Goal: Task Accomplishment & Management: Use online tool/utility

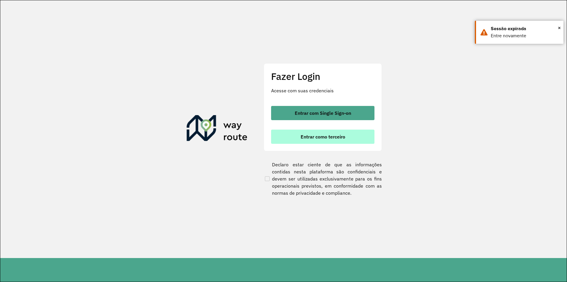
click at [309, 135] on span "Entrar como terceiro" at bounding box center [323, 136] width 45 height 5
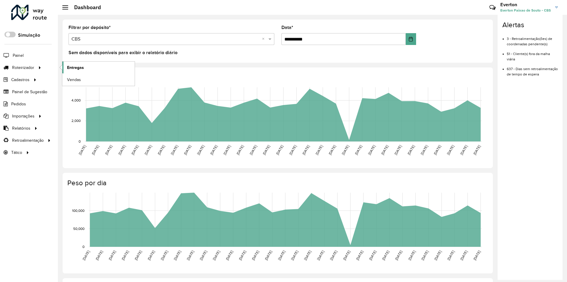
click at [97, 65] on link "Entregas" at bounding box center [98, 67] width 72 height 12
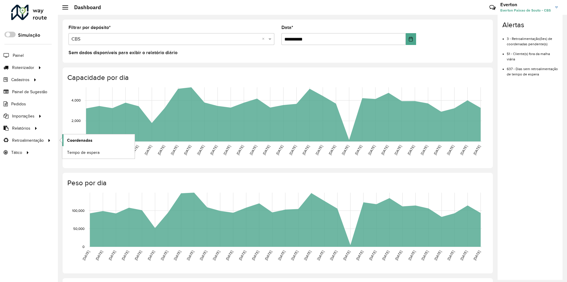
click at [74, 142] on span "Coordenadas" at bounding box center [79, 140] width 25 height 6
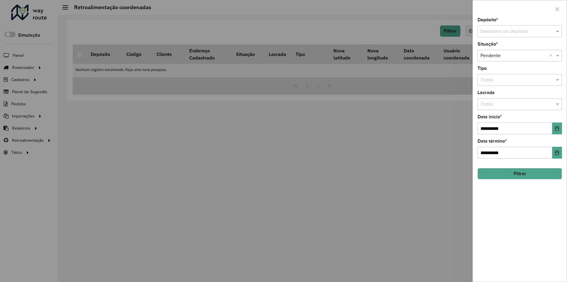
drag, startPoint x: 507, startPoint y: 31, endPoint x: 505, endPoint y: 38, distance: 6.7
click at [507, 31] on input "text" at bounding box center [514, 31] width 67 height 7
click at [497, 47] on div "CBS" at bounding box center [520, 48] width 84 height 10
click at [498, 176] on button "Filtrar" at bounding box center [520, 173] width 85 height 11
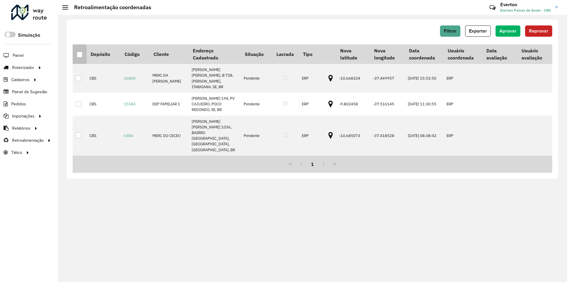
click at [77, 53] on div at bounding box center [80, 55] width 6 height 6
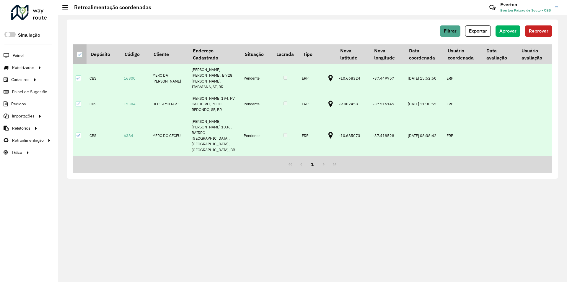
click at [80, 55] on icon at bounding box center [79, 55] width 4 height 4
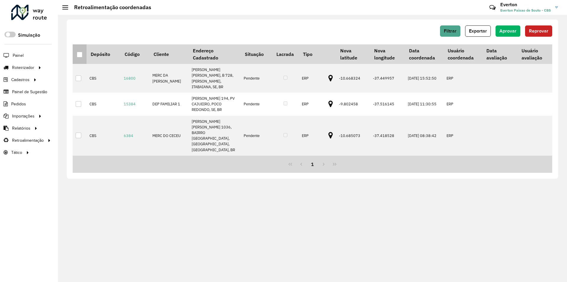
click at [81, 54] on div at bounding box center [80, 55] width 6 height 6
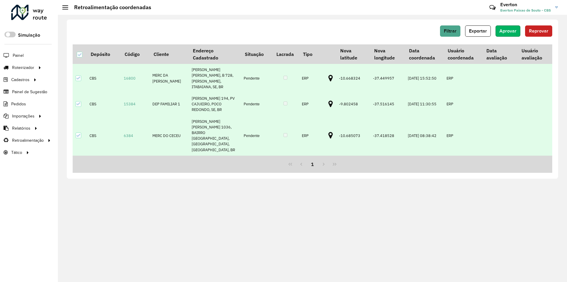
click at [510, 32] on span "Aprovar" at bounding box center [508, 30] width 17 height 5
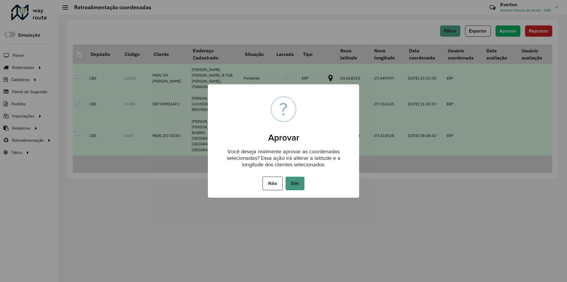
click at [299, 184] on button "Sim" at bounding box center [295, 183] width 19 height 14
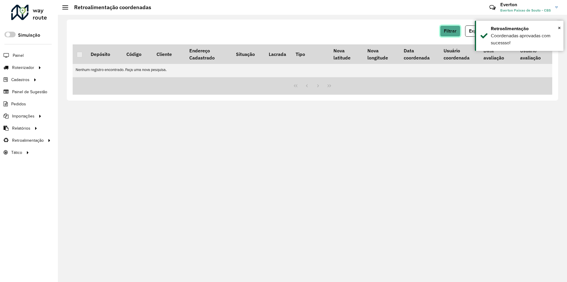
click at [456, 31] on span "Filtrar" at bounding box center [450, 30] width 13 height 5
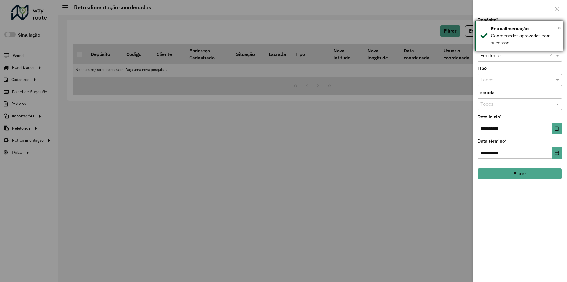
click at [561, 27] on div "× Retroalimentação Coordenadas aprovadas com sucessso!" at bounding box center [519, 36] width 89 height 30
click at [559, 28] on span "×" at bounding box center [559, 28] width 3 height 7
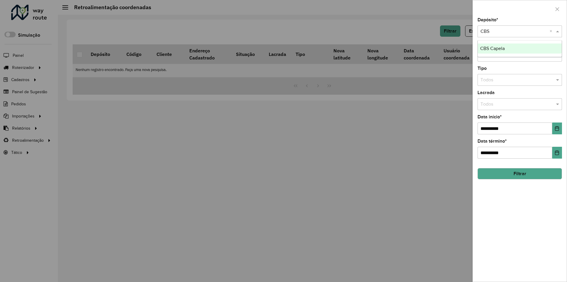
drag, startPoint x: 542, startPoint y: 32, endPoint x: 535, endPoint y: 36, distance: 8.1
click at [542, 32] on input "text" at bounding box center [514, 31] width 67 height 7
click at [523, 46] on div "CBS Capela" at bounding box center [520, 48] width 84 height 10
click at [495, 180] on div "**********" at bounding box center [520, 150] width 94 height 264
click at [491, 178] on button "Filtrar" at bounding box center [520, 173] width 85 height 11
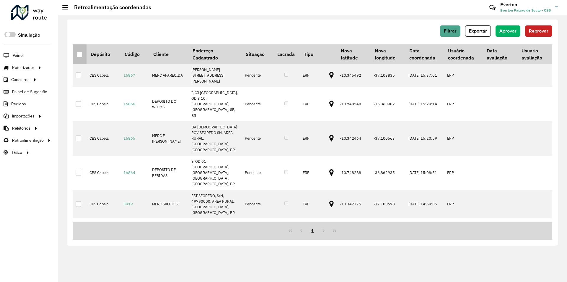
click at [81, 52] on div at bounding box center [80, 55] width 6 height 6
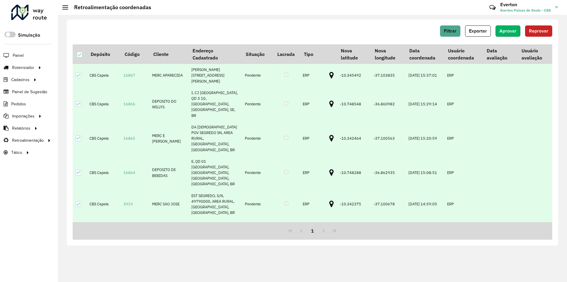
click at [505, 33] on button "Aprovar" at bounding box center [508, 30] width 25 height 11
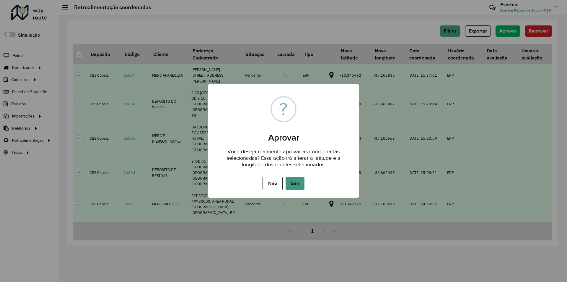
click at [291, 186] on button "Sim" at bounding box center [295, 183] width 19 height 14
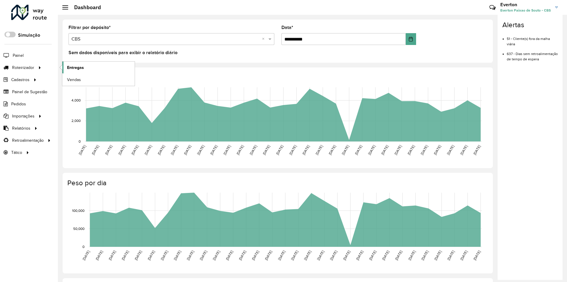
click at [81, 70] on span "Entregas" at bounding box center [75, 67] width 17 height 6
click at [95, 67] on link "Entregas" at bounding box center [98, 67] width 72 height 12
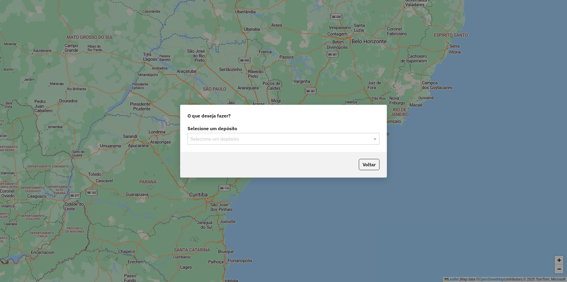
click at [227, 135] on input "text" at bounding box center [278, 138] width 174 height 7
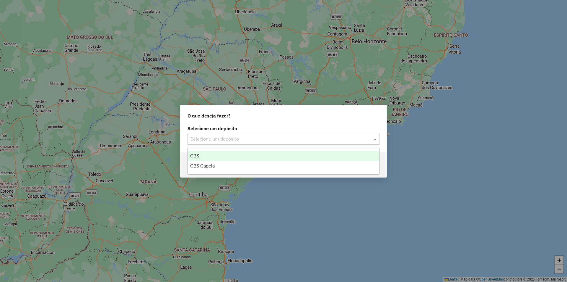
click at [208, 154] on div "CBS" at bounding box center [284, 156] width 192 height 10
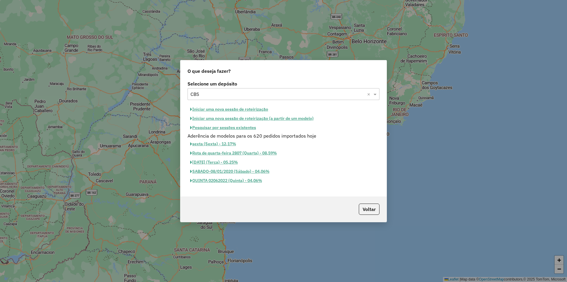
click at [244, 109] on button "Iniciar uma nova sessão de roteirização" at bounding box center [229, 109] width 83 height 9
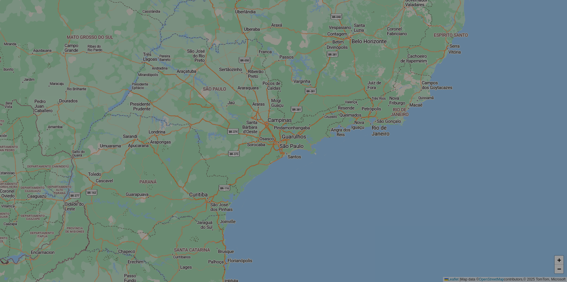
select select "*"
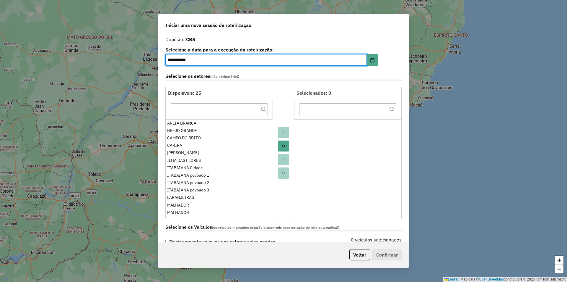
click at [285, 146] on button "Move All to Target" at bounding box center [283, 145] width 11 height 11
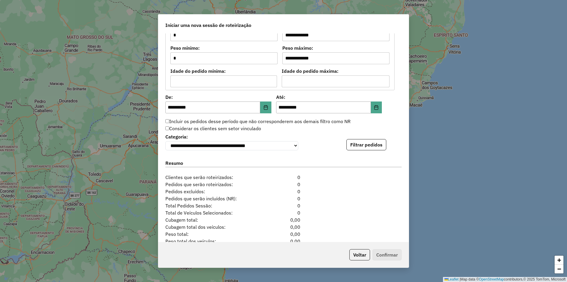
scroll to position [541, 0]
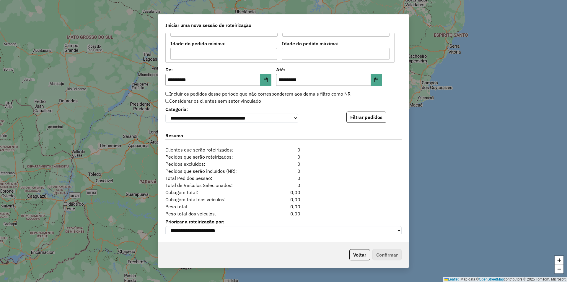
click at [355, 116] on button "Filtrar pedidos" at bounding box center [367, 116] width 40 height 11
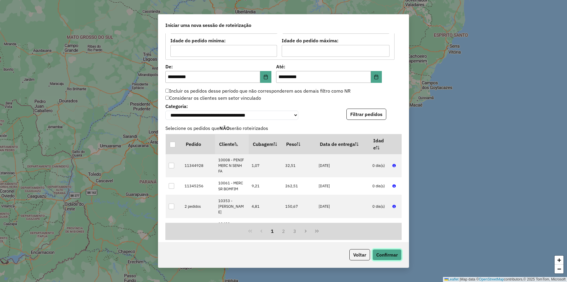
click at [385, 253] on button "Confirmar" at bounding box center [387, 254] width 29 height 11
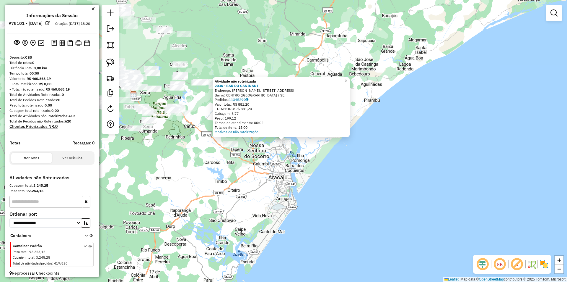
click at [254, 166] on div "Atividade não roteirizada 2036 - BAR DO CANINANI Endereço: ALBANO FRANCO, RUA M…" at bounding box center [283, 141] width 567 height 282
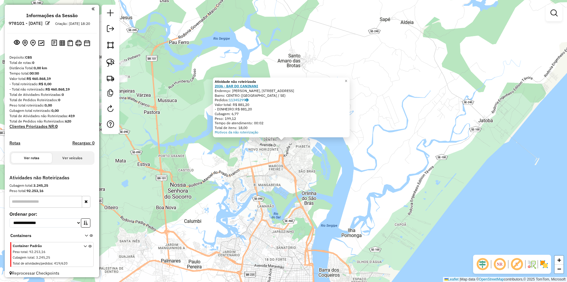
click at [244, 85] on strong "2036 - BAR DO CANINANI" at bounding box center [236, 86] width 43 height 4
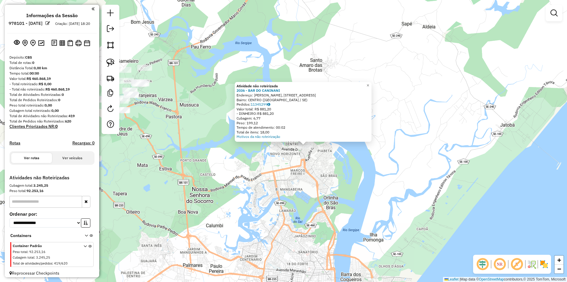
drag, startPoint x: 268, startPoint y: 170, endPoint x: 377, endPoint y: 178, distance: 109.9
click at [377, 178] on div "Atividade não roteirizada 2036 - BAR DO CANINANI Endereço: ALBANO FRANCO, RUA M…" at bounding box center [283, 141] width 567 height 282
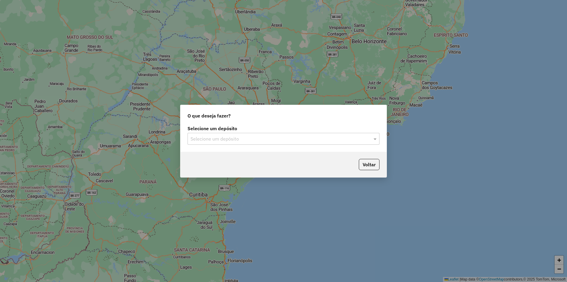
click at [242, 141] on input "text" at bounding box center [278, 138] width 174 height 7
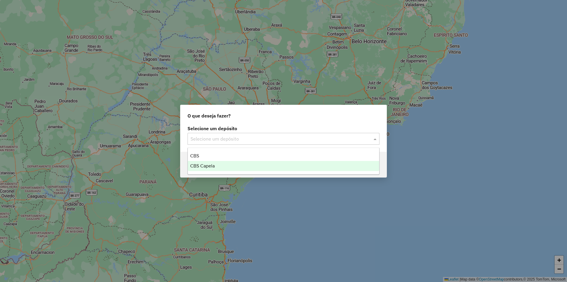
drag, startPoint x: 212, startPoint y: 169, endPoint x: 227, endPoint y: 167, distance: 15.5
click at [212, 169] on div "CBS Capela" at bounding box center [284, 166] width 192 height 10
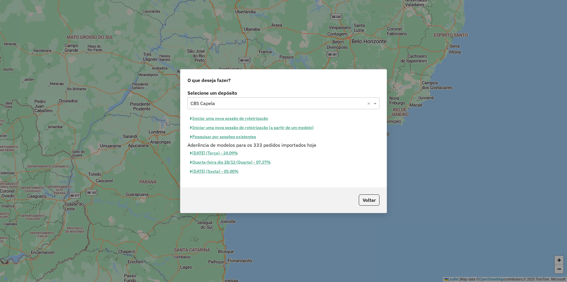
click at [250, 115] on button "Iniciar uma nova sessão de roteirização" at bounding box center [229, 118] width 83 height 9
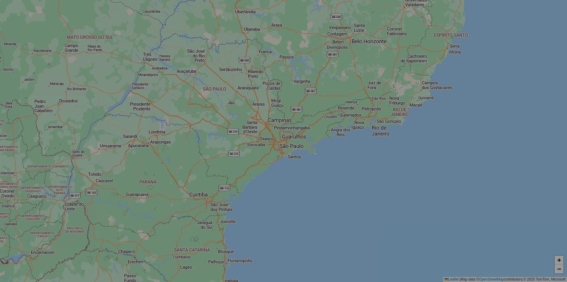
select select "*"
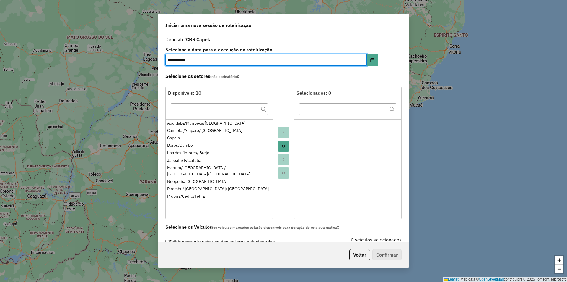
click at [282, 145] on icon "Move All to Target" at bounding box center [284, 146] width 4 height 3
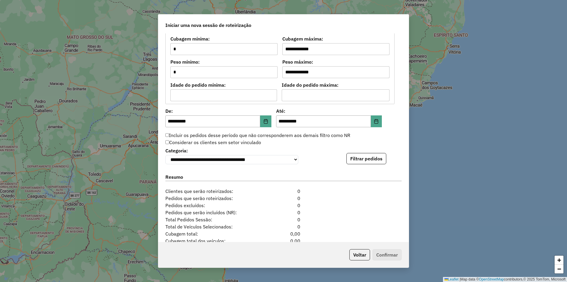
scroll to position [532, 0]
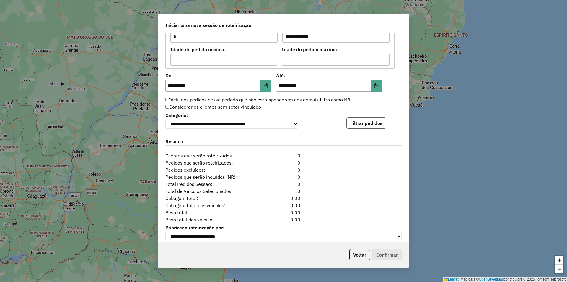
click at [357, 120] on button "Filtrar pedidos" at bounding box center [367, 122] width 40 height 11
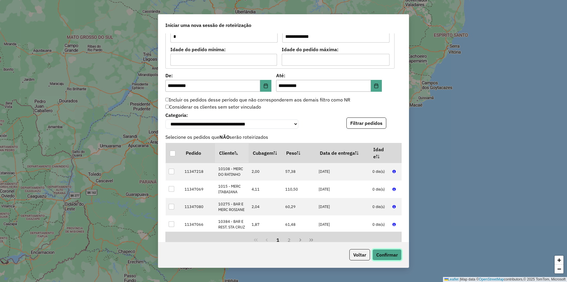
click at [388, 252] on button "Confirmar" at bounding box center [387, 254] width 29 height 11
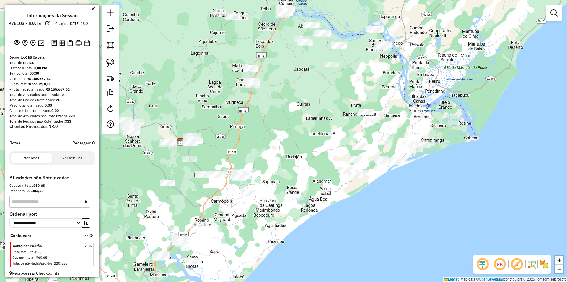
drag, startPoint x: 389, startPoint y: 126, endPoint x: 377, endPoint y: 128, distance: 12.1
click at [381, 127] on div "Janela de atendimento Grade de atendimento Capacidade Transportadoras Veículos …" at bounding box center [283, 141] width 567 height 282
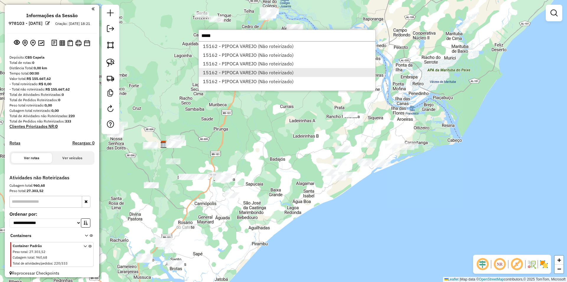
type input "*****"
click at [255, 72] on li "15162 - PIPOCA VAREJO (Não roteirizado)" at bounding box center [287, 72] width 177 height 9
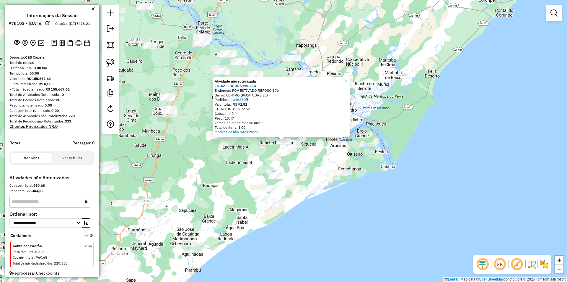
click at [314, 161] on div "Atividade não roteirizada 15162 - PIPOCA VAREJO Endereço: POV ESTIVADO REPOSO 3…" at bounding box center [283, 141] width 567 height 282
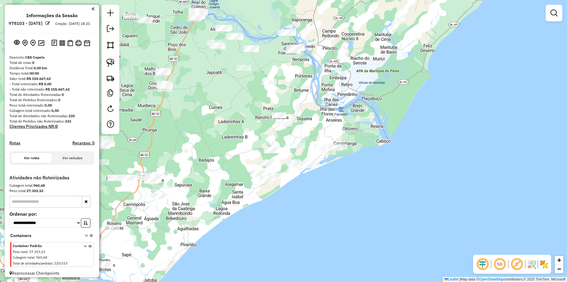
drag, startPoint x: 311, startPoint y: 132, endPoint x: 306, endPoint y: 100, distance: 32.3
click at [306, 100] on div "Janela de atendimento Grade de atendimento Capacidade Transportadoras Veículos …" at bounding box center [283, 141] width 567 height 282
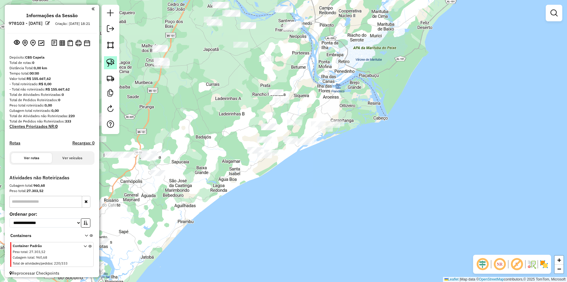
drag, startPoint x: 108, startPoint y: 60, endPoint x: 112, endPoint y: 63, distance: 5.1
click at [108, 61] on img at bounding box center [110, 63] width 8 height 8
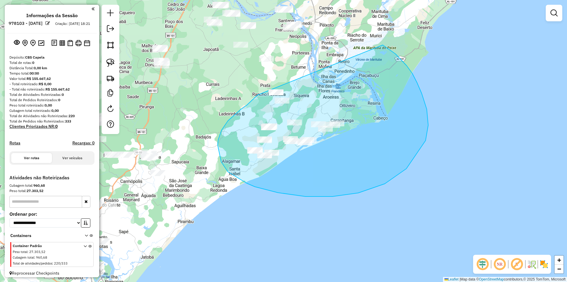
drag, startPoint x: 252, startPoint y: 100, endPoint x: 379, endPoint y: 42, distance: 139.5
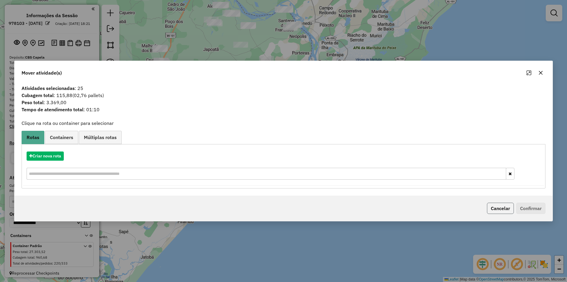
click at [488, 207] on button "Cancelar" at bounding box center [500, 207] width 27 height 11
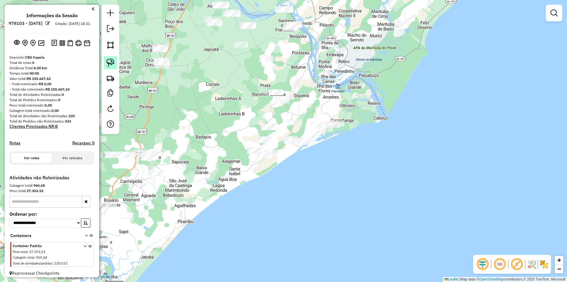
click at [108, 66] on img at bounding box center [110, 63] width 8 height 8
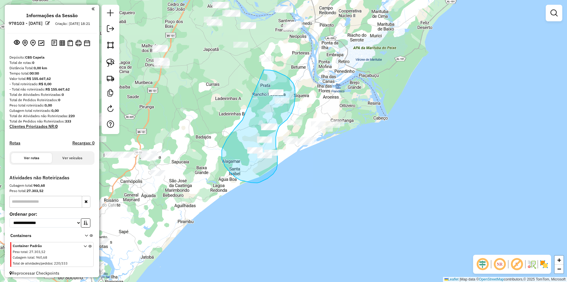
drag, startPoint x: 243, startPoint y: 120, endPoint x: 262, endPoint y: 74, distance: 49.3
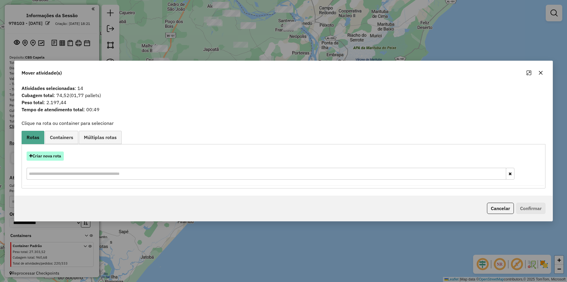
click at [48, 156] on button "Criar nova rota" at bounding box center [45, 155] width 37 height 9
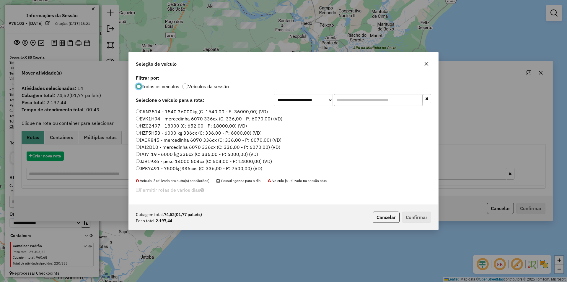
scroll to position [3, 2]
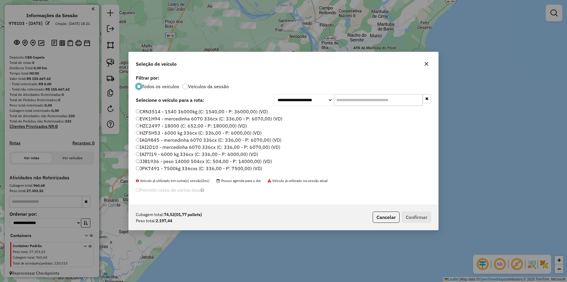
click at [378, 102] on input "text" at bounding box center [378, 100] width 89 height 12
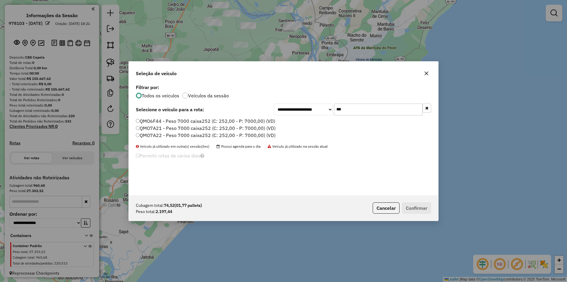
type input "***"
drag, startPoint x: 160, startPoint y: 135, endPoint x: 163, endPoint y: 136, distance: 3.0
click at [160, 135] on label "QMO7A22 - Peso 7000 caixa252 (C: 252,00 - P: 7000,00) (VD)" at bounding box center [206, 135] width 140 height 7
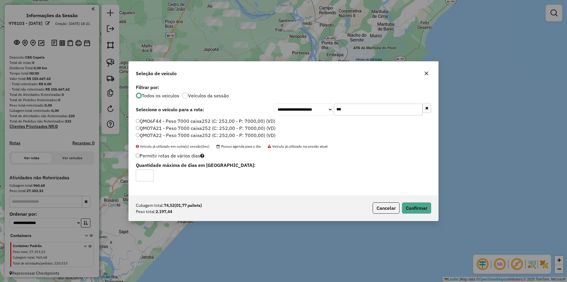
click at [171, 116] on div "**********" at bounding box center [284, 139] width 310 height 112
click at [187, 124] on label "QMO6F44 - Peso 7000 caixa252 (C: 252,00 - P: 7000,00) (VD)" at bounding box center [205, 120] width 139 height 7
click at [421, 210] on button "Confirmar" at bounding box center [416, 207] width 29 height 11
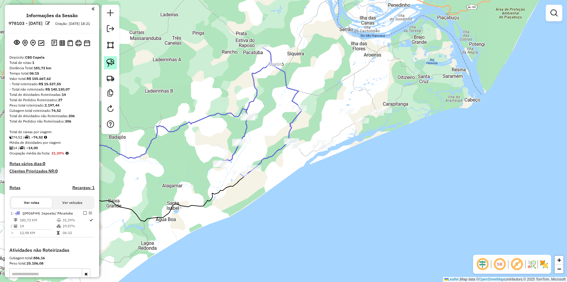
click at [115, 62] on link at bounding box center [110, 62] width 13 height 13
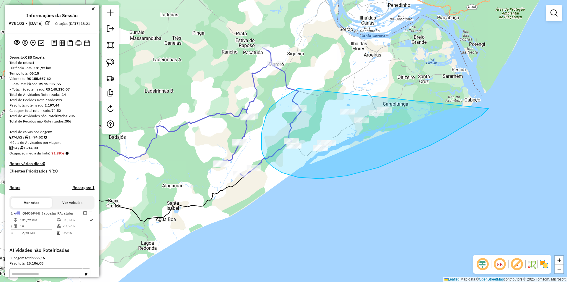
drag, startPoint x: 299, startPoint y: 88, endPoint x: 486, endPoint y: 102, distance: 187.0
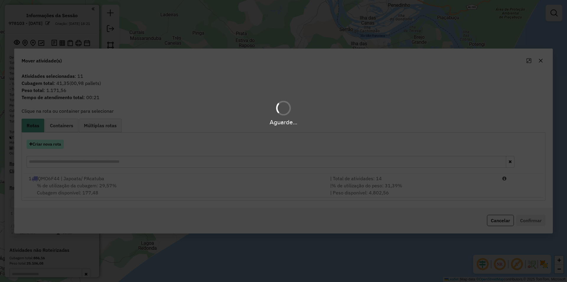
click at [56, 144] on button "Criar nova rota" at bounding box center [45, 143] width 37 height 9
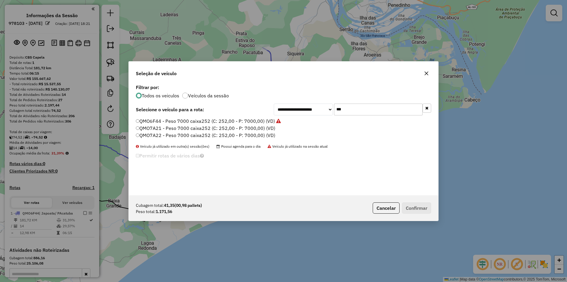
click at [387, 108] on input "***" at bounding box center [378, 109] width 89 height 12
click at [387, 108] on div "**********" at bounding box center [284, 139] width 310 height 112
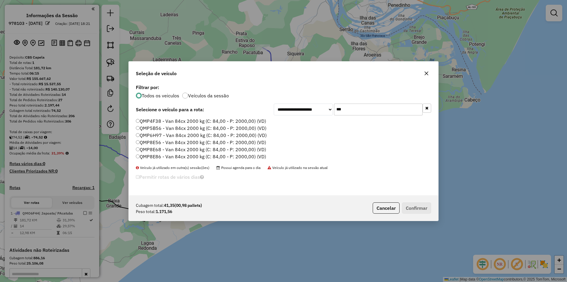
type input "***"
click at [167, 157] on label "QMP8E86 - Van 84cx 2000 kg (C: 84,00 - P: 2000,00) (VD)" at bounding box center [201, 156] width 130 height 7
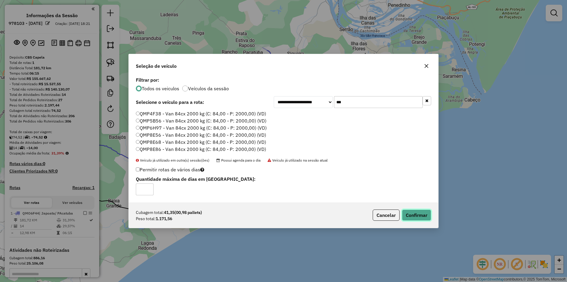
click at [427, 217] on button "Confirmar" at bounding box center [416, 214] width 29 height 11
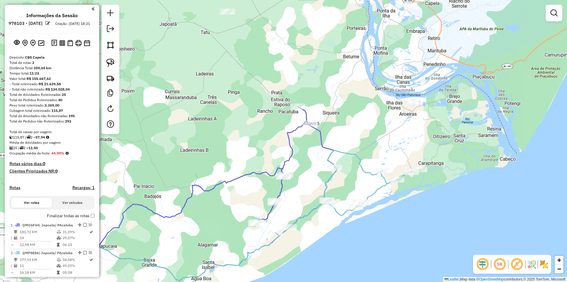
drag, startPoint x: 314, startPoint y: 91, endPoint x: 338, endPoint y: 107, distance: 28.3
click at [338, 107] on div "Janela de atendimento Grade de atendimento Capacidade Transportadoras Veículos …" at bounding box center [283, 141] width 567 height 282
select select "**********"
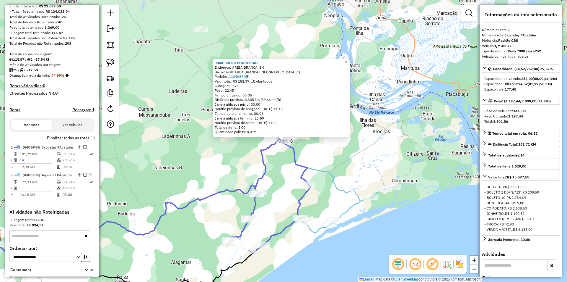
scroll to position [132, 0]
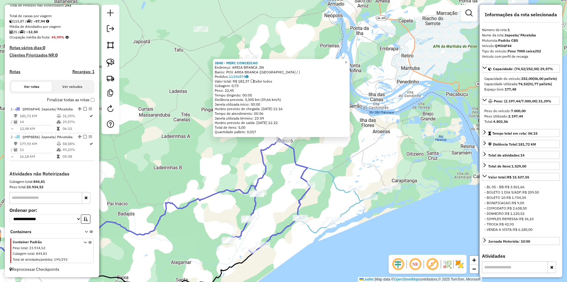
click at [292, 156] on icon at bounding box center [270, 188] width 82 height 129
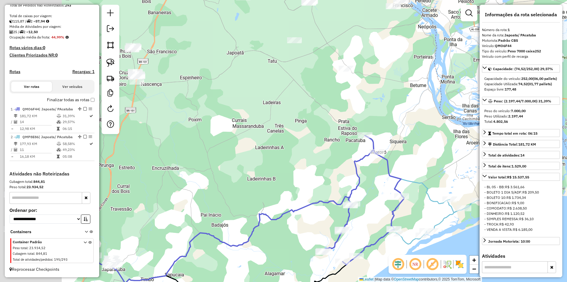
drag, startPoint x: 232, startPoint y: 118, endPoint x: 391, endPoint y: 131, distance: 159.2
click at [403, 133] on div "Janela de atendimento Grade de atendimento Capacidade Transportadoras Veículos …" at bounding box center [283, 141] width 567 height 282
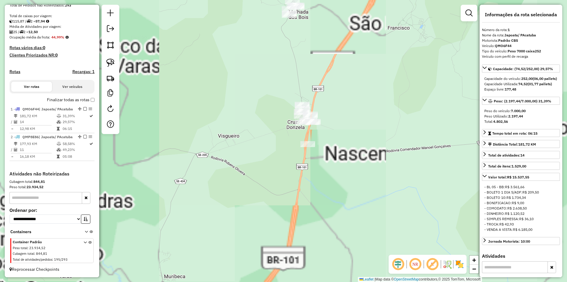
drag, startPoint x: 393, startPoint y: 166, endPoint x: 327, endPoint y: 138, distance: 71.4
click at [340, 142] on div "Janela de atendimento Grade de atendimento Capacidade Transportadoras Veículos …" at bounding box center [283, 141] width 567 height 282
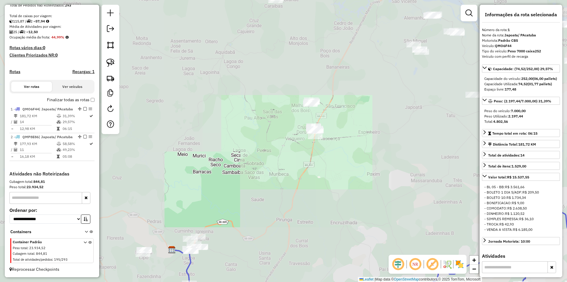
drag, startPoint x: 353, startPoint y: 157, endPoint x: 316, endPoint y: 137, distance: 42.0
click at [316, 138] on div "Janela de atendimento Grade de atendimento Capacidade Transportadoras Veículos …" at bounding box center [283, 141] width 567 height 282
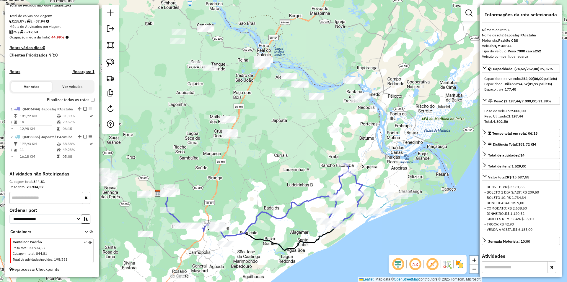
drag, startPoint x: 382, startPoint y: 106, endPoint x: 358, endPoint y: 134, distance: 36.9
click at [358, 134] on div "Janela de atendimento Grade de atendimento Capacidade Transportadoras Veículos …" at bounding box center [283, 141] width 567 height 282
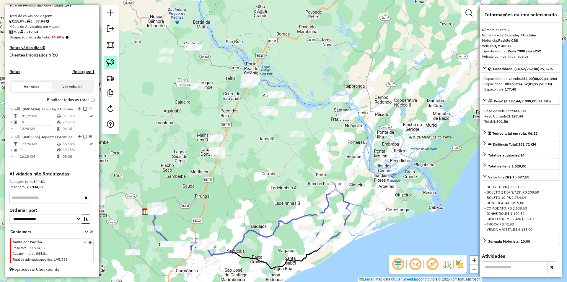
click at [113, 61] on img at bounding box center [110, 63] width 8 height 8
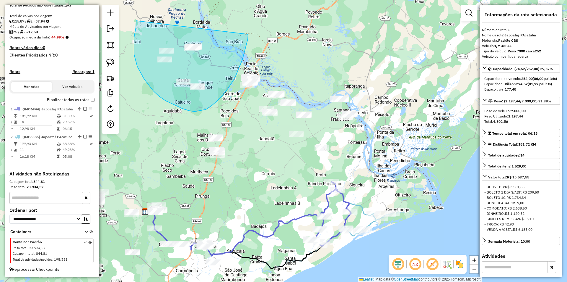
drag, startPoint x: 136, startPoint y: 21, endPoint x: 239, endPoint y: 39, distance: 104.8
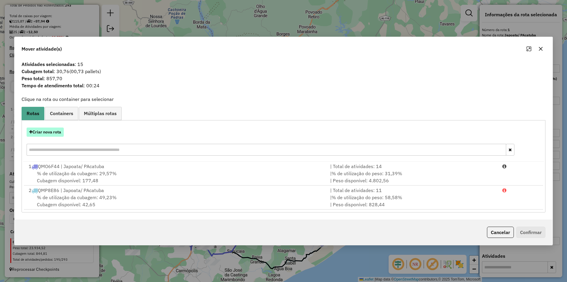
click at [37, 132] on button "Criar nova rota" at bounding box center [45, 131] width 37 height 9
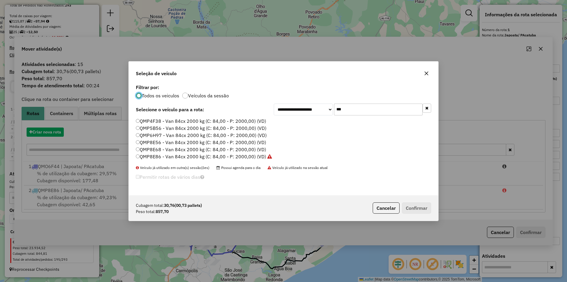
scroll to position [3, 2]
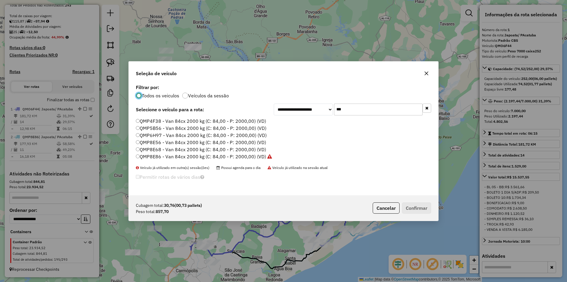
click at [346, 107] on input "***" at bounding box center [378, 109] width 89 height 12
click at [195, 119] on label "QMP4F38 - Van 84cx 2000 kg (C: 84,00 - P: 2000,00) (VD)" at bounding box center [201, 120] width 130 height 7
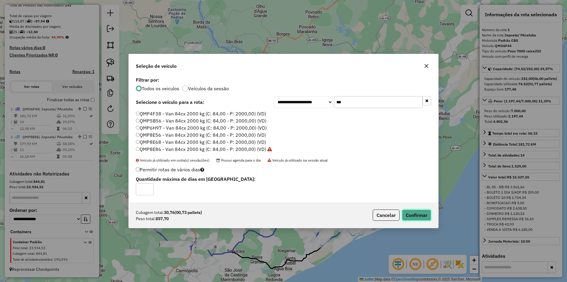
drag, startPoint x: 421, startPoint y: 219, endPoint x: 356, endPoint y: 63, distance: 168.7
click at [420, 219] on button "Confirmar" at bounding box center [416, 214] width 29 height 11
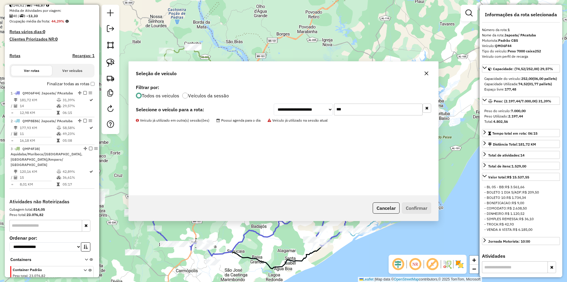
scroll to position [170, 0]
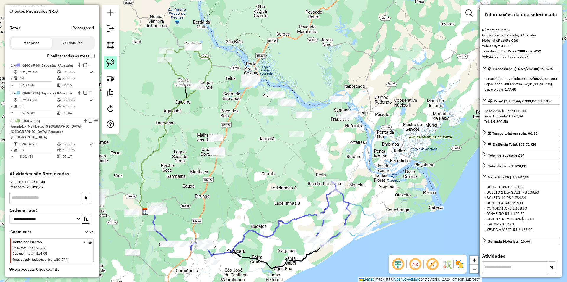
click at [110, 65] on img at bounding box center [110, 63] width 8 height 8
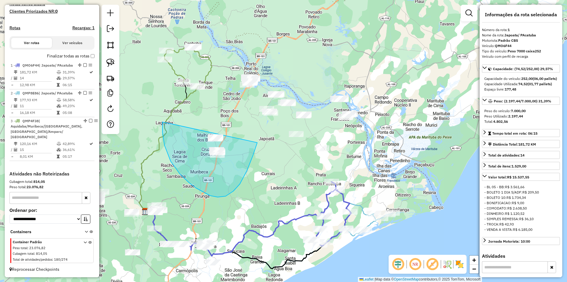
drag, startPoint x: 165, startPoint y: 145, endPoint x: 257, endPoint y: 135, distance: 93.3
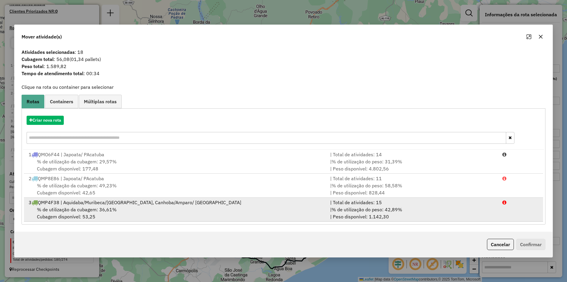
click at [301, 205] on div "3 QMP4F38 | Aquidaba/Muribeca/Sao Francisco, Canhoba/Amparo/ Lourdes" at bounding box center [176, 202] width 302 height 7
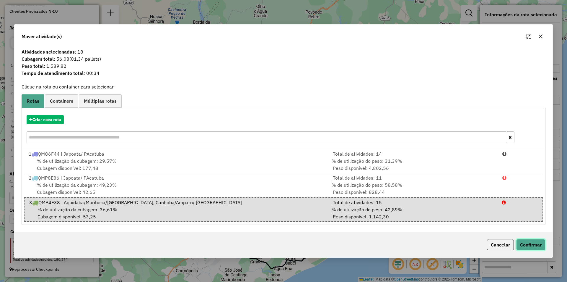
click at [535, 242] on button "Confirmar" at bounding box center [531, 244] width 29 height 11
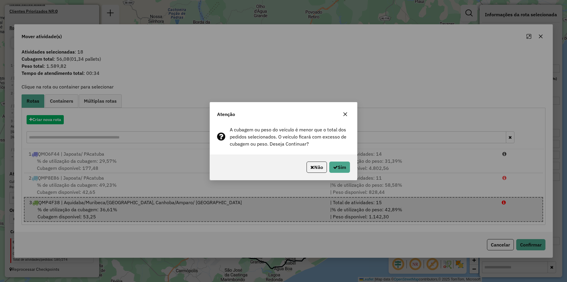
click at [350, 168] on div "Não Sim" at bounding box center [283, 166] width 147 height 25
click at [340, 164] on button "Sim" at bounding box center [340, 166] width 21 height 11
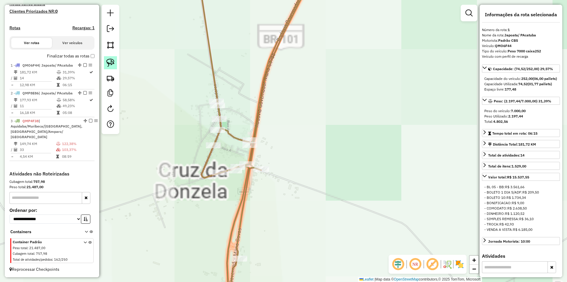
click at [114, 65] on img at bounding box center [110, 63] width 8 height 8
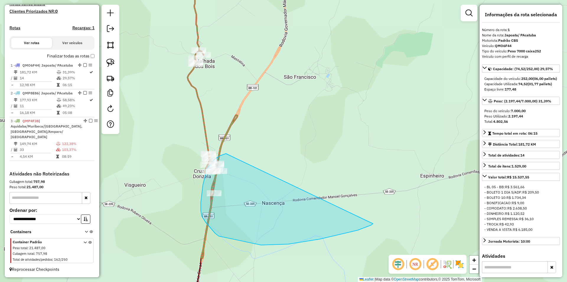
drag, startPoint x: 285, startPoint y: 100, endPoint x: 373, endPoint y: 223, distance: 151.5
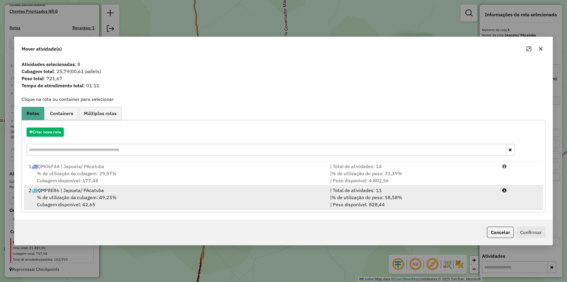
click at [429, 191] on div "| Total de atividades: 11" at bounding box center [413, 189] width 172 height 7
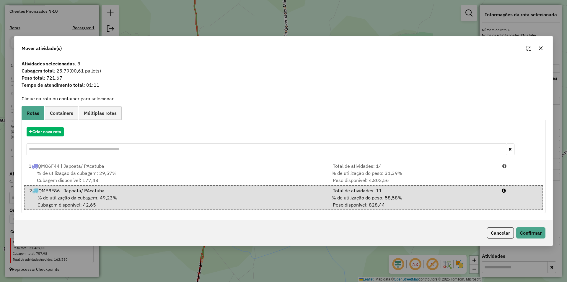
click at [544, 239] on div "Cancelar Confirmar" at bounding box center [283, 232] width 538 height 25
click at [528, 234] on button "Confirmar" at bounding box center [531, 232] width 29 height 11
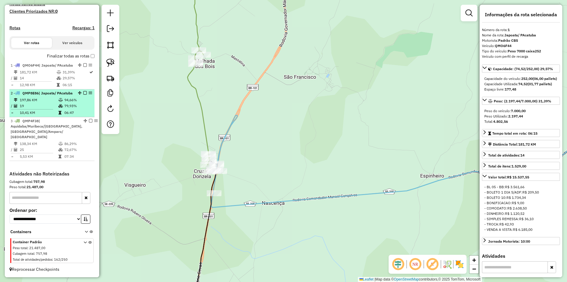
click at [69, 103] on td "94,66%" at bounding box center [78, 100] width 28 height 6
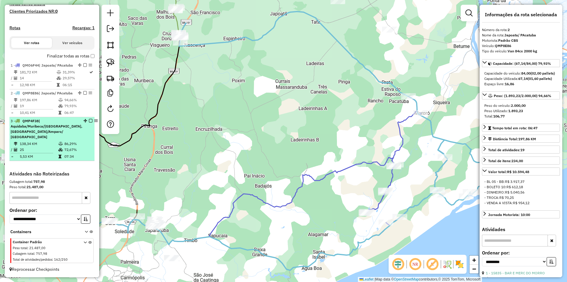
click at [65, 137] on div "3 - QMP4F38 | Aquidaba/Muribeca/Sao Francisco, Canhoba/Amparo/ Lourdes" at bounding box center [47, 128] width 72 height 21
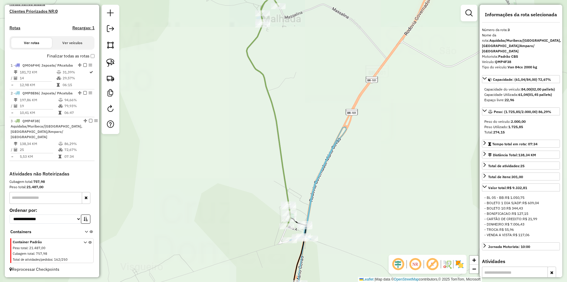
click at [376, 145] on div "Janela de atendimento Grade de atendimento Capacidade Transportadoras Veículos …" at bounding box center [283, 141] width 567 height 282
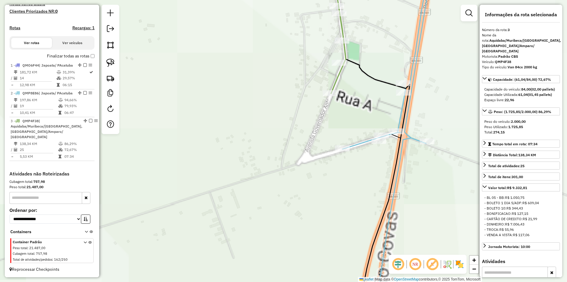
drag, startPoint x: 353, startPoint y: 163, endPoint x: 260, endPoint y: 195, distance: 98.0
click at [261, 195] on div "Janela de atendimento Grade de atendimento Capacidade Transportadoras Veículos …" at bounding box center [283, 141] width 567 height 282
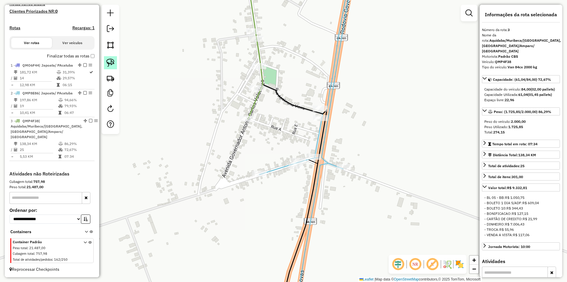
click at [111, 61] on img at bounding box center [110, 63] width 8 height 8
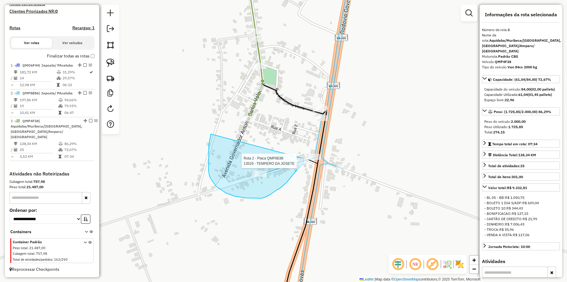
click at [304, 158] on div "Rota 2 - Placa QMP8E86 15108 - MERC PONTO DA COMPRA Rota 2 - Placa QMP8E86 1352…" at bounding box center [283, 141] width 567 height 282
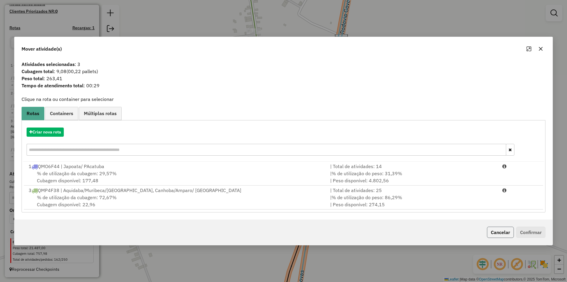
click at [493, 233] on button "Cancelar" at bounding box center [500, 231] width 27 height 11
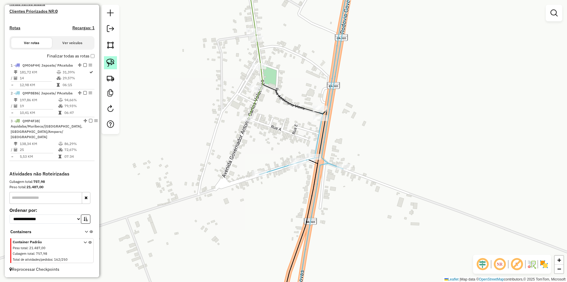
click at [106, 60] on link at bounding box center [110, 62] width 13 height 13
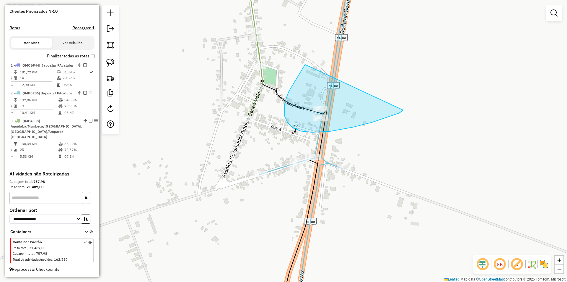
drag, startPoint x: 305, startPoint y: 64, endPoint x: 404, endPoint y: 108, distance: 108.1
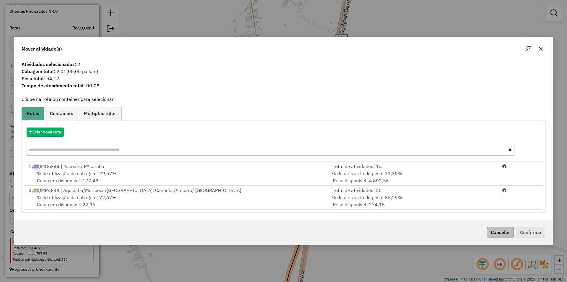
drag, startPoint x: 358, startPoint y: 196, endPoint x: 510, endPoint y: 233, distance: 156.4
click at [363, 197] on span "% de utilização do peso: 86,29%" at bounding box center [367, 197] width 71 height 6
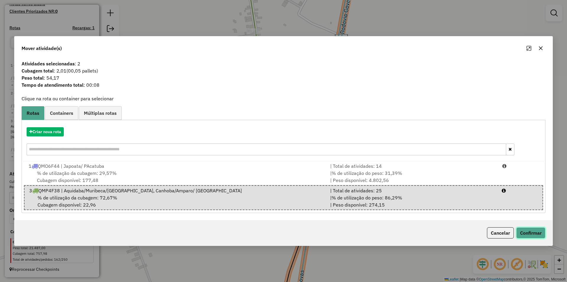
click at [531, 235] on button "Confirmar" at bounding box center [531, 232] width 29 height 11
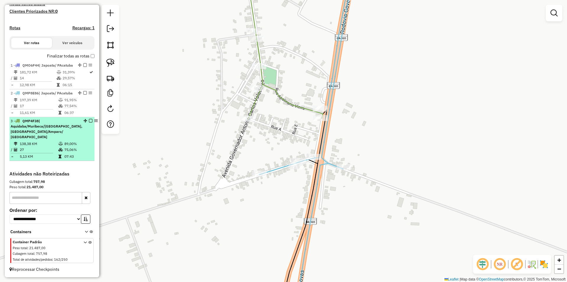
click at [71, 140] on li "3 - QMP4F38 | Aquidaba/Muribeca/Sao Francisco, Canhoba/Amparo/ Lourdes 138,38 K…" at bounding box center [51, 139] width 85 height 44
select select "**********"
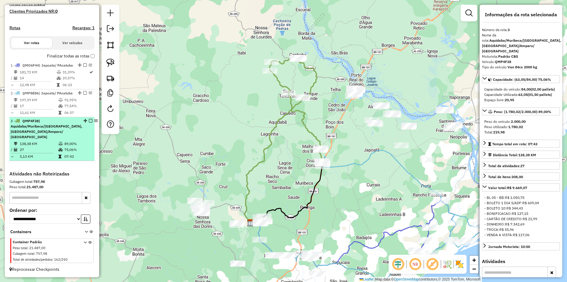
click at [89, 122] on em at bounding box center [91, 121] width 4 height 4
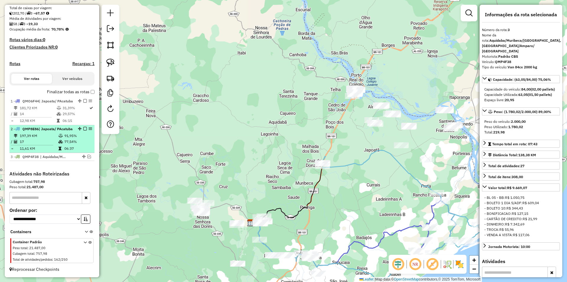
scroll to position [140, 0]
click at [78, 127] on em at bounding box center [80, 129] width 4 height 4
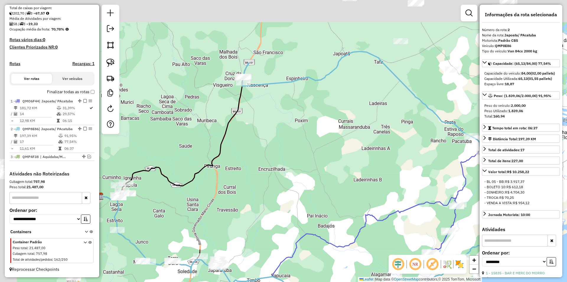
drag, startPoint x: 274, startPoint y: 133, endPoint x: 238, endPoint y: 90, distance: 55.7
click at [287, 137] on div "Janela de atendimento Grade de atendimento Capacidade Transportadoras Veículos …" at bounding box center [283, 141] width 567 height 282
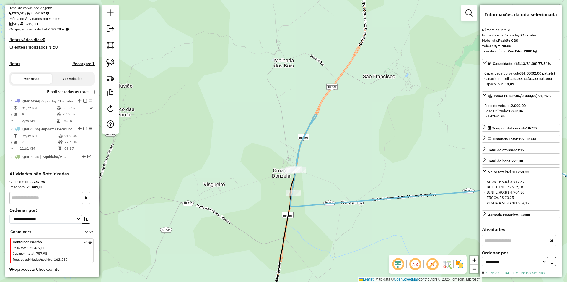
drag, startPoint x: 379, startPoint y: 54, endPoint x: 329, endPoint y: -22, distance: 90.6
click at [329, 0] on html "Aguarde... Pop-up bloqueado! Seu navegador bloqueou automáticamente a abertura …" at bounding box center [283, 141] width 567 height 282
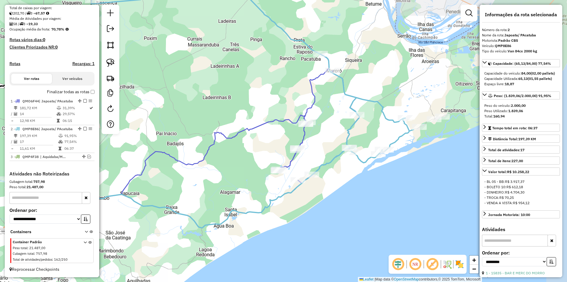
drag, startPoint x: 370, startPoint y: 115, endPoint x: 157, endPoint y: 112, distance: 212.5
click at [157, 112] on div "Janela de atendimento Grade de atendimento Capacidade Transportadoras Veículos …" at bounding box center [283, 141] width 567 height 282
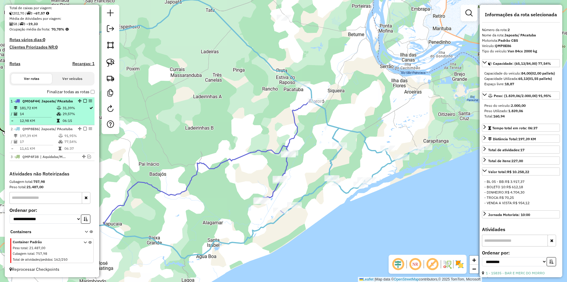
click at [53, 111] on td "14" at bounding box center [38, 114] width 37 height 6
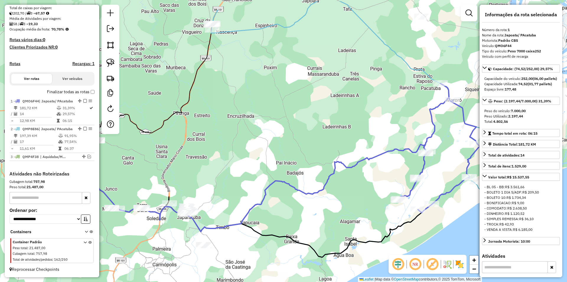
drag, startPoint x: 254, startPoint y: 59, endPoint x: 239, endPoint y: 124, distance: 67.0
click at [239, 124] on div "Janela de atendimento Grade de atendimento Capacidade Transportadoras Veículos …" at bounding box center [283, 141] width 567 height 282
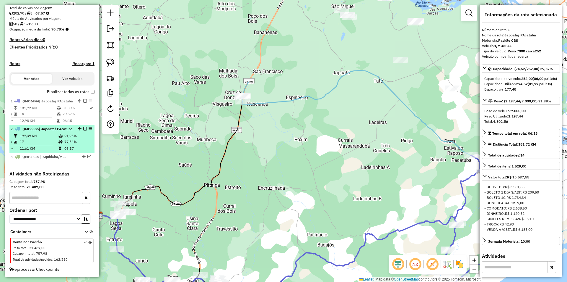
click at [77, 137] on td "91,95%" at bounding box center [78, 136] width 28 height 6
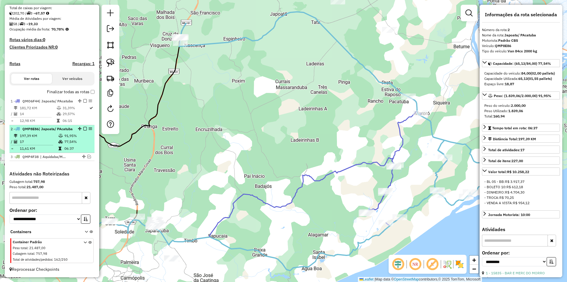
click at [84, 127] on em at bounding box center [85, 129] width 4 height 4
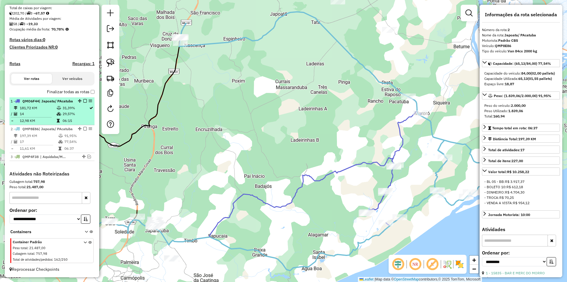
scroll to position [115, 0]
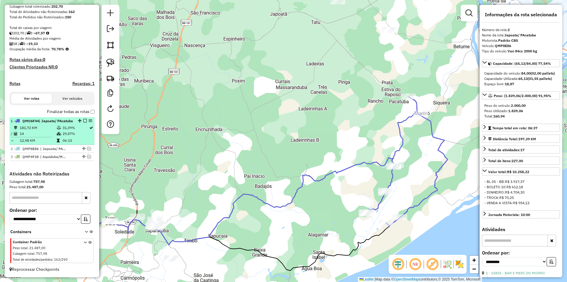
click at [78, 118] on div "1 - QMO6F44 | Japoata/ PAcatuba" at bounding box center [52, 120] width 83 height 5
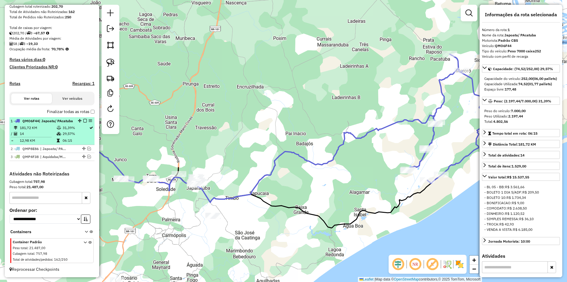
click at [80, 119] on div at bounding box center [83, 121] width 18 height 4
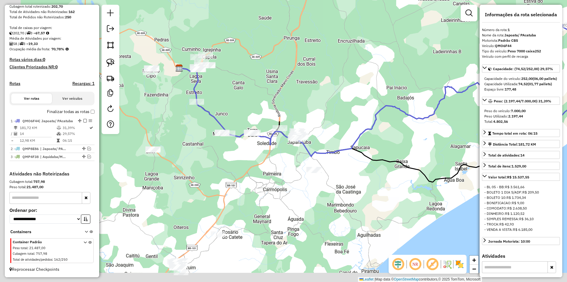
drag, startPoint x: 238, startPoint y: 96, endPoint x: 297, endPoint y: 61, distance: 68.8
click at [296, 63] on div "Janela de atendimento Grade de atendimento Capacidade Transportadoras Veículos …" at bounding box center [283, 141] width 567 height 282
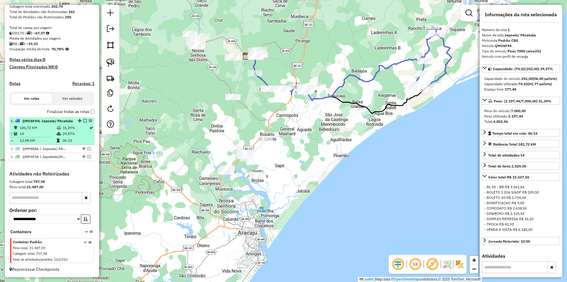
click at [84, 119] on em at bounding box center [85, 121] width 4 height 4
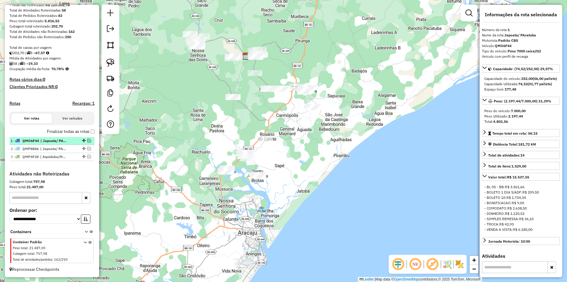
scroll to position [90, 0]
drag, startPoint x: 360, startPoint y: 92, endPoint x: 211, endPoint y: 207, distance: 188.3
click at [211, 208] on div "Janela de atendimento Grade de atendimento Capacidade Transportadoras Veículos …" at bounding box center [283, 141] width 567 height 282
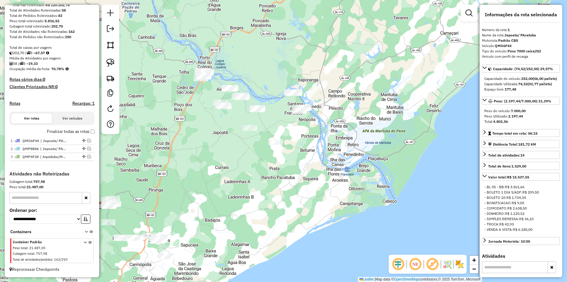
drag, startPoint x: 249, startPoint y: 144, endPoint x: 288, endPoint y: 169, distance: 45.8
click at [287, 169] on div "Janela de atendimento Grade de atendimento Capacidade Transportadoras Veículos …" at bounding box center [283, 141] width 567 height 282
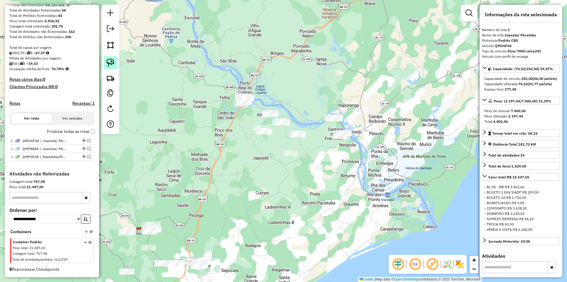
click at [115, 62] on link at bounding box center [110, 62] width 13 height 13
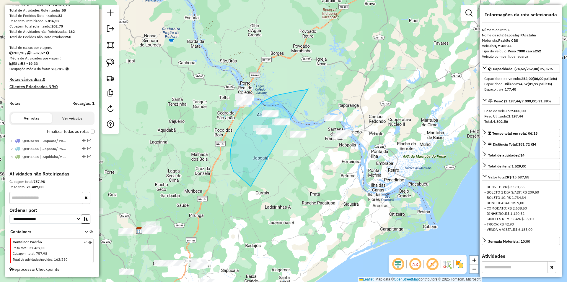
drag, startPoint x: 308, startPoint y: 89, endPoint x: 429, endPoint y: 142, distance: 132.3
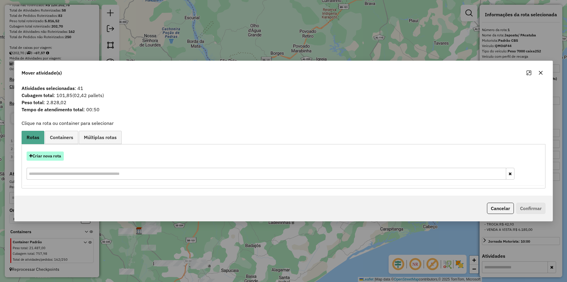
click at [56, 155] on button "Criar nova rota" at bounding box center [45, 155] width 37 height 9
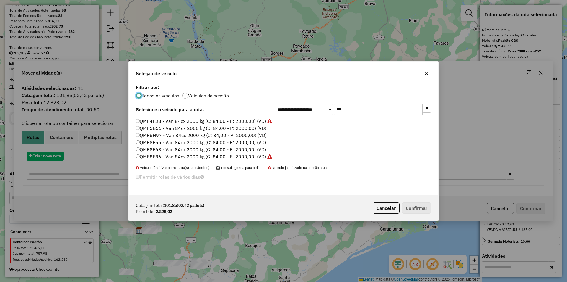
scroll to position [3, 2]
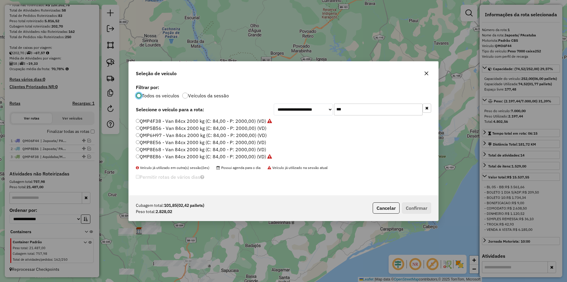
click at [354, 111] on input "***" at bounding box center [378, 109] width 89 height 12
drag, startPoint x: 354, startPoint y: 111, endPoint x: 376, endPoint y: 168, distance: 61.0
click at [354, 111] on input "***" at bounding box center [378, 109] width 89 height 12
click at [400, 207] on p-footer "Cubagem total: 101,85 (02,42 pallets) Peso total: 2.828,02 Cancelar Confirmar" at bounding box center [401, 207] width 61 height 11
click at [389, 206] on button "Cancelar" at bounding box center [386, 207] width 27 height 11
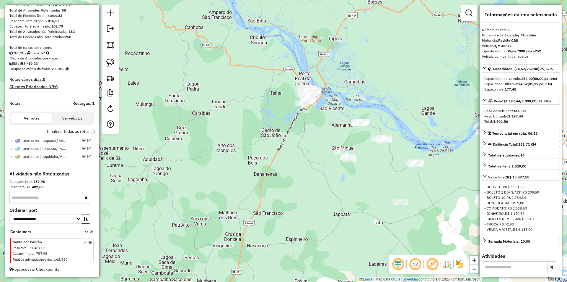
click at [118, 65] on div at bounding box center [111, 69] width 18 height 129
drag, startPoint x: 411, startPoint y: 176, endPoint x: 332, endPoint y: 120, distance: 96.3
click at [332, 121] on div "Janela de atendimento Grade de atendimento Capacidade Transportadoras Veículos …" at bounding box center [283, 141] width 567 height 282
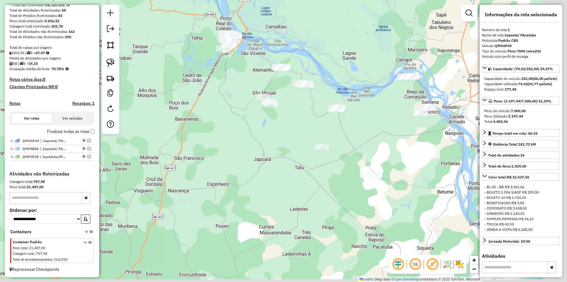
click at [331, 124] on div "Janela de atendimento Grade de atendimento Capacidade Transportadoras Veículos …" at bounding box center [283, 141] width 567 height 282
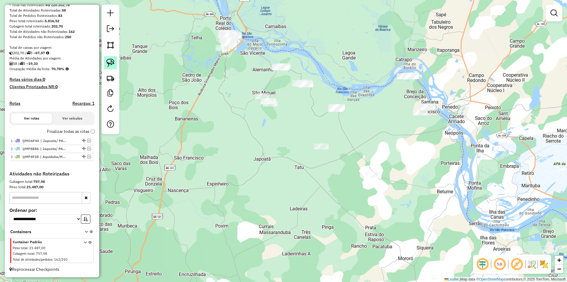
click at [116, 59] on link at bounding box center [110, 62] width 13 height 13
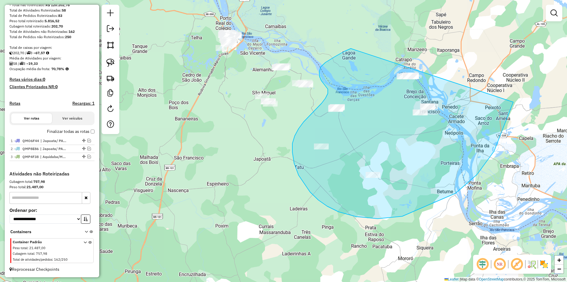
drag, startPoint x: 351, startPoint y: 48, endPoint x: 507, endPoint y: 65, distance: 157.2
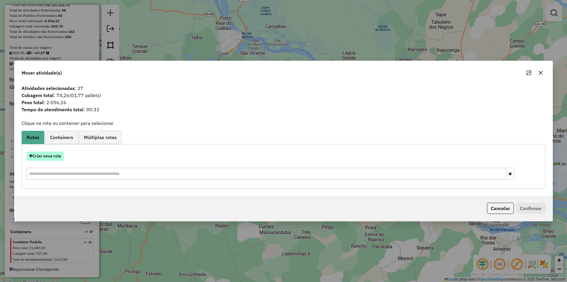
click at [46, 153] on button "Criar nova rota" at bounding box center [45, 155] width 37 height 9
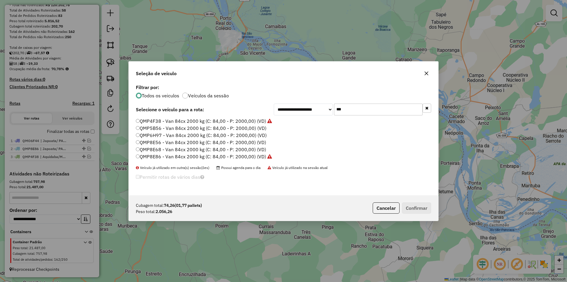
click at [364, 113] on input "***" at bounding box center [378, 109] width 89 height 12
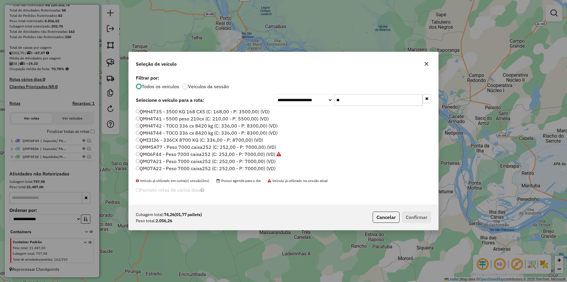
type input "***"
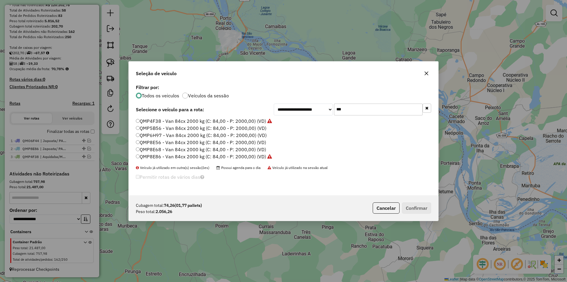
click at [181, 127] on label "QMP5B56 - Van 84cx 2000 kg (C: 84,00 - P: 2000,00) (VD)" at bounding box center [201, 127] width 131 height 7
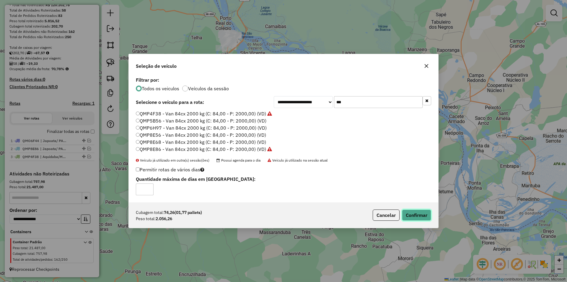
click at [420, 215] on button "Confirmar" at bounding box center [416, 214] width 29 height 11
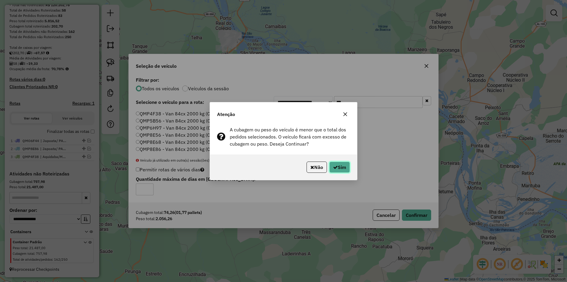
drag, startPoint x: 349, startPoint y: 166, endPoint x: 354, endPoint y: 168, distance: 5.2
click at [349, 166] on button "Sim" at bounding box center [340, 166] width 21 height 11
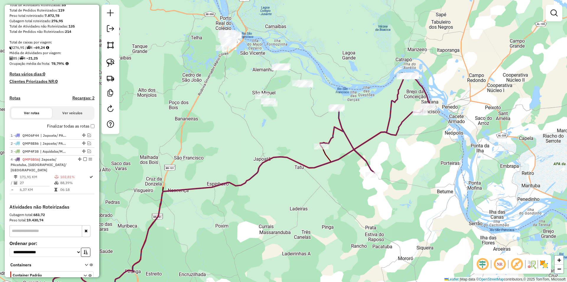
scroll to position [128, 0]
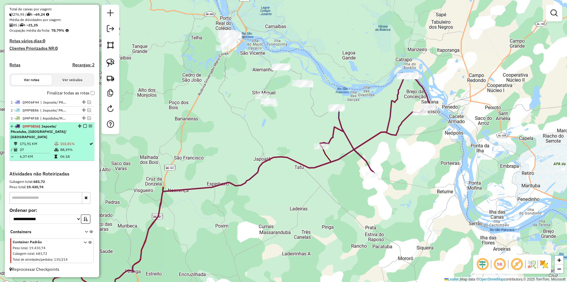
click at [72, 145] on td "102,81%" at bounding box center [74, 144] width 29 height 6
select select "**********"
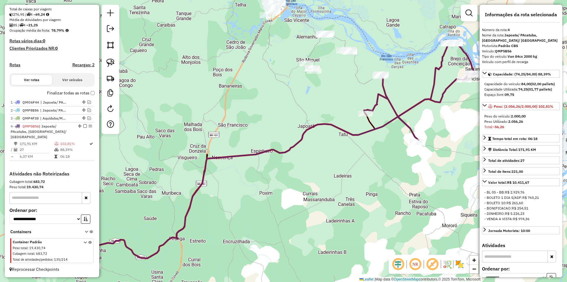
drag, startPoint x: 302, startPoint y: 107, endPoint x: 287, endPoint y: 120, distance: 20.1
click at [287, 120] on div "Janela de atendimento Grade de atendimento Capacidade Transportadoras Veículos …" at bounding box center [283, 141] width 567 height 282
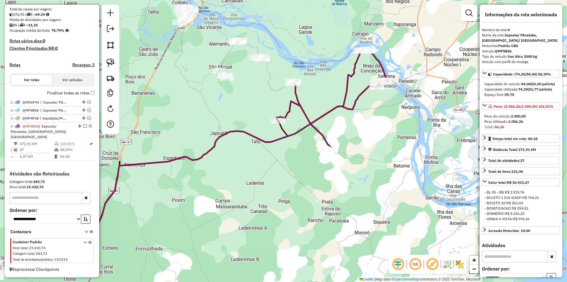
drag, startPoint x: 332, startPoint y: 99, endPoint x: 261, endPoint y: 92, distance: 71.5
click at [261, 92] on div "Janela de atendimento Grade de atendimento Capacidade Transportadoras Veículos …" at bounding box center [283, 141] width 567 height 282
click at [110, 60] on img at bounding box center [110, 63] width 8 height 8
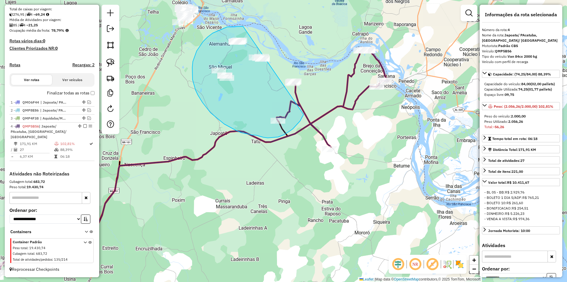
drag, startPoint x: 210, startPoint y: 35, endPoint x: 319, endPoint y: 82, distance: 118.0
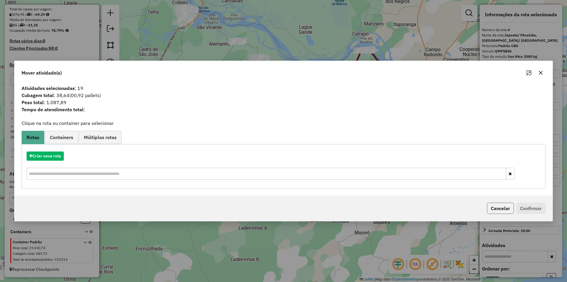
click at [513, 213] on button "Cancelar" at bounding box center [500, 207] width 27 height 11
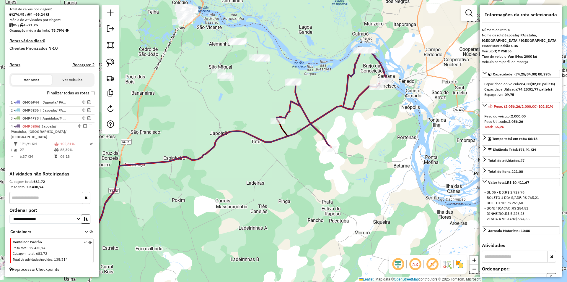
click at [493, 205] on div "- BOLETO 10: R$ 261,60" at bounding box center [521, 202] width 73 height 5
click at [116, 63] on link at bounding box center [110, 62] width 13 height 13
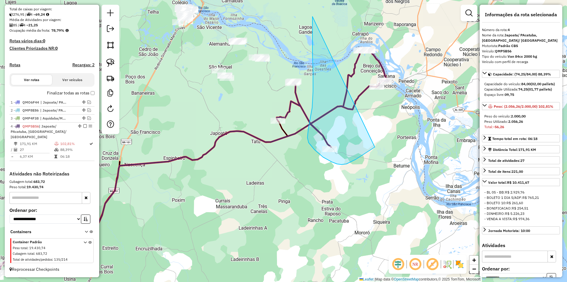
drag, startPoint x: 313, startPoint y: 17, endPoint x: 456, endPoint y: 35, distance: 144.2
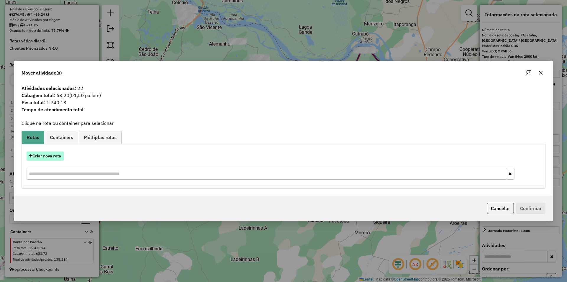
click at [56, 155] on button "Criar nova rota" at bounding box center [45, 155] width 37 height 9
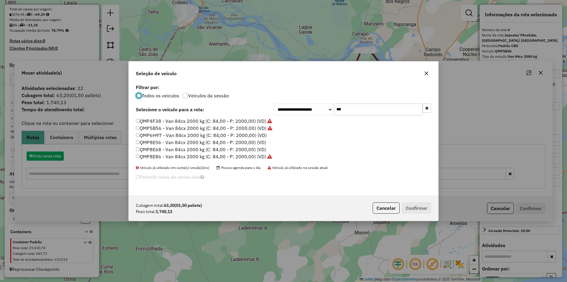
scroll to position [3, 2]
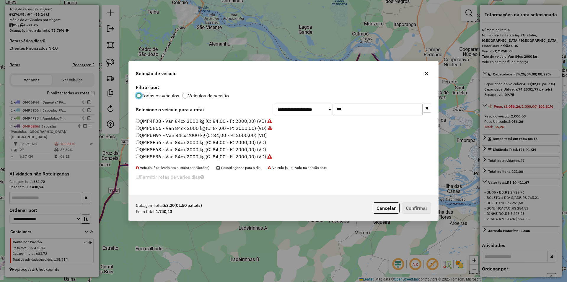
click at [351, 109] on input "***" at bounding box center [378, 109] width 89 height 12
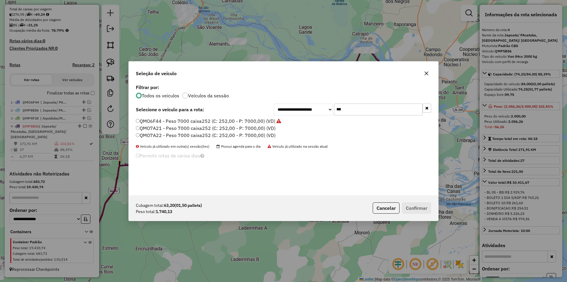
type input "***"
click at [180, 126] on label "QMO7A21 - Peso 7000 caixa252 (C: 252,00 - P: 7000,00) (VD)" at bounding box center [206, 127] width 140 height 7
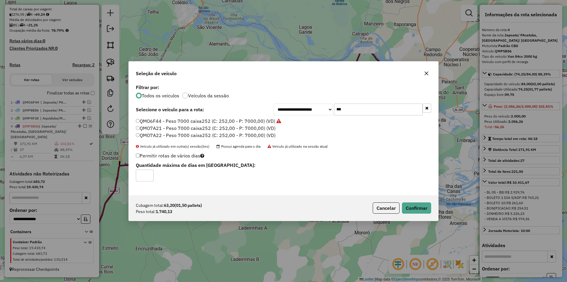
click at [418, 201] on div "Cubagem total: 63,20 (01,50 pallets) Peso total: 1.740,13 Cancelar Confirmar" at bounding box center [284, 207] width 310 height 25
click at [419, 218] on div "Cubagem total: 63,20 (01,50 pallets) Peso total: 1.740,13 Cancelar Confirmar" at bounding box center [284, 207] width 310 height 25
click at [421, 213] on button "Confirmar" at bounding box center [416, 207] width 29 height 11
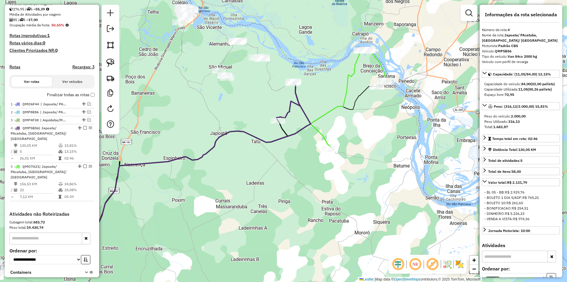
scroll to position [174, 0]
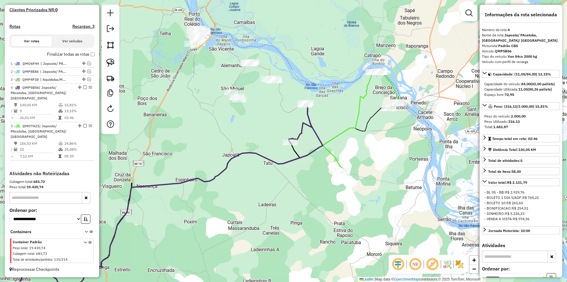
drag, startPoint x: 223, startPoint y: 136, endPoint x: 254, endPoint y: 158, distance: 37.6
click at [254, 158] on div "Janela de atendimento Grade de atendimento Capacidade Transportadoras Veículos …" at bounding box center [283, 141] width 567 height 282
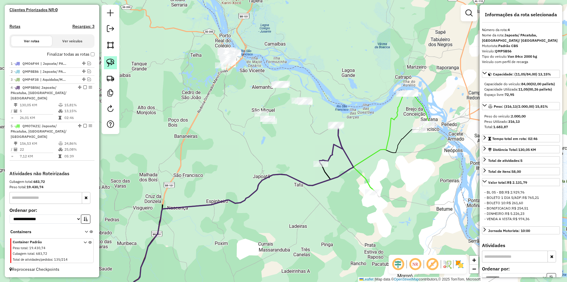
click at [106, 59] on link at bounding box center [110, 62] width 13 height 13
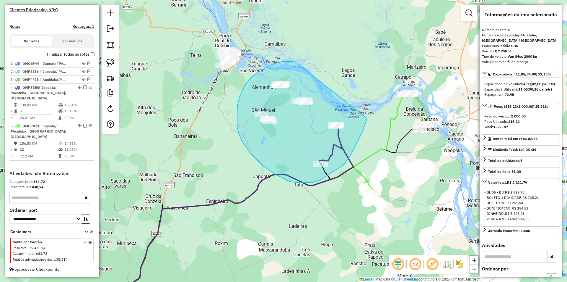
drag, startPoint x: 296, startPoint y: 62, endPoint x: 369, endPoint y: 113, distance: 89.3
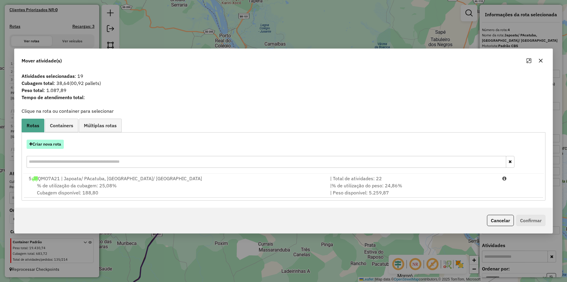
click at [55, 142] on button "Criar nova rota" at bounding box center [45, 143] width 37 height 9
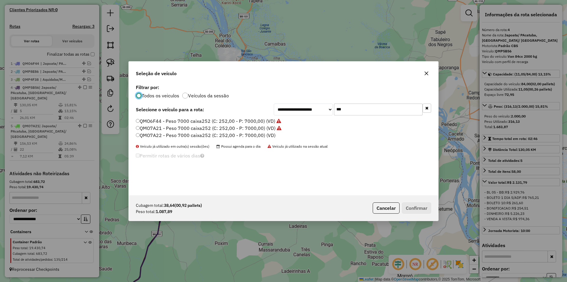
scroll to position [3, 2]
click at [350, 108] on input "***" at bounding box center [378, 109] width 89 height 12
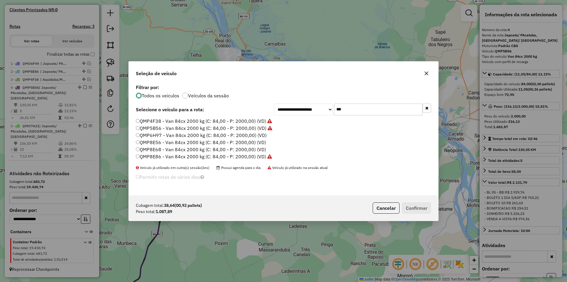
type input "***"
click at [151, 129] on label "QMP5B56 - Van 84cx 2000 kg (C: 84,00 - P: 2000,00) (VD)" at bounding box center [204, 127] width 137 height 7
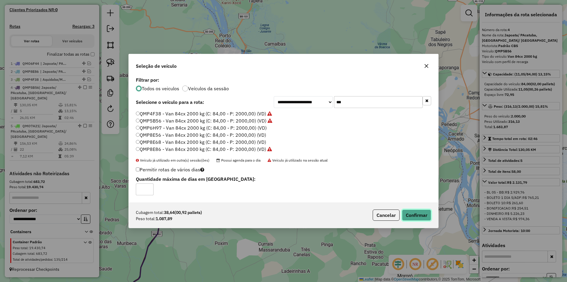
click at [414, 211] on button "Confirmar" at bounding box center [416, 214] width 29 height 11
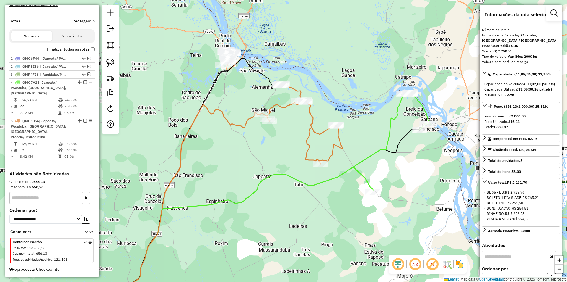
scroll to position [166, 0]
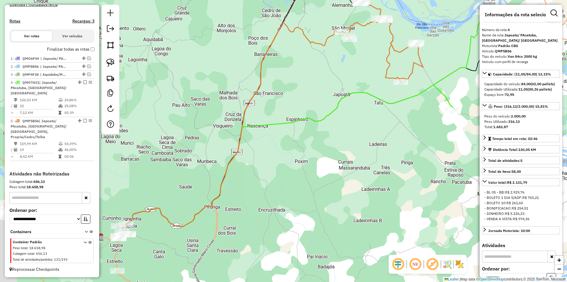
drag, startPoint x: 249, startPoint y: 134, endPoint x: 218, endPoint y: 144, distance: 33.1
click at [285, 101] on div "Janela de atendimento Grade de atendimento Capacidade Transportadoras Veículos …" at bounding box center [283, 141] width 567 height 282
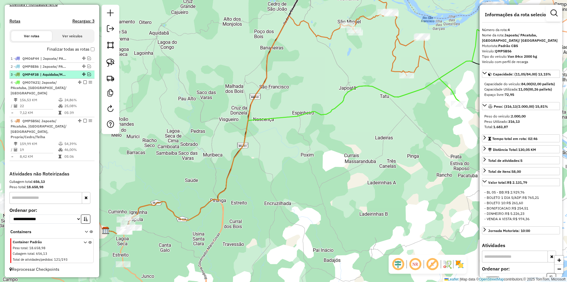
click at [87, 76] on em at bounding box center [89, 74] width 4 height 4
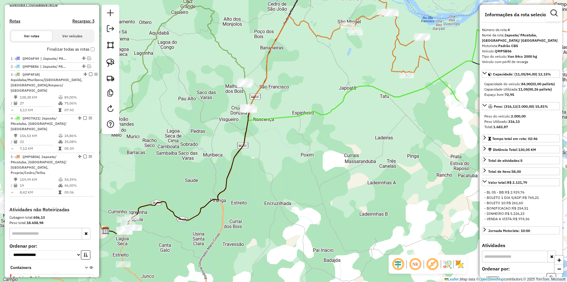
scroll to position [170, 0]
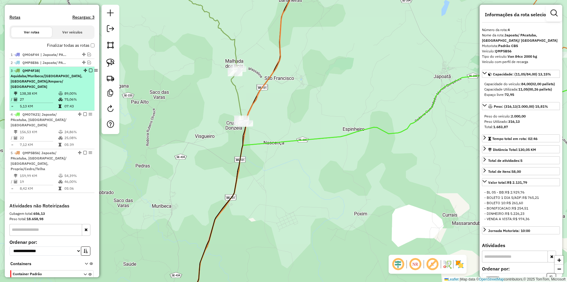
click at [89, 72] on em at bounding box center [91, 71] width 4 height 4
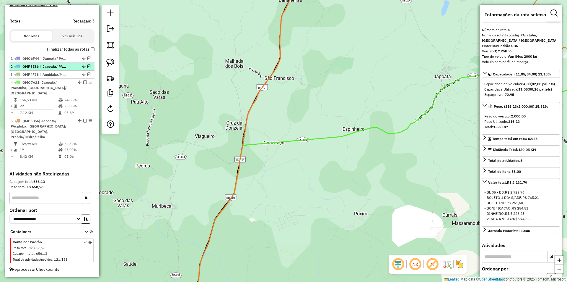
click at [87, 68] on em at bounding box center [89, 66] width 4 height 4
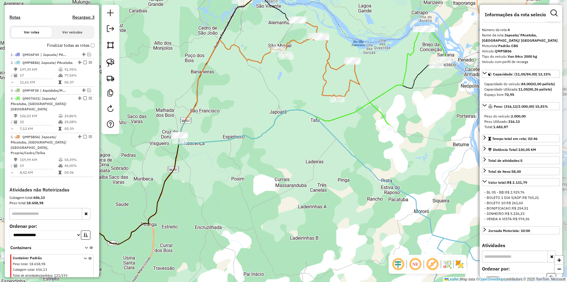
drag, startPoint x: 274, startPoint y: 163, endPoint x: 202, endPoint y: 185, distance: 75.2
click at [202, 185] on div "Janela de atendimento Grade de atendimento Capacidade Transportadoras Veículos …" at bounding box center [283, 141] width 567 height 282
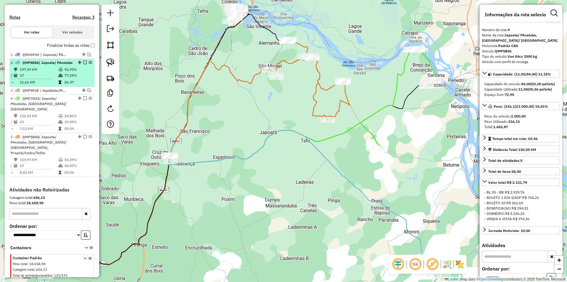
click at [83, 64] on em at bounding box center [85, 63] width 4 height 4
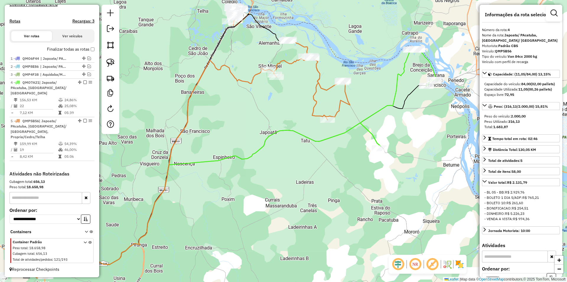
scroll to position [166, 0]
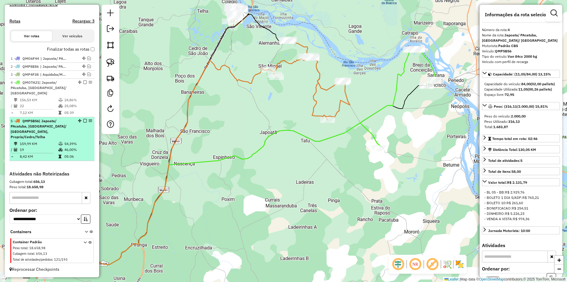
click at [67, 142] on td "54,39%" at bounding box center [78, 144] width 28 height 6
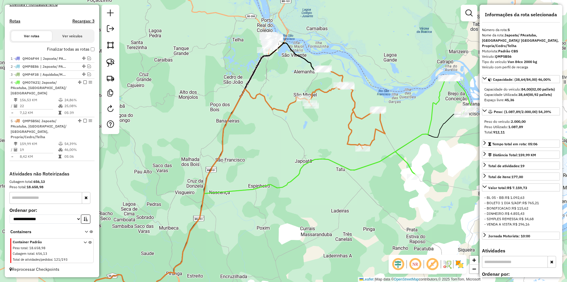
drag, startPoint x: 296, startPoint y: 130, endPoint x: 224, endPoint y: 185, distance: 90.7
click at [224, 185] on div "Janela de atendimento Grade de atendimento Capacidade Transportadoras Veículos …" at bounding box center [283, 141] width 567 height 282
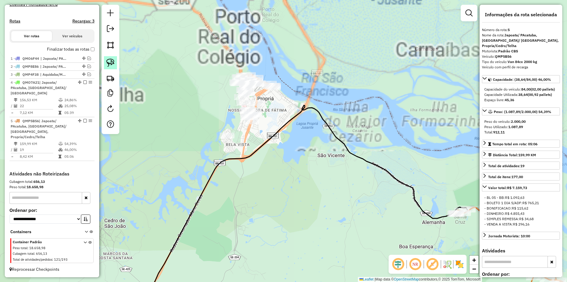
click at [108, 60] on img at bounding box center [110, 63] width 8 height 8
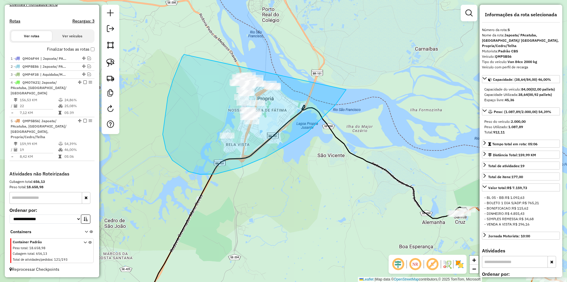
drag, startPoint x: 168, startPoint y: 97, endPoint x: 339, endPoint y: 69, distance: 173.7
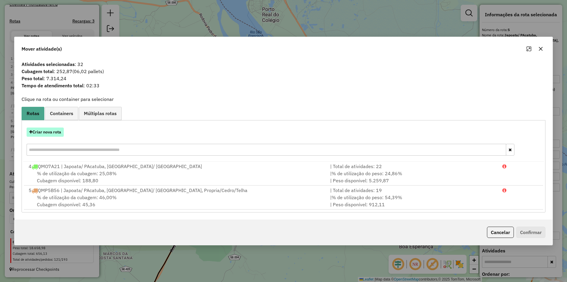
click at [51, 132] on button "Criar nova rota" at bounding box center [45, 131] width 37 height 9
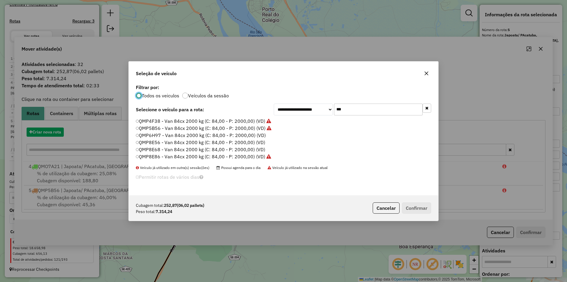
scroll to position [3, 2]
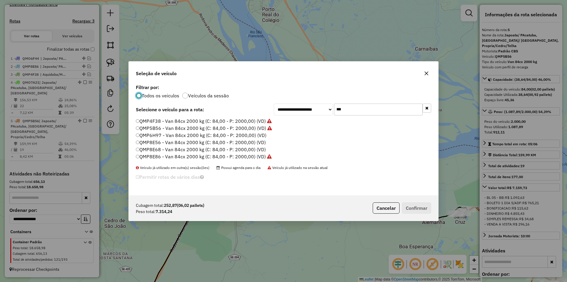
click at [354, 110] on input "***" at bounding box center [378, 109] width 89 height 12
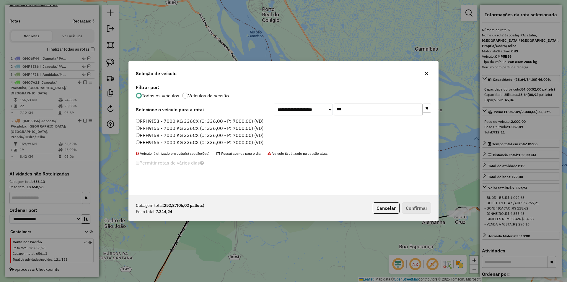
type input "***"
click at [177, 132] on label "RRH9I58 - 7000 KG 336CX (C: 336,00 - P: 7000,00) (VD)" at bounding box center [200, 135] width 128 height 7
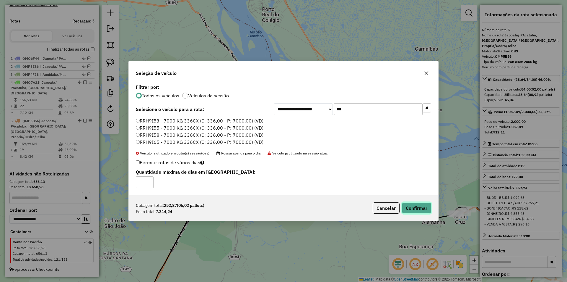
click at [422, 205] on button "Confirmar" at bounding box center [416, 207] width 29 height 11
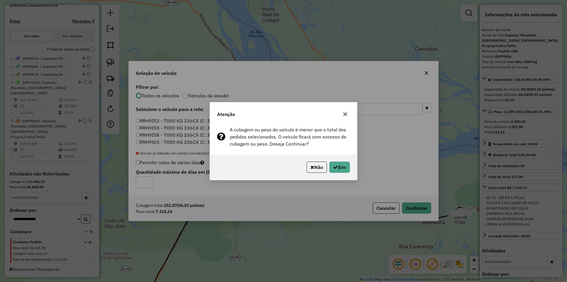
click at [345, 175] on div "Não Sim" at bounding box center [283, 166] width 147 height 25
click at [345, 172] on button "Sim" at bounding box center [340, 166] width 21 height 11
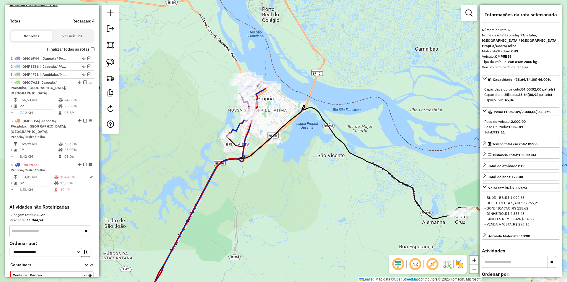
scroll to position [199, 0]
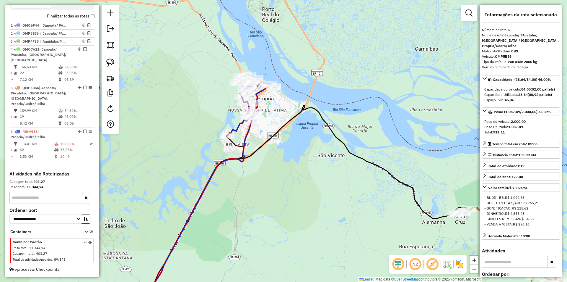
drag, startPoint x: 297, startPoint y: 148, endPoint x: 282, endPoint y: 138, distance: 18.4
click at [283, 138] on div "Janela de atendimento Grade de atendimento Capacidade Transportadoras Veículos …" at bounding box center [283, 141] width 567 height 282
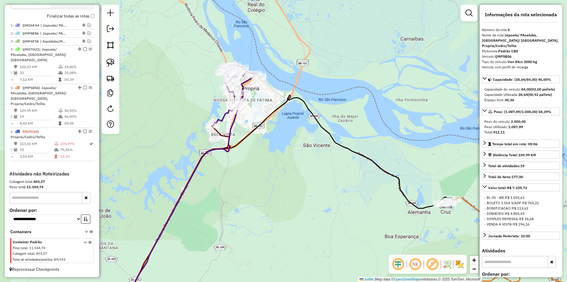
drag, startPoint x: 299, startPoint y: 149, endPoint x: 236, endPoint y: 96, distance: 82.9
click at [238, 97] on div "Janela de atendimento Grade de atendimento Capacidade Transportadoras Veículos …" at bounding box center [283, 141] width 567 height 282
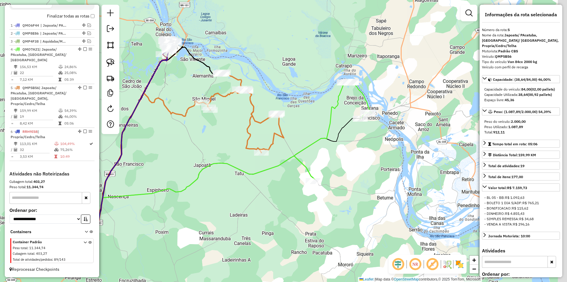
drag, startPoint x: 327, startPoint y: 152, endPoint x: 288, endPoint y: 123, distance: 48.7
click at [298, 129] on div "Janela de atendimento Grade de atendimento Capacidade Transportadoras Veículos …" at bounding box center [283, 141] width 567 height 282
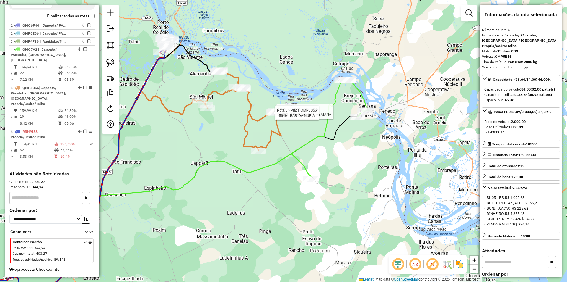
click at [119, 62] on div at bounding box center [111, 69] width 18 height 129
click at [115, 62] on link at bounding box center [110, 62] width 13 height 13
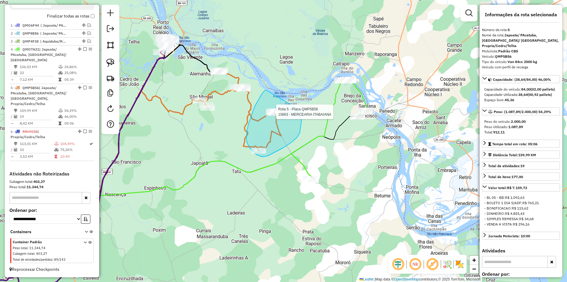
drag, startPoint x: 266, startPoint y: 90, endPoint x: 302, endPoint y: 111, distance: 41.7
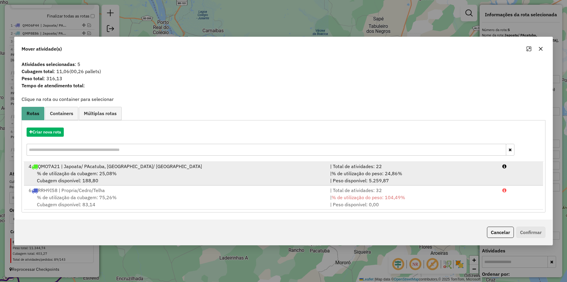
click at [390, 183] on div "| % de utilização do peso: 24,86% | Peso disponível: 5.259,87" at bounding box center [413, 177] width 172 height 14
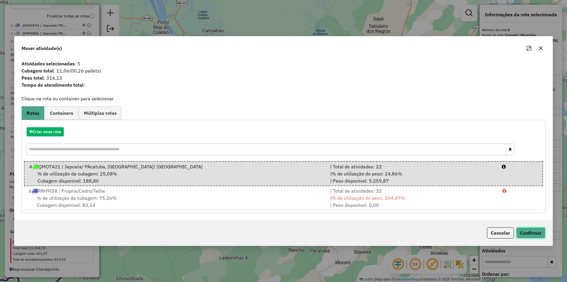
click at [533, 231] on button "Confirmar" at bounding box center [531, 232] width 29 height 11
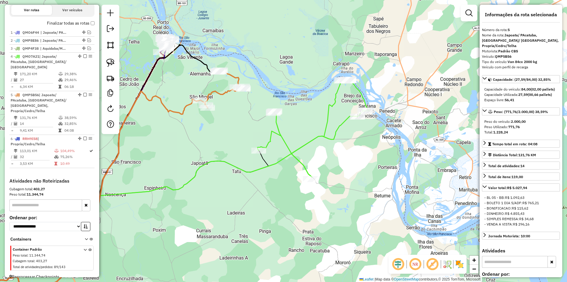
scroll to position [207, 0]
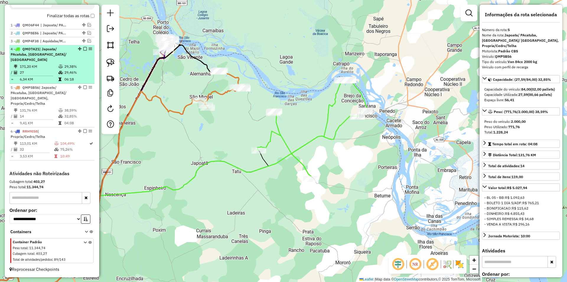
click at [69, 69] on td "29,38%" at bounding box center [78, 67] width 28 height 6
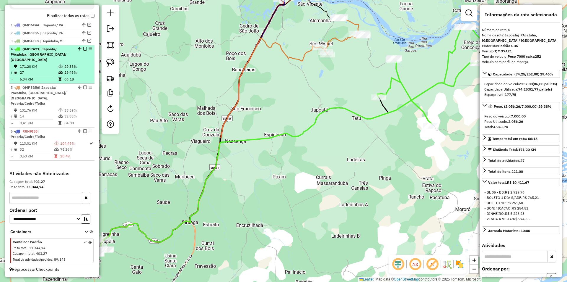
click at [83, 51] on em at bounding box center [85, 49] width 4 height 4
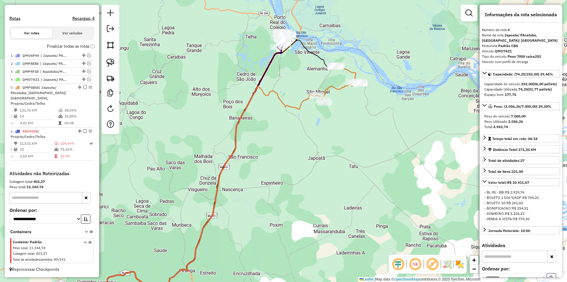
drag, startPoint x: 277, startPoint y: 115, endPoint x: 304, endPoint y: 181, distance: 71.6
click at [304, 181] on div "Janela de atendimento Grade de atendimento Capacidade Transportadoras Veículos …" at bounding box center [283, 141] width 567 height 282
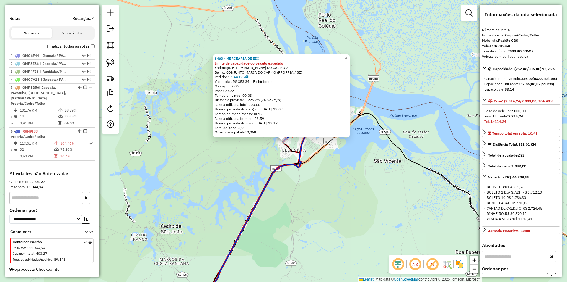
click at [306, 154] on div "8463 - MERCEARIA DE EDI Limite de capacidade do veículo excedido Endereço: H 1 …" at bounding box center [283, 141] width 567 height 282
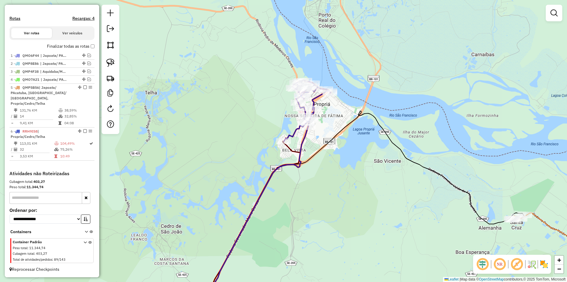
click at [555, 11] on em at bounding box center [554, 12] width 7 height 7
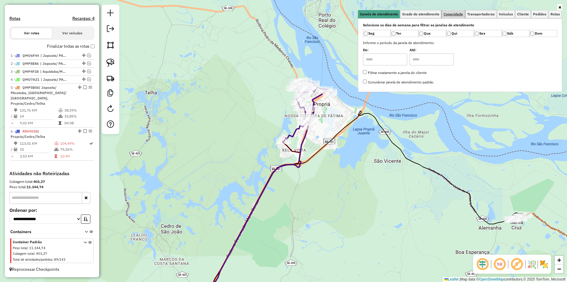
click at [459, 15] on span "Capacidade" at bounding box center [454, 14] width 20 height 4
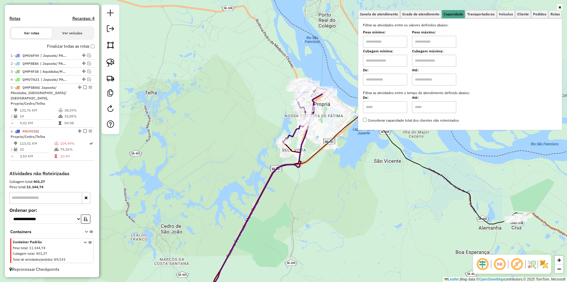
click at [435, 41] on input "text" at bounding box center [434, 42] width 44 height 12
type input "******"
drag, startPoint x: 399, startPoint y: 37, endPoint x: 396, endPoint y: 38, distance: 3.0
click at [399, 37] on input "text" at bounding box center [385, 42] width 44 height 12
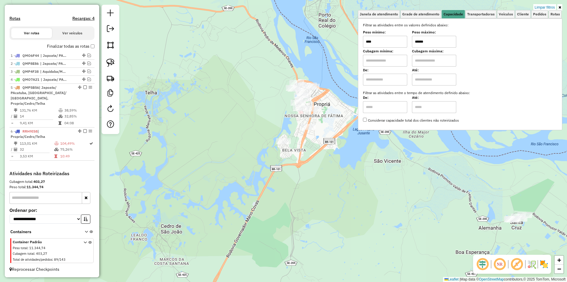
type input "****"
click at [342, 179] on div "Limpar filtros Janela de atendimento Grade de atendimento Capacidade Transporta…" at bounding box center [283, 141] width 567 height 282
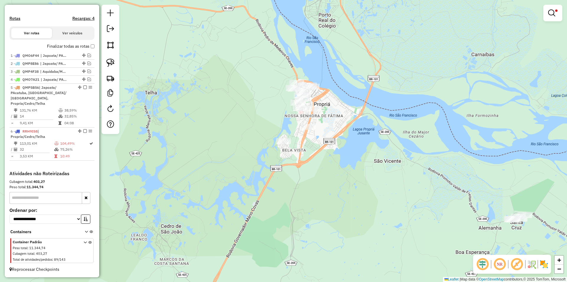
click at [554, 12] on em at bounding box center [552, 12] width 7 height 7
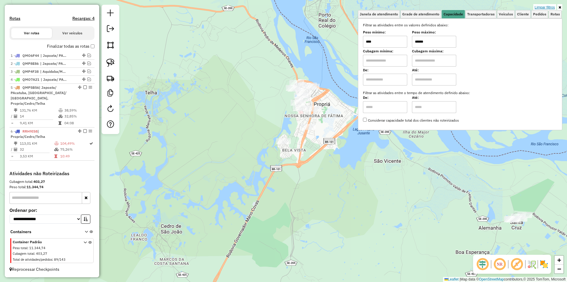
click at [543, 9] on link "Limpar filtros" at bounding box center [545, 7] width 23 height 7
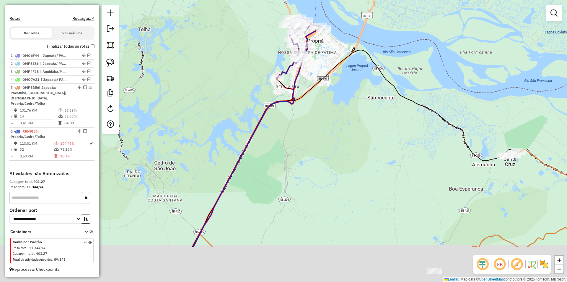
drag, startPoint x: 347, startPoint y: 140, endPoint x: 340, endPoint y: 62, distance: 78.6
click at [344, 82] on div "Janela de atendimento Grade de atendimento Capacidade Transportadoras Veículos …" at bounding box center [283, 141] width 567 height 282
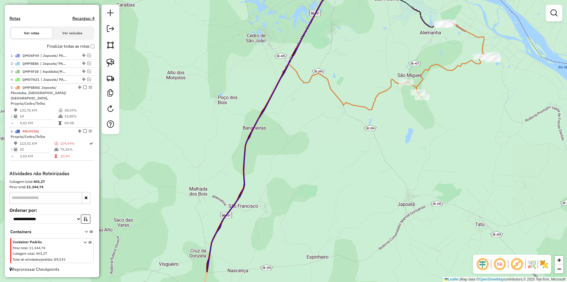
drag, startPoint x: 312, startPoint y: 125, endPoint x: 320, endPoint y: 111, distance: 16.5
click at [320, 111] on div "Janela de atendimento Grade de atendimento Capacidade Transportadoras Veículos …" at bounding box center [283, 141] width 567 height 282
click at [87, 73] on em at bounding box center [89, 71] width 4 height 4
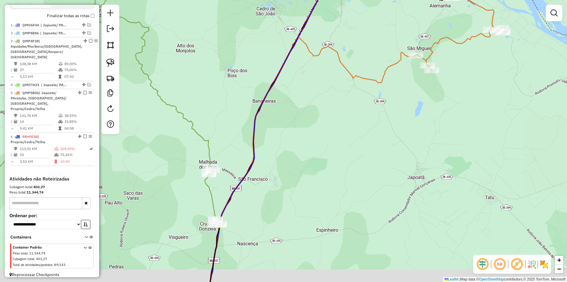
drag, startPoint x: 150, startPoint y: 121, endPoint x: 160, endPoint y: 98, distance: 24.4
click at [160, 98] on div "Janela de atendimento Grade de atendimento Capacidade Transportadoras Veículos …" at bounding box center [283, 141] width 567 height 282
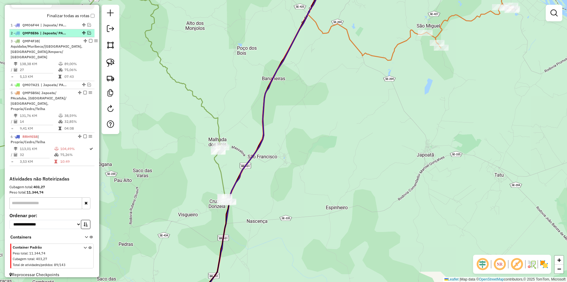
click at [87, 35] on em at bounding box center [89, 33] width 4 height 4
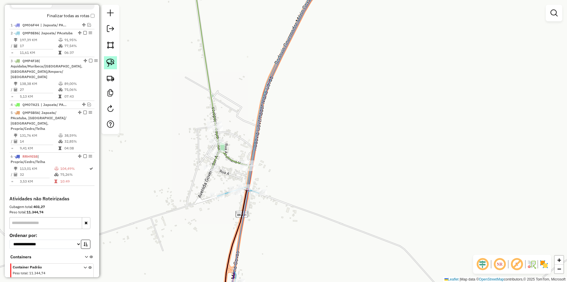
click at [111, 62] on img at bounding box center [110, 63] width 8 height 8
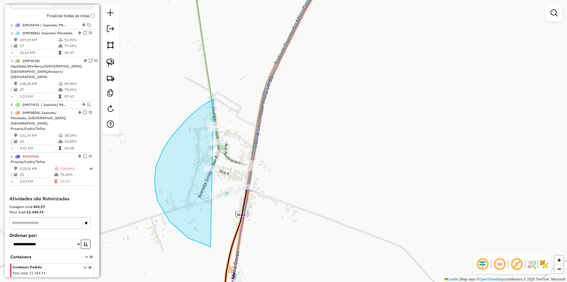
drag, startPoint x: 214, startPoint y: 99, endPoint x: 369, endPoint y: 160, distance: 167.2
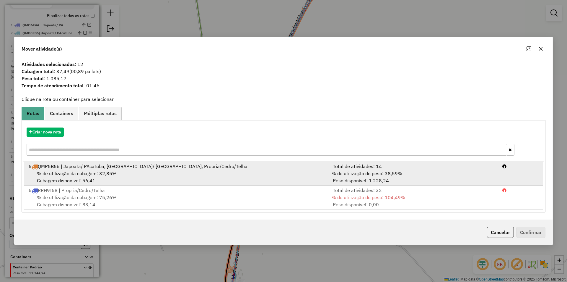
click at [421, 170] on div "| % de utilização do peso: 38,59% | Peso disponível: 1.228,24" at bounding box center [413, 177] width 172 height 14
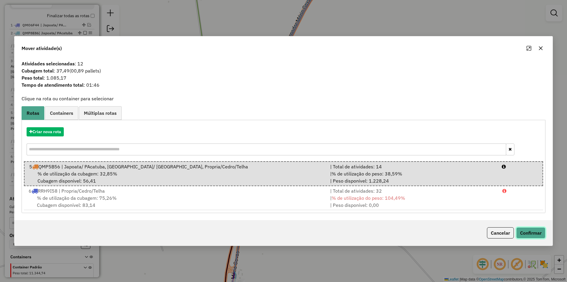
click at [534, 237] on button "Confirmar" at bounding box center [531, 232] width 29 height 11
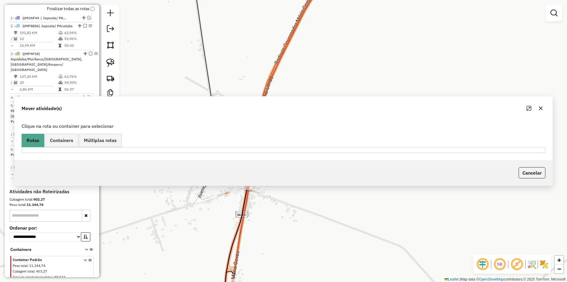
scroll to position [200, 0]
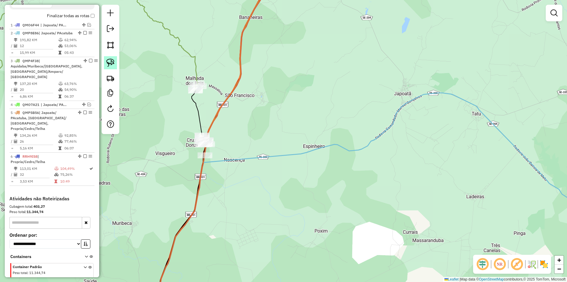
click at [109, 62] on img at bounding box center [110, 63] width 8 height 8
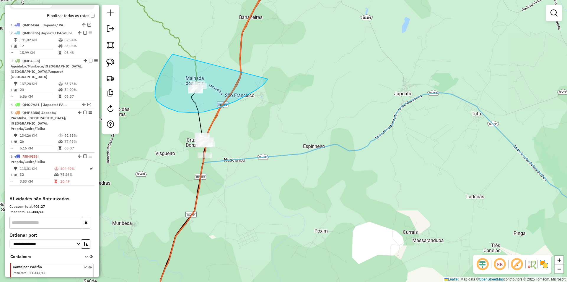
drag, startPoint x: 161, startPoint y: 73, endPoint x: 268, endPoint y: 79, distance: 107.4
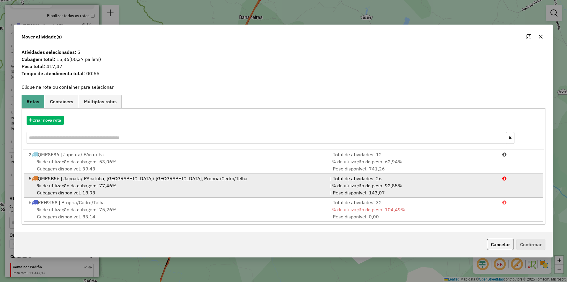
click at [333, 188] on span "% de utilização do peso: 92,85%" at bounding box center [367, 185] width 71 height 6
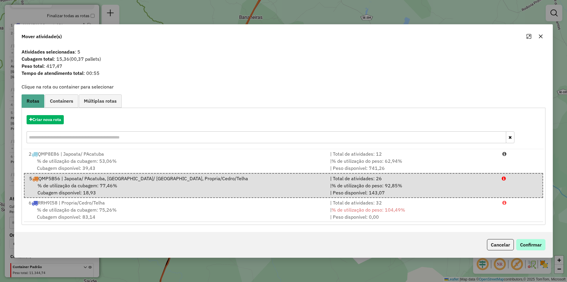
click at [524, 240] on div "Cancelar Confirmar" at bounding box center [283, 244] width 538 height 25
click at [526, 247] on button "Confirmar" at bounding box center [531, 244] width 29 height 11
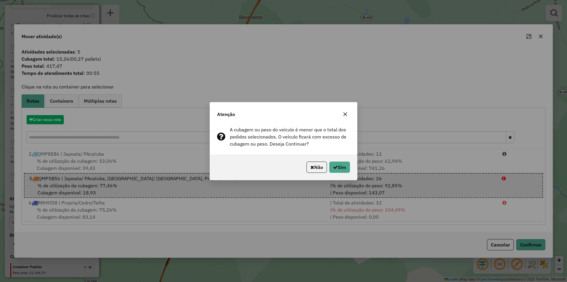
click at [351, 169] on div "Não Sim" at bounding box center [283, 166] width 147 height 25
click at [343, 165] on button "Sim" at bounding box center [340, 166] width 21 height 11
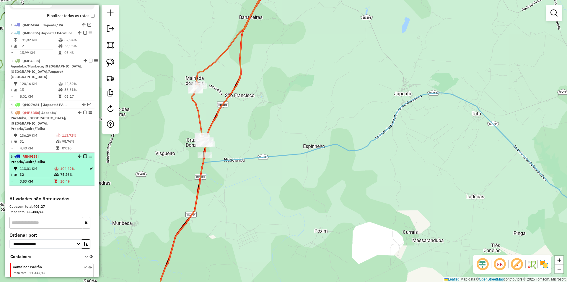
click at [59, 164] on li "6 - RRH9I58 | Propria/Cedro/Telha 113,01 KM 104,49% / 32 75,26% = 3,53 KM 10:49" at bounding box center [51, 169] width 85 height 33
select select "**********"
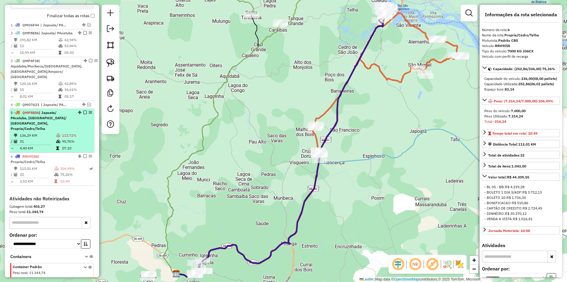
click at [72, 142] on td "95,76%" at bounding box center [77, 141] width 30 height 6
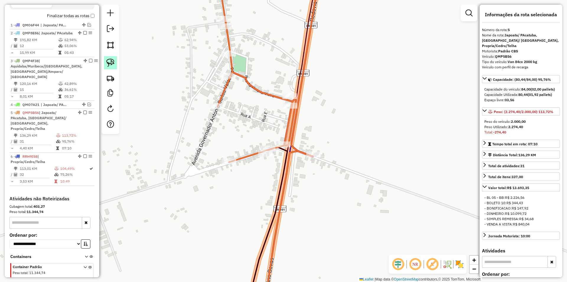
click at [111, 66] on img at bounding box center [110, 63] width 8 height 8
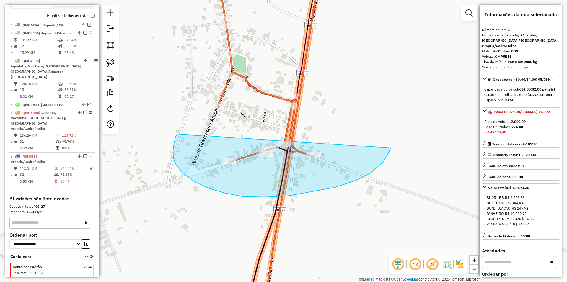
drag, startPoint x: 173, startPoint y: 158, endPoint x: 393, endPoint y: 138, distance: 220.5
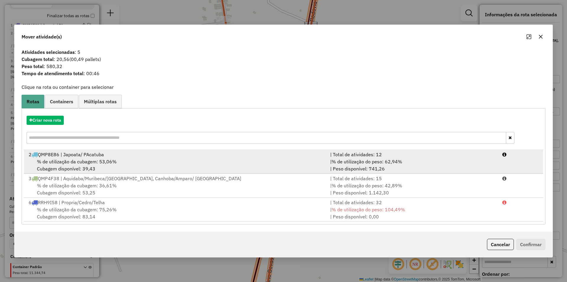
click at [409, 162] on div "| % de utilização do peso: 62,94% | Peso disponível: 741,26" at bounding box center [413, 165] width 172 height 14
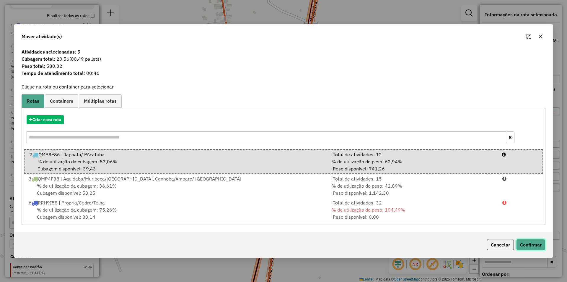
click at [538, 247] on button "Confirmar" at bounding box center [531, 244] width 29 height 11
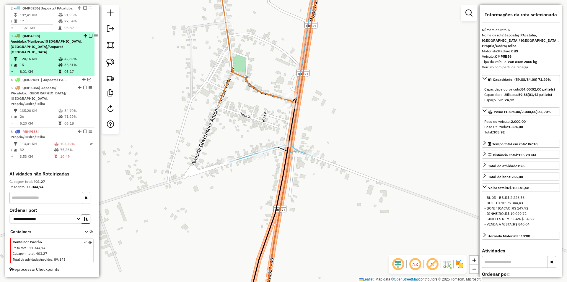
scroll to position [195, 0]
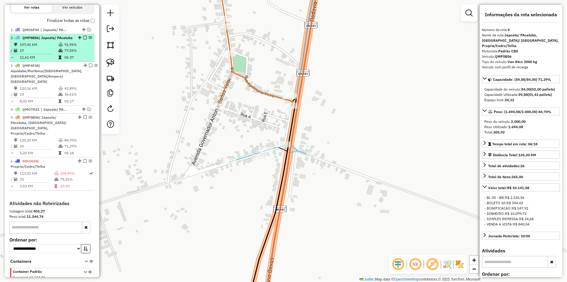
click at [64, 60] on td "06:37" at bounding box center [78, 57] width 28 height 6
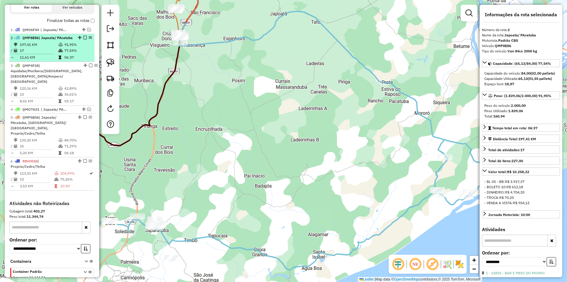
click at [84, 39] on em at bounding box center [85, 38] width 4 height 4
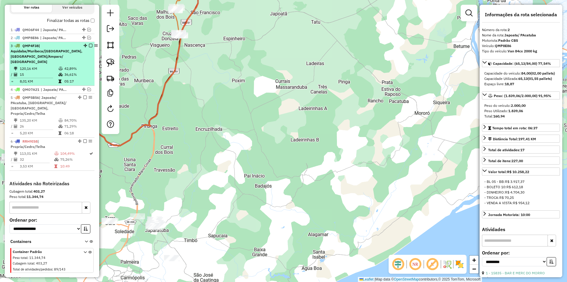
click at [72, 80] on td "05:17" at bounding box center [78, 81] width 28 height 6
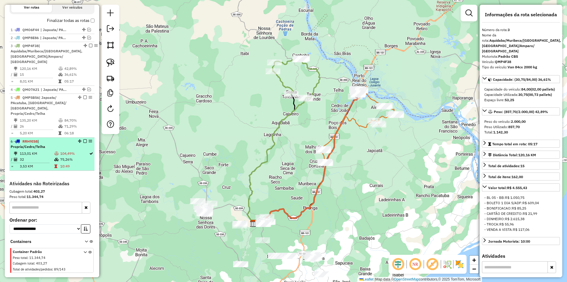
click at [66, 150] on td "104,49%" at bounding box center [74, 153] width 29 height 6
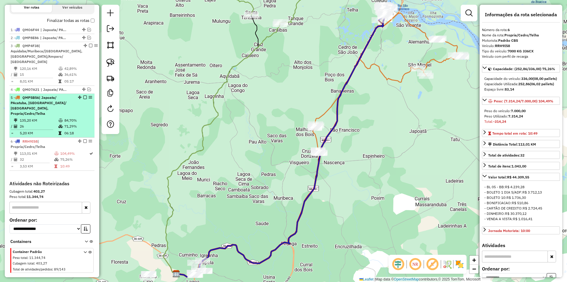
click at [67, 117] on td "84,70%" at bounding box center [78, 120] width 28 height 6
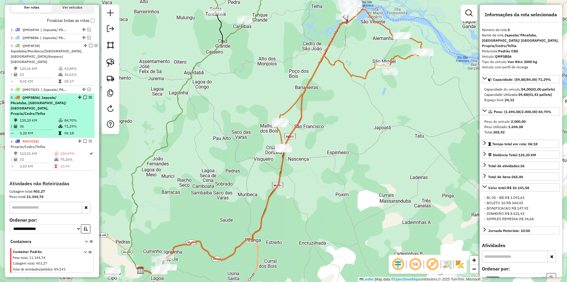
click at [83, 97] on em at bounding box center [85, 97] width 4 height 4
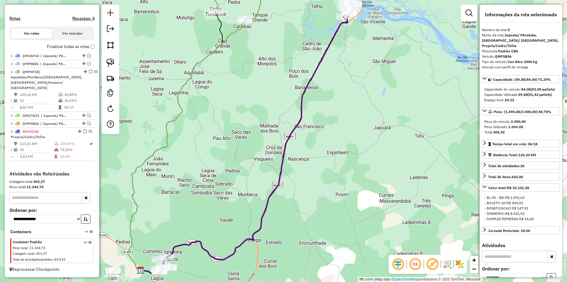
scroll to position [169, 0]
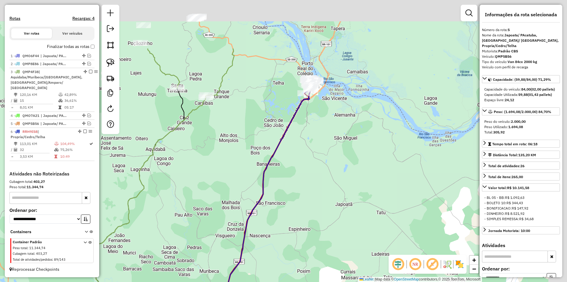
drag, startPoint x: 236, startPoint y: 134, endPoint x: 225, endPoint y: 151, distance: 20.2
click at [225, 151] on div "Janela de atendimento Grade de atendimento Capacidade Transportadoras Veículos …" at bounding box center [283, 141] width 567 height 282
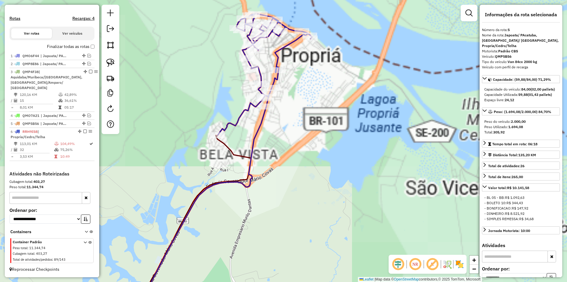
drag, startPoint x: 312, startPoint y: 72, endPoint x: 293, endPoint y: 158, distance: 88.5
click at [293, 158] on div "Janela de atendimento Grade de atendimento Capacidade Transportadoras Veículos …" at bounding box center [283, 141] width 567 height 282
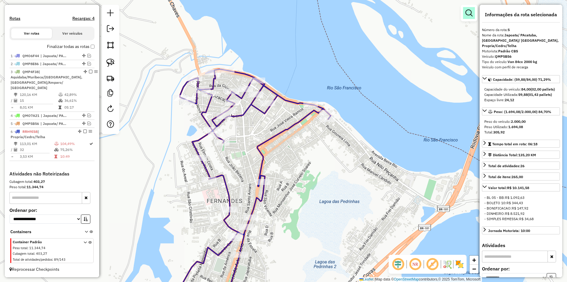
click at [466, 15] on em at bounding box center [469, 12] width 7 height 7
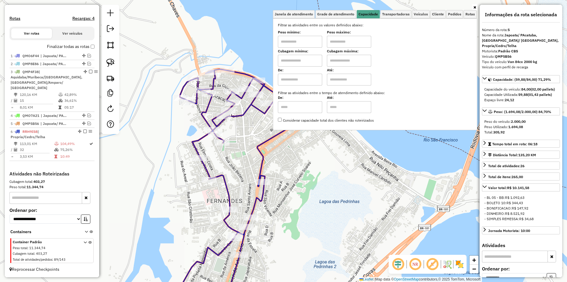
click at [353, 43] on input "text" at bounding box center [349, 42] width 44 height 12
type input "******"
click at [325, 39] on div "Peso mínimo: Peso máximo: ******" at bounding box center [375, 39] width 194 height 17
click at [296, 44] on input "text" at bounding box center [300, 42] width 44 height 12
type input "****"
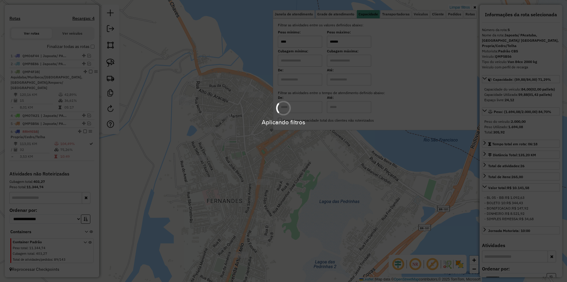
click at [178, 143] on div "Limpar filtros Janela de atendimento Grade de atendimento Capacidade Transporta…" at bounding box center [283, 141] width 567 height 282
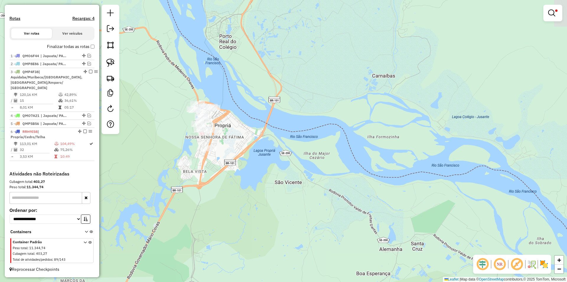
drag, startPoint x: 173, startPoint y: 142, endPoint x: 187, endPoint y: 123, distance: 23.5
click at [187, 124] on div "Limpar filtros Janela de atendimento Grade de atendimento Capacidade Transporta…" at bounding box center [283, 141] width 567 height 282
click at [115, 67] on link at bounding box center [110, 62] width 13 height 13
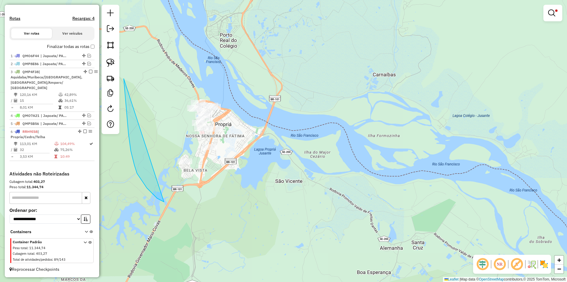
drag, startPoint x: 125, startPoint y: 90, endPoint x: 299, endPoint y: 64, distance: 176.4
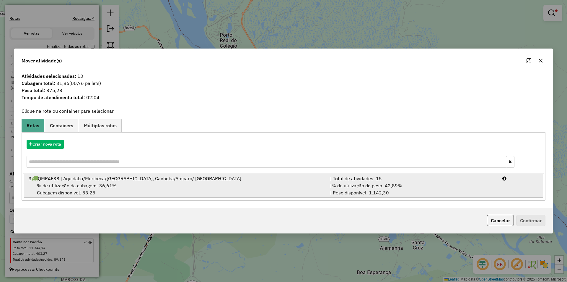
click at [263, 185] on div "% de utilização da cubagem: 36,61% Cubagem disponível: 53,25" at bounding box center [176, 189] width 302 height 14
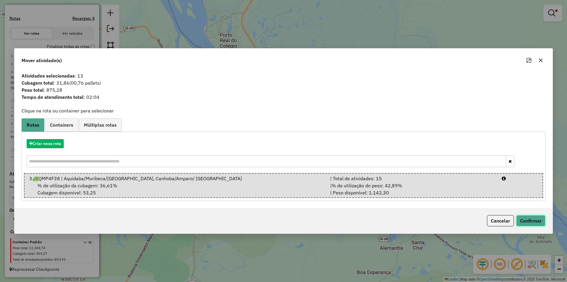
drag, startPoint x: 527, startPoint y: 218, endPoint x: 421, endPoint y: 70, distance: 182.2
click at [530, 219] on button "Confirmar" at bounding box center [531, 220] width 29 height 11
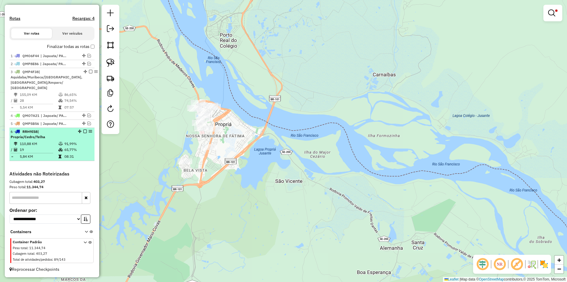
click at [62, 146] on td at bounding box center [61, 144] width 6 height 6
select select "**********"
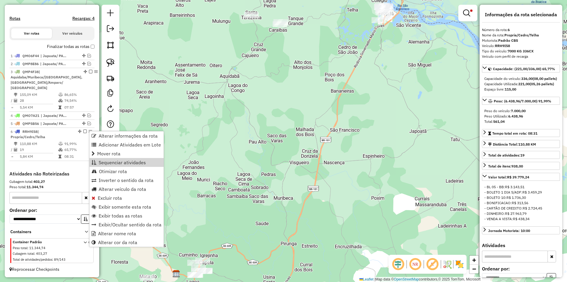
drag, startPoint x: 113, startPoint y: 160, endPoint x: 147, endPoint y: 163, distance: 34.4
click at [113, 160] on span "Sequenciar atividades" at bounding box center [122, 162] width 47 height 5
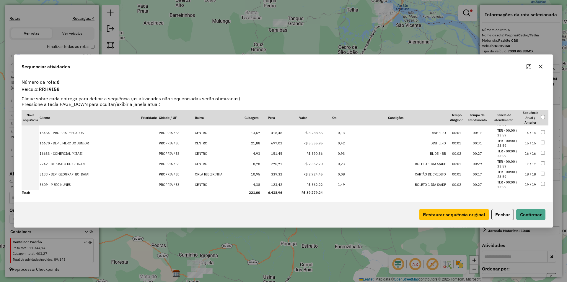
scroll to position [133, 0]
click at [507, 212] on button "Fechar" at bounding box center [503, 214] width 22 height 11
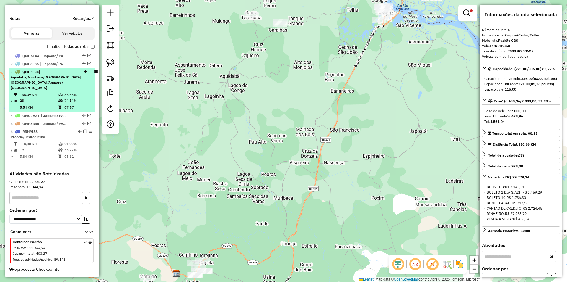
click at [53, 101] on td "28" at bounding box center [39, 101] width 39 height 6
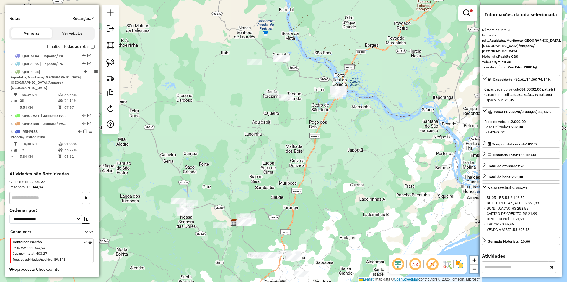
click at [463, 17] on link at bounding box center [468, 13] width 14 height 12
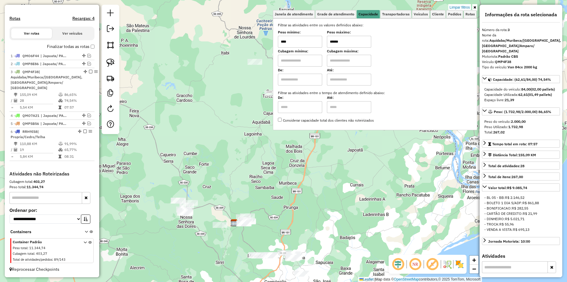
drag, startPoint x: 465, startPoint y: 8, endPoint x: 445, endPoint y: 1, distance: 20.6
click at [465, 7] on link "Limpar filtros" at bounding box center [460, 7] width 23 height 7
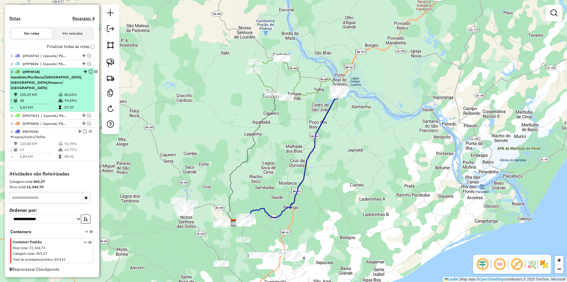
click at [89, 73] on em at bounding box center [91, 72] width 4 height 4
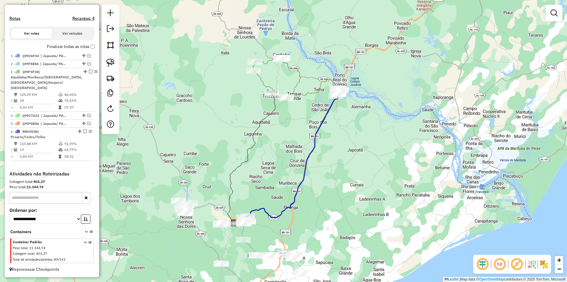
scroll to position [139, 0]
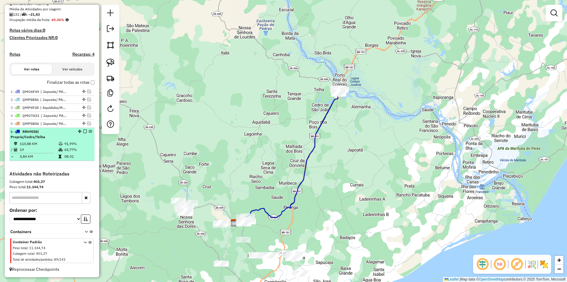
click at [68, 143] on td "91,99%" at bounding box center [78, 144] width 28 height 6
select select "**********"
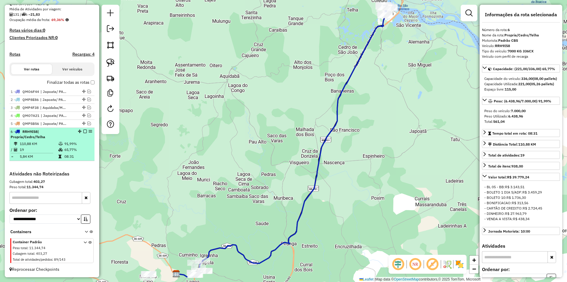
click at [83, 131] on em at bounding box center [85, 131] width 4 height 4
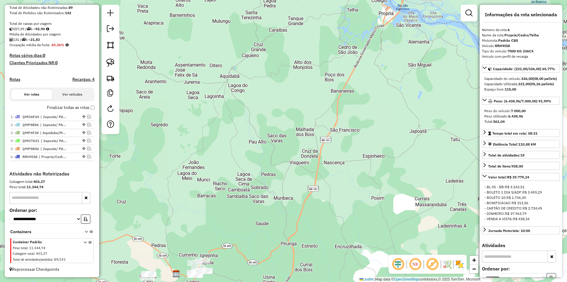
scroll to position [113, 0]
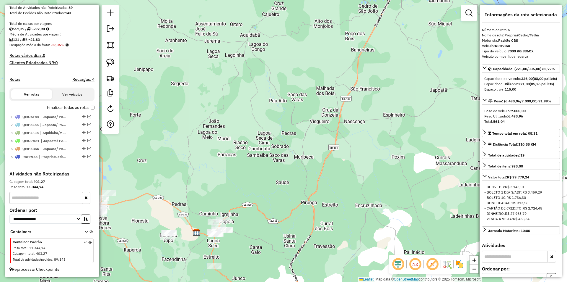
drag, startPoint x: 197, startPoint y: 117, endPoint x: 259, endPoint y: 24, distance: 112.7
click at [260, 25] on div "Janela de atendimento Grade de atendimento Capacidade Transportadoras Veículos …" at bounding box center [283, 141] width 567 height 282
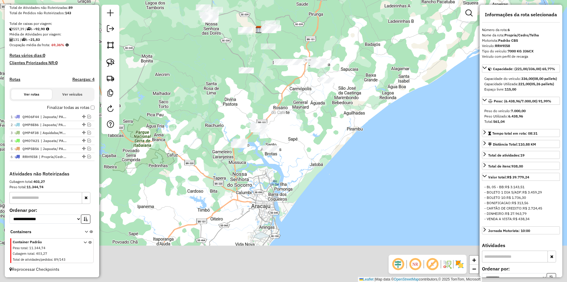
drag, startPoint x: 288, startPoint y: 166, endPoint x: 272, endPoint y: 129, distance: 39.2
click at [280, 81] on div "Janela de atendimento Grade de atendimento Capacidade Transportadoras Veículos …" at bounding box center [283, 141] width 567 height 282
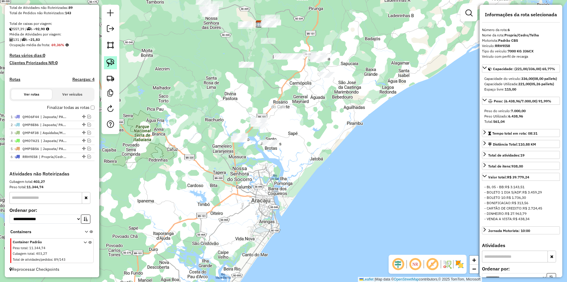
click at [113, 61] on img at bounding box center [110, 63] width 8 height 8
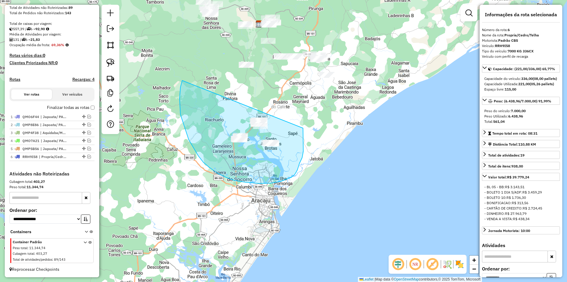
drag, startPoint x: 181, startPoint y: 87, endPoint x: 303, endPoint y: 128, distance: 129.3
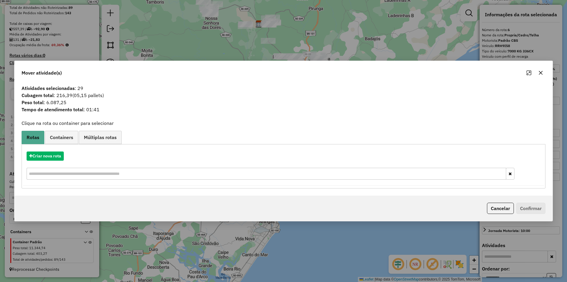
click at [65, 155] on div "Criar nova rota" at bounding box center [283, 155] width 521 height 9
click at [61, 158] on button "Criar nova rota" at bounding box center [45, 155] width 37 height 9
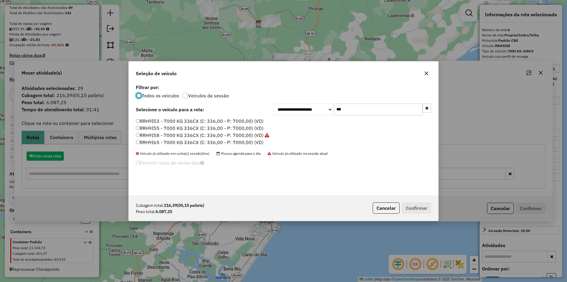
scroll to position [3, 2]
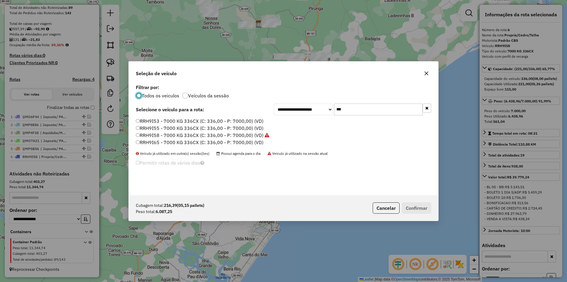
click at [349, 104] on input "***" at bounding box center [378, 109] width 89 height 12
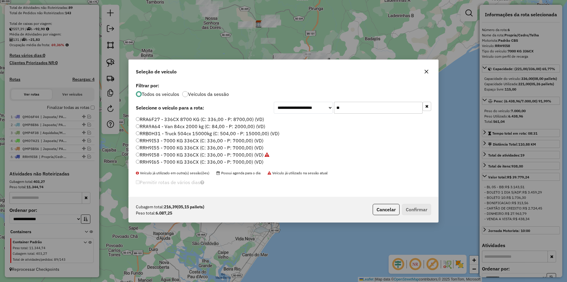
type input "***"
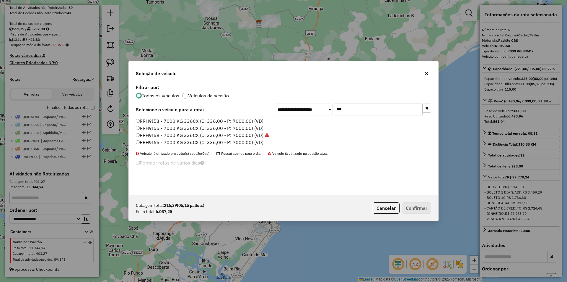
click at [195, 123] on label "RRH9I53 - 7000 KG 336CX (C: 336,00 - P: 7000,00) (VD)" at bounding box center [200, 120] width 128 height 7
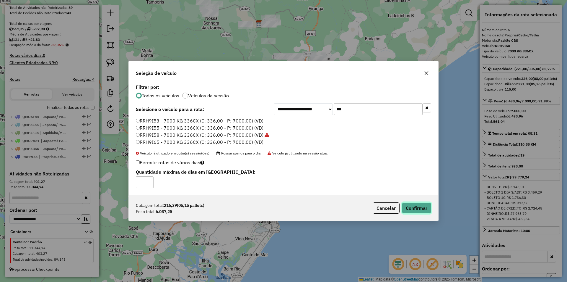
drag, startPoint x: 404, startPoint y: 210, endPoint x: 396, endPoint y: 185, distance: 25.7
click at [404, 209] on button "Confirmar" at bounding box center [416, 207] width 29 height 11
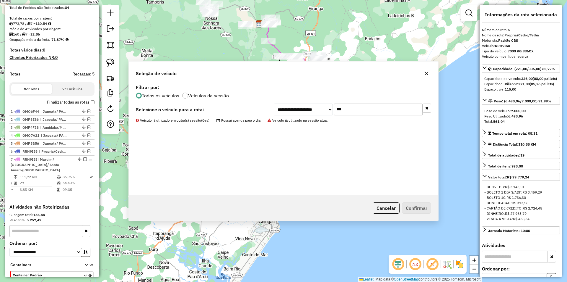
scroll to position [147, 0]
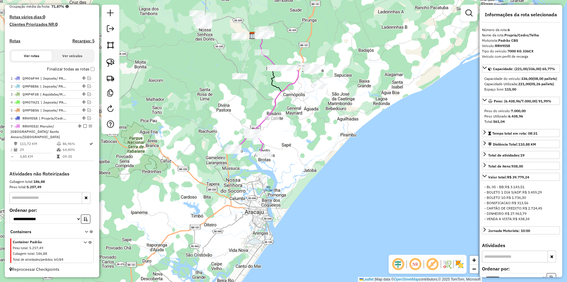
drag, startPoint x: 289, startPoint y: 82, endPoint x: 262, endPoint y: 135, distance: 59.5
click at [261, 133] on icon at bounding box center [275, 83] width 47 height 97
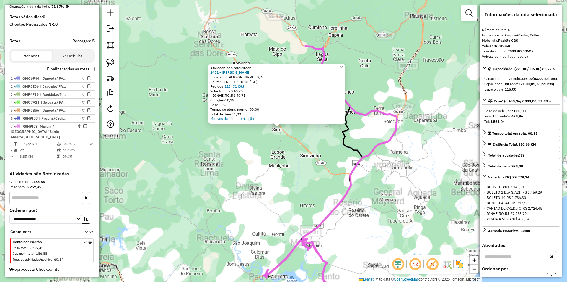
click at [288, 155] on div "Atividade não roteirizada 2451 - MERCE SIRIRI Endereço: CJ SANTA TEREZINHA, S/N…" at bounding box center [283, 141] width 567 height 282
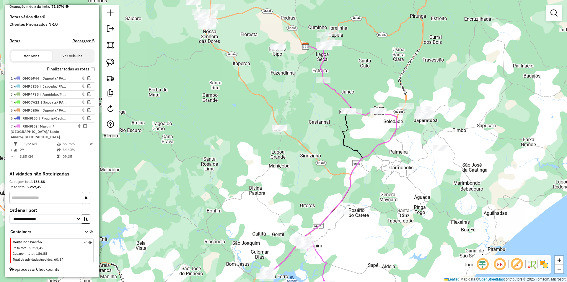
drag, startPoint x: 114, startPoint y: 63, endPoint x: 183, endPoint y: 75, distance: 70.3
click at [114, 63] on img at bounding box center [110, 63] width 8 height 8
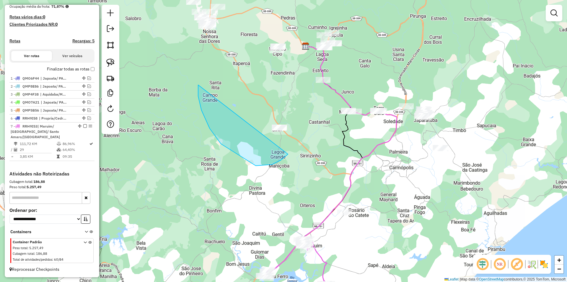
drag, startPoint x: 256, startPoint y: 166, endPoint x: 303, endPoint y: 132, distance: 58.2
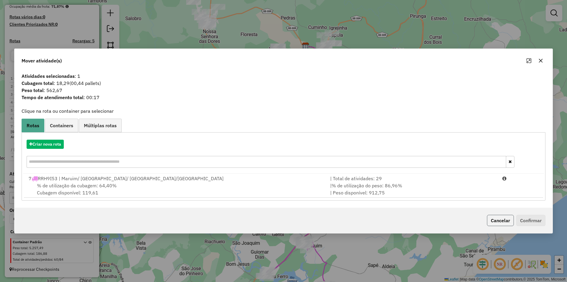
click at [510, 225] on button "Cancelar" at bounding box center [500, 220] width 27 height 11
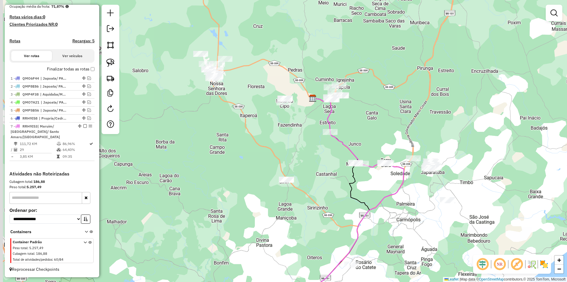
drag, startPoint x: 323, startPoint y: 166, endPoint x: 328, endPoint y: 182, distance: 17.1
click at [330, 184] on div "Janela de atendimento Grade de atendimento Capacidade Transportadoras Veículos …" at bounding box center [283, 141] width 567 height 282
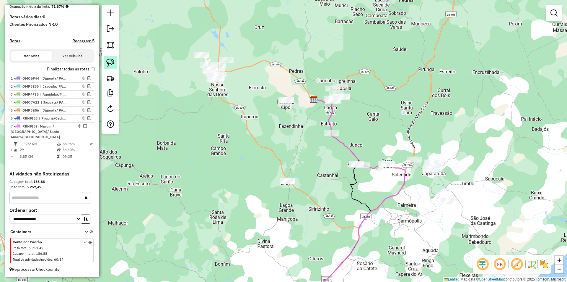
click at [106, 67] on link at bounding box center [110, 62] width 13 height 13
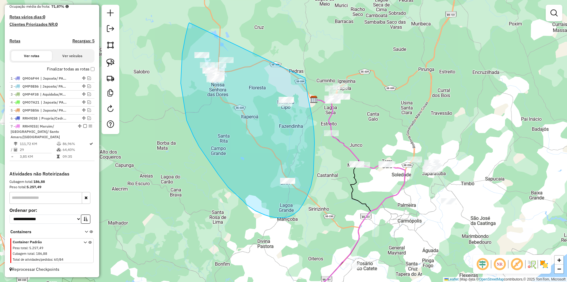
drag, startPoint x: 182, startPoint y: 54, endPoint x: 305, endPoint y: 78, distance: 125.3
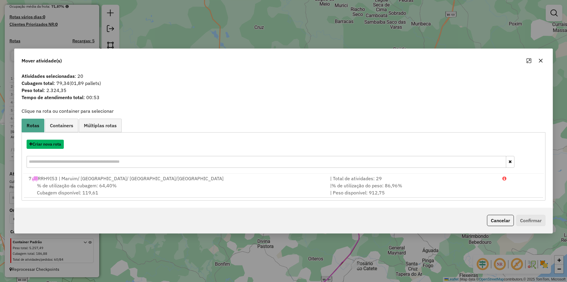
click at [57, 142] on button "Criar nova rota" at bounding box center [45, 143] width 37 height 9
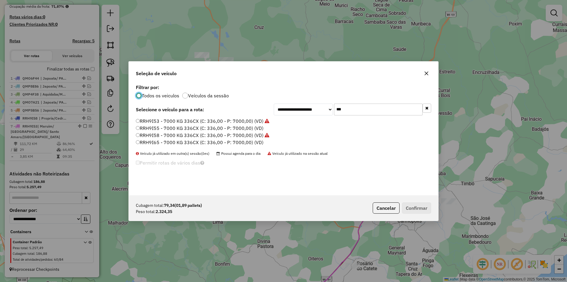
scroll to position [3, 2]
click at [360, 109] on input "***" at bounding box center [378, 109] width 89 height 12
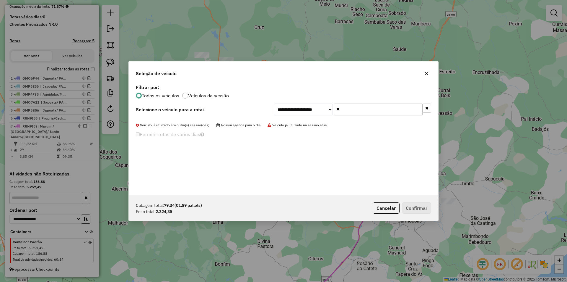
click at [358, 108] on input "**" at bounding box center [378, 109] width 89 height 12
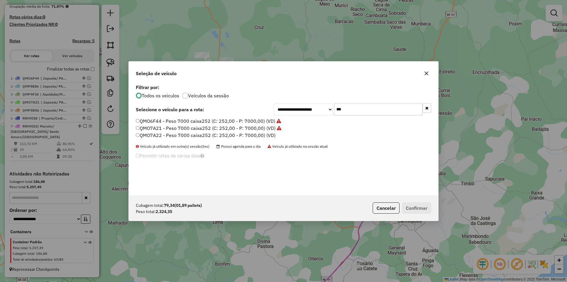
type input "***"
click at [176, 135] on label "QMO7A22 - Peso 7000 caixa252 (C: 252,00 - P: 7000,00) (VD)" at bounding box center [206, 135] width 140 height 7
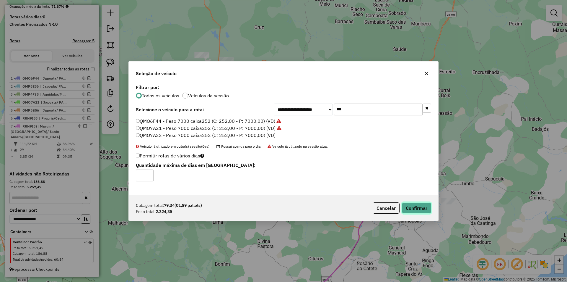
click at [412, 209] on button "Confirmar" at bounding box center [416, 207] width 29 height 11
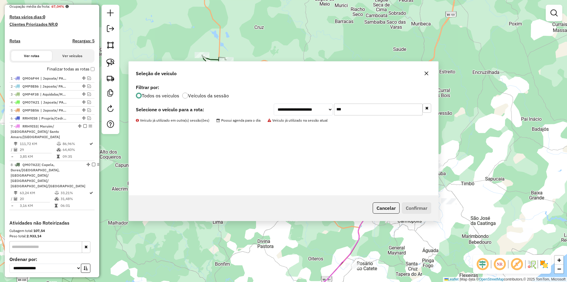
scroll to position [185, 0]
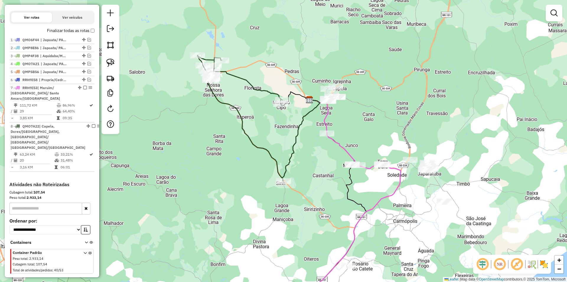
drag, startPoint x: 325, startPoint y: 175, endPoint x: 280, endPoint y: 164, distance: 45.5
click at [280, 164] on div "Janela de atendimento Grade de atendimento Capacidade Transportadoras Veículos …" at bounding box center [283, 141] width 567 height 282
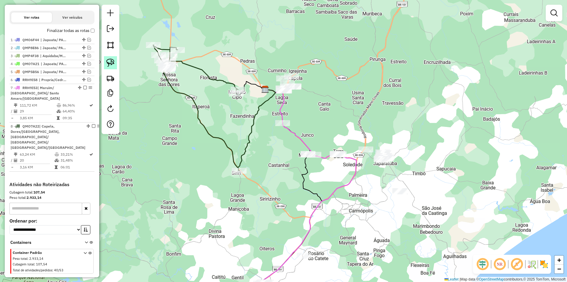
click at [112, 62] on img at bounding box center [110, 63] width 8 height 8
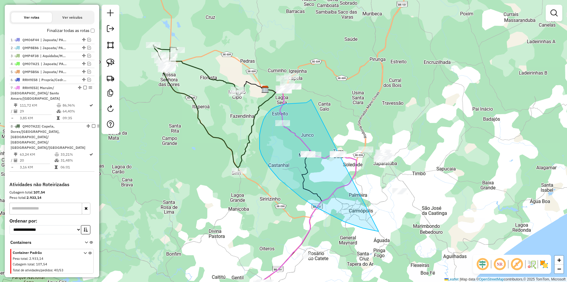
drag, startPoint x: 305, startPoint y: 103, endPoint x: 486, endPoint y: 182, distance: 198.0
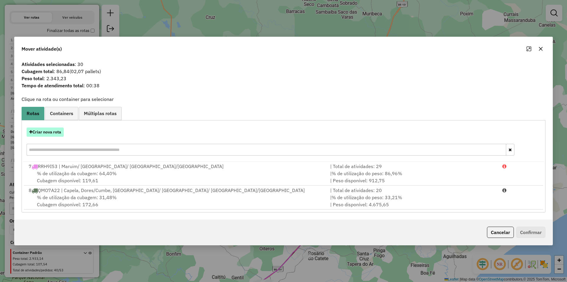
click at [58, 134] on button "Criar nova rota" at bounding box center [45, 131] width 37 height 9
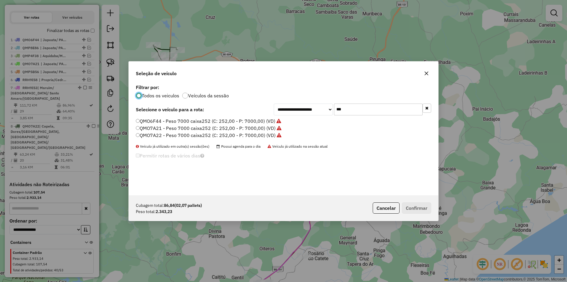
scroll to position [3, 2]
click at [360, 106] on input "***" at bounding box center [378, 109] width 89 height 12
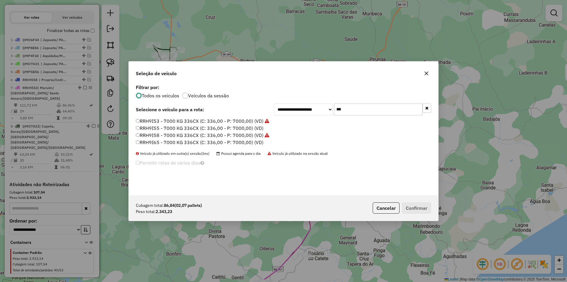
type input "***"
click at [169, 131] on label "RRH9I55 - 7000 KG 336CX (C: 336,00 - P: 7000,00) (VD)" at bounding box center [200, 127] width 128 height 7
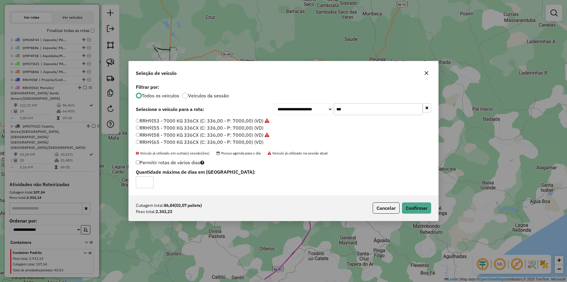
click at [193, 140] on label "RRH9I65 - 7000 KG 336CX (C: 336,00 - P: 7000,00) (VD)" at bounding box center [200, 141] width 128 height 7
click at [420, 209] on button "Confirmar" at bounding box center [416, 207] width 29 height 11
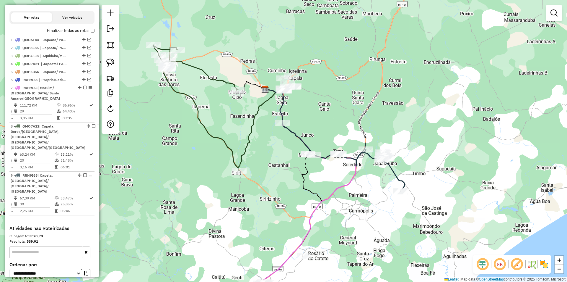
scroll to position [195, 0]
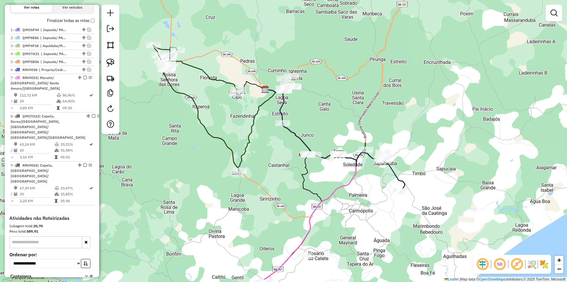
click at [112, 69] on div at bounding box center [111, 69] width 18 height 129
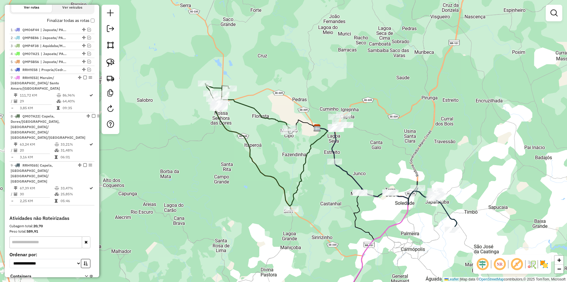
drag, startPoint x: 270, startPoint y: 52, endPoint x: 294, endPoint y: 73, distance: 31.4
click at [295, 73] on div "Janela de atendimento Grade de atendimento Capacidade Transportadoras Veículos …" at bounding box center [283, 141] width 567 height 282
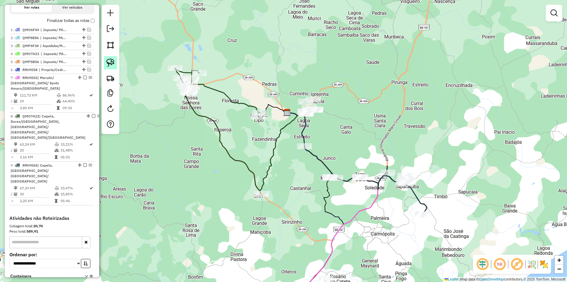
click at [114, 59] on img at bounding box center [110, 63] width 8 height 8
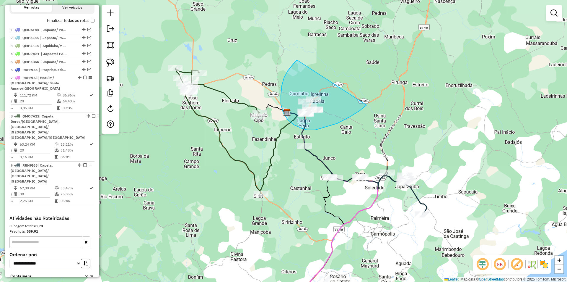
drag, startPoint x: 292, startPoint y: 66, endPoint x: 367, endPoint y: 100, distance: 82.6
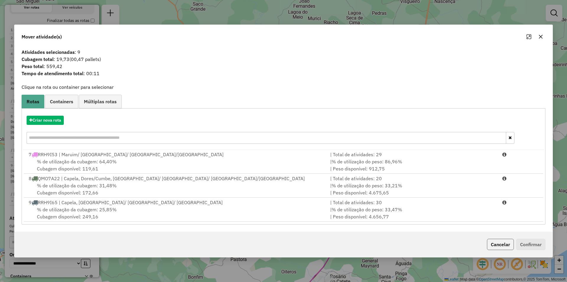
click at [500, 242] on button "Cancelar" at bounding box center [500, 244] width 27 height 11
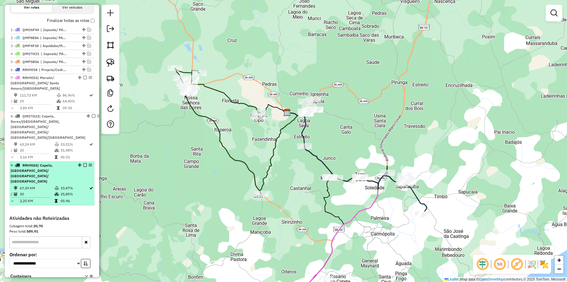
click at [59, 198] on td at bounding box center [57, 201] width 6 height 6
select select "**********"
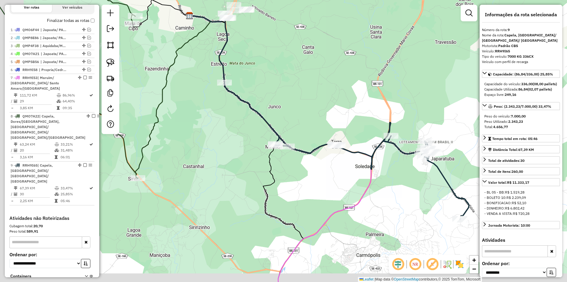
drag, startPoint x: 239, startPoint y: 182, endPoint x: 255, endPoint y: 174, distance: 17.7
click at [252, 175] on div "Janela de atendimento Grade de atendimento Capacidade Transportadoras Veículos …" at bounding box center [283, 141] width 567 height 282
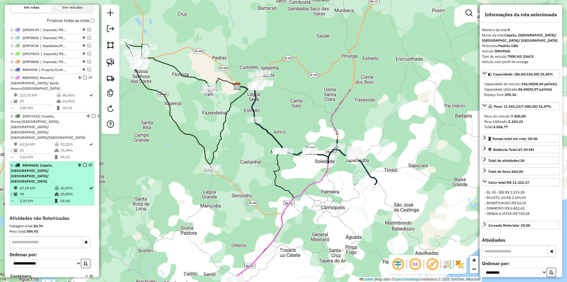
click at [83, 163] on em at bounding box center [85, 165] width 4 height 4
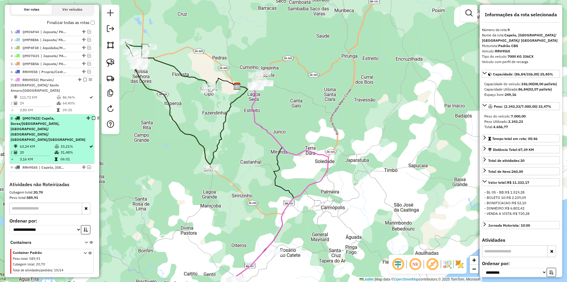
click at [70, 143] on td "33,21%" at bounding box center [74, 146] width 29 height 6
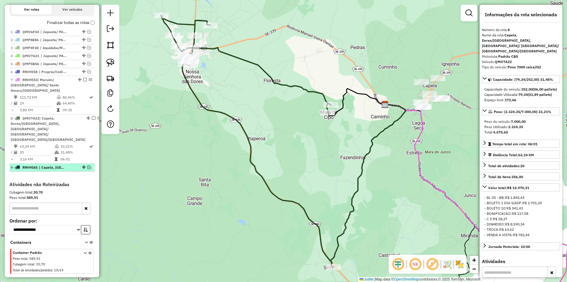
click at [89, 165] on em at bounding box center [89, 167] width 4 height 4
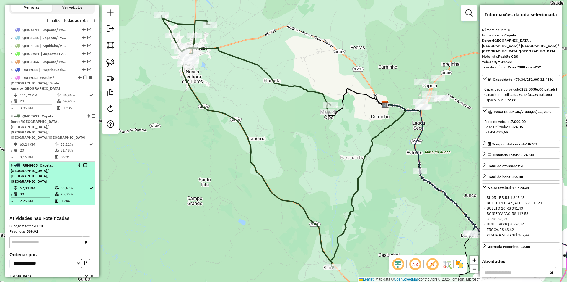
click at [80, 163] on div "9 - RRH9I65 | Capela, Pirambu/ Carmopolis/ Japaratuba" at bounding box center [52, 173] width 83 height 21
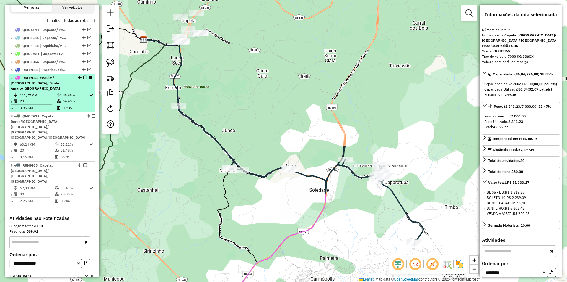
click at [73, 99] on td "64,40%" at bounding box center [75, 101] width 27 height 6
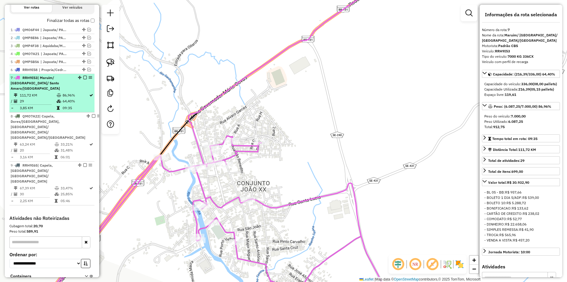
click at [69, 98] on td "86,96%" at bounding box center [75, 95] width 27 height 6
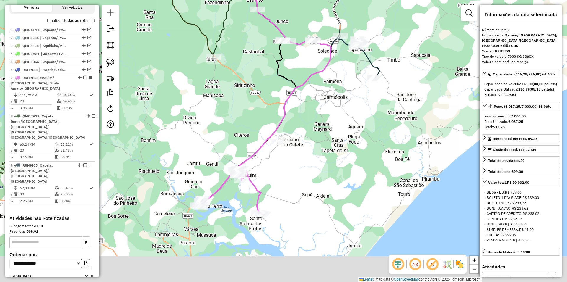
drag, startPoint x: 315, startPoint y: 213, endPoint x: 263, endPoint y: 185, distance: 58.7
click at [296, 181] on div "Janela de atendimento Grade de atendimento Capacidade Transportadoras Veículos …" at bounding box center [283, 141] width 567 height 282
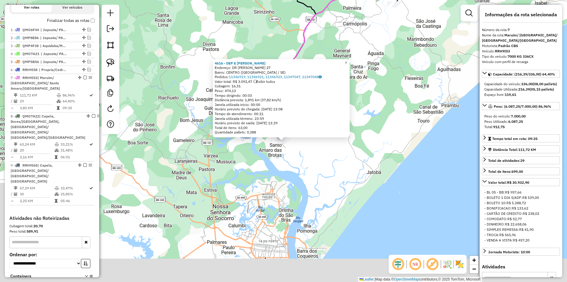
scroll to position [218, 0]
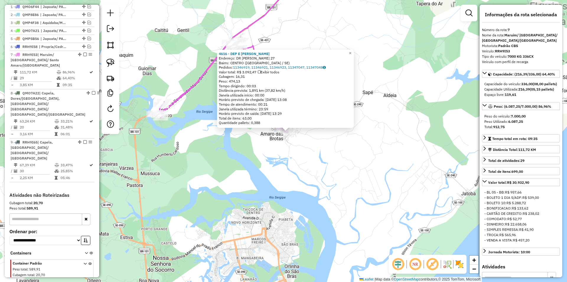
click at [278, 161] on div "4616 - DEP E BEB ANDRADE Endereço: DR ALCIDES PEREIRA 27 Bairro: CENTRO (SANTO …" at bounding box center [283, 141] width 567 height 282
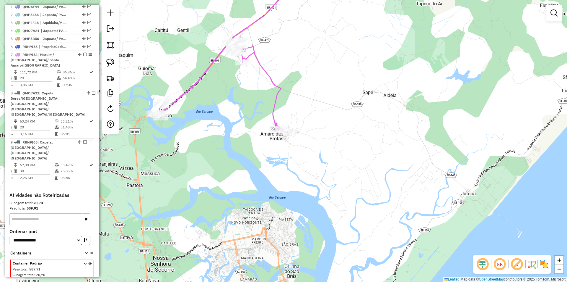
click at [269, 131] on div "Janela de atendimento Grade de atendimento Capacidade Transportadoras Veículos …" at bounding box center [283, 141] width 567 height 282
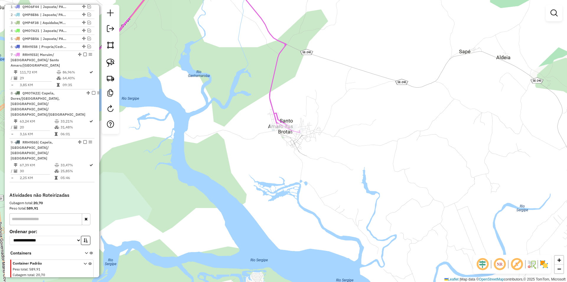
select select "**********"
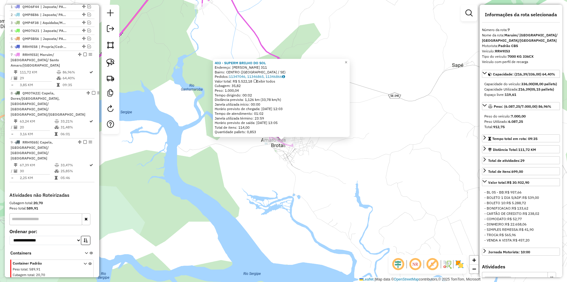
click at [284, 159] on div "Rota 7 - Placa RRH9I53 403 - SUPERM BRILHO DO SOL 403 - SUPERM BRILHO DO SOL En…" at bounding box center [283, 141] width 567 height 282
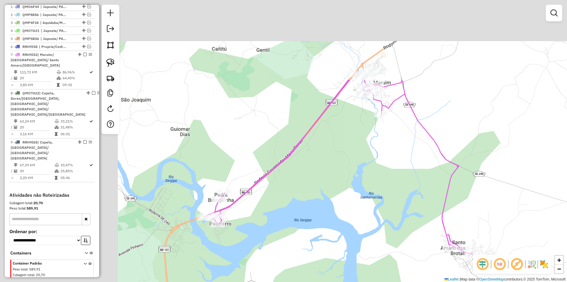
drag, startPoint x: 212, startPoint y: 79, endPoint x: 410, endPoint y: 148, distance: 209.4
click at [426, 153] on div "Janela de atendimento Grade de atendimento Capacidade Transportadoras Veículos …" at bounding box center [283, 141] width 567 height 282
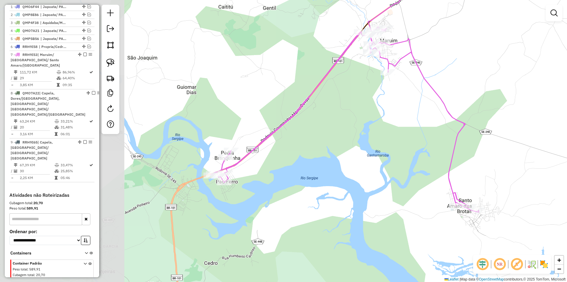
drag, startPoint x: 410, startPoint y: 148, endPoint x: 241, endPoint y: 95, distance: 177.0
click at [291, 115] on div "Janela de atendimento Grade de atendimento Capacidade Transportadoras Veículos …" at bounding box center [283, 141] width 567 height 282
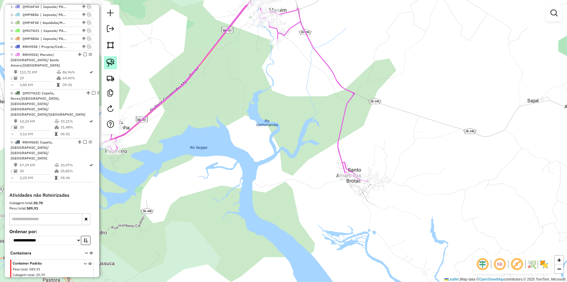
click at [108, 58] on link at bounding box center [110, 62] width 13 height 13
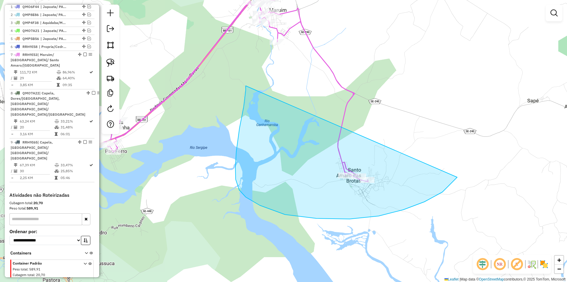
drag, startPoint x: 246, startPoint y: 90, endPoint x: 463, endPoint y: 155, distance: 226.9
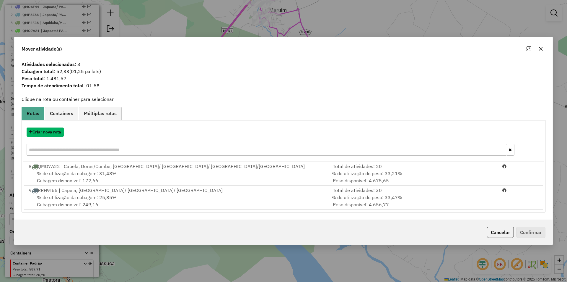
click at [49, 131] on button "Criar nova rota" at bounding box center [45, 131] width 37 height 9
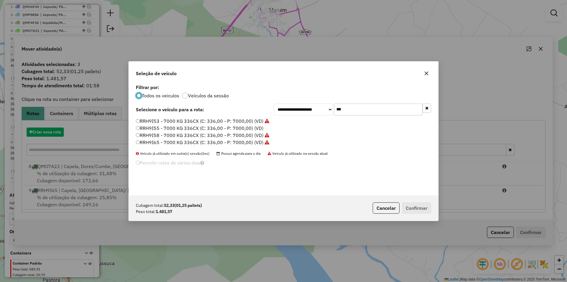
scroll to position [3, 2]
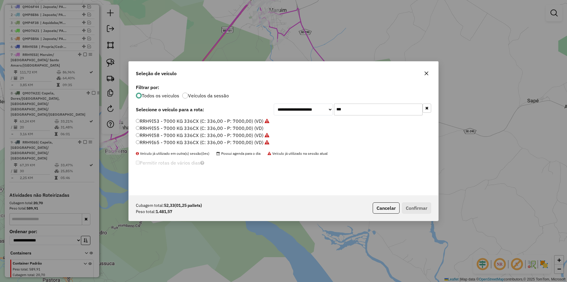
click at [353, 107] on input "***" at bounding box center [378, 109] width 89 height 12
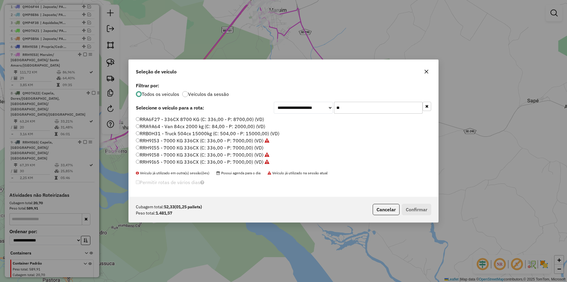
type input "***"
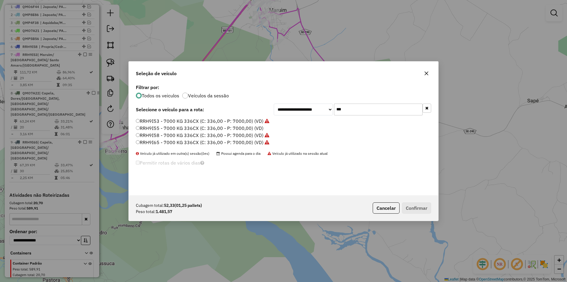
click at [191, 129] on label "RRH9I55 - 7000 KG 336CX (C: 336,00 - P: 7000,00) (VD)" at bounding box center [200, 127] width 128 height 7
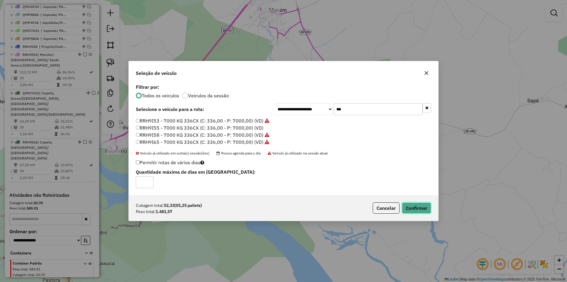
click at [423, 211] on button "Confirmar" at bounding box center [416, 207] width 29 height 11
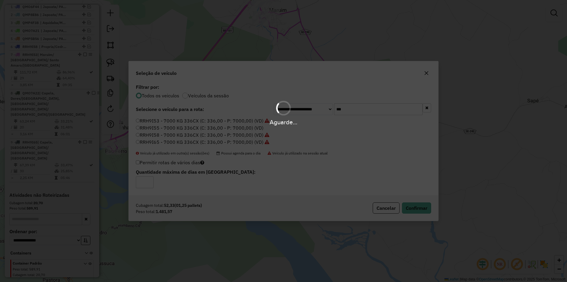
scroll to position [225, 0]
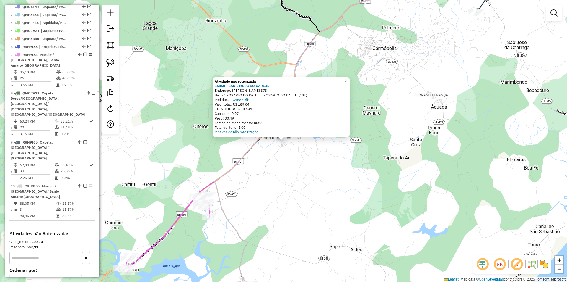
click at [283, 181] on div "Atividade não roteirizada 16860 - BAR E MERC DO CARLOS Endereço: ROBERTO DIAS 3…" at bounding box center [283, 141] width 567 height 282
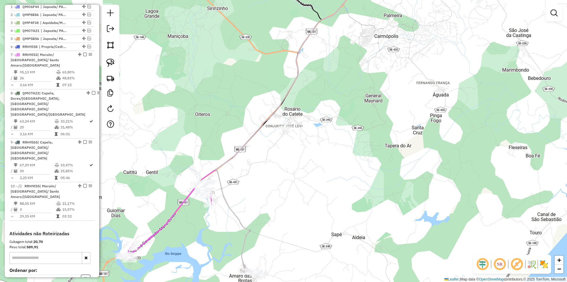
drag, startPoint x: 176, startPoint y: 129, endPoint x: 180, endPoint y: 124, distance: 6.7
click at [178, 116] on div "Janela de atendimento Grade de atendimento Capacidade Transportadoras Veículos …" at bounding box center [283, 141] width 567 height 282
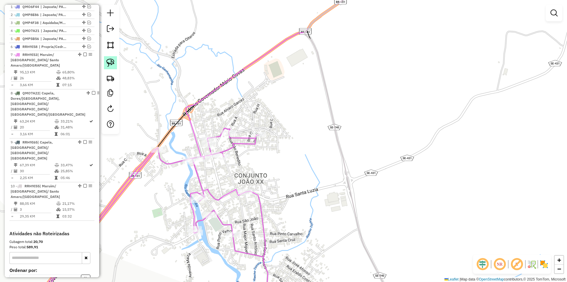
click at [106, 60] on link at bounding box center [110, 62] width 13 height 13
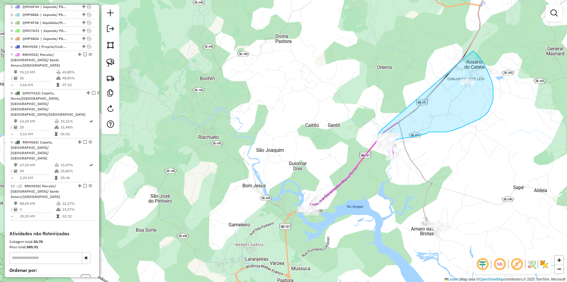
drag, startPoint x: 163, startPoint y: 97, endPoint x: 450, endPoint y: 45, distance: 291.5
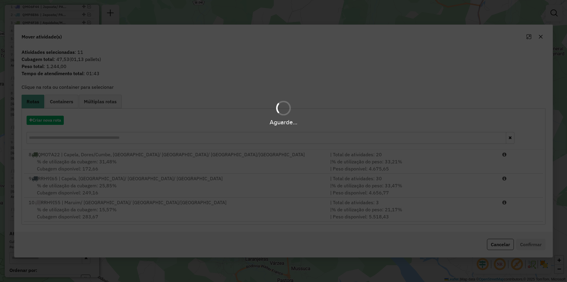
click at [443, 218] on hb-app "Aguarde... Pop-up bloqueado! Seu navegador bloqueou automáticamente a abertura …" at bounding box center [283, 141] width 567 height 282
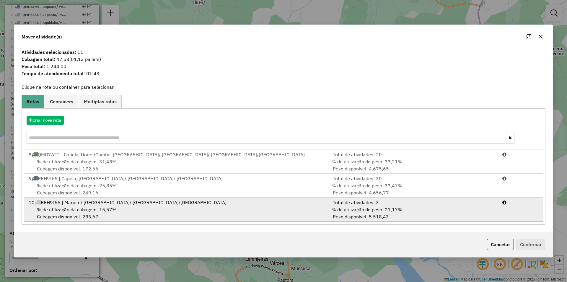
click at [465, 215] on div "| % de utilização do peso: 21,17% | Peso disponível: 5.518,43" at bounding box center [413, 213] width 172 height 14
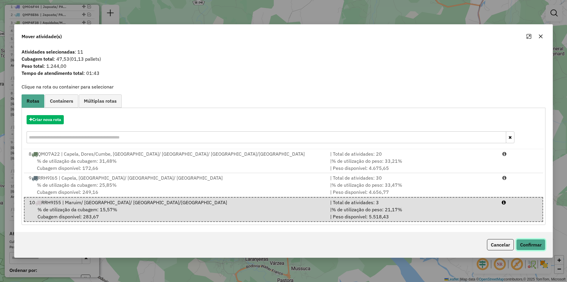
drag, startPoint x: 520, startPoint y: 239, endPoint x: 509, endPoint y: 202, distance: 38.2
click at [526, 243] on button "Confirmar" at bounding box center [531, 244] width 29 height 11
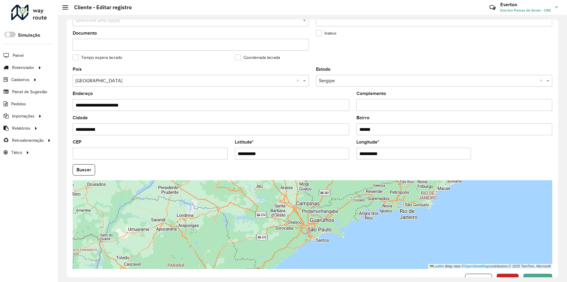
scroll to position [158, 0]
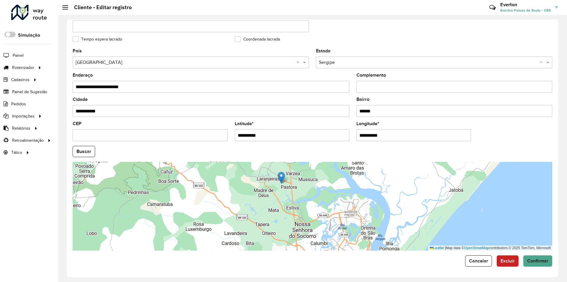
drag, startPoint x: 354, startPoint y: 193, endPoint x: 280, endPoint y: 177, distance: 76.2
click at [280, 177] on img at bounding box center [281, 177] width 7 height 12
type input "**********"
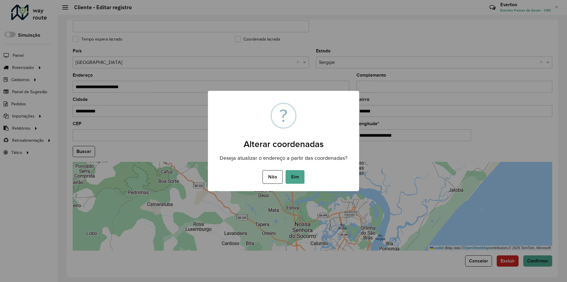
click at [303, 174] on button "Sim" at bounding box center [295, 177] width 19 height 14
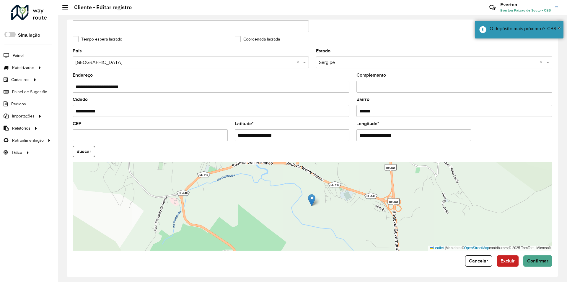
click at [519, 254] on form "**********" at bounding box center [313, 66] width 480 height 399
click at [537, 261] on span "Confirmar" at bounding box center [538, 260] width 21 height 5
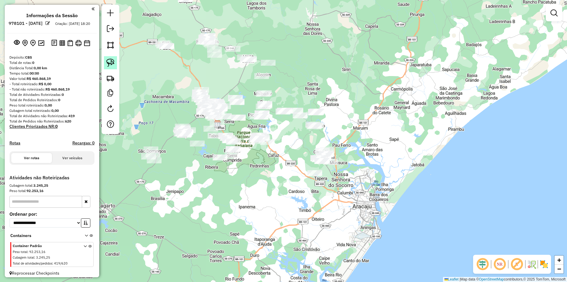
click at [110, 58] on link at bounding box center [110, 62] width 13 height 13
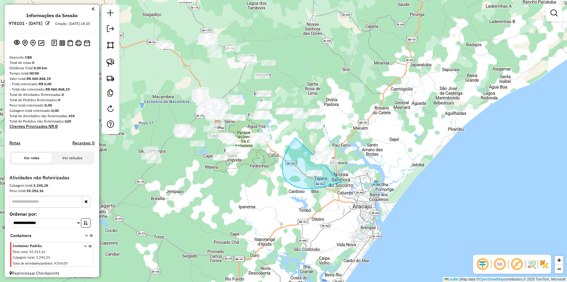
drag, startPoint x: 296, startPoint y: 138, endPoint x: 396, endPoint y: 142, distance: 100.3
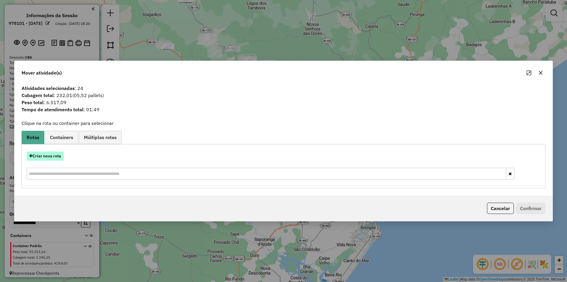
click at [54, 152] on button "Criar nova rota" at bounding box center [45, 155] width 37 height 9
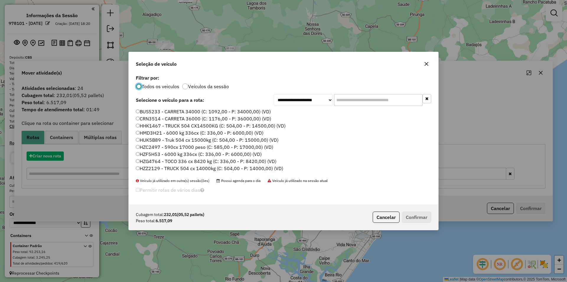
scroll to position [3, 2]
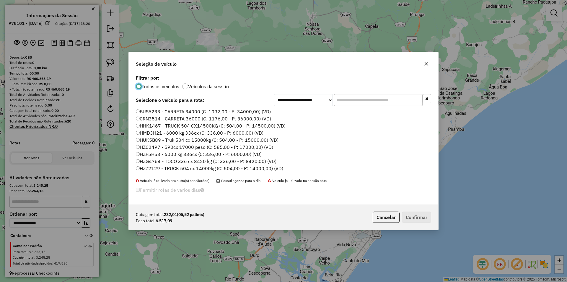
click at [347, 99] on input "text" at bounding box center [378, 100] width 89 height 12
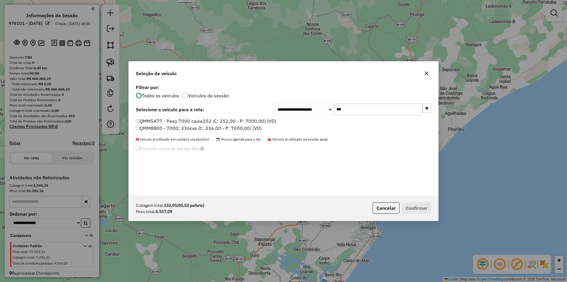
type input "***"
drag, startPoint x: 190, startPoint y: 121, endPoint x: 244, endPoint y: 151, distance: 61.8
click at [190, 121] on label "QMM5A77 - Peso 7000 caixa252 (C: 252,00 - P: 7000,00) (VD)" at bounding box center [206, 120] width 140 height 7
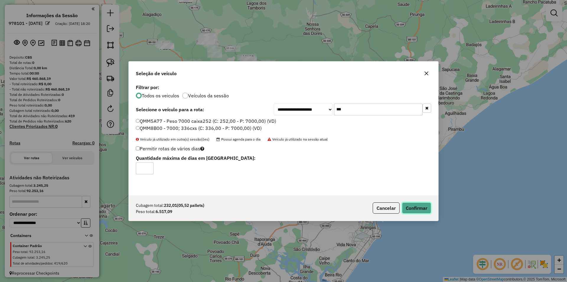
click at [416, 207] on button "Confirmar" at bounding box center [416, 207] width 29 height 11
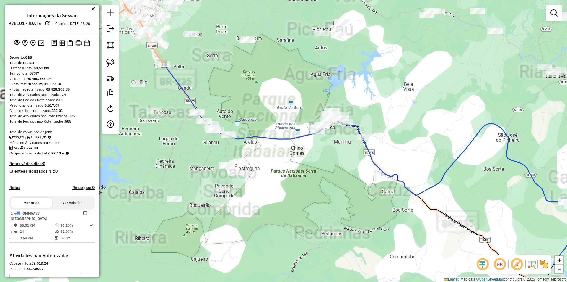
click at [315, 154] on div "Janela de atendimento Grade de atendimento Capacidade Transportadoras Veículos …" at bounding box center [283, 141] width 567 height 282
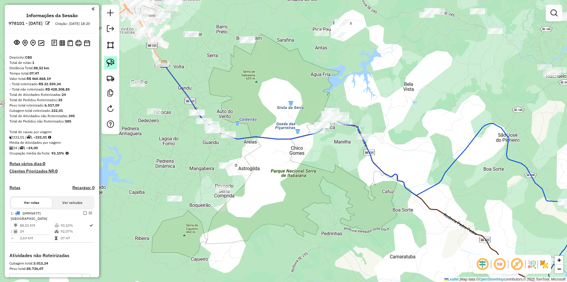
click at [111, 61] on img at bounding box center [110, 63] width 8 height 8
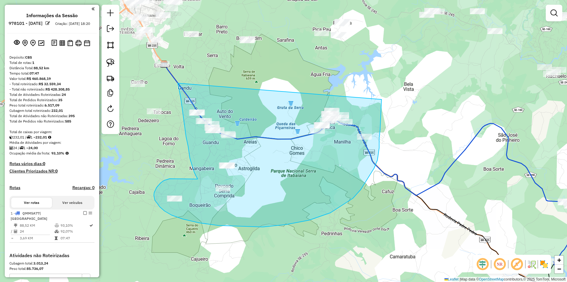
drag, startPoint x: 181, startPoint y: 98, endPoint x: 382, endPoint y: 90, distance: 201.4
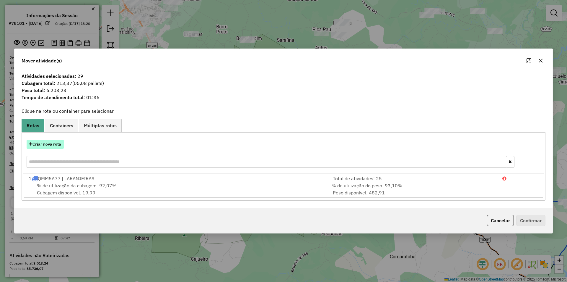
click at [56, 146] on button "Criar nova rota" at bounding box center [45, 143] width 37 height 9
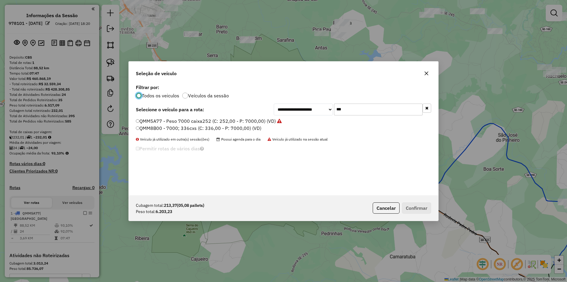
click at [374, 102] on div "**********" at bounding box center [284, 139] width 310 height 112
click at [368, 106] on input "***" at bounding box center [378, 109] width 89 height 12
type input "***"
click at [183, 135] on label "RRH9I52 - 7000; 336cxs (C: 336,00 - P: 7000,00) (VD)" at bounding box center [197, 135] width 123 height 7
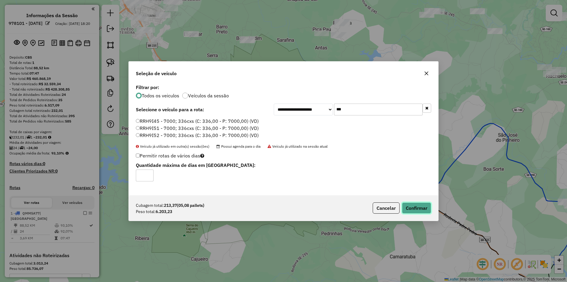
click at [417, 208] on button "Confirmar" at bounding box center [416, 207] width 29 height 11
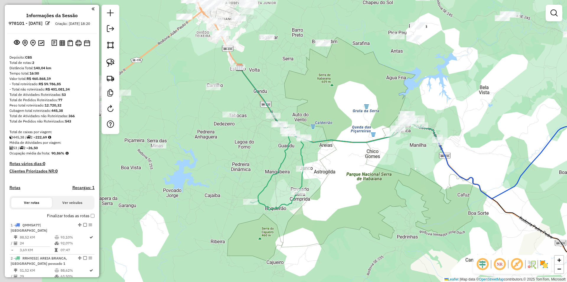
drag, startPoint x: 255, startPoint y: 175, endPoint x: 271, endPoint y: 158, distance: 23.2
click at [280, 176] on div "Janela de atendimento Grade de atendimento Capacidade Transportadoras Veículos …" at bounding box center [283, 141] width 567 height 282
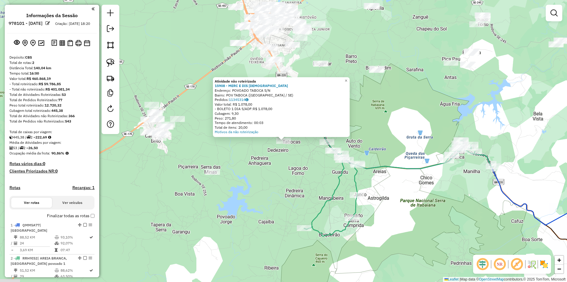
click at [314, 171] on div "Atividade não roteirizada 15908 - MERC E DIS CRISTIANO Endereço: POVOADO TABOCA…" at bounding box center [283, 141] width 567 height 282
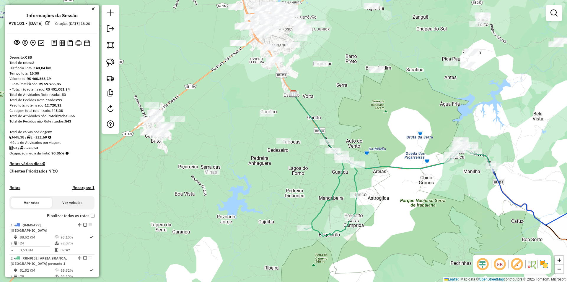
drag, startPoint x: 260, startPoint y: 131, endPoint x: 263, endPoint y: 147, distance: 16.5
click at [263, 147] on div "Janela de atendimento Grade de atendimento Capacidade Transportadoras Veículos …" at bounding box center [283, 141] width 567 height 282
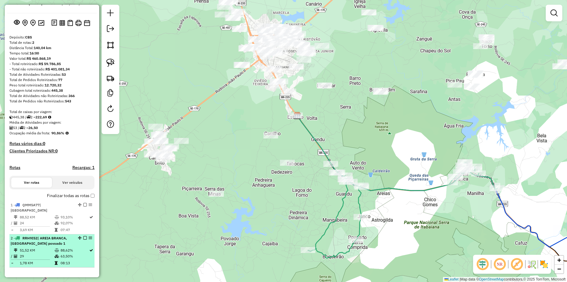
scroll to position [30, 0]
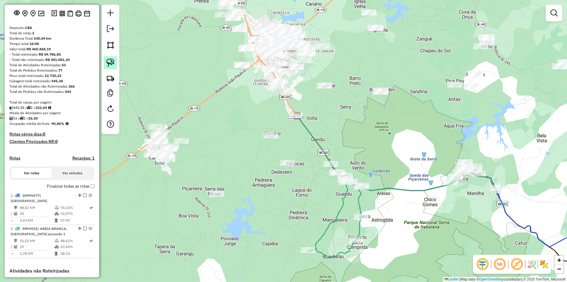
click at [115, 64] on link at bounding box center [110, 62] width 13 height 13
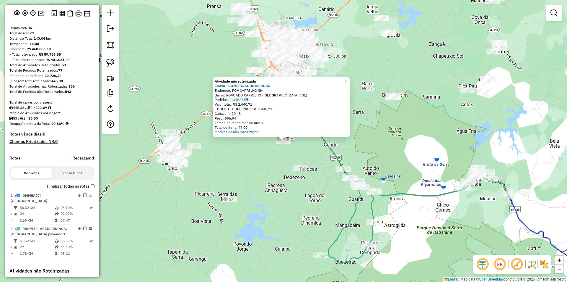
click at [279, 167] on div "Atividade não roteirizada 16048 - COMERCIAL DE BEBIDAS Endereço: POV CARRILHO S…" at bounding box center [283, 141] width 567 height 282
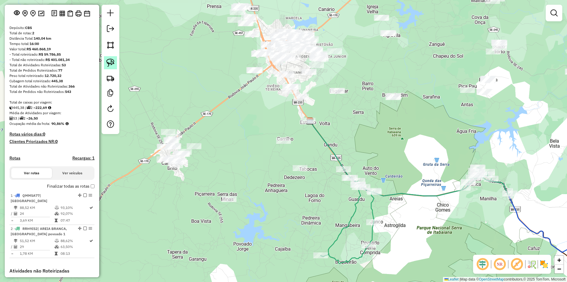
drag, startPoint x: 114, startPoint y: 63, endPoint x: 249, endPoint y: 141, distance: 155.9
click at [114, 63] on img at bounding box center [110, 63] width 8 height 8
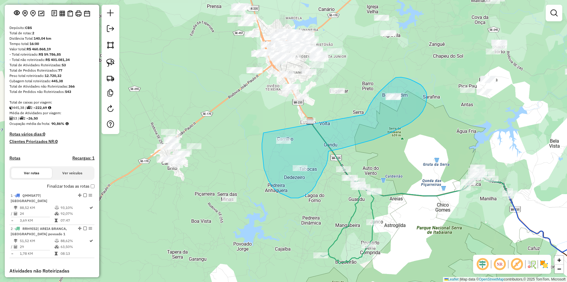
drag, startPoint x: 264, startPoint y: 133, endPoint x: 364, endPoint y: 117, distance: 101.1
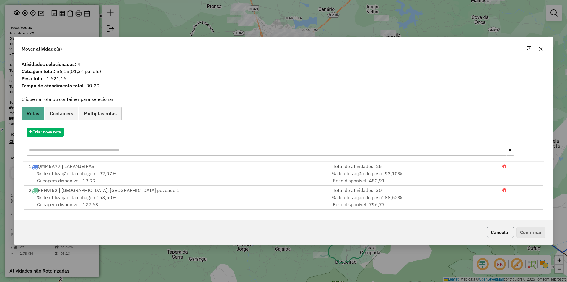
click at [504, 235] on button "Cancelar" at bounding box center [500, 231] width 27 height 11
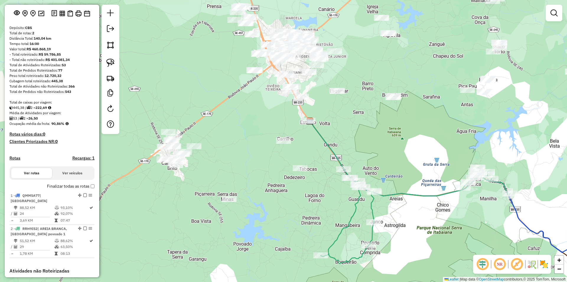
click at [117, 63] on div at bounding box center [111, 69] width 18 height 129
drag, startPoint x: 110, startPoint y: 59, endPoint x: 224, endPoint y: 118, distance: 127.9
click at [111, 59] on img at bounding box center [110, 63] width 8 height 8
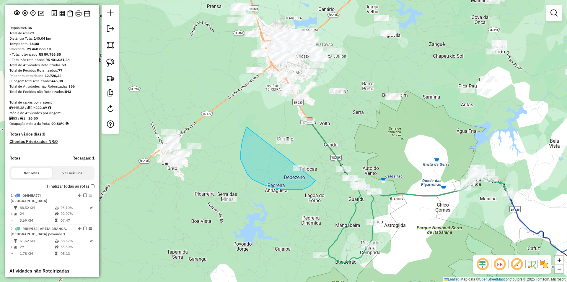
drag, startPoint x: 242, startPoint y: 143, endPoint x: 319, endPoint y: 137, distance: 77.7
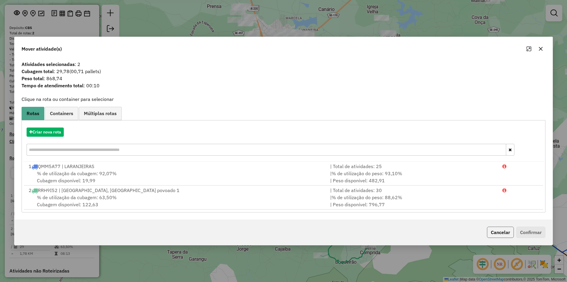
click at [498, 232] on button "Cancelar" at bounding box center [500, 231] width 27 height 11
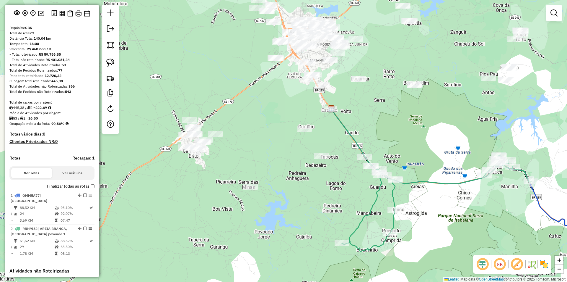
drag, startPoint x: 447, startPoint y: 216, endPoint x: 436, endPoint y: 199, distance: 21.3
click at [455, 213] on div "Janela de atendimento Grade de atendimento Capacidade Transportadoras Veículos …" at bounding box center [283, 141] width 567 height 282
click at [115, 62] on link at bounding box center [110, 62] width 13 height 13
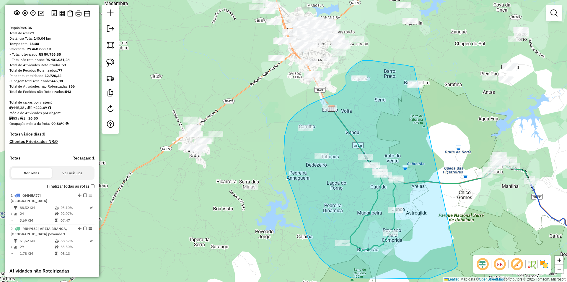
drag, startPoint x: 413, startPoint y: 66, endPoint x: 461, endPoint y: 260, distance: 199.6
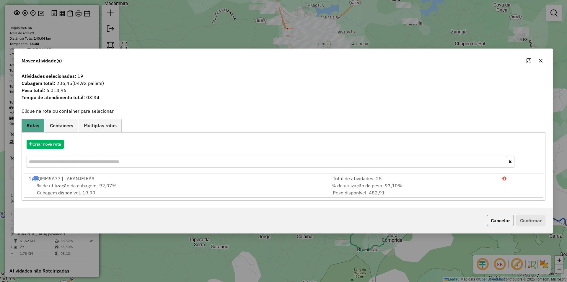
click at [500, 223] on button "Cancelar" at bounding box center [500, 220] width 27 height 11
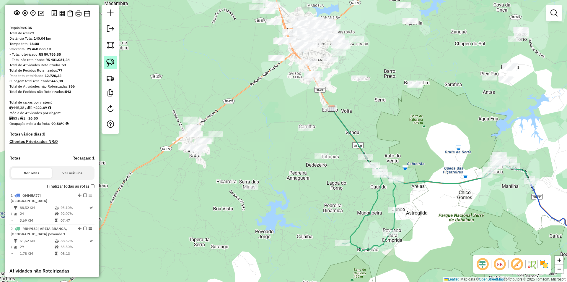
click at [116, 60] on link at bounding box center [110, 62] width 13 height 13
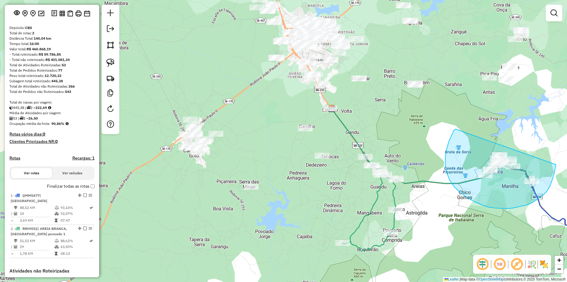
drag, startPoint x: 456, startPoint y: 129, endPoint x: 544, endPoint y: 155, distance: 92.4
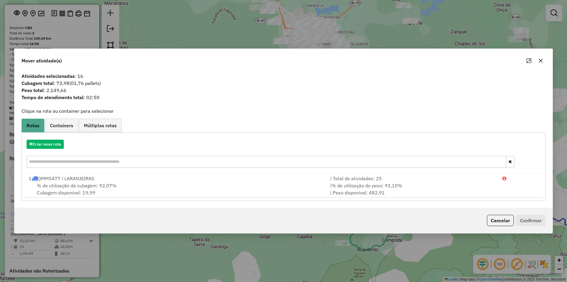
click at [497, 220] on button "Cancelar" at bounding box center [500, 220] width 27 height 11
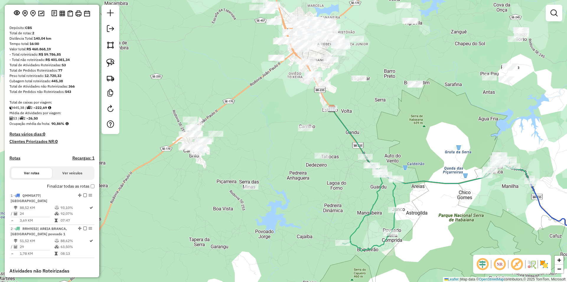
drag, startPoint x: 346, startPoint y: 163, endPoint x: 361, endPoint y: 160, distance: 15.6
click at [361, 163] on div "Janela de atendimento Grade de atendimento Capacidade Transportadoras Veículos …" at bounding box center [283, 141] width 567 height 282
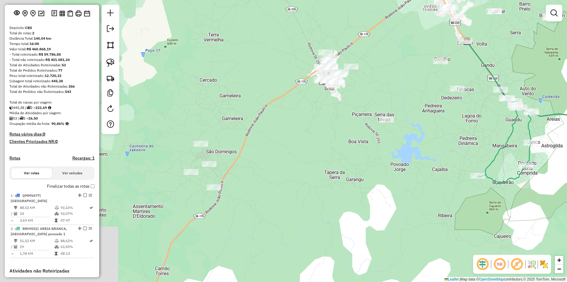
drag, startPoint x: 283, startPoint y: 125, endPoint x: 293, endPoint y: 115, distance: 14.4
click at [293, 115] on div "Janela de atendimento Grade de atendimento Capacidade Transportadoras Veículos …" at bounding box center [283, 141] width 567 height 282
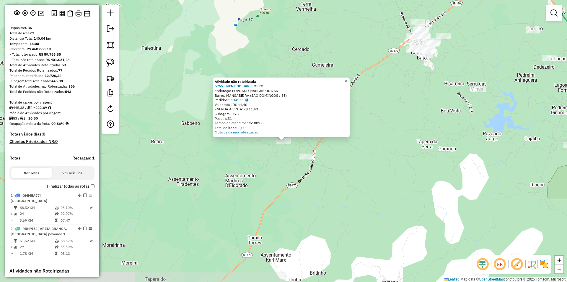
click at [288, 168] on div "Atividade não roteirizada 5765 - NENE DO BAR E MERC Endereço: POVOADO MANGABEIR…" at bounding box center [283, 141] width 567 height 282
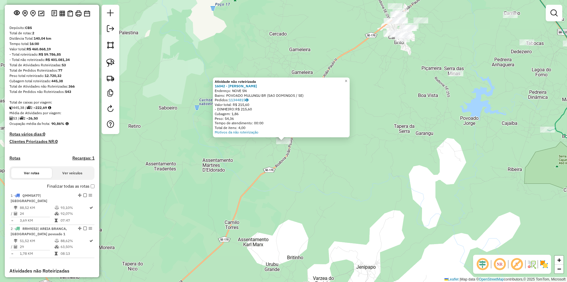
click at [292, 170] on div "Atividade não roteirizada 16042 - MERC VIEIRA Endereço: NOVE SN Bairro: POVOADO…" at bounding box center [283, 141] width 567 height 282
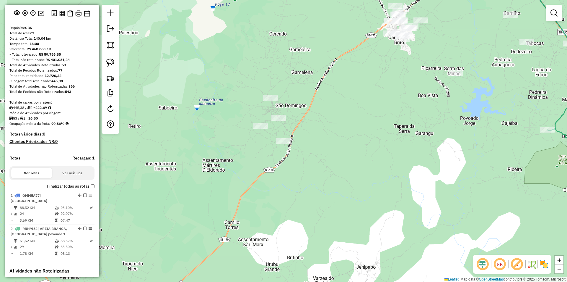
drag, startPoint x: 286, startPoint y: 178, endPoint x: 281, endPoint y: 176, distance: 5.0
click at [284, 178] on div "Atividade não roteirizada 16042 - MERC VIEIRA Endereço: NOVE SN Bairro: POVOADO…" at bounding box center [283, 141] width 567 height 282
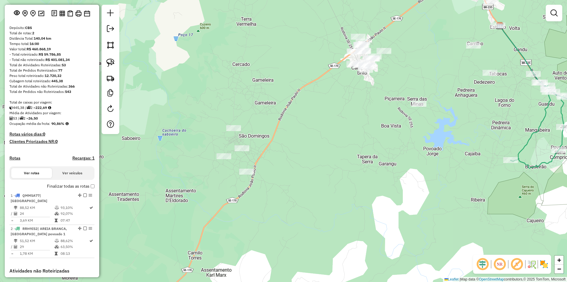
click at [237, 144] on div "Janela de atendimento Grade de atendimento Capacidade Transportadoras Veículos …" at bounding box center [283, 141] width 567 height 282
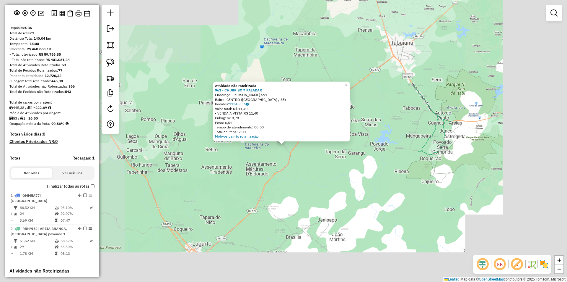
click at [304, 158] on div "Atividade não roteirizada 963 - CHURR BOM PALADAR Endereço: JOSE FREIRE DE LIMA…" at bounding box center [283, 141] width 567 height 282
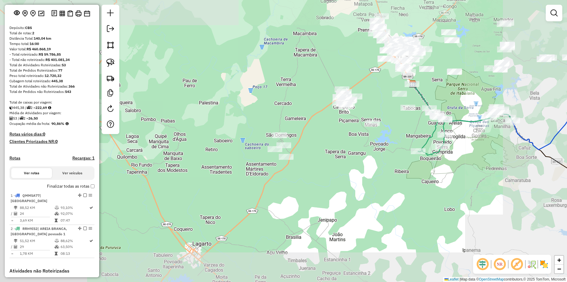
click at [303, 175] on div "Atividade não roteirizada 963 - CHURR BOM PALADAR Endereço: JOSE FREIRE DE LIMA…" at bounding box center [283, 141] width 567 height 282
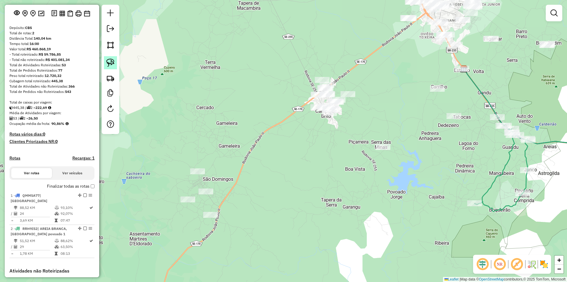
click at [114, 61] on img at bounding box center [110, 63] width 8 height 8
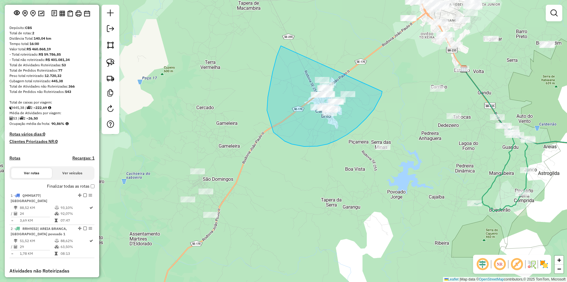
drag, startPoint x: 274, startPoint y: 132, endPoint x: 382, endPoint y: 82, distance: 119.8
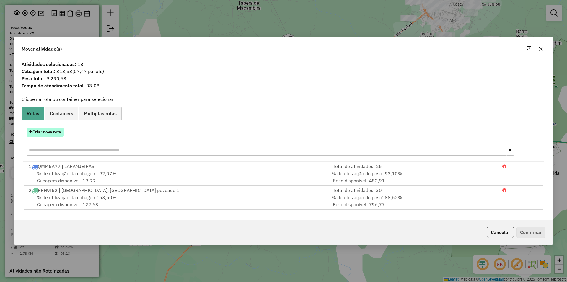
click at [57, 133] on button "Criar nova rota" at bounding box center [45, 131] width 37 height 9
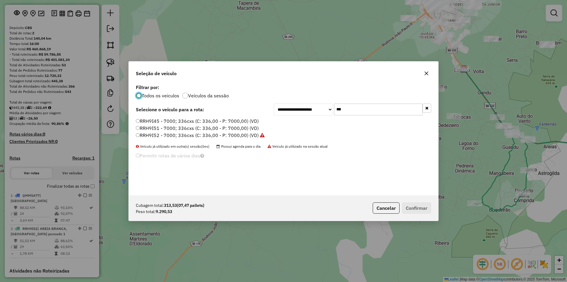
scroll to position [3, 2]
click at [352, 107] on input "***" at bounding box center [378, 109] width 89 height 12
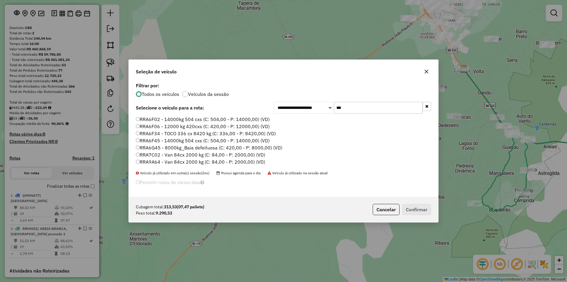
type input "***"
click at [181, 120] on label "RRA6F02 - 14000kg 504 cxs (C: 504,00 - P: 14000,00) (VD)" at bounding box center [203, 119] width 134 height 7
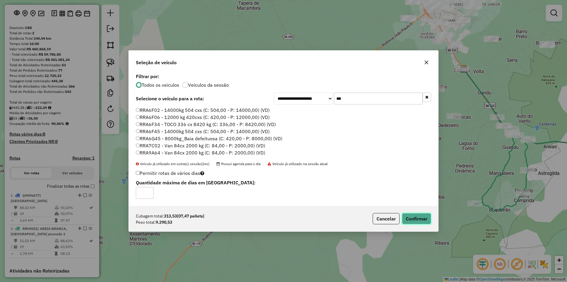
drag, startPoint x: 418, startPoint y: 215, endPoint x: 413, endPoint y: 204, distance: 12.0
click at [419, 215] on button "Confirmar" at bounding box center [416, 218] width 29 height 11
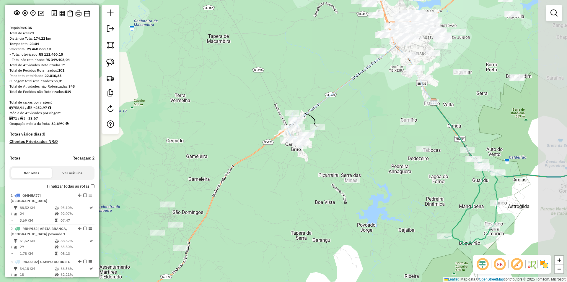
drag, startPoint x: 383, startPoint y: 89, endPoint x: 282, endPoint y: 170, distance: 129.3
click at [295, 168] on div "Janela de atendimento Grade de atendimento Capacidade Transportadoras Veículos …" at bounding box center [283, 141] width 567 height 282
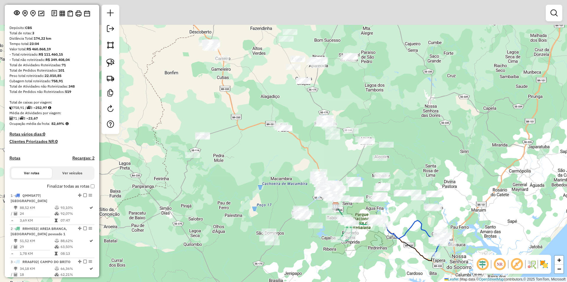
drag, startPoint x: 237, startPoint y: 80, endPoint x: 312, endPoint y: 182, distance: 126.6
click at [312, 181] on div "Janela de atendimento Grade de atendimento Capacidade Transportadoras Veículos …" at bounding box center [283, 141] width 567 height 282
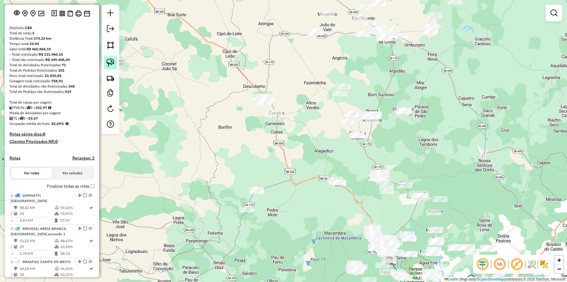
click at [113, 62] on img at bounding box center [110, 63] width 8 height 8
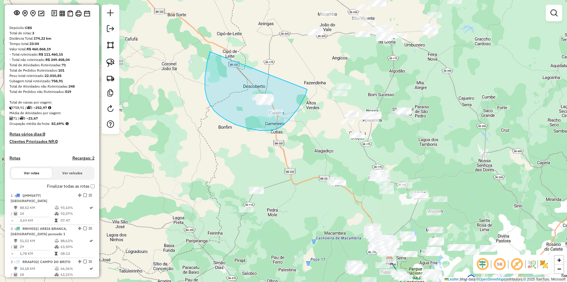
drag, startPoint x: 207, startPoint y: 98, endPoint x: 302, endPoint y: 86, distance: 95.9
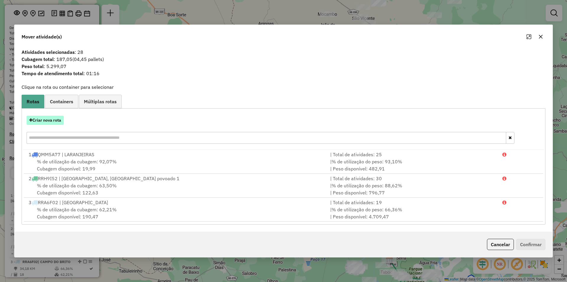
click at [51, 124] on button "Criar nova rota" at bounding box center [45, 120] width 37 height 9
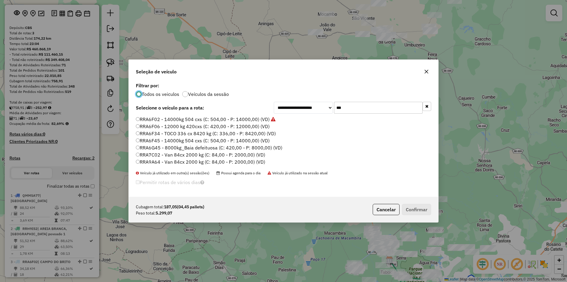
scroll to position [4, 2]
click at [368, 108] on input "***" at bounding box center [378, 108] width 89 height 12
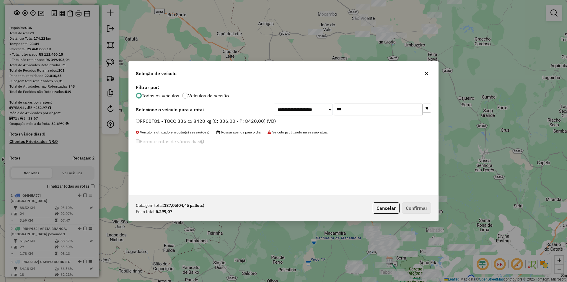
type input "***"
click at [184, 120] on label "RRC0F81 - TOCO 336 cx 8420 kg (C: 336,00 - P: 8420,00) (VD)" at bounding box center [206, 120] width 140 height 7
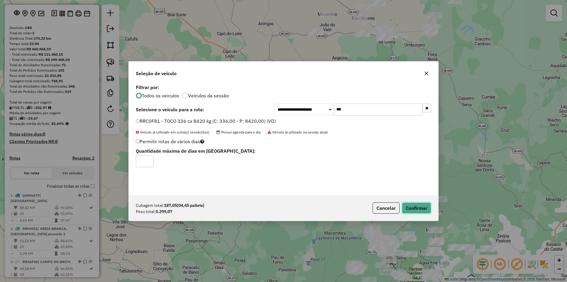
drag, startPoint x: 417, startPoint y: 205, endPoint x: 307, endPoint y: 8, distance: 225.1
click at [417, 205] on button "Confirmar" at bounding box center [416, 207] width 29 height 11
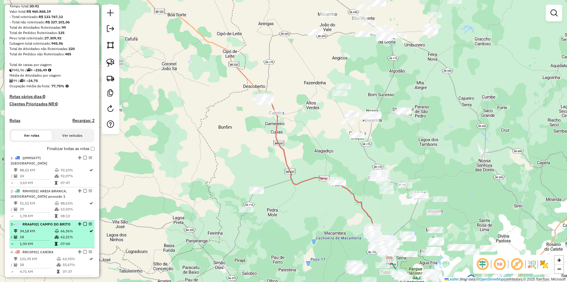
scroll to position [89, 0]
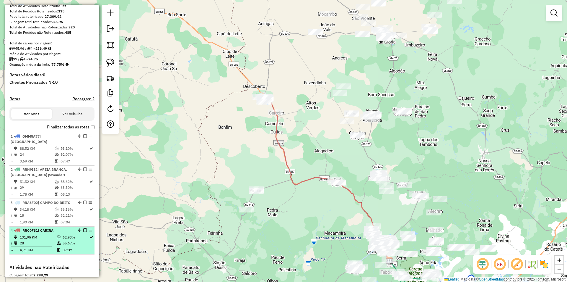
click at [84, 230] on em at bounding box center [85, 230] width 4 height 4
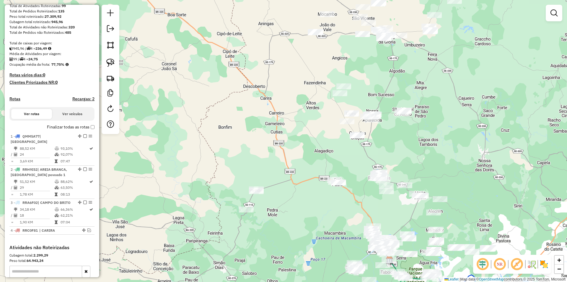
drag, startPoint x: 298, startPoint y: 219, endPoint x: 256, endPoint y: 182, distance: 56.3
click at [254, 184] on div "Janela de atendimento Grade de atendimento Capacidade Transportadoras Veículos …" at bounding box center [283, 141] width 567 height 282
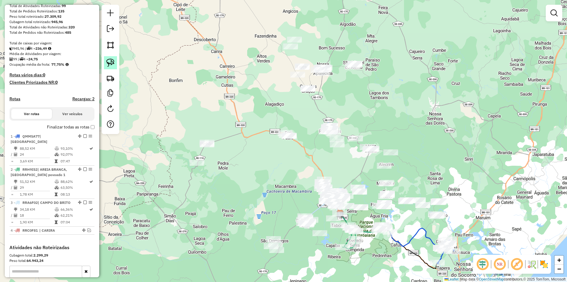
click at [107, 62] on img at bounding box center [110, 63] width 8 height 8
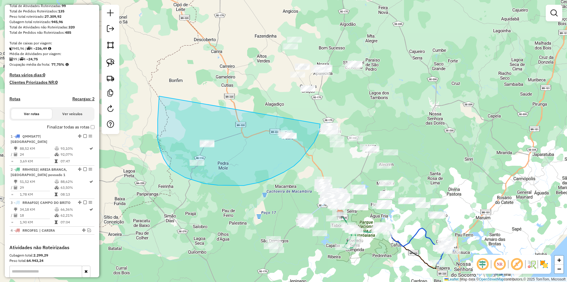
drag, startPoint x: 159, startPoint y: 99, endPoint x: 320, endPoint y: 122, distance: 162.7
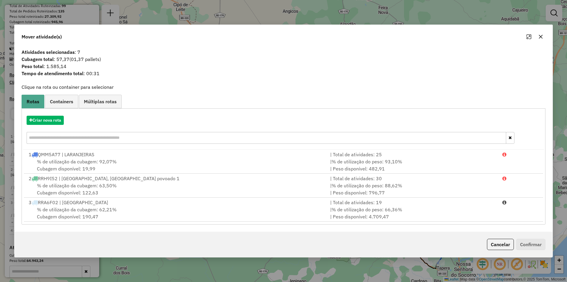
click at [501, 246] on button "Cancelar" at bounding box center [500, 244] width 27 height 11
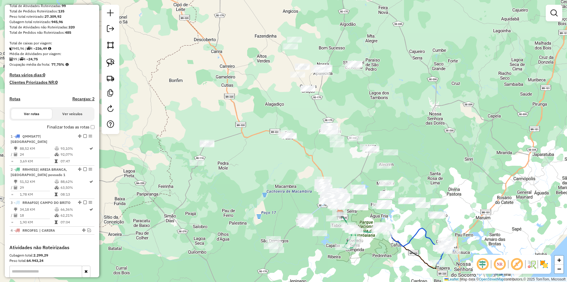
click at [278, 138] on div "Janela de atendimento Grade de atendimento Capacidade Transportadoras Veículos …" at bounding box center [283, 141] width 567 height 282
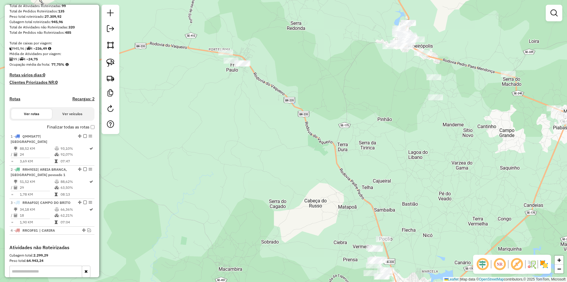
click at [241, 69] on div "Janela de atendimento Grade de atendimento Capacidade Transportadoras Veículos …" at bounding box center [283, 141] width 567 height 282
click at [257, 112] on div "Janela de atendimento Grade de atendimento Capacidade Transportadoras Veículos …" at bounding box center [283, 141] width 567 height 282
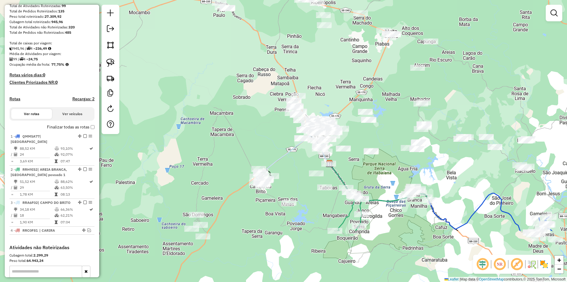
drag, startPoint x: 254, startPoint y: 126, endPoint x: 242, endPoint y: 76, distance: 51.2
click at [244, 76] on div "Janela de atendimento Grade de atendimento Capacidade Transportadoras Veículos …" at bounding box center [283, 141] width 567 height 282
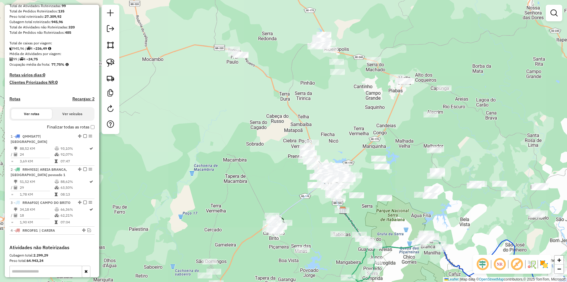
drag, startPoint x: 245, startPoint y: 96, endPoint x: 264, endPoint y: 150, distance: 57.6
click at [264, 150] on div "Janela de atendimento Grade de atendimento Capacidade Transportadoras Veículos …" at bounding box center [283, 141] width 567 height 282
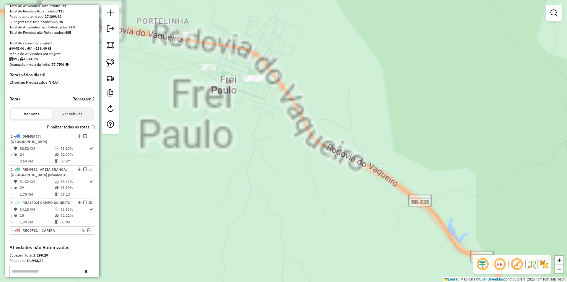
drag, startPoint x: 237, startPoint y: 44, endPoint x: 259, endPoint y: 152, distance: 110.4
click at [252, 172] on div "Janela de atendimento Grade de atendimento Capacidade Transportadoras Veículos …" at bounding box center [283, 141] width 567 height 282
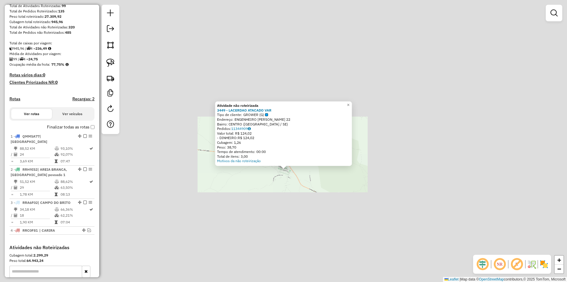
click at [286, 202] on div "Atividade não roteirizada 3449 - LACERDAO ATACADO VAR Tipo de cliente: GROWER (…" at bounding box center [283, 141] width 567 height 282
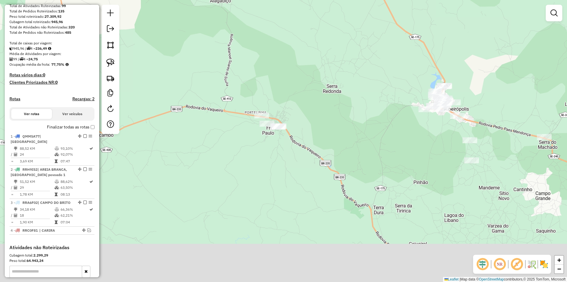
drag, startPoint x: 298, startPoint y: 225, endPoint x: 266, endPoint y: 102, distance: 127.3
click at [276, 112] on div "Janela de atendimento Grade de atendimento Capacidade Transportadoras Veículos …" at bounding box center [283, 141] width 567 height 282
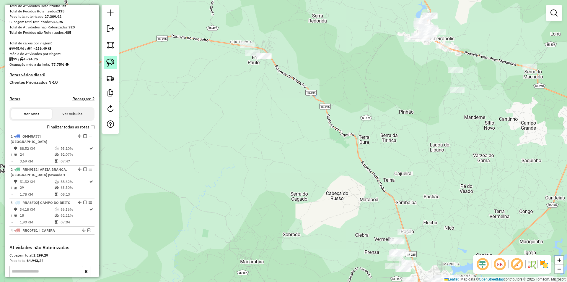
click at [111, 59] on img at bounding box center [110, 63] width 8 height 8
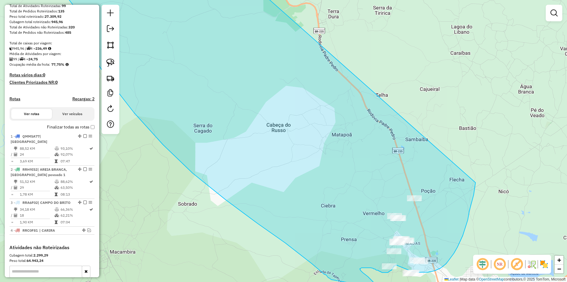
drag, startPoint x: 209, startPoint y: 22, endPoint x: 476, endPoint y: 182, distance: 311.1
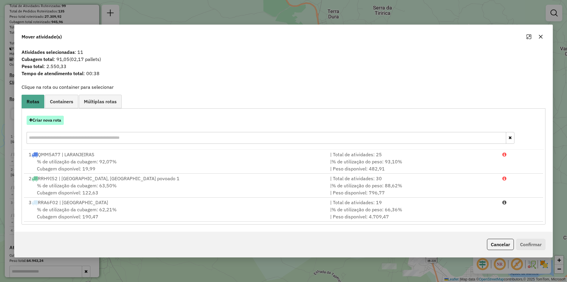
click at [51, 117] on button "Criar nova rota" at bounding box center [45, 120] width 37 height 9
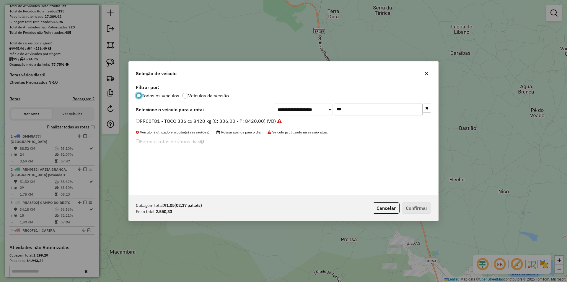
scroll to position [3, 2]
click at [345, 104] on input "***" at bounding box center [378, 109] width 89 height 12
click at [345, 105] on input "***" at bounding box center [378, 109] width 89 height 12
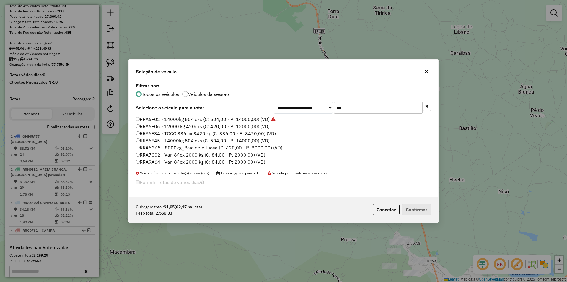
type input "***"
click at [165, 126] on label "RRA6F06 - 12000 kg 420cxs (C: 420,00 - P: 12000,00) (VD)" at bounding box center [203, 126] width 134 height 7
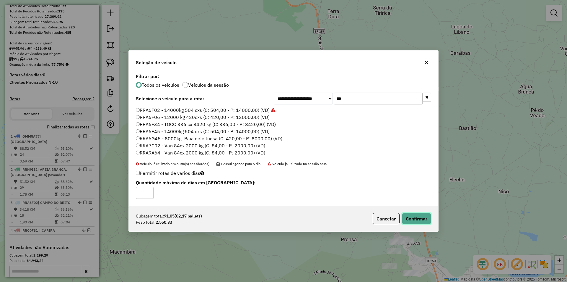
click at [423, 218] on button "Confirmar" at bounding box center [416, 218] width 29 height 11
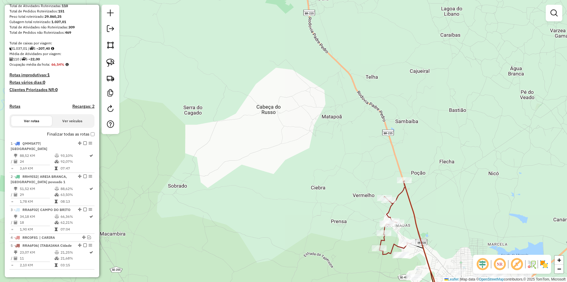
drag, startPoint x: 311, startPoint y: 167, endPoint x: 292, endPoint y: 121, distance: 49.9
click at [257, 69] on div "Janela de atendimento Grade de atendimento Capacidade Transportadoras Veículos …" at bounding box center [283, 141] width 567 height 282
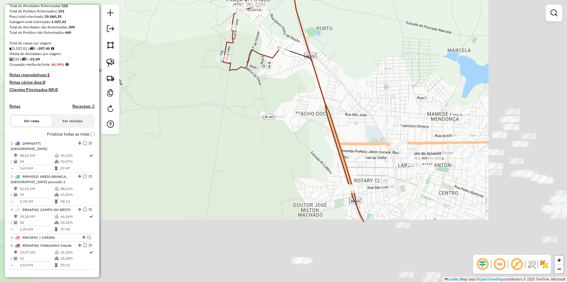
drag, startPoint x: 364, startPoint y: 180, endPoint x: 262, endPoint y: 72, distance: 149.1
click at [262, 72] on div "Janela de atendimento Grade de atendimento Capacidade Transportadoras Veículos …" at bounding box center [283, 141] width 567 height 282
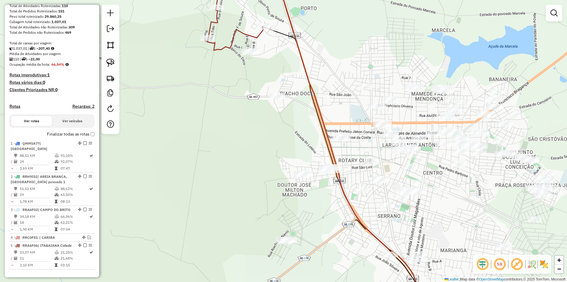
click at [257, 109] on div "Janela de atendimento Grade de atendimento Capacidade Transportadoras Veículos …" at bounding box center [283, 141] width 567 height 282
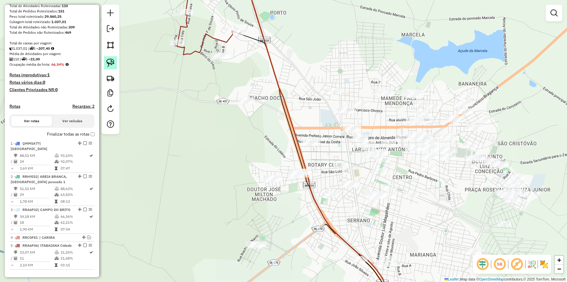
click at [116, 62] on link at bounding box center [110, 62] width 13 height 13
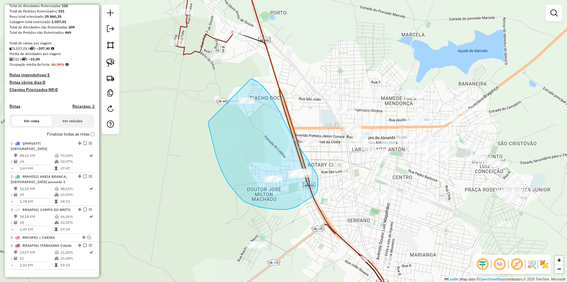
drag, startPoint x: 216, startPoint y: 156, endPoint x: 252, endPoint y: 78, distance: 85.3
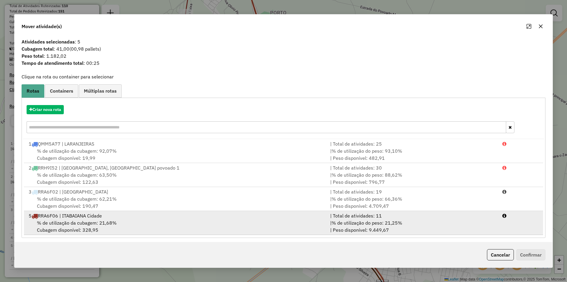
drag, startPoint x: 386, startPoint y: 223, endPoint x: 474, endPoint y: 243, distance: 90.6
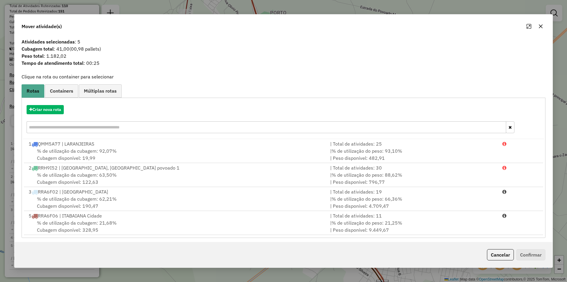
click at [387, 223] on span "% de utilização do peso: 21,25%" at bounding box center [367, 223] width 71 height 6
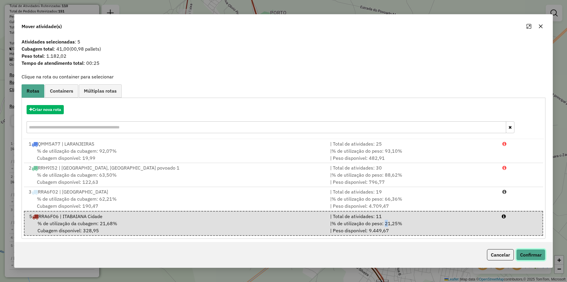
click at [535, 255] on button "Confirmar" at bounding box center [531, 254] width 29 height 11
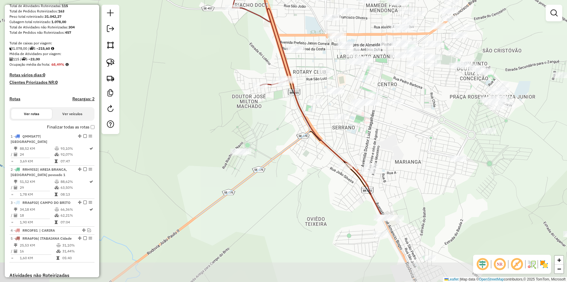
drag, startPoint x: 241, startPoint y: 136, endPoint x: 225, endPoint y: 49, distance: 88.9
click at [225, 49] on div "Janela de atendimento Grade de atendimento Capacidade Transportadoras Veículos …" at bounding box center [283, 141] width 567 height 282
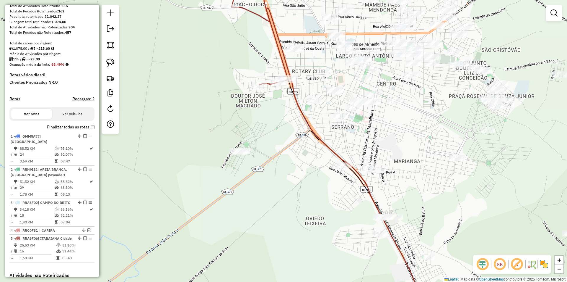
drag, startPoint x: 207, startPoint y: 134, endPoint x: 215, endPoint y: 120, distance: 15.7
click at [215, 121] on div "Janela de atendimento Grade de atendimento Capacidade Transportadoras Veículos …" at bounding box center [283, 141] width 567 height 282
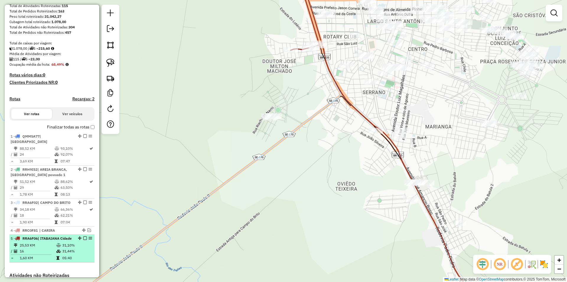
click at [75, 241] on div "5 - RRA6F06 | ITABAIANA Cidade" at bounding box center [52, 238] width 83 height 5
select select "**********"
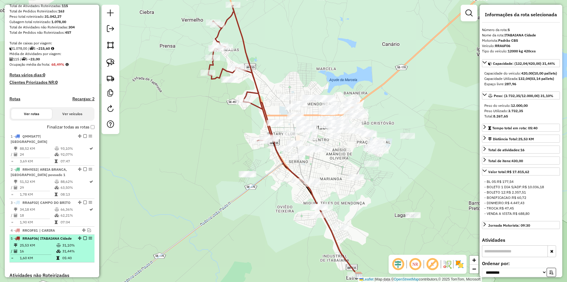
click at [83, 238] on em at bounding box center [85, 238] width 4 height 4
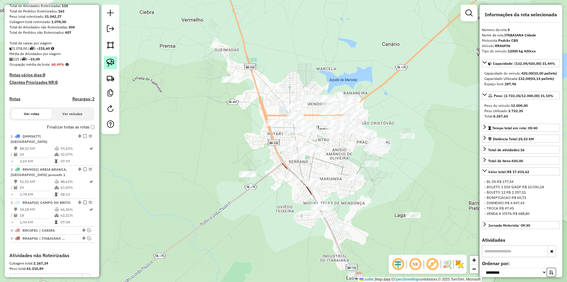
click at [113, 59] on img at bounding box center [110, 63] width 8 height 8
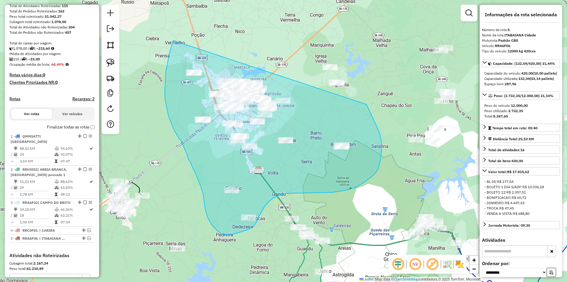
drag, startPoint x: 173, startPoint y: 40, endPoint x: 367, endPoint y: 104, distance: 203.6
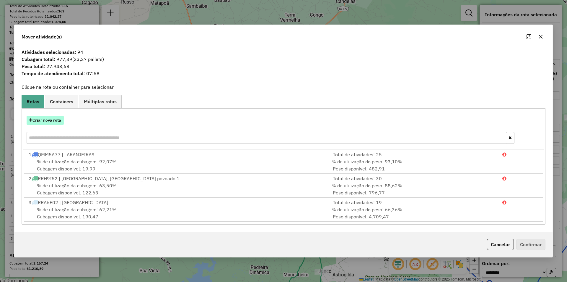
click at [54, 120] on button "Criar nova rota" at bounding box center [45, 120] width 37 height 9
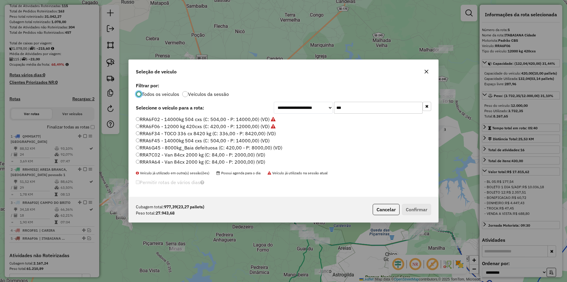
scroll to position [4, 2]
click at [350, 108] on input "***" at bounding box center [378, 108] width 89 height 12
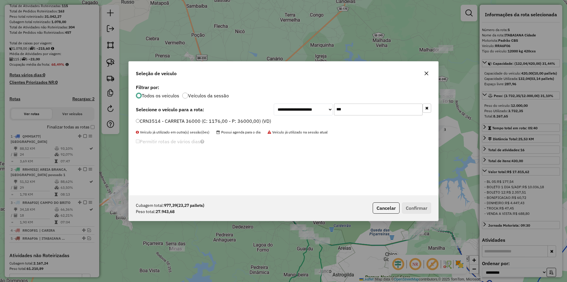
type input "***"
drag, startPoint x: 203, startPoint y: 119, endPoint x: 216, endPoint y: 129, distance: 16.2
click at [203, 119] on label "CRN3514 - CARRETA 36000 (C: 1176,00 - P: 36000,00) (VD)" at bounding box center [203, 120] width 135 height 7
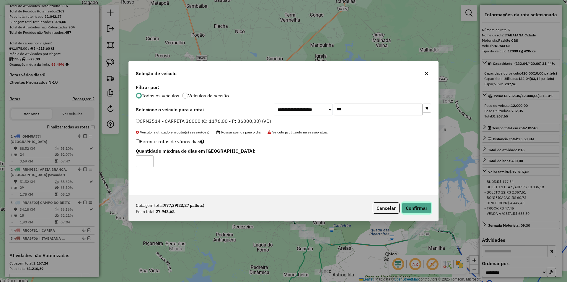
click at [419, 207] on button "Confirmar" at bounding box center [416, 207] width 29 height 11
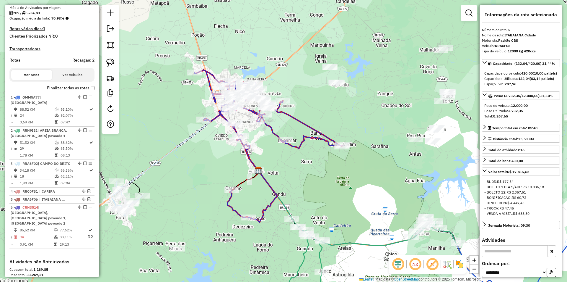
scroll to position [218, 0]
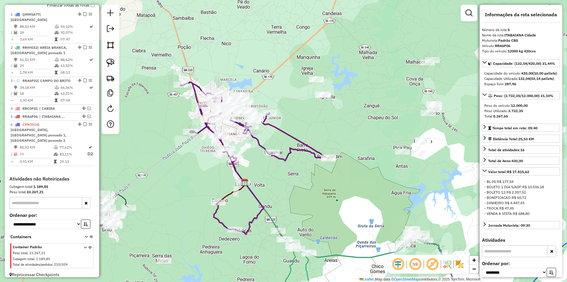
drag, startPoint x: 354, startPoint y: 123, endPoint x: 347, endPoint y: 131, distance: 10.7
click at [348, 130] on div "Janela de atendimento Grade de atendimento Capacidade Transportadoras Veículos …" at bounding box center [283, 141] width 567 height 282
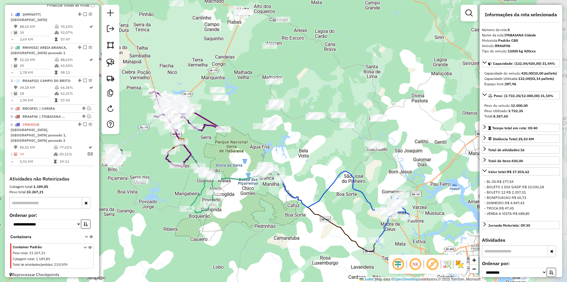
drag, startPoint x: 382, startPoint y: 155, endPoint x: 314, endPoint y: 145, distance: 69.3
click at [314, 145] on div "Janela de atendimento Grade de atendimento Capacidade Transportadoras Veículos …" at bounding box center [283, 141] width 567 height 282
click at [113, 60] on img at bounding box center [110, 63] width 8 height 8
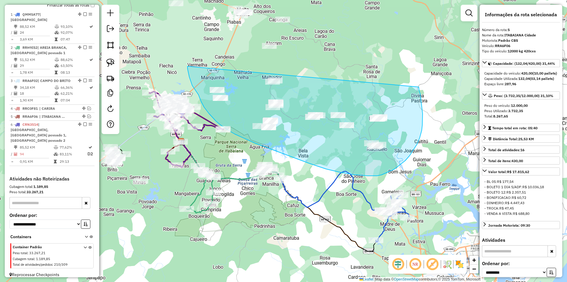
drag, startPoint x: 188, startPoint y: 66, endPoint x: 419, endPoint y: 87, distance: 232.3
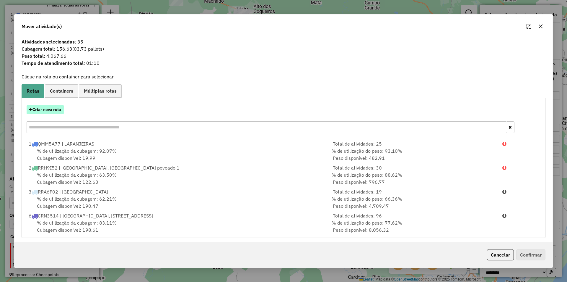
click at [56, 110] on button "Criar nova rota" at bounding box center [45, 109] width 37 height 9
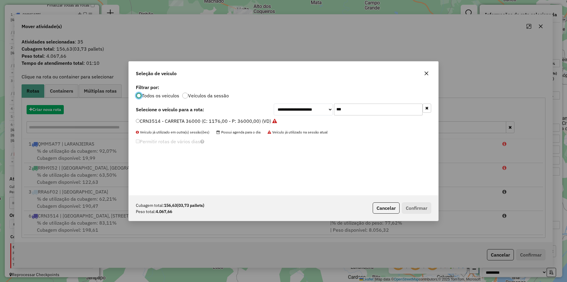
scroll to position [3, 2]
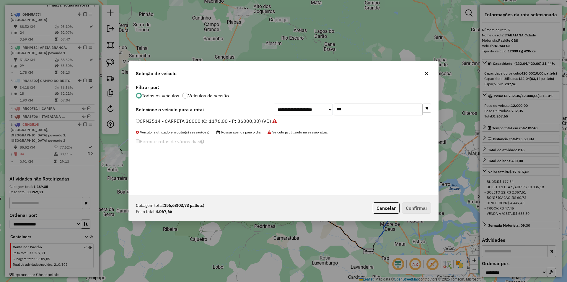
click at [350, 109] on input "***" at bounding box center [378, 109] width 89 height 12
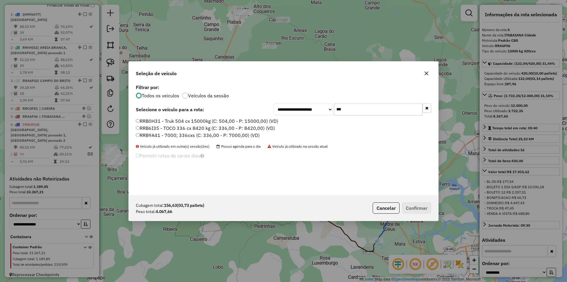
type input "***"
click at [209, 133] on label "RRB9A41 - 7000; 336cxs (C: 336,00 - P: 7000,00) (VD)" at bounding box center [198, 135] width 124 height 7
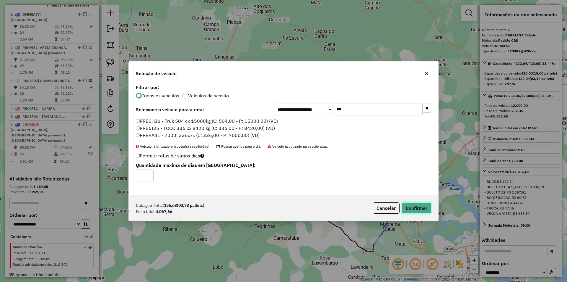
click at [423, 209] on button "Confirmar" at bounding box center [416, 207] width 29 height 11
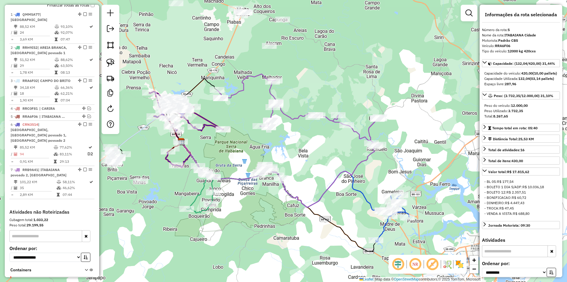
scroll to position [251, 0]
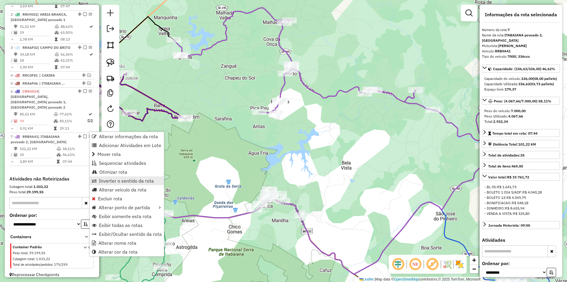
click at [127, 180] on span "Inverter o sentido da rota" at bounding box center [126, 180] width 55 height 5
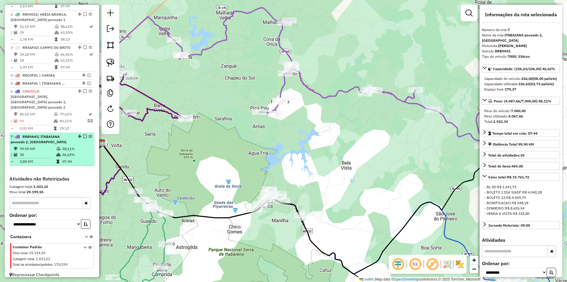
click at [84, 134] on em at bounding box center [85, 136] width 4 height 4
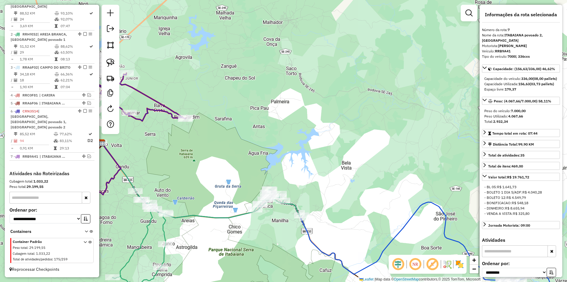
scroll to position [225, 0]
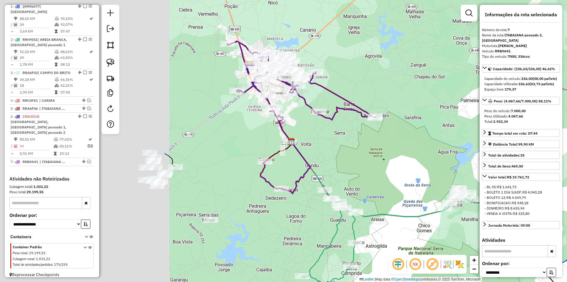
drag, startPoint x: 265, startPoint y: 159, endPoint x: 351, endPoint y: 159, distance: 86.0
click at [351, 159] on div "Janela de atendimento Grade de atendimento Capacidade Transportadoras Veículos …" at bounding box center [283, 141] width 567 height 282
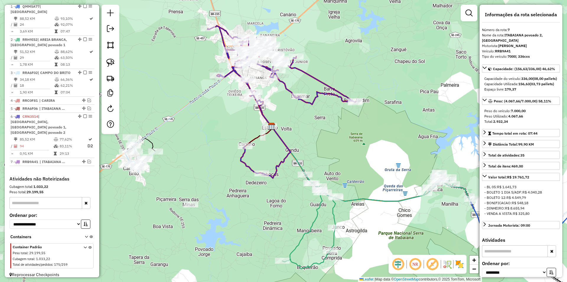
drag, startPoint x: 342, startPoint y: 126, endPoint x: 304, endPoint y: 61, distance: 75.1
click at [304, 61] on div "Janela de atendimento Grade de atendimento Capacidade Transportadoras Veículos …" at bounding box center [283, 141] width 567 height 282
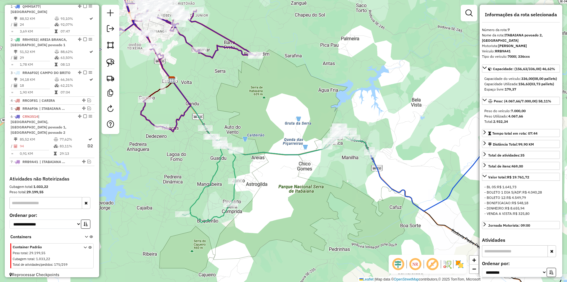
drag, startPoint x: 338, startPoint y: 132, endPoint x: 275, endPoint y: 153, distance: 66.2
click at [275, 153] on icon at bounding box center [278, 173] width 190 height 97
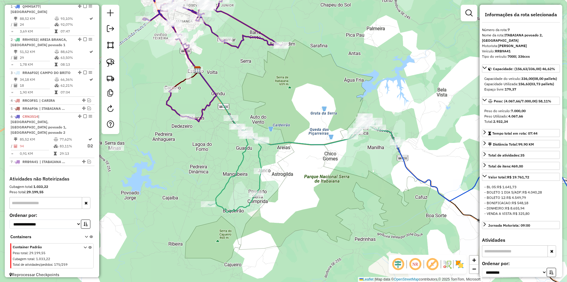
click at [304, 144] on icon at bounding box center [303, 163] width 190 height 97
click at [116, 64] on link at bounding box center [110, 62] width 13 height 13
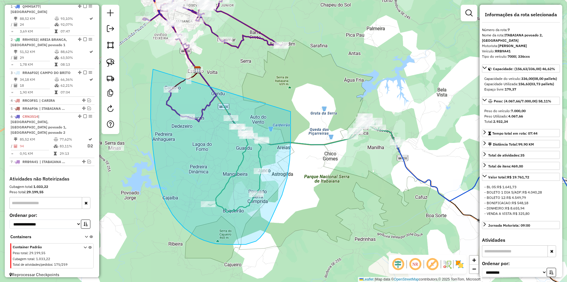
drag, startPoint x: 153, startPoint y: 73, endPoint x: 291, endPoint y: 108, distance: 142.4
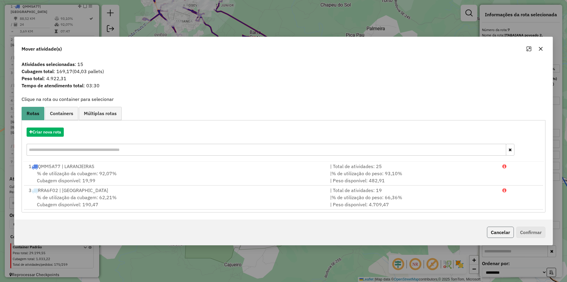
click at [493, 232] on button "Cancelar" at bounding box center [500, 231] width 27 height 11
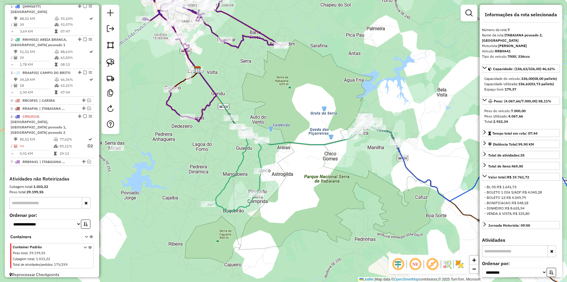
click at [389, 197] on div "Janela de atendimento Grade de atendimento Capacidade Transportadoras Veículos …" at bounding box center [283, 141] width 567 height 282
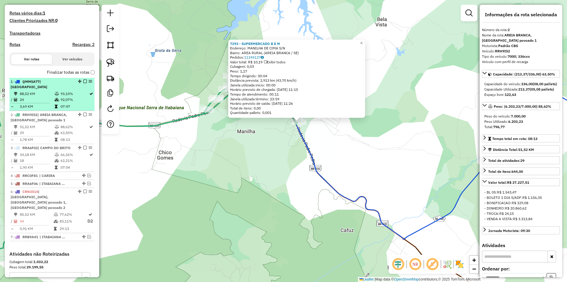
scroll to position [137, 0]
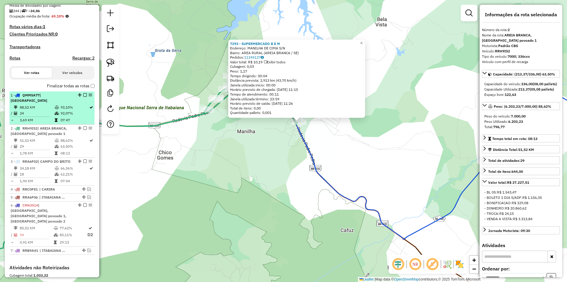
click at [71, 112] on td "92,07%" at bounding box center [74, 113] width 29 height 6
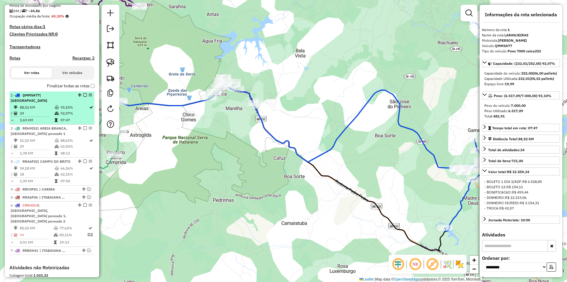
click at [83, 97] on em at bounding box center [85, 95] width 4 height 4
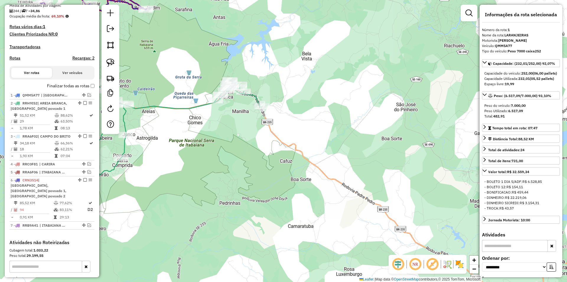
drag, startPoint x: 192, startPoint y: 132, endPoint x: 307, endPoint y: 144, distance: 115.5
click at [307, 144] on div "Janela de atendimento Grade de atendimento Capacidade Transportadoras Veículos …" at bounding box center [283, 141] width 567 height 282
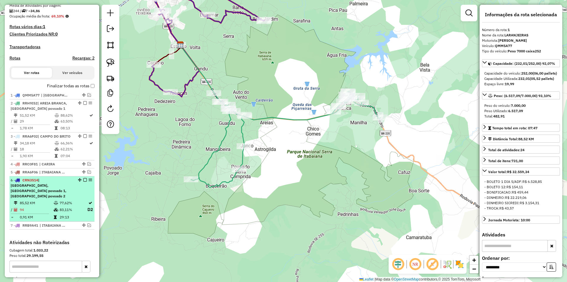
click at [53, 211] on td at bounding box center [56, 209] width 6 height 7
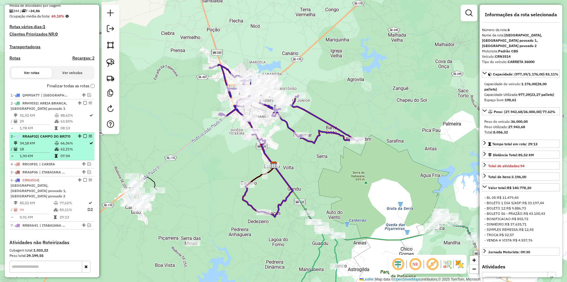
click at [61, 160] on li "3 - RRA6F02 | CAMPO DO BRITO 34,18 KM 66,36% / 18 62,21% = 1,90 KM 07:04" at bounding box center [51, 146] width 85 height 28
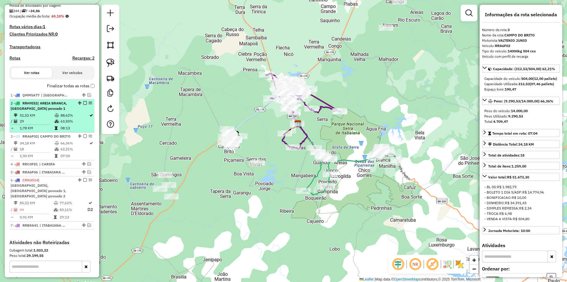
click at [66, 130] on table "51,52 KM 88,62% / 29 63,50% = 1,78 KM 08:13" at bounding box center [52, 121] width 83 height 19
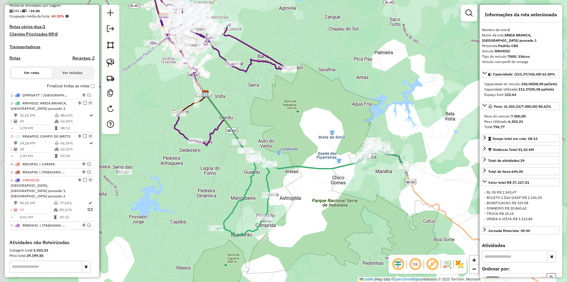
drag, startPoint x: 189, startPoint y: 174, endPoint x: 184, endPoint y: 179, distance: 6.3
click at [199, 190] on div "Janela de atendimento Grade de atendimento Capacidade Transportadoras Veículos …" at bounding box center [283, 141] width 567 height 282
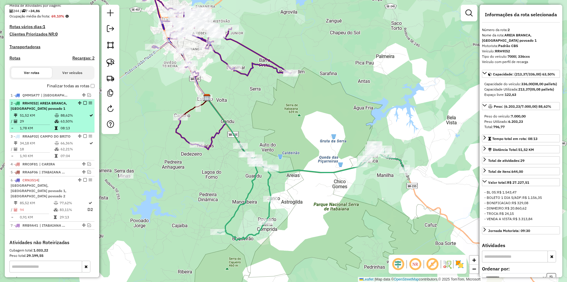
click at [83, 105] on em at bounding box center [85, 103] width 4 height 4
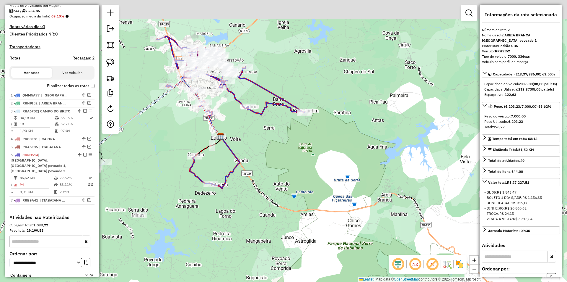
drag, startPoint x: 147, startPoint y: 122, endPoint x: 158, endPoint y: 139, distance: 20.1
click at [153, 132] on div "Janela de atendimento Grade de atendimento Capacidade Transportadoras Veículos …" at bounding box center [283, 141] width 567 height 282
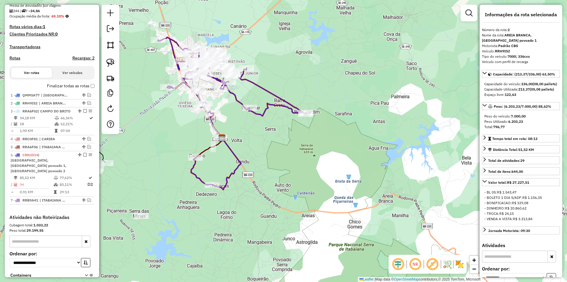
click at [204, 183] on icon at bounding box center [232, 113] width 148 height 152
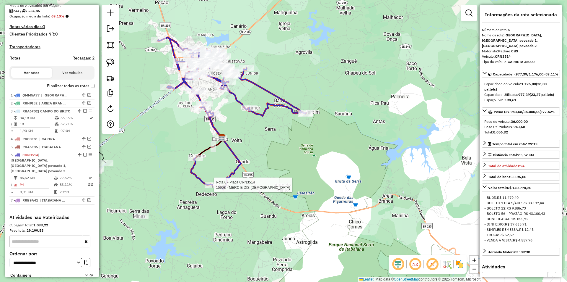
scroll to position [181, 0]
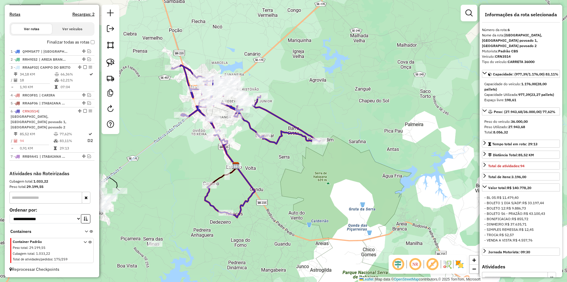
drag, startPoint x: 235, startPoint y: 139, endPoint x: 246, endPoint y: 156, distance: 20.2
click at [246, 156] on div "Janela de atendimento Grade de atendimento Capacidade Transportadoras Veículos …" at bounding box center [283, 141] width 567 height 282
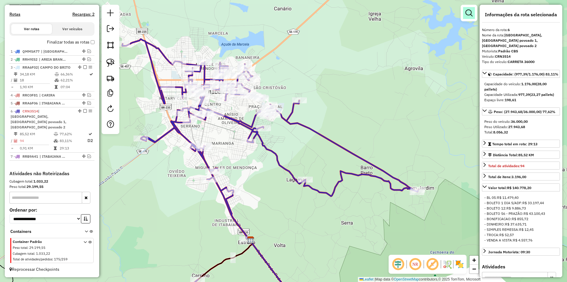
click at [468, 16] on em at bounding box center [469, 12] width 7 height 7
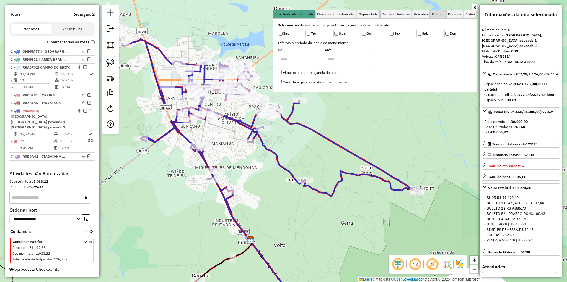
click at [442, 14] on span "Cliente" at bounding box center [438, 14] width 12 height 4
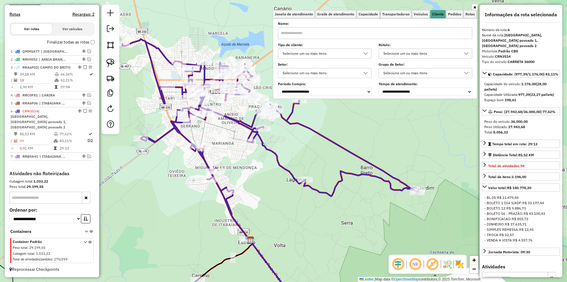
click at [330, 33] on input "text" at bounding box center [375, 33] width 194 height 12
click at [336, 52] on div "Selecione um ou mais itens" at bounding box center [321, 53] width 80 height 9
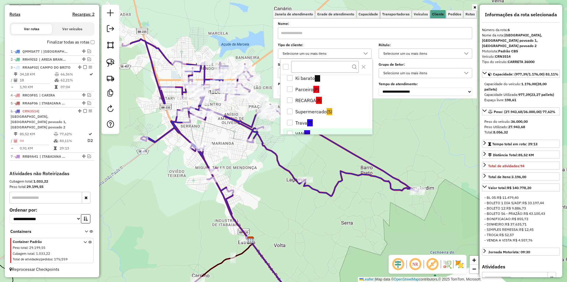
scroll to position [46, 0]
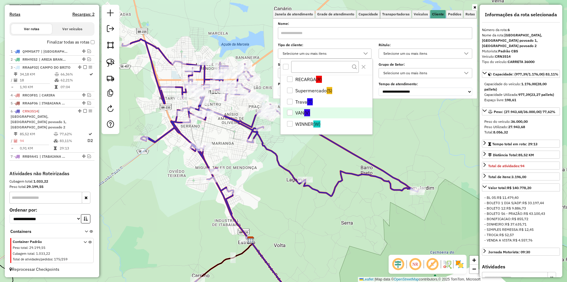
click at [304, 112] on li "VAN (V)" at bounding box center [328, 112] width 90 height 11
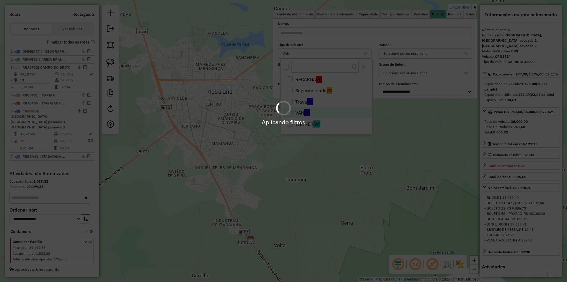
click at [237, 157] on div "Aplicando filtros" at bounding box center [283, 141] width 567 height 282
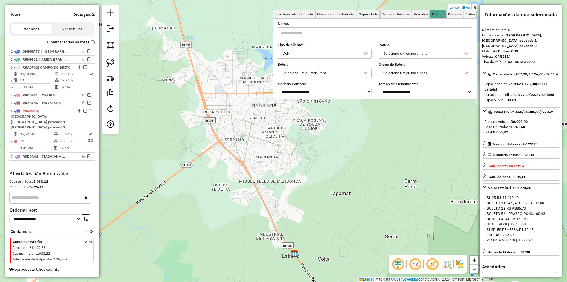
drag, startPoint x: 220, startPoint y: 146, endPoint x: 263, endPoint y: 159, distance: 45.5
click at [263, 159] on div "Limpar filtros Janela de atendimento Grade de atendimento Capacidade Transporta…" at bounding box center [283, 141] width 567 height 282
click at [108, 63] on img at bounding box center [110, 63] width 8 height 8
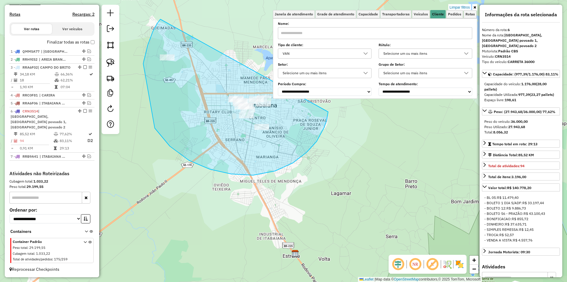
drag, startPoint x: 145, startPoint y: 54, endPoint x: 316, endPoint y: 114, distance: 180.8
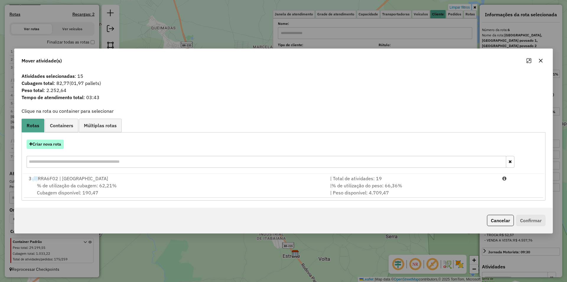
click at [40, 145] on button "Criar nova rota" at bounding box center [45, 143] width 37 height 9
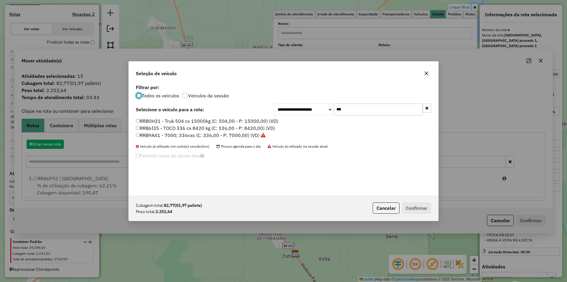
scroll to position [3, 2]
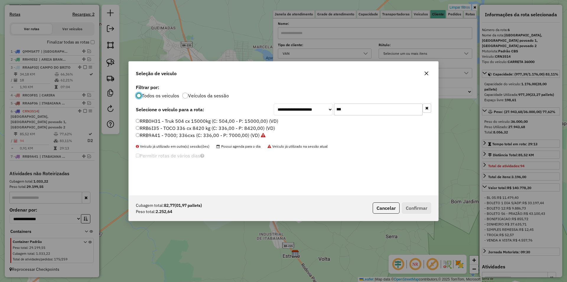
click at [358, 105] on input "***" at bounding box center [378, 109] width 89 height 12
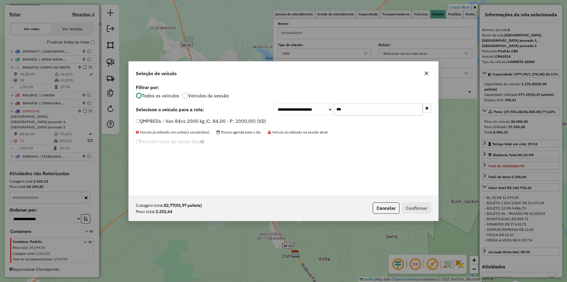
type input "***"
click at [211, 123] on label "QMP8E56 - Van 84cx 2000 kg (C: 84,00 - P: 2000,00) (VD)" at bounding box center [201, 120] width 130 height 7
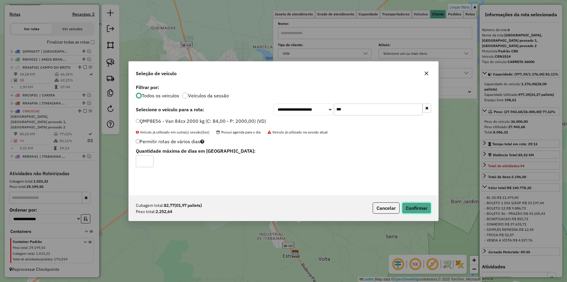
click at [407, 210] on button "Confirmar" at bounding box center [416, 207] width 29 height 11
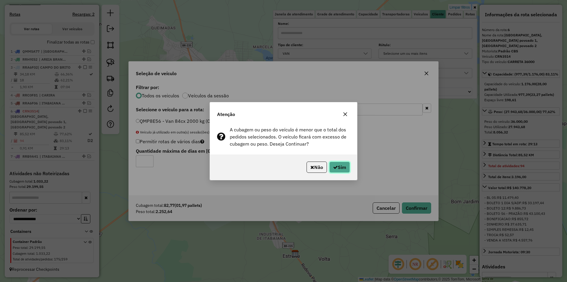
click at [345, 164] on button "Sim" at bounding box center [340, 166] width 21 height 11
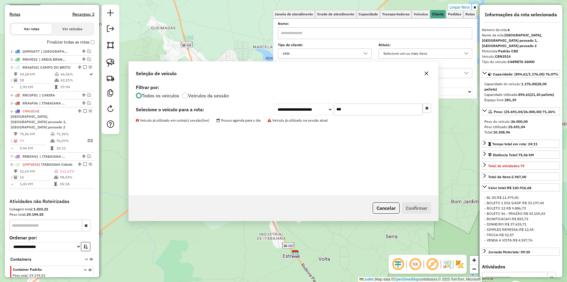
scroll to position [214, 0]
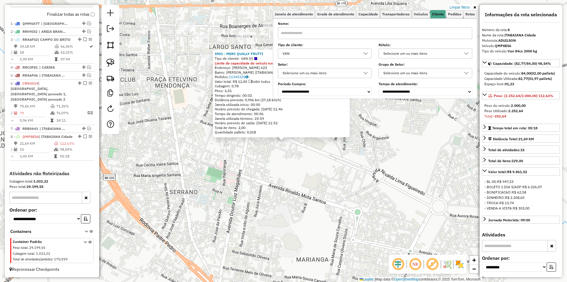
click at [289, 161] on div "5901 - MERC QUALLY FRUTTI Tipo de cliente: VAN (V) Limite de capacidade do veíc…" at bounding box center [283, 141] width 567 height 282
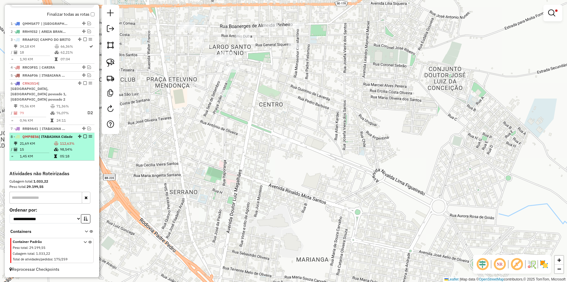
click at [44, 140] on td "21,69 KM" at bounding box center [37, 143] width 34 height 6
select select "**********"
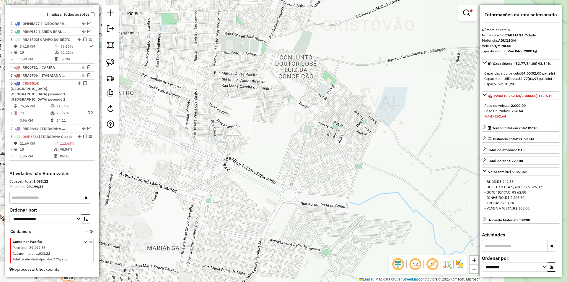
drag, startPoint x: 271, startPoint y: 98, endPoint x: 382, endPoint y: 158, distance: 125.7
click at [382, 159] on div "Limpar filtros Janela de atendimento Grade de atendimento Capacidade Transporta…" at bounding box center [283, 141] width 567 height 282
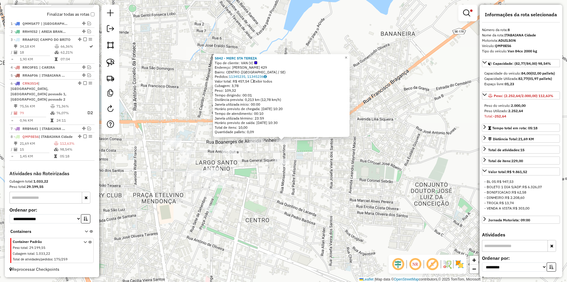
click at [281, 165] on div at bounding box center [282, 162] width 15 height 6
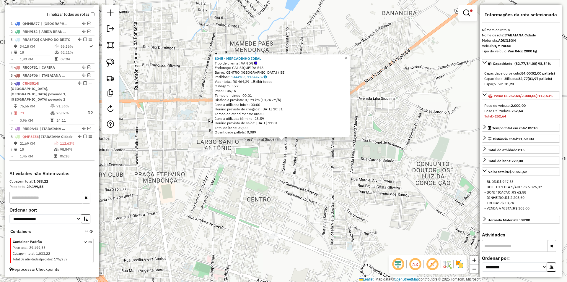
click at [239, 170] on div "8045 - MERCADINHO IDEAL Tipo de cliente: VAN (V) Endereço: GAL SIQUEIRA 548 Bai…" at bounding box center [283, 141] width 567 height 282
click at [278, 154] on div "8045 - MERCADINHO IDEAL Tipo de cliente: VAN (V) Endereço: GAL SIQUEIRA 548 Bai…" at bounding box center [283, 141] width 567 height 282
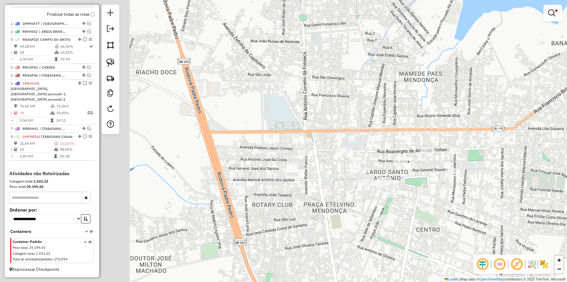
drag, startPoint x: 291, startPoint y: 179, endPoint x: 312, endPoint y: 167, distance: 23.8
click at [308, 176] on div "Limpar filtros Janela de atendimento Grade de atendimento Capacidade Transporta…" at bounding box center [283, 141] width 567 height 282
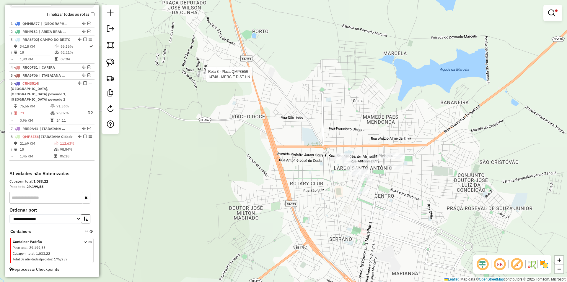
select select "**********"
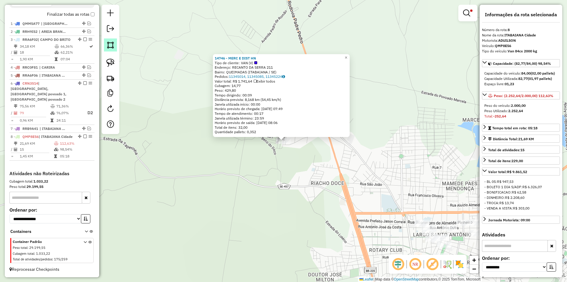
click at [116, 51] on link at bounding box center [110, 44] width 13 height 13
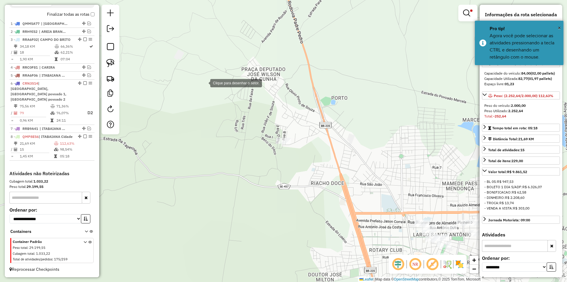
click at [207, 87] on div at bounding box center [205, 83] width 12 height 12
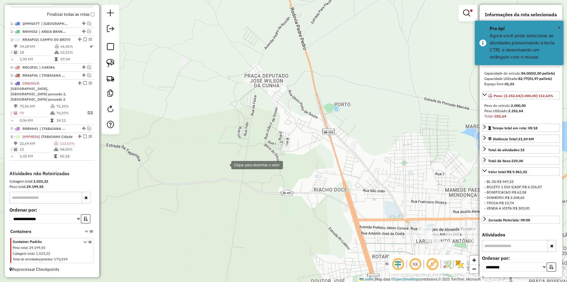
click at [230, 170] on div at bounding box center [226, 164] width 12 height 12
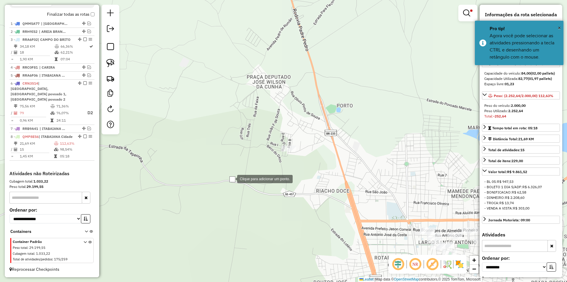
click at [237, 177] on div at bounding box center [231, 178] width 12 height 12
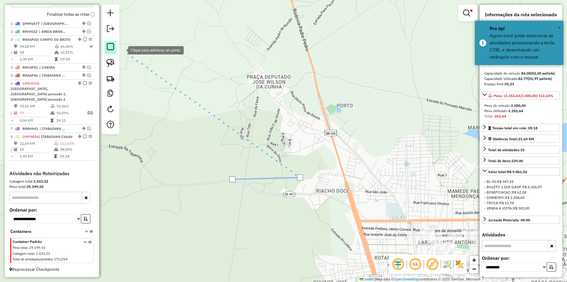
click at [110, 46] on em at bounding box center [110, 46] width 7 height 7
drag, startPoint x: 114, startPoint y: 64, endPoint x: 159, endPoint y: 73, distance: 45.8
click at [114, 64] on img at bounding box center [110, 63] width 8 height 8
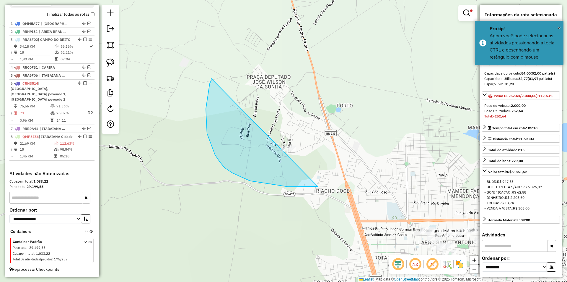
drag, startPoint x: 250, startPoint y: 181, endPoint x: 407, endPoint y: 134, distance: 163.5
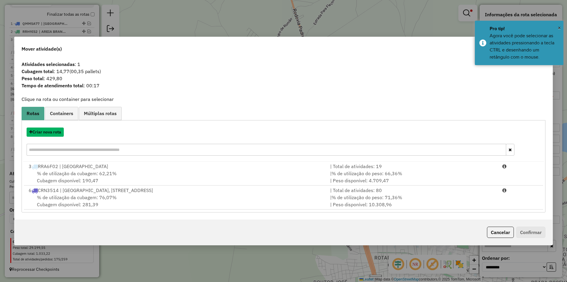
click at [46, 133] on button "Criar nova rota" at bounding box center [45, 131] width 37 height 9
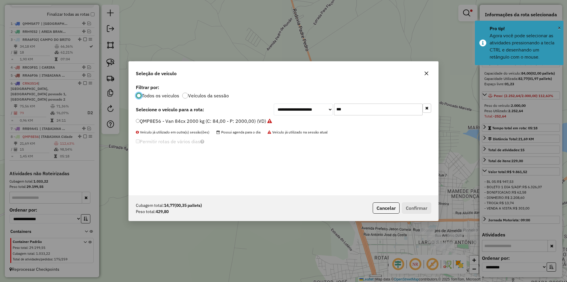
scroll to position [3, 2]
click at [384, 109] on input "***" at bounding box center [378, 109] width 89 height 12
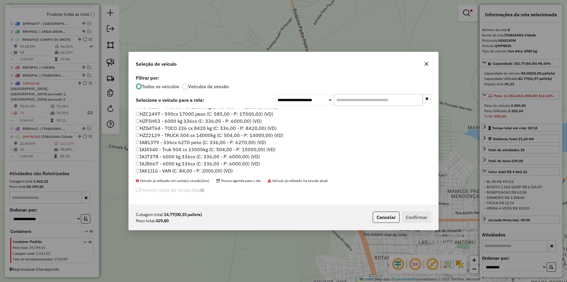
scroll to position [89, 0]
click at [175, 131] on label "IAP6866 - 6000 kg 336cx (C: 336,00 - P: 6000,00) (VD)" at bounding box center [198, 129] width 125 height 7
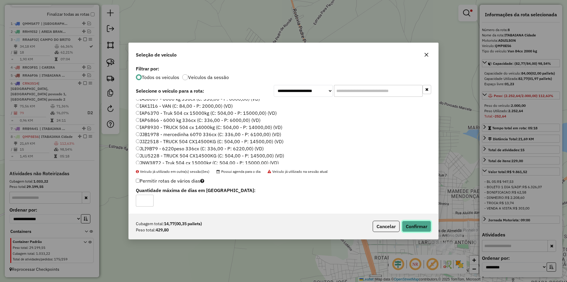
drag, startPoint x: 419, startPoint y: 229, endPoint x: 419, endPoint y: 214, distance: 14.8
click at [420, 227] on button "Confirmar" at bounding box center [416, 225] width 29 height 11
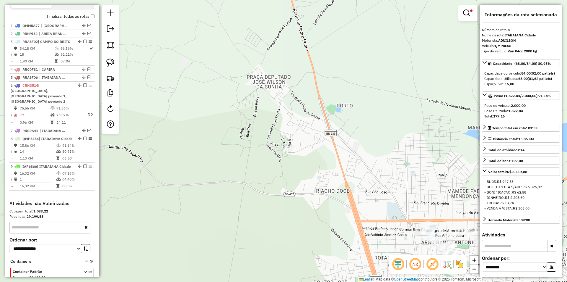
scroll to position [254, 0]
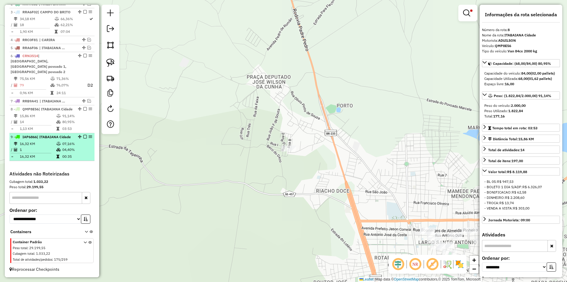
click at [83, 135] on em at bounding box center [85, 137] width 4 height 4
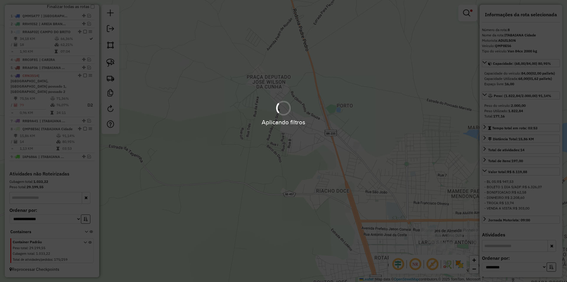
scroll to position [229, 0]
click at [79, 129] on div "Aplicando filtros" at bounding box center [283, 141] width 567 height 282
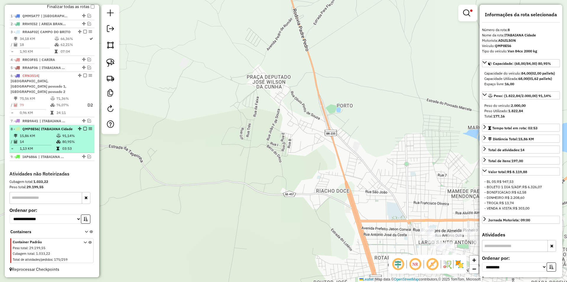
click at [74, 133] on td "91,14%" at bounding box center [77, 136] width 30 height 6
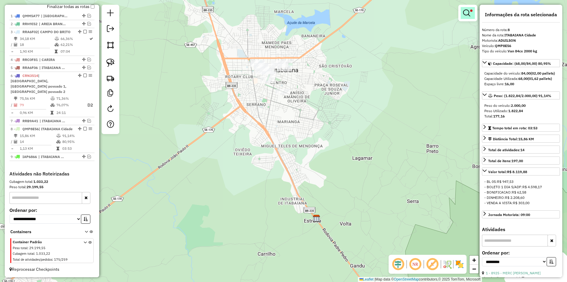
click at [465, 12] on em at bounding box center [466, 12] width 7 height 7
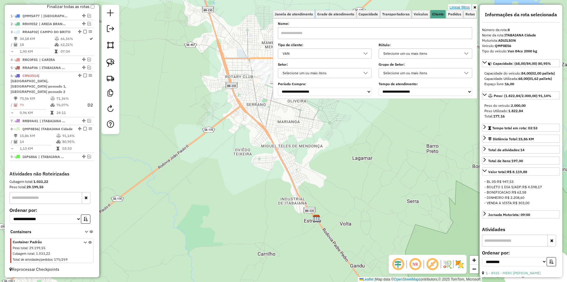
click at [465, 9] on link "Limpar filtros" at bounding box center [460, 7] width 23 height 7
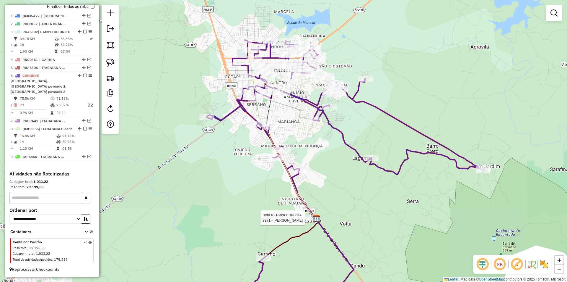
select select "**********"
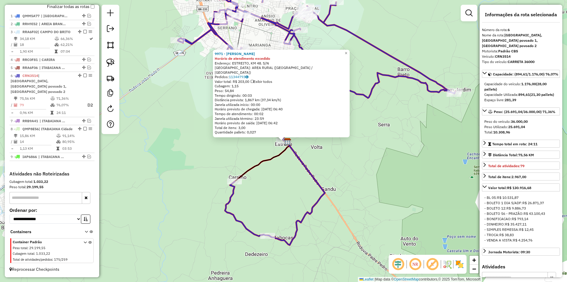
click at [298, 193] on div "9971 - CIANE QUENTINHAS Horário de atendimento excedido Endereço: ESTREITO, KM …" at bounding box center [283, 141] width 567 height 282
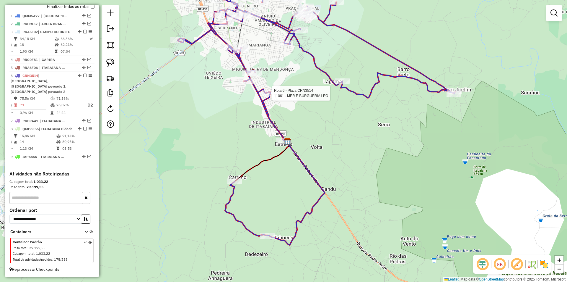
select select "**********"
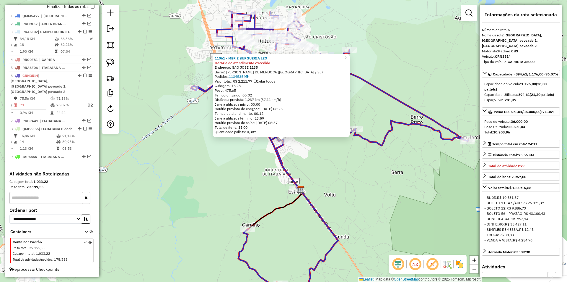
click at [290, 171] on icon at bounding box center [330, 151] width 278 height 281
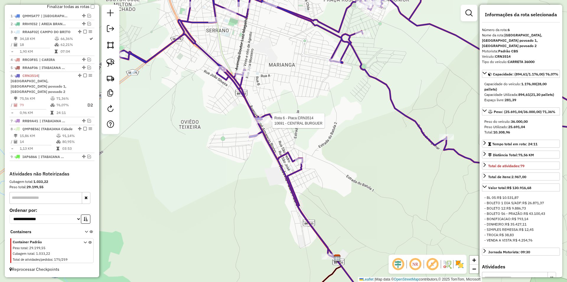
click at [268, 124] on div at bounding box center [270, 121] width 15 height 6
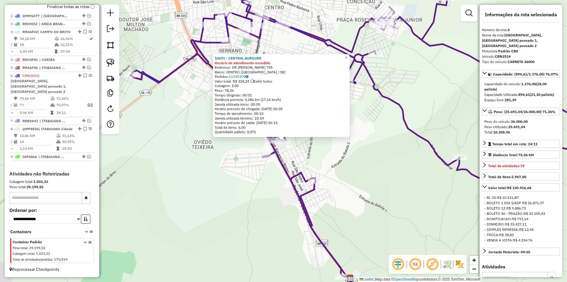
click at [303, 161] on div "10691 - CENTRAL BURGUER Horário de atendimento excedido Endereço: DR LUIZ MAGAL…" at bounding box center [283, 141] width 567 height 282
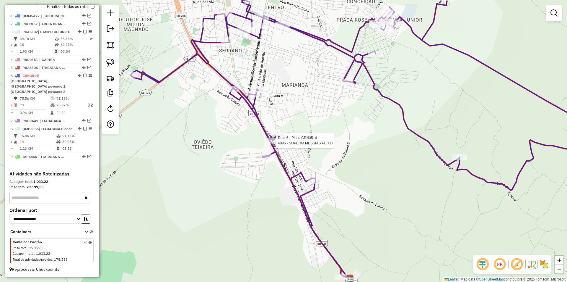
select select "**********"
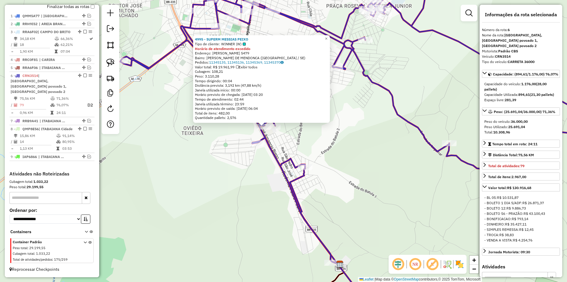
drag, startPoint x: 294, startPoint y: 159, endPoint x: 257, endPoint y: 127, distance: 49.1
click at [273, 138] on icon at bounding box center [362, 127] width 484 height 338
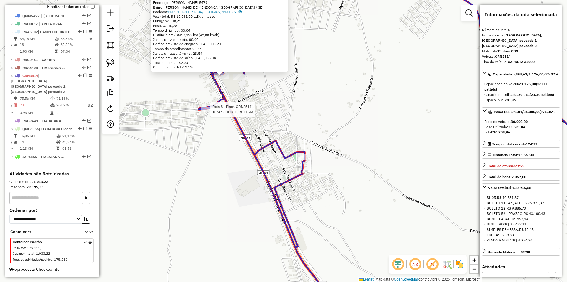
click at [212, 112] on div at bounding box center [208, 109] width 15 height 6
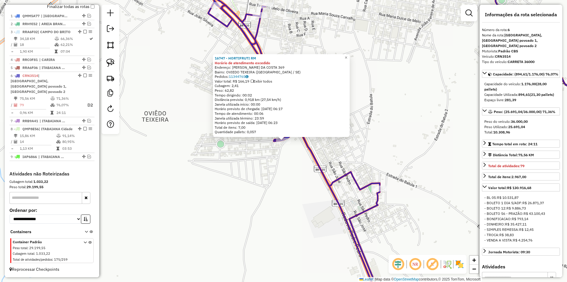
click at [253, 157] on div "16747 - HORTIFRUTI RM Horário de atendimento excedido Endereço: ARMANDO PAES DA…" at bounding box center [283, 141] width 567 height 282
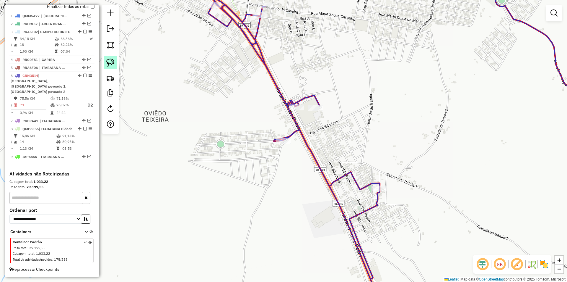
click at [105, 61] on link at bounding box center [110, 62] width 13 height 13
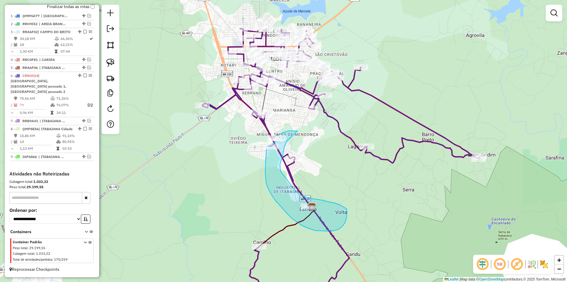
drag, startPoint x: 390, startPoint y: 79, endPoint x: 287, endPoint y: 141, distance: 119.8
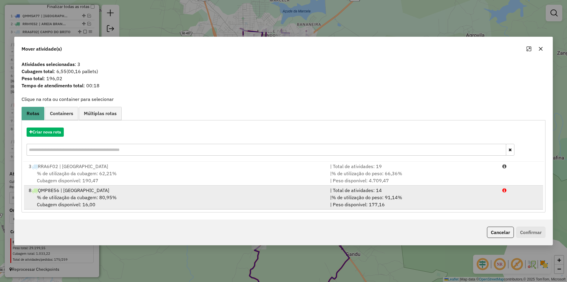
click at [433, 195] on div "| % de utilização do peso: 91,14% | Peso disponível: 177,16" at bounding box center [413, 201] width 172 height 14
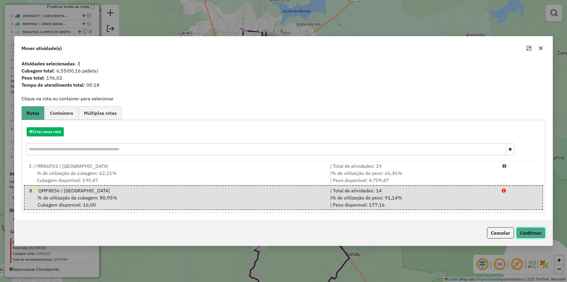
click at [534, 231] on button "Confirmar" at bounding box center [531, 232] width 29 height 11
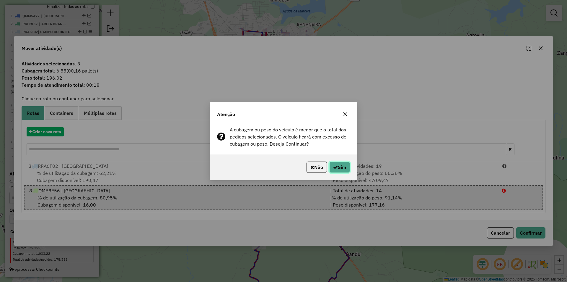
click at [342, 166] on button "Sim" at bounding box center [340, 166] width 21 height 11
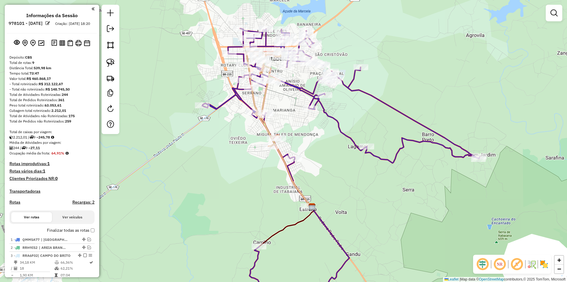
scroll to position [229, 0]
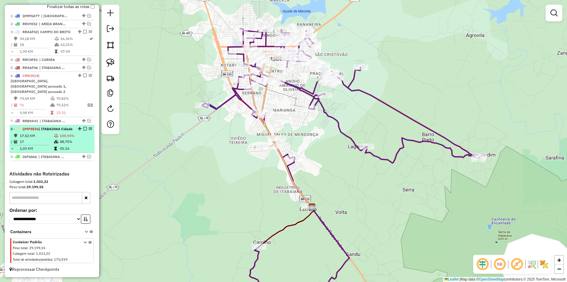
click at [68, 145] on td "05:16" at bounding box center [76, 148] width 33 height 6
select select "**********"
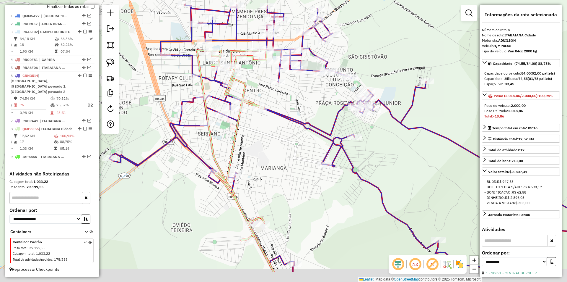
drag, startPoint x: 289, startPoint y: 123, endPoint x: 264, endPoint y: 164, distance: 48.3
click at [293, 88] on div "Janela de atendimento Grade de atendimento Capacidade Transportadoras Veículos …" at bounding box center [283, 141] width 567 height 282
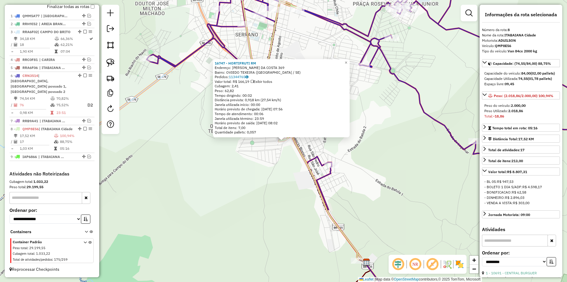
click at [275, 194] on div "16747 - HORTIFRUTI RM Endereço: [PERSON_NAME] DA COSTA 369 Bairro: OVIEDO TEXEI…" at bounding box center [283, 141] width 567 height 282
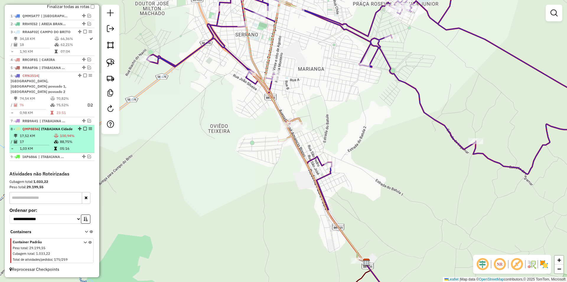
click at [78, 126] on div "8 - QMP8E56 | [GEOGRAPHIC_DATA]" at bounding box center [52, 128] width 83 height 5
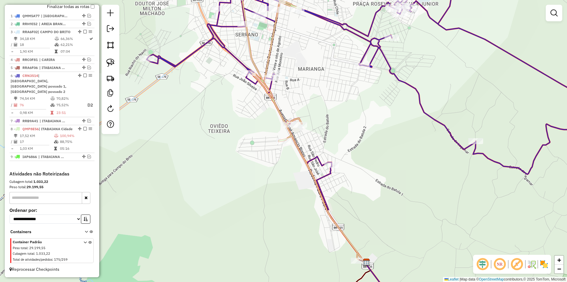
select select "**********"
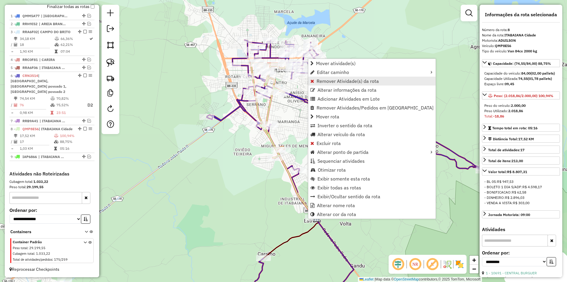
click at [325, 80] on span "Remover Atividade(s) da rota" at bounding box center [348, 81] width 62 height 5
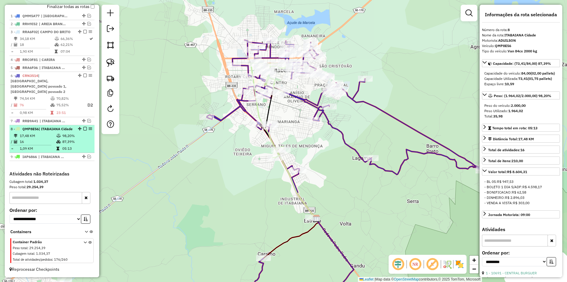
click at [66, 139] on td "87,39%" at bounding box center [77, 142] width 30 height 6
click at [84, 127] on em at bounding box center [85, 129] width 4 height 4
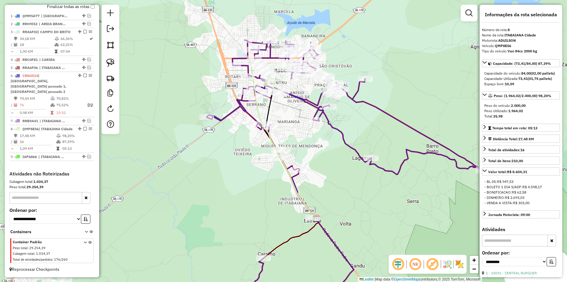
scroll to position [204, 0]
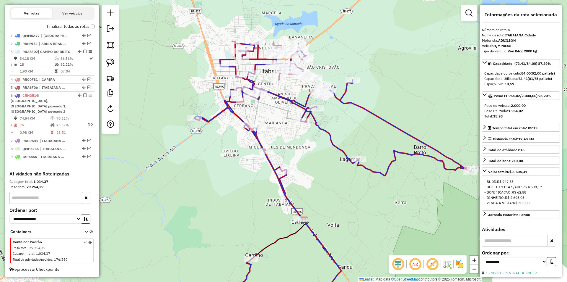
drag, startPoint x: 219, startPoint y: 171, endPoint x: 212, endPoint y: 172, distance: 6.5
click at [212, 172] on div "Janela de atendimento Grade de atendimento Capacidade Transportadoras Veículos …" at bounding box center [283, 141] width 567 height 282
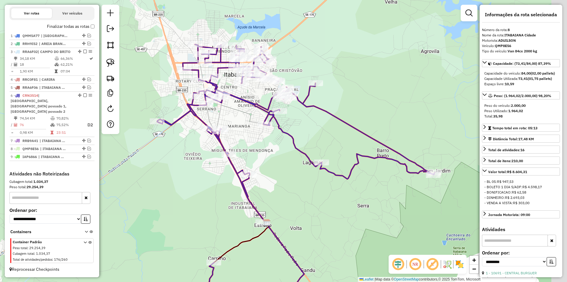
drag, startPoint x: 338, startPoint y: 115, endPoint x: 276, endPoint y: 97, distance: 63.8
click at [294, 106] on div "Janela de atendimento Grade de atendimento Capacidade Transportadoras Veículos …" at bounding box center [283, 141] width 567 height 282
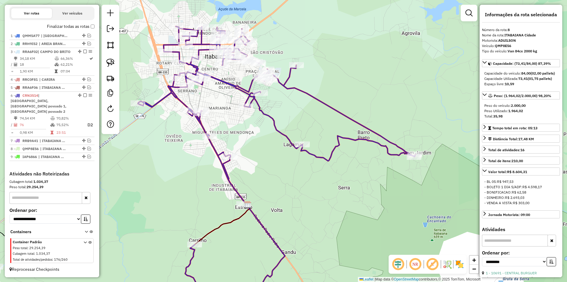
drag, startPoint x: 263, startPoint y: 178, endPoint x: 242, endPoint y: 132, distance: 50.4
click at [264, 171] on div "Janela de atendimento Grade de atendimento Capacidade Transportadoras Veículos …" at bounding box center [283, 141] width 567 height 282
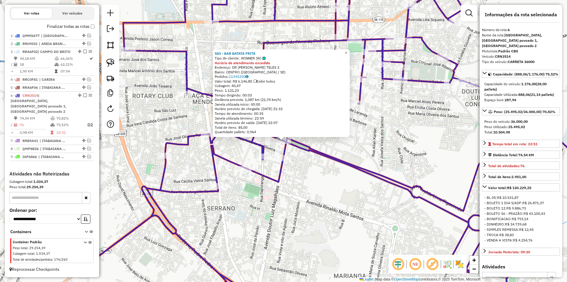
click at [312, 161] on div "583 - BAR BATATA FRITA Tipo de cliente: WINNER (W) Horário de atendimento exced…" at bounding box center [283, 141] width 567 height 282
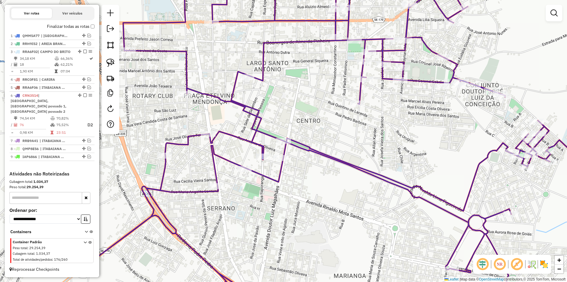
drag, startPoint x: 282, startPoint y: 153, endPoint x: 272, endPoint y: 152, distance: 10.4
click at [277, 153] on div "Janela de atendimento Grade de atendimento Capacidade Transportadoras Veículos …" at bounding box center [283, 141] width 567 height 282
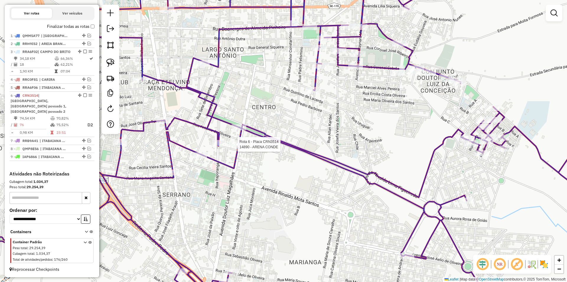
select select "**********"
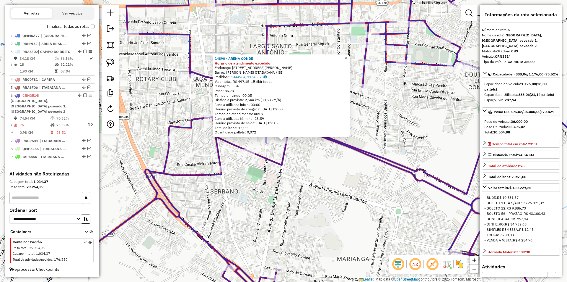
click at [289, 168] on div "14890 - ARENA CONDE Horário de atendimento excedido Endereço: DR LUIZ MAGALHAES…" at bounding box center [283, 141] width 567 height 282
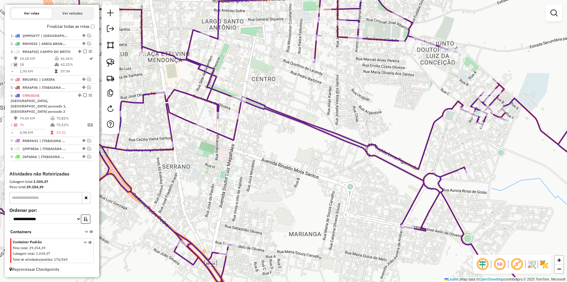
drag, startPoint x: 308, startPoint y: 172, endPoint x: 258, endPoint y: 147, distance: 55.5
click at [259, 147] on div "Janela de atendimento Grade de atendimento Capacidade Transportadoras Veículos …" at bounding box center [283, 141] width 567 height 282
select select "**********"
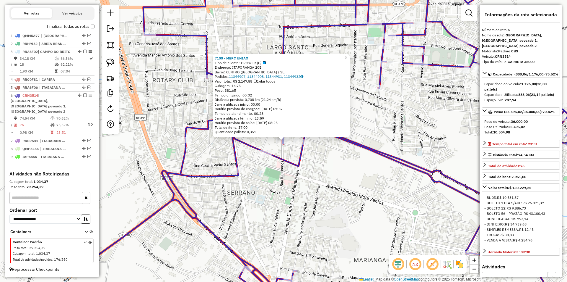
click at [306, 166] on div "7100 - MERC UNIAO Tipo de cliente: GROWER (G) Endereço: ITAPORANGA 205 Bairro: …" at bounding box center [283, 141] width 567 height 282
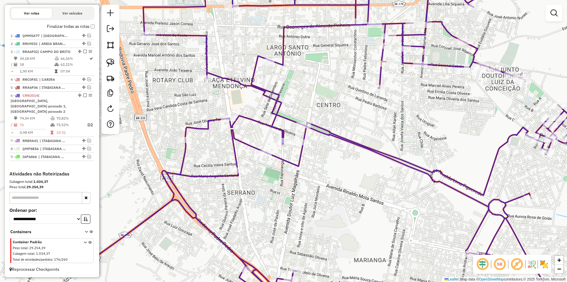
drag, startPoint x: 323, startPoint y: 170, endPoint x: 244, endPoint y: 138, distance: 85.3
click at [244, 138] on div "Janela de atendimento Grade de atendimento Capacidade Transportadoras Veículos …" at bounding box center [283, 141] width 567 height 282
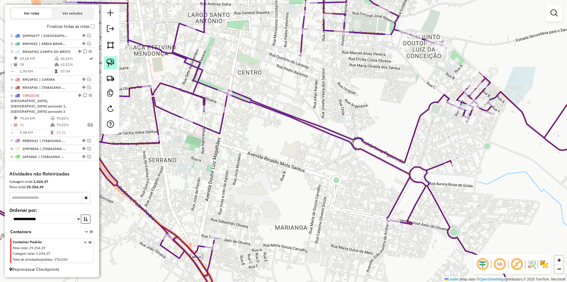
click at [108, 58] on link at bounding box center [110, 62] width 13 height 13
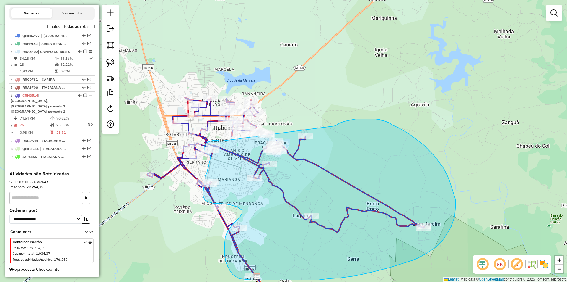
drag, startPoint x: 255, startPoint y: 73, endPoint x: 336, endPoint y: 126, distance: 96.4
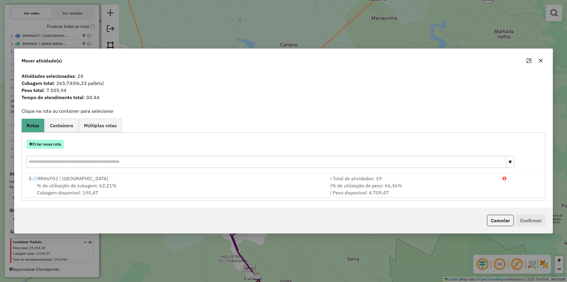
click at [51, 145] on button "Criar nova rota" at bounding box center [45, 143] width 37 height 9
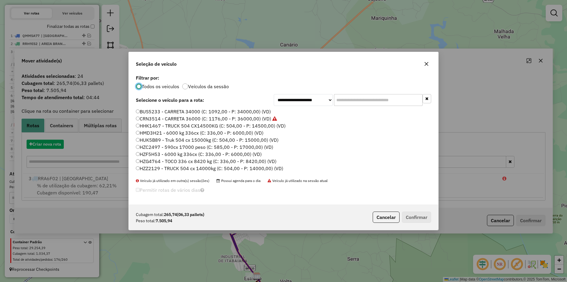
scroll to position [3, 2]
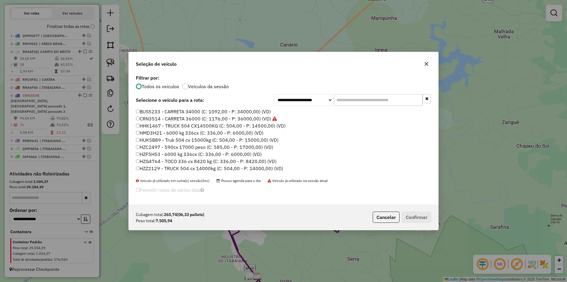
click at [355, 100] on input "text" at bounding box center [378, 100] width 89 height 12
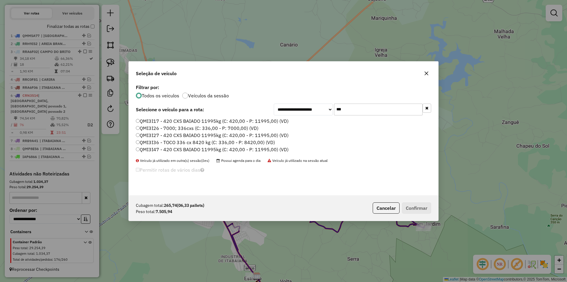
type input "***"
click at [160, 132] on label "QMI3I27 - 420 CXS BAIADO 11995kg (C: 420,00 - P: 11995,00) (VD)" at bounding box center [212, 135] width 153 height 7
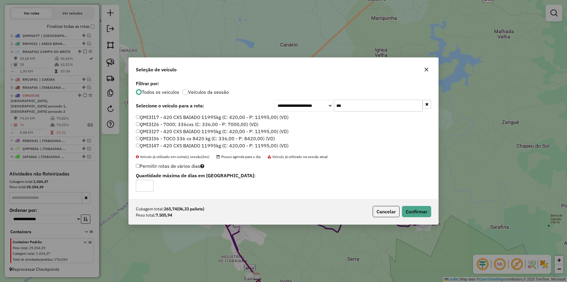
click at [176, 127] on label "QMI3I26 - 7000; 336cxs (C: 336,00 - P: 7000,00) (VD)" at bounding box center [197, 124] width 123 height 7
click at [415, 213] on button "Confirmar" at bounding box center [416, 211] width 29 height 11
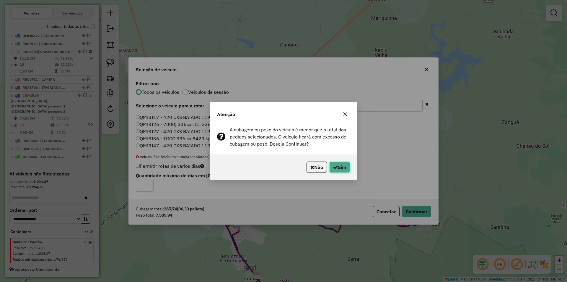
click at [336, 166] on icon "button" at bounding box center [335, 167] width 5 height 5
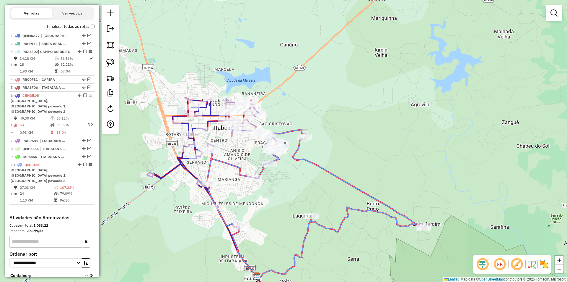
scroll to position [242, 0]
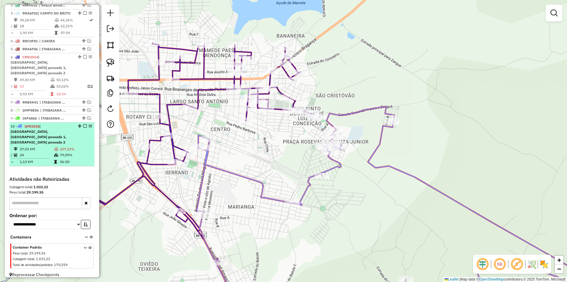
click at [77, 152] on td "79,09%" at bounding box center [76, 155] width 33 height 6
select select "**********"
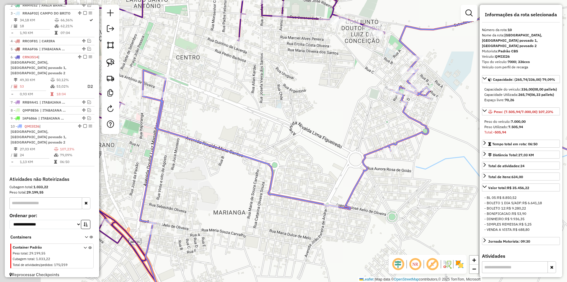
drag, startPoint x: 258, startPoint y: 123, endPoint x: 321, endPoint y: 129, distance: 63.5
click at [321, 129] on div "Janela de atendimento Grade de atendimento Capacidade Transportadoras Veículos …" at bounding box center [283, 141] width 567 height 282
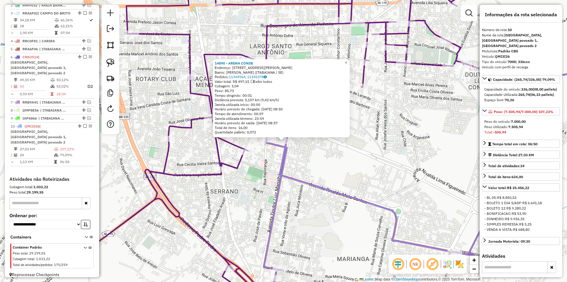
click at [306, 159] on div "14890 - ARENA CONDE Endereço: DR LUIZ MAGALHAES 706 Bairro: SERRANO (ITABAIANA …" at bounding box center [283, 141] width 567 height 282
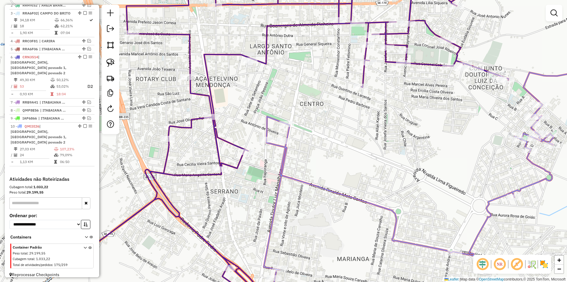
drag, startPoint x: 403, startPoint y: 158, endPoint x: 264, endPoint y: 149, distance: 139.8
click at [264, 149] on div "14890 - ARENA CONDE Endereço: DR LUIZ MAGALHAES 706 Bairro: SERRANO (ITABAIANA …" at bounding box center [283, 141] width 567 height 282
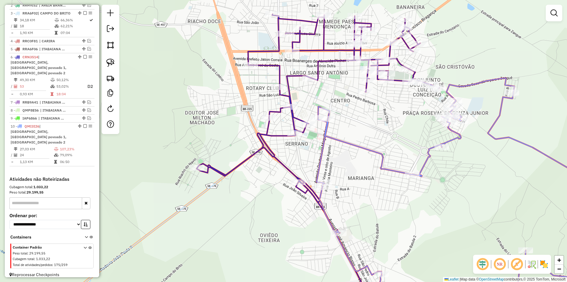
select select "**********"
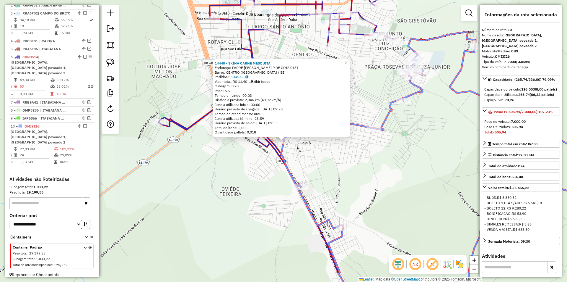
click at [309, 164] on div "14440 - SKINA CARNE MESQUITA Endereço: PADRE SEBASTIAO P DE GOIS 0131 Bairro: C…" at bounding box center [283, 141] width 567 height 282
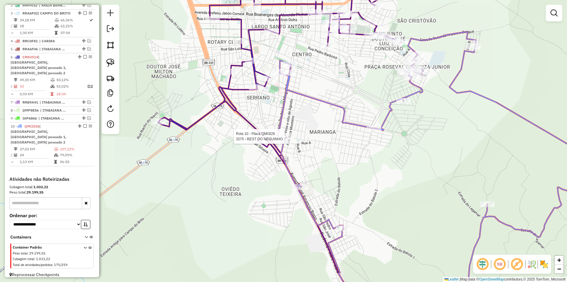
select select "**********"
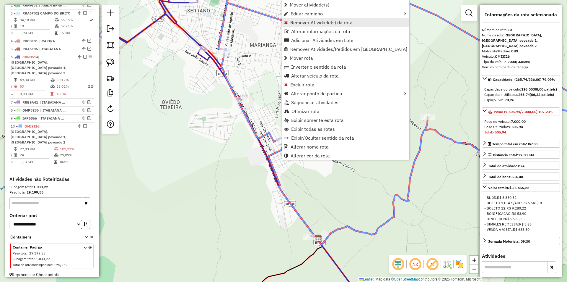
click at [332, 22] on span "Remover Atividade(s) da rota" at bounding box center [322, 22] width 62 height 5
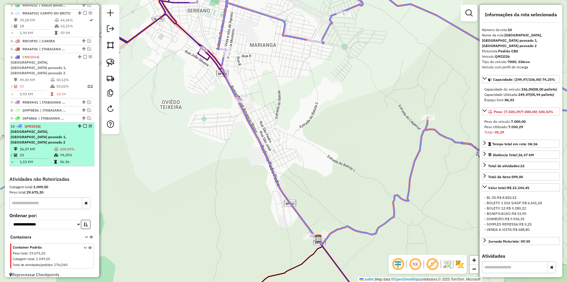
click at [81, 137] on div "10 - QMI3I26 | ITABAIANA Cidade, ITABAIANA povoado 1, ITABAIANA povoado 2" at bounding box center [52, 134] width 83 height 21
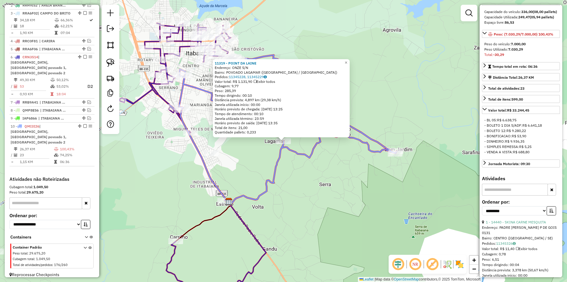
scroll to position [118, 0]
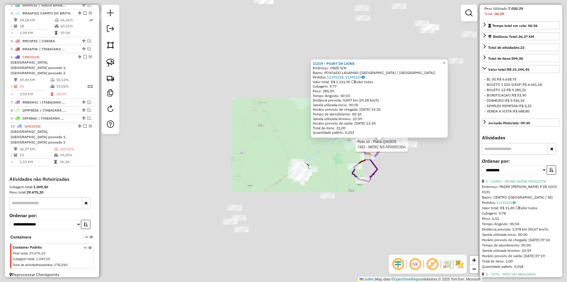
click at [413, 143] on div "Rota 10 - Placa QMI3I26 7403 - MERC NS APARECIDA 11319 - POINT DA LAINE Endereç…" at bounding box center [283, 141] width 567 height 282
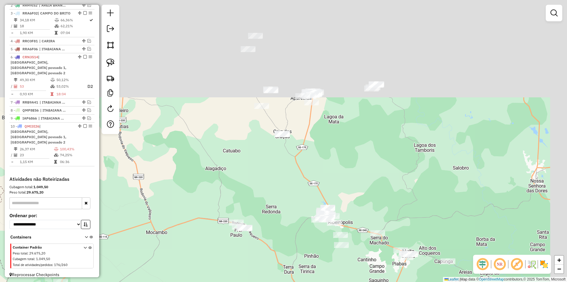
drag, startPoint x: 430, startPoint y: 65, endPoint x: 357, endPoint y: 177, distance: 134.0
click at [377, 212] on div "Janela de atendimento Grade de atendimento Capacidade Transportadoras Veículos …" at bounding box center [283, 141] width 567 height 282
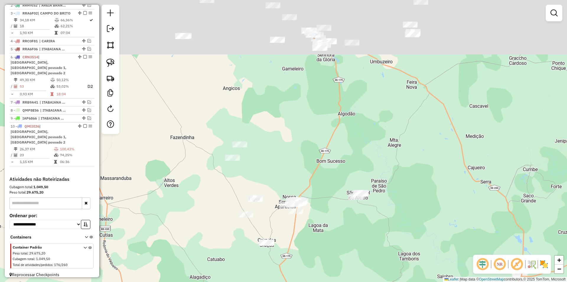
drag, startPoint x: 327, startPoint y: 115, endPoint x: 321, endPoint y: 175, distance: 59.8
click at [321, 175] on div "Janela de atendimento Grade de atendimento Capacidade Transportadoras Veículos …" at bounding box center [283, 141] width 567 height 282
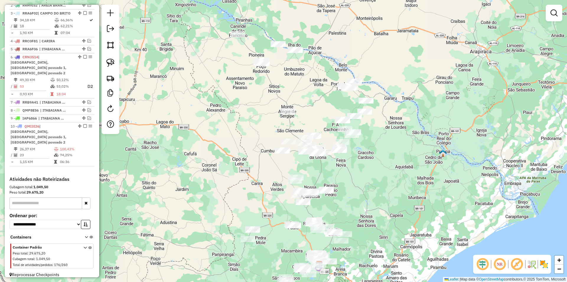
drag, startPoint x: 233, startPoint y: 100, endPoint x: 235, endPoint y: 68, distance: 32.2
click at [224, 126] on div "Janela de atendimento Grade de atendimento Capacidade Transportadoras Veículos …" at bounding box center [283, 141] width 567 height 282
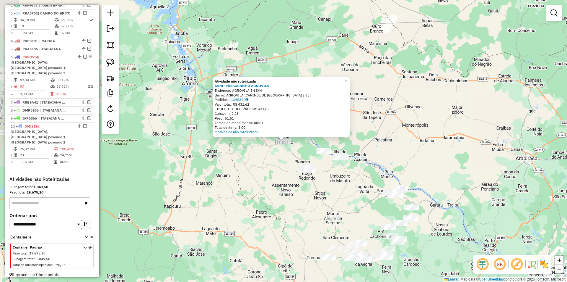
drag, startPoint x: 237, startPoint y: 158, endPoint x: 229, endPoint y: 150, distance: 10.9
click at [233, 154] on div "Atividade não roteirizada 6870 - MERCADINHO AGROVILA Endereço: AGROVILA SN S/N …" at bounding box center [283, 141] width 567 height 282
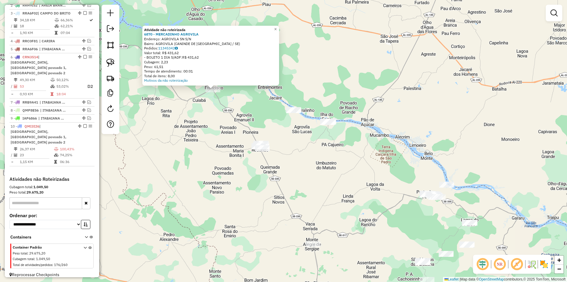
click at [216, 147] on div "Atividade não roteirizada 6870 - MERCADINHO AGROVILA Endereço: AGROVILA SN S/N …" at bounding box center [283, 141] width 567 height 282
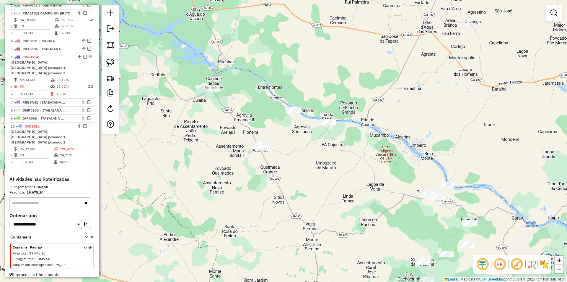
click at [111, 64] on img at bounding box center [110, 63] width 8 height 8
drag, startPoint x: 245, startPoint y: 113, endPoint x: 416, endPoint y: 73, distance: 176.1
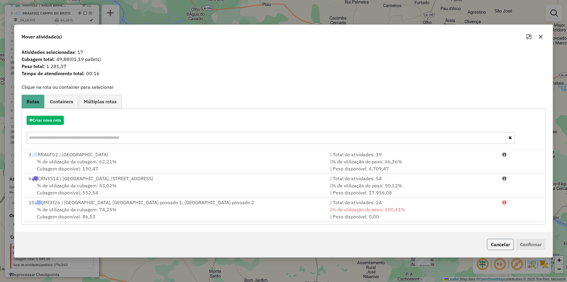
click at [489, 242] on button "Cancelar" at bounding box center [500, 244] width 27 height 11
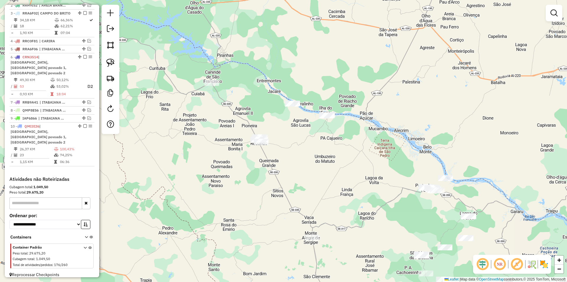
drag, startPoint x: 350, startPoint y: 192, endPoint x: 315, endPoint y: 144, distance: 59.6
click at [348, 159] on div "Janela de atendimento Grade de atendimento Capacidade Transportadoras Veículos …" at bounding box center [283, 141] width 567 height 282
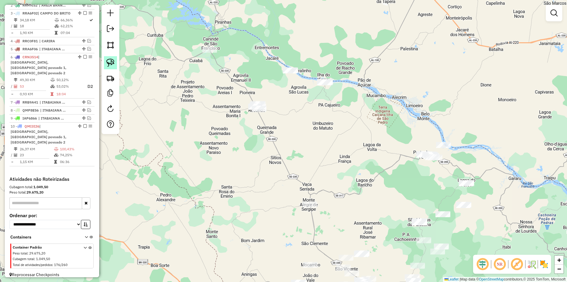
click at [110, 62] on img at bounding box center [110, 63] width 8 height 8
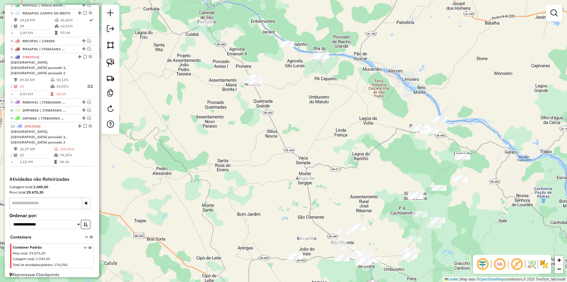
drag, startPoint x: 267, startPoint y: 173, endPoint x: 262, endPoint y: 158, distance: 16.5
click at [262, 158] on div "Janela de atendimento Grade de atendimento Capacidade Transportadoras Veículos …" at bounding box center [283, 141] width 567 height 282
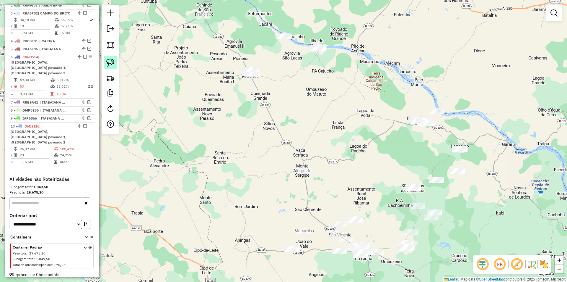
click at [107, 66] on img at bounding box center [110, 63] width 8 height 8
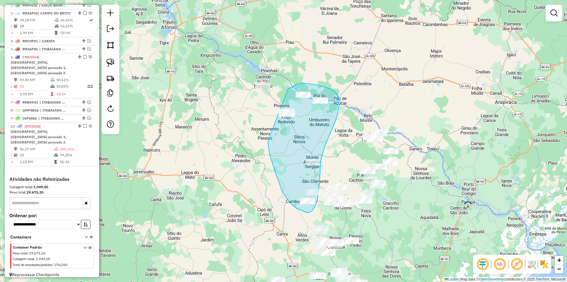
drag, startPoint x: 214, startPoint y: 142, endPoint x: 275, endPoint y: 97, distance: 75.7
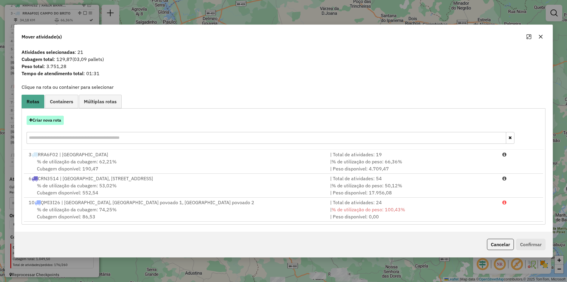
click at [54, 119] on button "Criar nova rota" at bounding box center [45, 120] width 37 height 9
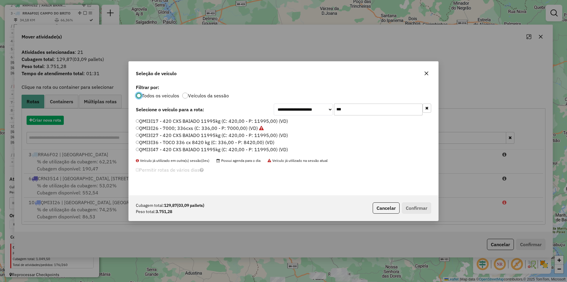
scroll to position [3, 2]
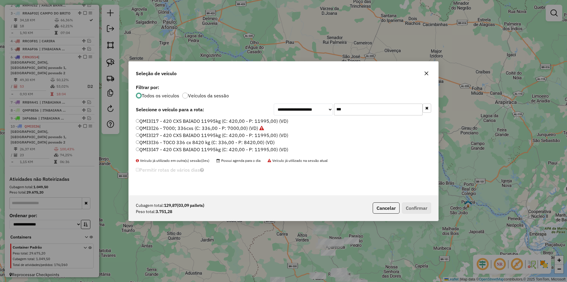
click at [361, 110] on input "***" at bounding box center [378, 109] width 89 height 12
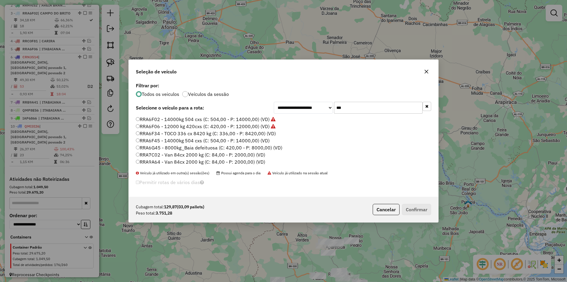
type input "***"
drag, startPoint x: 163, startPoint y: 160, endPoint x: 360, endPoint y: 204, distance: 202.1
click at [163, 160] on label "RRA9A64 - Van 84cx 2000 kg (C: 84,00 - P: 2000,00) (VD)" at bounding box center [200, 161] width 129 height 7
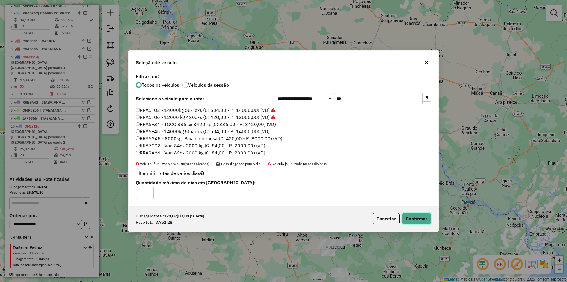
click at [416, 214] on button "Confirmar" at bounding box center [416, 218] width 29 height 11
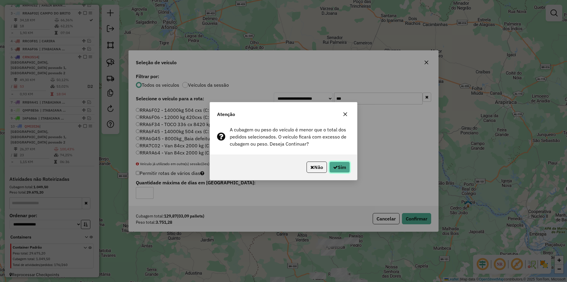
click at [342, 164] on button "Sim" at bounding box center [340, 166] width 21 height 11
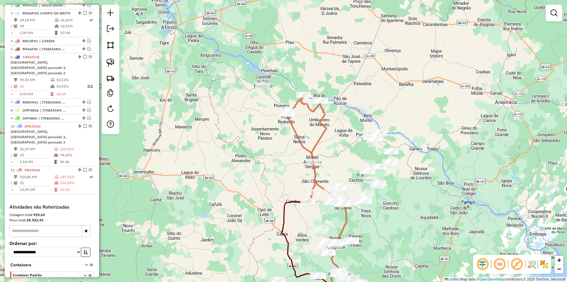
scroll to position [254, 0]
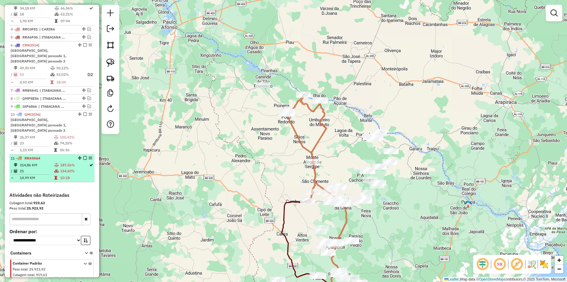
click at [82, 175] on td "10:18" at bounding box center [74, 178] width 29 height 6
select select "**********"
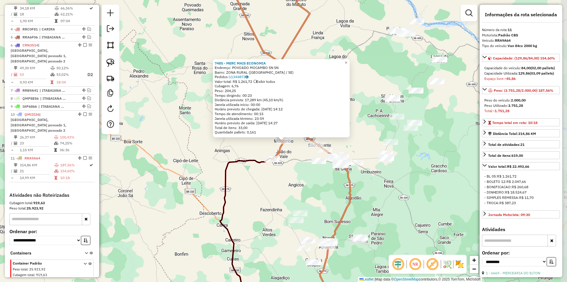
scroll to position [270, 0]
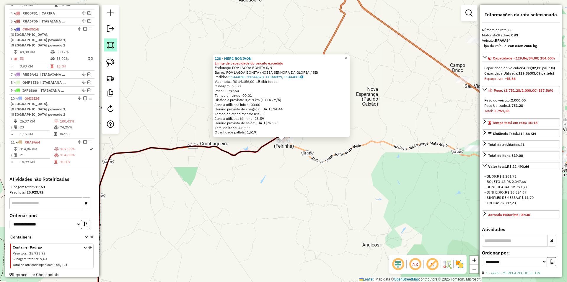
click at [108, 45] on img at bounding box center [110, 45] width 8 height 8
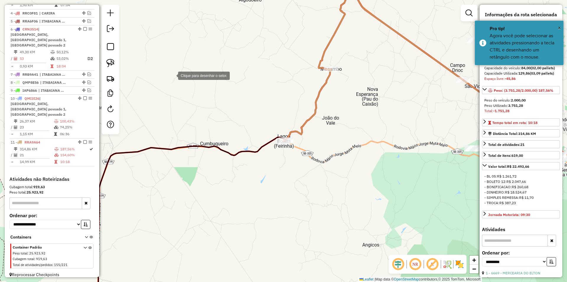
click at [178, 81] on div at bounding box center [172, 75] width 12 height 12
click at [322, 164] on div at bounding box center [323, 164] width 12 height 12
click at [325, 158] on div at bounding box center [323, 164] width 12 height 12
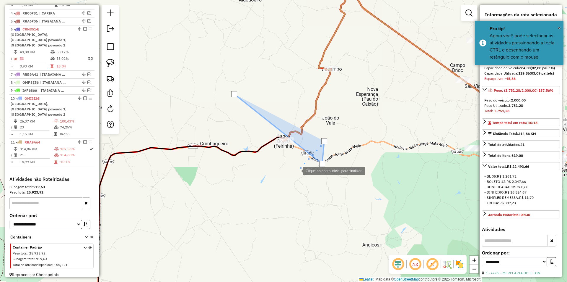
click at [291, 173] on div at bounding box center [297, 170] width 12 height 12
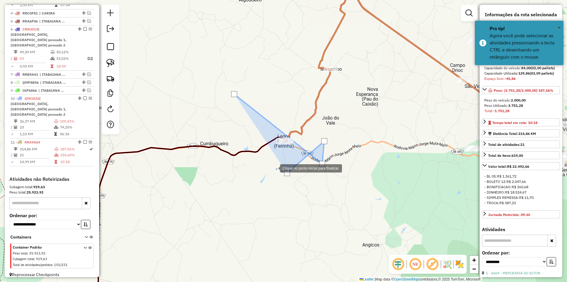
click at [268, 162] on div at bounding box center [274, 168] width 12 height 12
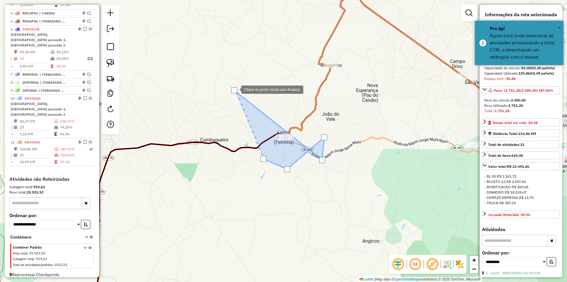
click at [236, 89] on div at bounding box center [234, 90] width 6 height 6
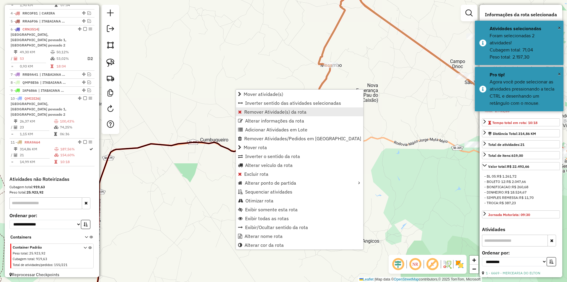
click at [258, 114] on span "Remover Atividade(s) da rota" at bounding box center [275, 111] width 62 height 5
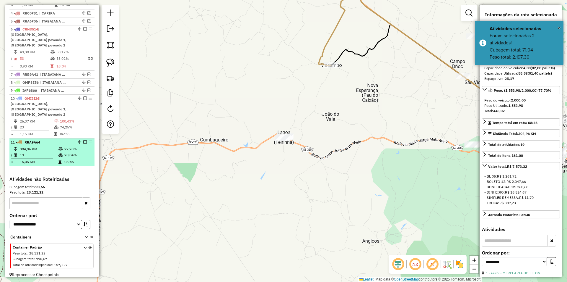
click at [75, 146] on td "77,70%" at bounding box center [78, 149] width 28 height 6
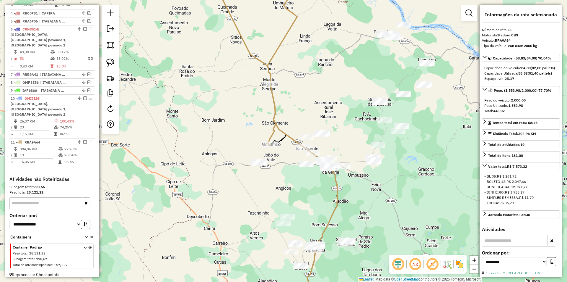
drag, startPoint x: 303, startPoint y: 123, endPoint x: 257, endPoint y: 98, distance: 52.2
click at [247, 89] on div "Janela de atendimento Grade de atendimento Capacidade Transportadoras Veículos …" at bounding box center [283, 141] width 567 height 282
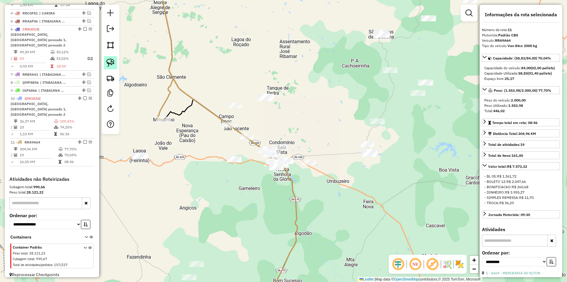
click at [113, 63] on img at bounding box center [110, 63] width 8 height 8
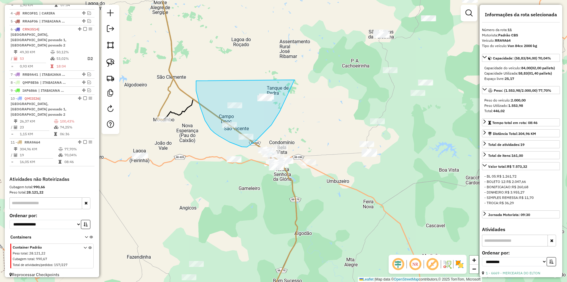
drag, startPoint x: 205, startPoint y: 120, endPoint x: 295, endPoint y: 80, distance: 98.4
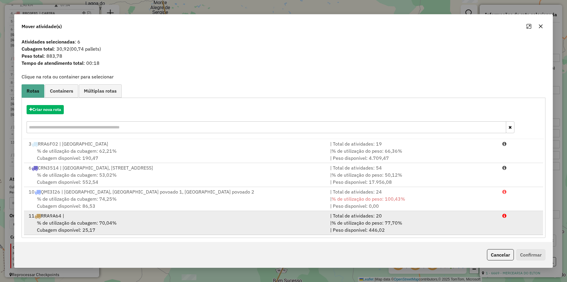
click at [309, 223] on div "% de utilização da cubagem: 70,04% Cubagem disponível: 25,17" at bounding box center [176, 226] width 302 height 14
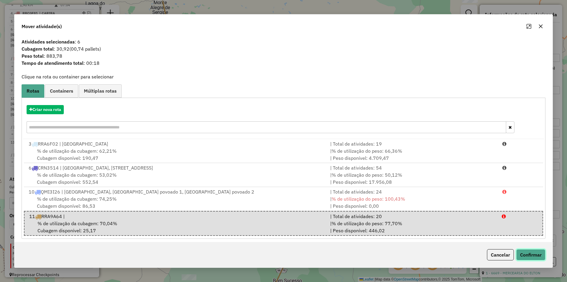
click at [541, 249] on button "Confirmar" at bounding box center [531, 254] width 29 height 11
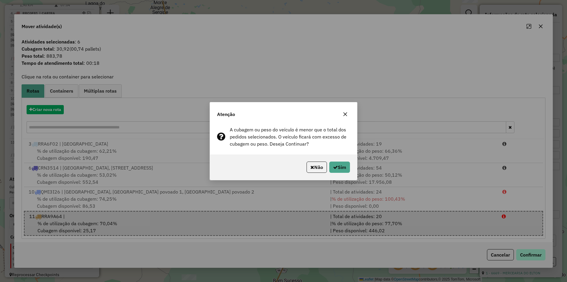
click at [533, 250] on div "Atenção A cubagem ou peso do veículo é menor que o total dos pedidos selecionad…" at bounding box center [283, 141] width 567 height 282
click at [339, 164] on button "Sim" at bounding box center [340, 166] width 21 height 11
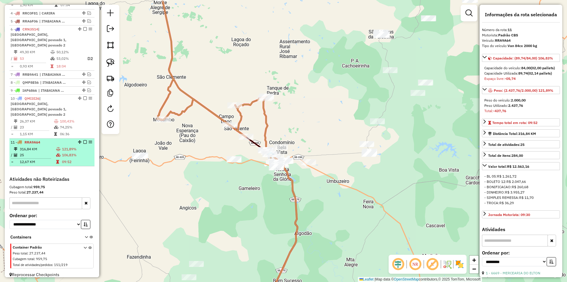
click at [54, 152] on td "25" at bounding box center [38, 155] width 36 height 6
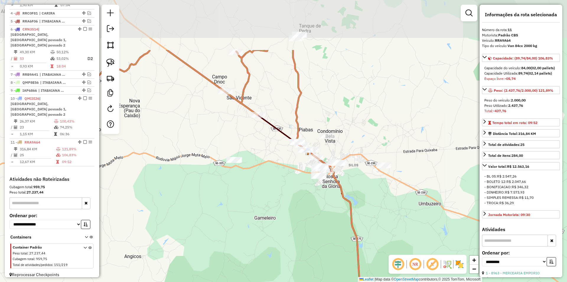
drag, startPoint x: 290, startPoint y: 77, endPoint x: 285, endPoint y: 108, distance: 31.4
click at [285, 108] on div "Janela de atendimento Grade de atendimento Capacidade Transportadoras Veículos …" at bounding box center [283, 141] width 567 height 282
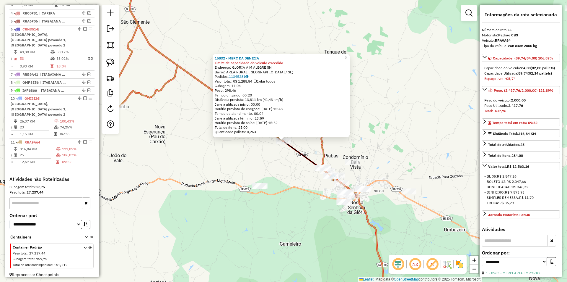
click at [271, 147] on div "15832 - MERC DA DENIZIA Limite de capacidade do veículo excedido Endereço: GLOR…" at bounding box center [283, 141] width 567 height 282
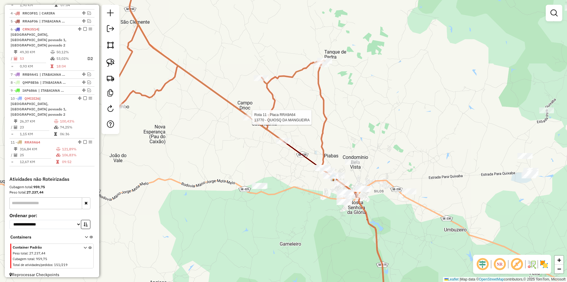
select select "**********"
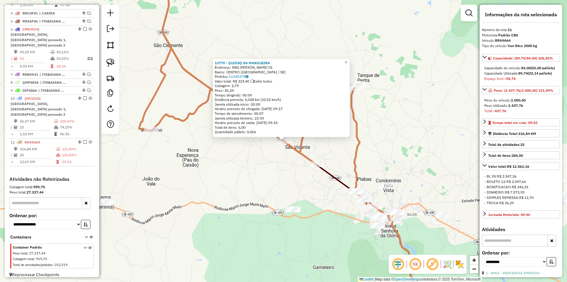
drag, startPoint x: 343, startPoint y: 153, endPoint x: 300, endPoint y: 128, distance: 49.9
click at [342, 152] on div "13770 - QUIOSQ DA MANGUEIRA Endereço: ENG JORGE NETO 01 Bairro: CENTRO (NOSSA S…" at bounding box center [283, 141] width 567 height 282
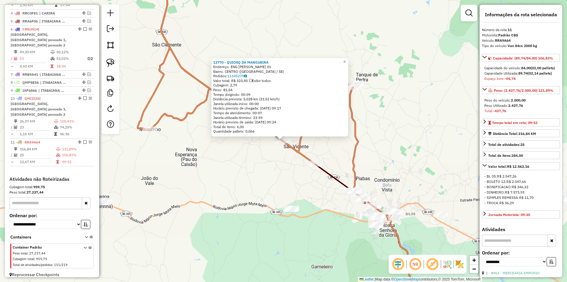
click at [337, 156] on div "13770 - QUIOSQ DA MANGUEIRA Endereço: ENG JORGE NETO 01 Bairro: CENTRO (NOSSA S…" at bounding box center [283, 141] width 567 height 282
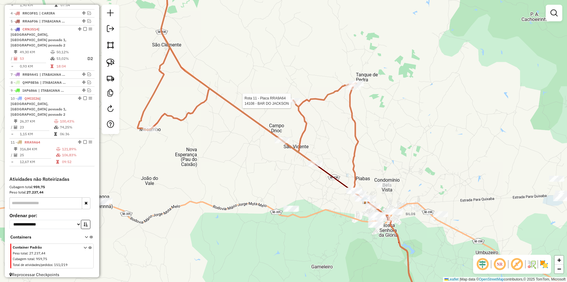
select select "**********"
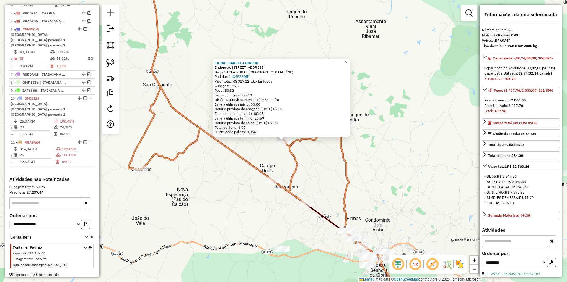
click at [339, 162] on div "14108 - BAR DO JACKSON Endereço: VIA PERIQUITO 57 Bairro: AREA RURAL (NOSSA SEN…" at bounding box center [283, 141] width 567 height 282
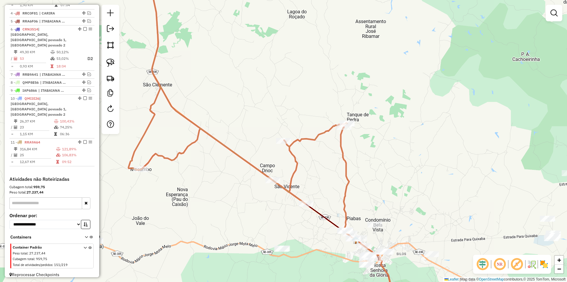
click at [352, 119] on div "Rota 11 - Placa RRA9A64 8963 - MERCEARIA EMPORIO Rota 11 - Placa RRA9A64 13769 …" at bounding box center [283, 141] width 567 height 282
select select "**********"
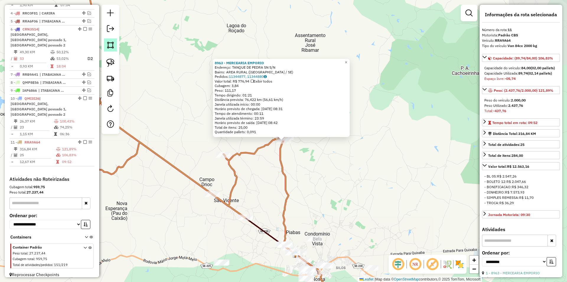
click at [112, 50] on link at bounding box center [110, 44] width 13 height 13
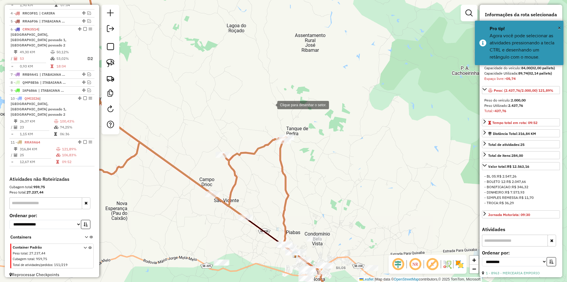
click at [272, 104] on div at bounding box center [272, 104] width 12 height 12
click at [228, 222] on div at bounding box center [231, 216] width 12 height 12
drag, startPoint x: 242, startPoint y: 236, endPoint x: 273, endPoint y: 224, distance: 33.3
click at [241, 236] on div at bounding box center [235, 234] width 12 height 12
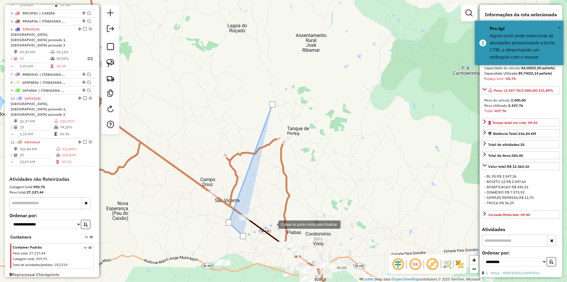
drag, startPoint x: 274, startPoint y: 223, endPoint x: 286, endPoint y: 202, distance: 23.6
click at [275, 221] on div at bounding box center [273, 224] width 12 height 12
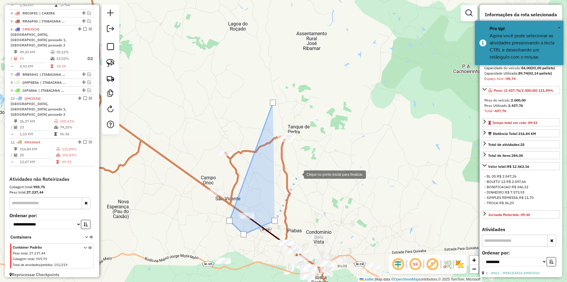
click at [298, 174] on div at bounding box center [298, 174] width 12 height 12
click at [303, 168] on div at bounding box center [298, 174] width 12 height 12
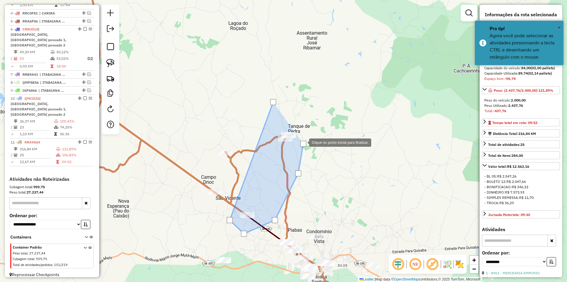
drag, startPoint x: 301, startPoint y: 122, endPoint x: 290, endPoint y: 111, distance: 15.9
click at [301, 136] on div at bounding box center [304, 142] width 12 height 12
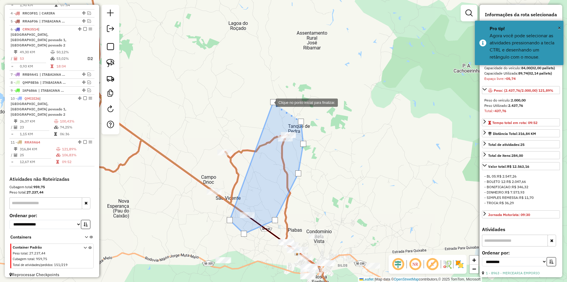
click at [271, 102] on div at bounding box center [273, 102] width 6 height 6
click at [273, 102] on div at bounding box center [274, 102] width 6 height 6
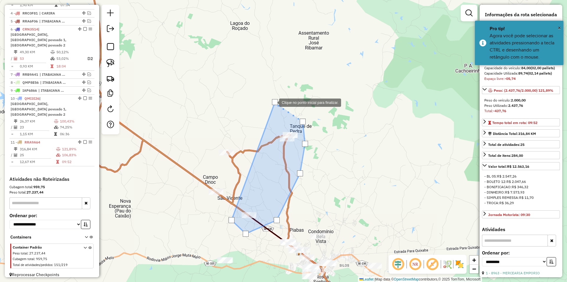
click at [275, 102] on div at bounding box center [275, 102] width 6 height 6
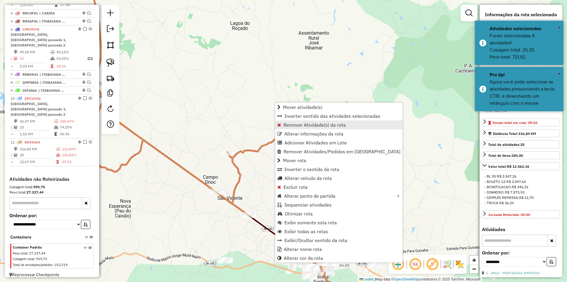
click at [297, 124] on span "Remover Atividade(s) da rota" at bounding box center [315, 124] width 62 height 5
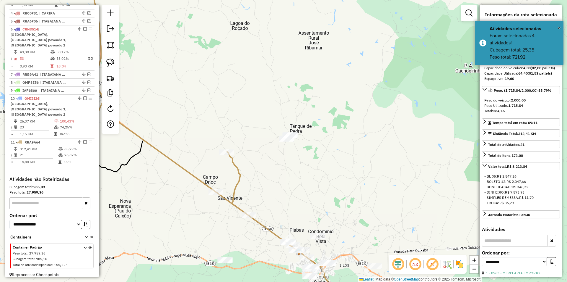
click at [111, 64] on img at bounding box center [110, 63] width 8 height 8
drag, startPoint x: 246, startPoint y: 199, endPoint x: 253, endPoint y: 228, distance: 29.9
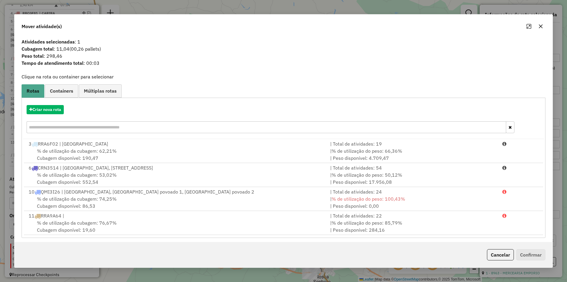
click at [431, 236] on div "Criar nova rota 3 RRA6F02 | CAMPO DO BRITO | Total de atividades: 19 % de utili…" at bounding box center [284, 168] width 524 height 140
click at [494, 255] on button "Cancelar" at bounding box center [500, 254] width 27 height 11
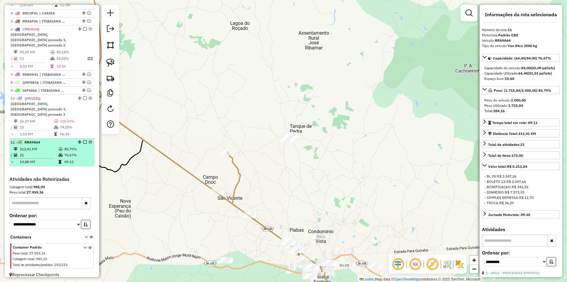
click at [62, 147] on icon at bounding box center [61, 149] width 4 height 4
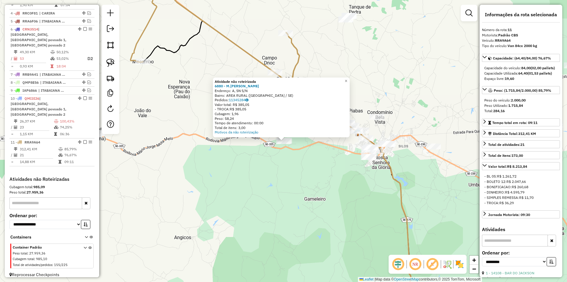
click at [281, 163] on div "Atividade não roteirizada 6880 - M.MARIA Endereço: A, SN S/N Bairro: AREA RURAL…" at bounding box center [283, 141] width 567 height 282
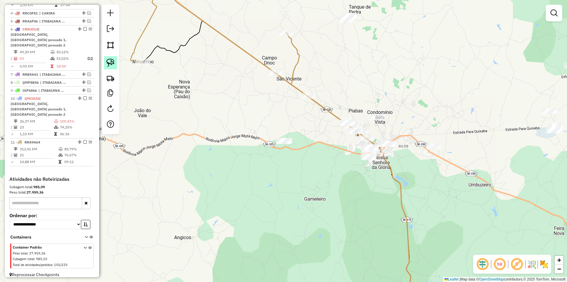
click at [117, 63] on link at bounding box center [110, 62] width 13 height 13
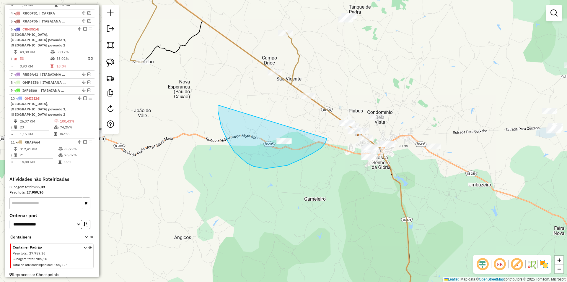
drag, startPoint x: 221, startPoint y: 126, endPoint x: 327, endPoint y: 136, distance: 106.0
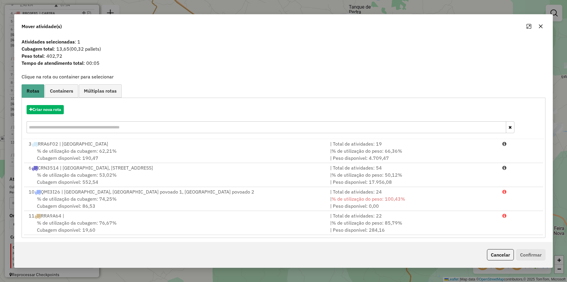
click at [502, 249] on button "Cancelar" at bounding box center [500, 254] width 27 height 11
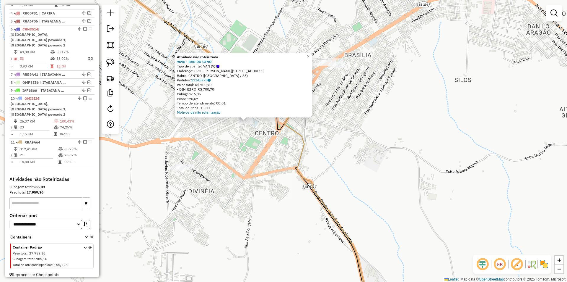
click at [292, 167] on div "Atividade não roteirizada 9696 - BAR DO GINO Tipo de cliente: VAN (V) Endereço:…" at bounding box center [283, 141] width 567 height 282
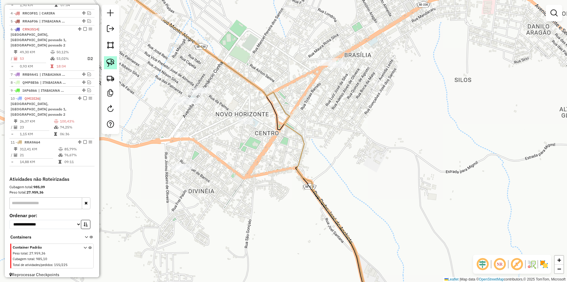
click at [105, 67] on link at bounding box center [110, 62] width 13 height 13
click at [109, 65] on img at bounding box center [110, 63] width 8 height 8
drag, startPoint x: 248, startPoint y: 98, endPoint x: 283, endPoint y: 118, distance: 39.6
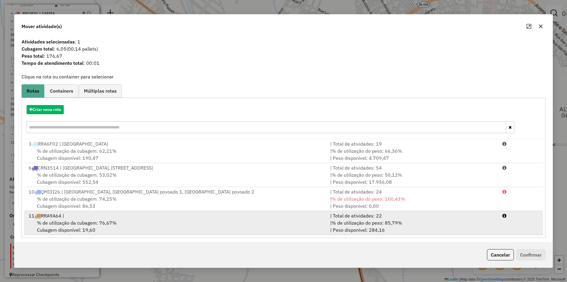
click at [429, 223] on div "| % de utilização do peso: 85,79% | Peso disponível: 284,16" at bounding box center [413, 226] width 172 height 14
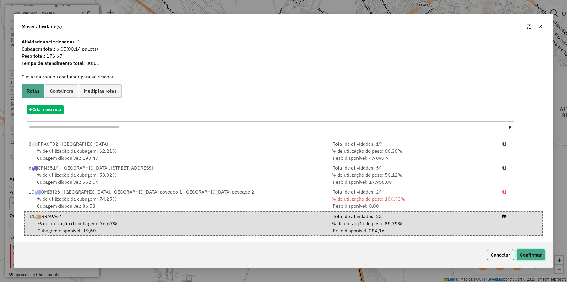
click at [539, 256] on button "Confirmar" at bounding box center [531, 254] width 29 height 11
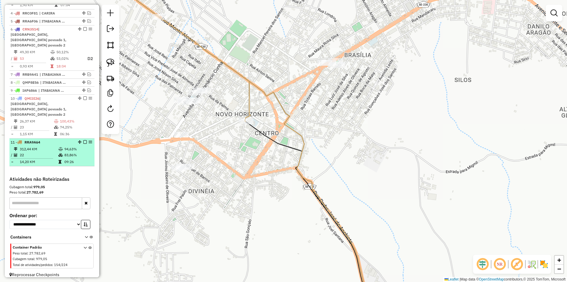
click at [72, 159] on td "09:26" at bounding box center [78, 162] width 28 height 6
select select "**********"
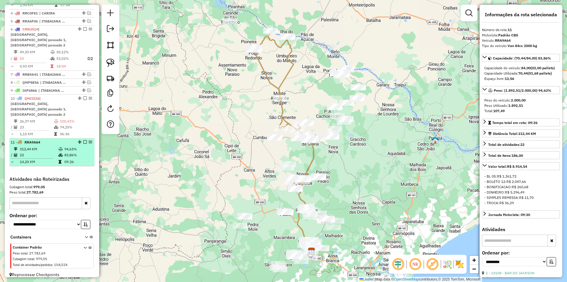
click at [83, 140] on em at bounding box center [85, 142] width 4 height 4
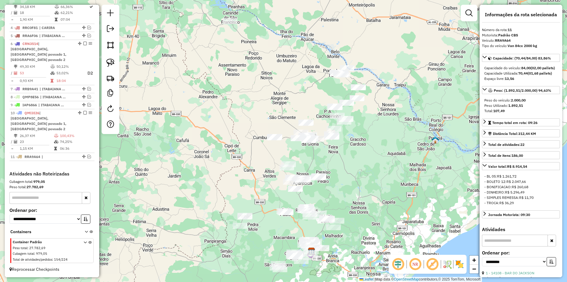
scroll to position [250, 0]
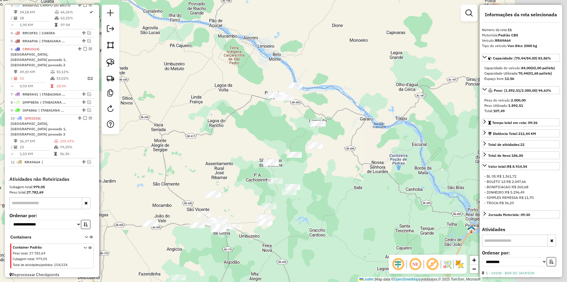
drag, startPoint x: 312, startPoint y: 71, endPoint x: 173, endPoint y: 66, distance: 139.0
click at [244, 64] on div "Janela de atendimento Grade de atendimento Capacidade Transportadoras Veículos …" at bounding box center [283, 141] width 567 height 282
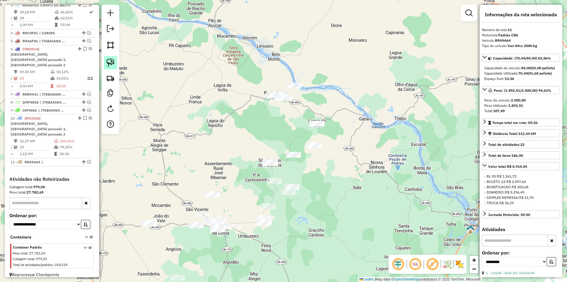
click at [114, 59] on img at bounding box center [110, 63] width 8 height 8
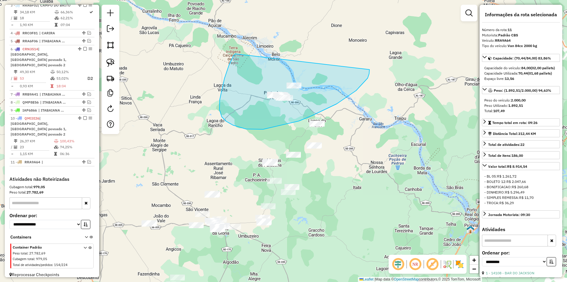
drag, startPoint x: 236, startPoint y: 54, endPoint x: 370, endPoint y: 69, distance: 135.1
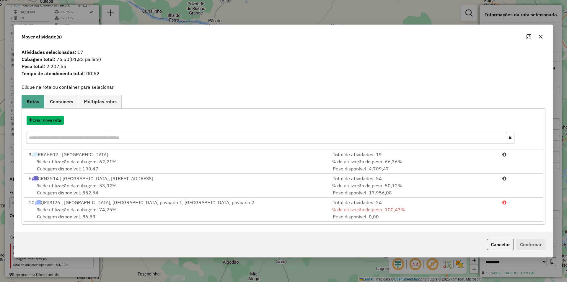
click at [56, 123] on button "Criar nova rota" at bounding box center [45, 120] width 37 height 9
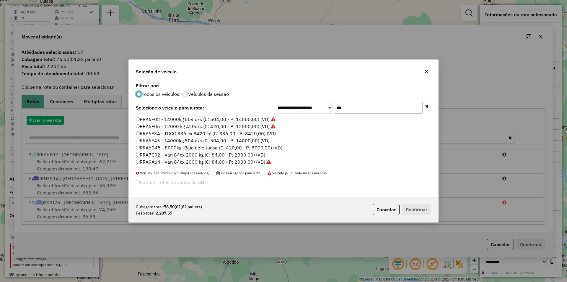
scroll to position [4, 2]
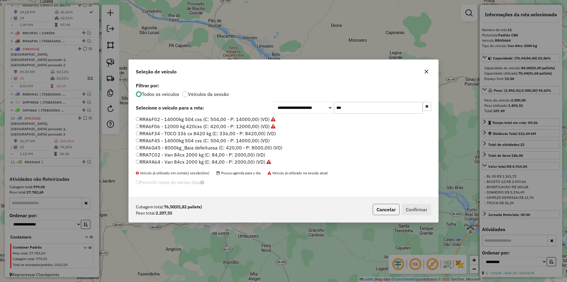
click at [383, 209] on button "Cancelar" at bounding box center [386, 209] width 27 height 11
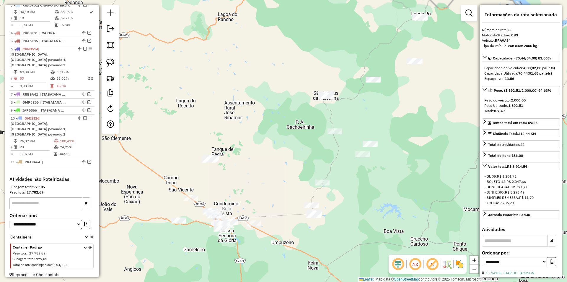
drag, startPoint x: 238, startPoint y: 176, endPoint x: 246, endPoint y: 156, distance: 21.5
click at [246, 156] on div "Janela de atendimento Grade de atendimento Capacidade Transportadoras Veículos …" at bounding box center [283, 141] width 567 height 282
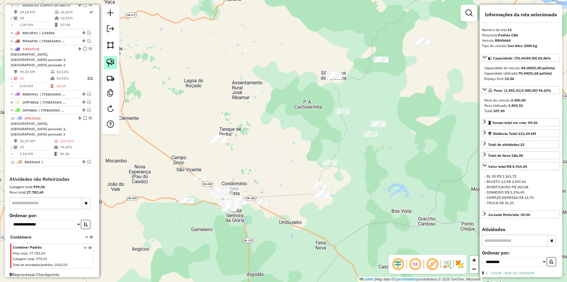
click at [107, 60] on img at bounding box center [110, 63] width 8 height 8
drag, startPoint x: 154, startPoint y: 139, endPoint x: 167, endPoint y: 214, distance: 75.9
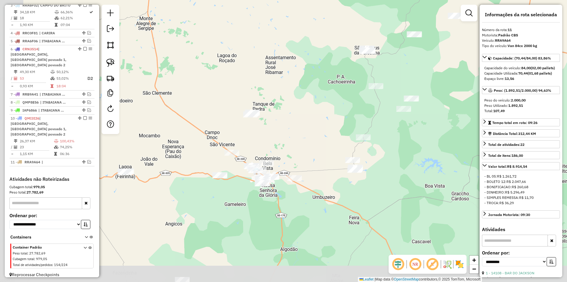
drag, startPoint x: 184, startPoint y: 171, endPoint x: 192, endPoint y: 163, distance: 11.9
click at [192, 163] on div "Janela de atendimento Grade de atendimento Capacidade Transportadoras Veículos …" at bounding box center [283, 141] width 567 height 282
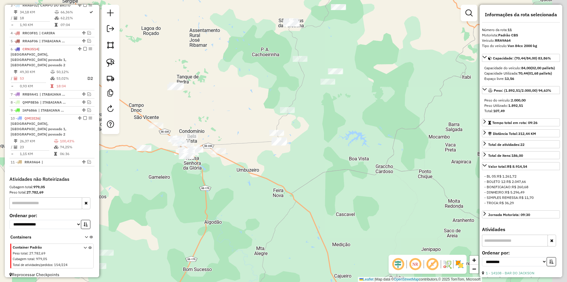
drag, startPoint x: 202, startPoint y: 110, endPoint x: 150, endPoint y: 90, distance: 55.8
click at [150, 90] on div "Janela de atendimento Grade de atendimento Capacidade Transportadoras Veículos …" at bounding box center [283, 141] width 567 height 282
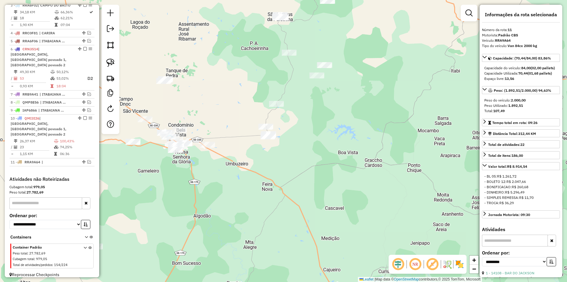
click at [110, 55] on div at bounding box center [111, 69] width 18 height 129
click at [109, 58] on link at bounding box center [110, 62] width 13 height 13
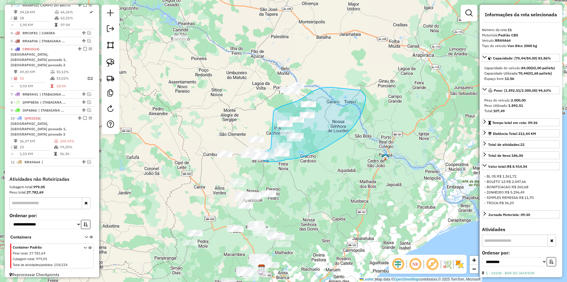
drag, startPoint x: 206, startPoint y: 125, endPoint x: 274, endPoint y: 111, distance: 68.9
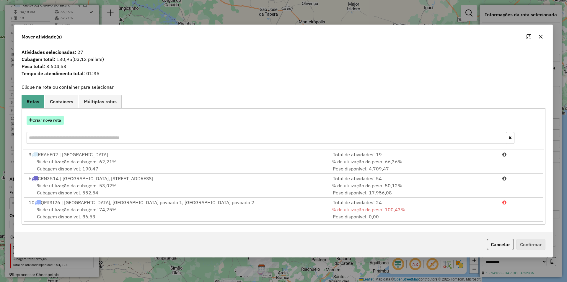
click at [56, 120] on button "Criar nova rota" at bounding box center [45, 120] width 37 height 9
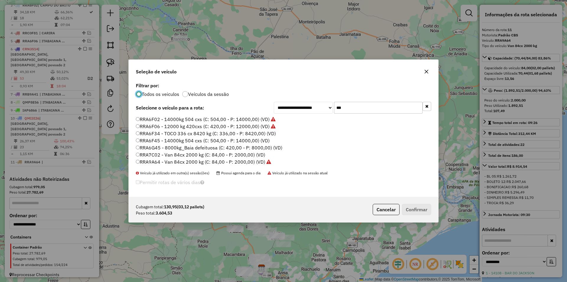
click at [356, 105] on input "***" at bounding box center [378, 108] width 89 height 12
click at [168, 135] on label "RRA6F34 - TOCO 336 cx 8420 kg (C: 336,00 - P: 8420,00) (VD)" at bounding box center [206, 133] width 140 height 7
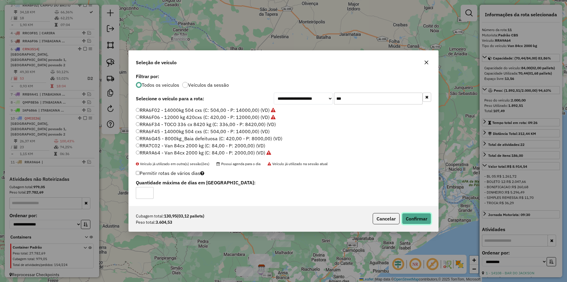
click at [427, 217] on button "Confirmar" at bounding box center [416, 218] width 29 height 11
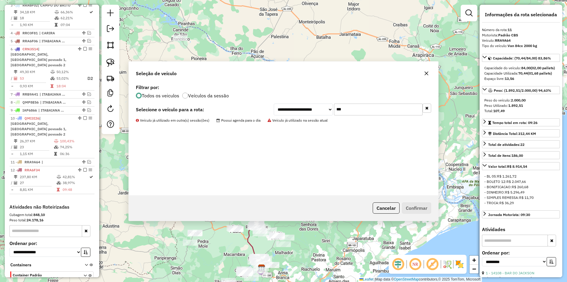
scroll to position [278, 0]
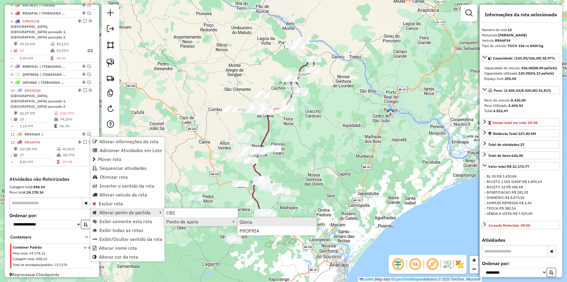
click at [254, 222] on link "Gloria" at bounding box center [277, 221] width 79 height 9
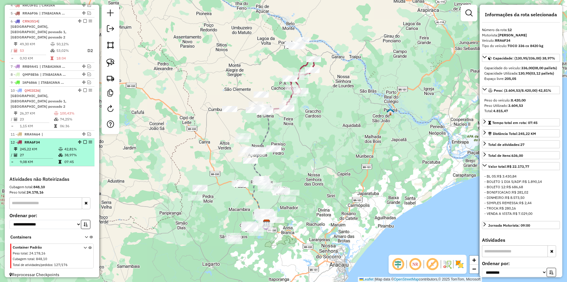
click at [83, 140] on em at bounding box center [85, 142] width 4 height 4
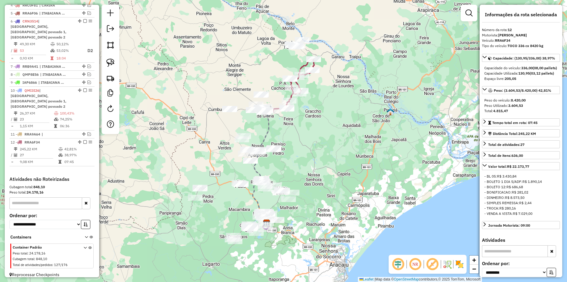
scroll to position [258, 0]
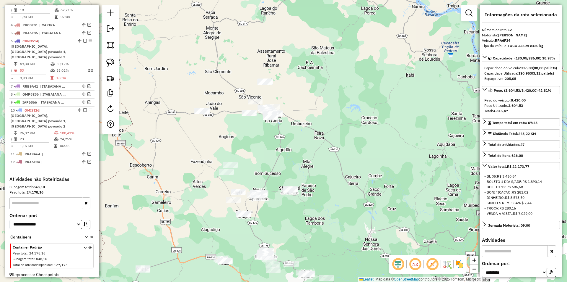
drag, startPoint x: 248, startPoint y: 140, endPoint x: 249, endPoint y: 157, distance: 16.9
click at [249, 157] on div "Janela de atendimento Grade de atendimento Capacidade Transportadoras Veículos …" at bounding box center [283, 141] width 567 height 282
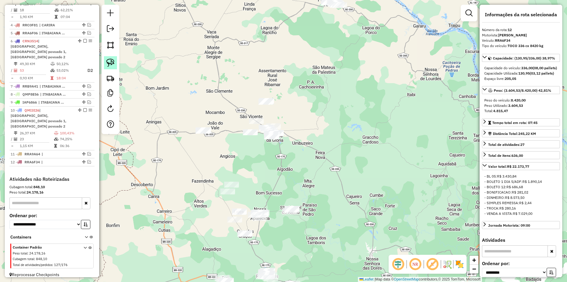
click at [112, 63] on img at bounding box center [110, 63] width 8 height 8
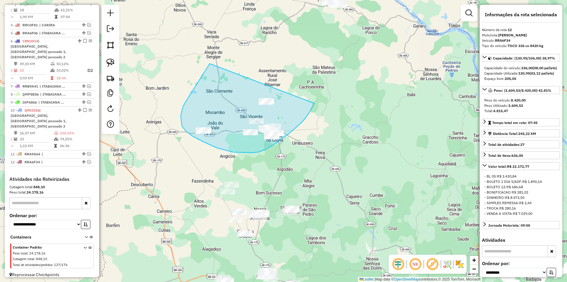
drag, startPoint x: 210, startPoint y: 64, endPoint x: 314, endPoint y: 103, distance: 111.9
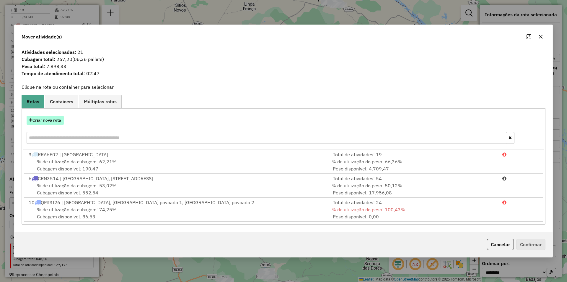
click at [56, 118] on button "Criar nova rota" at bounding box center [45, 120] width 37 height 9
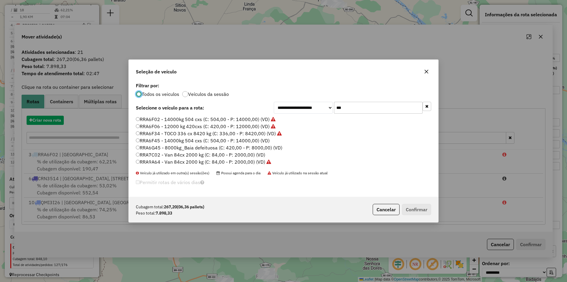
scroll to position [4, 2]
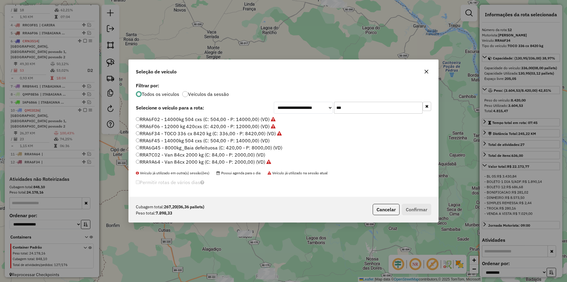
click at [346, 111] on input "***" at bounding box center [378, 108] width 89 height 12
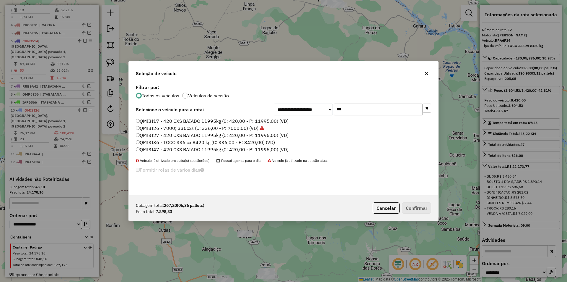
type input "***"
click at [171, 143] on label "QMI3I36 - TOCO 336 cx 8420 kg (C: 336,00 - P: 8420,00) (VD)" at bounding box center [205, 142] width 139 height 7
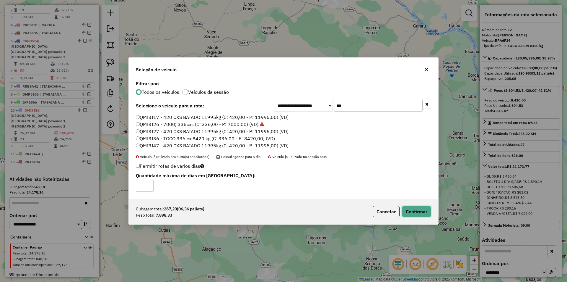
click at [414, 212] on button "Confirmar" at bounding box center [416, 211] width 29 height 11
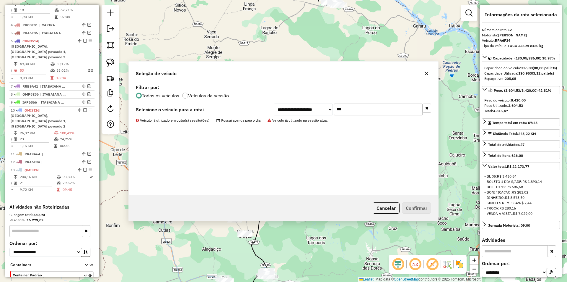
scroll to position [286, 0]
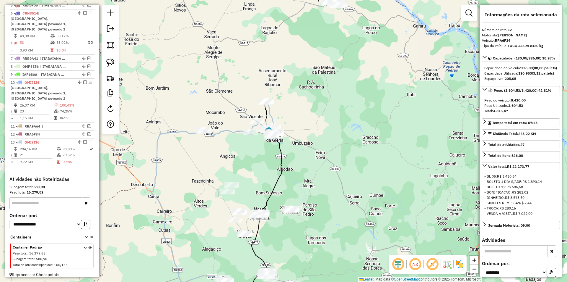
click at [71, 159] on td "09:45" at bounding box center [75, 162] width 27 height 6
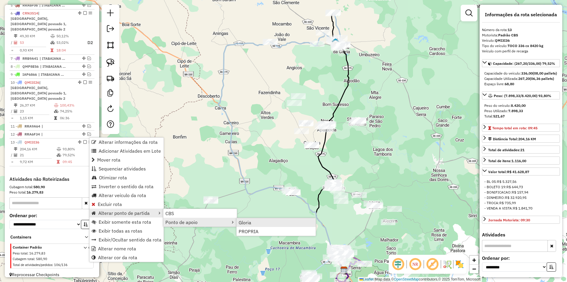
click at [251, 221] on span "Gloria" at bounding box center [245, 222] width 13 height 5
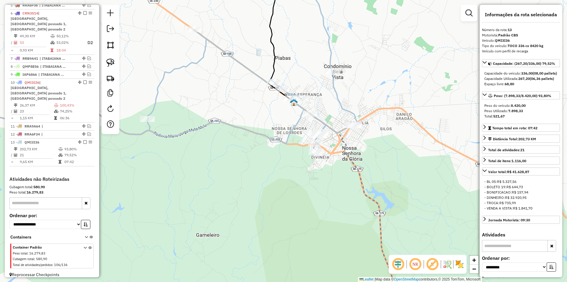
drag, startPoint x: 315, startPoint y: 88, endPoint x: 314, endPoint y: 65, distance: 22.8
click at [315, 66] on div "Janela de atendimento Grade de atendimento Capacidade Transportadoras Veículos …" at bounding box center [283, 141] width 567 height 282
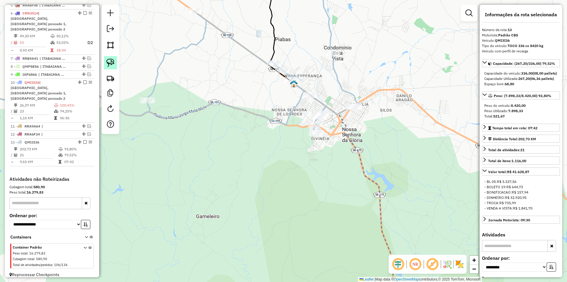
click at [114, 64] on img at bounding box center [110, 63] width 8 height 8
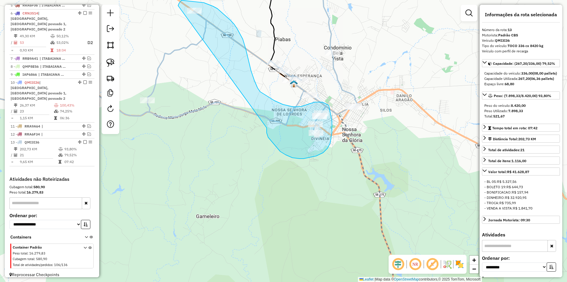
drag, startPoint x: 268, startPoint y: 137, endPoint x: 175, endPoint y: 13, distance: 155.1
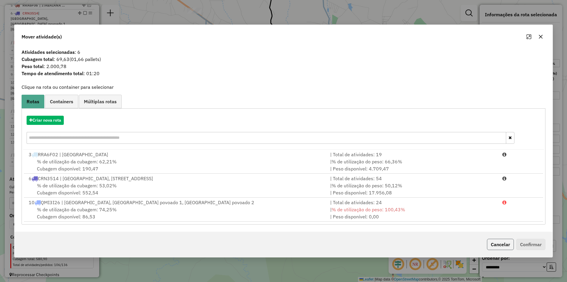
click at [496, 247] on button "Cancelar" at bounding box center [500, 244] width 27 height 11
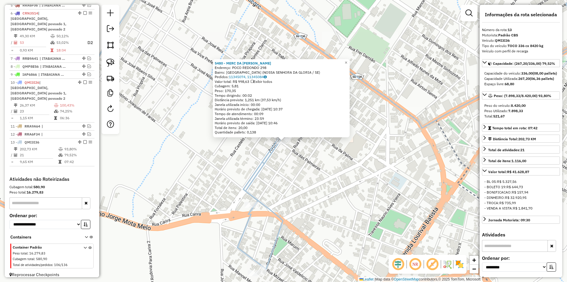
click at [310, 165] on div "Rota 13 - Placa QMI3I36 5480 - MERC DA PALOMA 5480 - MERC DA PALOMA Endereço: P…" at bounding box center [283, 141] width 567 height 282
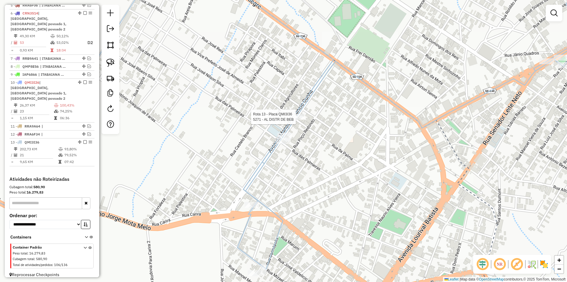
select select "**********"
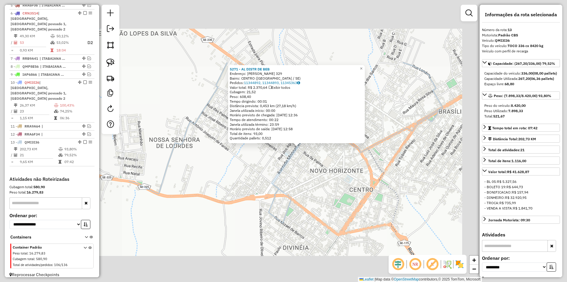
click at [319, 168] on div "5271 - AL DISTR DE BEB Endereço: MANOEL VENANCIO CUNHA 329 Bairro: CENTRO (NOSS…" at bounding box center [283, 141] width 567 height 282
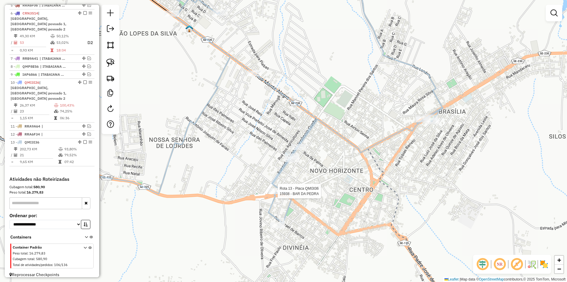
select select "**********"
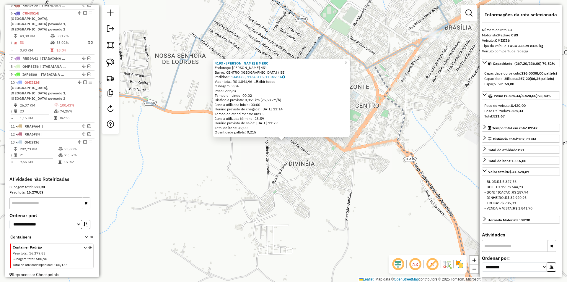
drag, startPoint x: 283, startPoint y: 186, endPoint x: 209, endPoint y: 132, distance: 91.9
click at [284, 186] on div "4193 - ANTHONY LANCH E MERC Endereço: MIZAEL DE BARROS 451 Bairro: CENTRO (NOSS…" at bounding box center [283, 141] width 567 height 282
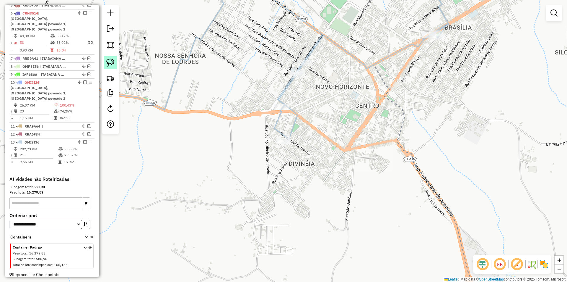
click at [114, 67] on link at bounding box center [110, 62] width 13 height 13
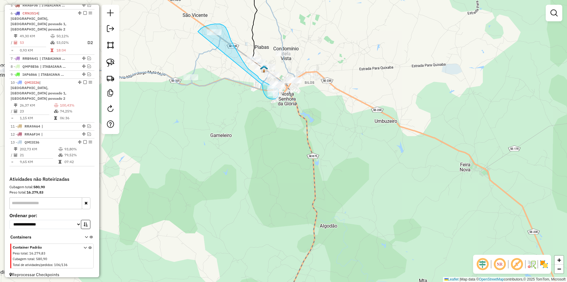
drag, startPoint x: 183, startPoint y: 75, endPoint x: 198, endPoint y: 32, distance: 45.7
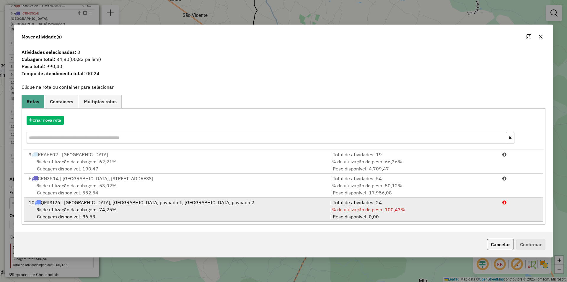
click at [285, 209] on div "% de utilização da cubagem: 74,25% Cubagem disponível: 86,53" at bounding box center [176, 213] width 302 height 14
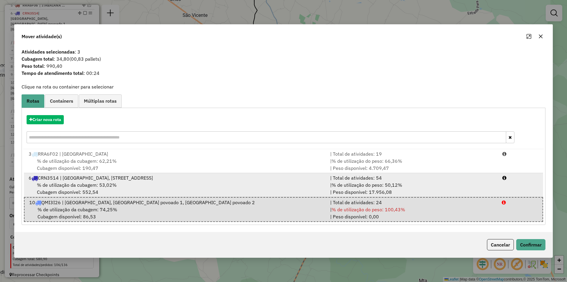
click at [322, 190] on div "% de utilização da cubagem: 53,02% Cubagem disponível: 552,54" at bounding box center [176, 188] width 302 height 14
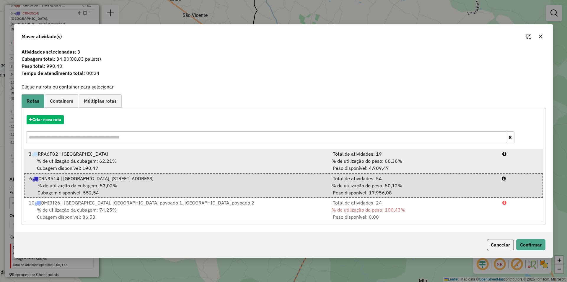
click at [343, 153] on div "| Total de atividades: 19" at bounding box center [413, 153] width 172 height 7
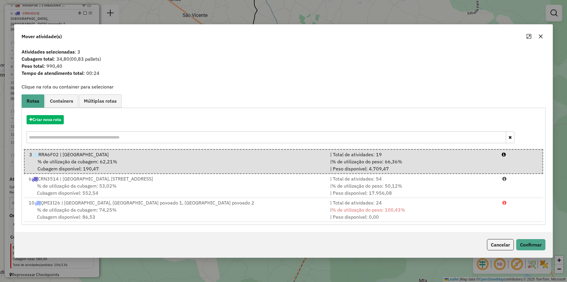
click at [502, 244] on button "Cancelar" at bounding box center [500, 244] width 27 height 11
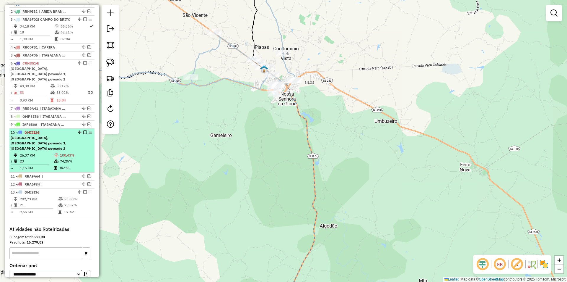
scroll to position [227, 0]
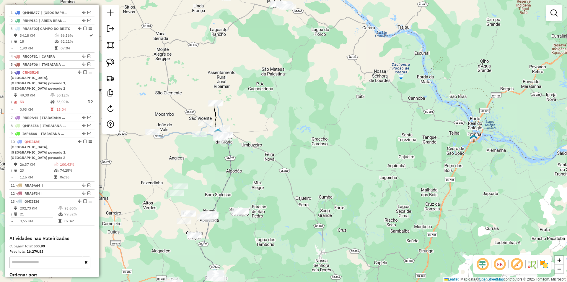
click at [244, 117] on div "Janela de atendimento Grade de atendimento Capacidade Transportadoras Veículos …" at bounding box center [283, 141] width 567 height 282
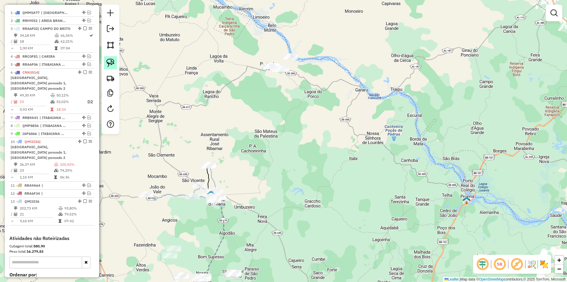
click at [115, 62] on link at bounding box center [110, 62] width 13 height 13
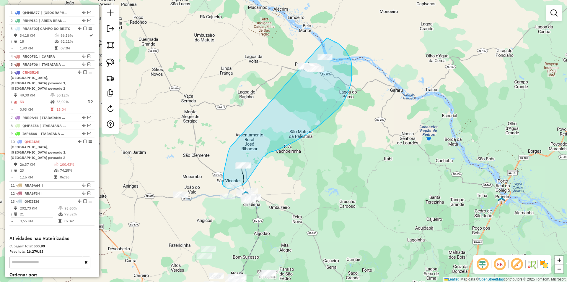
drag, startPoint x: 194, startPoint y: 141, endPoint x: 259, endPoint y: 31, distance: 128.0
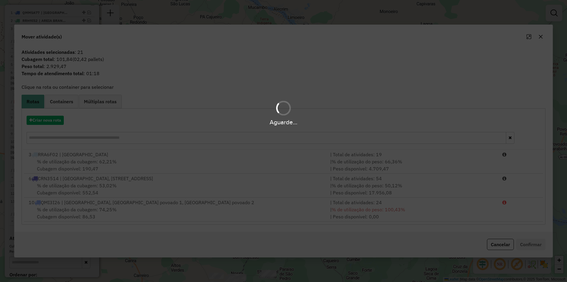
click at [50, 119] on div "Aguarde..." at bounding box center [283, 122] width 567 height 9
click at [49, 120] on div "Aguarde..." at bounding box center [283, 122] width 567 height 9
click at [50, 121] on div "Aguarde..." at bounding box center [283, 122] width 567 height 9
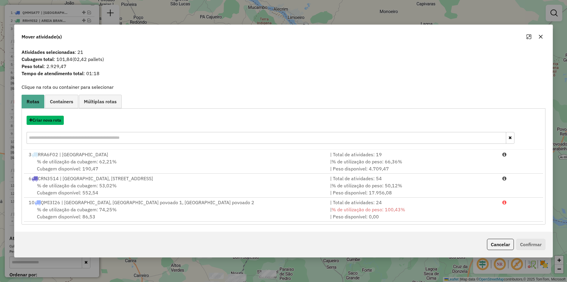
click at [50, 121] on button "Criar nova rota" at bounding box center [45, 120] width 37 height 9
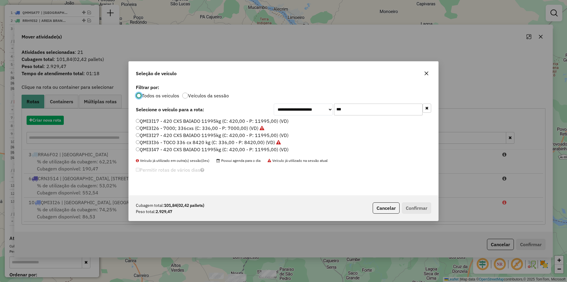
scroll to position [3, 2]
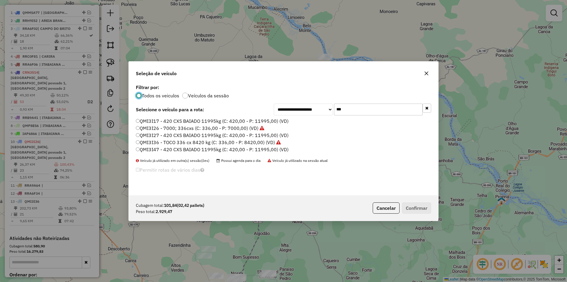
click at [180, 119] on label "QMI3I17 - 420 CXS BAIADO 11995kg (C: 420,00 - P: 11995,00) (VD)" at bounding box center [212, 120] width 153 height 7
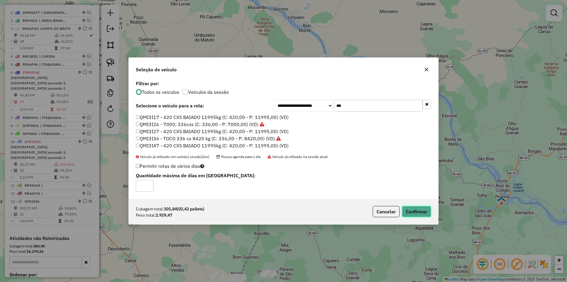
click at [408, 212] on button "Confirmar" at bounding box center [416, 211] width 29 height 11
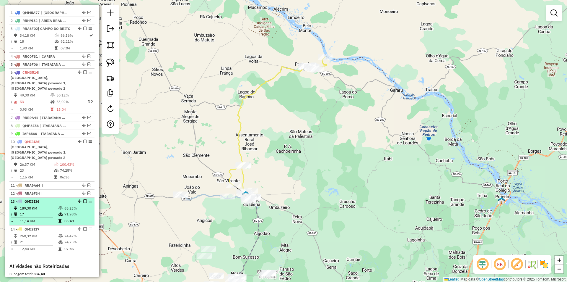
click at [62, 211] on td at bounding box center [61, 214] width 6 height 6
select select "**********"
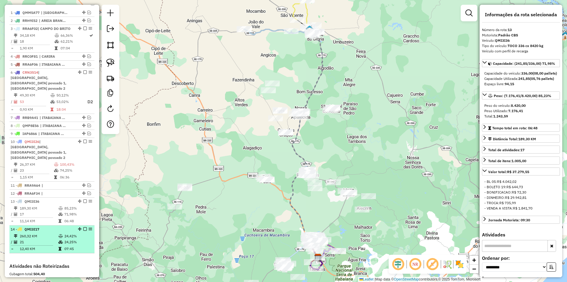
click at [58, 239] on td at bounding box center [61, 242] width 6 height 6
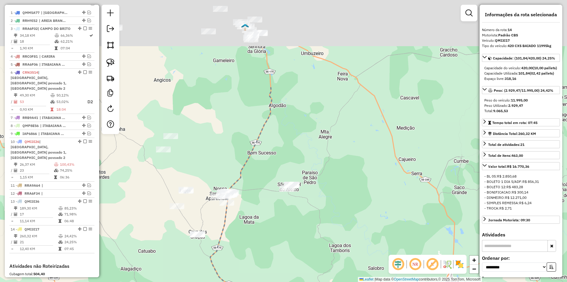
drag, startPoint x: 279, startPoint y: 45, endPoint x: 259, endPoint y: 153, distance: 110.4
click at [255, 206] on div "Janela de atendimento Grade de atendimento Capacidade Transportadoras Veículos …" at bounding box center [283, 141] width 567 height 282
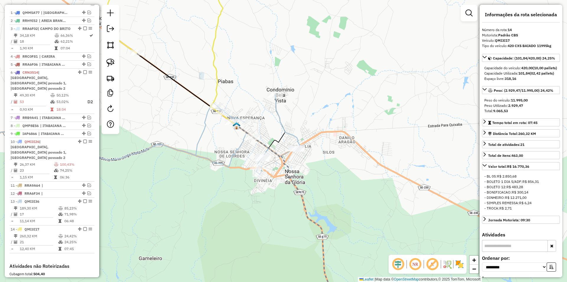
drag, startPoint x: 269, startPoint y: 131, endPoint x: 272, endPoint y: 135, distance: 5.0
click at [272, 135] on div "Janela de atendimento Grade de atendimento Capacidade Transportadoras Veículos …" at bounding box center [283, 141] width 567 height 282
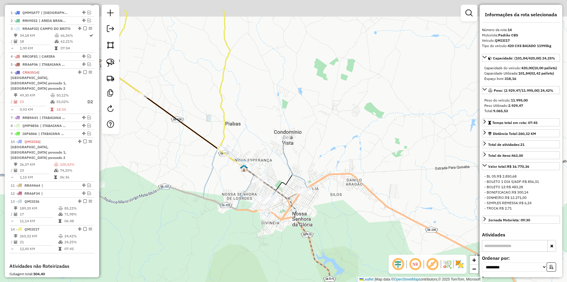
drag, startPoint x: 257, startPoint y: 129, endPoint x: 256, endPoint y: 141, distance: 12.4
click at [260, 138] on div "Janela de atendimento Grade de atendimento Capacidade Transportadoras Veículos …" at bounding box center [283, 141] width 567 height 282
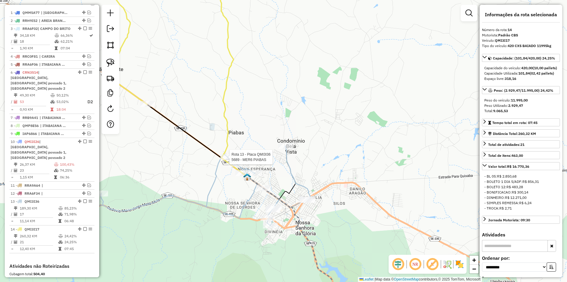
click at [222, 160] on div at bounding box center [227, 157] width 15 height 6
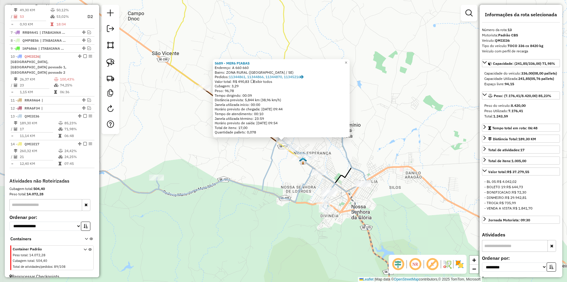
scroll to position [314, 0]
click at [227, 157] on div "Rota 13 - Placa QMI3I36 5689 - MER6 PIABAS 5689 - MER6 PIABAS Endereço: A 660 6…" at bounding box center [283, 141] width 567 height 282
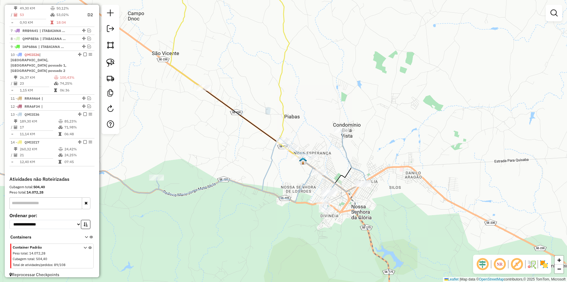
drag, startPoint x: 263, startPoint y: 159, endPoint x: 232, endPoint y: 168, distance: 32.9
click at [232, 168] on div "Janela de atendimento Grade de atendimento Capacidade Transportadoras Veículos …" at bounding box center [283, 141] width 567 height 282
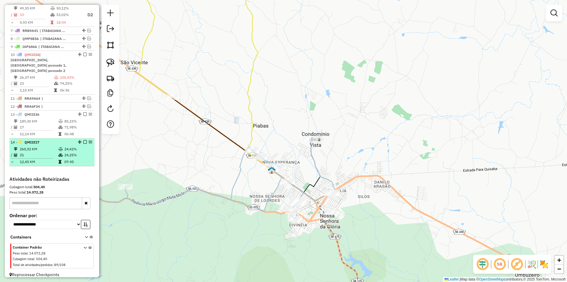
drag, startPoint x: 81, startPoint y: 149, endPoint x: 81, endPoint y: 144, distance: 4.4
click at [80, 152] on td "24,25%" at bounding box center [78, 155] width 28 height 6
select select "**********"
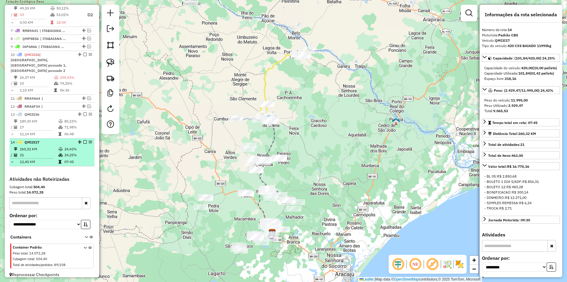
click at [83, 140] on em at bounding box center [85, 142] width 4 height 4
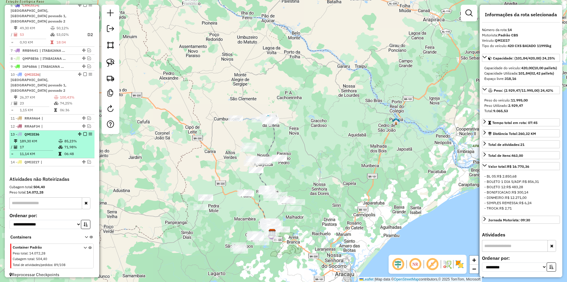
click at [84, 132] on em at bounding box center [85, 134] width 4 height 4
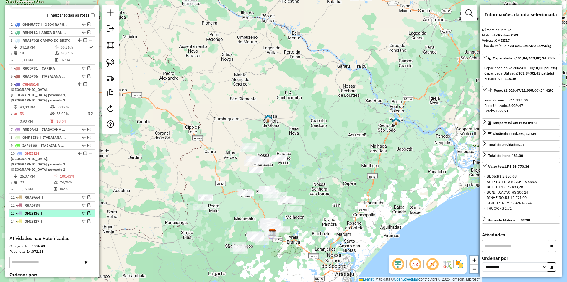
scroll to position [156, 0]
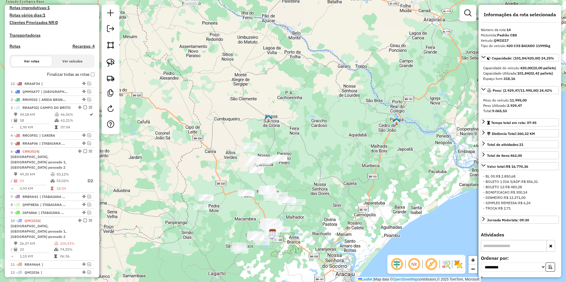
drag, startPoint x: 82, startPoint y: 257, endPoint x: 56, endPoint y: 84, distance: 174.1
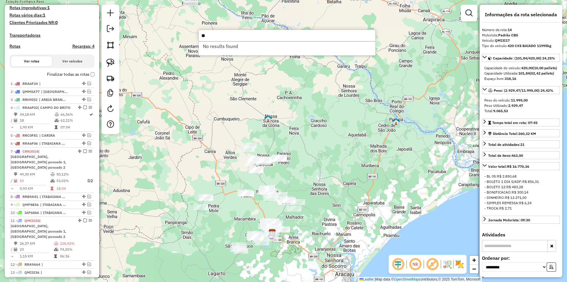
type input "*"
type input "******"
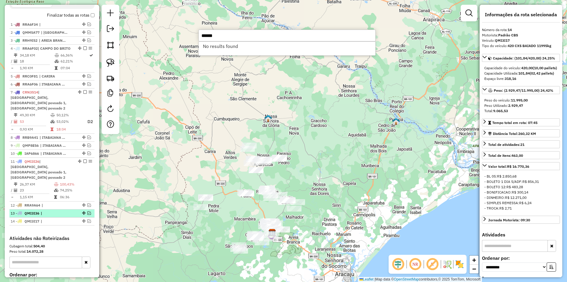
scroll to position [185, 0]
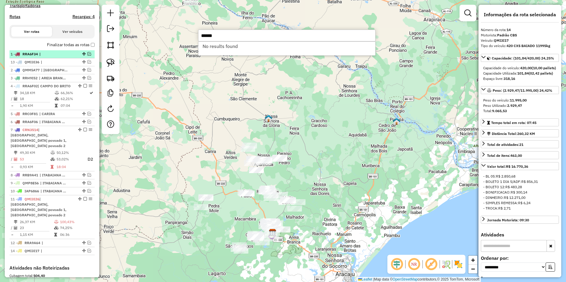
drag, startPoint x: 82, startPoint y: 235, endPoint x: 70, endPoint y: 64, distance: 172.2
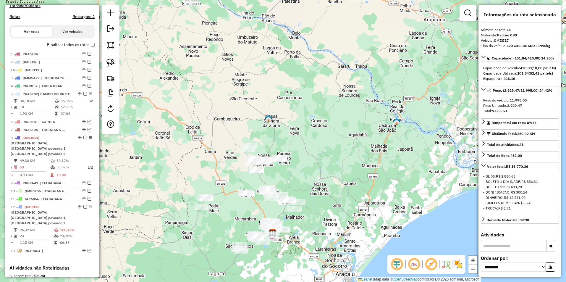
drag, startPoint x: 83, startPoint y: 246, endPoint x: 62, endPoint y: 74, distance: 172.6
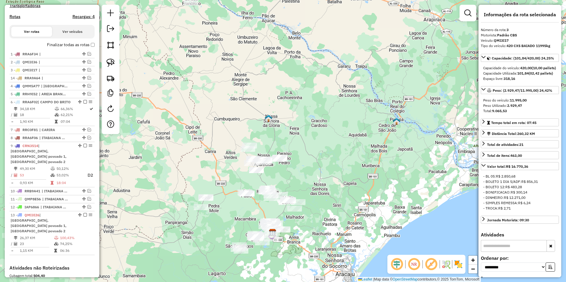
drag, startPoint x: 82, startPoint y: 244, endPoint x: 59, endPoint y: 80, distance: 166.3
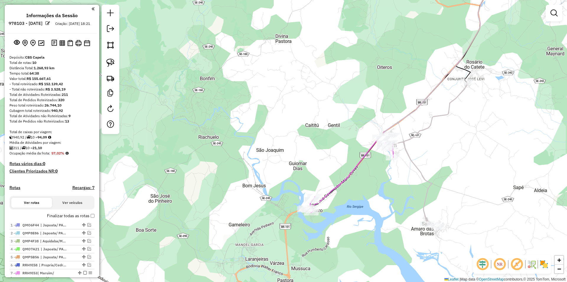
scroll to position [218, 0]
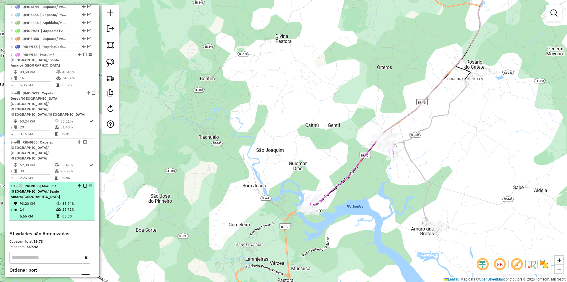
click at [70, 200] on td "38,94%" at bounding box center [77, 203] width 30 height 6
select select "**********"
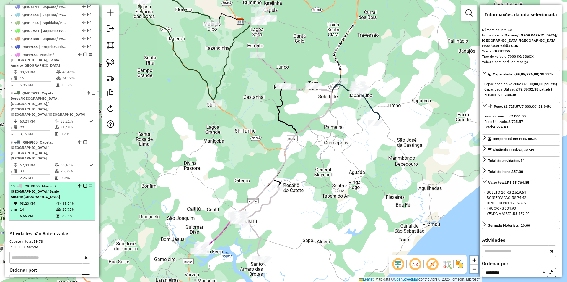
click at [43, 183] on div "10 - RRH9I55 | Maruim/ [GEOGRAPHIC_DATA]/ [GEOGRAPHIC_DATA]/[GEOGRAPHIC_DATA]" at bounding box center [42, 191] width 63 height 16
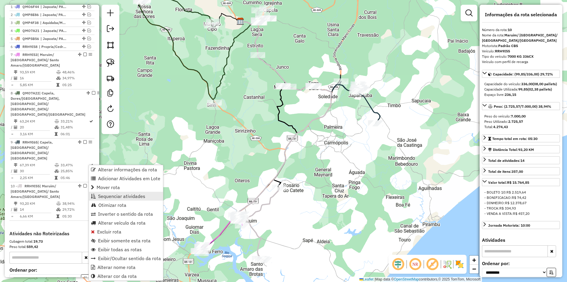
click at [132, 196] on span "Sequenciar atividades" at bounding box center [121, 196] width 47 height 5
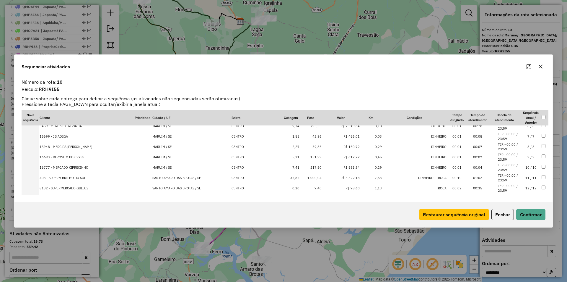
scroll to position [81, 0]
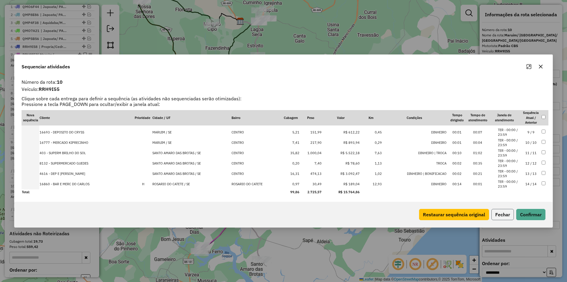
click at [503, 213] on button "Fechar" at bounding box center [503, 214] width 22 height 11
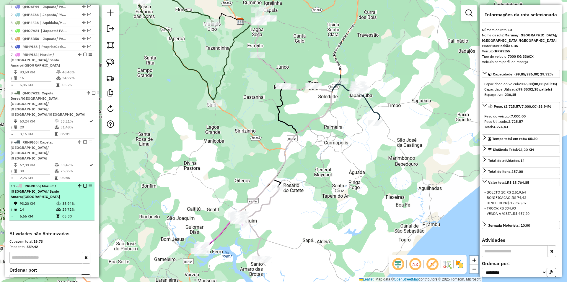
click at [83, 184] on em at bounding box center [85, 186] width 4 height 4
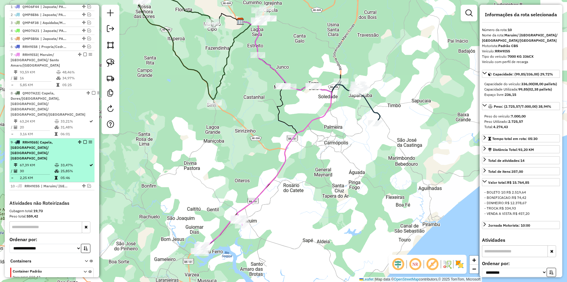
click at [67, 175] on td "05:46" at bounding box center [74, 178] width 29 height 6
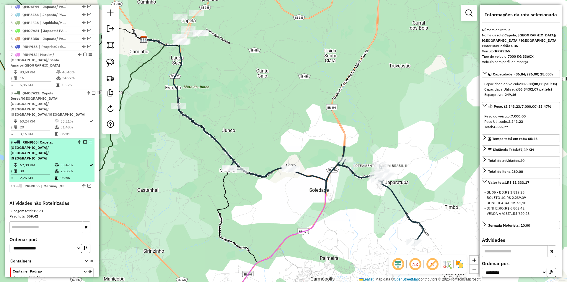
click at [83, 140] on em at bounding box center [85, 142] width 4 height 4
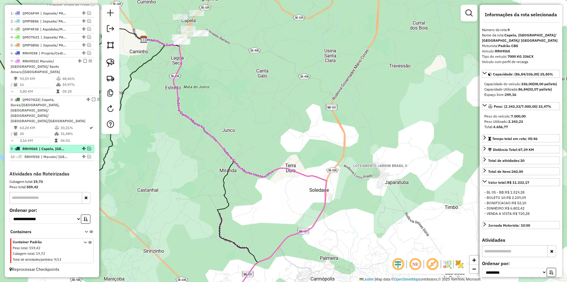
scroll to position [201, 0]
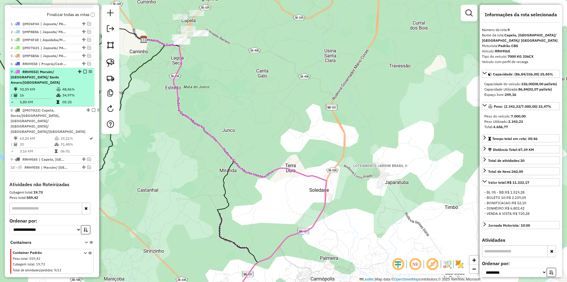
click at [69, 89] on td "48,46%" at bounding box center [77, 89] width 30 height 6
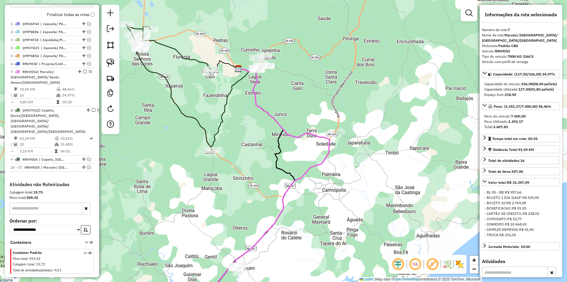
drag, startPoint x: 256, startPoint y: 103, endPoint x: 229, endPoint y: 146, distance: 50.5
click at [232, 150] on div "Janela de atendimento Grade de atendimento Capacidade Transportadoras Veículos …" at bounding box center [283, 141] width 567 height 282
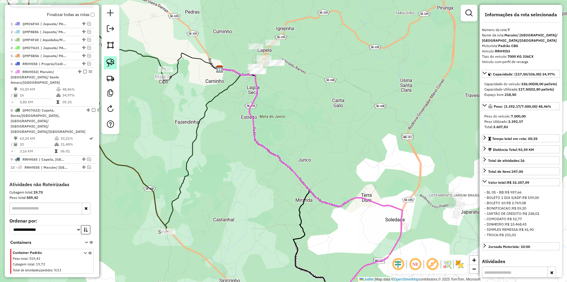
drag, startPoint x: 106, startPoint y: 63, endPoint x: 266, endPoint y: 17, distance: 166.5
click at [106, 63] on link at bounding box center [110, 62] width 13 height 13
drag, startPoint x: 264, startPoint y: 12, endPoint x: 341, endPoint y: 51, distance: 86.0
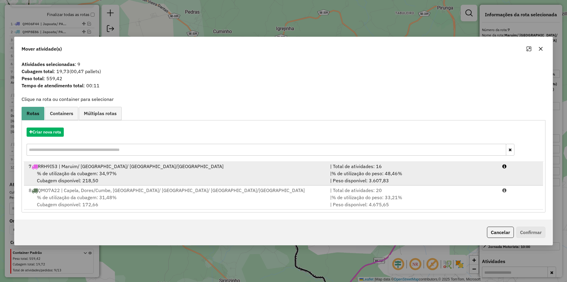
click at [373, 180] on div "| % de utilização do peso: 48,46% | Peso disponível: 3.607,83" at bounding box center [413, 177] width 172 height 14
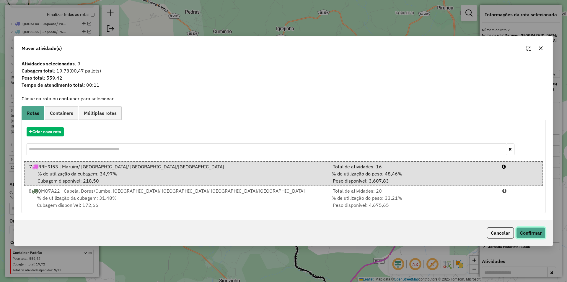
click at [529, 233] on button "Confirmar" at bounding box center [531, 232] width 29 height 11
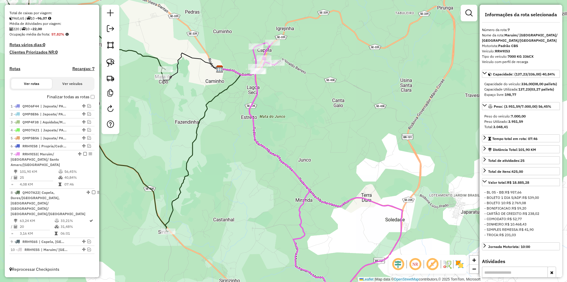
scroll to position [108, 0]
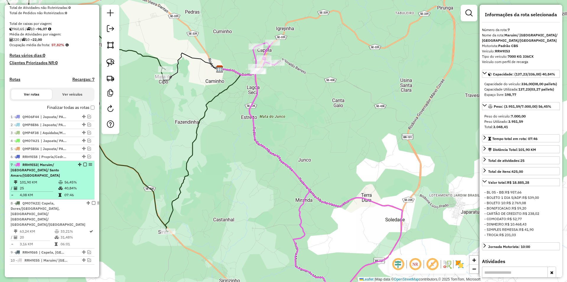
click at [42, 175] on div "7 - RRH9I53 | Maruim/ [GEOGRAPHIC_DATA]/ [GEOGRAPHIC_DATA]/[GEOGRAPHIC_DATA]" at bounding box center [42, 170] width 63 height 16
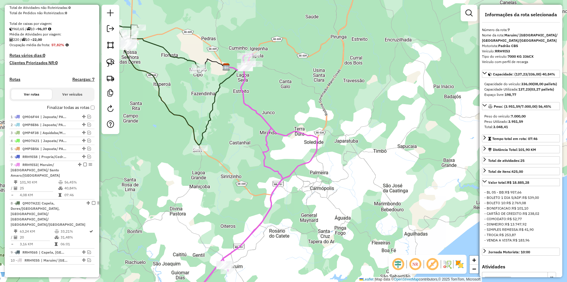
drag, startPoint x: 243, startPoint y: 93, endPoint x: 181, endPoint y: 145, distance: 81.6
click at [199, 146] on icon at bounding box center [218, 107] width 38 height 81
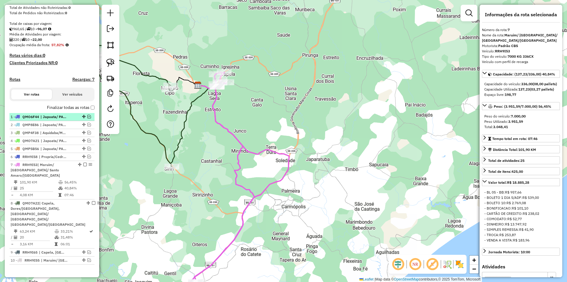
click at [90, 118] on div at bounding box center [83, 117] width 18 height 4
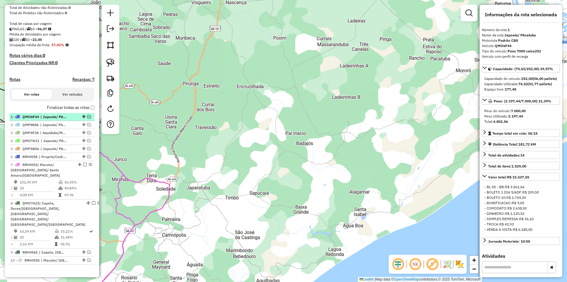
click at [87, 118] on em at bounding box center [89, 117] width 4 height 4
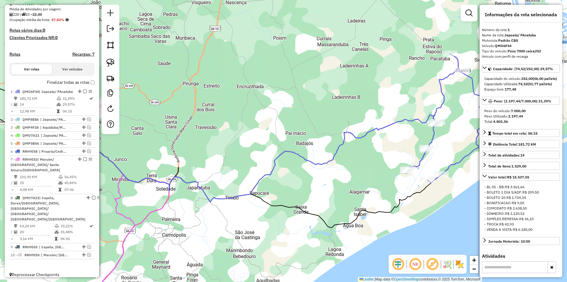
drag, startPoint x: 226, startPoint y: 150, endPoint x: 238, endPoint y: 148, distance: 11.5
click at [238, 149] on div "Janela de atendimento Grade de atendimento Capacidade Transportadoras Veículos …" at bounding box center [283, 141] width 567 height 282
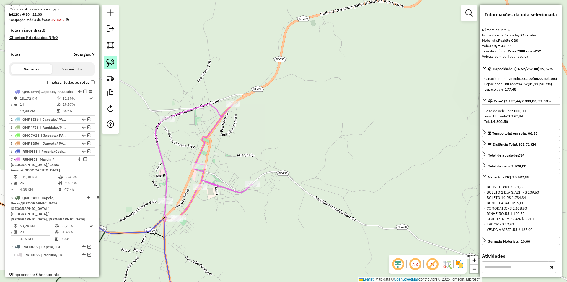
click at [106, 63] on link at bounding box center [110, 62] width 13 height 13
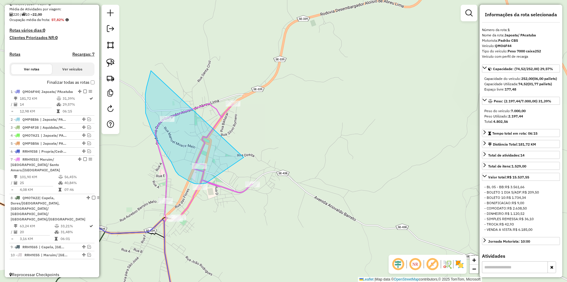
drag, startPoint x: 148, startPoint y: 80, endPoint x: 288, endPoint y: 90, distance: 139.8
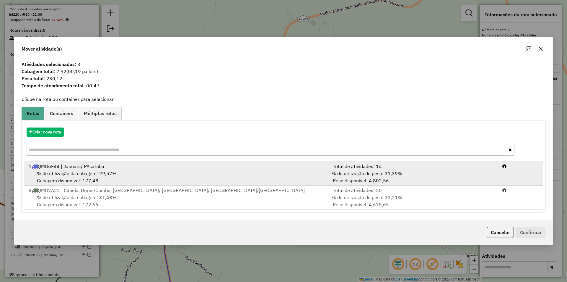
click at [278, 170] on div "% de utilização da cubagem: 29,57% Cubagem disponível: 177,48" at bounding box center [176, 177] width 302 height 14
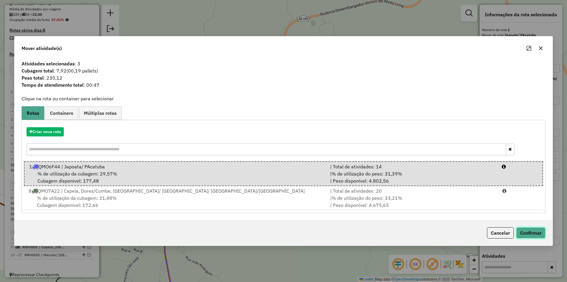
drag, startPoint x: 534, startPoint y: 233, endPoint x: 528, endPoint y: 221, distance: 14.0
click at [534, 234] on button "Confirmar" at bounding box center [531, 232] width 29 height 11
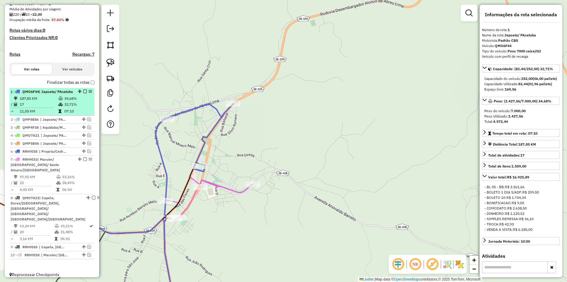
click at [70, 107] on td "32,71%" at bounding box center [78, 104] width 28 height 6
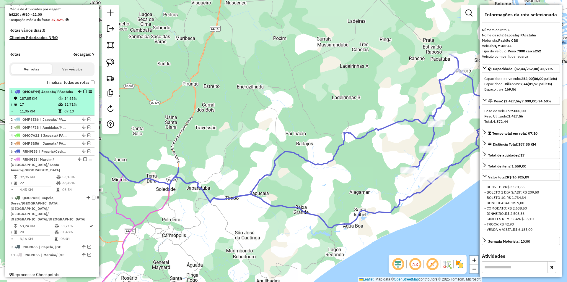
click at [83, 93] on em at bounding box center [85, 92] width 4 height 4
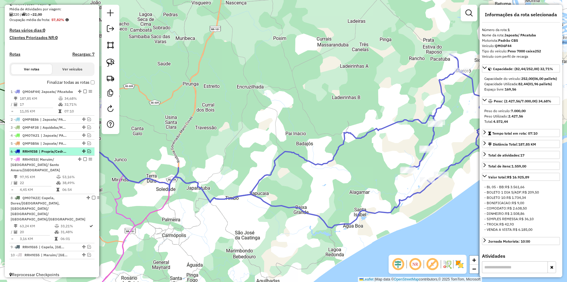
scroll to position [108, 0]
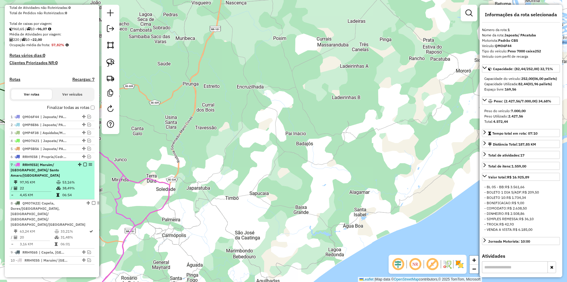
click at [64, 180] on td "53,16%" at bounding box center [77, 182] width 30 height 6
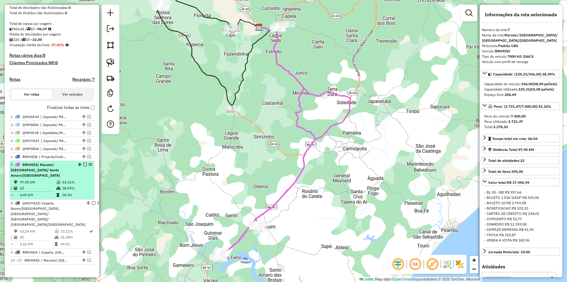
click at [84, 166] on em at bounding box center [85, 165] width 4 height 4
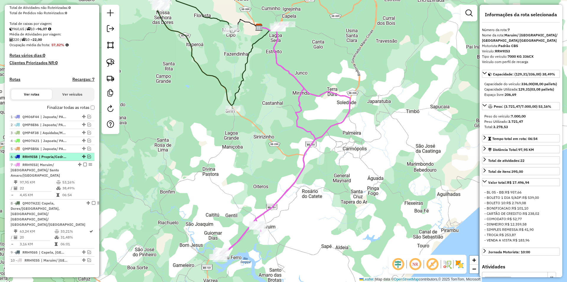
scroll to position [83, 0]
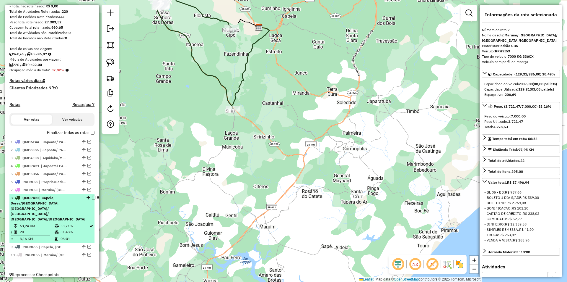
click at [92, 199] on em at bounding box center [94, 198] width 4 height 4
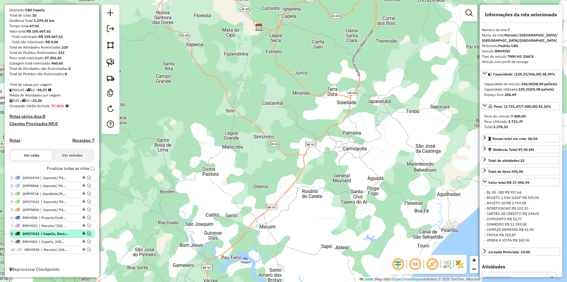
scroll to position [53, 0]
click at [89, 241] on em at bounding box center [89, 241] width 4 height 4
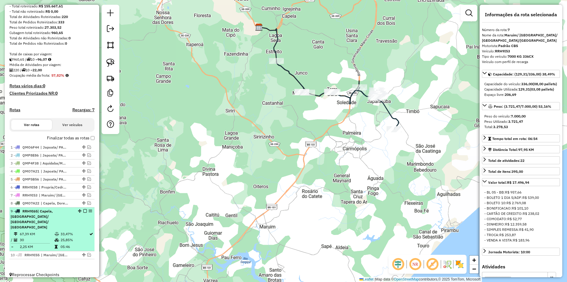
click at [77, 244] on td "05:46" at bounding box center [74, 247] width 29 height 6
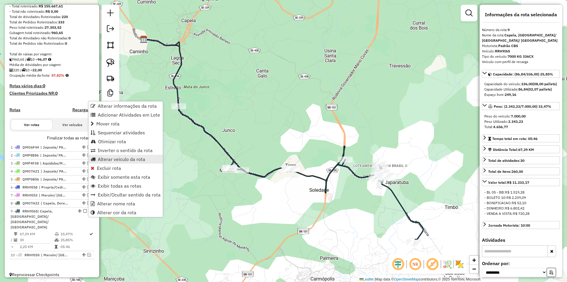
click at [140, 162] on link "Alterar veículo da rota" at bounding box center [126, 159] width 74 height 9
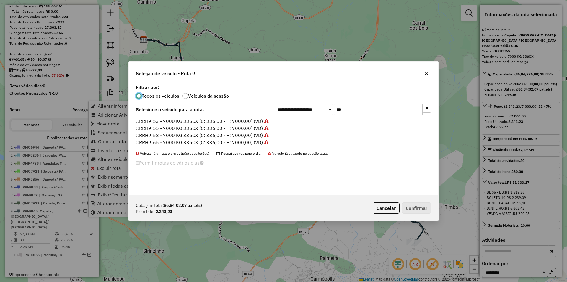
scroll to position [3, 2]
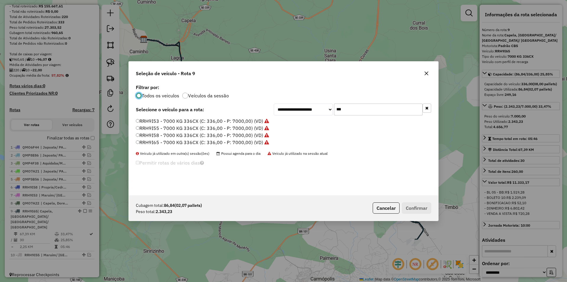
click at [345, 108] on input "***" at bounding box center [378, 109] width 89 height 12
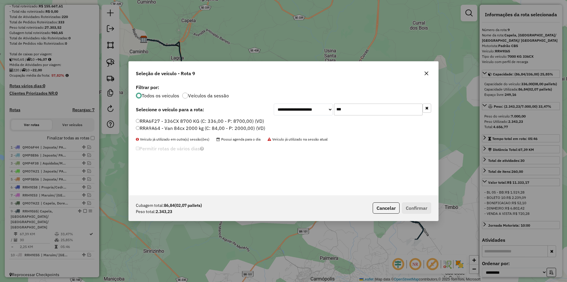
type input "***"
click at [198, 121] on label "RRA6F27 - 336CX 8700 KG (C: 336,00 - P: 8700,00) (VD)" at bounding box center [200, 120] width 128 height 7
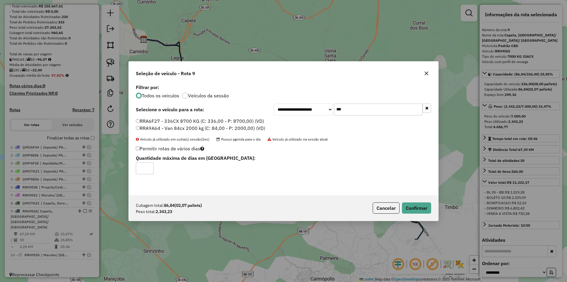
click at [406, 202] on div "Cubagem total: 86,84 (02,07 pallets) Peso total: 2.343,23 Cancelar Confirmar" at bounding box center [284, 207] width 310 height 25
click at [414, 205] on button "Confirmar" at bounding box center [416, 207] width 29 height 11
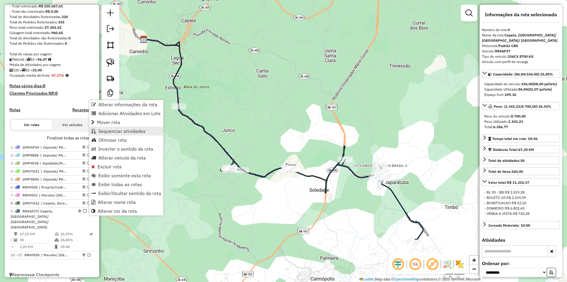
click at [135, 126] on link "Sequenciar atividades" at bounding box center [126, 130] width 74 height 9
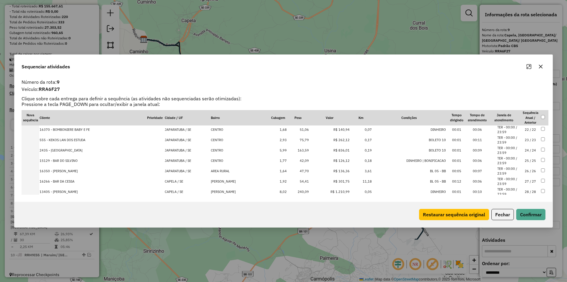
scroll to position [246, 0]
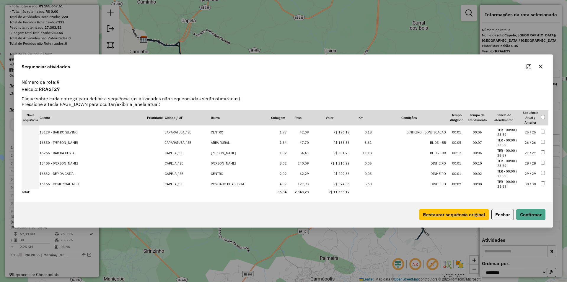
click at [178, 185] on td "CAPELA / SE" at bounding box center [188, 184] width 46 height 10
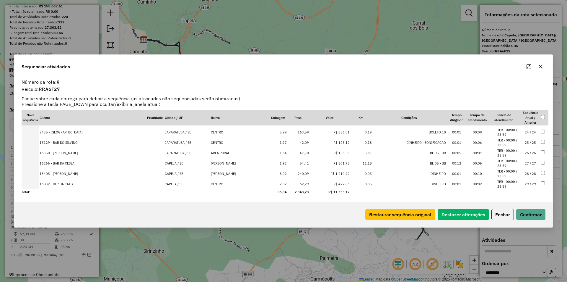
click at [178, 185] on td "CAPELA / SE" at bounding box center [188, 184] width 46 height 10
click at [178, 179] on td "CAPELA / SE" at bounding box center [188, 173] width 46 height 10
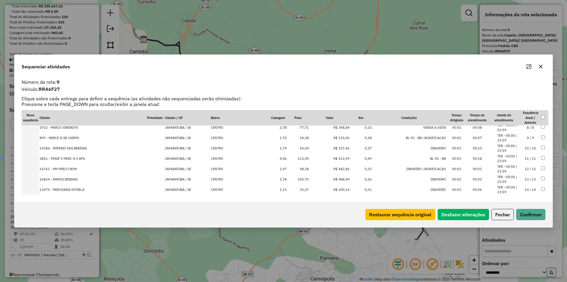
scroll to position [40, 0]
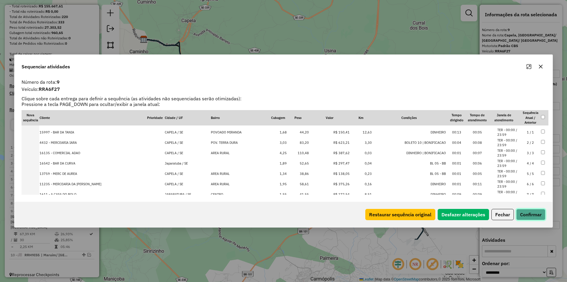
click at [525, 217] on button "Confirmar" at bounding box center [531, 214] width 29 height 11
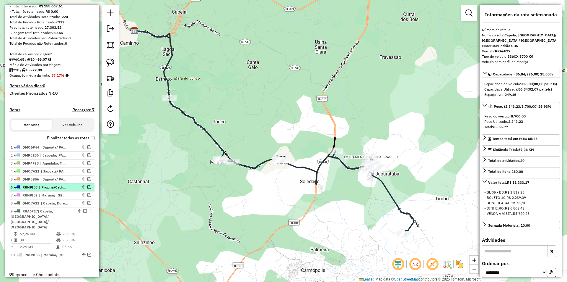
click at [83, 212] on em at bounding box center [85, 211] width 4 height 4
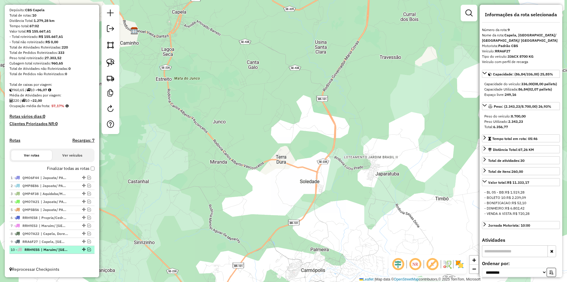
click at [87, 250] on em at bounding box center [89, 249] width 4 height 4
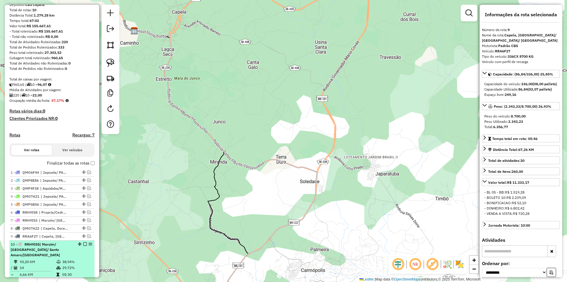
scroll to position [78, 0]
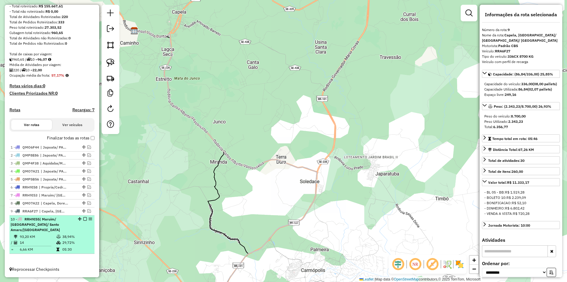
click at [67, 247] on td "05:30" at bounding box center [77, 249] width 30 height 6
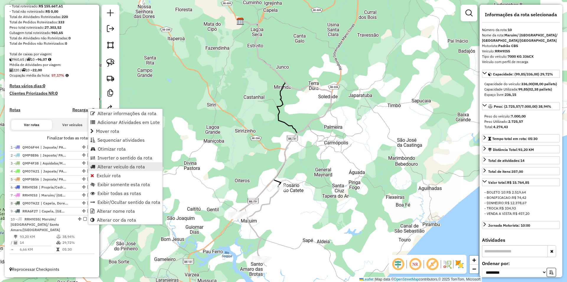
click at [141, 168] on span "Alterar veículo da rota" at bounding box center [122, 166] width 48 height 5
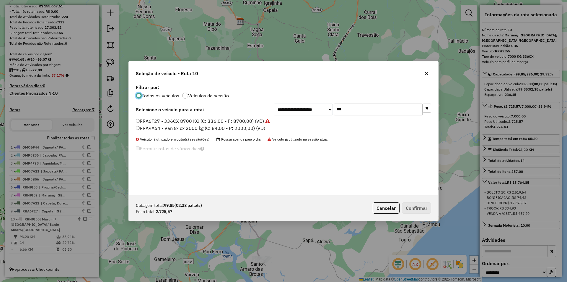
scroll to position [3, 2]
click at [349, 111] on input "***" at bounding box center [378, 109] width 89 height 12
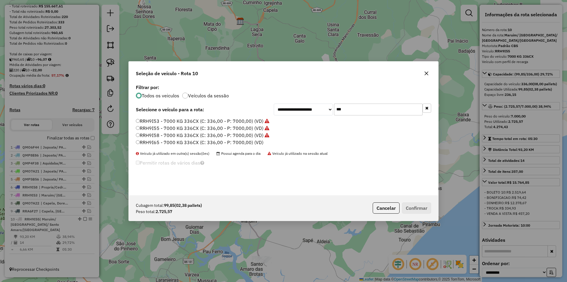
type input "***"
click at [193, 143] on label "RRH9I65 - 7000 KG 336CX (C: 336,00 - P: 7000,00) (VD)" at bounding box center [200, 142] width 128 height 7
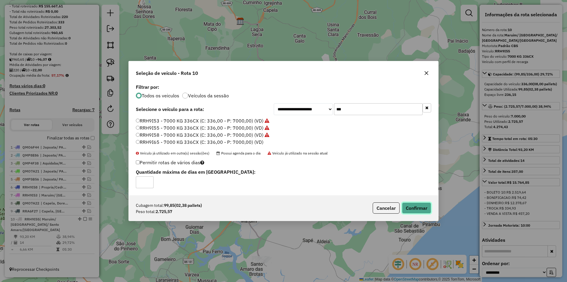
click at [408, 206] on button "Confirmar" at bounding box center [416, 207] width 29 height 11
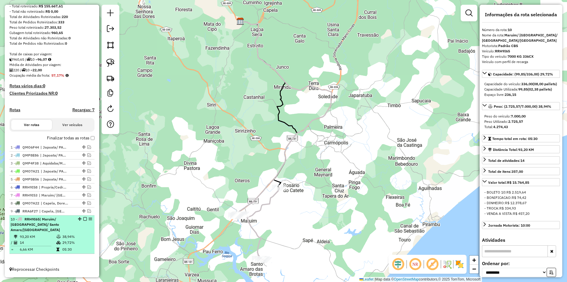
click at [83, 220] on em at bounding box center [85, 219] width 4 height 4
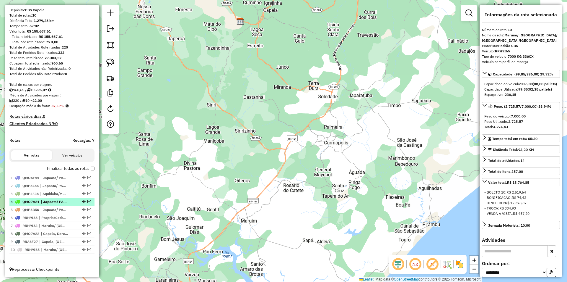
scroll to position [53, 0]
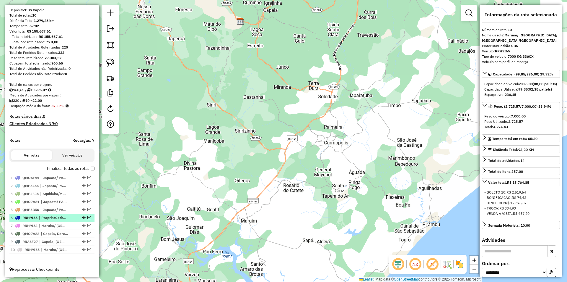
click at [88, 217] on em at bounding box center [89, 217] width 4 height 4
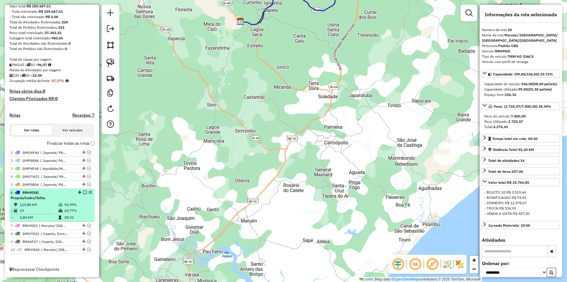
click at [78, 215] on td "08:31" at bounding box center [78, 217] width 28 height 6
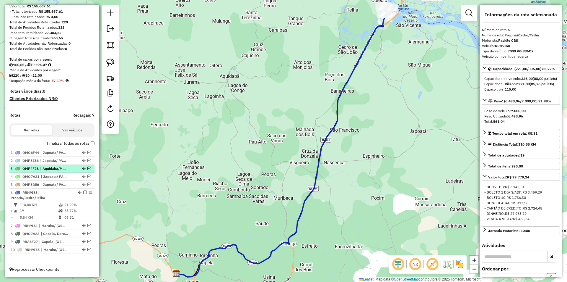
click at [87, 168] on em at bounding box center [89, 168] width 4 height 4
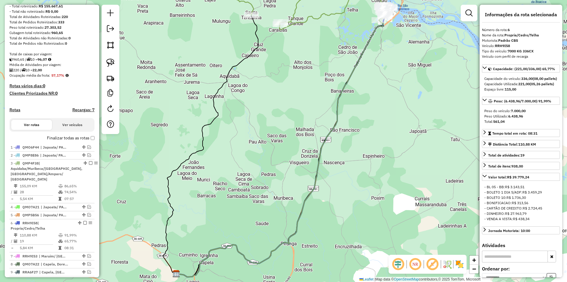
scroll to position [108, 0]
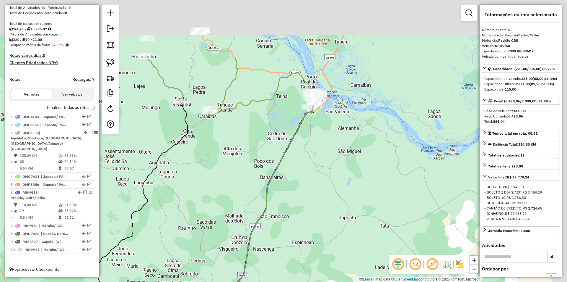
drag, startPoint x: 231, startPoint y: 123, endPoint x: 160, endPoint y: 210, distance: 111.5
click at [160, 210] on div "Janela de atendimento Grade de atendimento Capacidade Transportadoras Veículos …" at bounding box center [283, 141] width 567 height 282
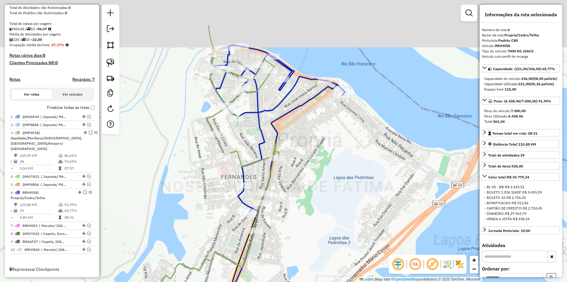
drag, startPoint x: 336, startPoint y: 122, endPoint x: 325, endPoint y: 132, distance: 15.1
click at [333, 129] on div "Janela de atendimento Grade de atendimento Capacidade Transportadoras Veículos …" at bounding box center [283, 141] width 567 height 282
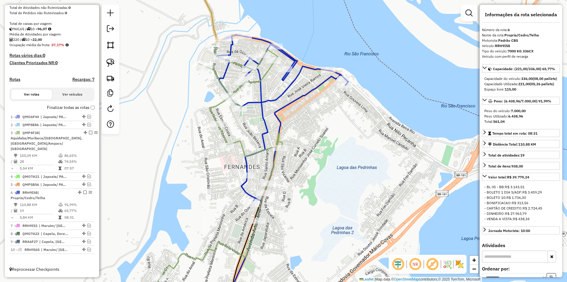
drag, startPoint x: 262, startPoint y: 123, endPoint x: 281, endPoint y: 87, distance: 40.8
click at [286, 73] on div "Janela de atendimento Grade de atendimento Capacidade Transportadoras Veículos …" at bounding box center [283, 141] width 567 height 282
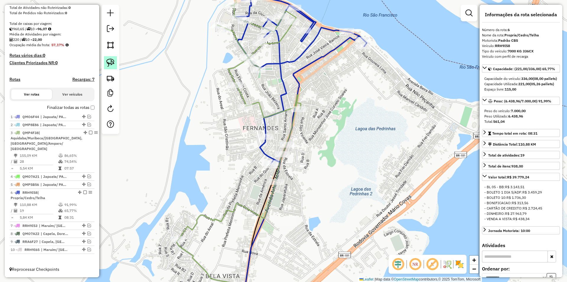
click at [112, 60] on img at bounding box center [110, 63] width 8 height 8
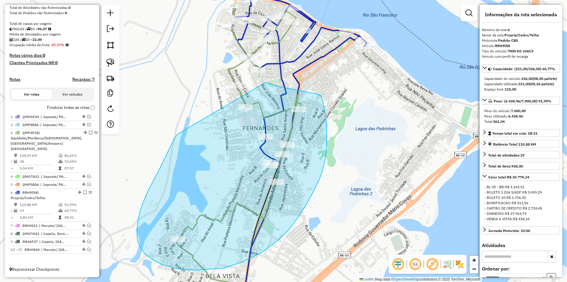
drag, startPoint x: 174, startPoint y: 139, endPoint x: 228, endPoint y: 71, distance: 86.5
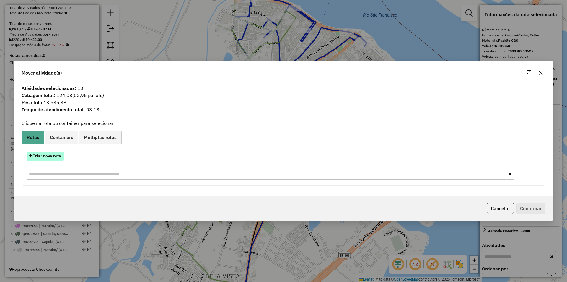
click at [54, 156] on button "Criar nova rota" at bounding box center [45, 155] width 37 height 9
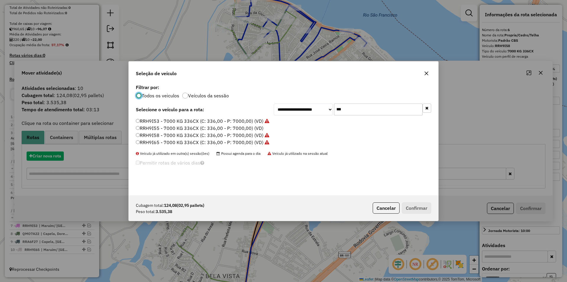
scroll to position [3, 2]
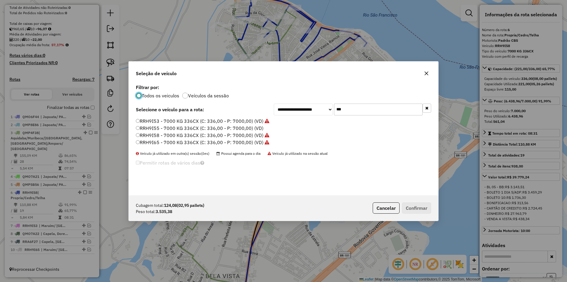
click at [205, 128] on label "RRH9I55 - 7000 KG 336CX (C: 336,00 - P: 7000,00) (VD)" at bounding box center [200, 127] width 128 height 7
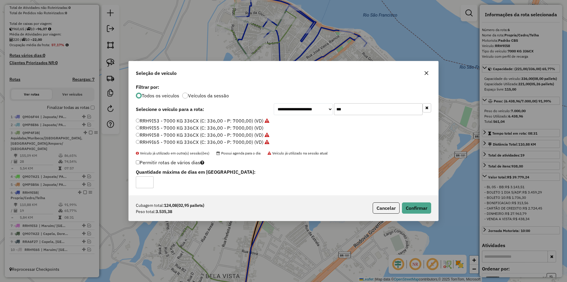
drag, startPoint x: 428, startPoint y: 213, endPoint x: 318, endPoint y: 93, distance: 162.8
click at [428, 212] on div "Cubagem total: 124,08 (02,95 pallets) Peso total: 3.535,38 Cancelar Confirmar" at bounding box center [284, 207] width 310 height 25
click at [413, 211] on button "Confirmar" at bounding box center [416, 207] width 29 height 11
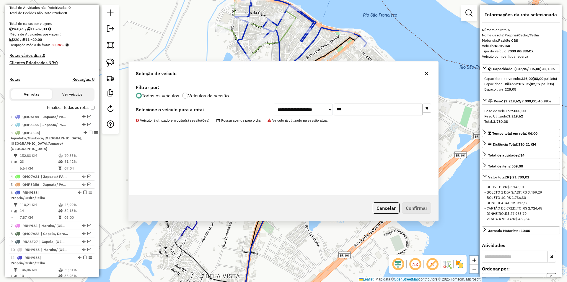
scroll to position [141, 0]
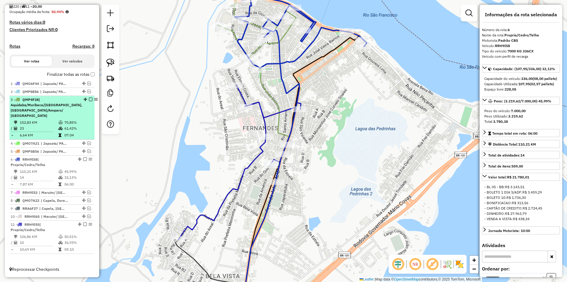
click at [59, 127] on icon at bounding box center [61, 128] width 4 height 4
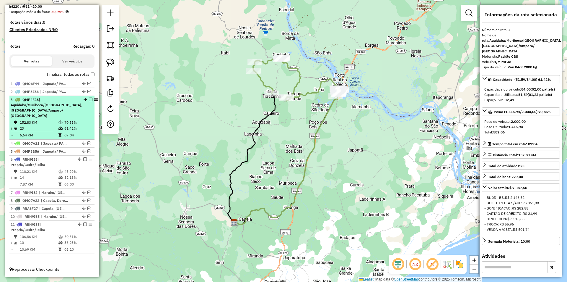
click at [89, 101] on em at bounding box center [91, 100] width 4 height 4
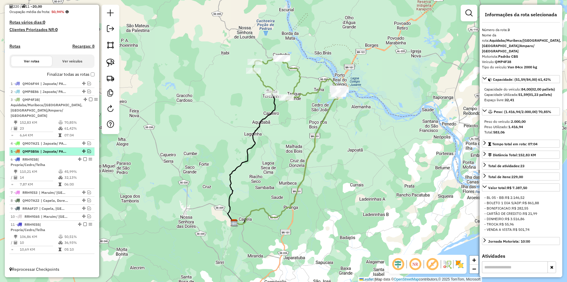
scroll to position [111, 0]
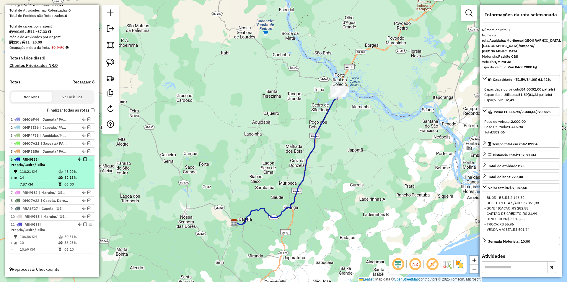
click at [63, 158] on div "6 - RRH9I58 | Propria/Cedro/Telha" at bounding box center [42, 162] width 63 height 11
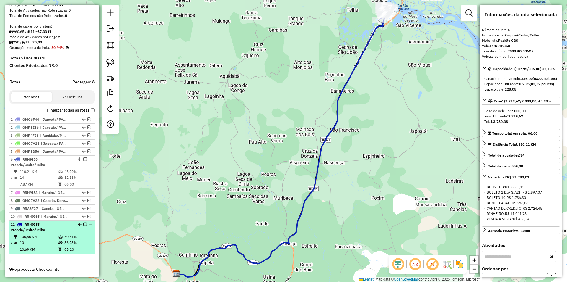
drag, startPoint x: 74, startPoint y: 238, endPoint x: 88, endPoint y: 232, distance: 15.6
click at [74, 239] on td "50,51%" at bounding box center [78, 236] width 28 height 6
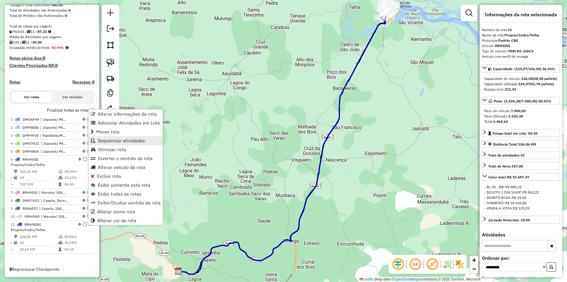
click at [113, 142] on span "Sequenciar atividades" at bounding box center [121, 140] width 47 height 5
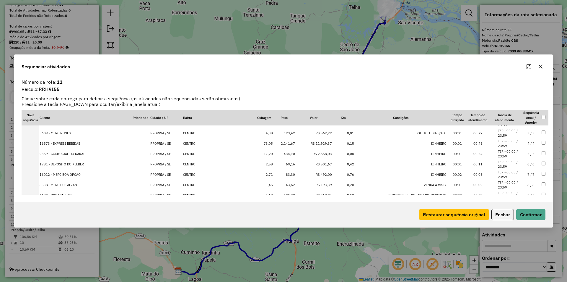
scroll to position [0, 0]
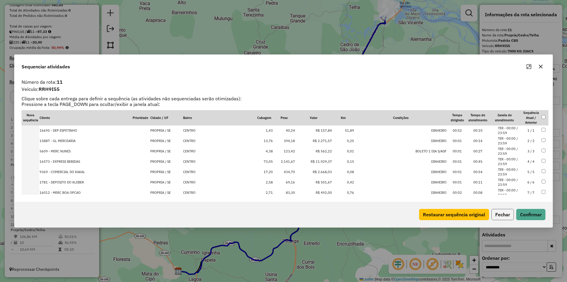
click at [504, 214] on button "Fechar" at bounding box center [503, 214] width 22 height 11
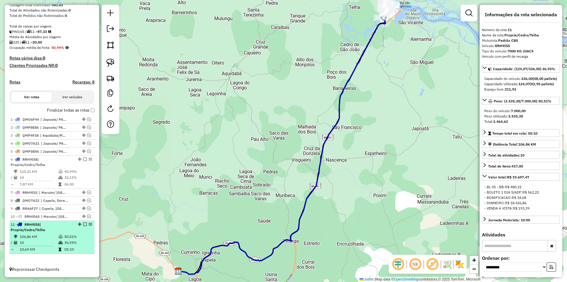
click at [83, 223] on em at bounding box center [85, 224] width 4 height 4
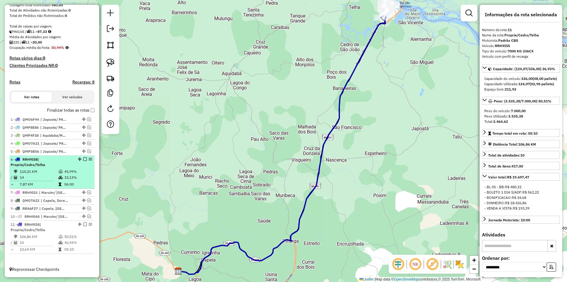
scroll to position [86, 0]
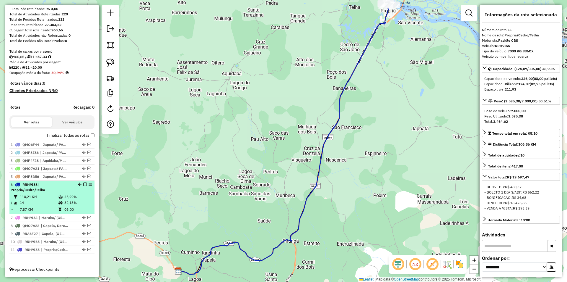
click at [72, 192] on div "6 - RRH9I58 | Propria/Cedro/Telha" at bounding box center [52, 187] width 83 height 11
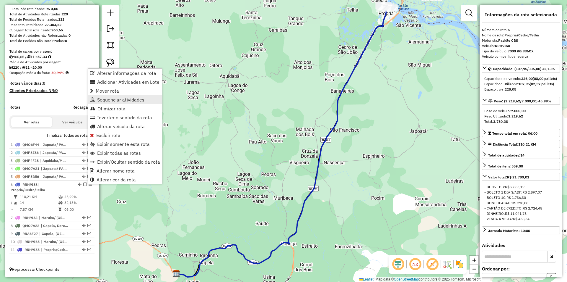
click at [145, 97] on link "Sequenciar atividades" at bounding box center [125, 99] width 74 height 9
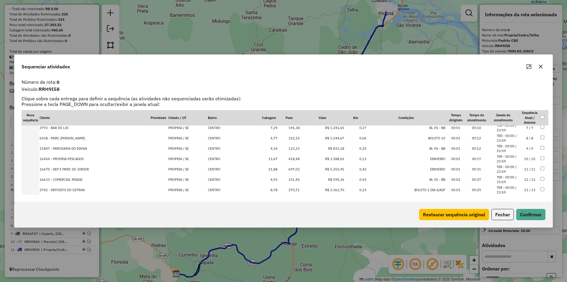
scroll to position [81, 0]
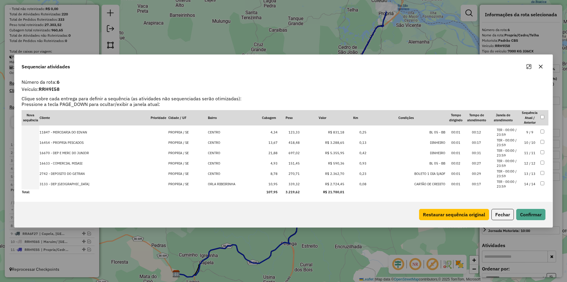
click at [502, 215] on button "Fechar" at bounding box center [503, 214] width 22 height 11
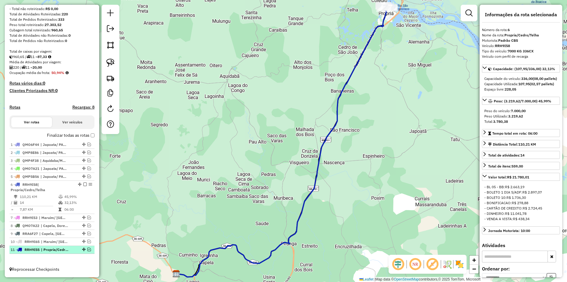
click at [87, 249] on em at bounding box center [89, 249] width 4 height 4
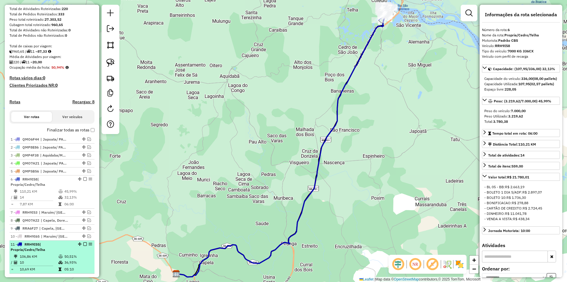
scroll to position [111, 0]
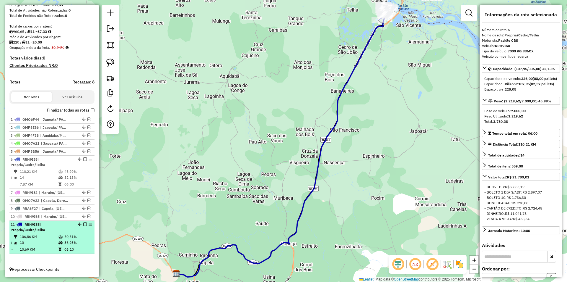
click at [69, 246] on td "05:10" at bounding box center [78, 249] width 28 height 6
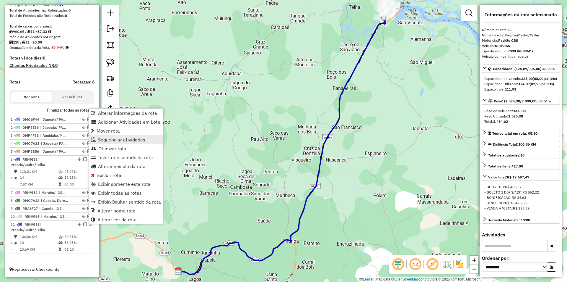
click at [133, 140] on span "Sequenciar atividades" at bounding box center [121, 139] width 47 height 5
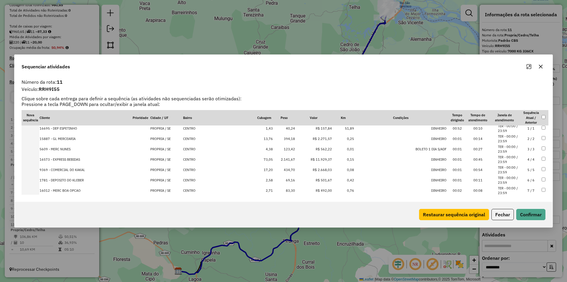
scroll to position [0, 0]
click at [505, 217] on button "Fechar" at bounding box center [503, 214] width 22 height 11
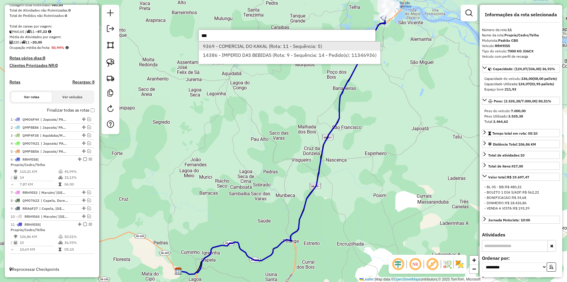
type input "***"
click at [292, 50] on li "9369 - COMERCIAL DO KAKAL (Rota: 11 - Sequência: 5)" at bounding box center [290, 46] width 182 height 9
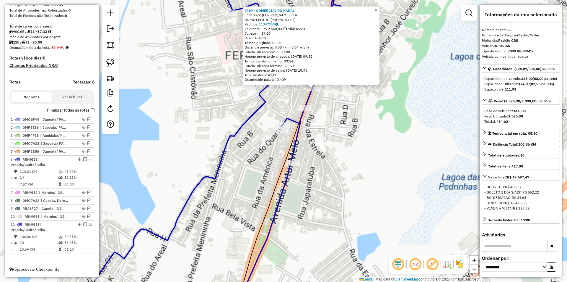
drag, startPoint x: 336, startPoint y: 123, endPoint x: 327, endPoint y: 157, distance: 34.9
click at [327, 157] on div "9369 - COMERCIAL DO KAKAL Endereço: [PERSON_NAME] 914 Bairro: CENTRO (PROPRIA /…" at bounding box center [283, 141] width 567 height 282
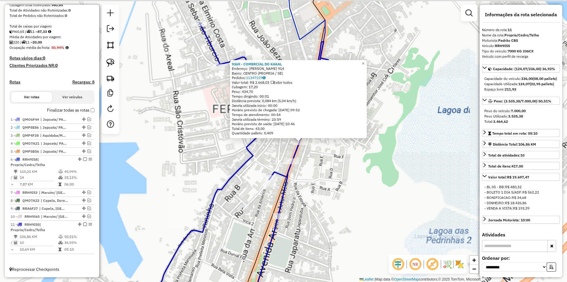
click at [327, 157] on div "9369 - COMERCIAL DO KAKAL Endereço: [PERSON_NAME] 914 Bairro: CENTRO (PROPRIA /…" at bounding box center [283, 141] width 567 height 282
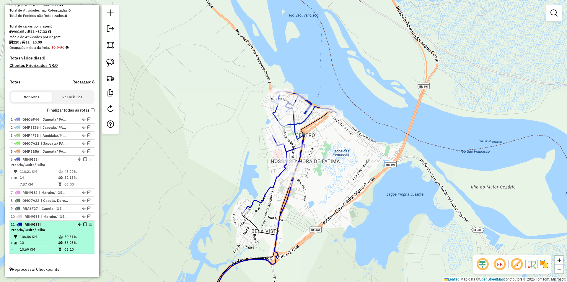
select select "**********"
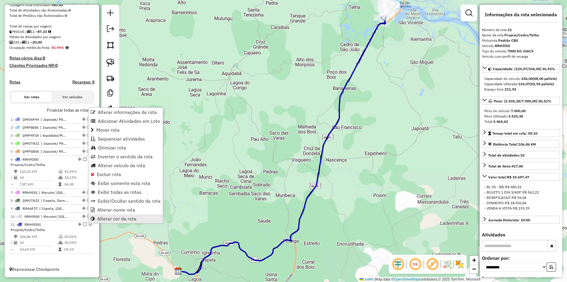
click at [123, 218] on span "Alterar cor da rota" at bounding box center [116, 218] width 39 height 5
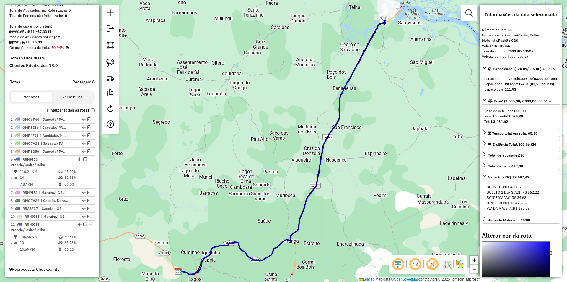
type input "*******"
click at [486, 254] on div at bounding box center [516, 260] width 67 height 38
click at [449, 197] on div "Janela de atendimento Grade de atendimento Capacidade Transportadoras Veículos …" at bounding box center [283, 141] width 567 height 282
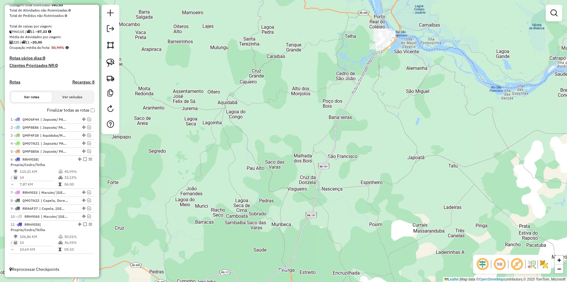
drag, startPoint x: 395, startPoint y: 24, endPoint x: 386, endPoint y: 73, distance: 50.4
click at [386, 74] on div "Janela de atendimento Grade de atendimento Capacidade Transportadoras Veículos …" at bounding box center [283, 141] width 567 height 282
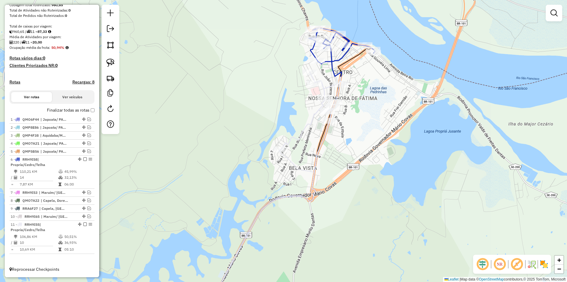
click at [224, 127] on div "Janela de atendimento Grade de atendimento Capacidade Transportadoras Veículos …" at bounding box center [283, 141] width 567 height 282
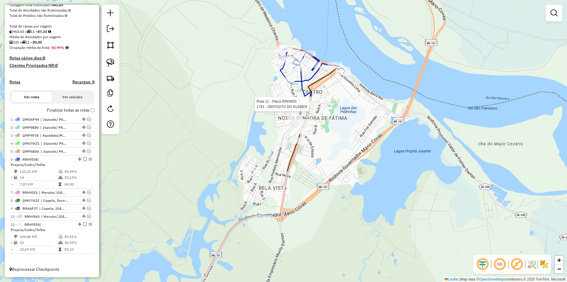
select select "**********"
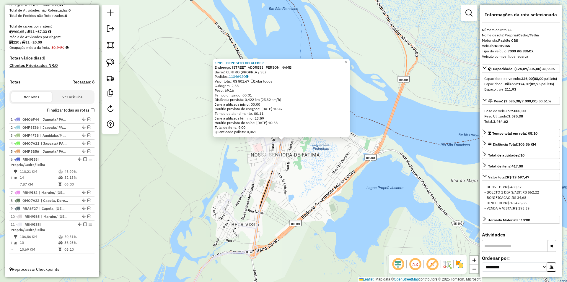
click at [321, 148] on div "1781 - DEPOSITO DO KLEBER Endereço: R VER [PERSON_NAME], 329 Bairro: CENTRO (PR…" at bounding box center [283, 141] width 567 height 282
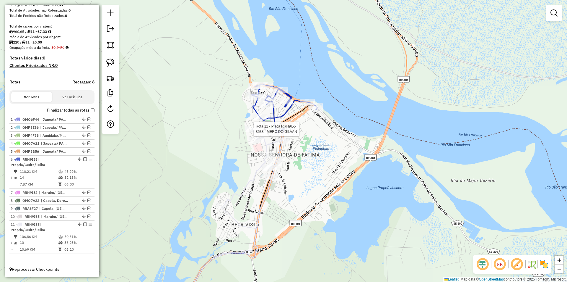
select select "**********"
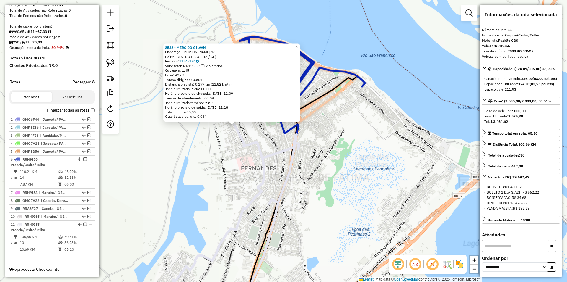
click at [322, 157] on div "8538 - MERC DO [PERSON_NAME]: [GEOGRAPHIC_DATA][PERSON_NAME] 185 Bairro: [GEOGR…" at bounding box center [283, 141] width 567 height 282
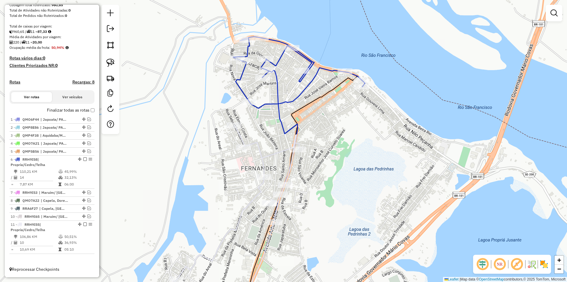
click at [102, 56] on div at bounding box center [111, 69] width 18 height 129
click at [104, 57] on div at bounding box center [111, 69] width 18 height 129
click at [106, 59] on link at bounding box center [110, 62] width 13 height 13
drag, startPoint x: 256, startPoint y: 135, endPoint x: 357, endPoint y: 152, distance: 101.9
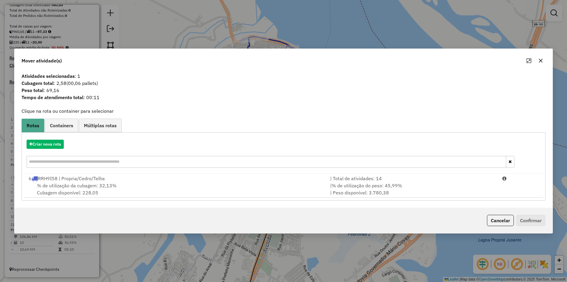
drag, startPoint x: 503, startPoint y: 186, endPoint x: 521, endPoint y: 220, distance: 38.6
click at [505, 189] on li "6 RRH9I58 | Propria/Cedro/Telha | Total de atividades: 14 % de utilização da cu…" at bounding box center [284, 185] width 520 height 24
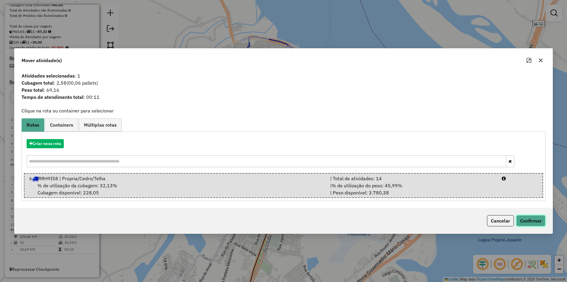
click at [525, 221] on button "Confirmar" at bounding box center [531, 220] width 29 height 11
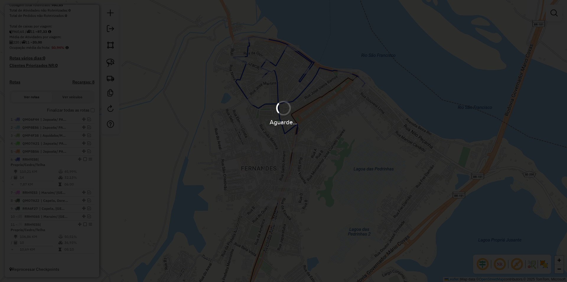
scroll to position [118, 0]
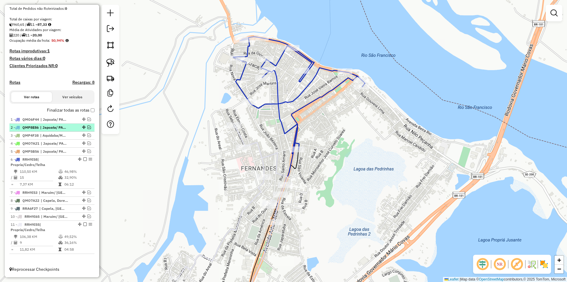
click at [89, 128] on em at bounding box center [89, 127] width 4 height 4
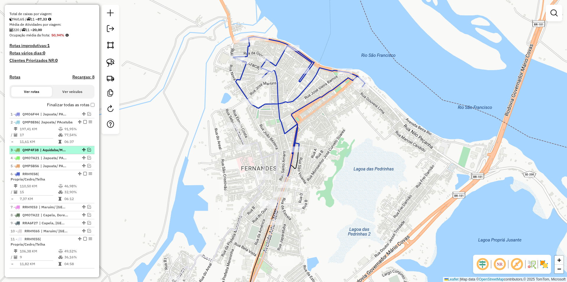
scroll to position [143, 0]
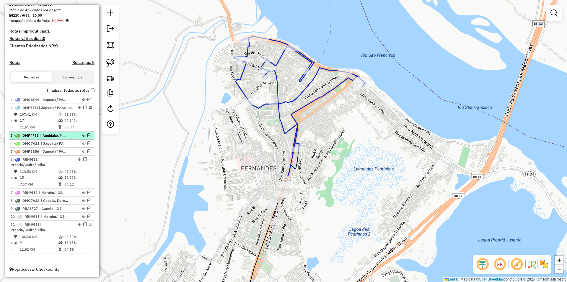
click at [74, 134] on div at bounding box center [83, 135] width 18 height 4
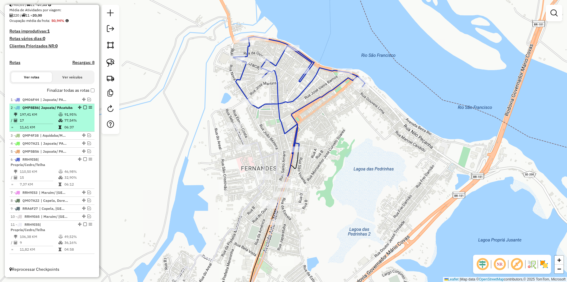
select select "**********"
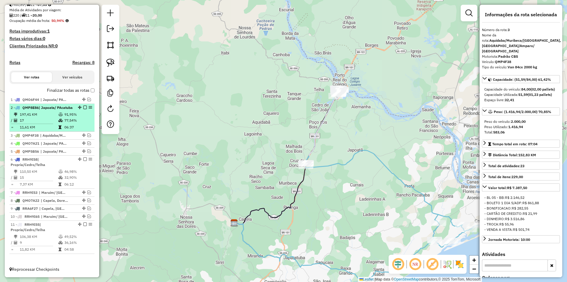
click at [74, 121] on td "77,54%" at bounding box center [78, 120] width 28 height 6
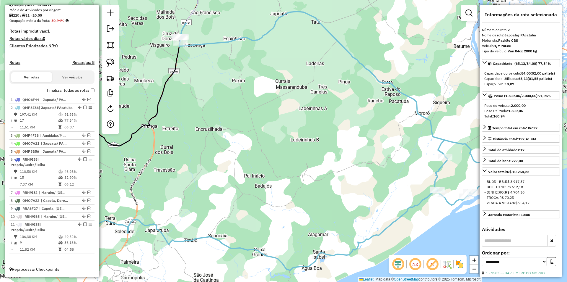
drag, startPoint x: 216, startPoint y: 121, endPoint x: 308, endPoint y: 159, distance: 99.5
click at [308, 159] on div "Janela de atendimento Grade de atendimento Capacidade Transportadoras Veículos …" at bounding box center [283, 141] width 567 height 282
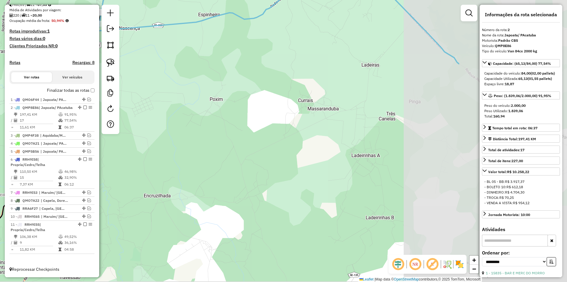
drag, startPoint x: 369, startPoint y: 181, endPoint x: 203, endPoint y: 98, distance: 185.2
click at [203, 98] on div "Janela de atendimento Grade de atendimento Capacidade Transportadoras Veículos …" at bounding box center [283, 141] width 567 height 282
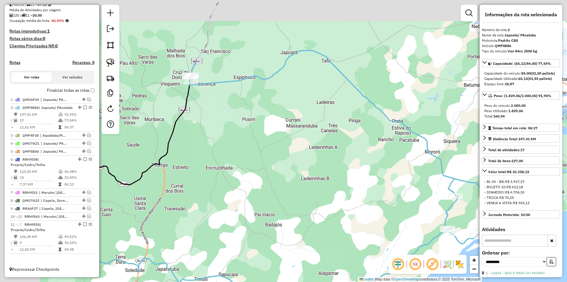
drag, startPoint x: 204, startPoint y: 107, endPoint x: 290, endPoint y: 155, distance: 99.4
click at [290, 155] on div "Janela de atendimento Grade de atendimento Capacidade Transportadoras Veículos …" at bounding box center [283, 141] width 567 height 282
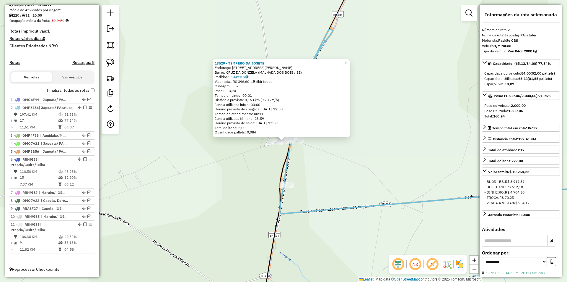
click at [260, 164] on div "13529 - TEMPERO DA [PERSON_NAME]: [STREET_ADDRESS][PERSON_NAME] Bairro: CRUZ DA…" at bounding box center [283, 141] width 567 height 282
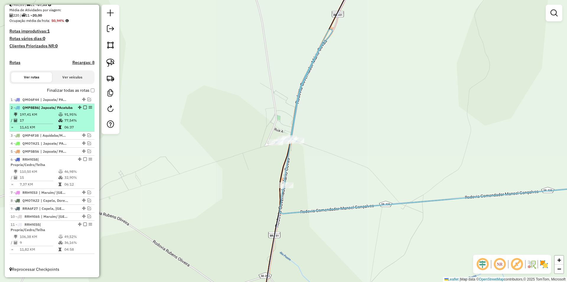
click at [85, 106] on div at bounding box center [83, 108] width 18 height 4
select select "**********"
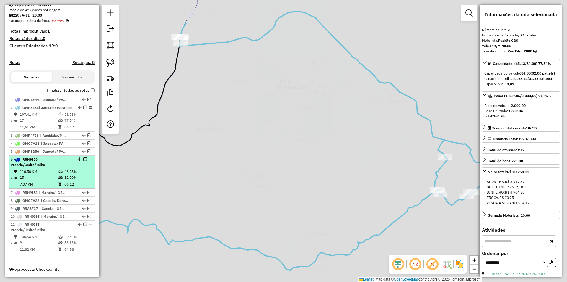
click at [70, 168] on li "6 - RRH9I58 | Propria/Cedro/Telha 110,50 KM 46,98% / 15 32,90% = 7,37 KM 06:12" at bounding box center [51, 171] width 85 height 33
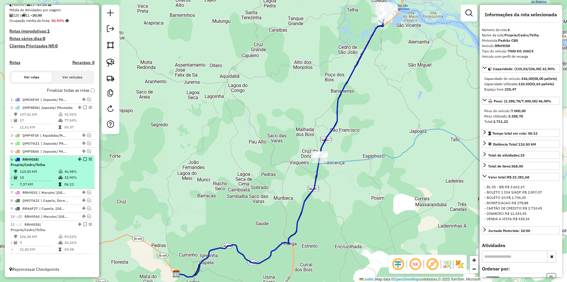
click at [83, 160] on em at bounding box center [85, 159] width 4 height 4
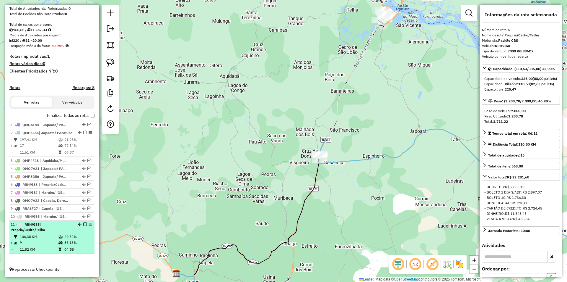
click at [69, 231] on div "11 - RRH9I55 | Propria/Cedro/Telha" at bounding box center [42, 227] width 63 height 11
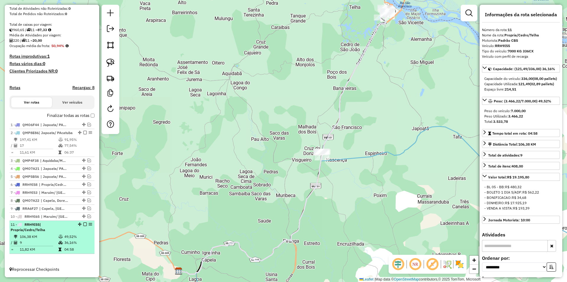
click at [83, 224] on em at bounding box center [85, 224] width 4 height 4
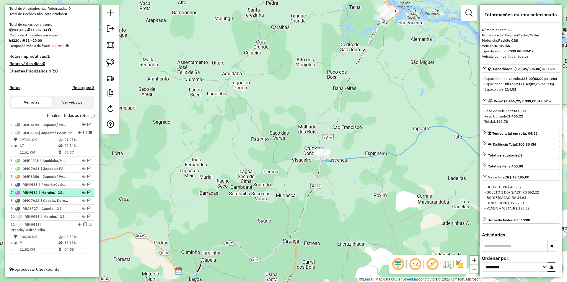
scroll to position [93, 0]
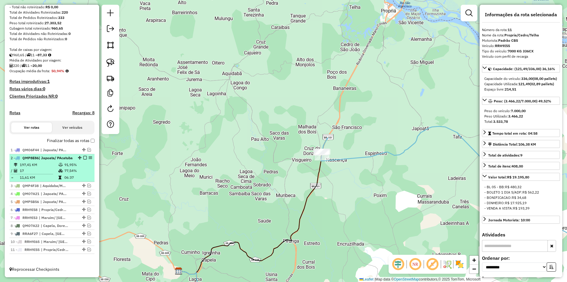
click at [83, 156] on em at bounding box center [85, 158] width 4 height 4
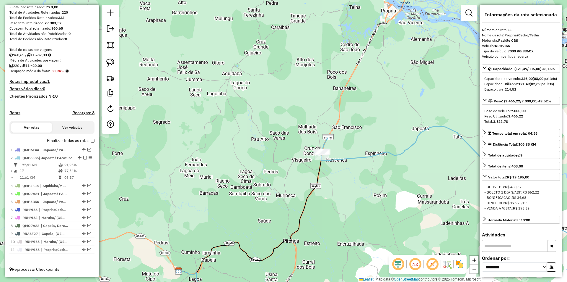
scroll to position [68, 0]
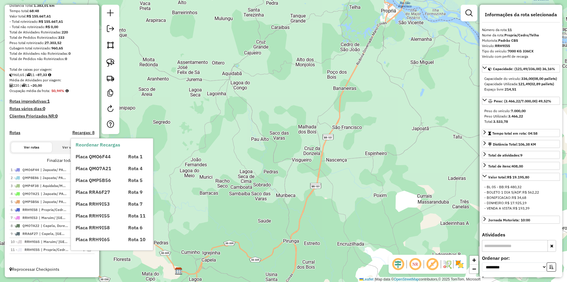
click at [89, 158] on span "Placa QMO6F44" at bounding box center [93, 156] width 35 height 6
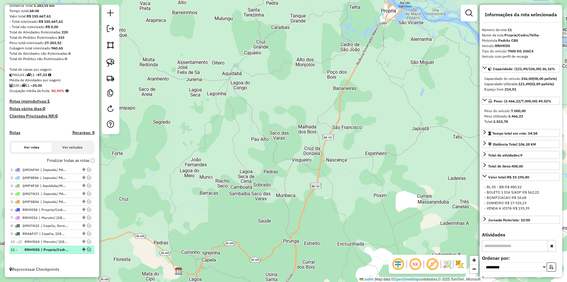
click at [88, 249] on em at bounding box center [89, 249] width 4 height 4
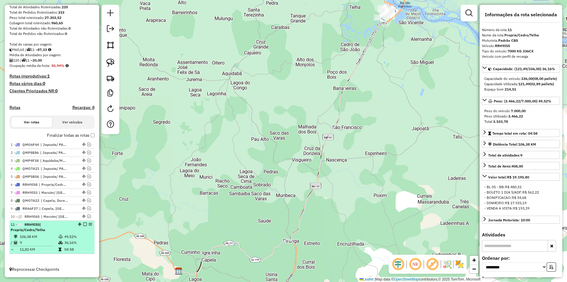
click at [76, 249] on td "04:58" at bounding box center [78, 249] width 28 height 6
click at [84, 223] on em at bounding box center [85, 224] width 4 height 4
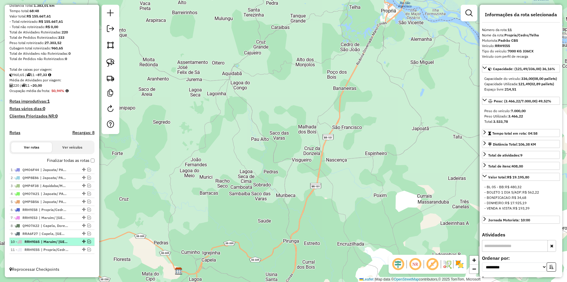
click at [87, 242] on em at bounding box center [89, 241] width 4 height 4
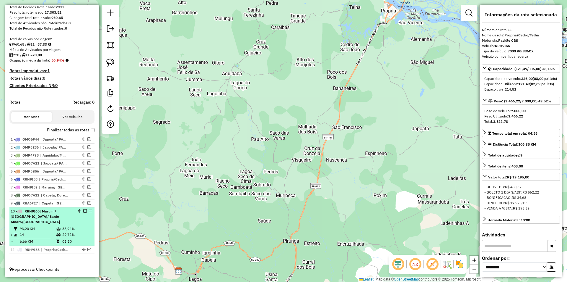
click at [76, 229] on td "38,94%" at bounding box center [77, 228] width 30 height 6
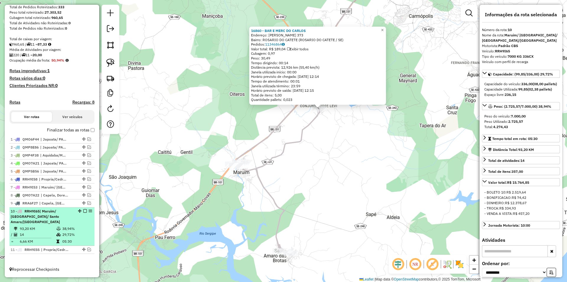
click at [83, 212] on em at bounding box center [85, 211] width 4 height 4
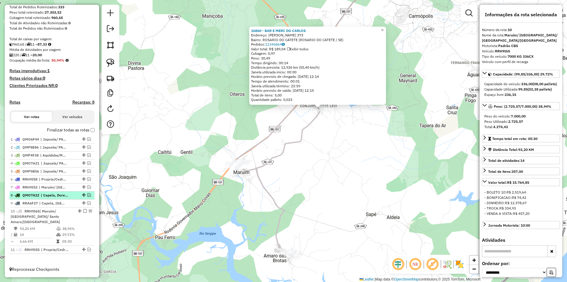
scroll to position [68, 0]
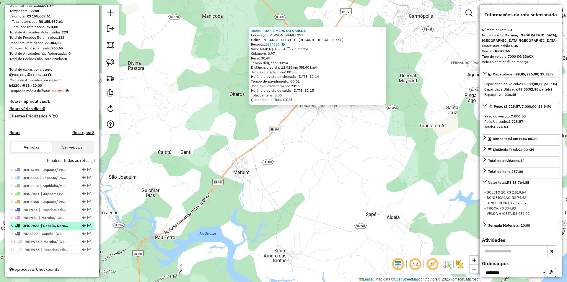
click at [87, 225] on em at bounding box center [89, 225] width 4 height 4
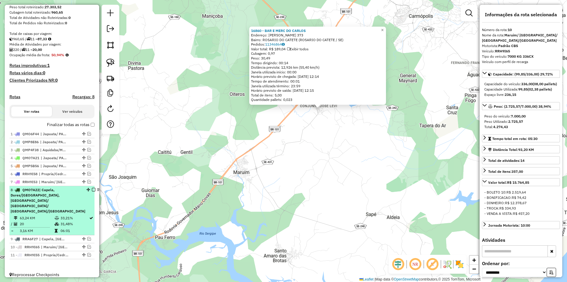
click at [78, 221] on td "31,48%" at bounding box center [74, 224] width 29 height 6
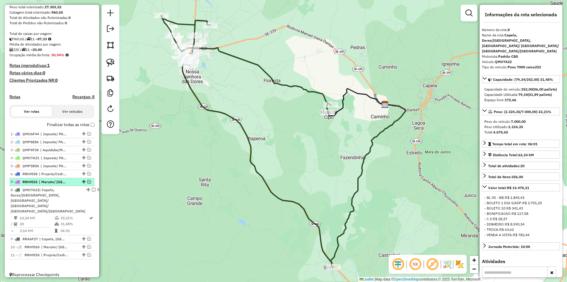
click at [89, 183] on em at bounding box center [89, 182] width 4 height 4
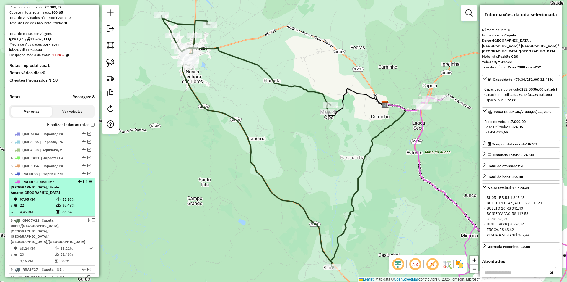
scroll to position [123, 0]
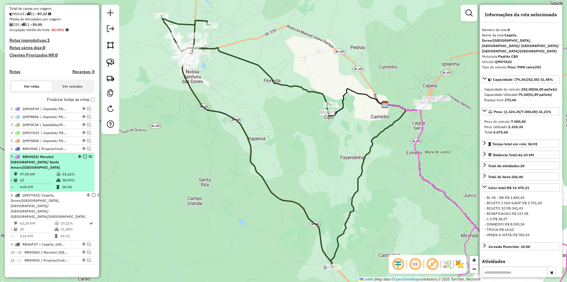
click at [74, 181] on td "38,49%" at bounding box center [77, 180] width 30 height 6
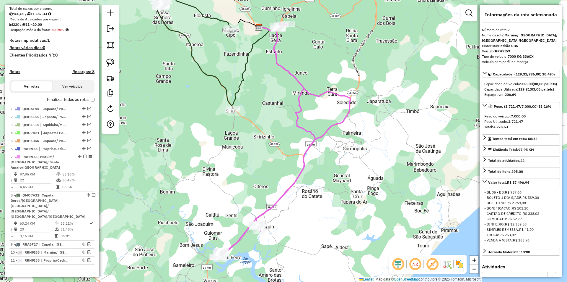
drag, startPoint x: 215, startPoint y: 124, endPoint x: 201, endPoint y: 142, distance: 22.4
click at [203, 150] on div "Rota 8 - Placa QMO7A22 2451 - MERCE SIRIRI Janela de atendimento Grade de atend…" at bounding box center [283, 141] width 567 height 282
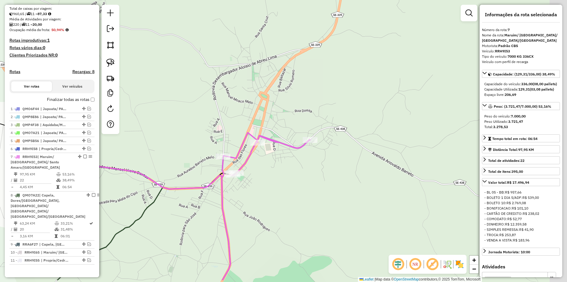
drag, startPoint x: 199, startPoint y: 124, endPoint x: 201, endPoint y: 144, distance: 20.2
click at [198, 124] on div "Janela de atendimento Grade de atendimento Capacidade Transportadoras Veículos …" at bounding box center [283, 141] width 567 height 282
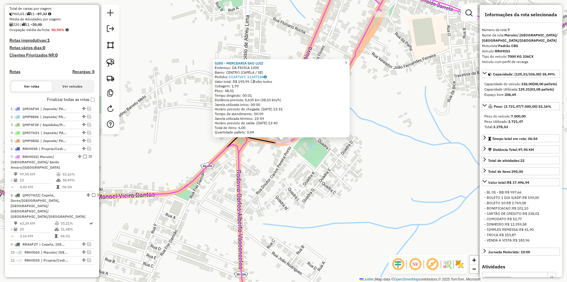
click at [296, 171] on div "5285 - MERCEARIA SAO [PERSON_NAME]: DA FAISCA 1300 Bairro: CENTRO (CAPELA / SE)…" at bounding box center [283, 141] width 567 height 282
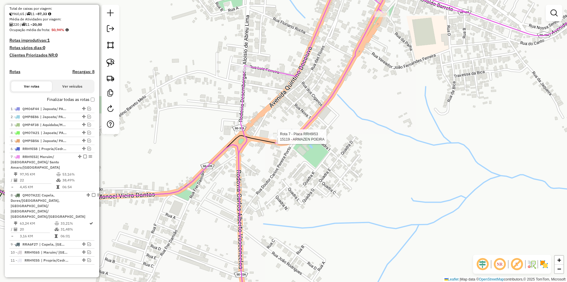
select select "**********"
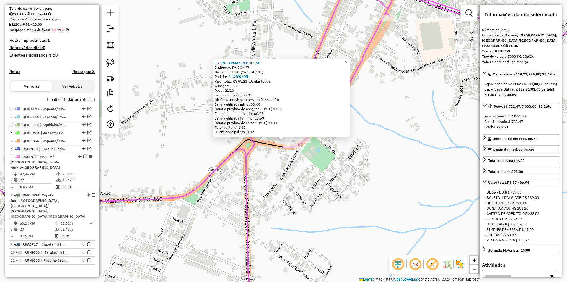
click at [291, 165] on div "Rota 7 - Placa RRH9I53 15119 - ARMAZEN POEIRA 15119 - ARMAZEN POEIRA Endereço: …" at bounding box center [283, 141] width 567 height 282
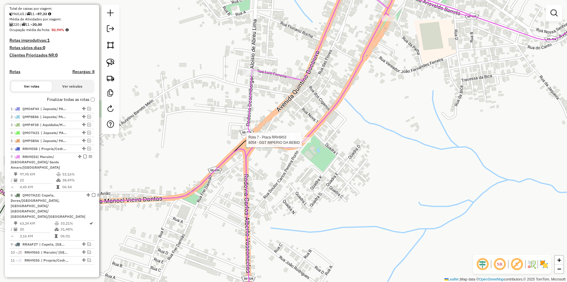
click at [305, 143] on div at bounding box center [303, 140] width 15 height 6
select select "**********"
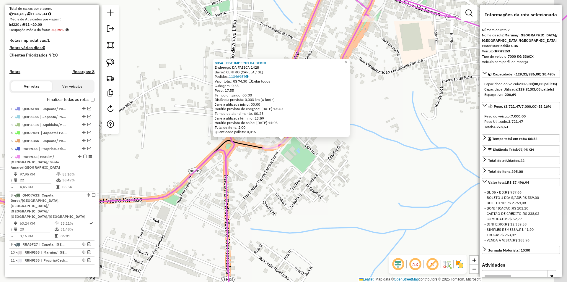
click at [294, 170] on div "Rota 7 - Placa RRH9I53 8054 - DST IMPERIO DA BEBID 8054 - DST IMPERIO DA BEBID …" at bounding box center [283, 141] width 567 height 282
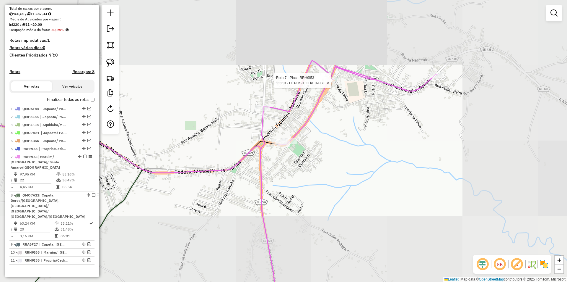
select select "**********"
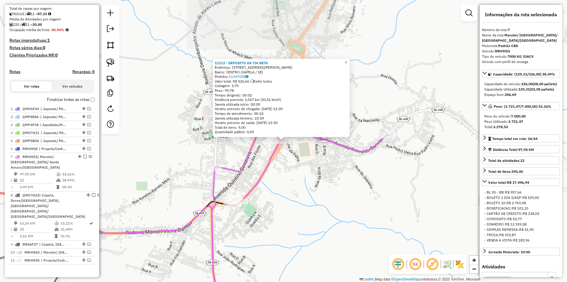
click at [309, 181] on div "11113 - DEPOSITO DA TIA BETA Endereço: [STREET_ADDRESS][PERSON_NAME] Bairro: CE…" at bounding box center [283, 141] width 567 height 282
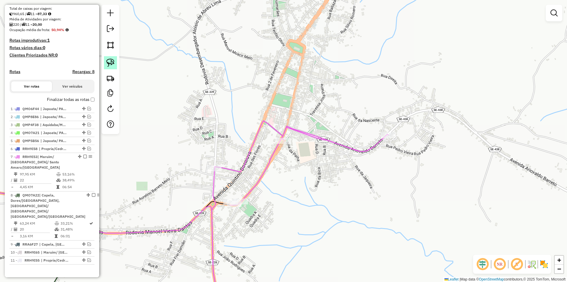
click at [111, 62] on img at bounding box center [110, 63] width 8 height 8
drag, startPoint x: 192, startPoint y: 171, endPoint x: 256, endPoint y: 162, distance: 64.5
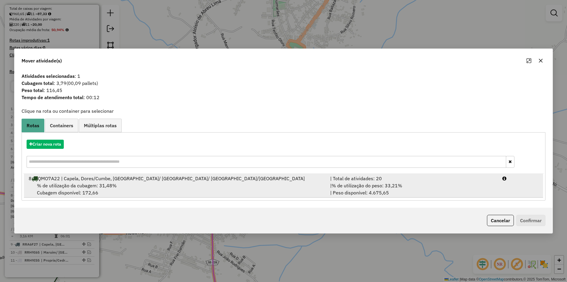
click at [437, 187] on div "| % de utilização do peso: 33,21% | Peso disponível: 4.675,65" at bounding box center [413, 189] width 172 height 14
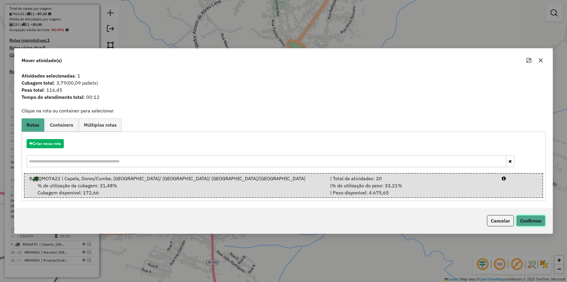
click at [527, 218] on button "Confirmar" at bounding box center [531, 220] width 29 height 11
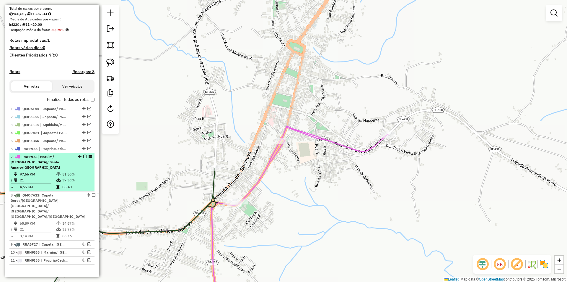
click at [59, 170] on li "7 - RRH9I53 | [GEOGRAPHIC_DATA]/ [GEOGRAPHIC_DATA]/ [GEOGRAPHIC_DATA]/[GEOGRAPH…" at bounding box center [51, 172] width 85 height 38
select select "**********"
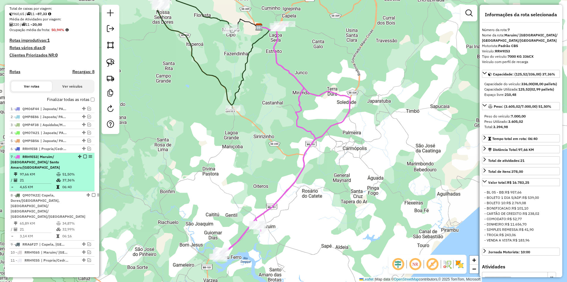
click at [84, 158] on em at bounding box center [85, 157] width 4 height 4
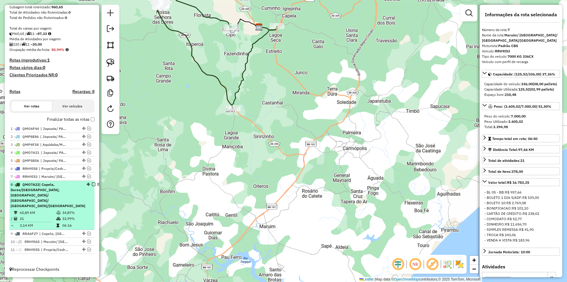
scroll to position [98, 0]
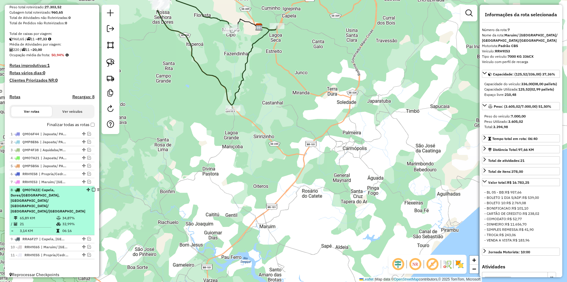
click at [64, 205] on div "8 - QMO7A22 | Capela, Dores/[GEOGRAPHIC_DATA], [GEOGRAPHIC_DATA]/ [GEOGRAPHIC_D…" at bounding box center [48, 200] width 75 height 27
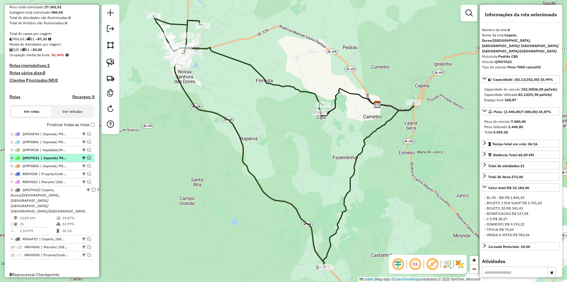
click at [92, 191] on em at bounding box center [94, 190] width 4 height 4
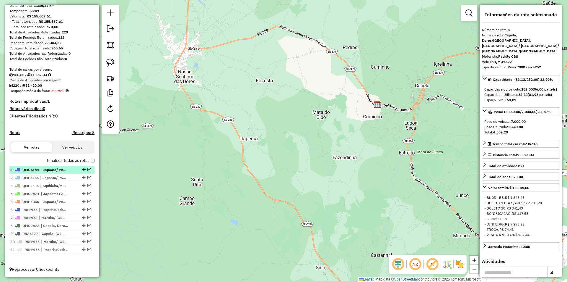
click at [89, 168] on em at bounding box center [89, 170] width 4 height 4
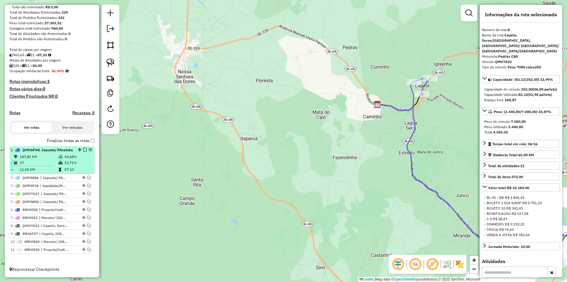
click at [80, 168] on td "07:10" at bounding box center [78, 169] width 28 height 6
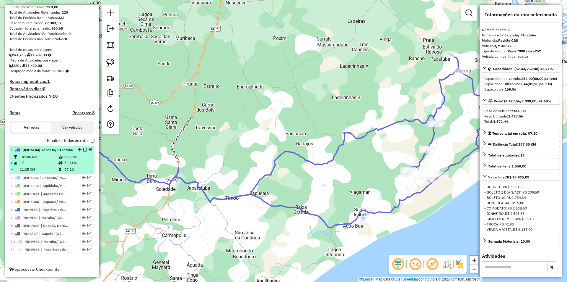
click at [83, 148] on em at bounding box center [85, 150] width 4 height 4
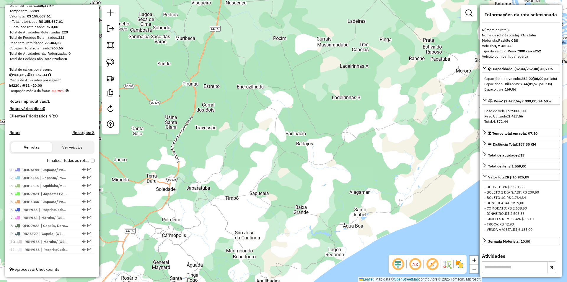
scroll to position [68, 0]
click at [109, 32] on link at bounding box center [111, 29] width 12 height 13
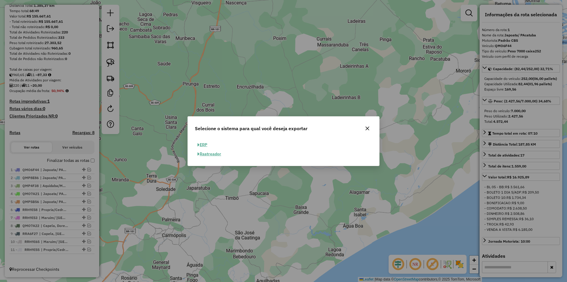
click at [210, 144] on button "ERP" at bounding box center [202, 144] width 15 height 9
select select "**"
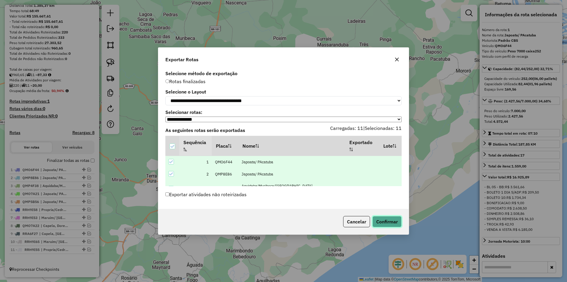
click at [380, 225] on button "Confirmar" at bounding box center [387, 221] width 29 height 11
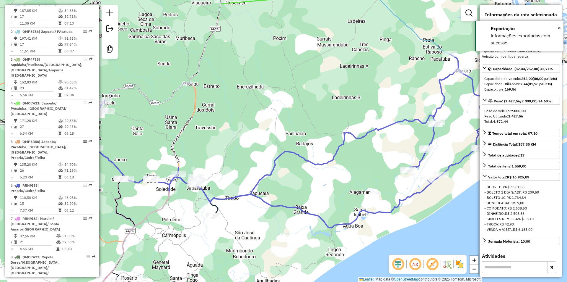
scroll to position [233, 0]
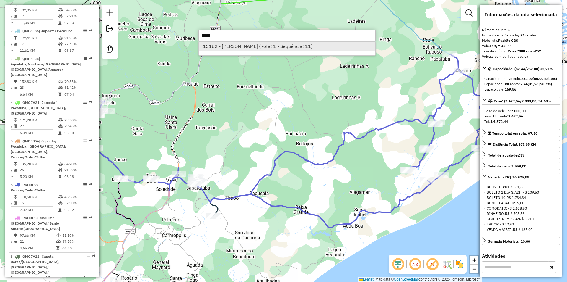
type input "*****"
click at [284, 46] on li "15162 - [PERSON_NAME] (Rota: 1 - Sequência: 11)" at bounding box center [287, 46] width 177 height 9
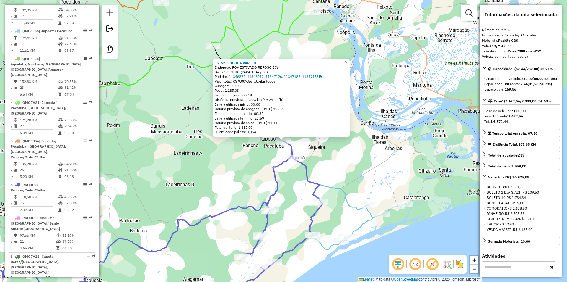
click at [219, 165] on div "15162 - PIPOCA VAREJO Endereço: POV ESTIVADO REPOSO 376 Bairro: CENTRO (PACATUB…" at bounding box center [283, 141] width 567 height 282
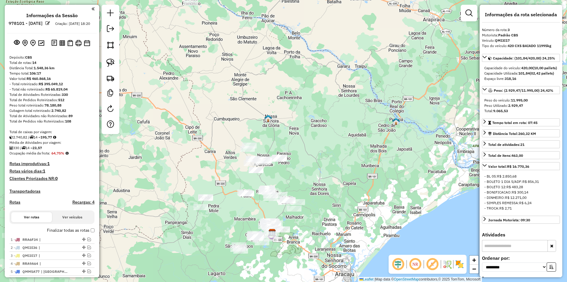
select select "**********"
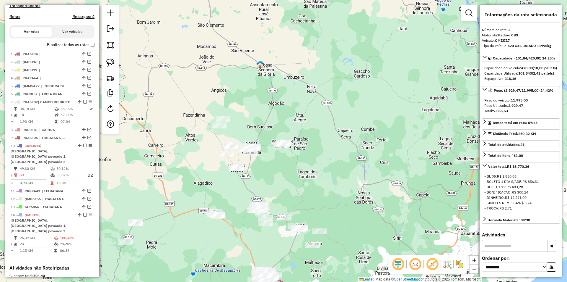
drag, startPoint x: 270, startPoint y: 175, endPoint x: 262, endPoint y: 175, distance: 8.3
click at [262, 175] on div "Janela de atendimento Grade de atendimento Capacidade Transportadoras Veículos …" at bounding box center [283, 141] width 567 height 282
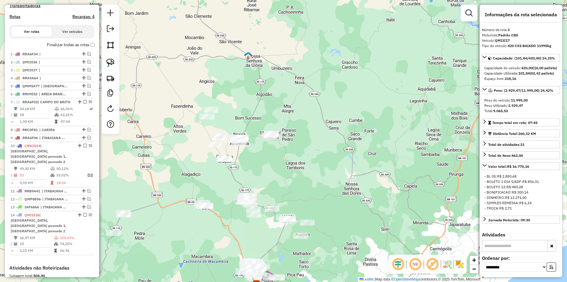
drag, startPoint x: 241, startPoint y: 175, endPoint x: 236, endPoint y: 167, distance: 8.9
click at [237, 168] on div "Janela de atendimento Grade de atendimento Capacidade Transportadoras Veículos …" at bounding box center [283, 141] width 567 height 282
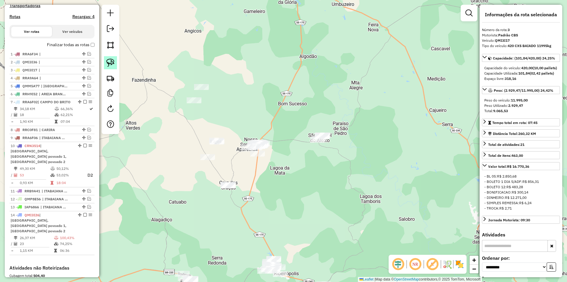
click at [109, 65] on img at bounding box center [110, 63] width 8 height 8
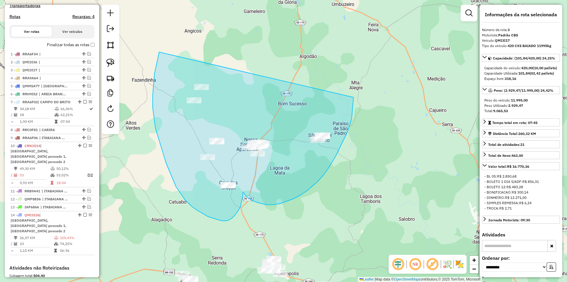
drag, startPoint x: 155, startPoint y: 74, endPoint x: 354, endPoint y: 97, distance: 200.6
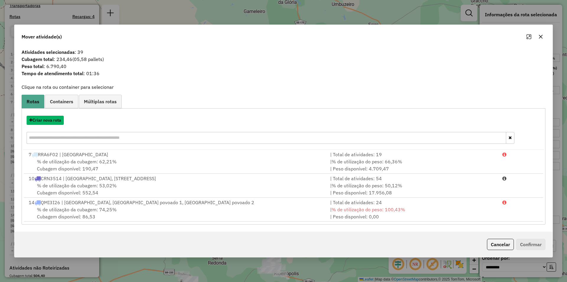
click at [55, 121] on button "Criar nova rota" at bounding box center [45, 120] width 37 height 9
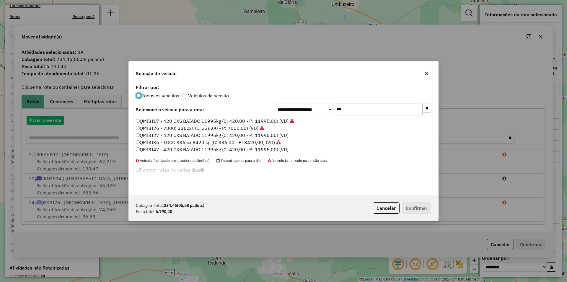
scroll to position [3, 2]
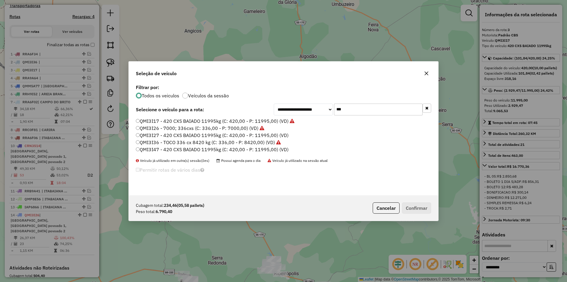
click at [358, 108] on input "***" at bounding box center [378, 109] width 89 height 12
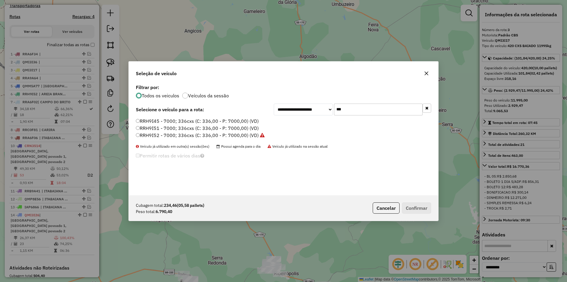
type input "***"
click at [193, 121] on label "RRH9I45 - 7000; 336cxs (C: 336,00 - P: 7000,00) (VD)" at bounding box center [197, 120] width 123 height 7
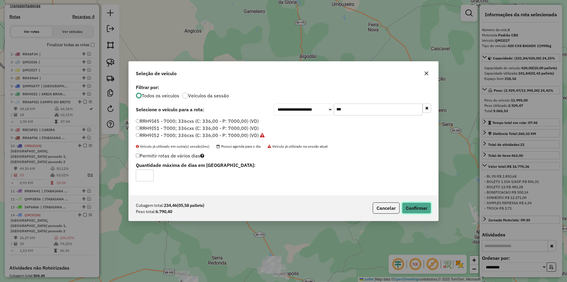
click at [413, 207] on button "Confirmar" at bounding box center [416, 207] width 29 height 11
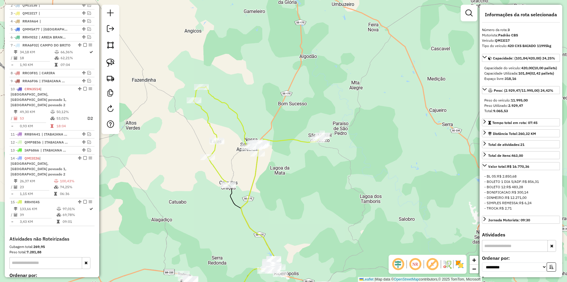
scroll to position [252, 0]
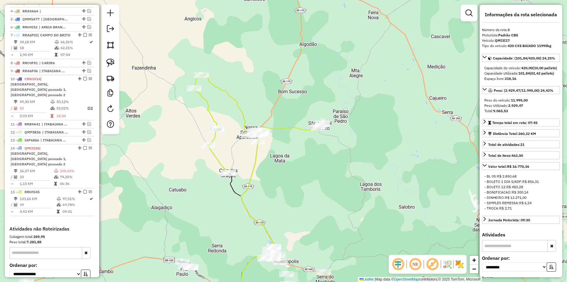
drag, startPoint x: 325, startPoint y: 210, endPoint x: 317, endPoint y: 148, distance: 62.6
click at [316, 149] on div "Janela de atendimento Grade de atendimento Capacidade Transportadoras Veículos …" at bounding box center [283, 141] width 567 height 282
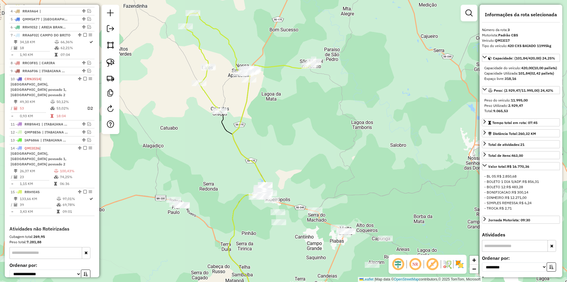
drag, startPoint x: 269, startPoint y: 164, endPoint x: 284, endPoint y: 161, distance: 15.6
click at [284, 161] on div "Janela de atendimento Grade de atendimento Capacidade Transportadoras Veículos …" at bounding box center [283, 141] width 567 height 282
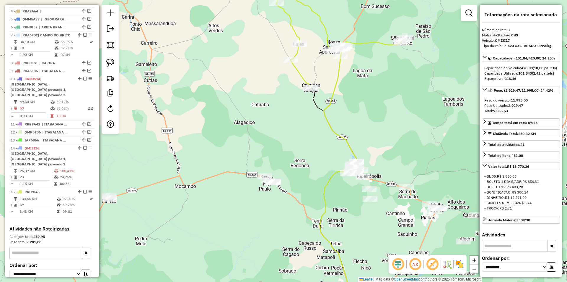
drag, startPoint x: 247, startPoint y: 170, endPoint x: 232, endPoint y: 142, distance: 32.1
click at [232, 142] on div "Janela de atendimento Grade de atendimento Capacidade Transportadoras Veículos …" at bounding box center [283, 141] width 567 height 282
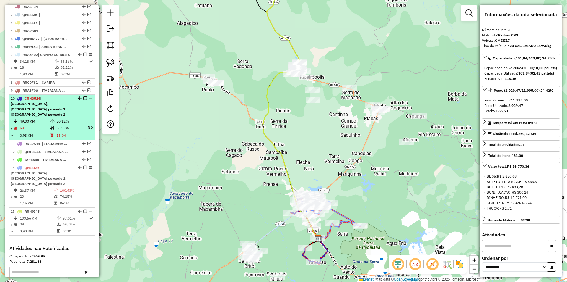
scroll to position [223, 0]
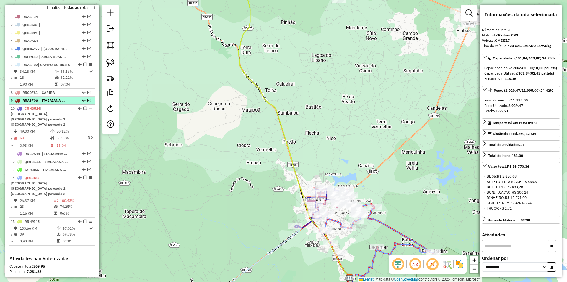
click at [87, 102] on em at bounding box center [89, 100] width 4 height 4
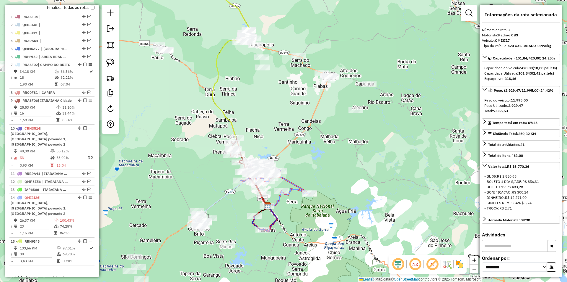
drag, startPoint x: 180, startPoint y: 104, endPoint x: 198, endPoint y: 158, distance: 56.6
click at [198, 158] on div "Janela de atendimento Grade de atendimento Capacidade Transportadoras Veículos …" at bounding box center [283, 141] width 567 height 282
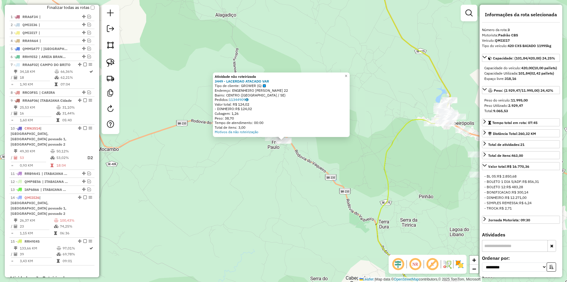
click at [304, 170] on div "Atividade não roteirizada 3449 - LACERDAO ATACADO VAR Tipo de cliente: GROWER (…" at bounding box center [283, 141] width 567 height 282
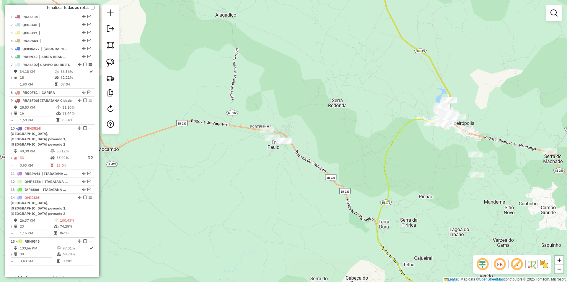
drag, startPoint x: 253, startPoint y: 143, endPoint x: 232, endPoint y: 130, distance: 24.8
click at [239, 129] on div "Janela de atendimento Grade de atendimento Capacidade Transportadoras Veículos …" at bounding box center [283, 141] width 567 height 282
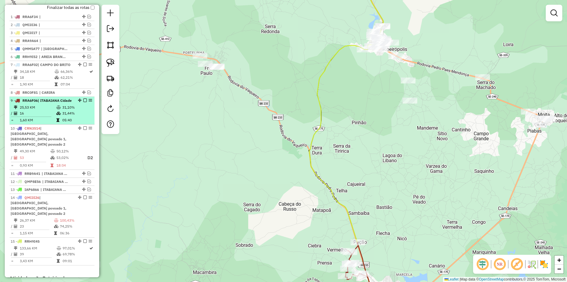
select select "**********"
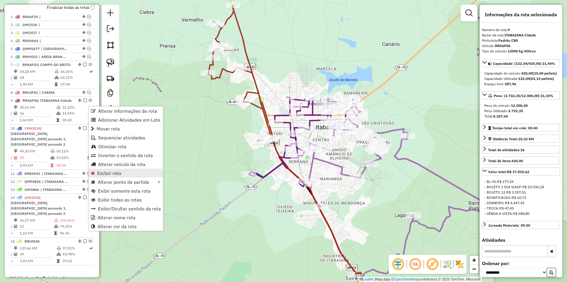
click at [120, 173] on span "Excluir rota" at bounding box center [109, 173] width 24 height 5
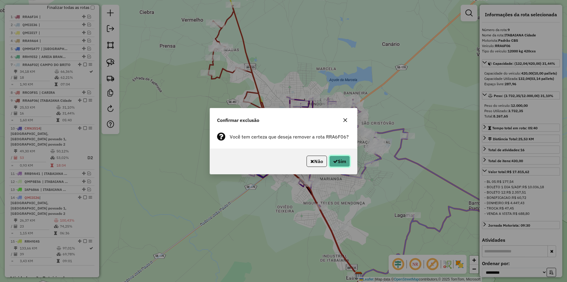
click at [342, 164] on button "Sim" at bounding box center [340, 160] width 21 height 11
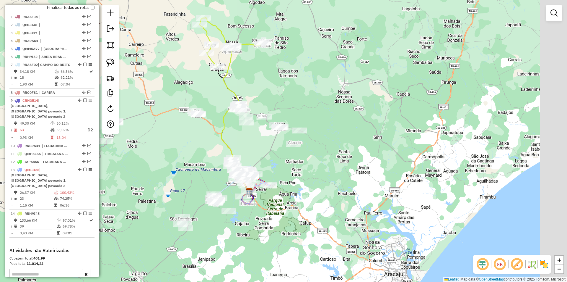
drag, startPoint x: 307, startPoint y: 173, endPoint x: 271, endPoint y: 160, distance: 38.9
click at [271, 160] on div "Janela de atendimento Grade de atendimento Capacidade Transportadoras Veículos …" at bounding box center [283, 141] width 567 height 282
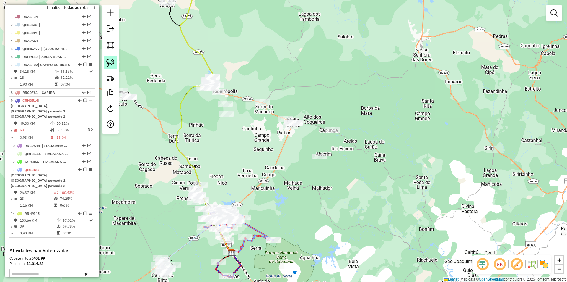
click at [111, 63] on img at bounding box center [110, 63] width 8 height 8
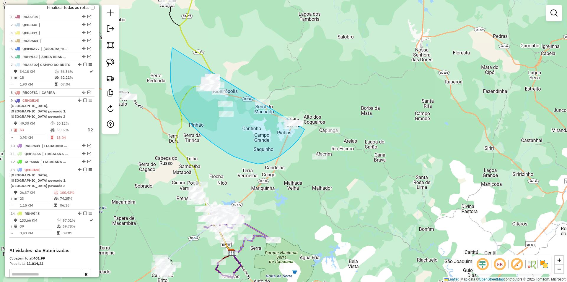
drag, startPoint x: 172, startPoint y: 52, endPoint x: 312, endPoint y: 96, distance: 146.4
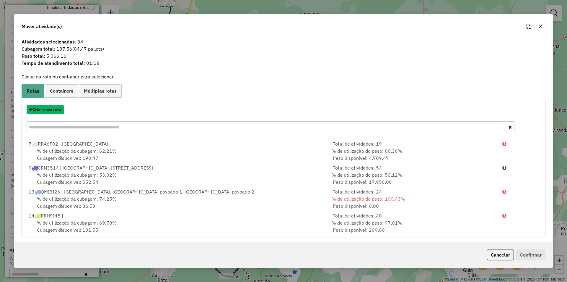
click at [54, 111] on button "Criar nova rota" at bounding box center [45, 109] width 37 height 9
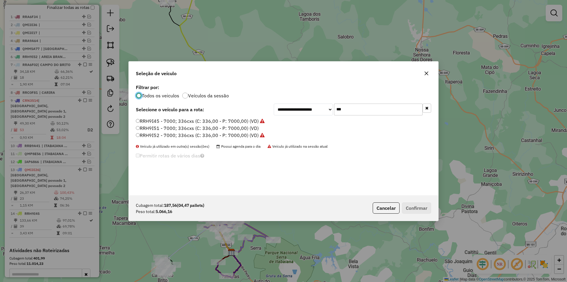
scroll to position [3, 2]
click at [358, 110] on input "***" at bounding box center [378, 109] width 89 height 12
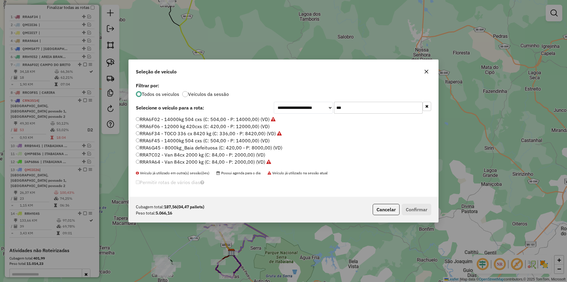
type input "***"
click at [182, 121] on label "RRA6F02 - 14000kg 504 cxs (C: 504,00 - P: 14000,00) (VD)" at bounding box center [206, 119] width 140 height 7
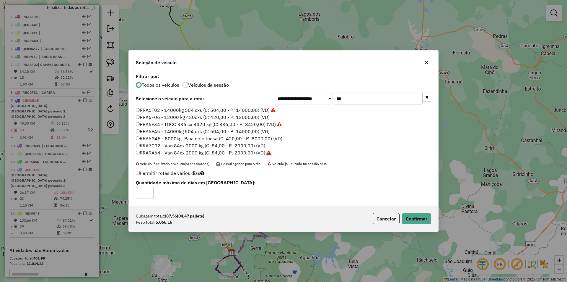
click at [180, 118] on label "RRA6F06 - 12000 kg 420cxs (C: 420,00 - P: 12000,00) (VD)" at bounding box center [203, 116] width 134 height 7
click at [421, 219] on button "Confirmar" at bounding box center [416, 218] width 29 height 11
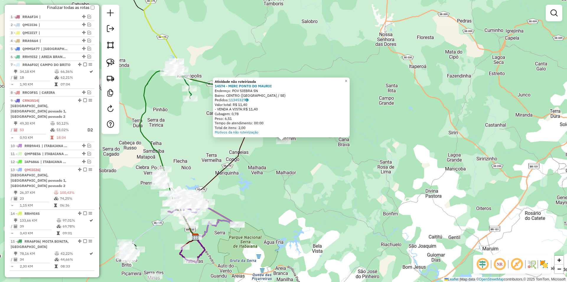
click at [279, 186] on div "× Atividade não roteirizada 14574 - MERC PONTO DO MAURIC Endereço: POV SIEBRA S…" at bounding box center [283, 141] width 567 height 282
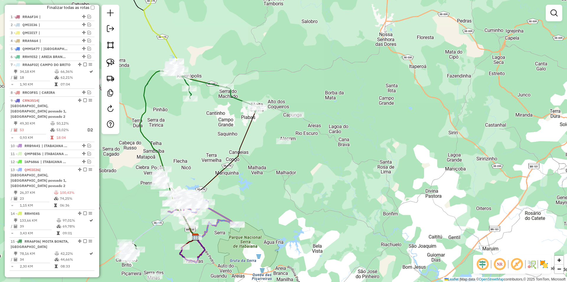
drag, startPoint x: 194, startPoint y: 204, endPoint x: 198, endPoint y: 198, distance: 6.4
click at [195, 204] on div "Janela de atendimento Grade de atendimento Capacidade Transportadoras Veículos …" at bounding box center [283, 141] width 567 height 282
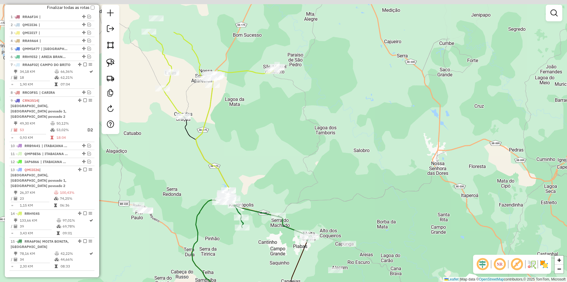
drag, startPoint x: 210, startPoint y: 127, endPoint x: 218, endPoint y: 150, distance: 24.0
click at [218, 150] on div "Janela de atendimento Grade de atendimento Capacidade Transportadoras Veículos …" at bounding box center [283, 141] width 567 height 282
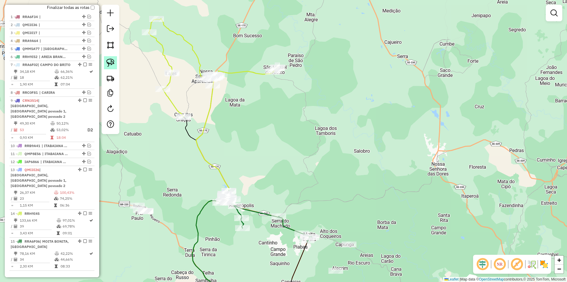
click at [115, 66] on link at bounding box center [110, 62] width 13 height 13
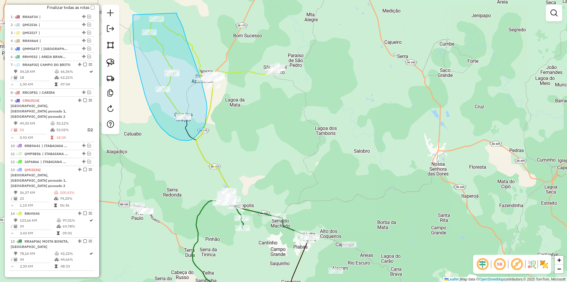
drag, startPoint x: 133, startPoint y: 15, endPoint x: 177, endPoint y: 13, distance: 43.8
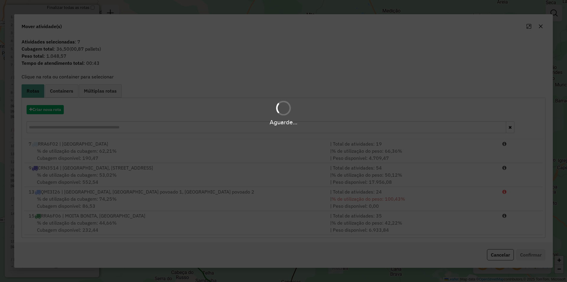
click at [58, 112] on div "Aguarde..." at bounding box center [283, 113] width 567 height 28
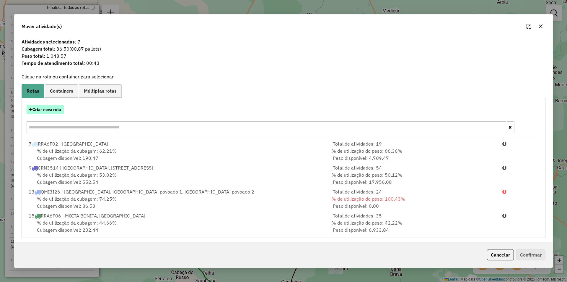
click at [56, 111] on button "Criar nova rota" at bounding box center [45, 109] width 37 height 9
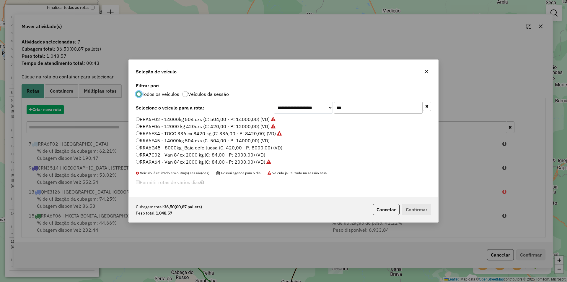
scroll to position [4, 2]
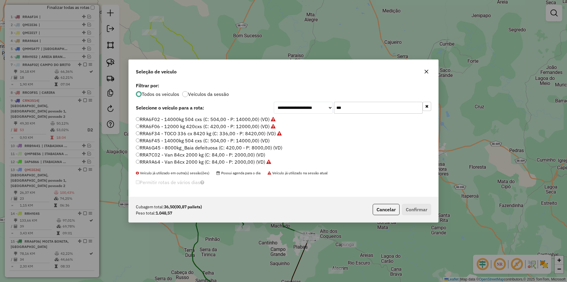
click at [354, 107] on input "***" at bounding box center [378, 108] width 89 height 12
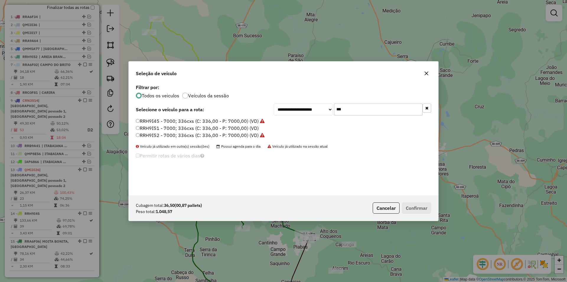
type input "***"
click at [161, 128] on label "RRH9I51 - 7000; 336cxs (C: 336,00 - P: 7000,00) (VD)" at bounding box center [197, 127] width 123 height 7
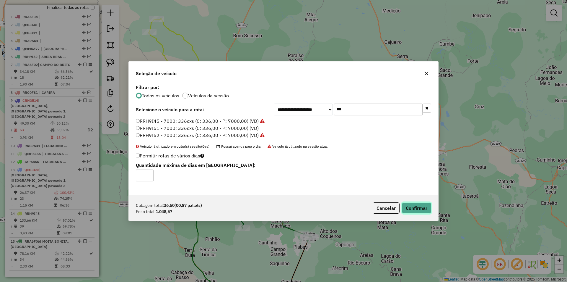
click at [408, 209] on button "Confirmar" at bounding box center [416, 207] width 29 height 11
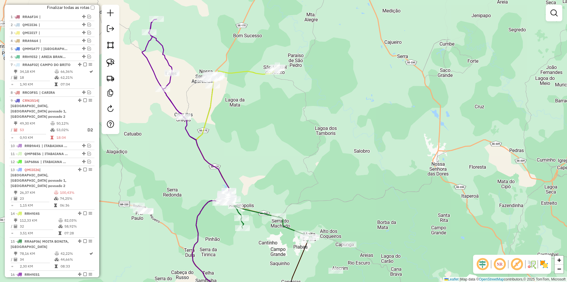
click at [233, 129] on div "Janela de atendimento Grade de atendimento Capacidade Transportadoras Veículos …" at bounding box center [283, 141] width 567 height 282
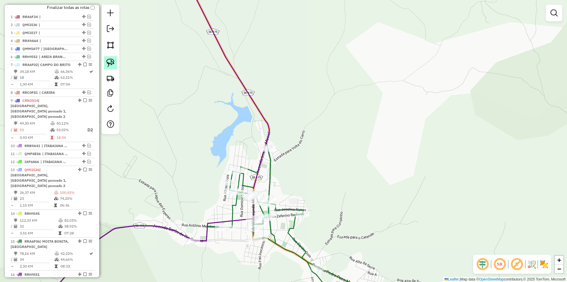
click at [107, 57] on link at bounding box center [110, 62] width 13 height 13
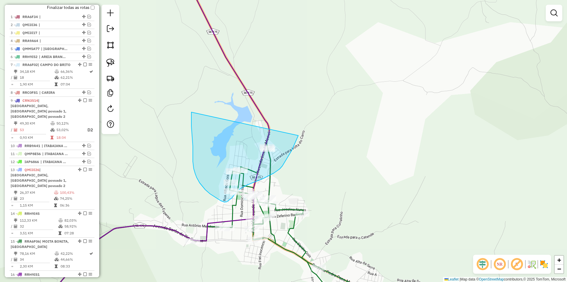
drag, startPoint x: 192, startPoint y: 126, endPoint x: 299, endPoint y: 134, distance: 107.9
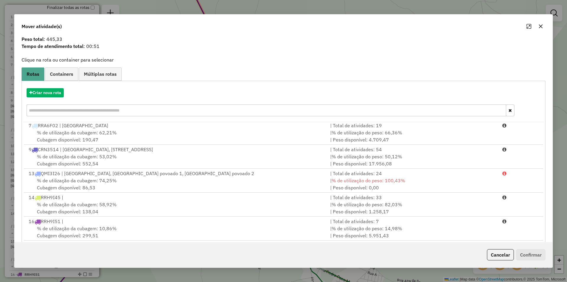
scroll to position [25, 0]
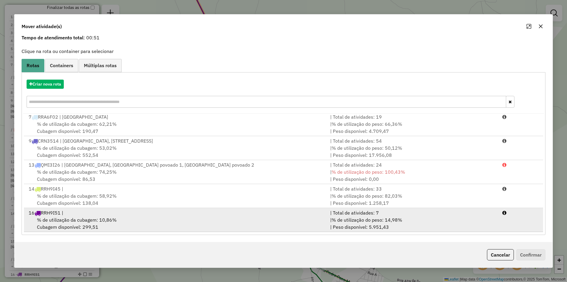
click at [359, 227] on div "| % de utilização do peso: 14,98% | Peso disponível: 5.951,43" at bounding box center [413, 223] width 172 height 14
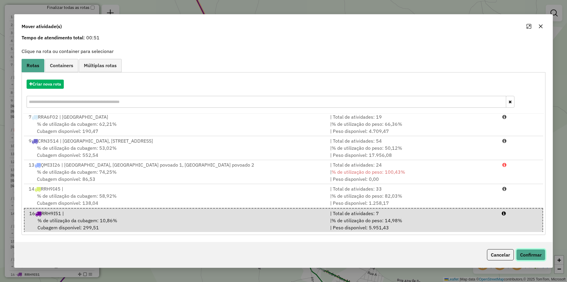
click at [535, 250] on button "Confirmar" at bounding box center [531, 254] width 29 height 11
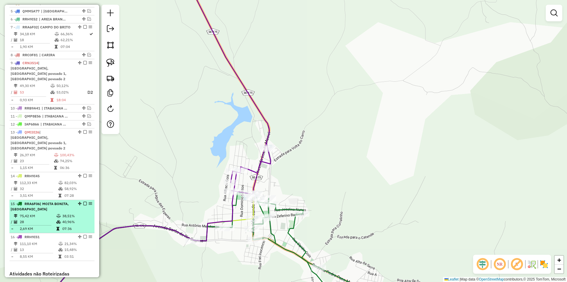
scroll to position [282, 0]
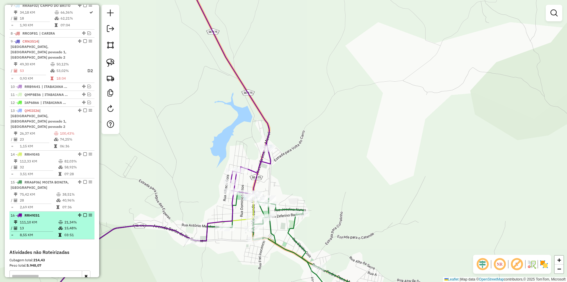
click at [51, 225] on td "13" at bounding box center [39, 228] width 39 height 6
select select "**********"
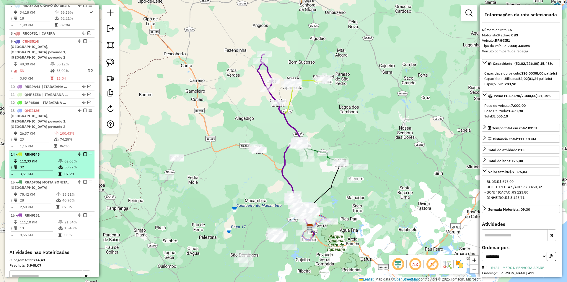
click at [59, 165] on icon at bounding box center [61, 167] width 4 height 4
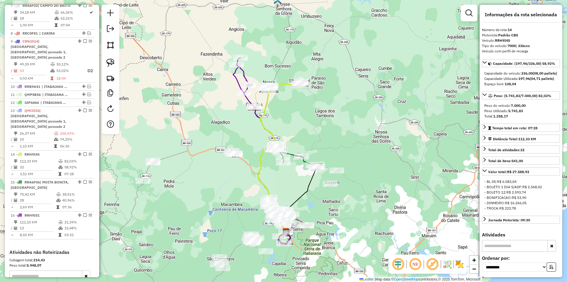
drag, startPoint x: 250, startPoint y: 90, endPoint x: 221, endPoint y: 160, distance: 76.1
click at [221, 160] on div "Janela de atendimento Grade de atendimento Capacidade Transportadoras Veículos …" at bounding box center [283, 141] width 567 height 282
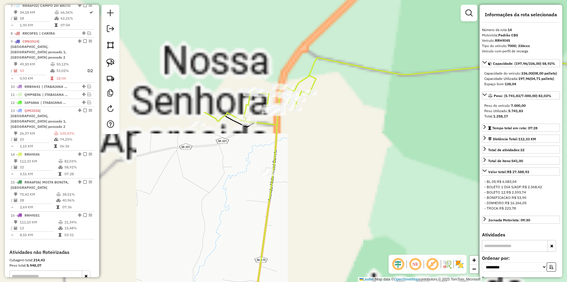
drag, startPoint x: 220, startPoint y: 161, endPoint x: 214, endPoint y: 172, distance: 12.9
click at [214, 172] on div "Janela de atendimento Grade de atendimento Capacidade Transportadoras Veículos …" at bounding box center [283, 141] width 567 height 282
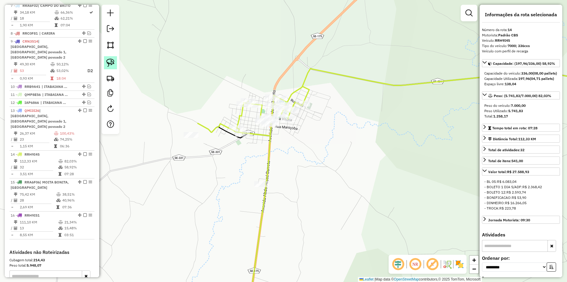
click at [108, 63] on img at bounding box center [110, 63] width 8 height 8
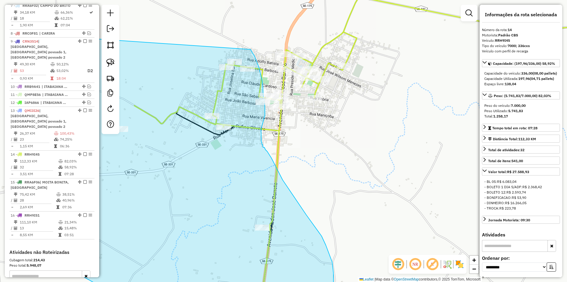
drag, startPoint x: 143, startPoint y: 137, endPoint x: 250, endPoint y: 48, distance: 138.5
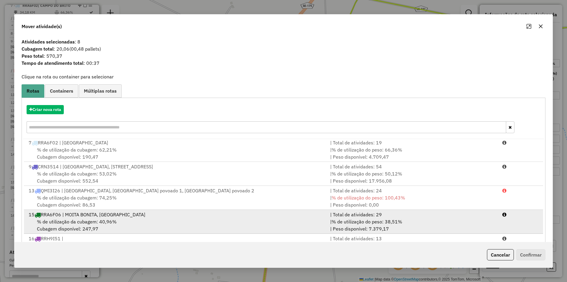
scroll to position [1, 0]
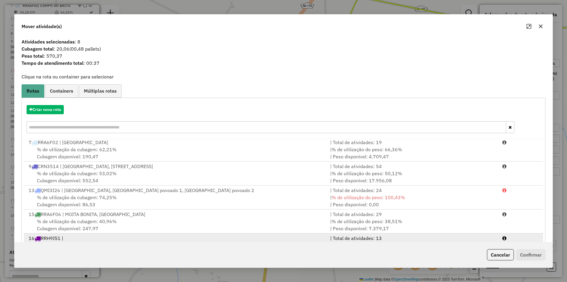
click at [345, 236] on div "| Total de atividades: 13" at bounding box center [413, 237] width 172 height 7
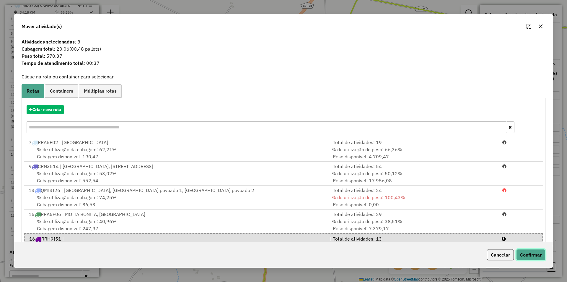
click at [523, 253] on button "Confirmar" at bounding box center [531, 254] width 29 height 11
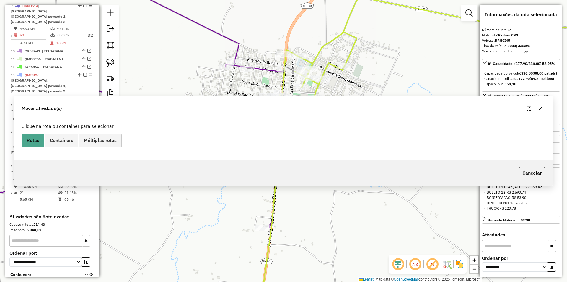
scroll to position [355, 0]
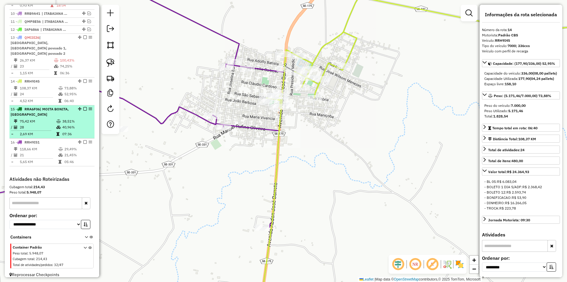
click at [72, 118] on td "38,51%" at bounding box center [77, 121] width 30 height 6
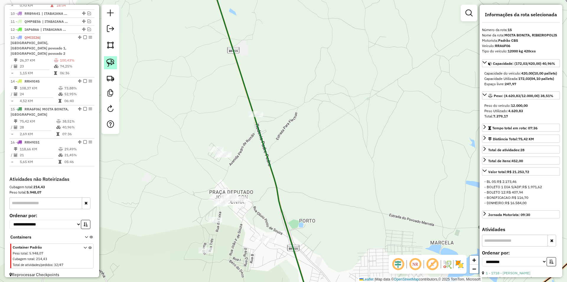
click at [111, 59] on img at bounding box center [110, 63] width 8 height 8
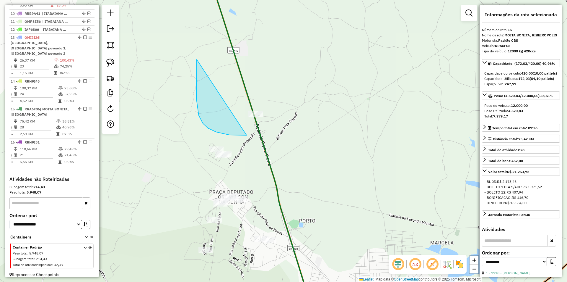
drag, startPoint x: 197, startPoint y: 59, endPoint x: 316, endPoint y: 218, distance: 198.8
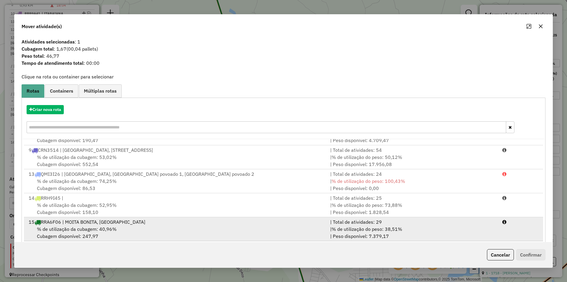
scroll to position [25, 0]
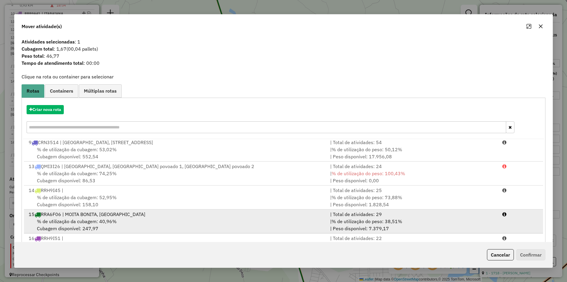
click at [277, 218] on div "% de utilização da cubagem: 40,96% Cubagem disponível: 247,97" at bounding box center [176, 225] width 302 height 14
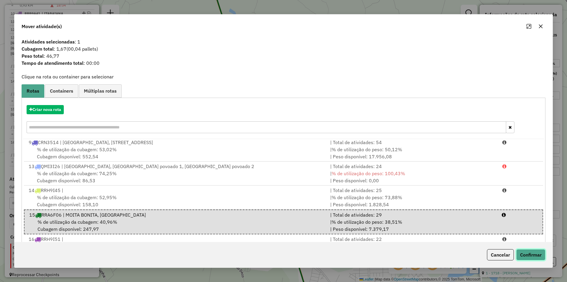
drag, startPoint x: 520, startPoint y: 256, endPoint x: 475, endPoint y: 243, distance: 47.6
click at [521, 256] on button "Confirmar" at bounding box center [531, 254] width 29 height 11
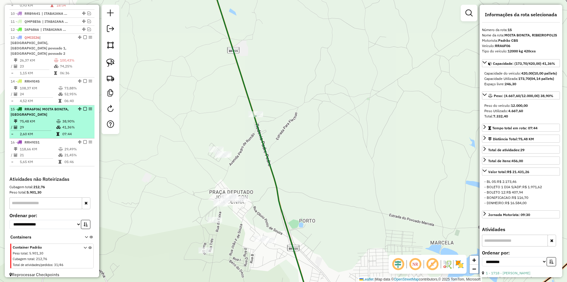
click at [79, 124] on td "41,36%" at bounding box center [77, 127] width 30 height 6
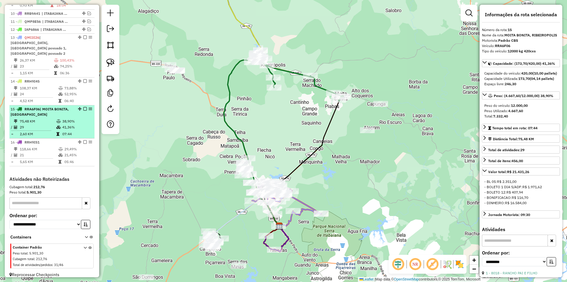
click at [83, 107] on em at bounding box center [85, 109] width 4 height 4
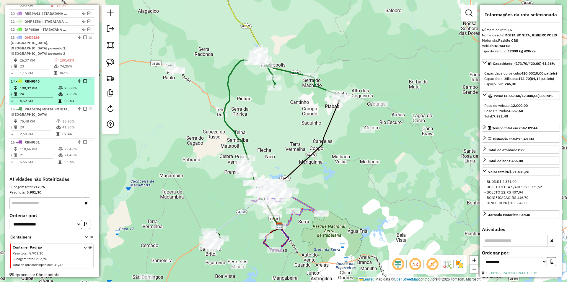
scroll to position [330, 0]
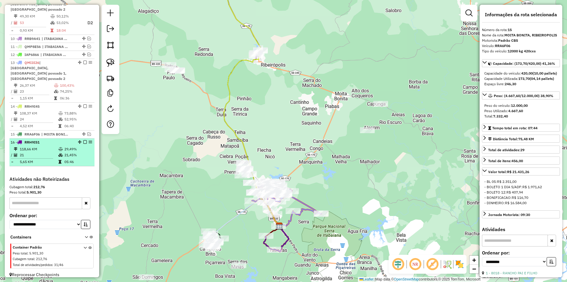
click at [75, 146] on td "29,49%" at bounding box center [78, 149] width 28 height 6
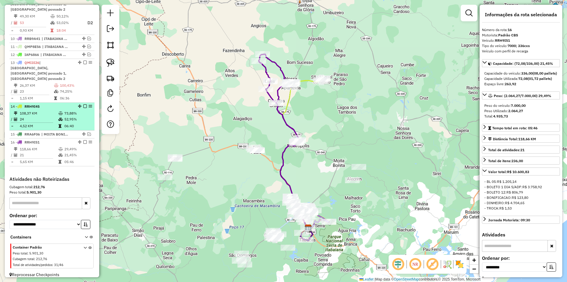
click at [56, 110] on td "108,37 KM" at bounding box center [39, 113] width 39 height 6
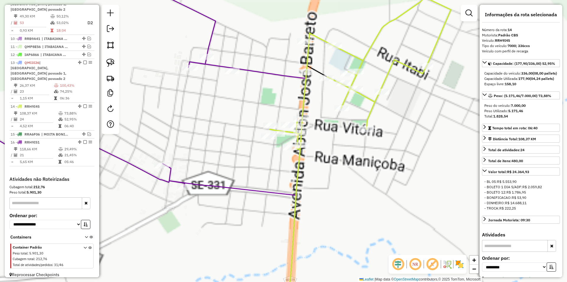
drag, startPoint x: 249, startPoint y: 110, endPoint x: 210, endPoint y: 92, distance: 42.4
click at [211, 93] on div "Janela de atendimento Grade de atendimento Capacidade Transportadoras Veículos …" at bounding box center [283, 141] width 567 height 282
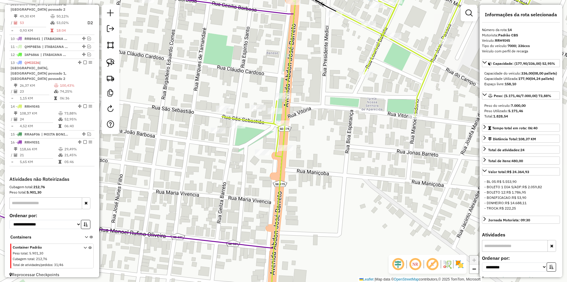
click at [118, 64] on div at bounding box center [111, 69] width 18 height 129
click at [114, 63] on img at bounding box center [110, 63] width 8 height 8
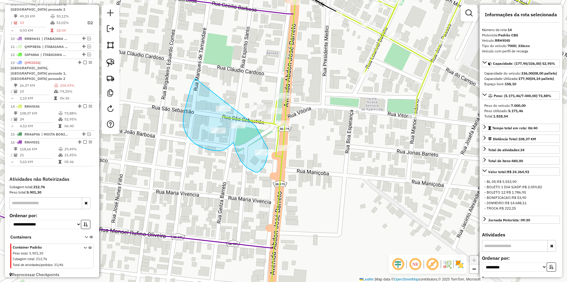
drag, startPoint x: 195, startPoint y: 78, endPoint x: 255, endPoint y: 125, distance: 76.2
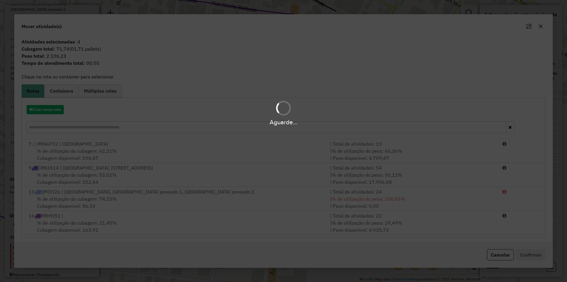
click at [504, 257] on div "Aguarde..." at bounding box center [283, 141] width 567 height 282
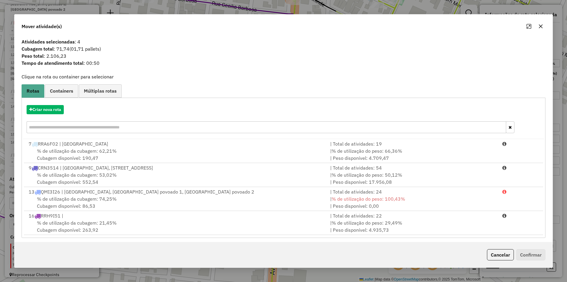
drag, startPoint x: 505, startPoint y: 257, endPoint x: 270, endPoint y: 194, distance: 243.3
click at [505, 257] on button "Cancelar" at bounding box center [500, 254] width 27 height 11
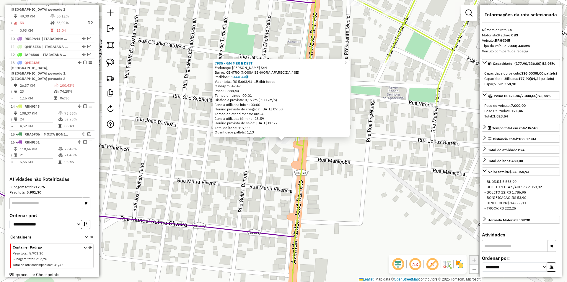
click at [269, 173] on div "7935 - GM MER E DEST Endereço: [PERSON_NAME] S/N Bairro: CENTRO (NOSSA SENHORA …" at bounding box center [283, 141] width 567 height 282
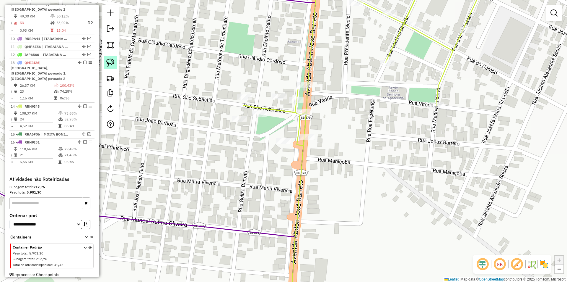
click at [106, 58] on link at bounding box center [110, 62] width 13 height 13
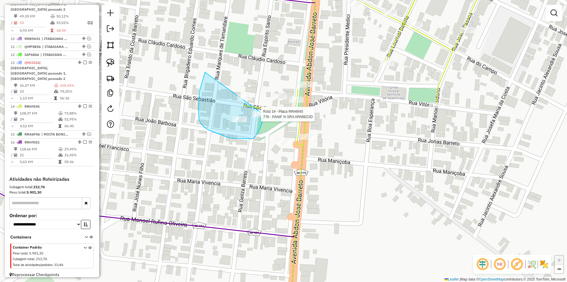
drag, startPoint x: 203, startPoint y: 80, endPoint x: 263, endPoint y: 95, distance: 61.9
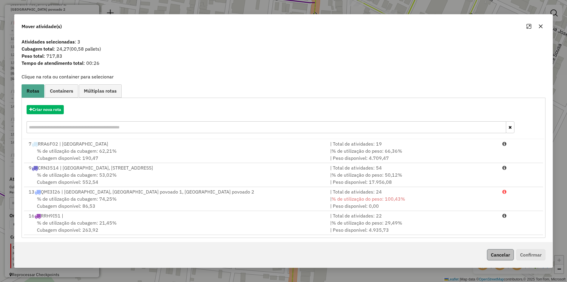
drag, startPoint x: 290, startPoint y: 226, endPoint x: 508, endPoint y: 254, distance: 219.9
click at [291, 227] on div "% de utilização da cubagem: 21,45% Cubagem disponível: 263,92" at bounding box center [176, 226] width 302 height 14
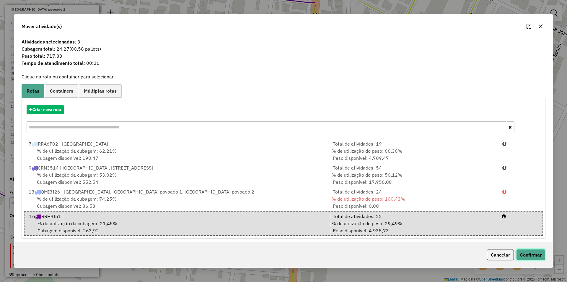
click at [534, 254] on button "Confirmar" at bounding box center [531, 254] width 29 height 11
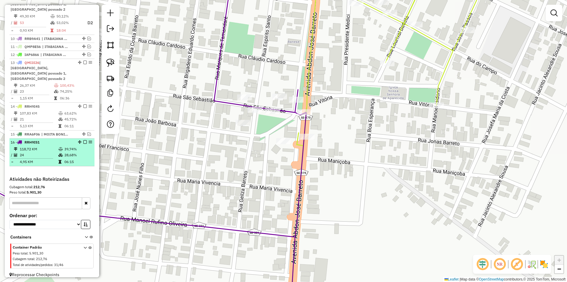
click at [71, 146] on td "39,74%" at bounding box center [78, 149] width 28 height 6
select select "**********"
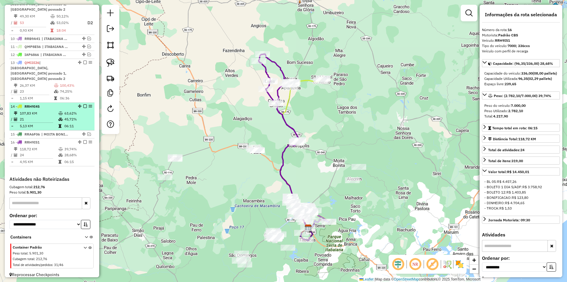
click at [67, 116] on td "45,72%" at bounding box center [78, 119] width 28 height 6
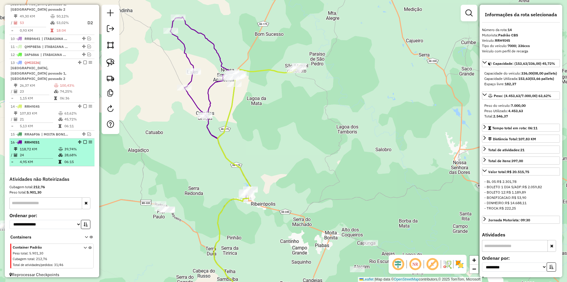
click at [83, 140] on em at bounding box center [85, 142] width 4 height 4
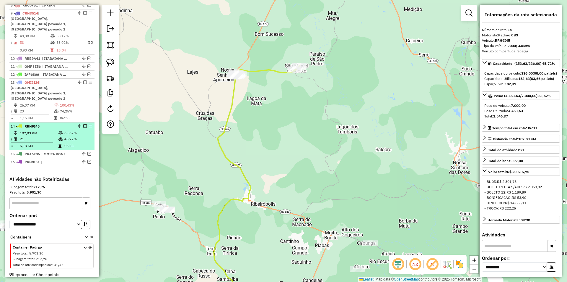
click at [83, 124] on em at bounding box center [85, 126] width 4 height 4
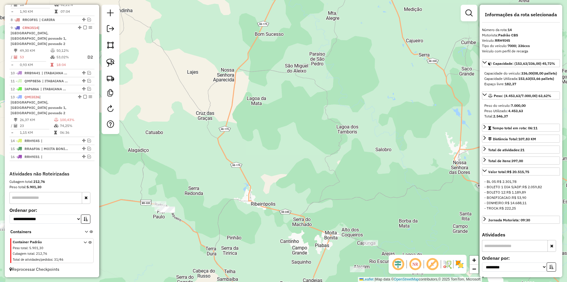
scroll to position [290, 0]
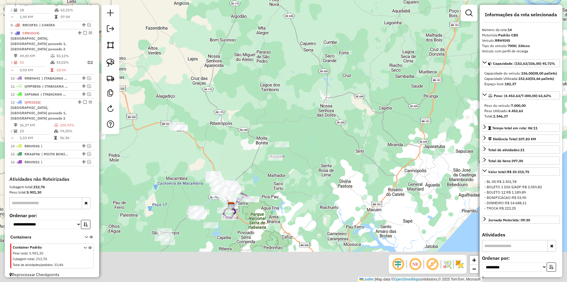
drag, startPoint x: 204, startPoint y: 144, endPoint x: 216, endPoint y: 118, distance: 28.7
click at [216, 118] on div "Janela de atendimento Grade de atendimento Capacidade Transportadoras Veículos …" at bounding box center [283, 141] width 567 height 282
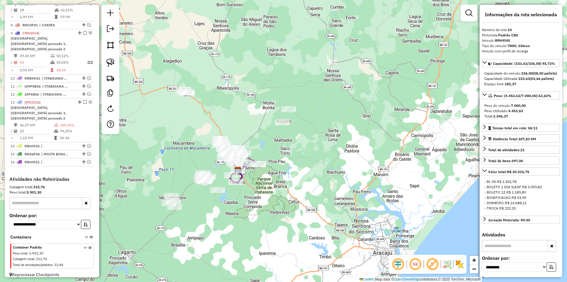
drag, startPoint x: 196, startPoint y: 121, endPoint x: 193, endPoint y: 98, distance: 22.9
click at [194, 99] on div "Janela de atendimento Grade de atendimento Capacidade Transportadoras Veículos …" at bounding box center [283, 141] width 567 height 282
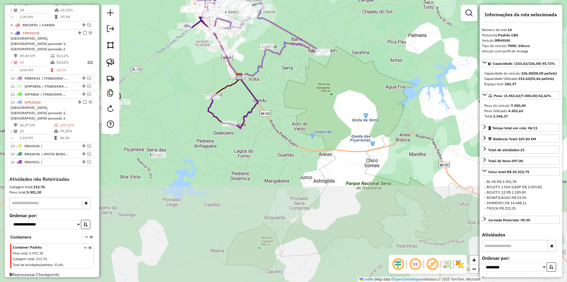
drag, startPoint x: 214, startPoint y: 203, endPoint x: 182, endPoint y: 70, distance: 136.7
click at [182, 70] on div "Janela de atendimento Grade de atendimento Capacidade Transportadoras Veículos …" at bounding box center [283, 141] width 567 height 282
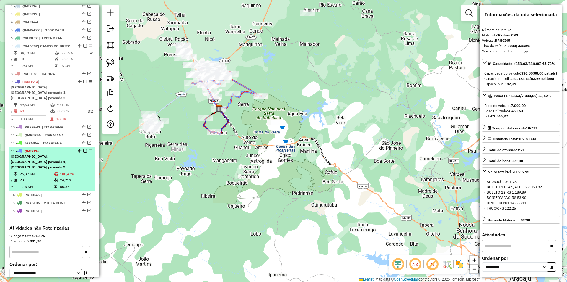
scroll to position [231, 0]
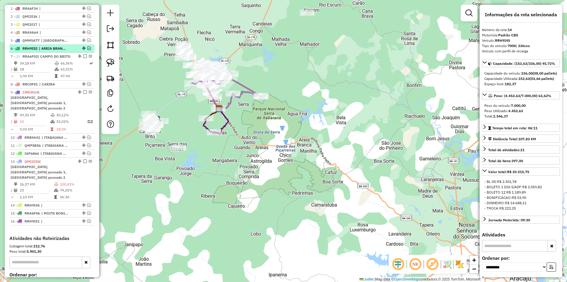
click at [87, 50] on em at bounding box center [89, 48] width 4 height 4
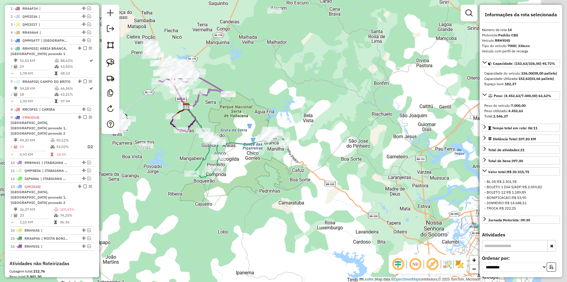
drag, startPoint x: 285, startPoint y: 173, endPoint x: 248, endPoint y: 160, distance: 40.2
click at [243, 168] on div "Janela de atendimento Grade de atendimento Capacidade Transportadoras Veículos …" at bounding box center [283, 141] width 567 height 282
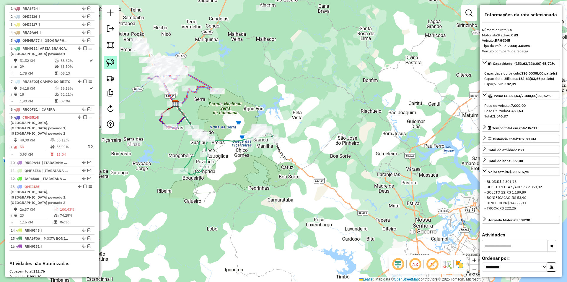
click at [107, 62] on img at bounding box center [110, 63] width 8 height 8
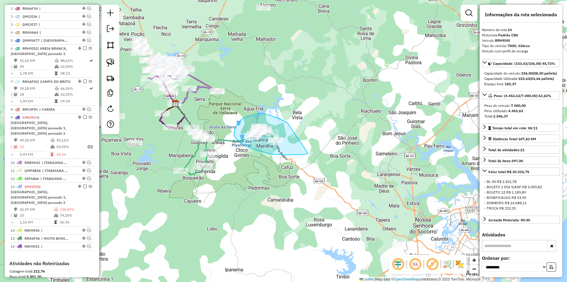
drag, startPoint x: 288, startPoint y: 124, endPoint x: 308, endPoint y: 153, distance: 35.3
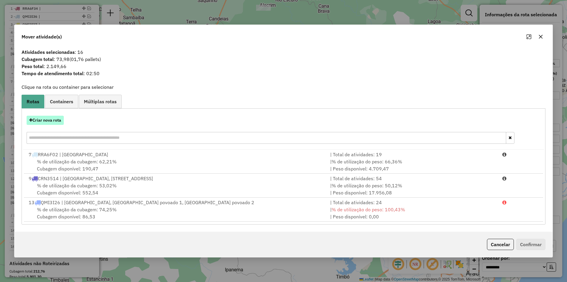
click at [56, 119] on button "Criar nova rota" at bounding box center [45, 120] width 37 height 9
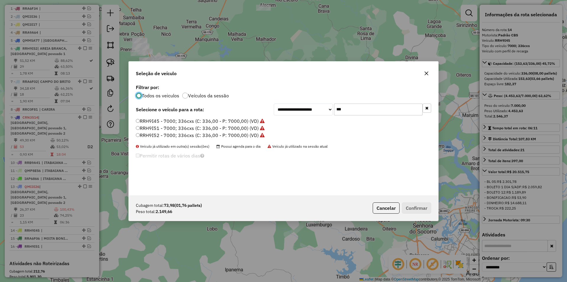
scroll to position [3, 2]
click at [351, 114] on input "***" at bounding box center [378, 109] width 89 height 12
click at [351, 113] on input "***" at bounding box center [378, 109] width 89 height 12
click at [351, 112] on input "***" at bounding box center [378, 109] width 89 height 12
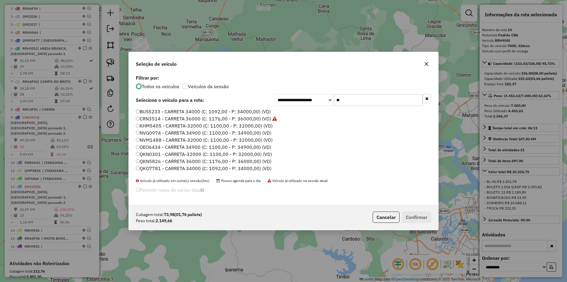
type input "***"
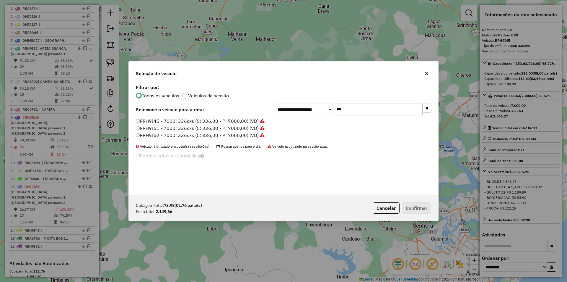
click at [179, 135] on label "RRH9I52 - 7000; 336cxs (C: 336,00 - P: 7000,00) (VD)" at bounding box center [200, 135] width 129 height 7
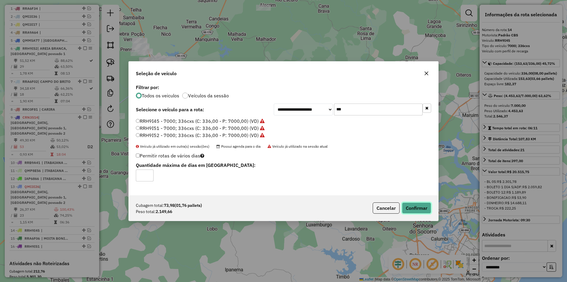
click at [416, 210] on button "Confirmar" at bounding box center [416, 207] width 29 height 11
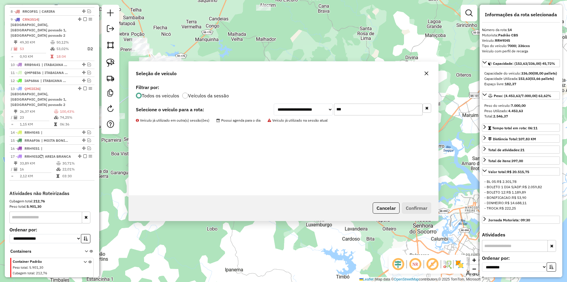
scroll to position [348, 0]
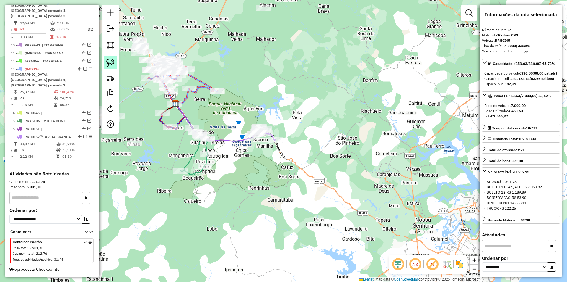
drag, startPoint x: 111, startPoint y: 62, endPoint x: 113, endPoint y: 66, distance: 4.5
click at [111, 62] on img at bounding box center [110, 63] width 8 height 8
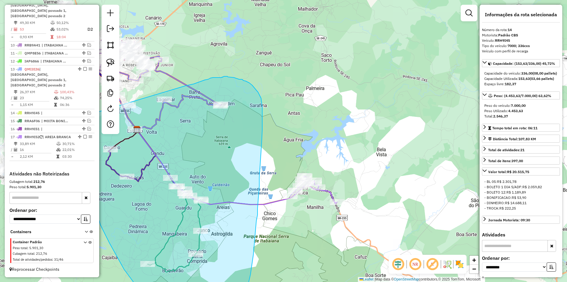
drag, startPoint x: 142, startPoint y: 100, endPoint x: 186, endPoint y: 86, distance: 47.3
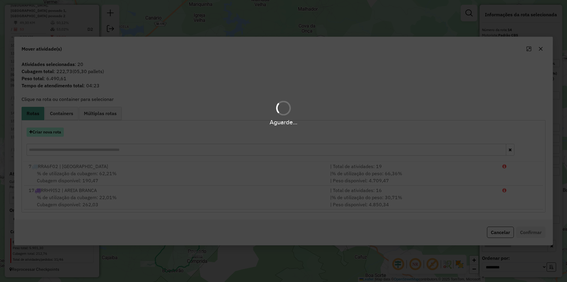
click at [51, 134] on button "Criar nova rota" at bounding box center [45, 131] width 37 height 9
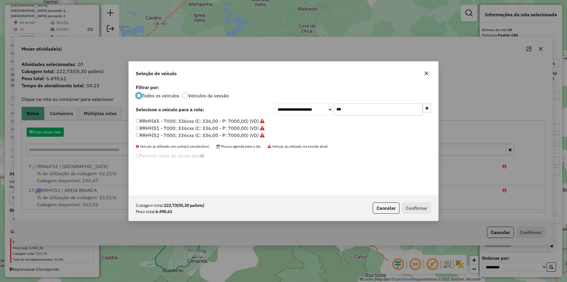
scroll to position [3, 2]
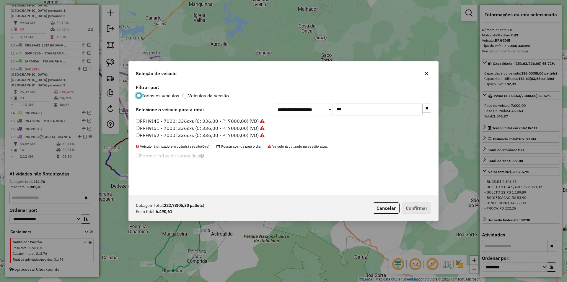
click at [362, 109] on input "***" at bounding box center [378, 109] width 89 height 12
click at [362, 109] on div "**********" at bounding box center [284, 139] width 310 height 112
type input "***"
click at [193, 133] on label "QMO6F33 - Peso 7000 caixa252 (C: 252,00 - P: 7000,00) (VD)" at bounding box center [205, 135] width 139 height 7
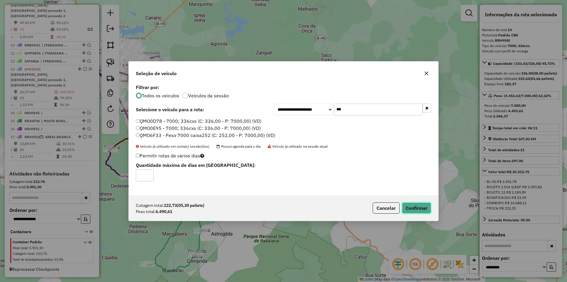
click at [412, 205] on button "Confirmar" at bounding box center [416, 207] width 29 height 11
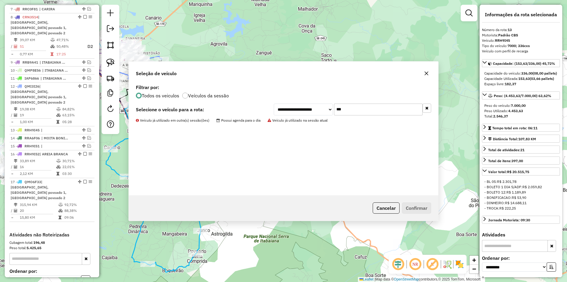
scroll to position [348, 0]
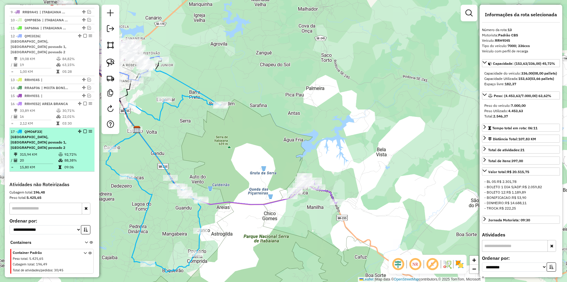
click at [74, 164] on td "09:06" at bounding box center [78, 167] width 28 height 6
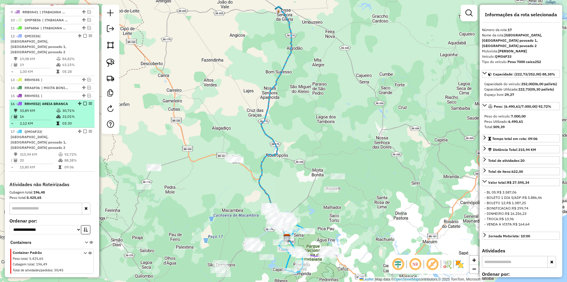
click at [74, 120] on td "03:30" at bounding box center [77, 123] width 30 height 6
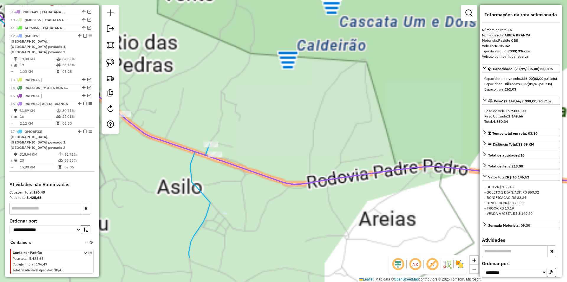
drag, startPoint x: 243, startPoint y: 179, endPoint x: 250, endPoint y: 160, distance: 20.3
click at [250, 160] on icon at bounding box center [305, 72] width 681 height 223
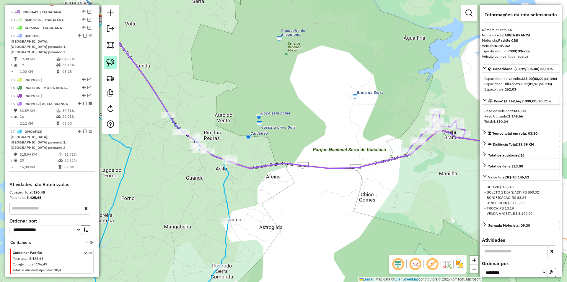
click at [111, 63] on img at bounding box center [110, 63] width 8 height 8
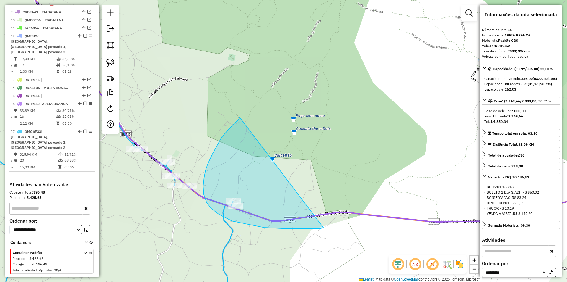
drag, startPoint x: 239, startPoint y: 119, endPoint x: 324, endPoint y: 227, distance: 137.4
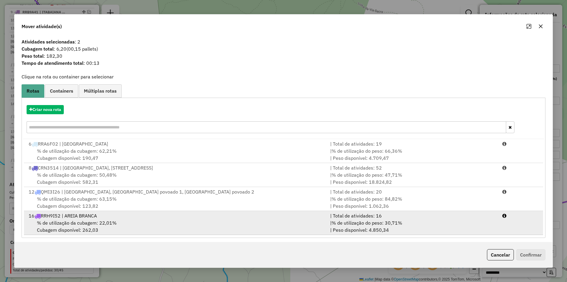
click at [481, 227] on div "| % de utilização do peso: 30,71% | Peso disponível: 4.850,34" at bounding box center [413, 226] width 172 height 14
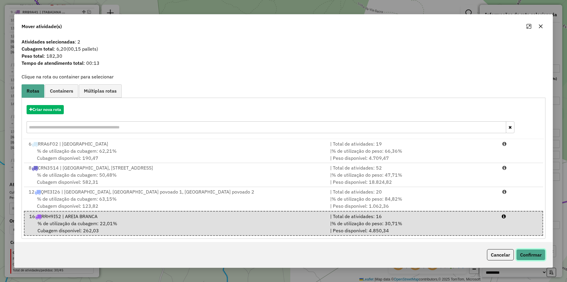
click at [529, 253] on button "Confirmar" at bounding box center [531, 254] width 29 height 11
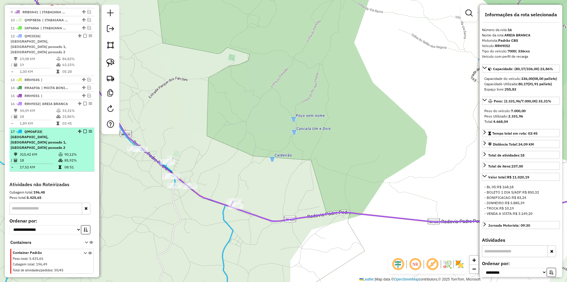
click at [64, 151] on td "90,12%" at bounding box center [78, 154] width 28 height 6
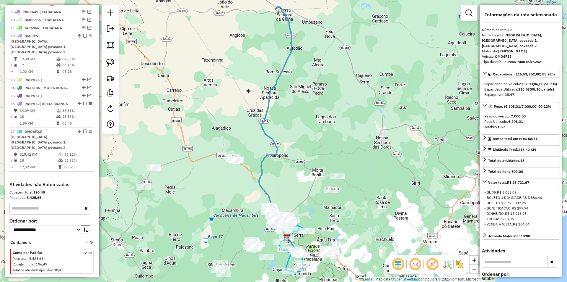
drag, startPoint x: 199, startPoint y: 141, endPoint x: 192, endPoint y: 97, distance: 44.7
click at [192, 97] on div "Janela de atendimento Grade de atendimento Capacidade Transportadoras Veículos …" at bounding box center [283, 141] width 567 height 282
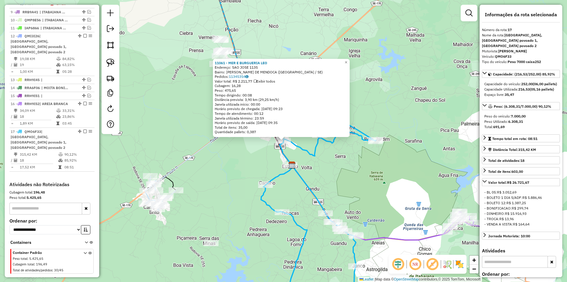
click at [236, 166] on div "11061 - MER E BURGUERIA [PERSON_NAME]: SAO JOSE 1135 Bairro: [PERSON_NAME] DE M…" at bounding box center [283, 141] width 567 height 282
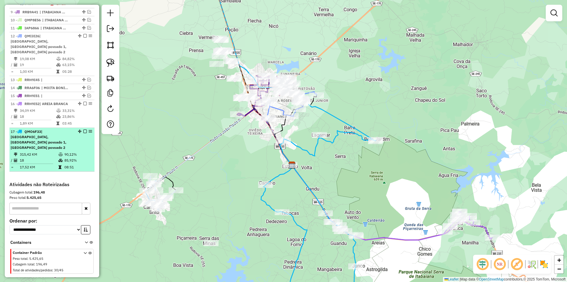
click at [83, 129] on em at bounding box center [85, 131] width 4 height 4
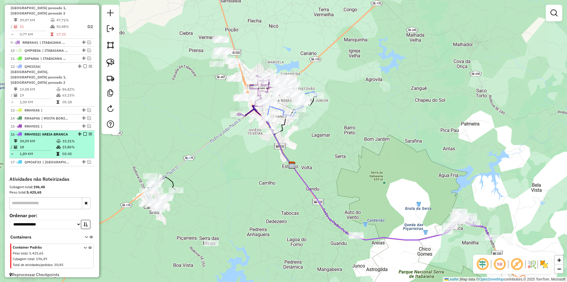
click at [83, 132] on em at bounding box center [85, 134] width 4 height 4
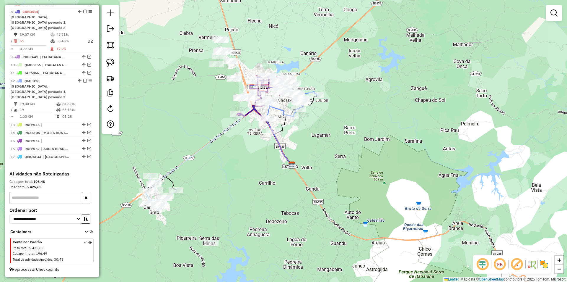
scroll to position [298, 0]
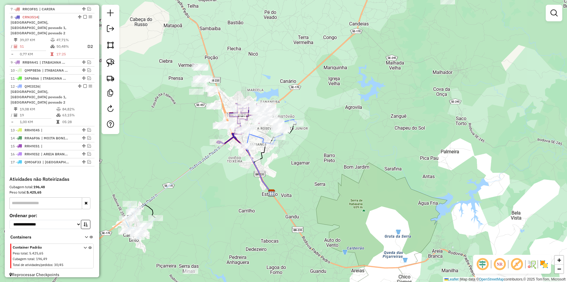
drag, startPoint x: 161, startPoint y: 139, endPoint x: 165, endPoint y: 138, distance: 3.6
click at [160, 139] on div "Janela de atendimento Grade de atendimento Capacidade Transportadoras Veículos …" at bounding box center [283, 141] width 567 height 282
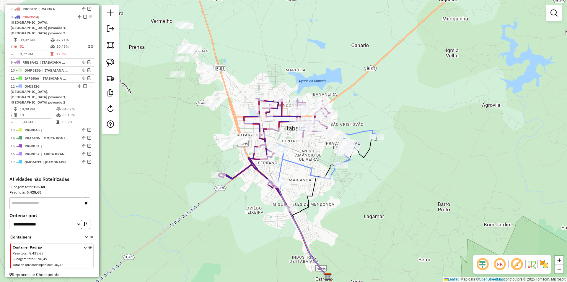
drag, startPoint x: 204, startPoint y: 162, endPoint x: 198, endPoint y: 168, distance: 8.2
click at [198, 168] on div "Janela de atendimento Grade de atendimento Capacidade Transportadoras Veículos …" at bounding box center [283, 141] width 567 height 282
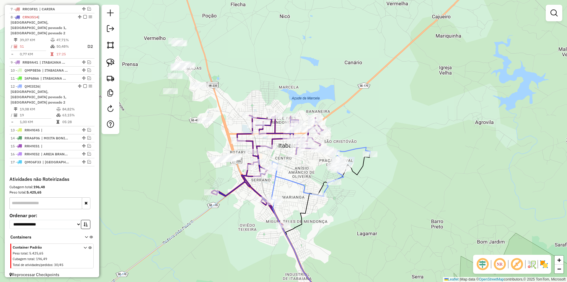
drag, startPoint x: 190, startPoint y: 143, endPoint x: 183, endPoint y: 160, distance: 18.4
click at [183, 160] on div "Janela de atendimento Grade de atendimento Capacidade Transportadoras Veículos …" at bounding box center [283, 141] width 567 height 282
select select "**********"
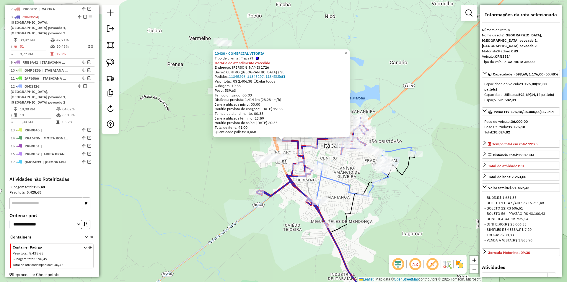
click at [218, 168] on div "10430 - COMERCIAL VITORIA Tipo de cliente: Trava (T) Horário de atendimento exc…" at bounding box center [283, 141] width 567 height 282
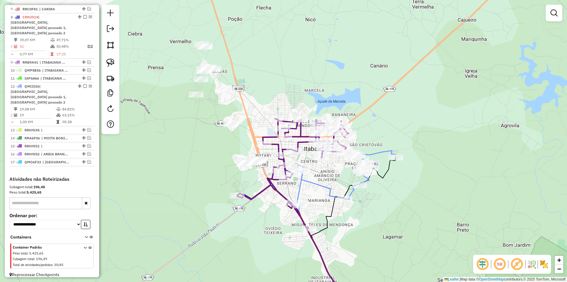
drag, startPoint x: 226, startPoint y: 166, endPoint x: 176, endPoint y: 170, distance: 50.5
click at [176, 170] on div "Janela de atendimento Grade de atendimento Capacidade Transportadoras Veículos …" at bounding box center [283, 141] width 567 height 282
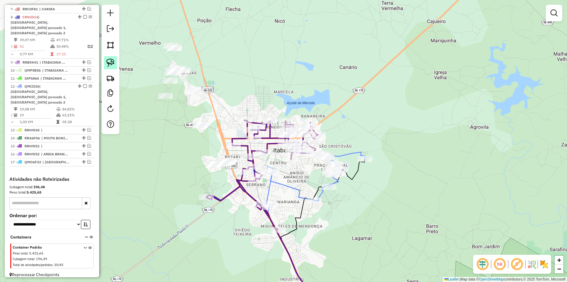
click at [111, 65] on img at bounding box center [110, 63] width 8 height 8
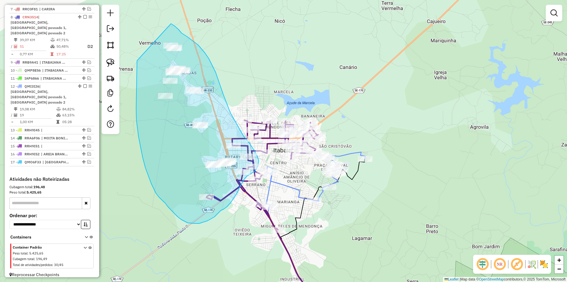
drag, startPoint x: 137, startPoint y: 61, endPoint x: 168, endPoint y: 22, distance: 49.4
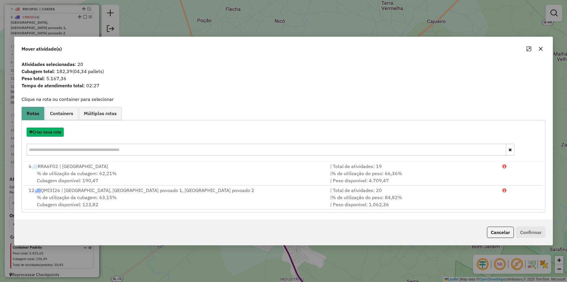
click at [57, 132] on button "Criar nova rota" at bounding box center [45, 131] width 37 height 9
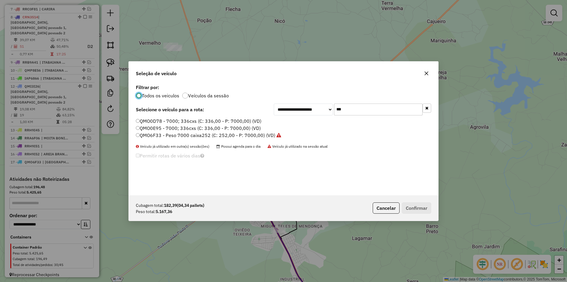
scroll to position [3, 2]
click at [361, 108] on input "***" at bounding box center [378, 109] width 89 height 12
click at [361, 108] on div "**********" at bounding box center [284, 139] width 310 height 112
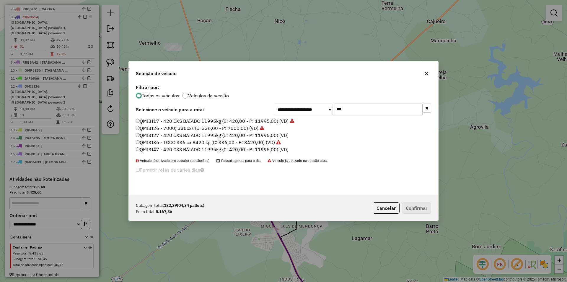
type input "***"
click at [155, 134] on label "QMI3I27 - 420 CXS BAIADO 11995kg (C: 420,00 - P: 11995,00) (VD)" at bounding box center [212, 135] width 153 height 7
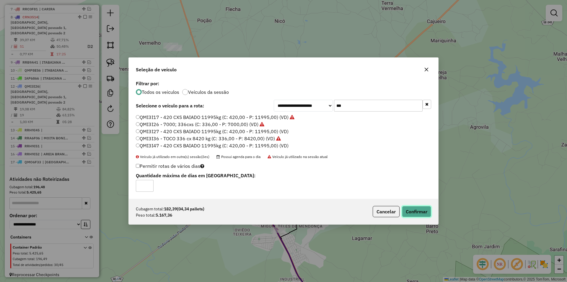
click at [416, 208] on button "Confirmar" at bounding box center [416, 211] width 29 height 11
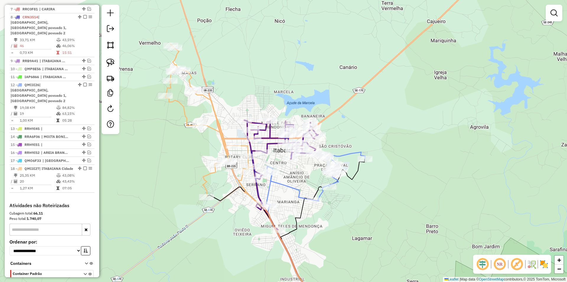
scroll to position [308, 0]
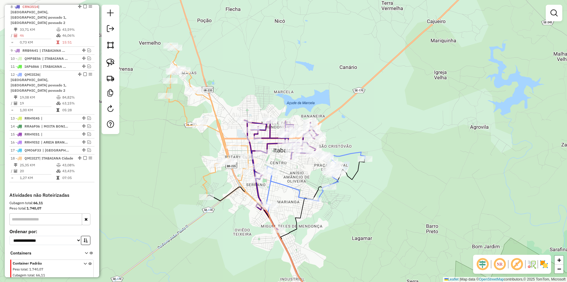
drag, startPoint x: 283, startPoint y: 203, endPoint x: 267, endPoint y: 199, distance: 16.3
click at [283, 202] on div "Janela de atendimento Grade de atendimento Capacidade Transportadoras Veículos …" at bounding box center [283, 141] width 567 height 282
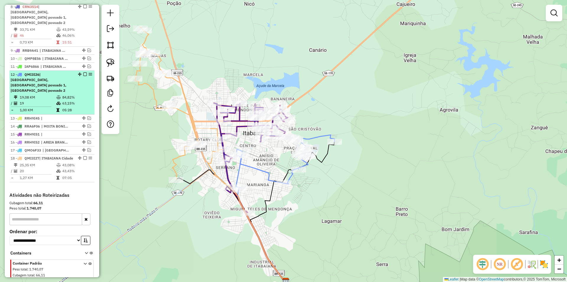
click at [62, 94] on td "84,82%" at bounding box center [77, 97] width 30 height 6
select select "**********"
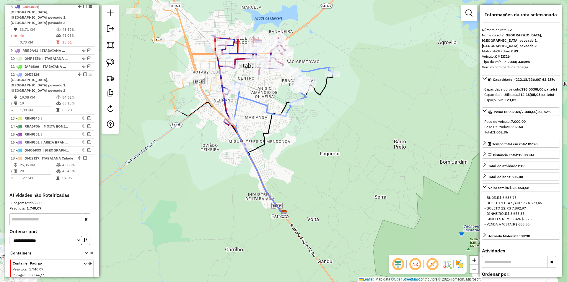
click at [239, 139] on div "Janela de atendimento Grade de atendimento Capacidade Transportadoras Veículos …" at bounding box center [283, 141] width 567 height 282
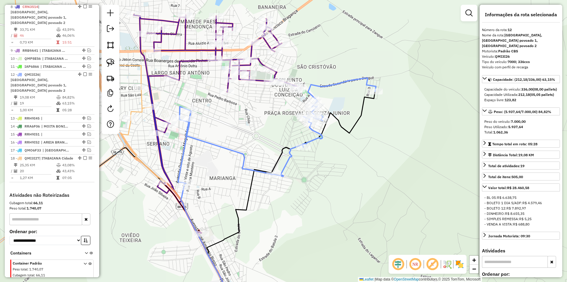
click at [238, 122] on div "Janela de atendimento Grade de atendimento Capacidade Transportadoras Veículos …" at bounding box center [283, 141] width 567 height 282
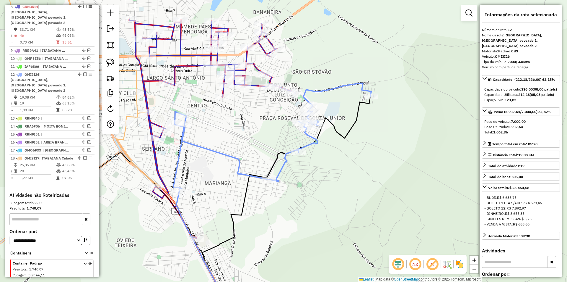
drag, startPoint x: 233, startPoint y: 139, endPoint x: 233, endPoint y: 116, distance: 22.5
click at [219, 147] on div "Janela de atendimento Grade de atendimento Capacidade Transportadoras Veículos …" at bounding box center [283, 141] width 567 height 282
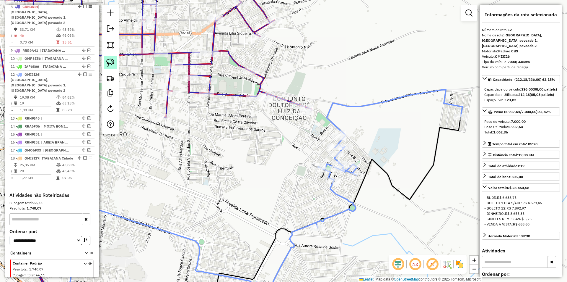
click at [114, 63] on img at bounding box center [110, 63] width 8 height 8
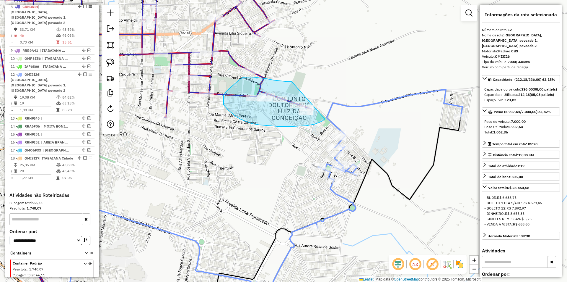
drag, startPoint x: 292, startPoint y: 82, endPoint x: 330, endPoint y: 112, distance: 49.0
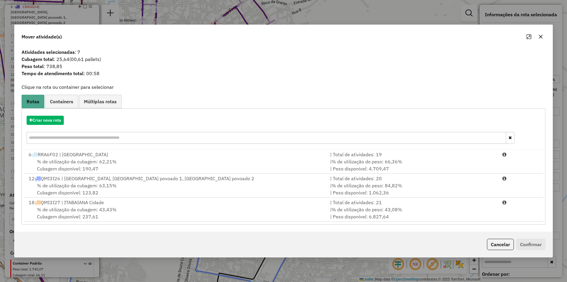
drag, startPoint x: 282, startPoint y: 185, endPoint x: 483, endPoint y: 253, distance: 211.7
click at [282, 185] on div "% de utilização da cubagem: 63,15% Cubagem disponível: 123,82" at bounding box center [176, 189] width 302 height 14
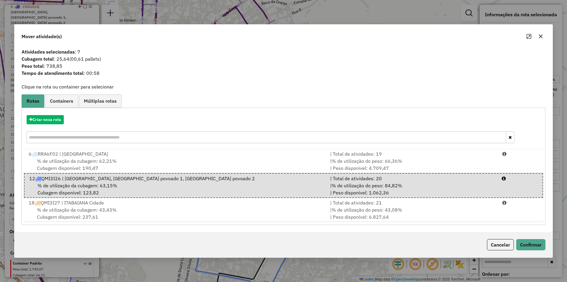
click at [515, 245] on div "Cancelar Confirmar" at bounding box center [515, 244] width 61 height 11
click at [520, 244] on button "Confirmar" at bounding box center [531, 244] width 29 height 11
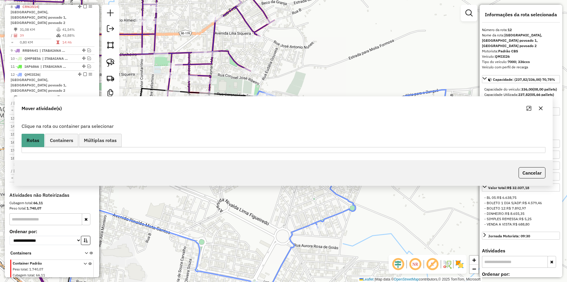
scroll to position [330, 0]
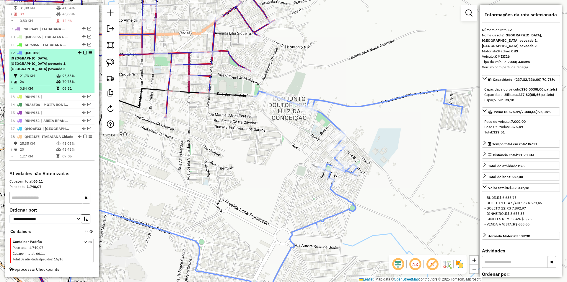
click at [73, 73] on td "95,38%" at bounding box center [77, 76] width 30 height 6
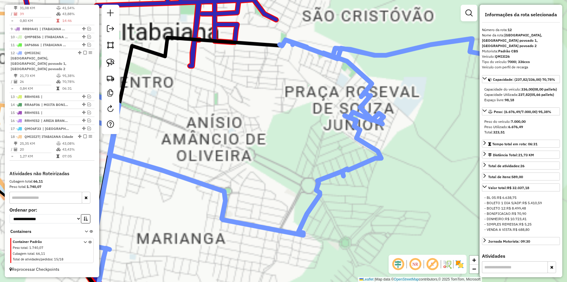
click at [267, 111] on div "Janela de atendimento Grade de atendimento Capacidade Transportadoras Veículos …" at bounding box center [283, 141] width 567 height 282
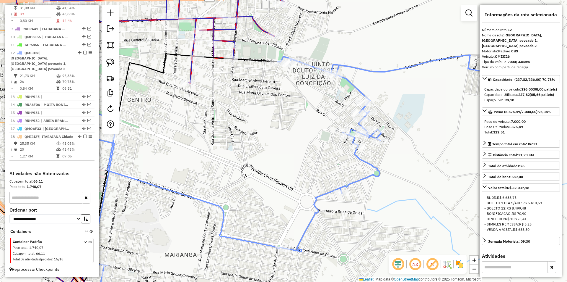
drag, startPoint x: 259, startPoint y: 104, endPoint x: 290, endPoint y: 112, distance: 31.8
click at [290, 112] on div "Janela de atendimento Grade de atendimento Capacidade Transportadoras Veículos …" at bounding box center [283, 141] width 567 height 282
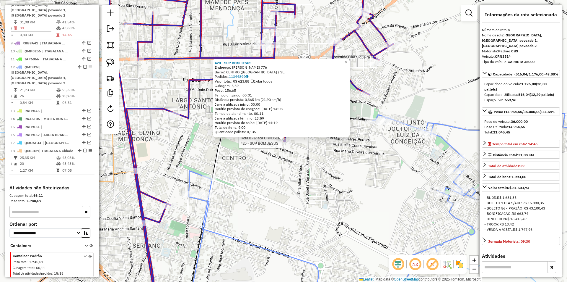
scroll to position [312, 0]
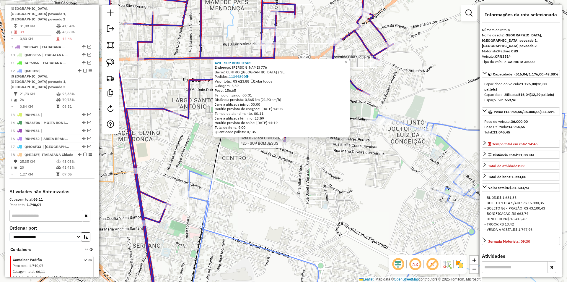
click at [285, 144] on div at bounding box center [283, 141] width 15 height 6
click at [308, 159] on div "420 - SUP BOM JESUS Endereço: JOSE MESQUITA DA SILVEIRA 776 Bairro: CENTRO (ITA…" at bounding box center [283, 141] width 567 height 282
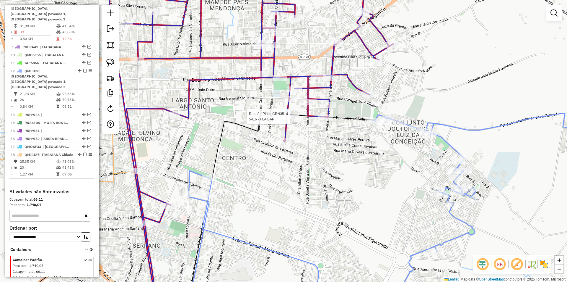
select select "**********"
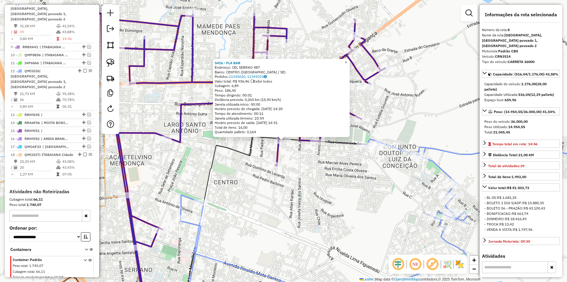
click at [304, 171] on div "5416 - FLA BAR Endereço: CEL SEBRAO 487 Bairro: CENTRO (ITABAIANA / SE) Pedidos…" at bounding box center [283, 141] width 567 height 282
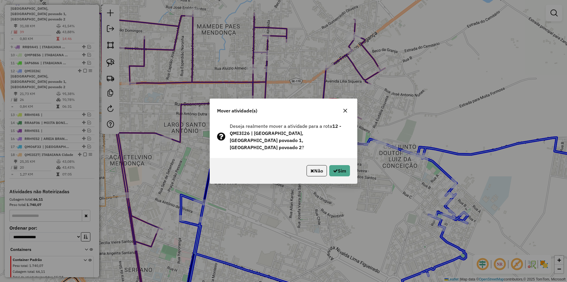
click at [351, 167] on div "Não Sim" at bounding box center [283, 170] width 147 height 25
click at [345, 166] on button "Sim" at bounding box center [340, 170] width 21 height 11
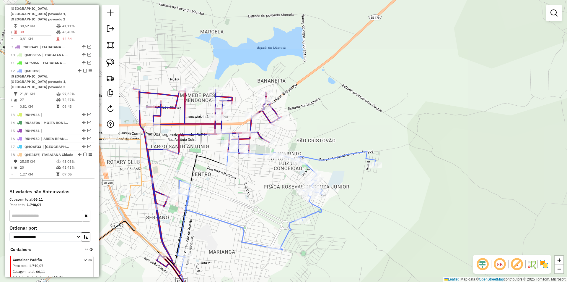
drag, startPoint x: 240, startPoint y: 135, endPoint x: 244, endPoint y: 119, distance: 16.5
click at [244, 119] on div "Rota 12 - Placa QMI3I26 583 - BAR BATATA FRITA Janela de atendimento Grade de a…" at bounding box center [283, 141] width 567 height 282
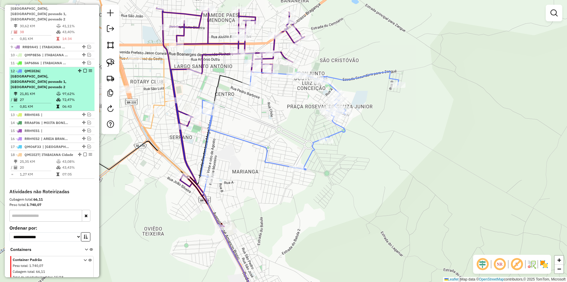
click at [84, 71] on em at bounding box center [85, 71] width 4 height 4
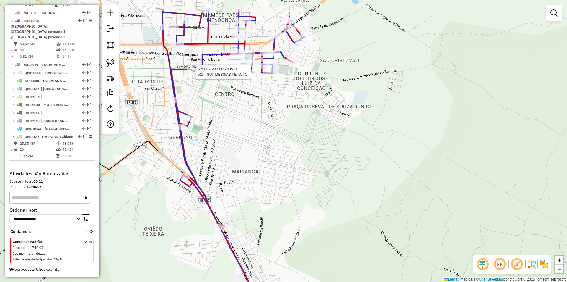
select select "**********"
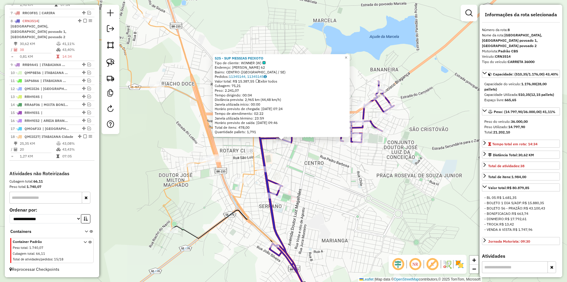
click at [292, 167] on div "525 - SUP MESSIAS PEIXOTO Tipo de cliente: WINNER (W) Endereço: JOSE DO PRADO F…" at bounding box center [283, 141] width 567 height 282
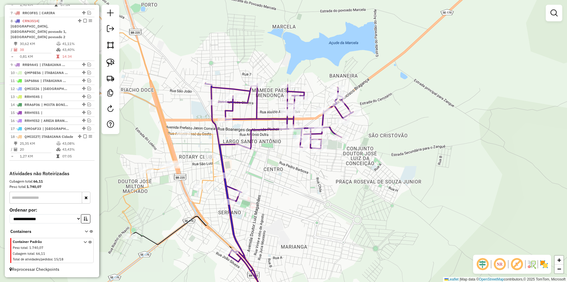
drag, startPoint x: 278, startPoint y: 183, endPoint x: 272, endPoint y: 183, distance: 5.9
click at [273, 183] on div "Janela de atendimento Grade de atendimento Capacidade Transportadoras Veículos …" at bounding box center [283, 141] width 567 height 282
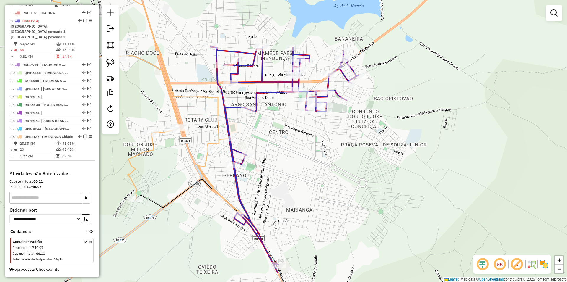
drag, startPoint x: 202, startPoint y: 145, endPoint x: 207, endPoint y: 109, distance: 35.7
click at [207, 109] on div "Janela de atendimento Grade de atendimento Capacidade Transportadoras Veículos …" at bounding box center [283, 141] width 567 height 282
select select "**********"
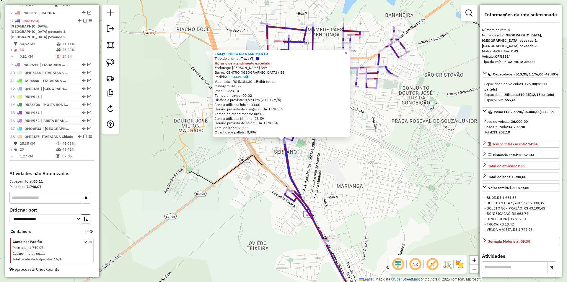
click at [278, 160] on div "16039 - MERC DO NASCIMENTO Tipo de cliente: Trava (T) Horário de atendimento ex…" at bounding box center [283, 141] width 567 height 282
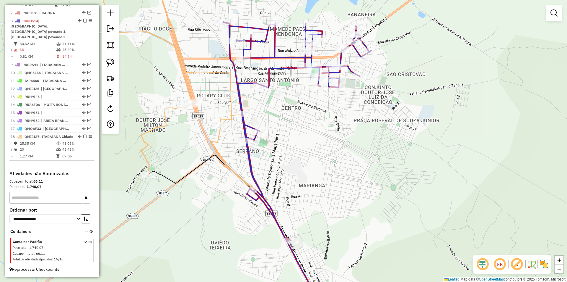
drag, startPoint x: 280, startPoint y: 160, endPoint x: 242, endPoint y: 159, distance: 37.8
click at [242, 159] on div "Janela de atendimento Grade de atendimento Capacidade Transportadoras Veículos …" at bounding box center [283, 141] width 567 height 282
drag, startPoint x: 226, startPoint y: 184, endPoint x: 241, endPoint y: 191, distance: 17.1
click at [226, 185] on div "Janela de atendimento Grade de atendimento Capacidade Transportadoras Veículos …" at bounding box center [283, 141] width 567 height 282
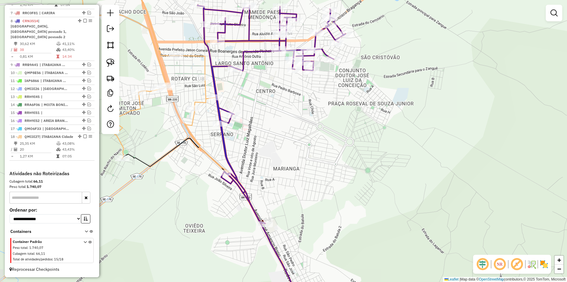
drag, startPoint x: 231, startPoint y: 199, endPoint x: 217, endPoint y: 189, distance: 17.0
click at [217, 189] on div "Janela de atendimento Grade de atendimento Capacidade Transportadoras Veículos …" at bounding box center [283, 141] width 567 height 282
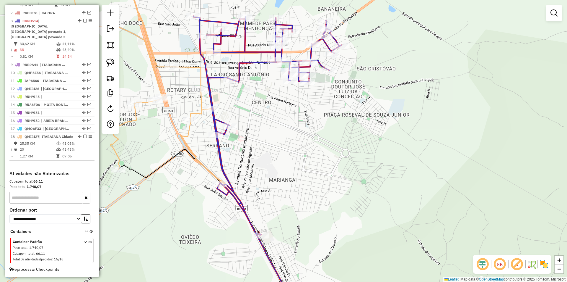
click at [212, 205] on div "Janela de atendimento Grade de atendimento Capacidade Transportadoras Veículos …" at bounding box center [283, 141] width 567 height 282
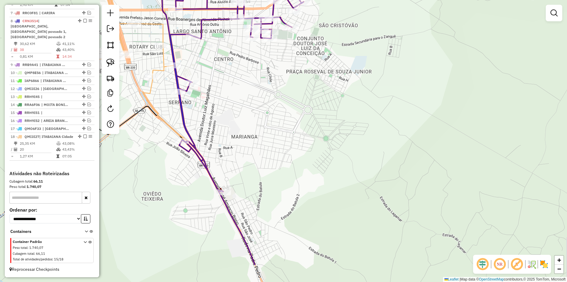
drag, startPoint x: 220, startPoint y: 191, endPoint x: 223, endPoint y: 201, distance: 11.0
click at [223, 201] on icon at bounding box center [217, 203] width 76 height 124
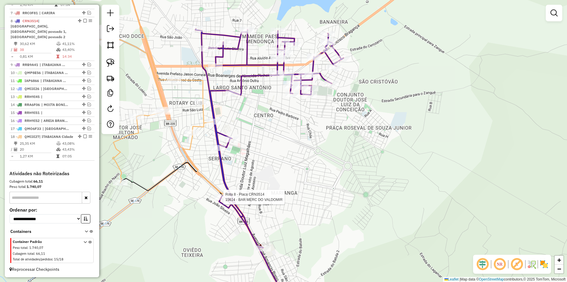
click at [113, 66] on img at bounding box center [110, 63] width 8 height 8
drag, startPoint x: 192, startPoint y: 196, endPoint x: 258, endPoint y: 184, distance: 66.4
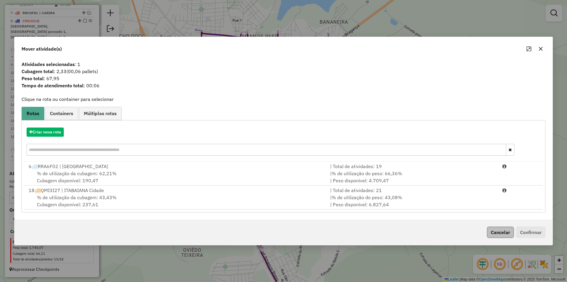
drag, startPoint x: 429, startPoint y: 199, endPoint x: 494, endPoint y: 230, distance: 71.1
click at [434, 197] on div "| % de utilização do peso: 43,08% | Peso disponível: 6.827,64" at bounding box center [413, 201] width 172 height 14
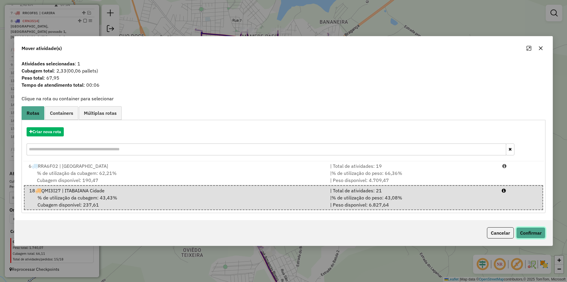
click at [535, 231] on button "Confirmar" at bounding box center [531, 232] width 29 height 11
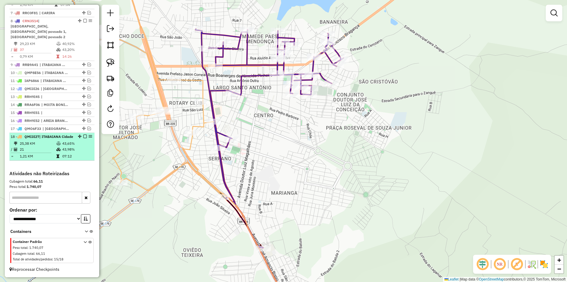
click at [83, 134] on em at bounding box center [85, 136] width 4 height 4
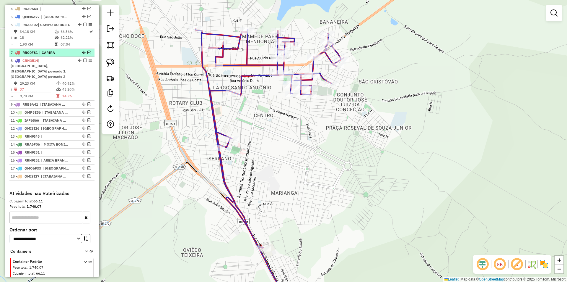
scroll to position [245, 0]
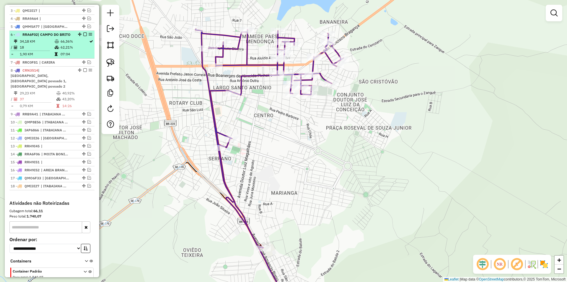
click at [72, 50] on td "62,21%" at bounding box center [74, 47] width 29 height 6
select select "**********"
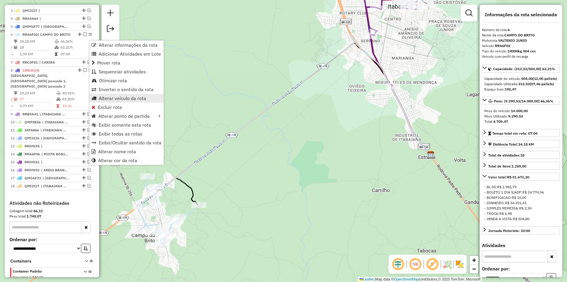
click at [134, 97] on span "Alterar veículo da rota" at bounding box center [123, 98] width 48 height 5
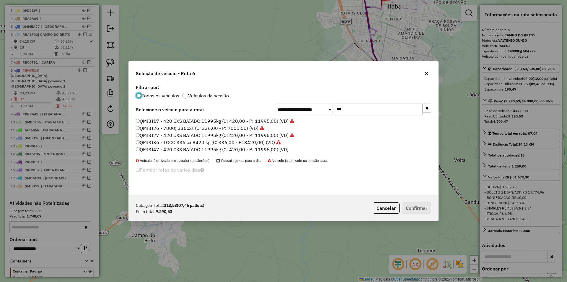
scroll to position [3, 2]
click at [373, 114] on input "***" at bounding box center [378, 109] width 89 height 12
click at [373, 113] on input "***" at bounding box center [378, 109] width 89 height 12
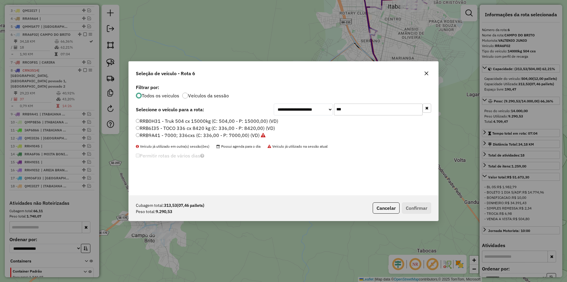
type input "***"
click at [177, 120] on label "RRB0H31 - Truk 504 cx 15000kg (C: 504,00 - P: 15000,00) (VD)" at bounding box center [207, 120] width 142 height 7
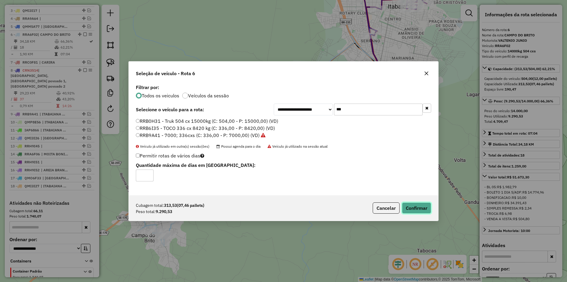
click at [419, 207] on button "Confirmar" at bounding box center [416, 207] width 29 height 11
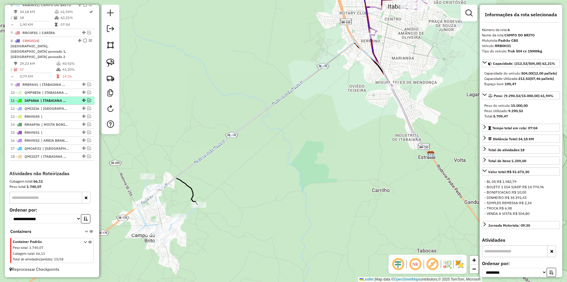
scroll to position [217, 0]
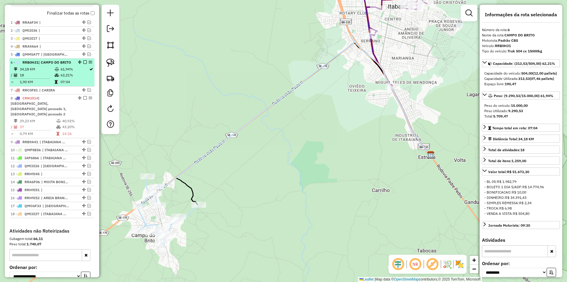
click at [70, 72] on td "61,94%" at bounding box center [74, 69] width 29 height 6
click at [83, 64] on em at bounding box center [85, 62] width 4 height 4
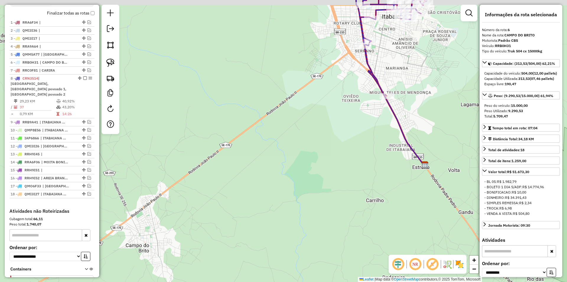
drag, startPoint x: 228, startPoint y: 88, endPoint x: 139, endPoint y: 158, distance: 112.9
click at [139, 158] on div "Janela de atendimento Grade de atendimento Capacidade Transportadoras Veículos …" at bounding box center [283, 141] width 567 height 282
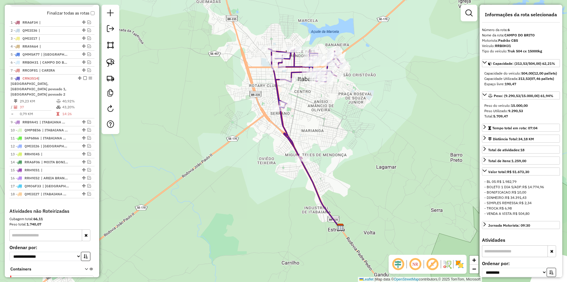
drag, startPoint x: 264, startPoint y: 132, endPoint x: 213, endPoint y: 121, distance: 52.1
click at [196, 158] on div "Janela de atendimento Grade de atendimento Capacidade Transportadoras Veículos …" at bounding box center [283, 141] width 567 height 282
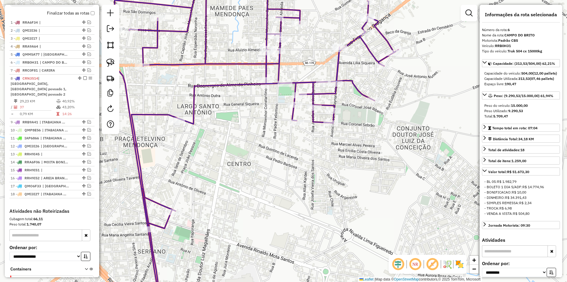
drag, startPoint x: 229, startPoint y: 141, endPoint x: 241, endPoint y: 147, distance: 13.4
click at [239, 147] on div "Janela de atendimento Grade de atendimento Capacidade Transportadoras Veículos …" at bounding box center [283, 141] width 567 height 282
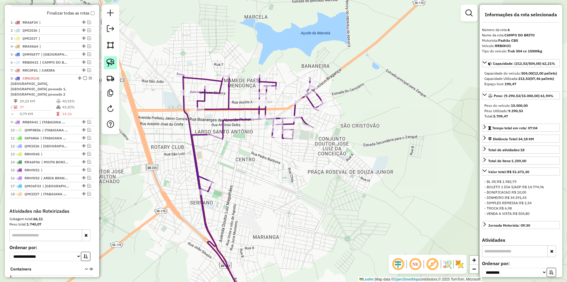
click at [112, 63] on img at bounding box center [110, 63] width 8 height 8
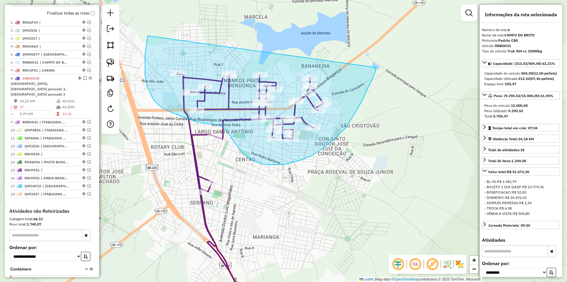
drag, startPoint x: 148, startPoint y: 36, endPoint x: 376, endPoint y: 67, distance: 230.6
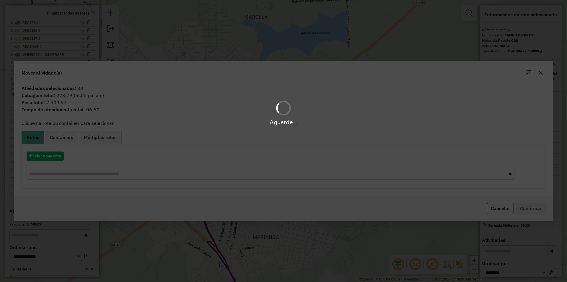
click at [54, 158] on div "Aguarde..." at bounding box center [283, 141] width 567 height 282
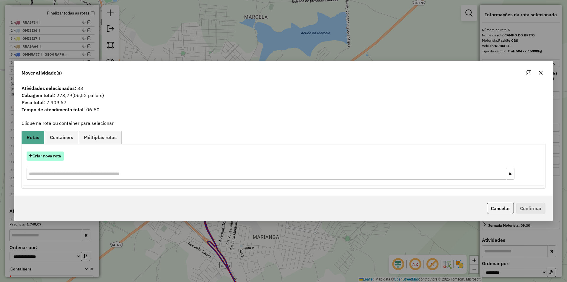
click at [55, 158] on button "Criar nova rota" at bounding box center [45, 155] width 37 height 9
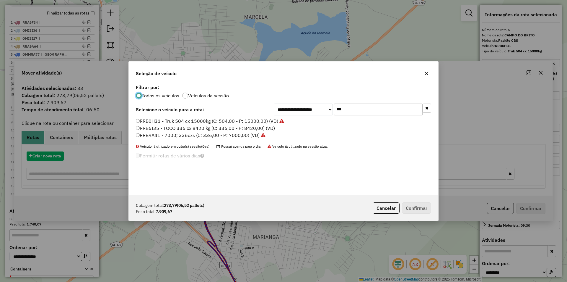
scroll to position [3, 2]
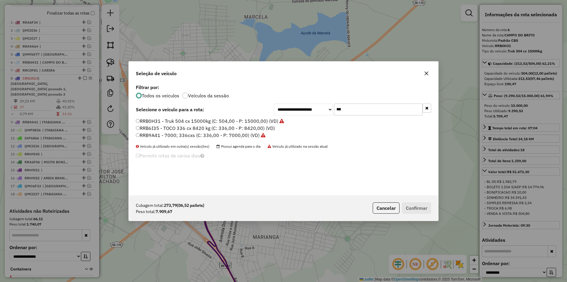
click at [348, 108] on input "***" at bounding box center [378, 109] width 89 height 12
click at [348, 108] on div "**********" at bounding box center [284, 139] width 310 height 112
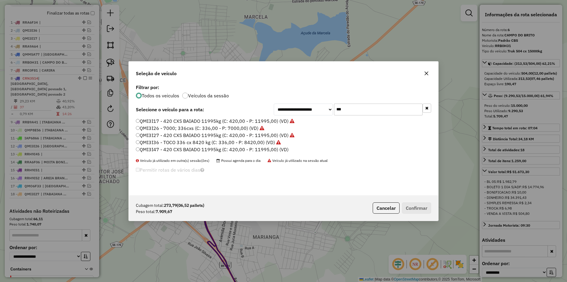
type input "***"
click at [170, 148] on label "QMI3I47 - 420 CXS BAIADO 11995kg (C: 420,00 - P: 11995,00) (VD)" at bounding box center [212, 149] width 153 height 7
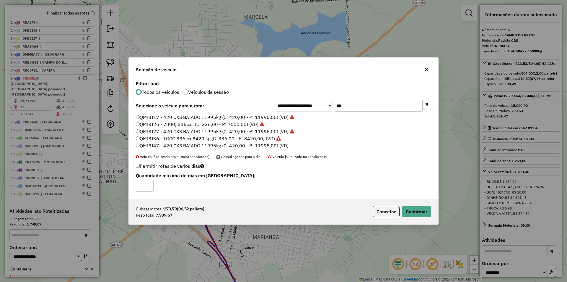
click at [421, 218] on div "Cubagem total: 273,79 (06,52 pallets) Peso total: 7.909,67 Cancelar Confirmar" at bounding box center [284, 211] width 310 height 25
click at [410, 207] on button "Confirmar" at bounding box center [416, 211] width 29 height 11
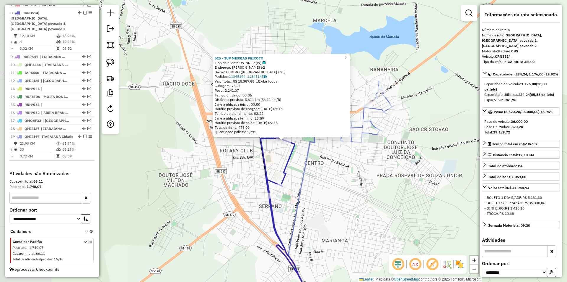
scroll to position [288, 0]
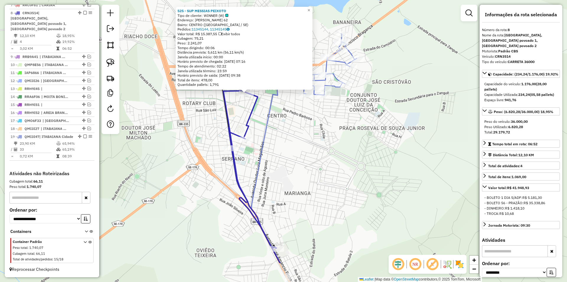
drag, startPoint x: 309, startPoint y: 175, endPoint x: 298, endPoint y: 162, distance: 16.8
click at [300, 163] on div "525 - SUP MESSIAS PEIXOTO Tipo de cliente: WINNER (W) Endereço: JOSE DO PRADO F…" at bounding box center [283, 141] width 567 height 282
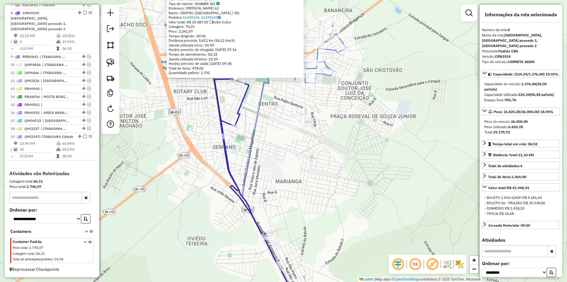
click at [297, 162] on div "525 - SUP MESSIAS PEIXOTO Tipo de cliente: WINNER (W) Endereço: JOSE DO PRADO F…" at bounding box center [283, 141] width 567 height 282
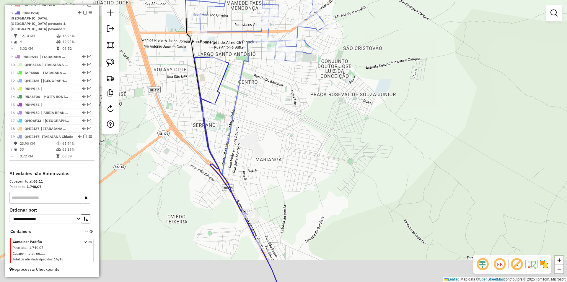
drag, startPoint x: 261, startPoint y: 166, endPoint x: 238, endPoint y: 121, distance: 49.7
click at [239, 122] on div "Janela de atendimento Grade de atendimento Capacidade Transportadoras Veículos …" at bounding box center [283, 141] width 567 height 282
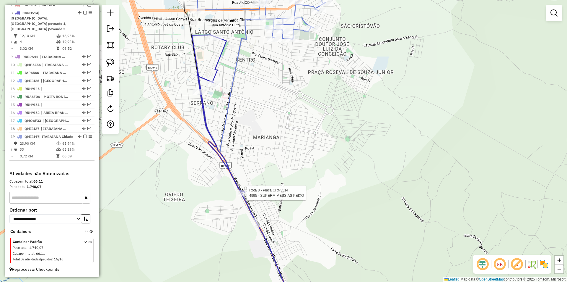
select select "**********"
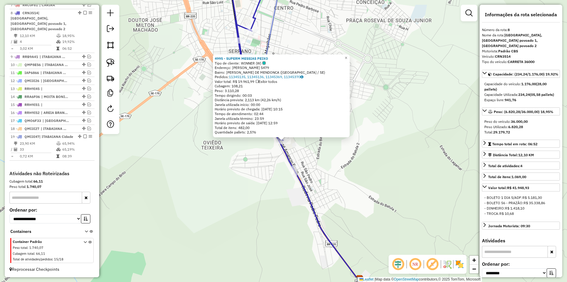
click at [248, 197] on div "4995 - SUPERM MESSIAS PEIXO Tipo de cliente: WINNER (W) Endereço: JOSE AMANCIO …" at bounding box center [283, 141] width 567 height 282
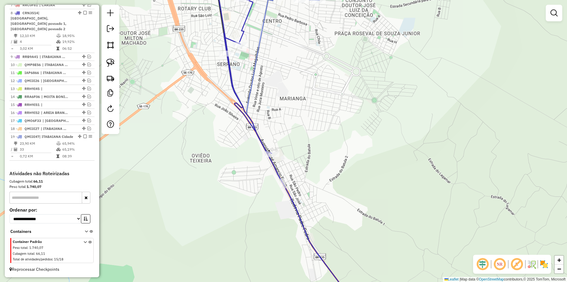
drag, startPoint x: 249, startPoint y: 148, endPoint x: 219, endPoint y: 150, distance: 29.9
click at [216, 195] on div "Janela de atendimento Grade de atendimento Capacidade Transportadoras Veículos …" at bounding box center [283, 141] width 567 height 282
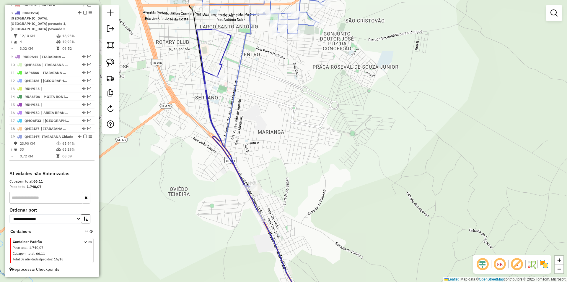
click at [118, 59] on div at bounding box center [111, 69] width 18 height 129
click at [116, 59] on link at bounding box center [110, 62] width 13 height 13
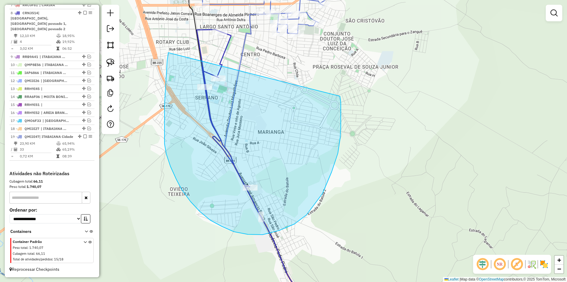
drag, startPoint x: 167, startPoint y: 60, endPoint x: 340, endPoint y: 95, distance: 176.0
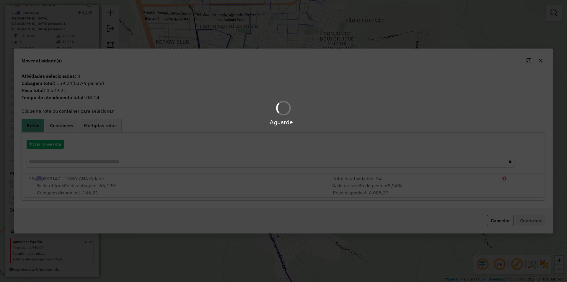
drag, startPoint x: 52, startPoint y: 145, endPoint x: 56, endPoint y: 147, distance: 4.4
click at [52, 145] on div "Aguarde..." at bounding box center [283, 141] width 567 height 282
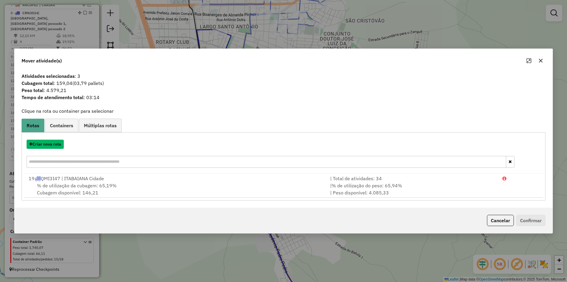
click at [56, 147] on button "Criar nova rota" at bounding box center [45, 143] width 37 height 9
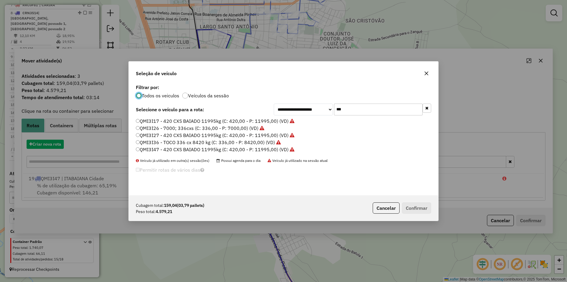
scroll to position [3, 2]
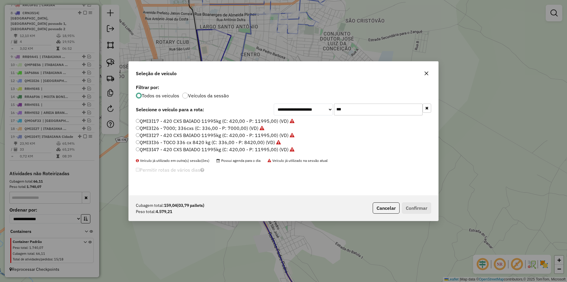
click at [348, 111] on input "***" at bounding box center [378, 109] width 89 height 12
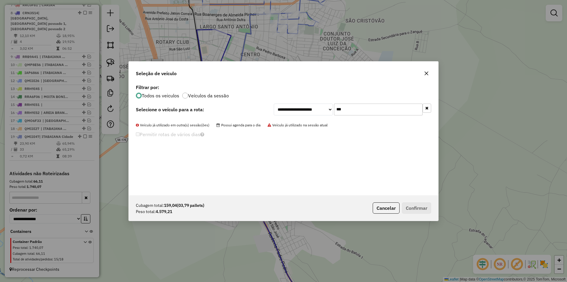
click at [351, 110] on input "***" at bounding box center [378, 109] width 89 height 12
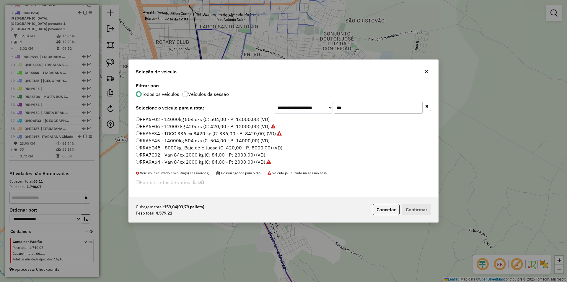
type input "***"
drag, startPoint x: 184, startPoint y: 142, endPoint x: 244, endPoint y: 170, distance: 67.0
click at [184, 142] on label "RRA6F45 - 14000kg 504 cxs (C: 504,00 - P: 14000,00) (VD)" at bounding box center [203, 140] width 134 height 7
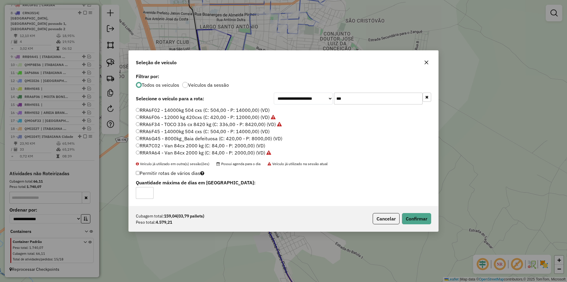
click at [418, 212] on div "Cubagem total: 159,04 (03,79 pallets) Peso total: 4.579,21 Cancelar Confirmar" at bounding box center [284, 218] width 310 height 25
click at [419, 219] on button "Confirmar" at bounding box center [416, 218] width 29 height 11
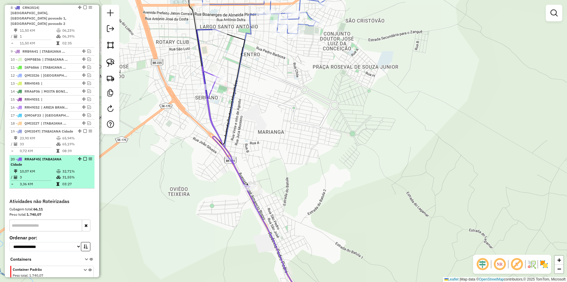
click at [83, 160] on em at bounding box center [85, 159] width 4 height 4
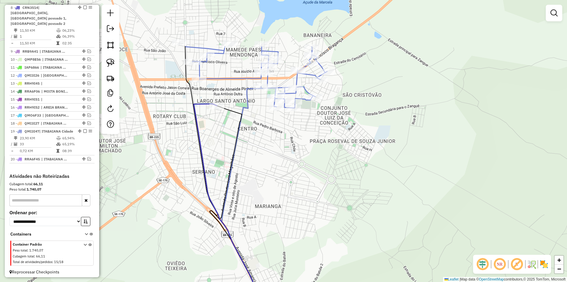
drag, startPoint x: 166, startPoint y: 91, endPoint x: 164, endPoint y: 145, distance: 54.1
click at [164, 145] on div "Janela de atendimento Grade de atendimento Capacidade Transportadoras Veículos …" at bounding box center [283, 141] width 567 height 282
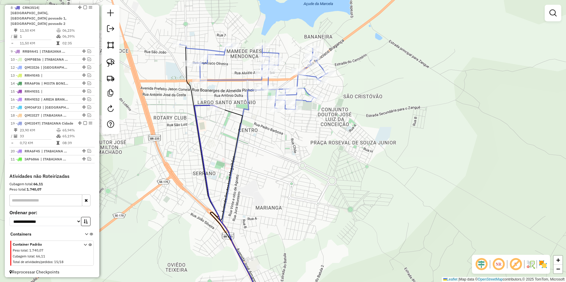
drag, startPoint x: 82, startPoint y: 68, endPoint x: 85, endPoint y: 180, distance: 112.0
drag, startPoint x: 244, startPoint y: 214, endPoint x: 244, endPoint y: 209, distance: 4.4
click at [244, 214] on div "Janela de atendimento Grade de atendimento Capacidade Transportadoras Veículos …" at bounding box center [283, 141] width 567 height 282
click at [239, 180] on div "Janela de atendimento Grade de atendimento Capacidade Transportadoras Veículos …" at bounding box center [283, 141] width 567 height 282
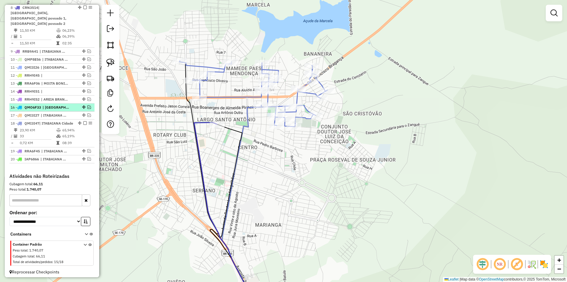
click at [87, 106] on em at bounding box center [89, 107] width 4 height 4
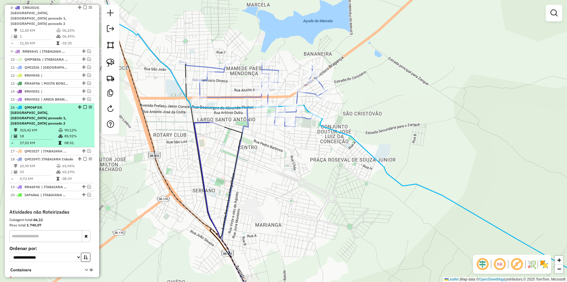
click at [74, 110] on div "16 - QMO6F33 | ITABAIANA Cidade, ITABAIANA povoado 1, ITABAIANA povoado 2" at bounding box center [52, 115] width 83 height 21
select select "**********"
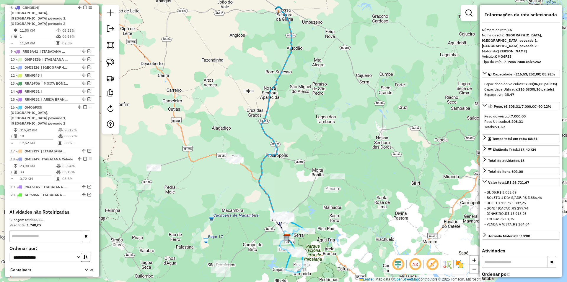
drag, startPoint x: 223, startPoint y: 183, endPoint x: 210, endPoint y: 129, distance: 54.7
click at [211, 130] on div "Janela de atendimento Grade de atendimento Capacidade Transportadoras Veículos …" at bounding box center [283, 141] width 567 height 282
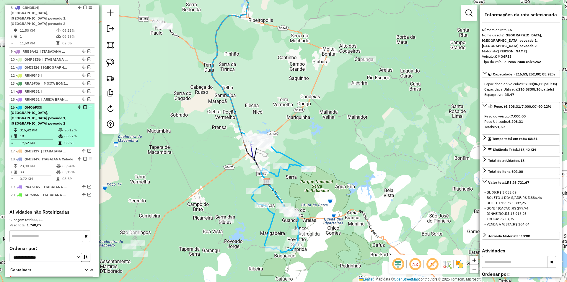
click at [84, 107] on em at bounding box center [85, 107] width 4 height 4
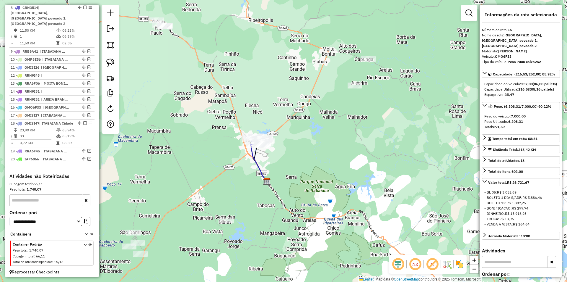
drag, startPoint x: 169, startPoint y: 155, endPoint x: 181, endPoint y: 145, distance: 15.9
click at [181, 145] on div "Janela de atendimento Grade de atendimento Capacidade Transportadoras Veículos …" at bounding box center [283, 141] width 567 height 282
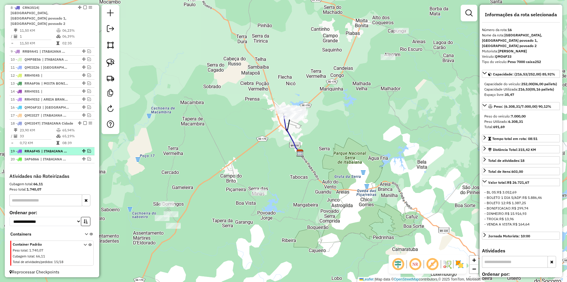
scroll to position [258, 0]
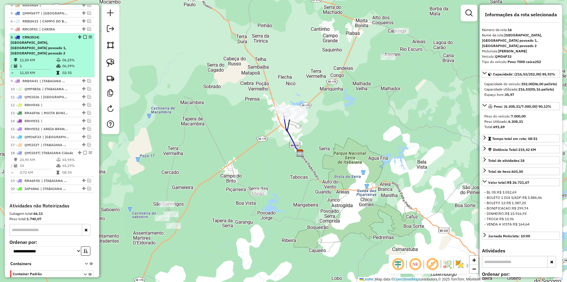
click at [72, 64] on td "06,39%" at bounding box center [77, 66] width 30 height 6
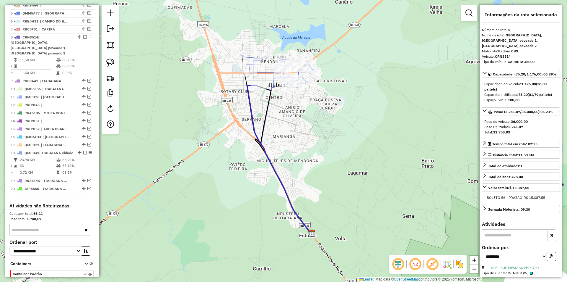
drag, startPoint x: 156, startPoint y: 98, endPoint x: 199, endPoint y: 109, distance: 45.2
click at [142, 124] on div "Janela de atendimento Grade de atendimento Capacidade Transportadoras Veículos …" at bounding box center [283, 141] width 567 height 282
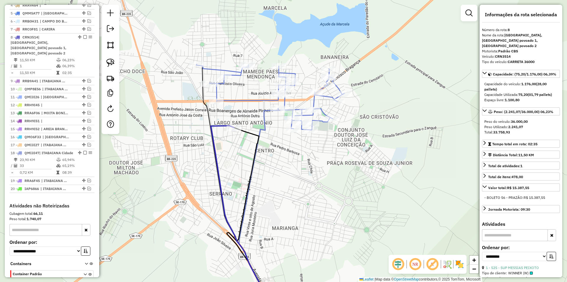
drag, startPoint x: 258, startPoint y: 139, endPoint x: 246, endPoint y: 140, distance: 11.9
click at [255, 143] on icon at bounding box center [252, 221] width 51 height 189
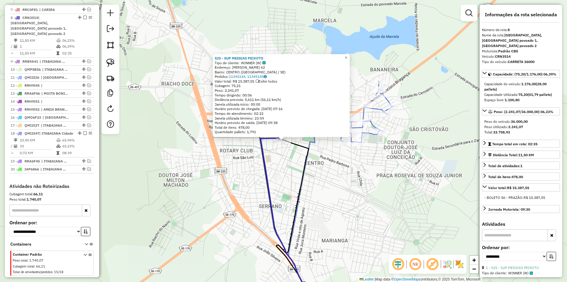
scroll to position [292, 0]
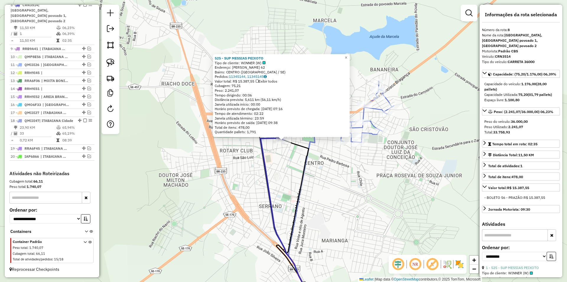
click at [283, 168] on div "525 - SUP MESSIAS PEIXOTO Tipo de cliente: WINNER (W) Endereço: JOSE DO PRADO F…" at bounding box center [283, 141] width 567 height 282
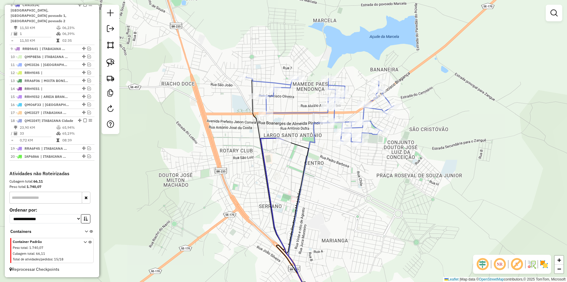
click at [263, 189] on div "525 - SUP MESSIAS PEIXOTO Tipo de cliente: WINNER (W) Endereço: JOSE DO PRADO F…" at bounding box center [283, 141] width 567 height 282
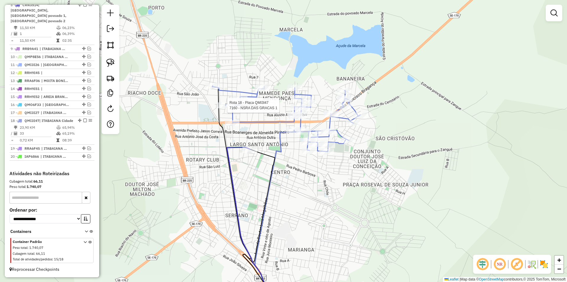
select select "**********"
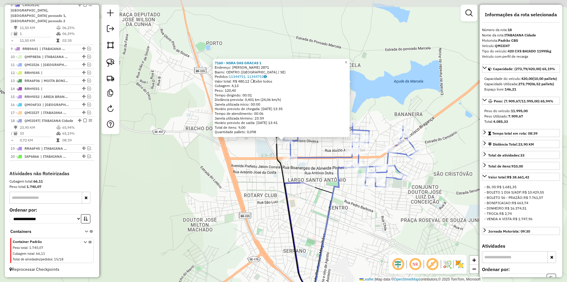
scroll to position [296, 0]
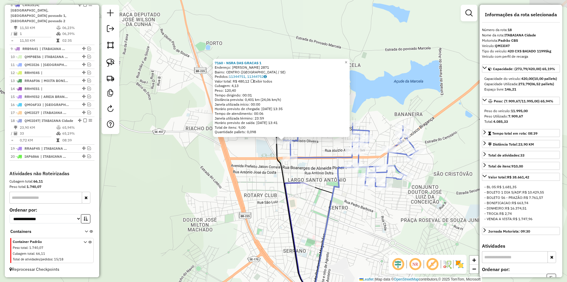
click at [251, 172] on div "7160 - NSRA DAS GRACAS 1 Endereço: FRANCISCO OLIVEIRA 2871 Bairro: CENTRO (ITAB…" at bounding box center [283, 141] width 567 height 282
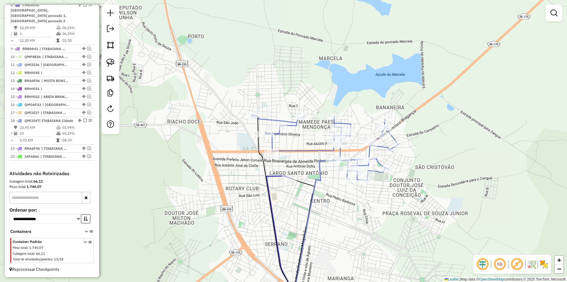
drag, startPoint x: 271, startPoint y: 183, endPoint x: 234, endPoint y: 167, distance: 39.7
click at [234, 167] on div "Janela de atendimento Grade de atendimento Capacidade Transportadoras Veículos …" at bounding box center [283, 141] width 567 height 282
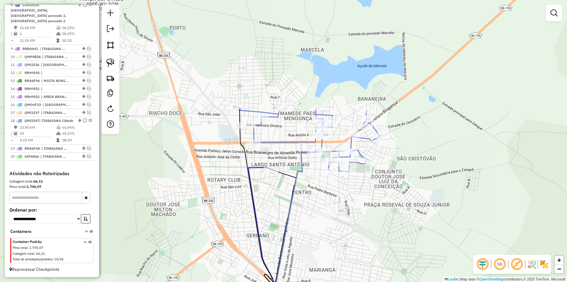
select select "**********"
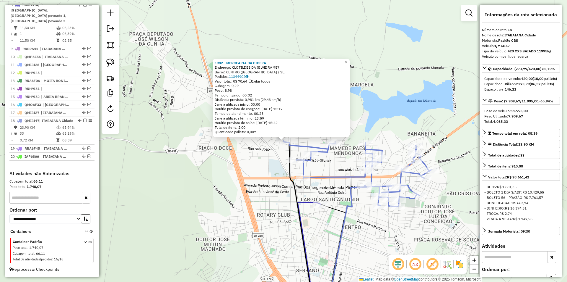
click at [260, 177] on div "1982 - MERCEARIA DA CICERA Endereço: CLOTILDES DA SILVEIRA 957 Bairro: CENTRO (…" at bounding box center [283, 141] width 567 height 282
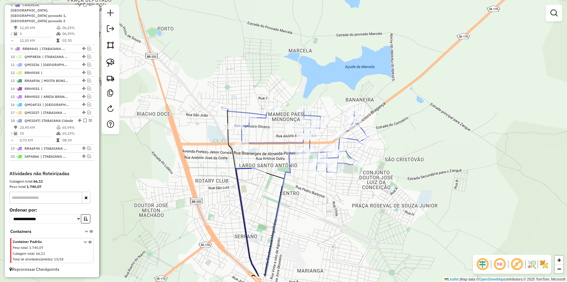
drag, startPoint x: 211, startPoint y: 155, endPoint x: 226, endPoint y: 149, distance: 16.2
click at [210, 155] on div "Janela de atendimento Grade de atendimento Capacidade Transportadoras Veículos …" at bounding box center [283, 141] width 567 height 282
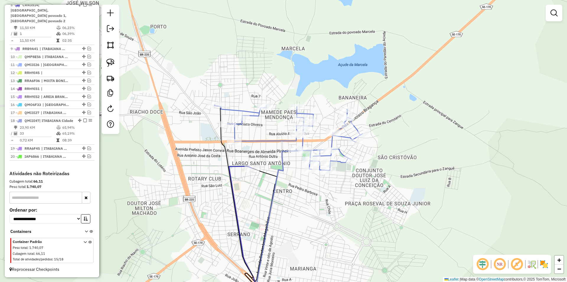
drag, startPoint x: 277, startPoint y: 160, endPoint x: 267, endPoint y: 156, distance: 10.0
click at [267, 156] on div "Janela de atendimento Grade de atendimento Capacidade Transportadoras Veículos …" at bounding box center [283, 141] width 567 height 282
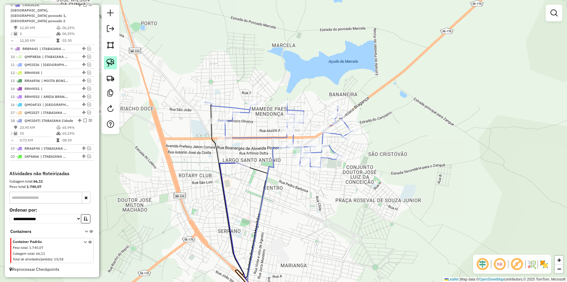
click at [112, 63] on img at bounding box center [110, 63] width 8 height 8
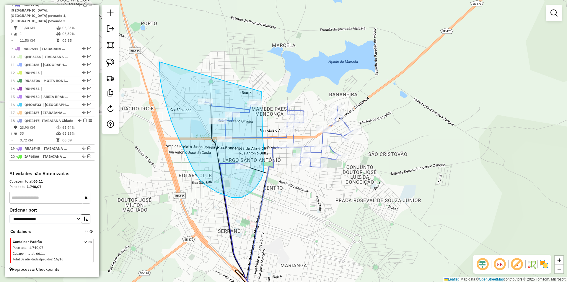
drag, startPoint x: 160, startPoint y: 79, endPoint x: 262, endPoint y: 91, distance: 102.5
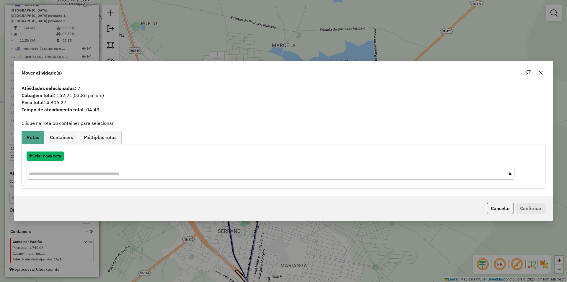
click at [51, 156] on button "Criar nova rota" at bounding box center [45, 155] width 37 height 9
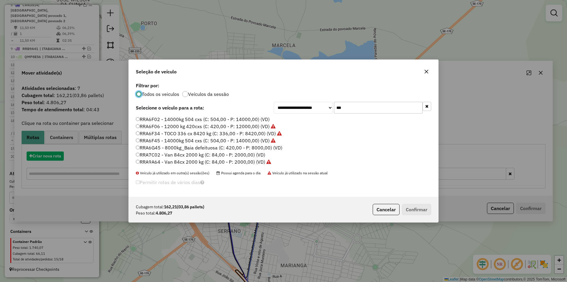
scroll to position [4, 2]
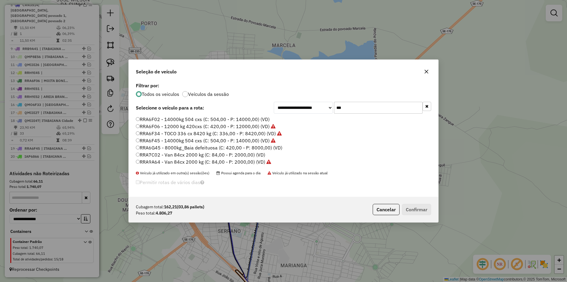
click at [378, 108] on input "***" at bounding box center [378, 108] width 89 height 12
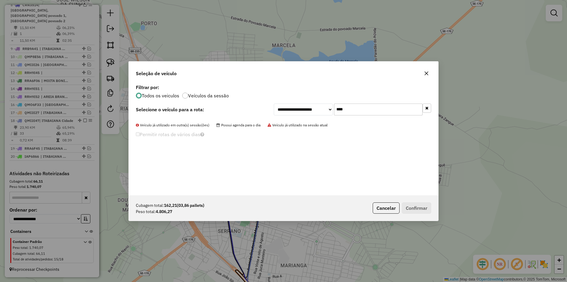
click at [341, 112] on input "****" at bounding box center [378, 109] width 89 height 12
click at [341, 111] on input "****" at bounding box center [378, 109] width 89 height 12
click at [352, 109] on input "***" at bounding box center [378, 109] width 89 height 12
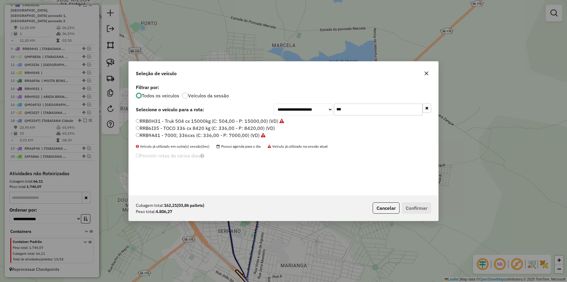
type input "***"
click at [190, 128] on label "RRB6I35 - TOCO 336 cx 8420 kg (C: 336,00 - P: 8420,00) (VD)" at bounding box center [205, 127] width 139 height 7
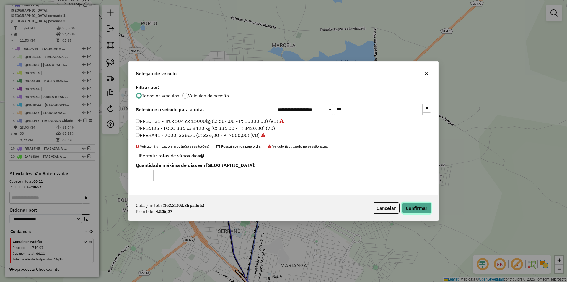
click at [414, 209] on button "Confirmar" at bounding box center [416, 207] width 29 height 11
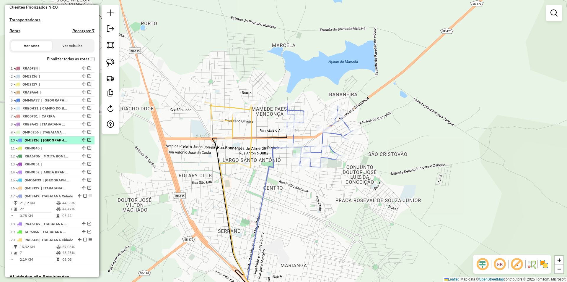
scroll to position [199, 0]
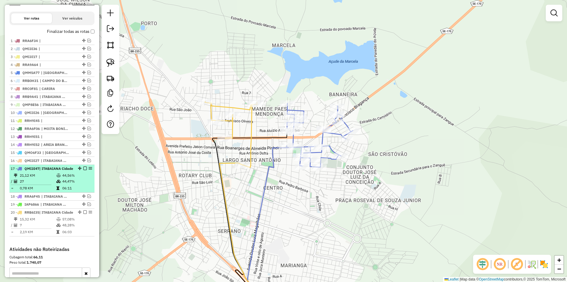
click at [60, 183] on icon at bounding box center [58, 181] width 4 height 4
select select "**********"
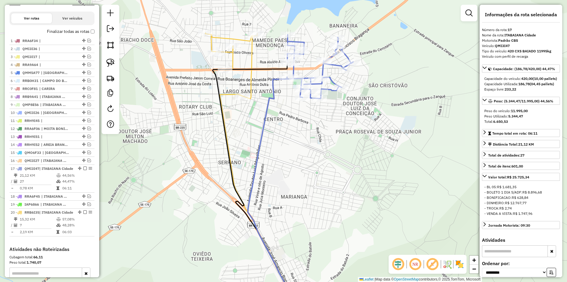
click at [246, 98] on icon at bounding box center [256, 185] width 86 height 249
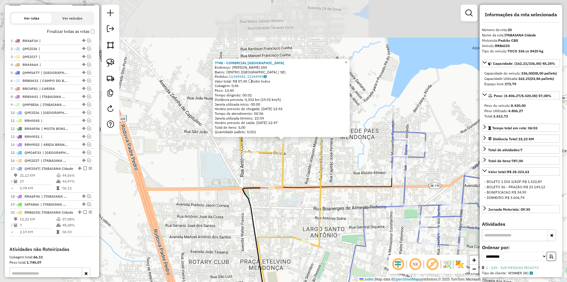
scroll to position [290, 0]
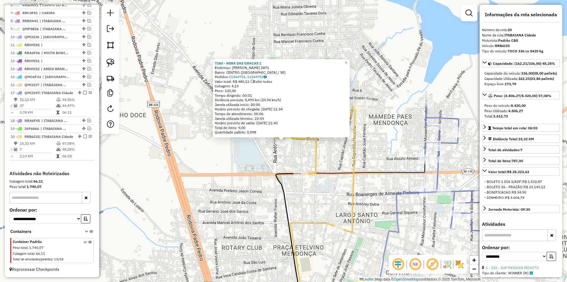
click at [250, 157] on div "7160 - NSRA DAS GRACAS 1 Endereço: FRANCISCO OLIVEIRA 2871 Bairro: CENTRO (ITAB…" at bounding box center [283, 141] width 567 height 282
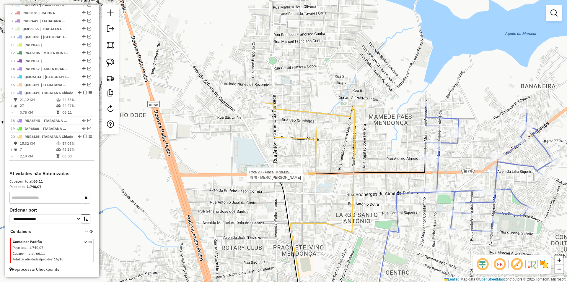
select select "**********"
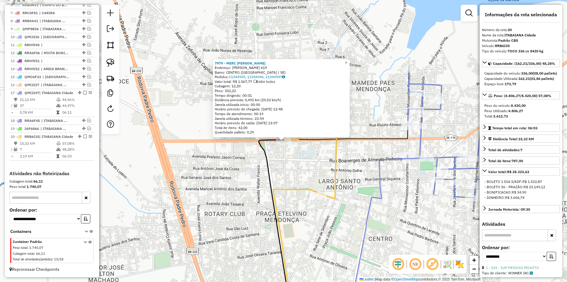
click at [296, 173] on div "7979 - MERC PAN MENEZES Endereço: PERCILIO ANDRADE 619 Bairro: CENTRO (ITABAIAN…" at bounding box center [283, 141] width 567 height 282
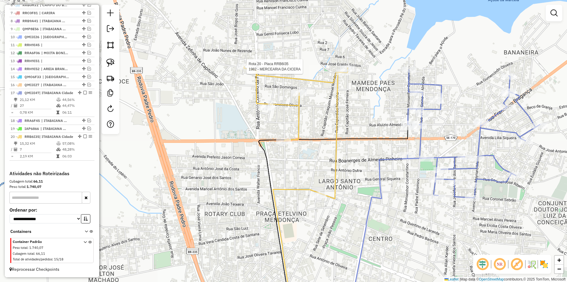
select select "**********"
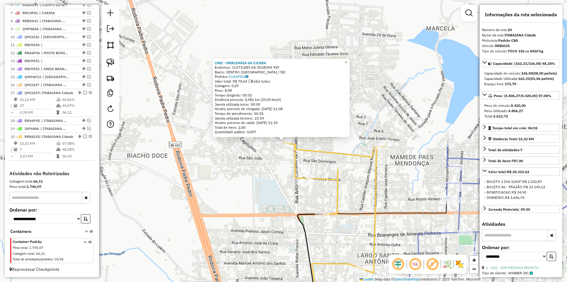
click at [262, 159] on div "1982 - MERCEARIA DA CICERA Endereço: CLOTILDES DA SILVEIRA 957 Bairro: CENTRO (…" at bounding box center [283, 141] width 567 height 282
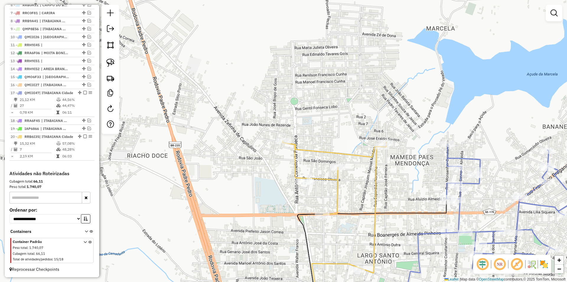
select select "**********"
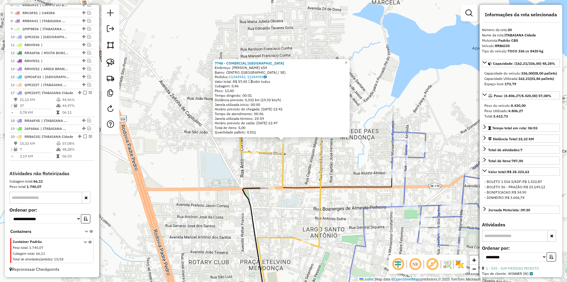
click at [318, 168] on icon at bounding box center [280, 181] width 104 height 132
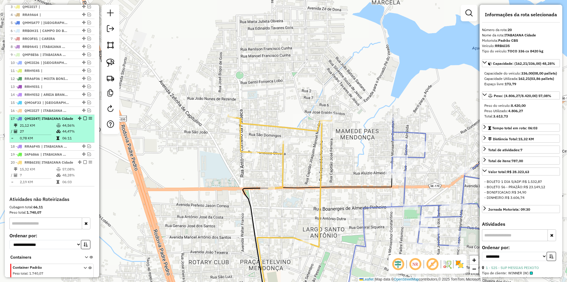
scroll to position [202, 0]
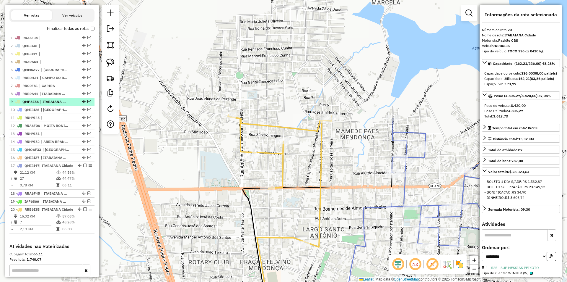
click at [88, 103] on em at bounding box center [89, 102] width 4 height 4
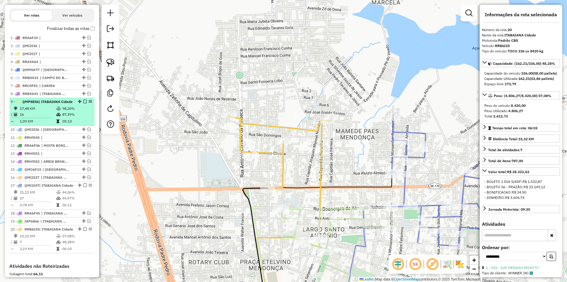
click at [72, 104] on div "9 - QMP8E56 | ITABAIANA Cidade" at bounding box center [52, 101] width 83 height 5
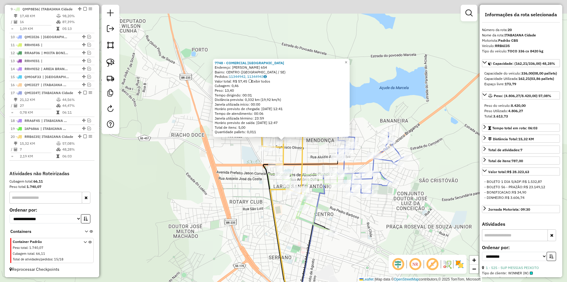
scroll to position [315, 0]
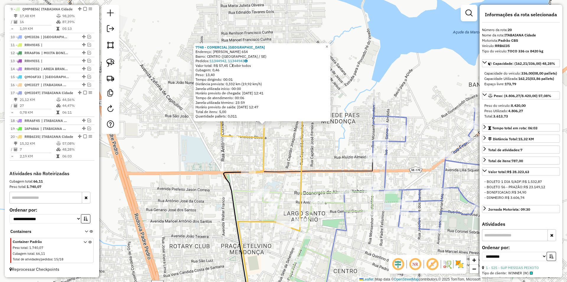
click at [276, 150] on div "7748 - COMERCIAL LIMA Endereço: PERCILIO ANDRADE 654 Bairro: CENTRO (ITABAIANA …" at bounding box center [283, 141] width 567 height 282
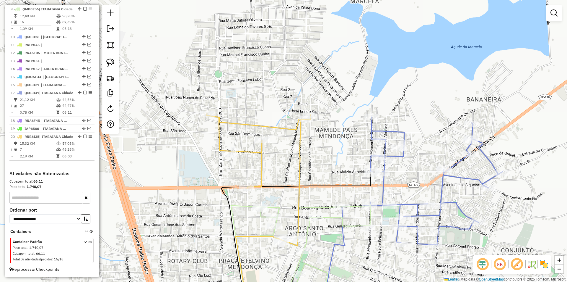
drag, startPoint x: 199, startPoint y: 70, endPoint x: 168, endPoint y: 80, distance: 33.3
click at [197, 84] on div "Janela de atendimento Grade de atendimento Capacidade Transportadoras Veículos …" at bounding box center [283, 141] width 567 height 282
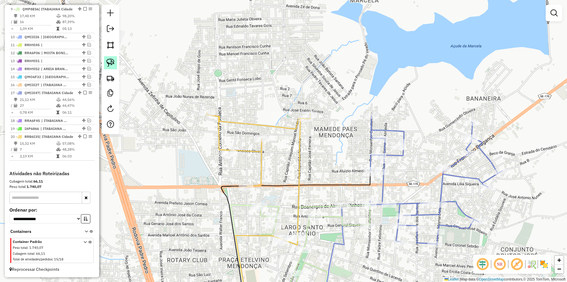
click at [111, 59] on img at bounding box center [110, 63] width 8 height 8
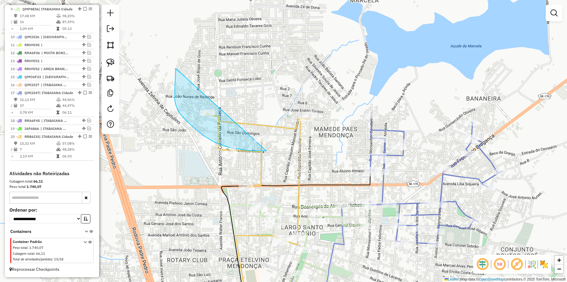
drag, startPoint x: 176, startPoint y: 73, endPoint x: 286, endPoint y: 146, distance: 131.9
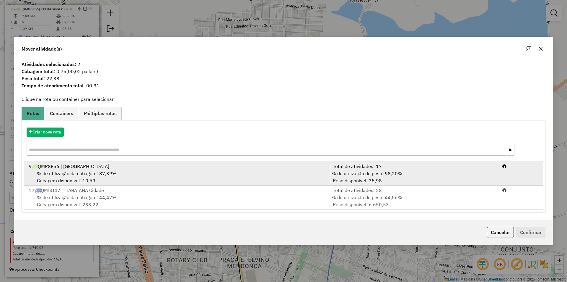
click at [358, 175] on span "% de utilização do peso: 98,20%" at bounding box center [367, 173] width 71 height 6
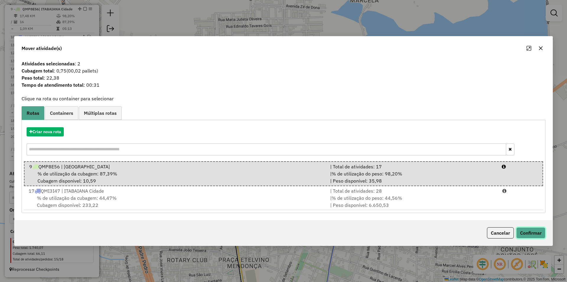
click at [527, 231] on button "Confirmar" at bounding box center [531, 232] width 29 height 11
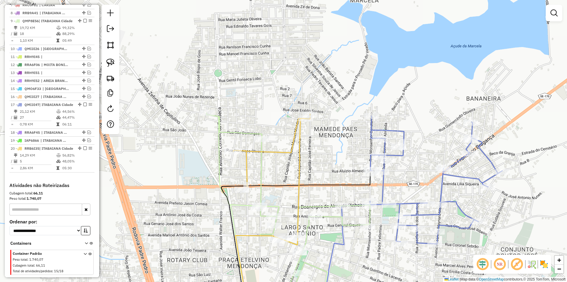
click at [229, 156] on div "Janela de atendimento Grade de atendimento Capacidade Transportadoras Veículos …" at bounding box center [283, 141] width 567 height 282
select select "**********"
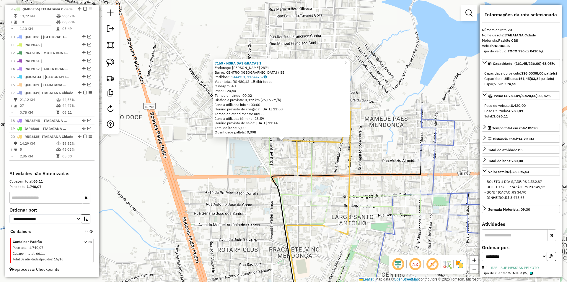
click at [259, 157] on div "7160 - NSRA DAS GRACAS 1 Endereço: FRANCISCO OLIVEIRA 2871 Bairro: CENTRO (ITAB…" at bounding box center [283, 141] width 567 height 282
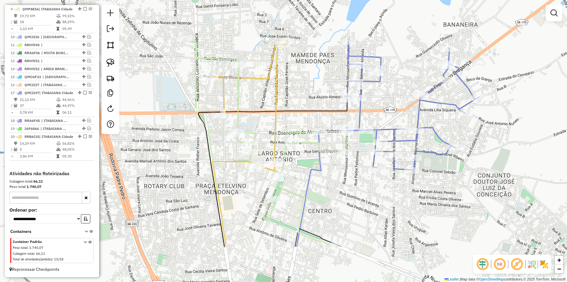
drag, startPoint x: 294, startPoint y: 162, endPoint x: 220, endPoint y: 98, distance: 97.2
click at [220, 98] on icon at bounding box center [248, 105] width 77 height 131
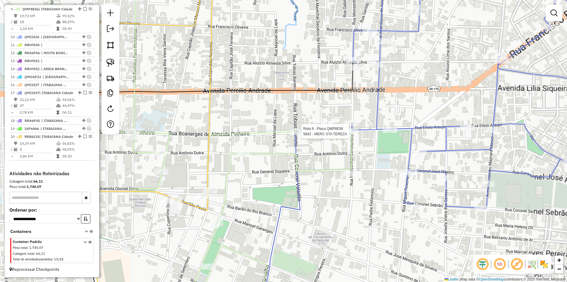
select select "**********"
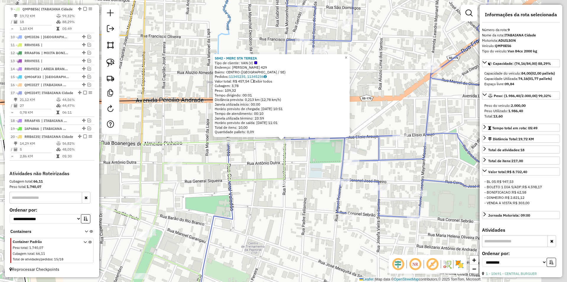
scroll to position [300, 0]
click at [290, 157] on div "5842 - MERC STA TEREZA Tipo de cliente: VAN (V) Endereço: BOANERGES DE ALMEIDA …" at bounding box center [283, 141] width 567 height 282
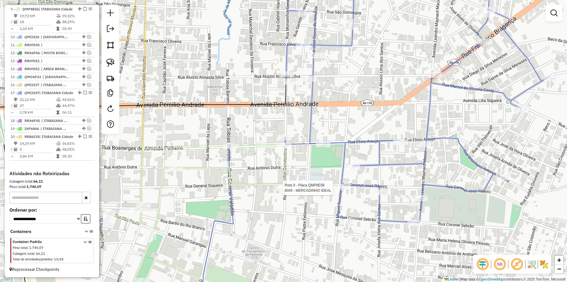
select select "**********"
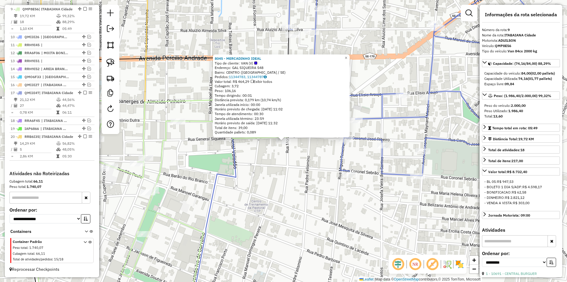
click at [284, 188] on div "8045 - MERCADINHO IDEAL Tipo de cliente: VAN (V) Endereço: GAL SIQUEIRA 548 Bai…" at bounding box center [283, 141] width 567 height 282
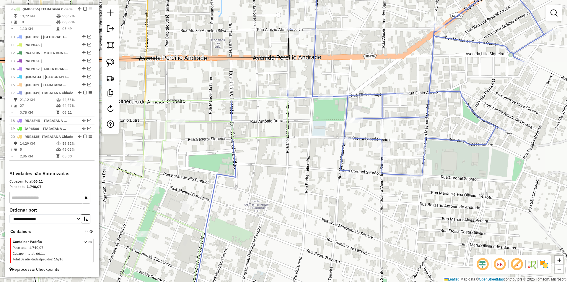
select select "**********"
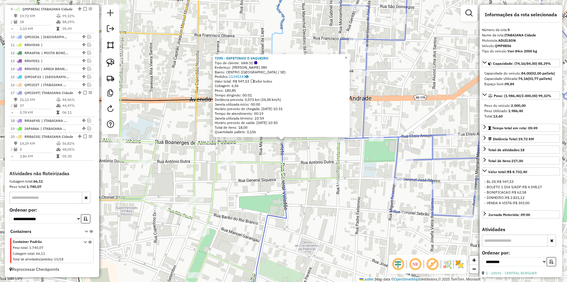
click at [250, 158] on div "7290 - ESPETINHO D VAQUEIRO Tipo de cliente: VAN (V) Endereço: TOBIAS BARRETO 3…" at bounding box center [283, 141] width 567 height 282
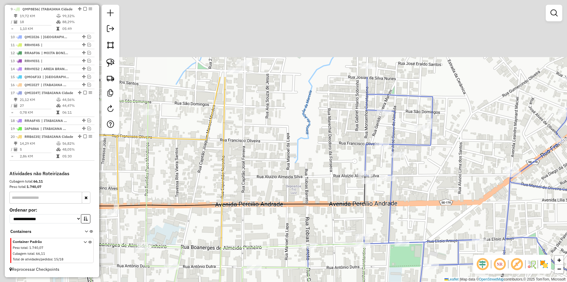
drag, startPoint x: 213, startPoint y: 69, endPoint x: 239, endPoint y: 173, distance: 108.0
click at [239, 173] on div "Janela de atendimento Grade de atendimento Capacidade Transportadoras Veículos …" at bounding box center [283, 141] width 567 height 282
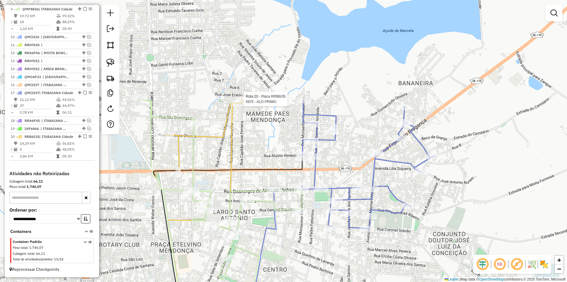
scroll to position [315, 0]
select select "**********"
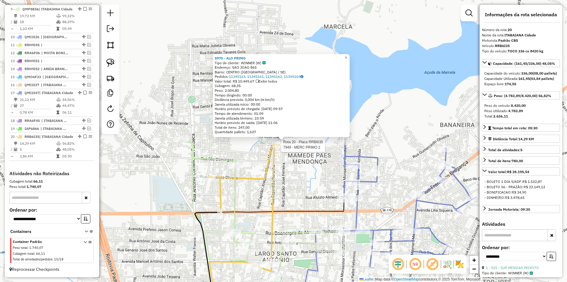
click at [280, 147] on div at bounding box center [279, 145] width 15 height 6
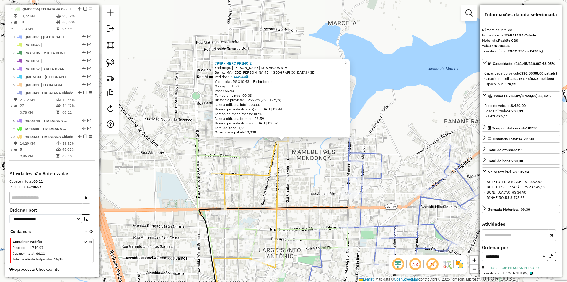
click at [282, 159] on div "7949 - MERC PRIMO 2 Endereço: FLAVIO PEREIRA DOS ANJOS 519 Bairro: MAMEDE PAES …" at bounding box center [283, 141] width 567 height 282
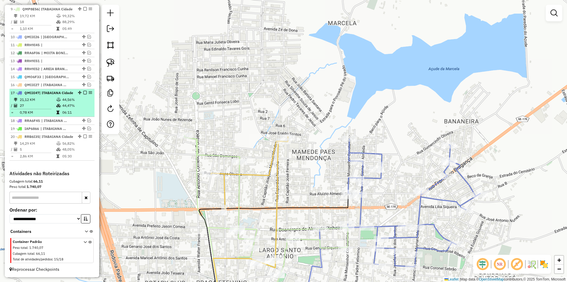
click at [71, 97] on td "44,56%" at bounding box center [77, 100] width 30 height 6
select select "**********"
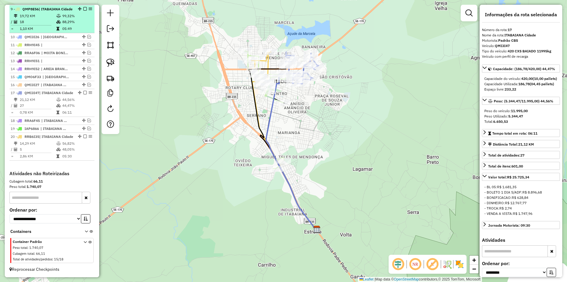
scroll to position [286, 0]
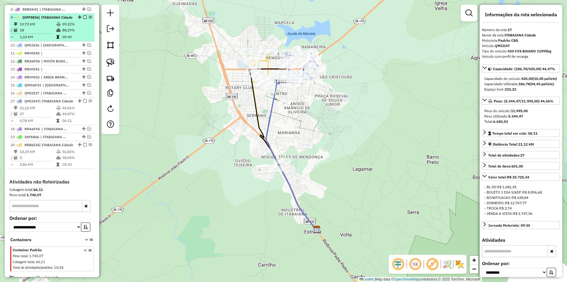
click at [71, 33] on td "88,29%" at bounding box center [77, 30] width 30 height 6
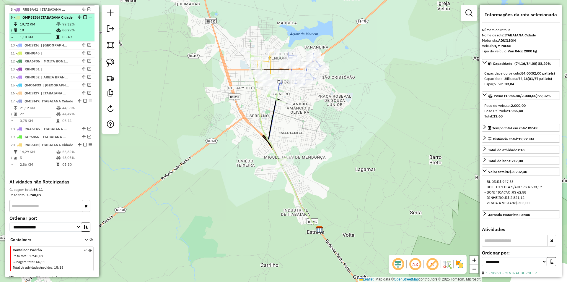
click at [84, 19] on em at bounding box center [85, 17] width 4 height 4
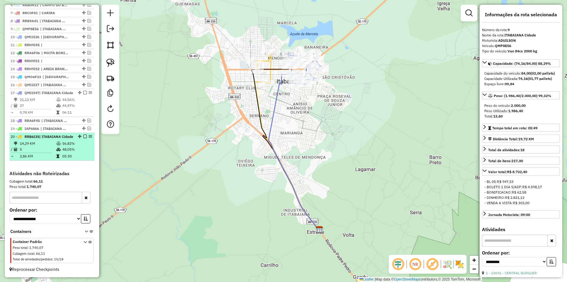
click at [63, 139] on div "20 - RRB6I35 | ITABAIANA Cidade" at bounding box center [42, 136] width 63 height 5
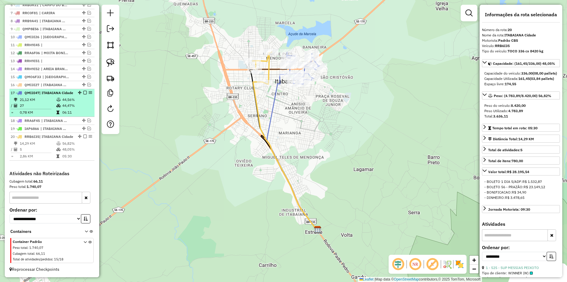
click at [60, 103] on td at bounding box center [59, 106] width 6 height 6
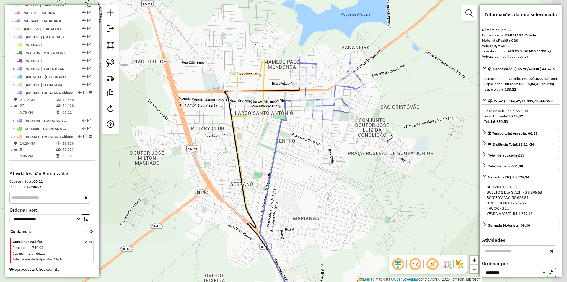
drag, startPoint x: 189, startPoint y: 74, endPoint x: 181, endPoint y: 71, distance: 8.3
click at [181, 72] on div "Janela de atendimento Grade de atendimento Capacidade Transportadoras Veículos …" at bounding box center [283, 141] width 567 height 282
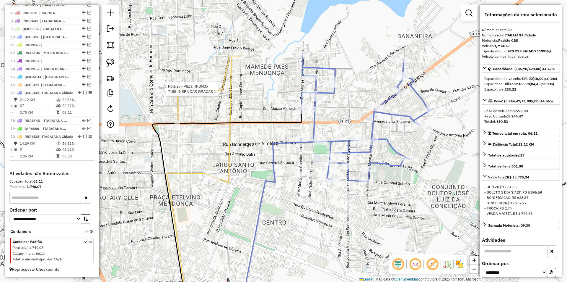
scroll to position [290, 0]
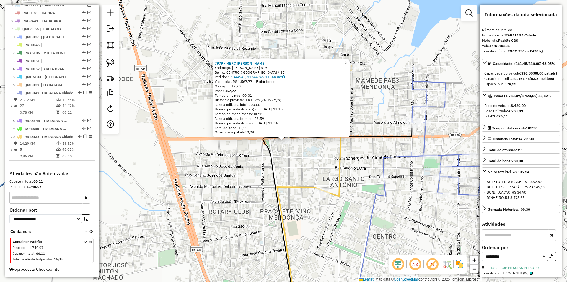
click at [296, 173] on div "7979 - MERC PAN MENEZES Endereço: PERCILIO ANDRADE 619 Bairro: CENTRO (ITABAIAN…" at bounding box center [283, 141] width 567 height 282
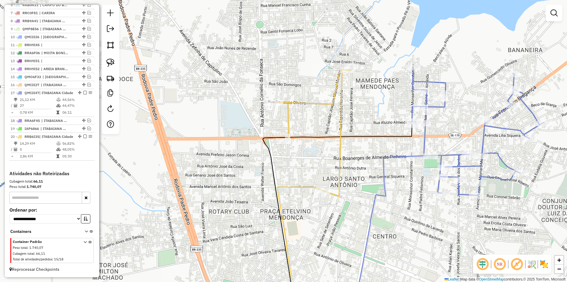
drag, startPoint x: 280, startPoint y: 173, endPoint x: 236, endPoint y: 162, distance: 45.2
click at [240, 165] on div "7979 - MERC PAN MENEZES Endereço: PERCILIO ANDRADE 619 Bairro: CENTRO (ITABAIAN…" at bounding box center [283, 141] width 567 height 282
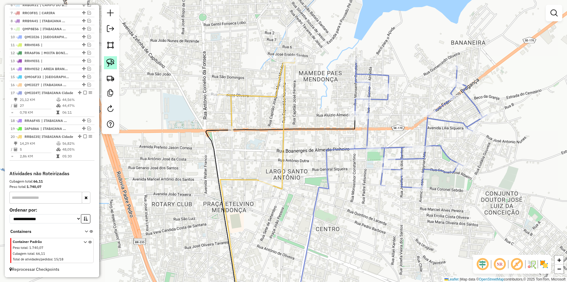
click at [110, 65] on img at bounding box center [110, 63] width 8 height 8
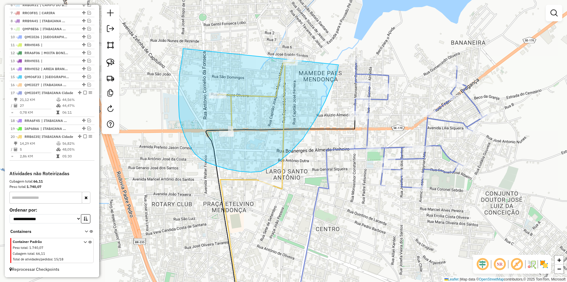
drag, startPoint x: 183, startPoint y: 54, endPoint x: 340, endPoint y: 26, distance: 159.7
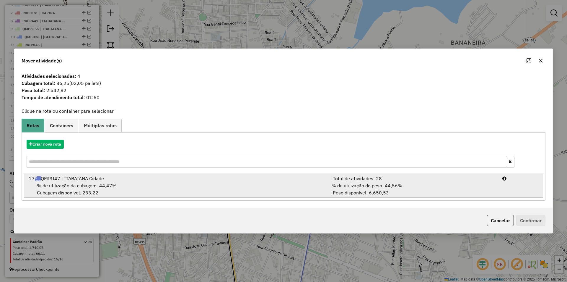
drag, startPoint x: 402, startPoint y: 186, endPoint x: 408, endPoint y: 188, distance: 6.8
click at [405, 187] on div "| % de utilização do peso: 44,56% | Peso disponível: 6.650,53" at bounding box center [413, 189] width 172 height 14
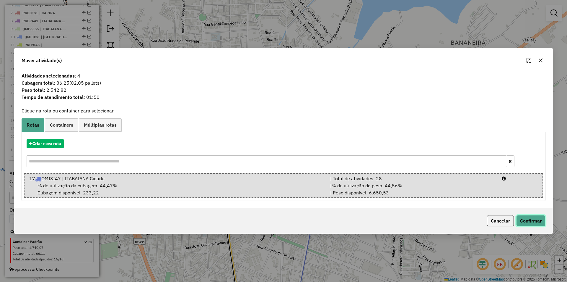
click at [546, 218] on button "Confirmar" at bounding box center [531, 220] width 29 height 11
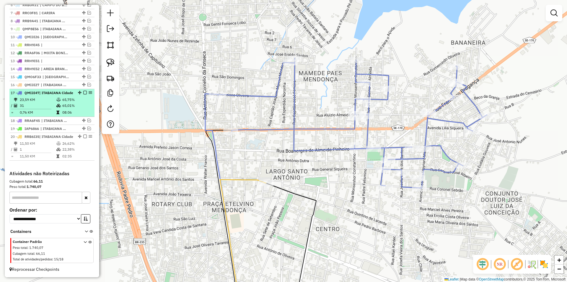
click at [74, 97] on td "65,75%" at bounding box center [77, 100] width 30 height 6
select select "**********"
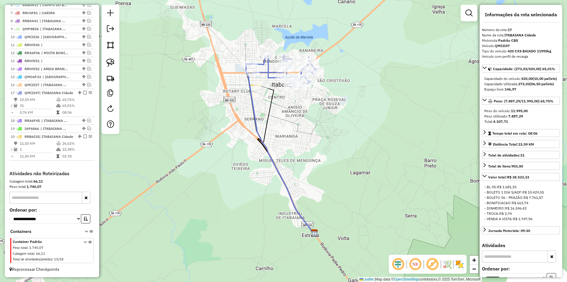
drag, startPoint x: 197, startPoint y: 106, endPoint x: 183, endPoint y: 110, distance: 14.3
click at [183, 110] on div "Janela de atendimento Grade de atendimento Capacidade Transportadoras Veículos …" at bounding box center [283, 141] width 567 height 282
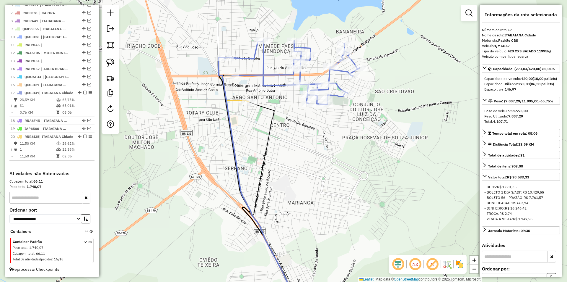
click at [247, 100] on icon at bounding box center [264, 205] width 77 height 210
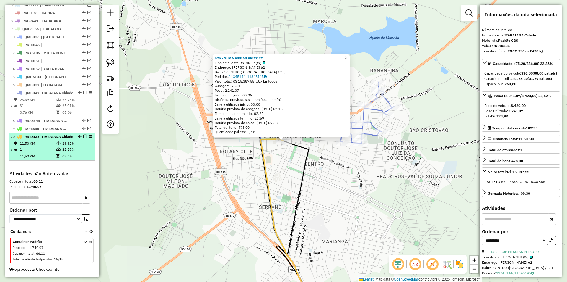
click at [84, 134] on em at bounding box center [85, 136] width 4 height 4
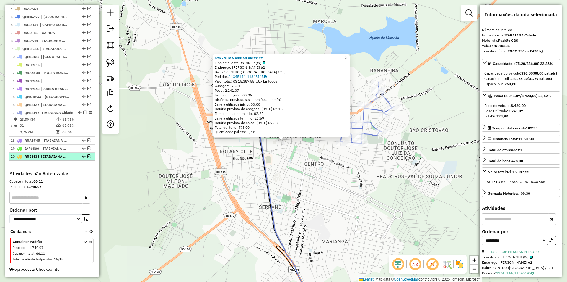
scroll to position [265, 0]
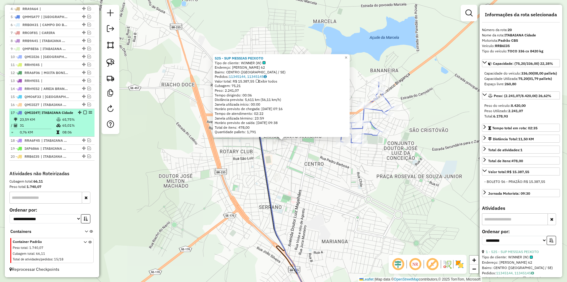
click at [74, 126] on td "65,01%" at bounding box center [77, 125] width 30 height 6
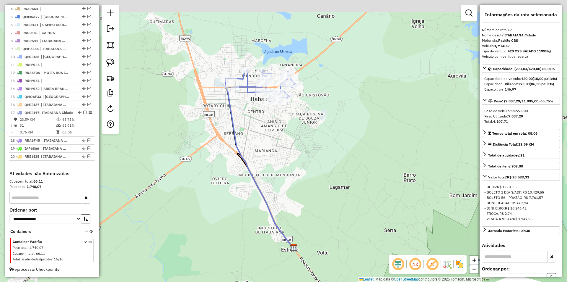
click at [217, 117] on div "Janela de atendimento Grade de atendimento Capacidade Transportadoras Veículos …" at bounding box center [283, 141] width 567 height 282
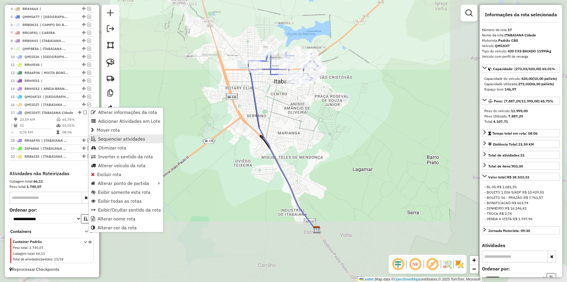
click at [111, 139] on span "Sequenciar atividades" at bounding box center [121, 138] width 47 height 5
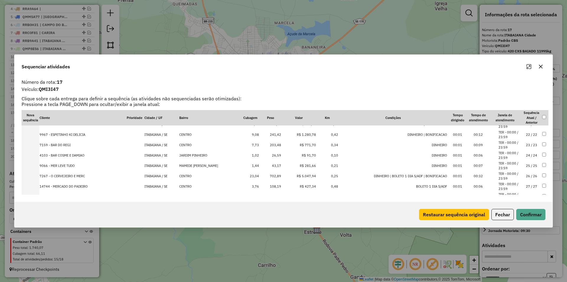
scroll to position [257, 0]
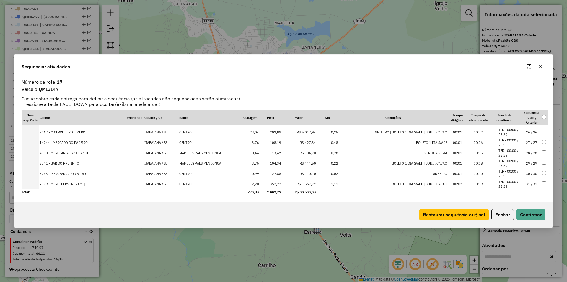
click at [163, 185] on td "ITABAIANA / SE" at bounding box center [161, 184] width 35 height 10
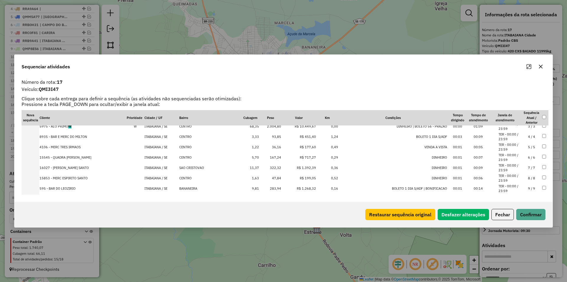
scroll to position [0, 0]
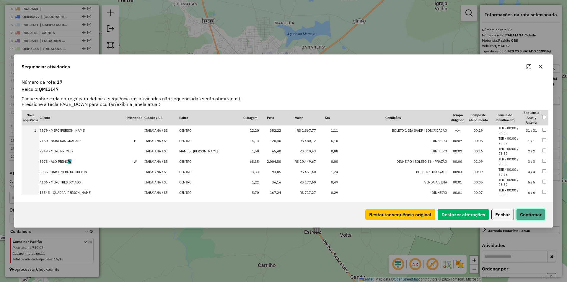
click at [526, 212] on button "Confirmar" at bounding box center [531, 214] width 29 height 11
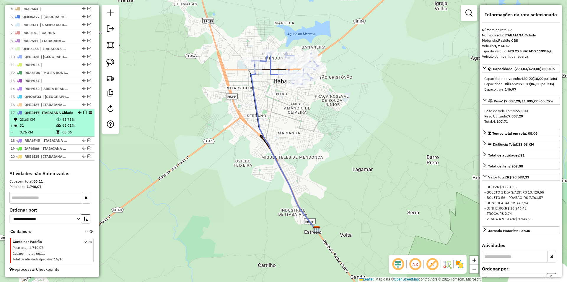
click at [77, 124] on td "65,01%" at bounding box center [77, 125] width 30 height 6
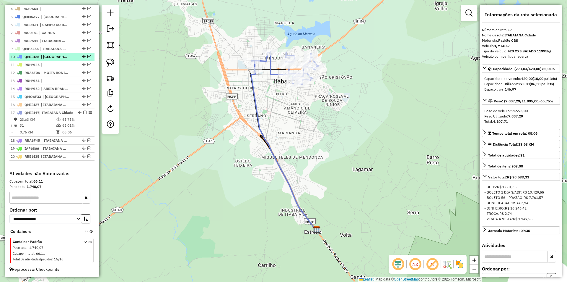
click at [88, 55] on em at bounding box center [89, 57] width 4 height 4
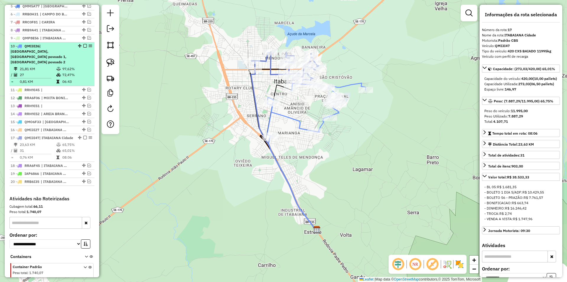
scroll to position [290, 0]
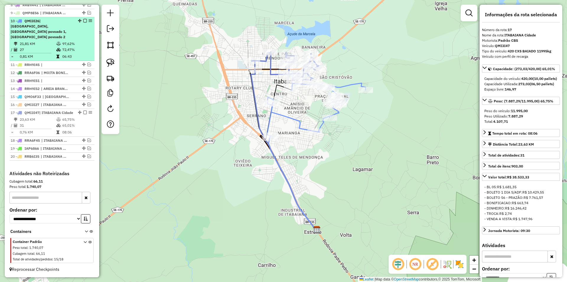
click at [77, 53] on td "06:43" at bounding box center [77, 56] width 30 height 6
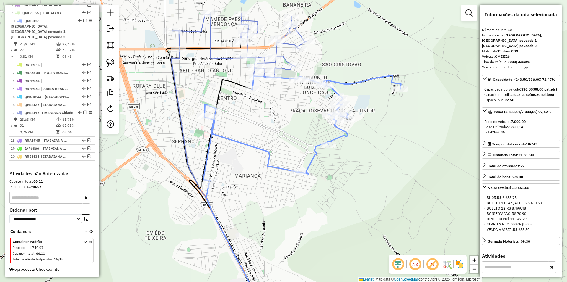
click at [259, 136] on div "Janela de atendimento Grade de atendimento Capacidade Transportadoras Veículos …" at bounding box center [283, 141] width 567 height 282
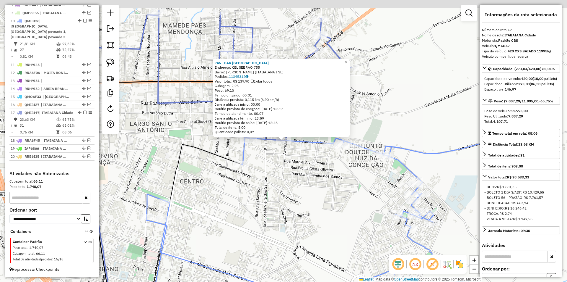
scroll to position [296, 0]
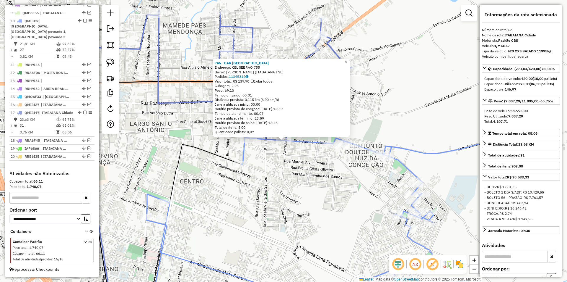
click at [293, 158] on div "746 - BAR SAO JERONIMO Endereço: CEL SEBRAO 755 Bairro: SAO CRISTOVAO (ITABAIAN…" at bounding box center [283, 141] width 567 height 282
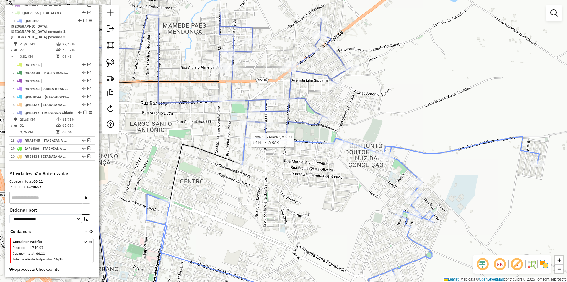
select select "**********"
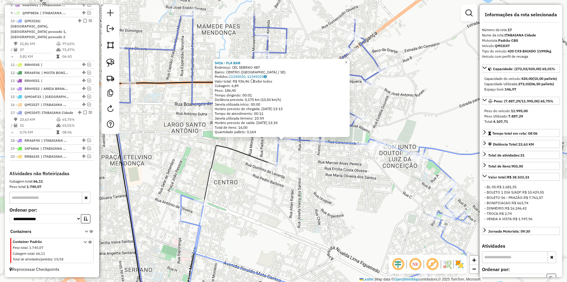
click at [304, 159] on div "5416 - FLA BAR Endereço: CEL SEBRAO 487 Bairro: CENTRO (ITABAIANA / SE) Pedidos…" at bounding box center [283, 141] width 567 height 282
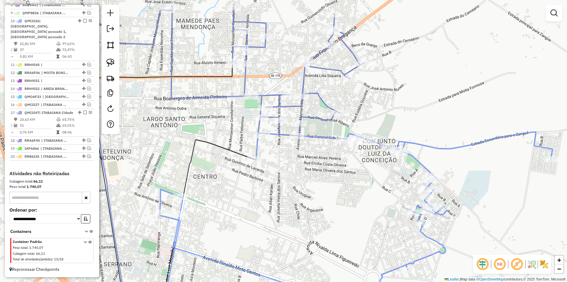
drag, startPoint x: 296, startPoint y: 160, endPoint x: 240, endPoint y: 121, distance: 67.8
click at [241, 122] on div "Janela de atendimento Grade de atendimento Capacidade Transportadoras Veículos …" at bounding box center [283, 141] width 567 height 282
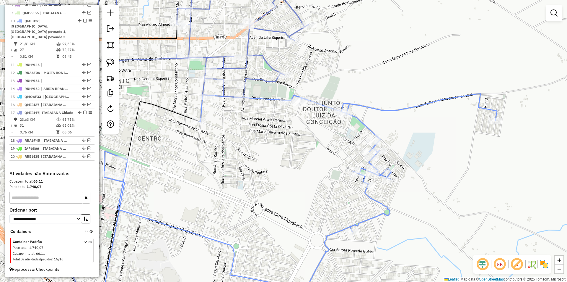
click at [261, 120] on div "Janela de atendimento Grade de atendimento Capacidade Transportadoras Veículos …" at bounding box center [283, 141] width 567 height 282
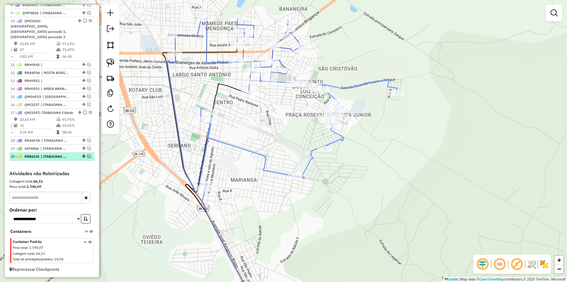
click at [89, 156] on div at bounding box center [83, 156] width 18 height 4
select select "**********"
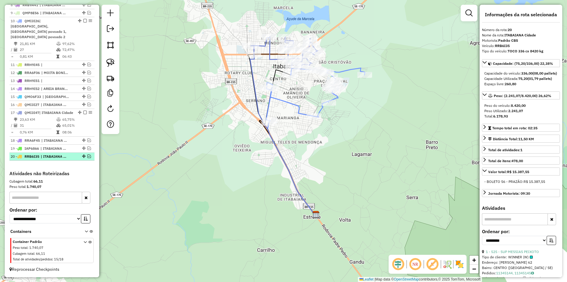
click at [87, 156] on em at bounding box center [89, 156] width 4 height 4
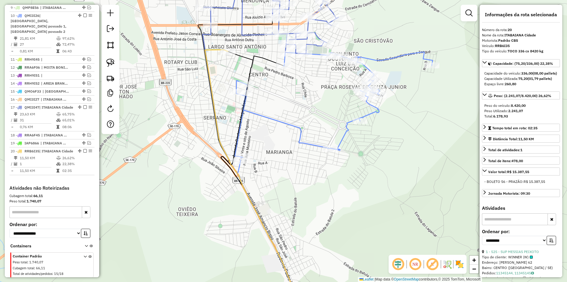
drag, startPoint x: 240, startPoint y: 130, endPoint x: 239, endPoint y: 108, distance: 22.2
click at [235, 131] on div "Janela de atendimento Grade de atendimento Capacidade Transportadoras Veículos …" at bounding box center [283, 141] width 567 height 282
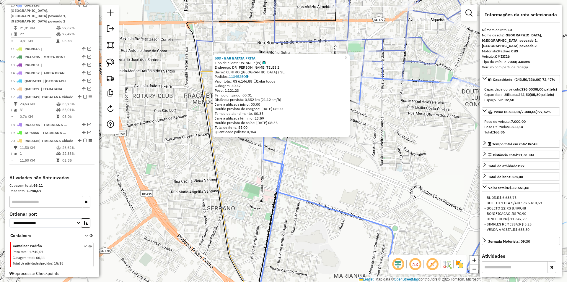
scroll to position [308, 0]
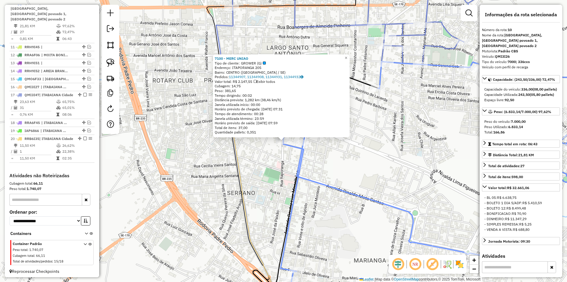
click at [280, 157] on div "7100 - MERC UNIAO Tipo de cliente: GROWER (G) Endereço: ITAPORANGA 205 Bairro: …" at bounding box center [283, 141] width 567 height 282
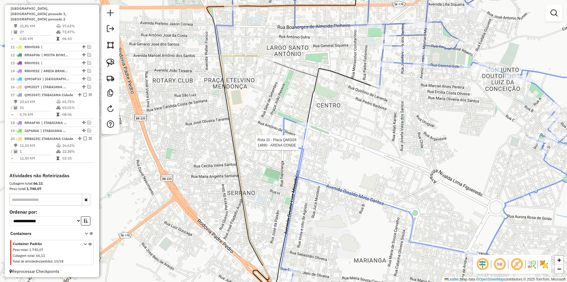
select select "**********"
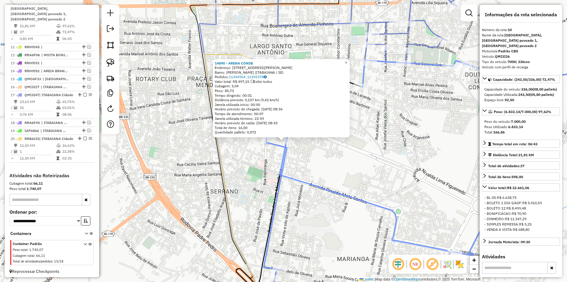
click at [269, 155] on div "14890 - ARENA CONDE Endereço: DR LUIZ MAGALHAES 706 Bairro: SERRANO (ITABAIANA …" at bounding box center [283, 141] width 567 height 282
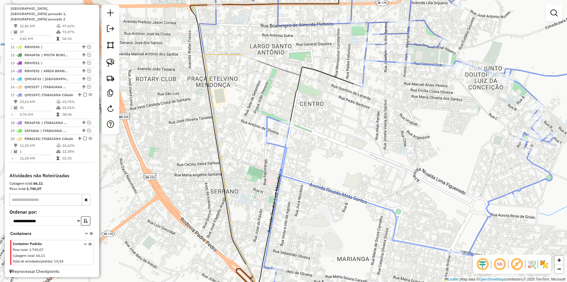
drag, startPoint x: 259, startPoint y: 158, endPoint x: 235, endPoint y: 78, distance: 83.3
click at [235, 78] on div "Janela de atendimento Grade de atendimento Capacidade Transportadoras Veículos …" at bounding box center [283, 141] width 567 height 282
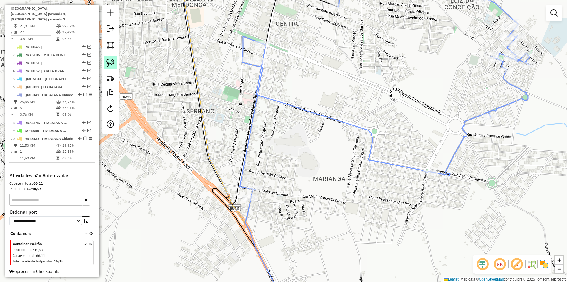
click at [114, 61] on img at bounding box center [110, 63] width 8 height 8
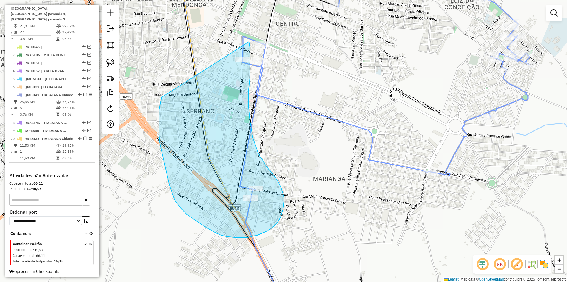
drag, startPoint x: 159, startPoint y: 120, endPoint x: 248, endPoint y: 41, distance: 119.1
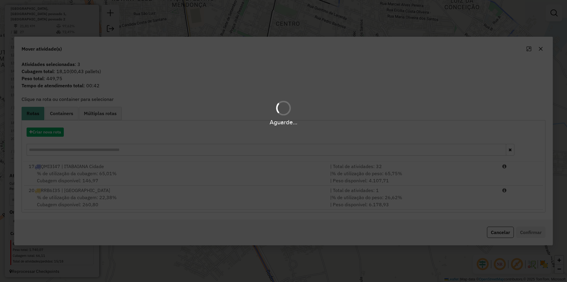
click at [312, 199] on div "Aguarde..." at bounding box center [283, 141] width 567 height 282
click at [392, 200] on div "Aguarde..." at bounding box center [283, 141] width 567 height 282
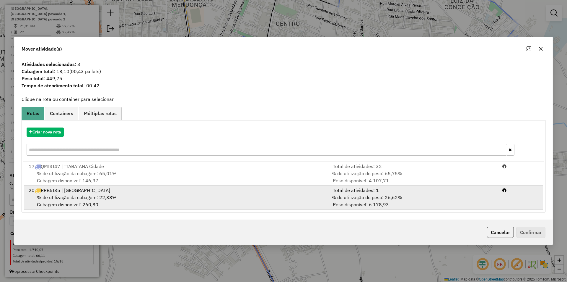
click at [458, 201] on div "| % de utilização do peso: 26,62% | Peso disponível: 6.178,93" at bounding box center [413, 201] width 172 height 14
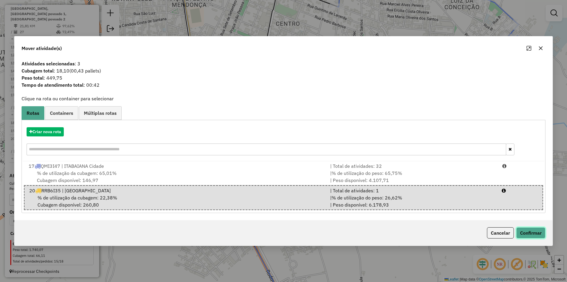
click at [523, 231] on button "Confirmar" at bounding box center [531, 232] width 29 height 11
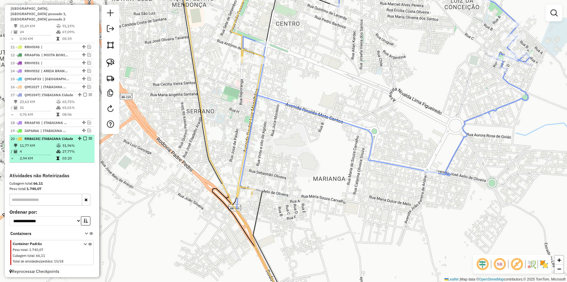
click at [74, 154] on td "27,77%" at bounding box center [77, 151] width 30 height 6
select select "**********"
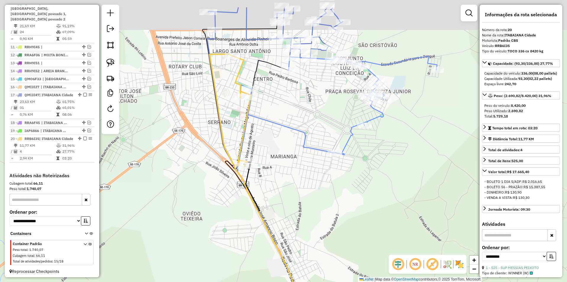
drag, startPoint x: 264, startPoint y: 92, endPoint x: 265, endPoint y: 137, distance: 45.5
click at [265, 137] on icon at bounding box center [342, 105] width 190 height 98
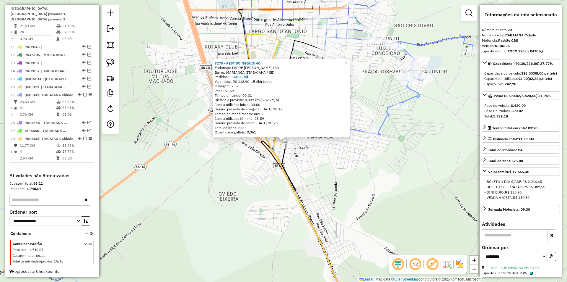
scroll to position [321, 0]
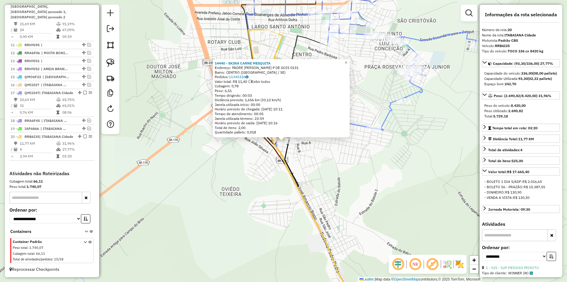
click at [262, 171] on div "14440 - SKINA CARNE MESQUITA Endereço: PADRE SEBASTIAO P DE GOIS 0131 Bairro: C…" at bounding box center [283, 141] width 567 height 282
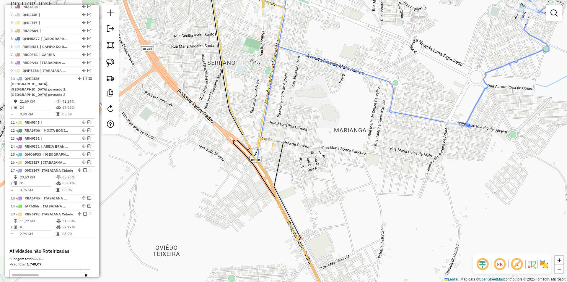
scroll to position [232, 0]
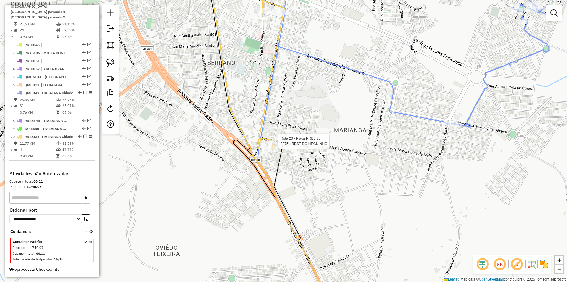
select select "**********"
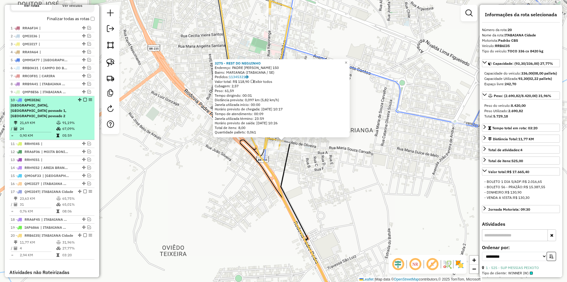
scroll to position [202, 0]
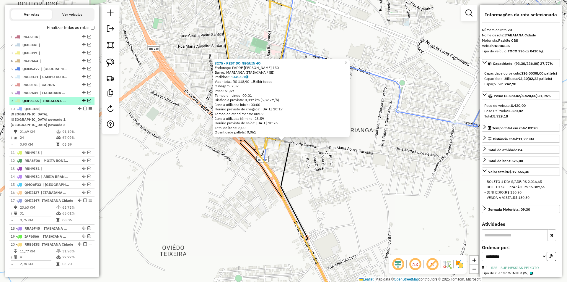
click at [87, 102] on em at bounding box center [89, 101] width 4 height 4
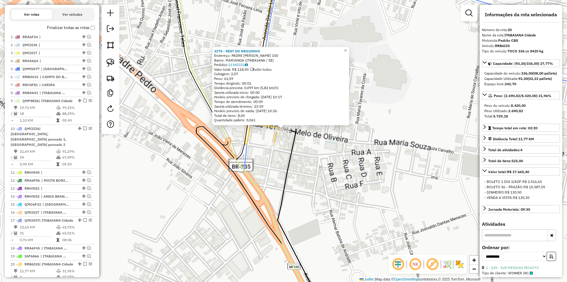
click at [304, 168] on div "3275 - REST DO NEGUINHO Endereço: PADRE SEBASTIAO PEDROSA DE GOI 150 Bairro: MA…" at bounding box center [283, 141] width 567 height 282
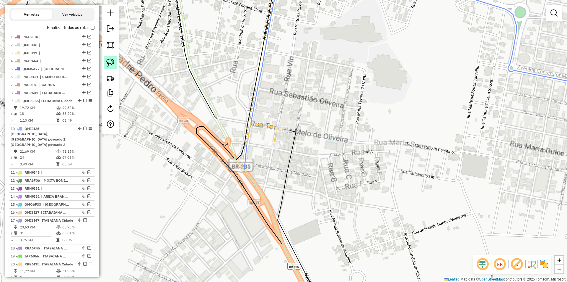
click at [109, 62] on img at bounding box center [110, 63] width 8 height 8
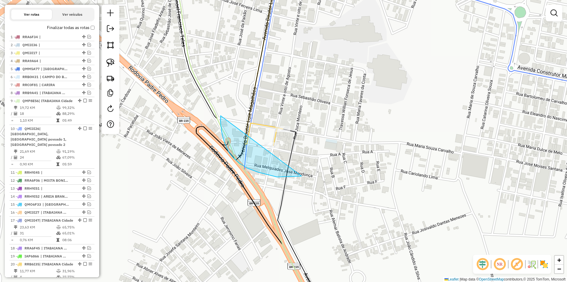
drag, startPoint x: 221, startPoint y: 123, endPoint x: 314, endPoint y: 152, distance: 98.1
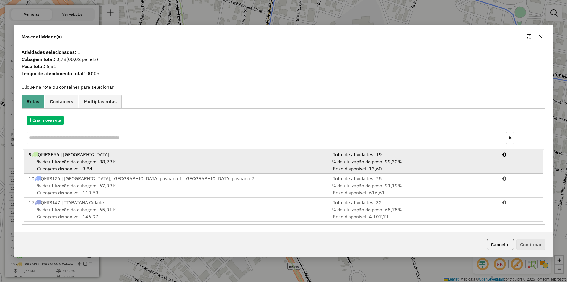
click at [447, 168] on div "| % de utilização do peso: 99,32% | Peso disponível: 13,60" at bounding box center [413, 165] width 172 height 14
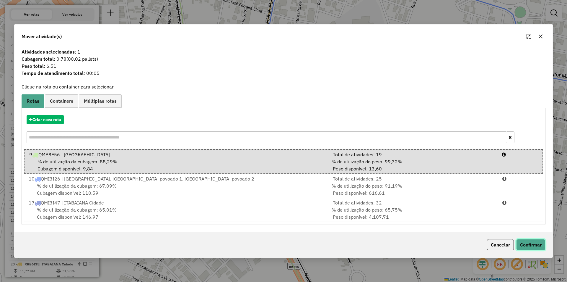
drag, startPoint x: 533, startPoint y: 244, endPoint x: 522, endPoint y: 244, distance: 10.9
click at [533, 245] on button "Confirmar" at bounding box center [531, 244] width 29 height 11
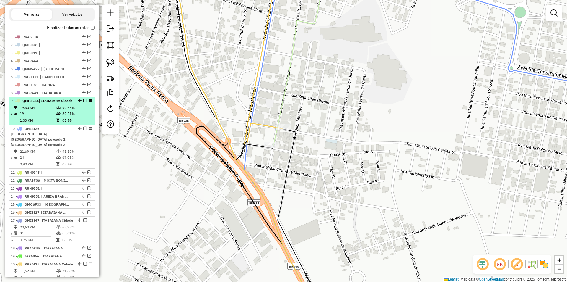
click at [79, 111] on td "99,65%" at bounding box center [77, 108] width 30 height 6
select select "**********"
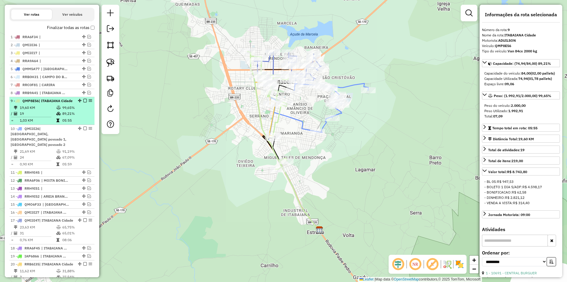
click at [83, 102] on em at bounding box center [85, 101] width 4 height 4
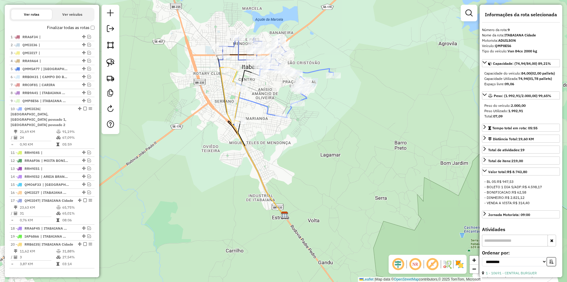
drag, startPoint x: 259, startPoint y: 131, endPoint x: 226, endPoint y: 114, distance: 37.5
click at [226, 114] on icon at bounding box center [252, 141] width 65 height 148
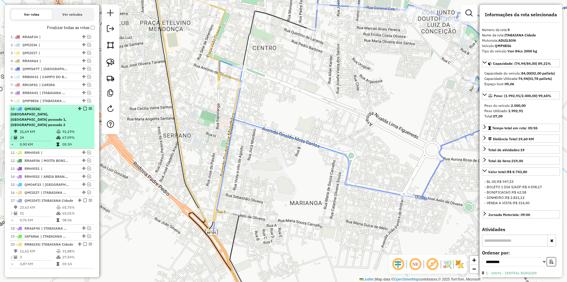
scroll to position [291, 0]
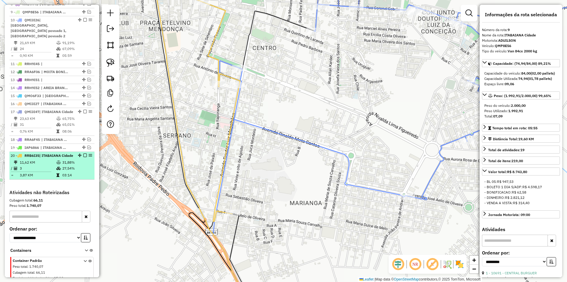
click at [83, 157] on em at bounding box center [85, 155] width 4 height 4
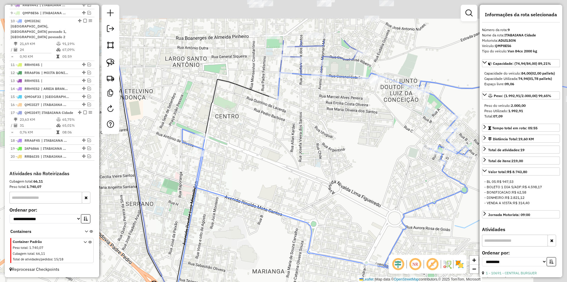
drag, startPoint x: 188, startPoint y: 177, endPoint x: 171, endPoint y: 174, distance: 17.1
click at [184, 183] on div "Janela de atendimento Grade de atendimento Capacidade Transportadoras Veículos …" at bounding box center [283, 141] width 567 height 282
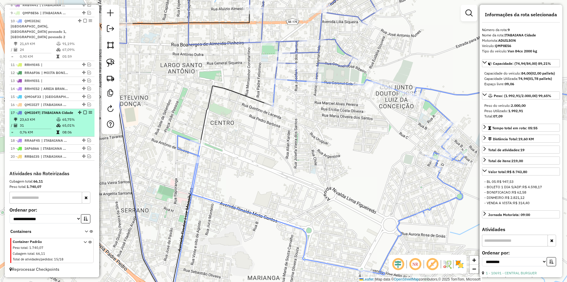
click at [71, 121] on td "65,75%" at bounding box center [77, 119] width 30 height 6
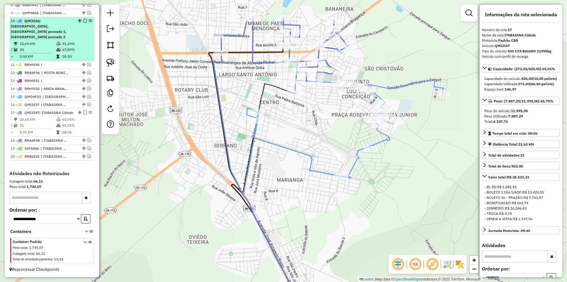
click at [58, 55] on icon at bounding box center [57, 57] width 3 height 4
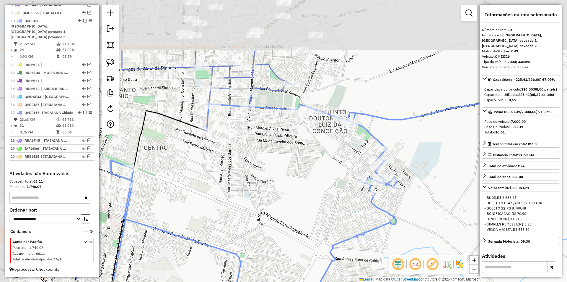
drag, startPoint x: 236, startPoint y: 111, endPoint x: 249, endPoint y: 153, distance: 43.7
click at [249, 153] on div "Janela de atendimento Grade de atendimento Capacidade Transportadoras Veículos …" at bounding box center [283, 141] width 567 height 282
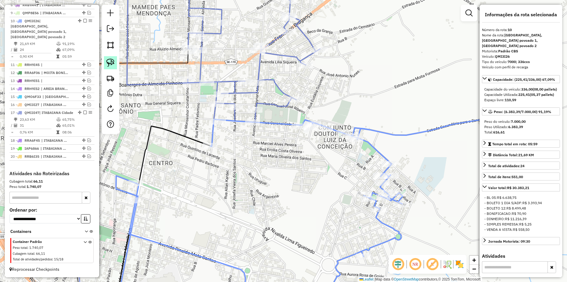
click at [110, 60] on img at bounding box center [110, 63] width 8 height 8
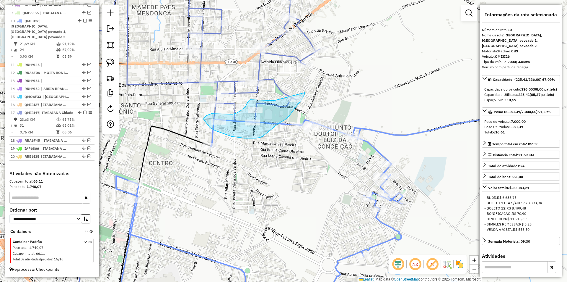
drag, startPoint x: 268, startPoint y: 100, endPoint x: 305, endPoint y: 93, distance: 37.8
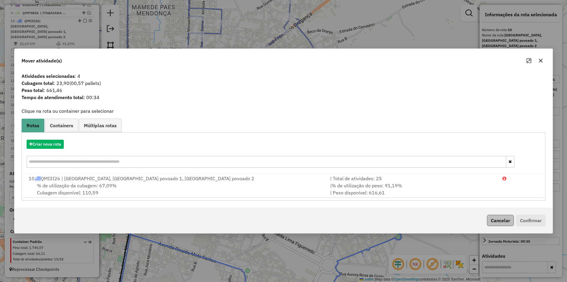
drag, startPoint x: 399, startPoint y: 185, endPoint x: 496, endPoint y: 220, distance: 103.0
click at [400, 185] on span "% de utilização do peso: 91,19%" at bounding box center [367, 185] width 71 height 6
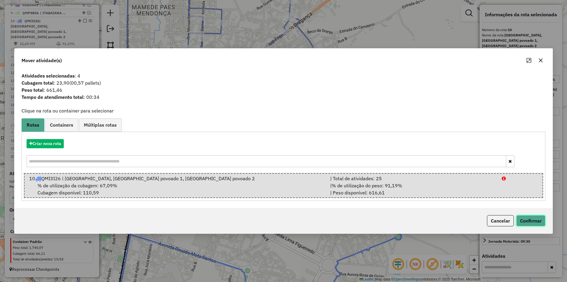
click at [532, 225] on button "Confirmar" at bounding box center [531, 220] width 29 height 11
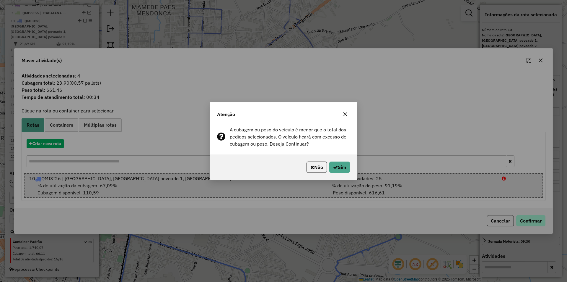
click at [532, 224] on div "Atenção A cubagem ou peso do veículo é menor que o total dos pedidos selecionad…" at bounding box center [283, 141] width 567 height 282
click at [340, 163] on button "Sim" at bounding box center [340, 166] width 21 height 11
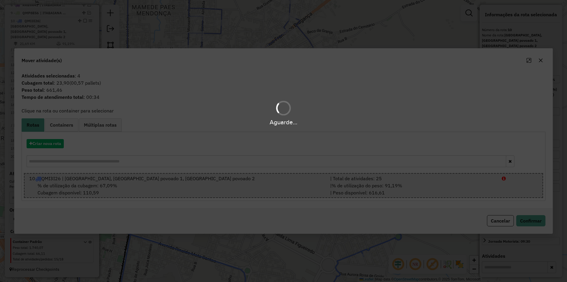
scroll to position [296, 0]
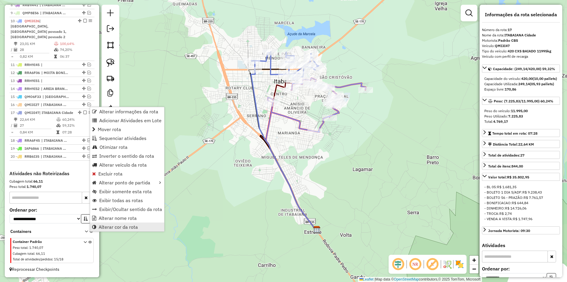
click at [139, 230] on link "Alterar cor da rota" at bounding box center [127, 226] width 74 height 9
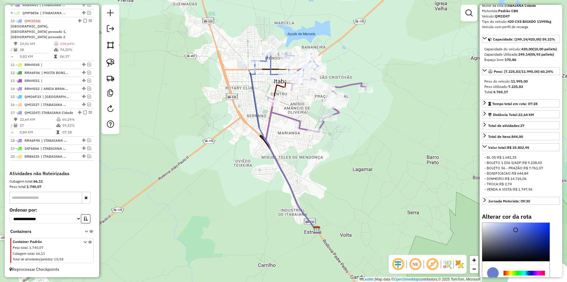
scroll to position [89, 0]
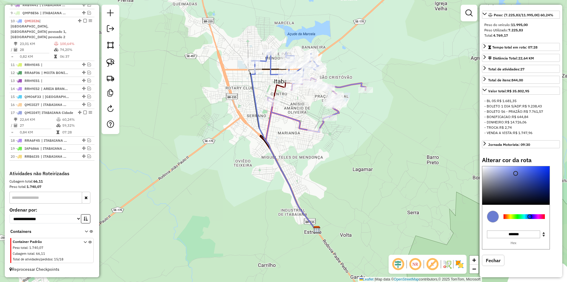
click at [543, 219] on div at bounding box center [524, 216] width 41 height 5
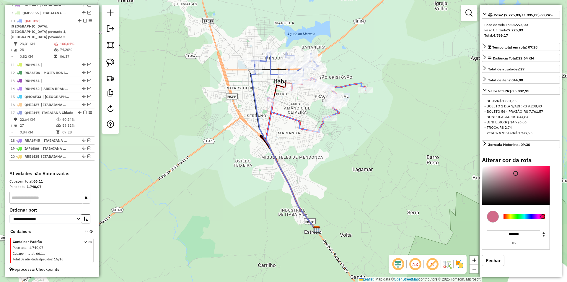
type input "*******"
click at [540, 204] on div at bounding box center [516, 185] width 67 height 38
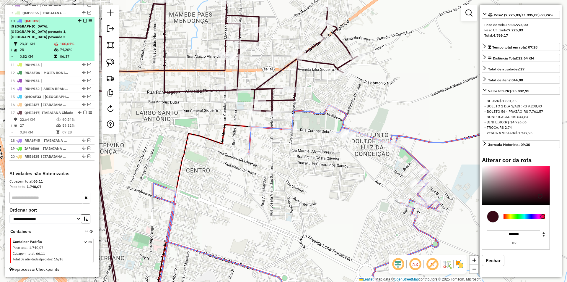
click at [74, 33] on div "10 - QMI3I26 | ITABAIANA Cidade, ITABAIANA povoado 1, ITABAIANA povoado 2" at bounding box center [52, 28] width 83 height 21
select select "**********"
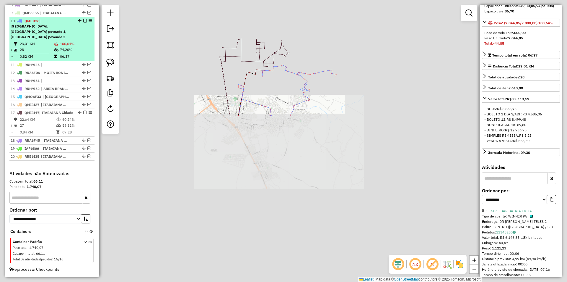
scroll to position [94, 0]
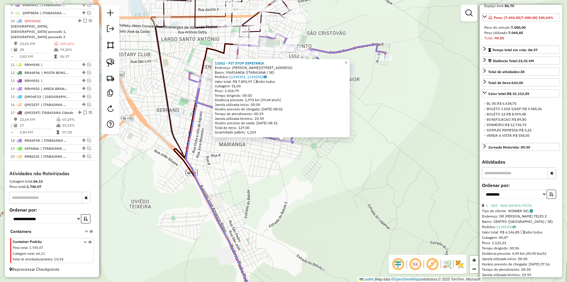
click at [299, 177] on div "11052 - PIT STOP ESPETARIA Endereço: JOAO PEREIRA DE ANDRADE 41 Bairro: MARIANG…" at bounding box center [283, 141] width 567 height 282
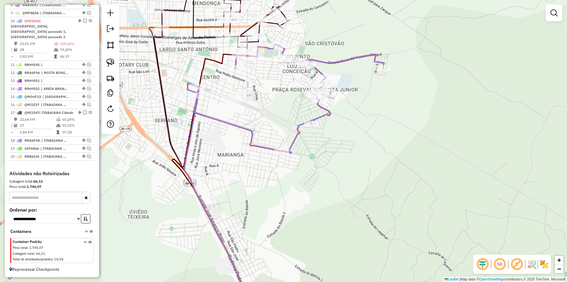
drag, startPoint x: 258, startPoint y: 99, endPoint x: 252, endPoint y: 144, distance: 45.3
click at [252, 144] on div "Janela de atendimento Grade de atendimento Capacidade Transportadoras Veículos …" at bounding box center [283, 141] width 567 height 282
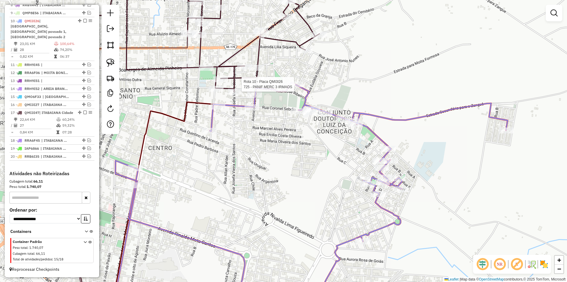
select select "**********"
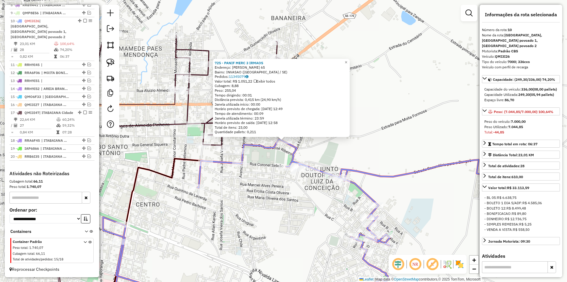
click at [266, 155] on div "725 - PANIF MERC 3 IRMAOS Endereço: JOSE DA FONSECA BRITO 65 Bairro: INVASAO (I…" at bounding box center [283, 141] width 567 height 282
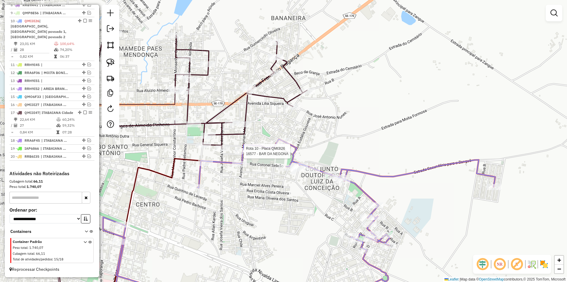
click at [247, 154] on div at bounding box center [242, 151] width 15 height 6
select select "**********"
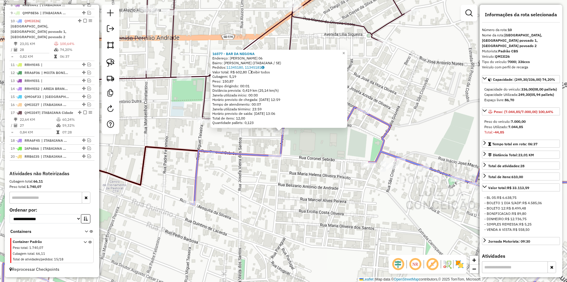
click at [298, 154] on div "16577 - BAR DA NEGONA Endereço: JOSE MILTON DA CUNHA 06 Bairro: SAO CRISTOVAO (…" at bounding box center [283, 141] width 567 height 282
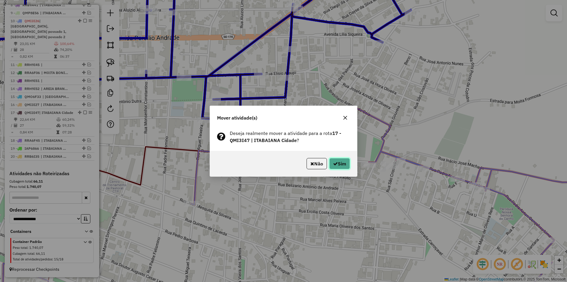
click at [341, 162] on button "Sim" at bounding box center [340, 163] width 21 height 11
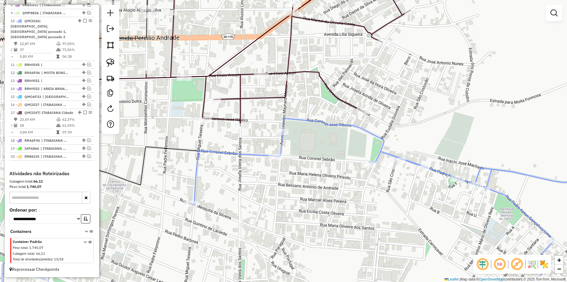
click at [77, 47] on td "71,56%" at bounding box center [77, 50] width 30 height 6
select select "**********"
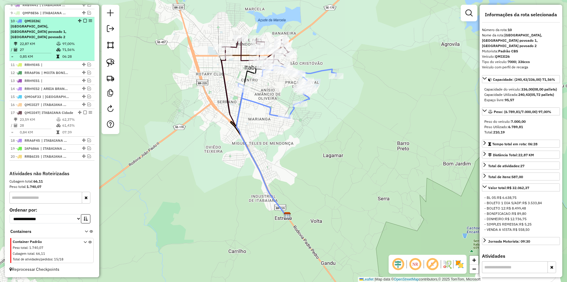
click at [83, 20] on em at bounding box center [85, 21] width 4 height 4
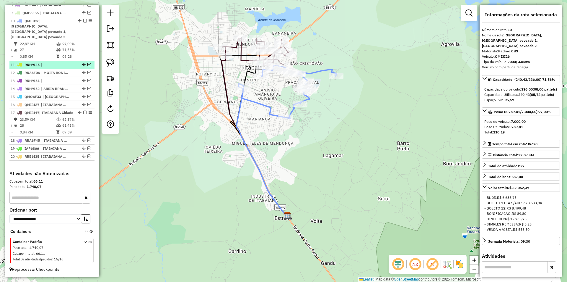
scroll to position [265, 0]
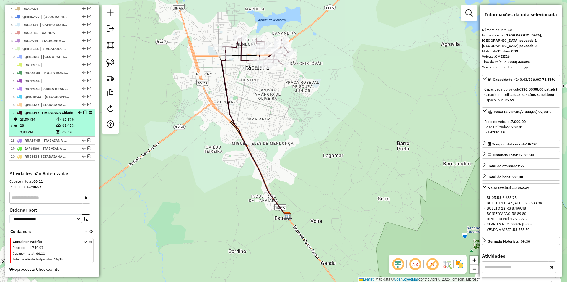
click at [70, 118] on td "62,37%" at bounding box center [77, 119] width 30 height 6
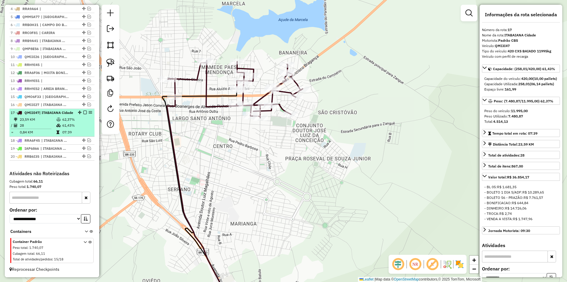
click at [83, 111] on em at bounding box center [85, 113] width 4 height 4
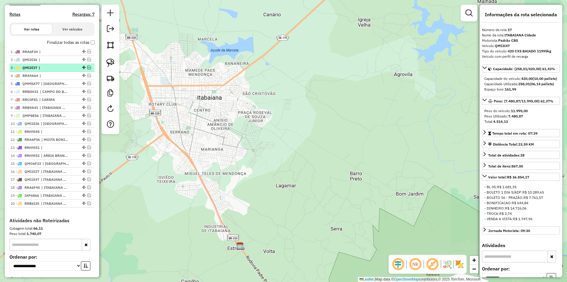
scroll to position [210, 0]
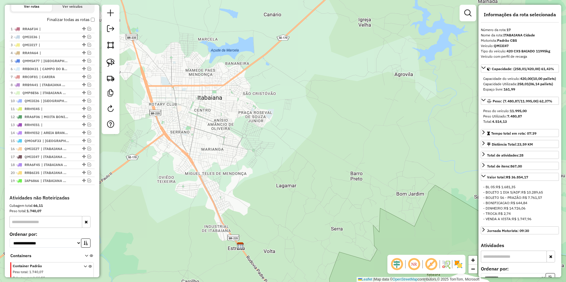
drag, startPoint x: 82, startPoint y: 176, endPoint x: 82, endPoint y: 194, distance: 18.3
drag, startPoint x: 88, startPoint y: 66, endPoint x: 73, endPoint y: 67, distance: 14.5
click at [87, 62] on em at bounding box center [89, 61] width 4 height 4
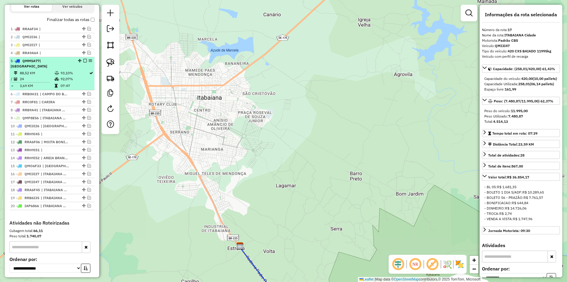
click at [74, 62] on div at bounding box center [83, 61] width 18 height 4
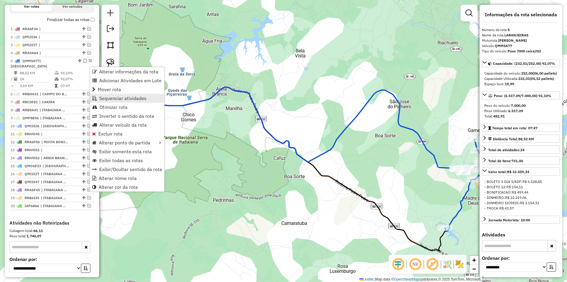
click at [118, 98] on span "Sequenciar atividades" at bounding box center [122, 98] width 47 height 5
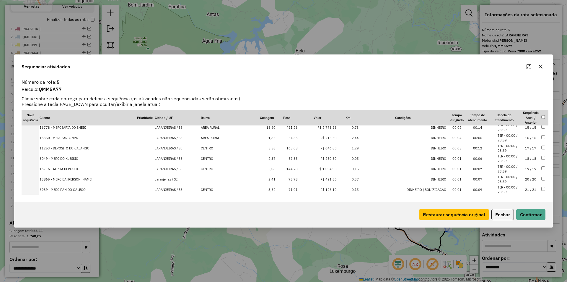
scroll to position [184, 0]
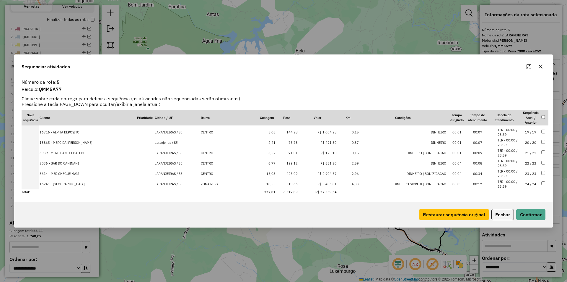
click at [211, 184] on td "ZONA RURAL" at bounding box center [229, 184] width 57 height 10
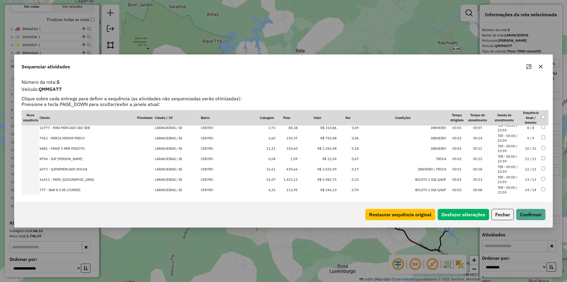
scroll to position [96, 0]
click at [541, 218] on button "Confirmar" at bounding box center [531, 214] width 29 height 11
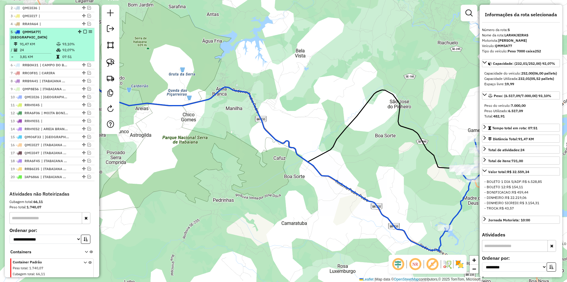
scroll to position [230, 0]
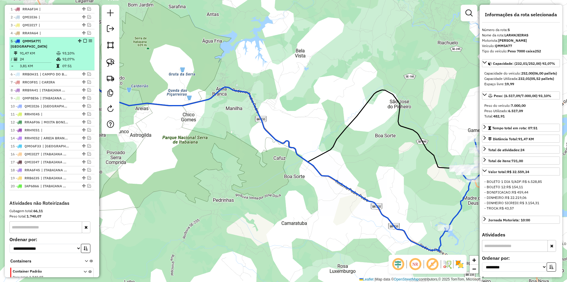
click at [83, 43] on em at bounding box center [85, 41] width 4 height 4
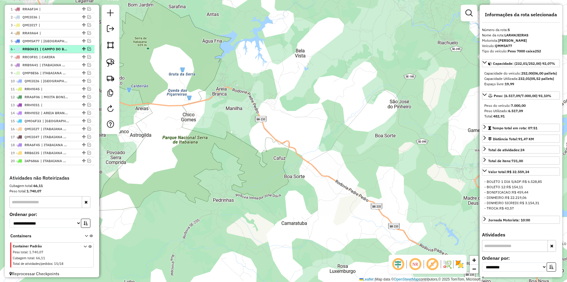
click at [88, 51] on em at bounding box center [89, 49] width 4 height 4
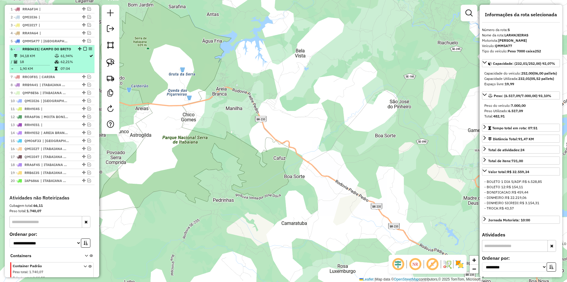
click at [69, 52] on div "6 - RRB0H31 | CAMPO DO BRITO" at bounding box center [42, 48] width 63 height 5
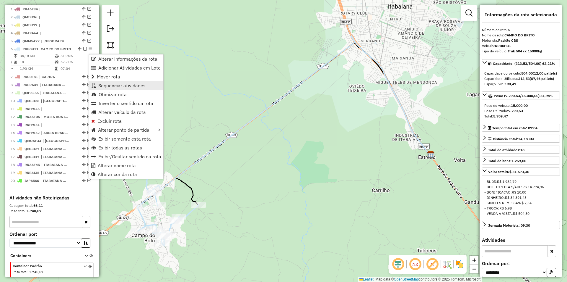
click at [103, 89] on link "Sequenciar atividades" at bounding box center [126, 85] width 74 height 9
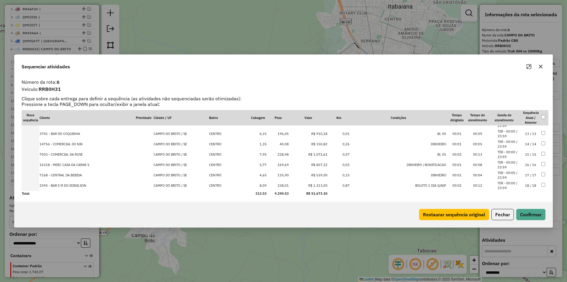
scroll to position [122, 0]
click at [506, 219] on button "Fechar" at bounding box center [503, 214] width 22 height 11
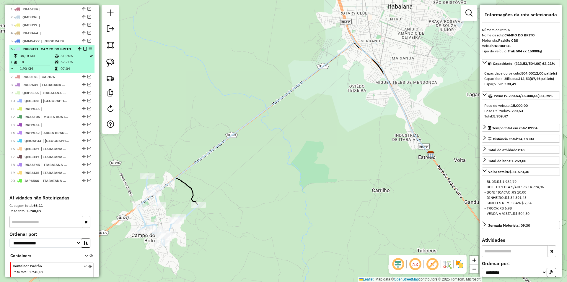
click at [83, 51] on em at bounding box center [85, 49] width 4 height 4
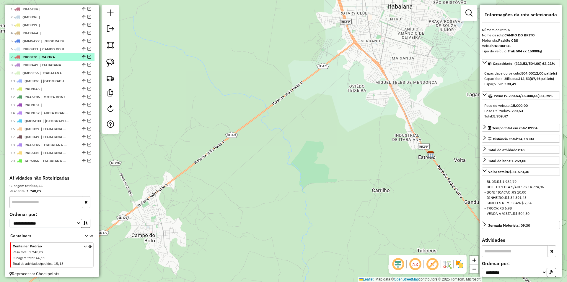
click at [87, 59] on em at bounding box center [89, 57] width 4 height 4
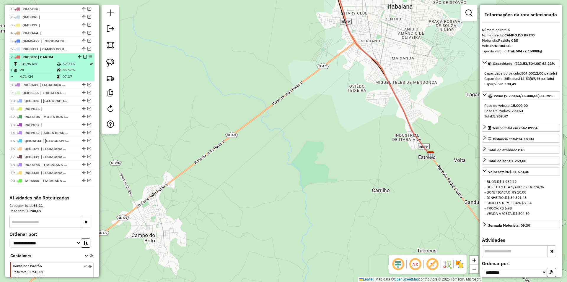
click at [80, 67] on td "62,93%" at bounding box center [75, 64] width 27 height 6
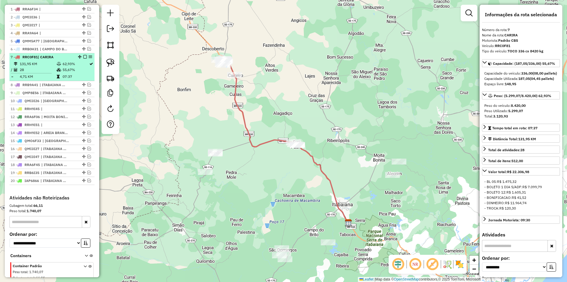
click at [84, 59] on em at bounding box center [85, 57] width 4 height 4
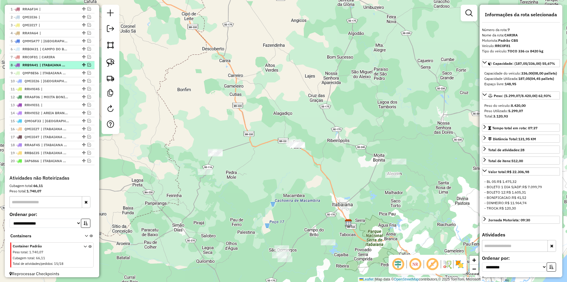
drag, startPoint x: 86, startPoint y: 70, endPoint x: 78, endPoint y: 73, distance: 8.2
click at [87, 66] on em at bounding box center [89, 65] width 4 height 4
click at [78, 68] on div "8 - RRB9A41 | ITABAIANA povoado 2, MALHADOR" at bounding box center [52, 64] width 83 height 5
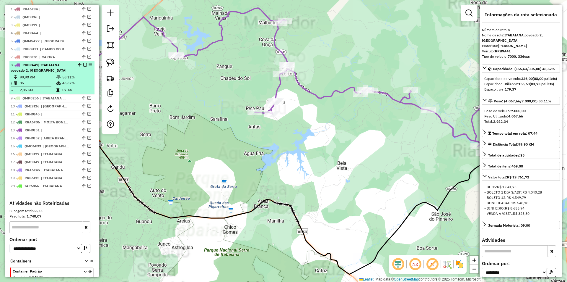
click at [83, 66] on em at bounding box center [85, 65] width 4 height 4
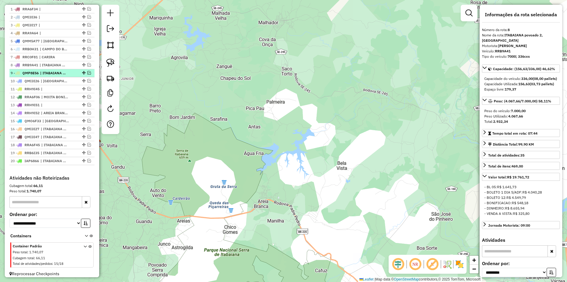
click at [87, 74] on em at bounding box center [89, 73] width 4 height 4
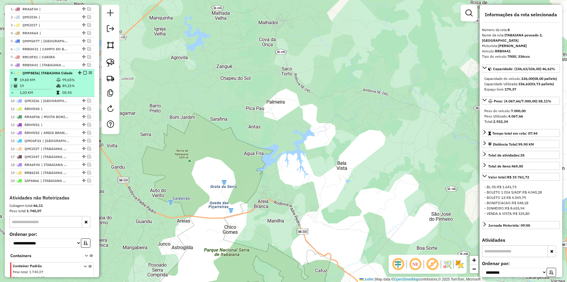
click at [76, 76] on div "9 - QMP8E56 | ITABAIANA Cidade" at bounding box center [52, 72] width 83 height 5
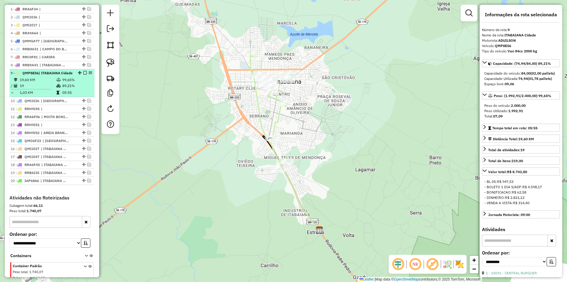
click at [83, 74] on em at bounding box center [85, 73] width 4 height 4
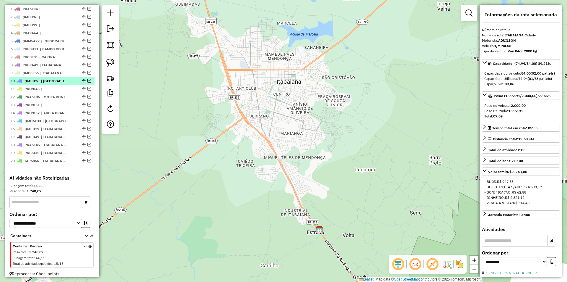
click at [89, 82] on em at bounding box center [89, 81] width 4 height 4
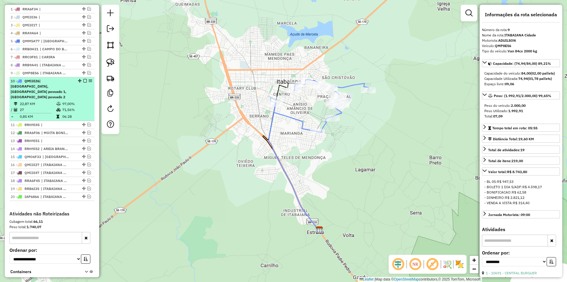
click at [75, 93] on div "10 - QMI3I26 | ITABAIANA Cidade, ITABAIANA povoado 1, ITABAIANA povoado 2" at bounding box center [52, 88] width 83 height 21
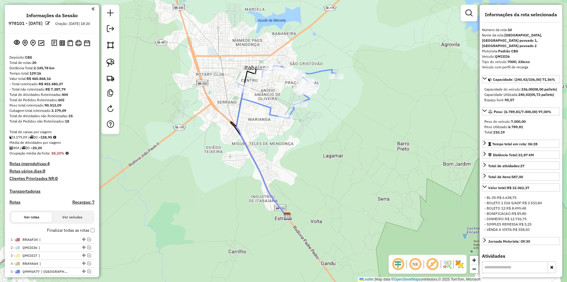
select select "**********"
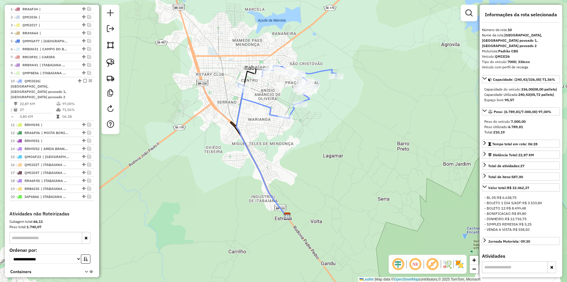
click at [84, 82] on em at bounding box center [85, 81] width 4 height 4
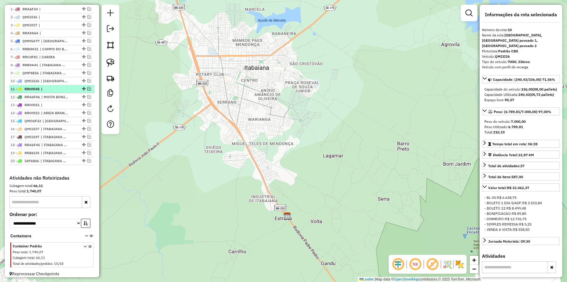
click at [87, 90] on em at bounding box center [89, 89] width 4 height 4
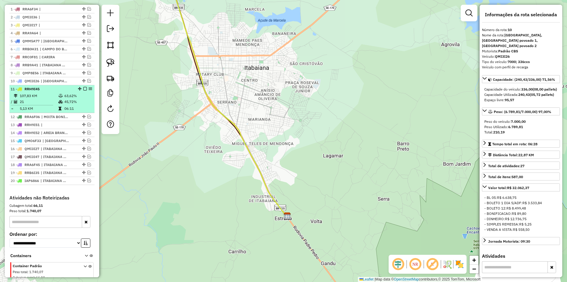
click at [83, 92] on div "11 - RRH9I45" at bounding box center [52, 88] width 83 height 5
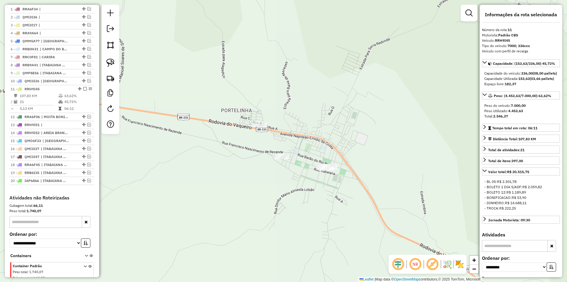
click at [333, 170] on div at bounding box center [328, 167] width 15 height 6
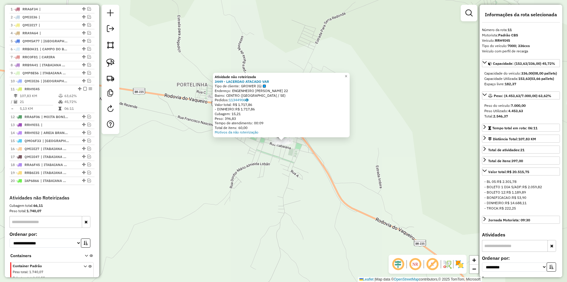
click at [287, 171] on div "Atividade não roteirizada 3449 - LACERDAO ATACADO VAR Tipo de cliente: GROWER (…" at bounding box center [283, 141] width 567 height 282
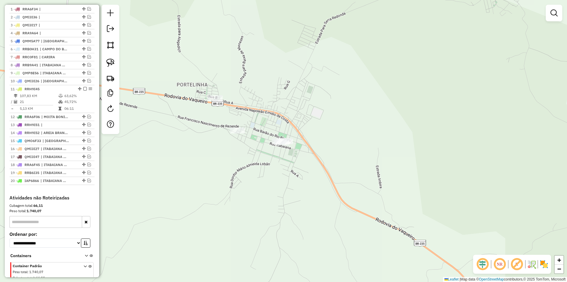
click at [115, 64] on link at bounding box center [110, 62] width 13 height 13
drag, startPoint x: 179, startPoint y: 76, endPoint x: 440, endPoint y: 156, distance: 272.3
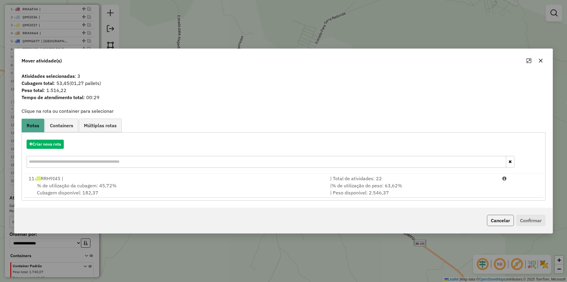
click at [505, 220] on button "Cancelar" at bounding box center [500, 220] width 27 height 11
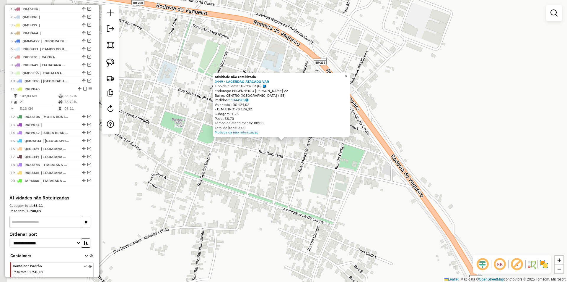
click at [292, 156] on div "Atividade não roteirizada 3449 - LACERDAO ATACADO VAR Tipo de cliente: GROWER (…" at bounding box center [283, 141] width 567 height 282
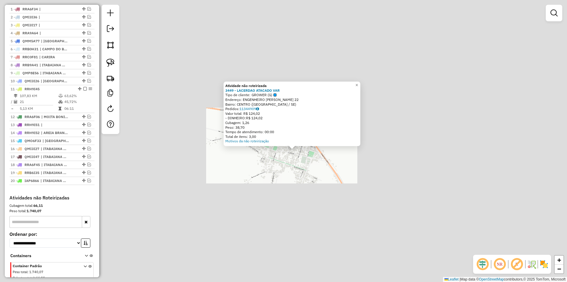
click at [310, 167] on div "Atividade não roteirizada 3449 - LACERDAO ATACADO VAR Tipo de cliente: GROWER (…" at bounding box center [283, 141] width 567 height 282
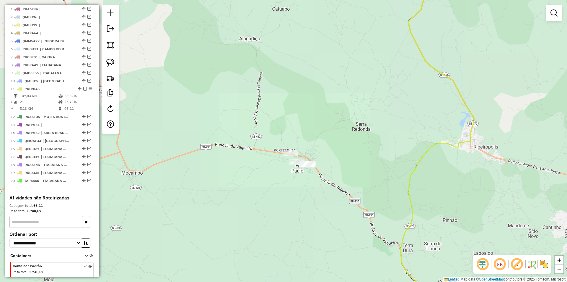
click at [295, 156] on div at bounding box center [291, 153] width 15 height 6
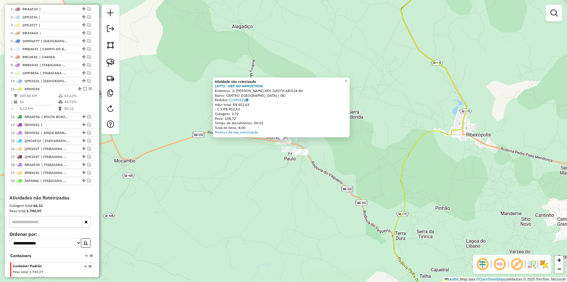
click at [296, 159] on div "Atividade não roteirizada 15772 - DEP DO ARMISTRON Endereço: 1, CJ RES JUDITH A…" at bounding box center [283, 141] width 567 height 282
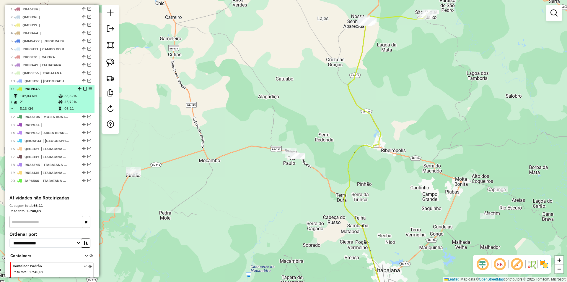
click at [83, 90] on em at bounding box center [85, 89] width 4 height 4
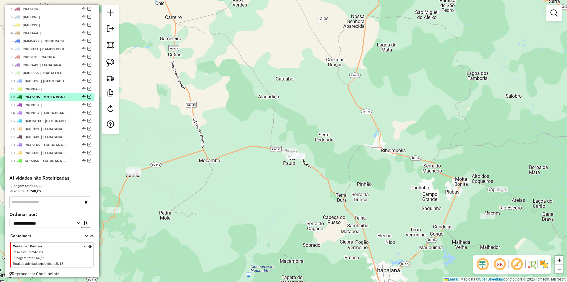
click at [87, 98] on em at bounding box center [89, 97] width 4 height 4
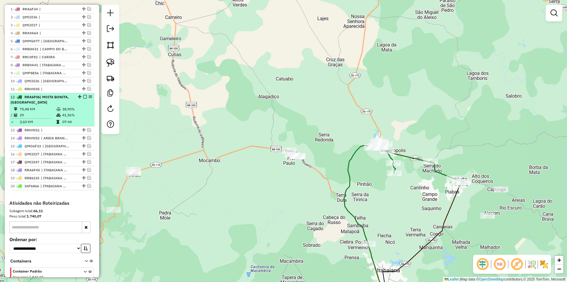
click at [83, 98] on em at bounding box center [85, 97] width 4 height 4
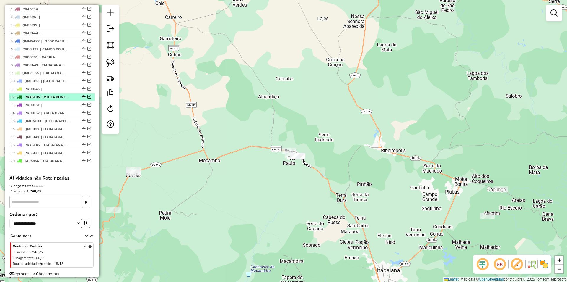
click at [88, 98] on em at bounding box center [89, 97] width 4 height 4
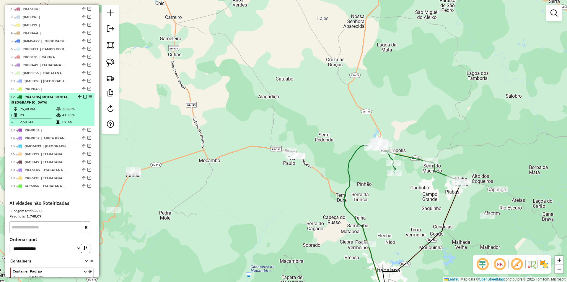
click at [79, 105] on div "12 - RRA6F06 | MOITA BONITA, [GEOGRAPHIC_DATA]" at bounding box center [52, 99] width 83 height 11
select select "**********"
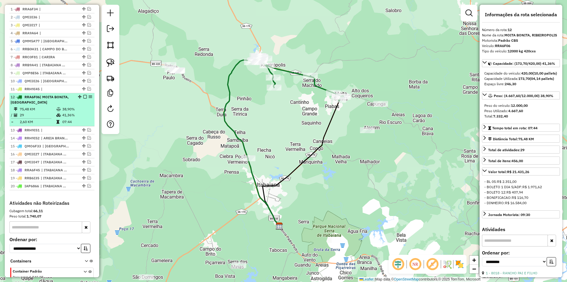
click at [84, 98] on em at bounding box center [85, 97] width 4 height 4
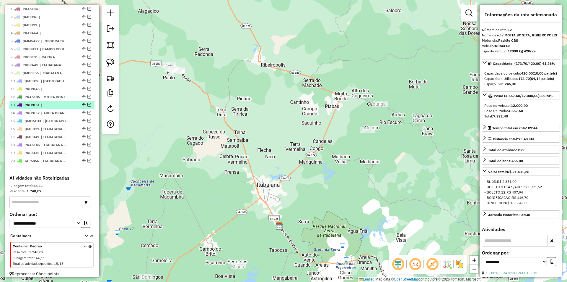
click at [87, 106] on em at bounding box center [89, 105] width 4 height 4
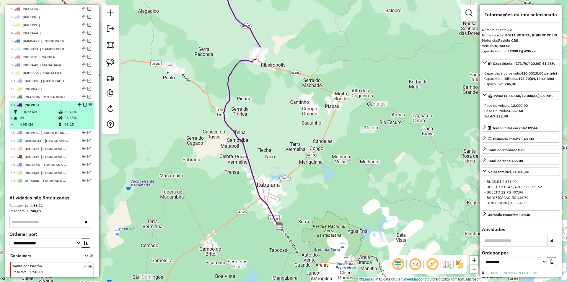
click at [80, 115] on td "39,74%" at bounding box center [78, 112] width 28 height 6
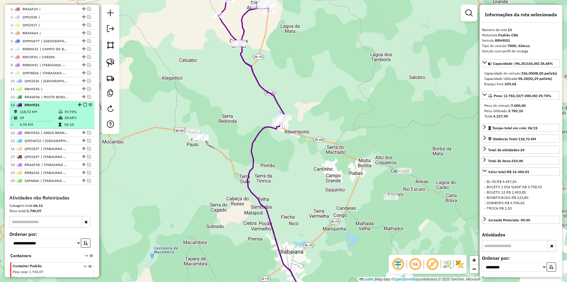
click at [83, 106] on em at bounding box center [85, 105] width 4 height 4
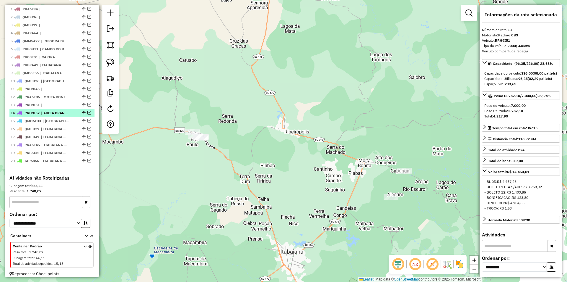
click at [87, 114] on em at bounding box center [89, 113] width 4 height 4
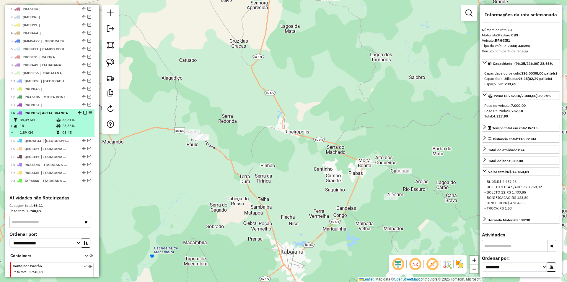
click at [80, 116] on div "14 - RRH9I52 | AREIA BRANCA" at bounding box center [52, 112] width 83 height 5
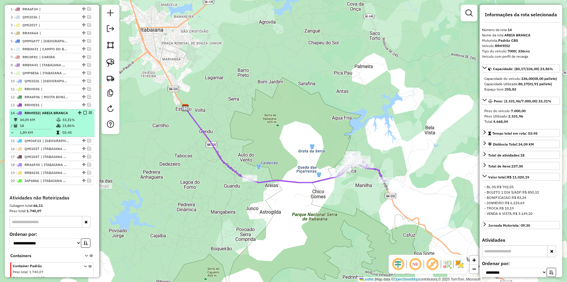
click at [83, 114] on em at bounding box center [85, 113] width 4 height 4
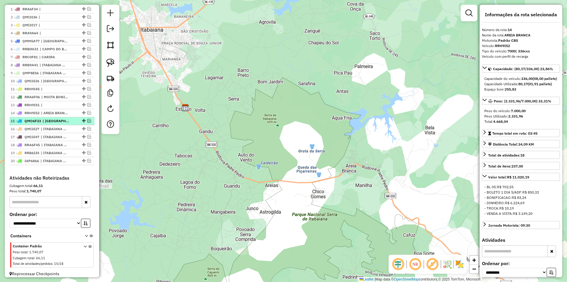
click at [87, 122] on em at bounding box center [89, 121] width 4 height 4
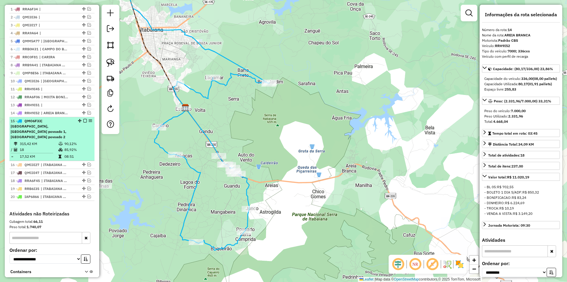
click at [82, 129] on div "15 - QMO6F33 | [GEOGRAPHIC_DATA], [GEOGRAPHIC_DATA] povoado 1, [GEOGRAPHIC_DATA…" at bounding box center [52, 128] width 83 height 21
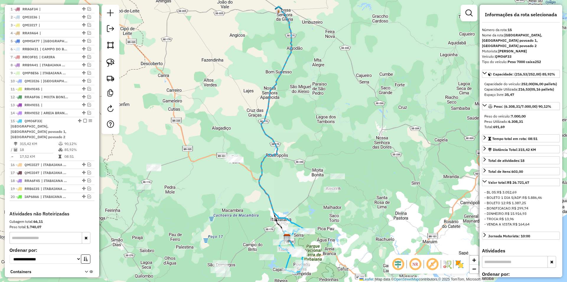
drag, startPoint x: 199, startPoint y: 195, endPoint x: 242, endPoint y: 149, distance: 63.8
click at [223, 137] on div "Janela de atendimento Grade de atendimento Capacidade Transportadoras Veículos …" at bounding box center [283, 141] width 567 height 282
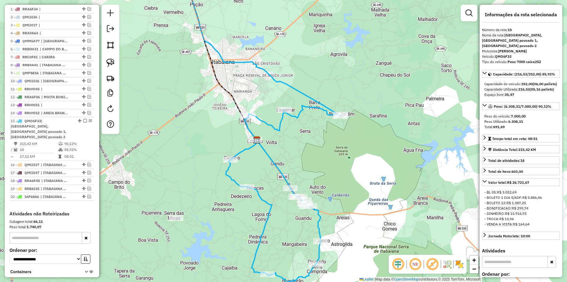
click at [335, 161] on div "Janela de atendimento Grade de atendimento Capacidade Transportadoras Veículos …" at bounding box center [283, 141] width 567 height 282
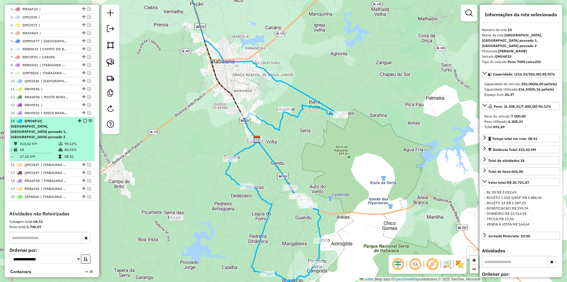
click at [84, 122] on em at bounding box center [85, 121] width 4 height 4
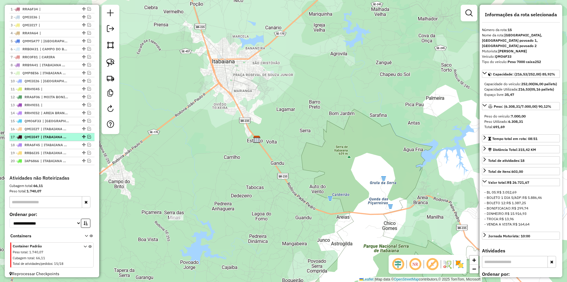
click at [87, 138] on em at bounding box center [89, 137] width 4 height 4
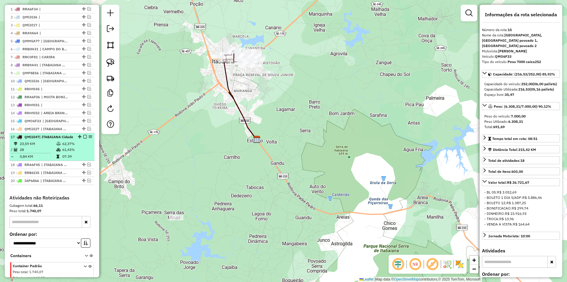
click at [78, 138] on em at bounding box center [80, 137] width 4 height 4
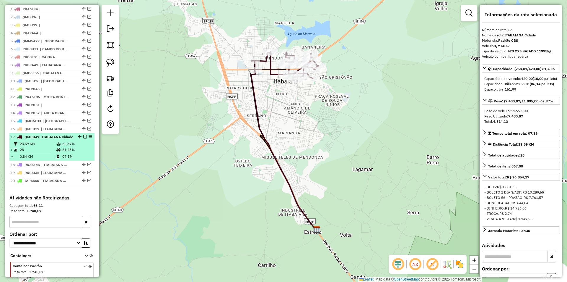
click at [85, 138] on div at bounding box center [83, 137] width 18 height 4
click at [85, 138] on em at bounding box center [85, 137] width 4 height 4
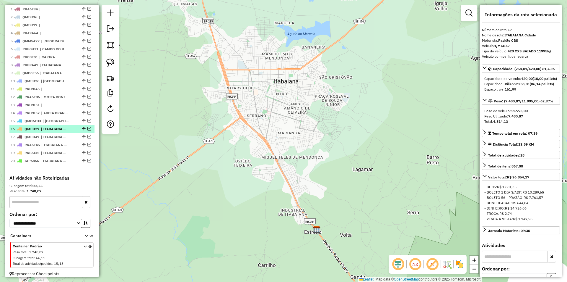
click at [87, 130] on em at bounding box center [89, 129] width 4 height 4
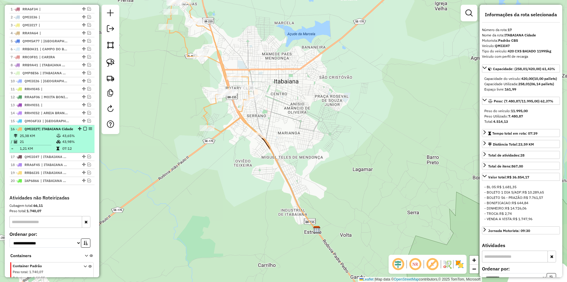
click at [83, 130] on em at bounding box center [85, 129] width 4 height 4
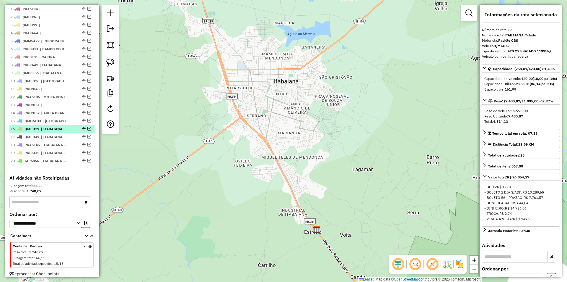
click at [87, 130] on em at bounding box center [89, 129] width 4 height 4
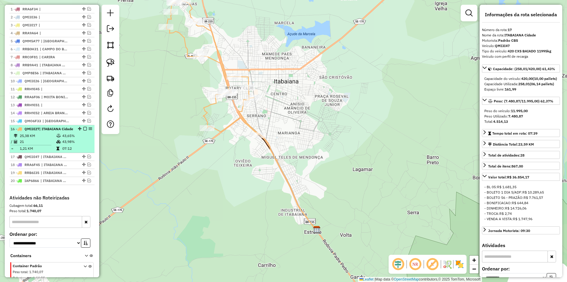
click at [78, 132] on div "16 - QMI3I27 | ITABAIANA Cidade" at bounding box center [52, 128] width 83 height 5
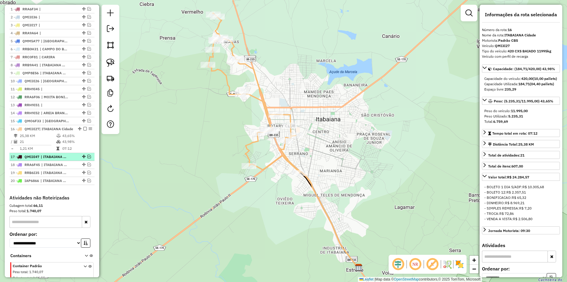
click at [89, 158] on em at bounding box center [89, 157] width 4 height 4
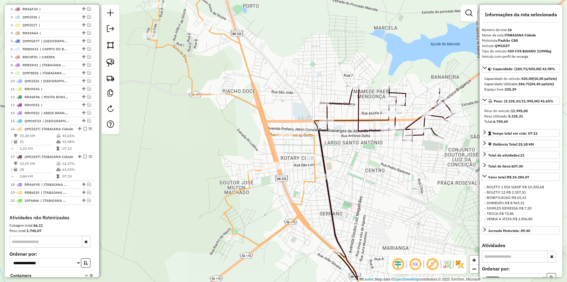
drag, startPoint x: 293, startPoint y: 111, endPoint x: 217, endPoint y: 89, distance: 78.6
click at [217, 89] on div "Janela de atendimento Grade de atendimento Capacidade Transportadoras Veículos …" at bounding box center [283, 141] width 567 height 282
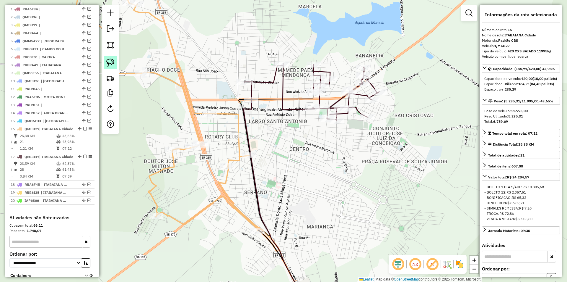
click at [110, 59] on img at bounding box center [110, 63] width 8 height 8
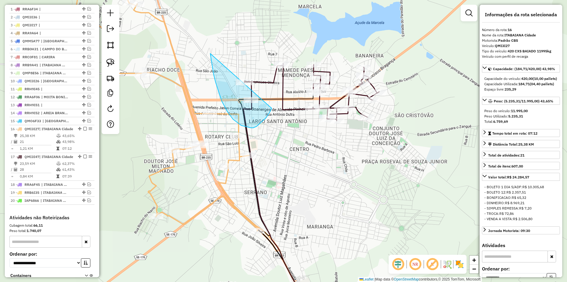
drag, startPoint x: 210, startPoint y: 53, endPoint x: 276, endPoint y: 92, distance: 76.0
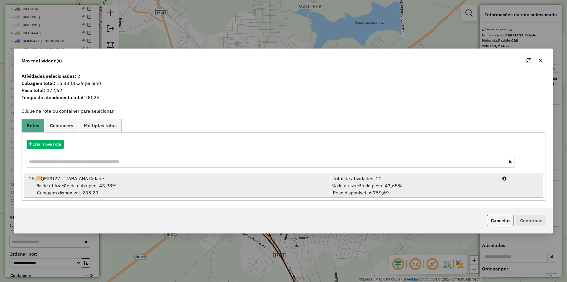
click at [326, 182] on div "% de utilização da cubagem: 43,98% Cubagem disponível: 235,29" at bounding box center [176, 189] width 302 height 14
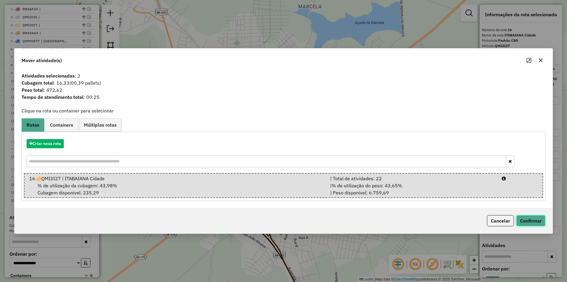
click at [533, 221] on button "Confirmar" at bounding box center [531, 220] width 29 height 11
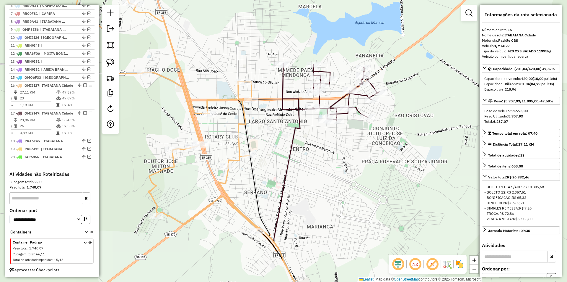
scroll to position [290, 0]
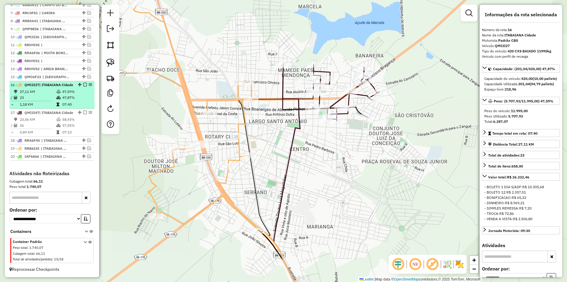
click at [81, 89] on td "47,59%" at bounding box center [77, 92] width 30 height 6
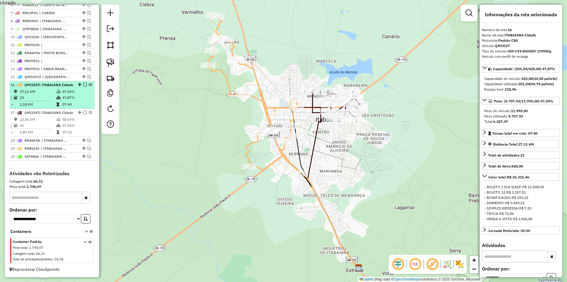
click at [83, 83] on em at bounding box center [85, 85] width 4 height 4
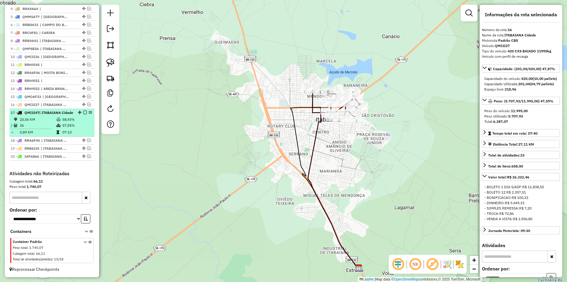
click at [84, 111] on em at bounding box center [85, 113] width 4 height 4
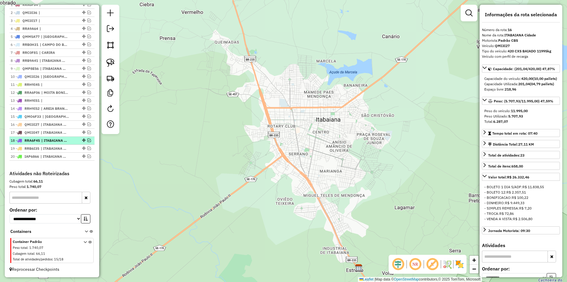
click at [88, 140] on em at bounding box center [89, 140] width 4 height 4
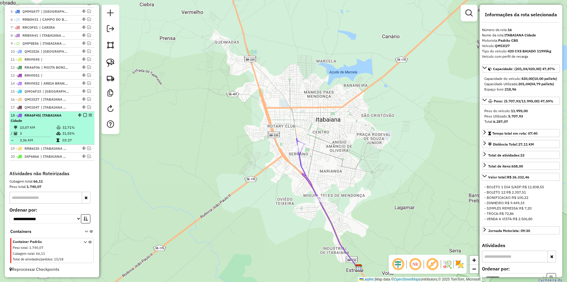
click at [74, 141] on td "03:27" at bounding box center [77, 140] width 30 height 6
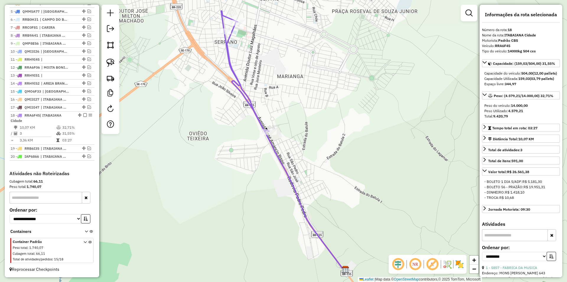
drag, startPoint x: 178, startPoint y: 89, endPoint x: 160, endPoint y: 126, distance: 40.6
click at [161, 126] on div "Janela de atendimento Grade de atendimento Capacidade Transportadoras Veículos …" at bounding box center [283, 141] width 567 height 282
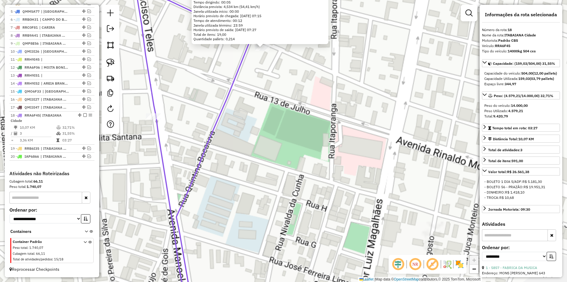
click at [303, 136] on div "5857 - FABRICA DA MUSICA Endereço: MONS HERALDO BARBOSA 643 Bairro: [GEOGRAPHIC…" at bounding box center [283, 141] width 567 height 282
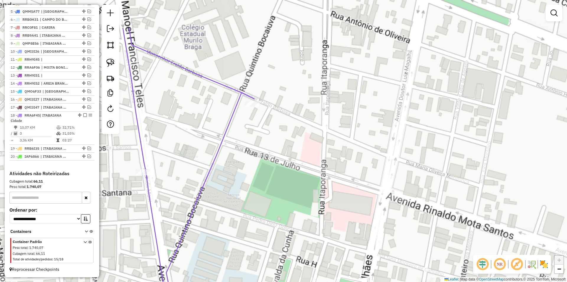
drag, startPoint x: 274, startPoint y: 76, endPoint x: 264, endPoint y: 132, distance: 57.0
click at [264, 132] on div "Janela de atendimento Grade de atendimento Capacidade Transportadoras Veículos …" at bounding box center [283, 141] width 567 height 282
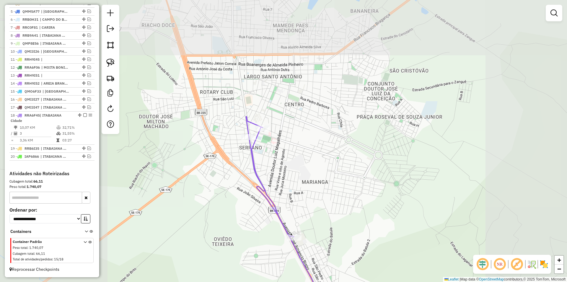
drag, startPoint x: 275, startPoint y: 169, endPoint x: 244, endPoint y: 140, distance: 42.4
click at [241, 115] on div "Janela de atendimento Grade de atendimento Capacidade Transportadoras Veículos …" at bounding box center [283, 141] width 567 height 282
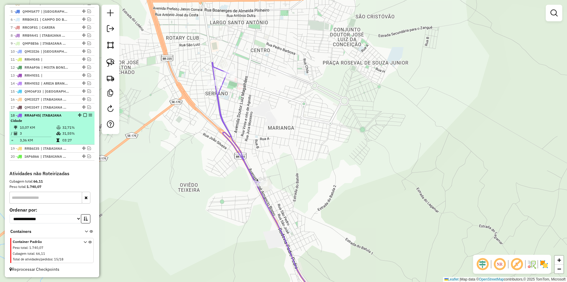
click at [83, 115] on em at bounding box center [85, 115] width 4 height 4
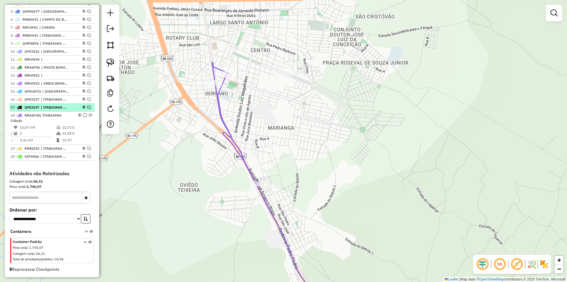
scroll to position [240, 0]
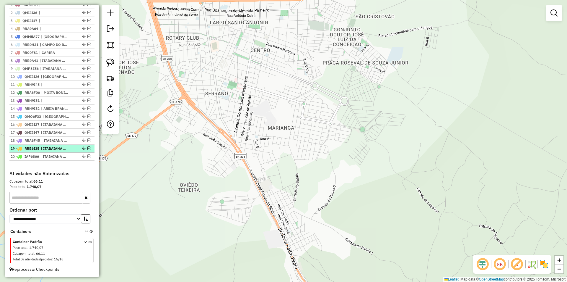
click at [85, 147] on div at bounding box center [83, 148] width 18 height 4
select select "**********"
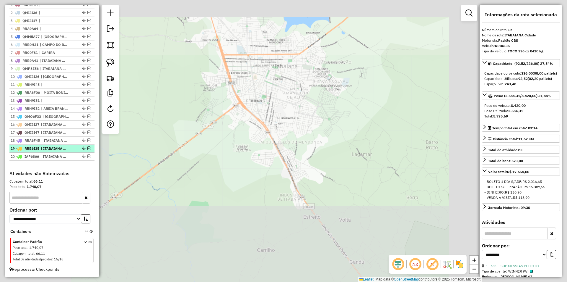
click at [72, 147] on div "19 - RRB6I35 | [GEOGRAPHIC_DATA]" at bounding box center [52, 148] width 83 height 5
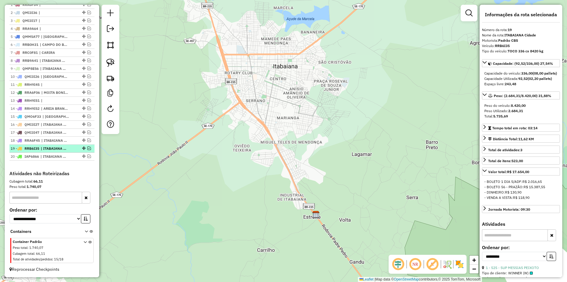
click at [87, 149] on em at bounding box center [89, 148] width 4 height 4
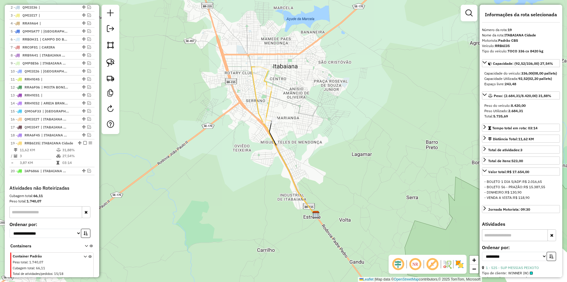
scroll to position [265, 0]
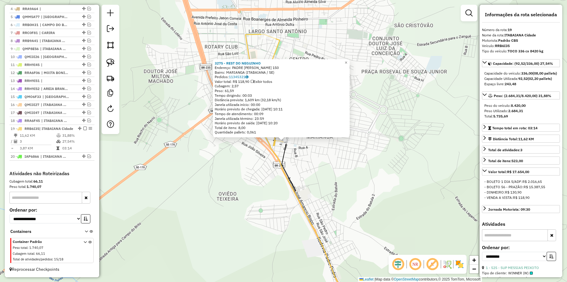
drag, startPoint x: 248, startPoint y: 154, endPoint x: 179, endPoint y: 142, distance: 70.2
click at [247, 154] on div "3275 - REST DO NEGUINHO Endereço: PADRE [PERSON_NAME] DE GOI 150 Bairro: MARIAN…" at bounding box center [283, 141] width 567 height 282
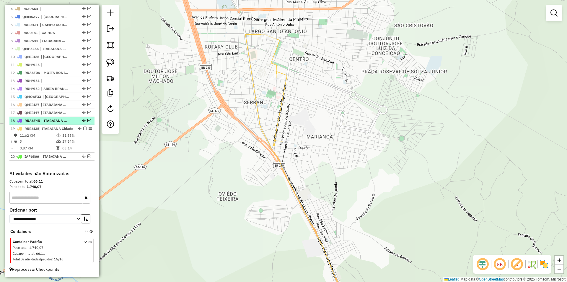
click at [87, 119] on em at bounding box center [89, 121] width 4 height 4
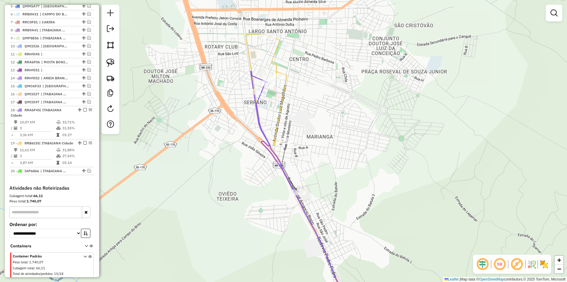
scroll to position [290, 0]
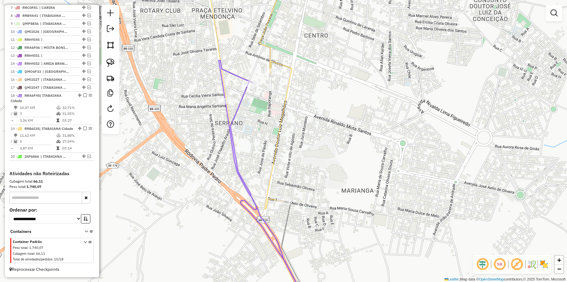
drag, startPoint x: 292, startPoint y: 100, endPoint x: 260, endPoint y: 82, distance: 37.5
click at [260, 82] on div "Janela de atendimento Grade de atendimento Capacidade Transportadoras Veículos …" at bounding box center [283, 141] width 567 height 282
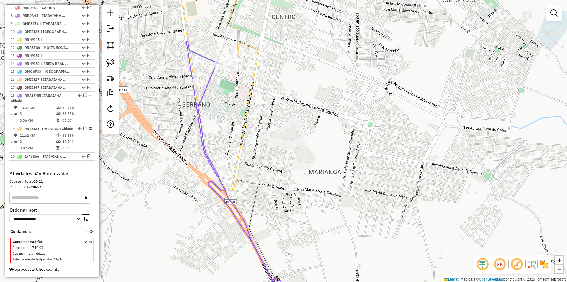
click at [237, 56] on div at bounding box center [238, 53] width 15 height 6
select select "**********"
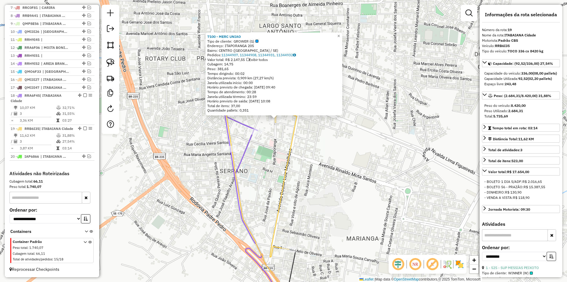
drag, startPoint x: 300, startPoint y: 165, endPoint x: 289, endPoint y: 139, distance: 28.1
click at [289, 139] on div "7100 - MERC UNIAO Tipo de cliente: GROWER (G) Endereço: [STREET_ADDRESS] Bairro…" at bounding box center [283, 141] width 567 height 282
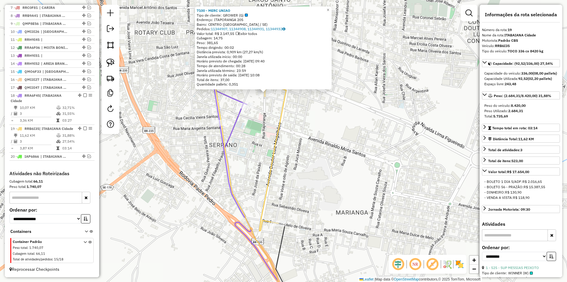
click at [289, 138] on div "7100 - MERC UNIAO Tipo de cliente: GROWER (G) Endereço: [STREET_ADDRESS] Bairro…" at bounding box center [283, 141] width 567 height 282
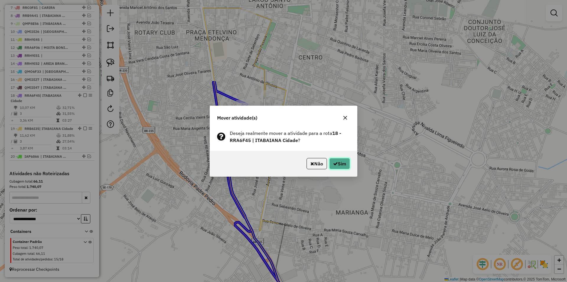
drag, startPoint x: 343, startPoint y: 162, endPoint x: 340, endPoint y: 165, distance: 3.4
click at [343, 162] on button "Sim" at bounding box center [340, 163] width 21 height 11
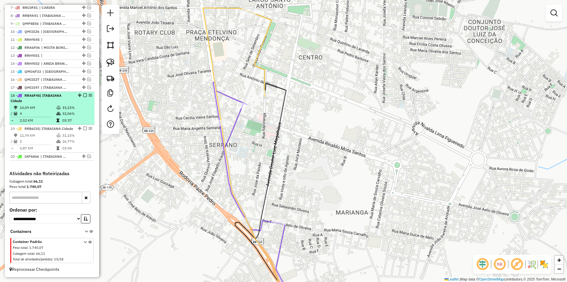
click at [84, 93] on em at bounding box center [85, 95] width 4 height 4
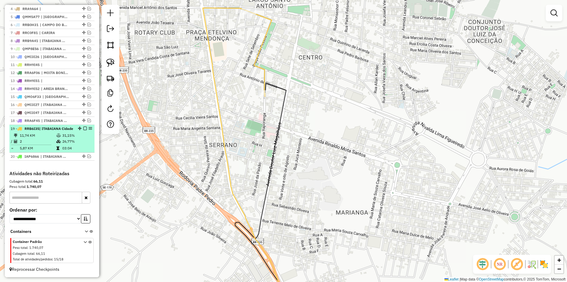
scroll to position [265, 0]
click at [69, 126] on div "19 - RRB6I35 | [GEOGRAPHIC_DATA]" at bounding box center [42, 128] width 63 height 5
select select "**********"
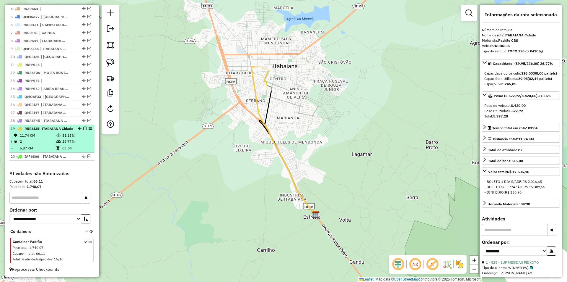
click at [83, 126] on em at bounding box center [85, 128] width 4 height 4
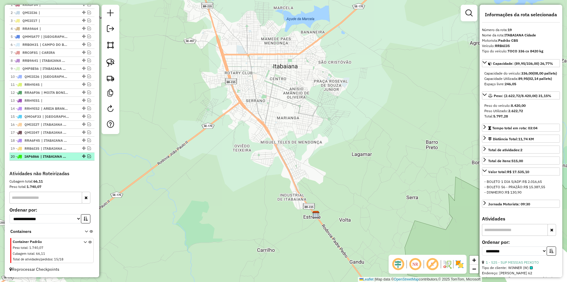
click at [87, 157] on em at bounding box center [89, 156] width 4 height 4
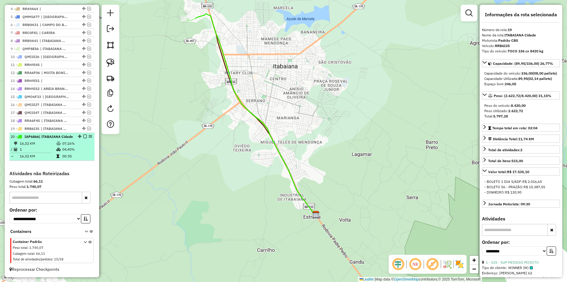
click at [72, 149] on td "04,40%" at bounding box center [77, 149] width 30 height 6
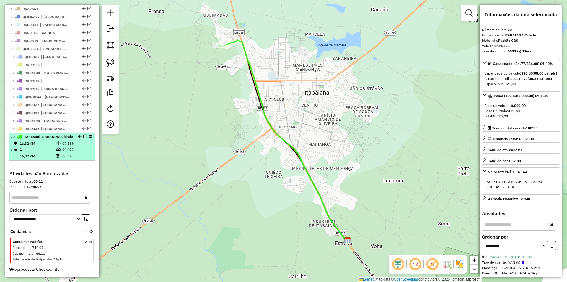
click at [83, 134] on em at bounding box center [85, 136] width 4 height 4
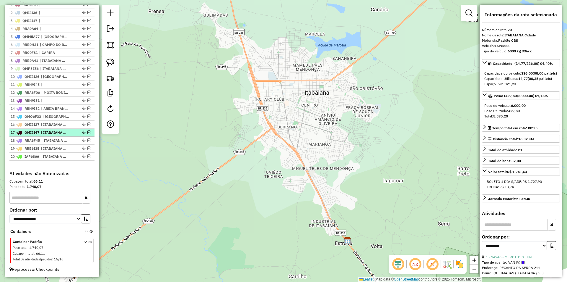
scroll to position [240, 0]
click at [87, 124] on em at bounding box center [89, 124] width 4 height 4
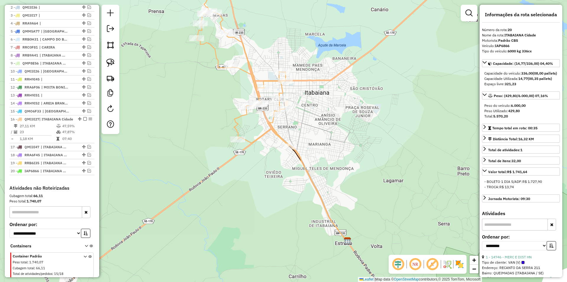
scroll to position [265, 0]
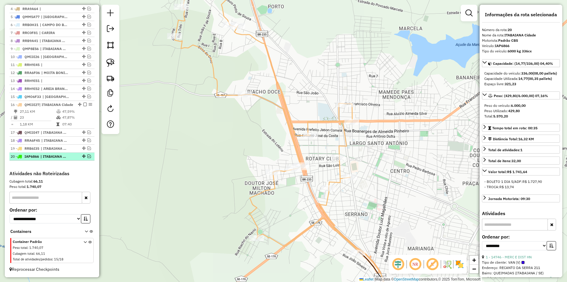
click at [88, 155] on em at bounding box center [89, 156] width 4 height 4
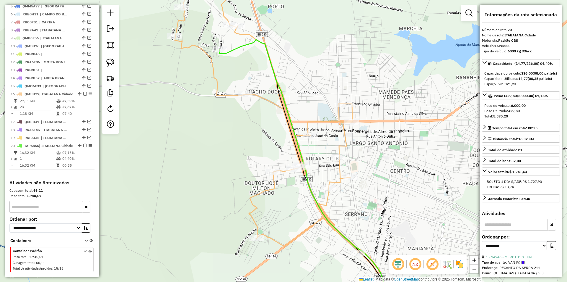
scroll to position [290, 0]
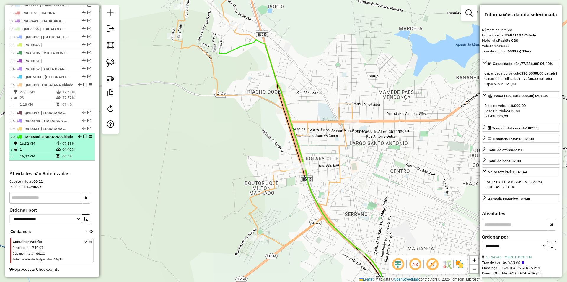
click at [84, 134] on div "20 - IAP6866 | [GEOGRAPHIC_DATA] Cidade" at bounding box center [52, 136] width 83 height 5
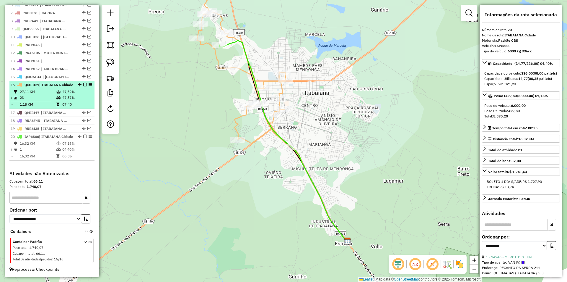
click at [77, 82] on div "16 - QMI3I27 | ITABAIANA Cidade" at bounding box center [52, 84] width 83 height 5
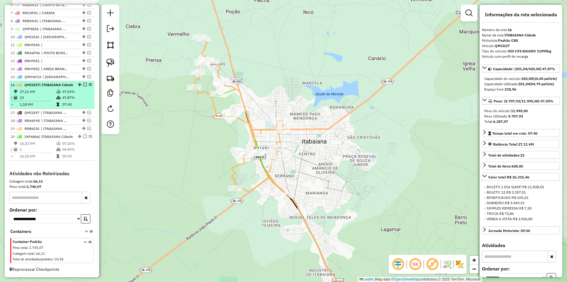
click at [83, 83] on em at bounding box center [85, 85] width 4 height 4
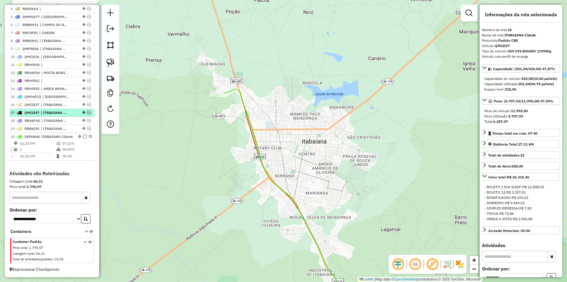
click at [85, 134] on em at bounding box center [85, 136] width 4 height 4
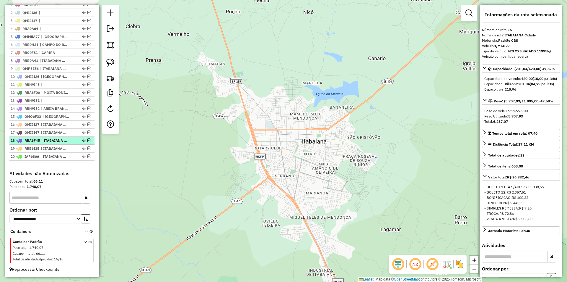
scroll to position [240, 0]
click at [87, 115] on em at bounding box center [89, 116] width 4 height 4
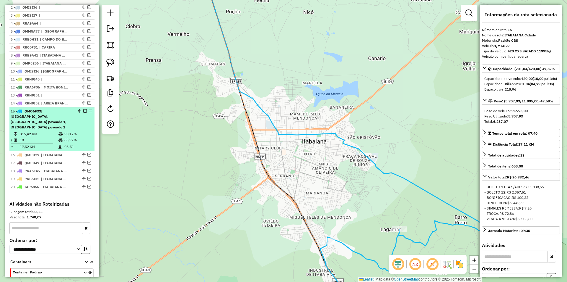
scroll to position [270, 0]
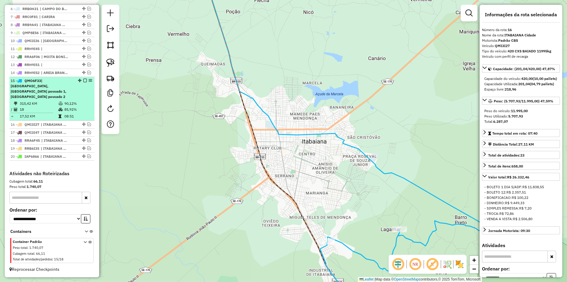
click at [72, 117] on td "08:51" at bounding box center [78, 116] width 28 height 6
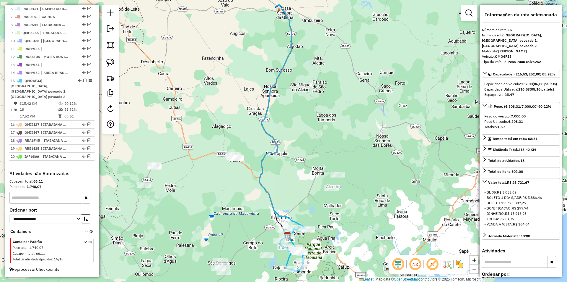
drag, startPoint x: 220, startPoint y: 184, endPoint x: 259, endPoint y: 158, distance: 46.2
click at [215, 134] on div "Janela de atendimento Grade de atendimento Capacidade Transportadoras Veículos …" at bounding box center [283, 141] width 567 height 282
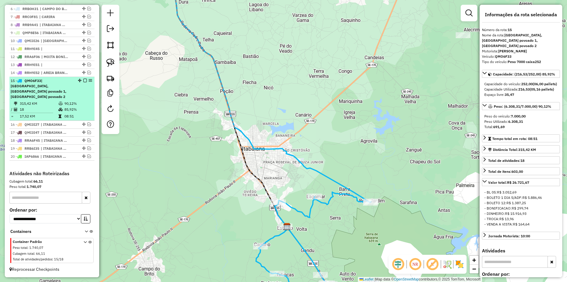
click at [83, 82] on em at bounding box center [85, 81] width 4 height 4
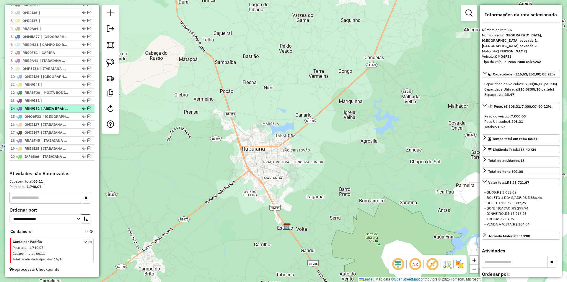
click at [87, 109] on em at bounding box center [89, 108] width 4 height 4
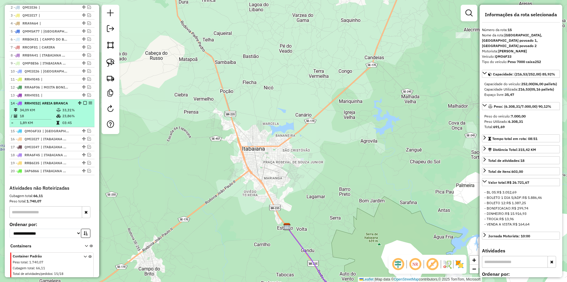
scroll to position [260, 0]
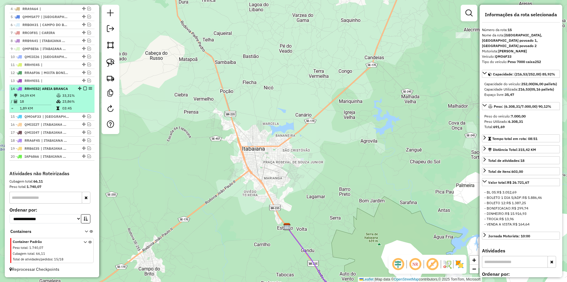
click at [82, 111] on td "03:45" at bounding box center [77, 108] width 30 height 6
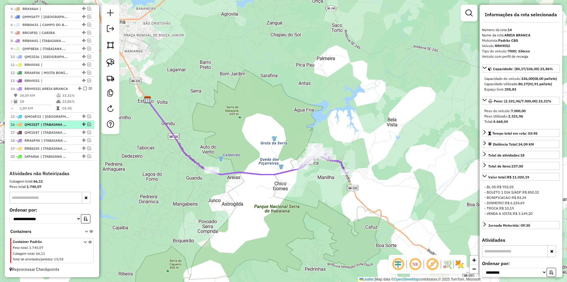
click at [87, 124] on em at bounding box center [89, 124] width 4 height 4
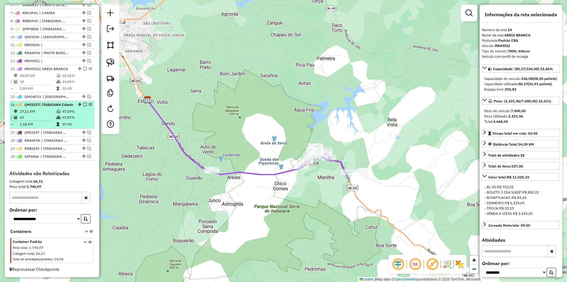
click at [71, 123] on td "07:40" at bounding box center [77, 124] width 30 height 6
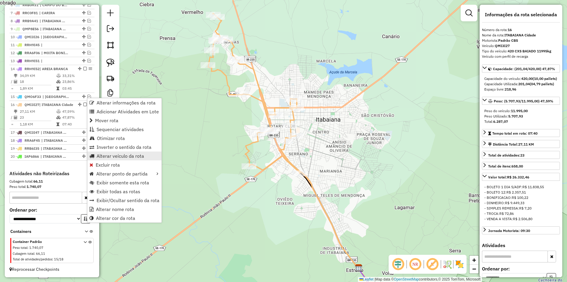
click at [122, 158] on span "Alterar veículo da rota" at bounding box center [121, 155] width 48 height 5
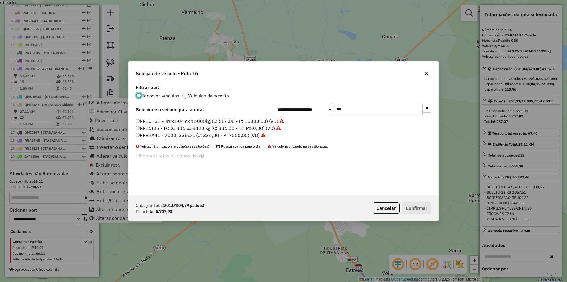
scroll to position [3, 2]
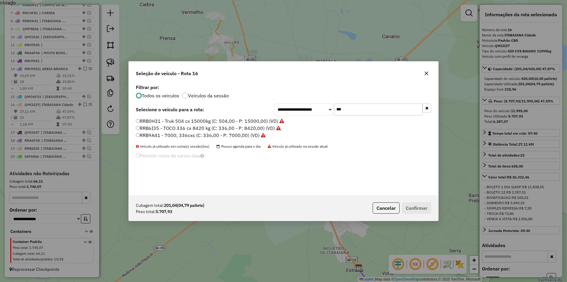
click at [384, 116] on div "**********" at bounding box center [284, 139] width 310 height 112
click at [380, 111] on input "***" at bounding box center [378, 109] width 89 height 12
type input "***"
drag, startPoint x: 177, startPoint y: 134, endPoint x: 236, endPoint y: 157, distance: 62.8
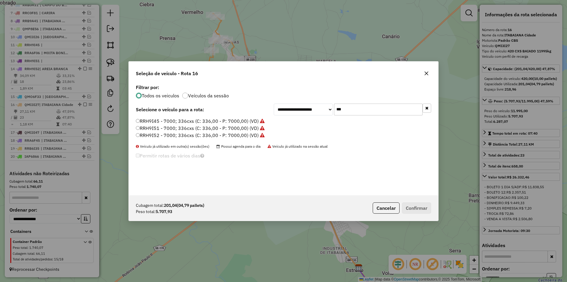
click at [177, 135] on label "RRH9I52 - 7000; 336cxs (C: 336,00 - P: 7000,00) (VD)" at bounding box center [200, 135] width 129 height 7
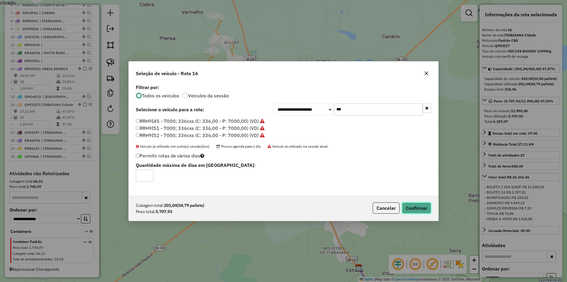
click at [410, 204] on button "Confirmar" at bounding box center [416, 207] width 29 height 11
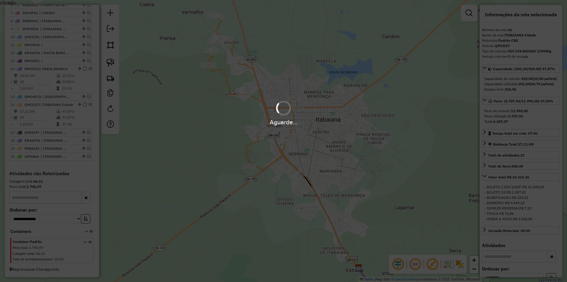
scroll to position [290, 0]
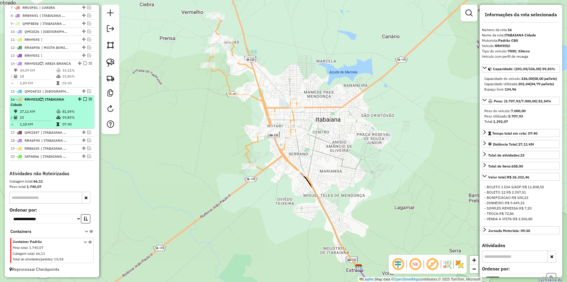
click at [84, 101] on em at bounding box center [85, 99] width 4 height 4
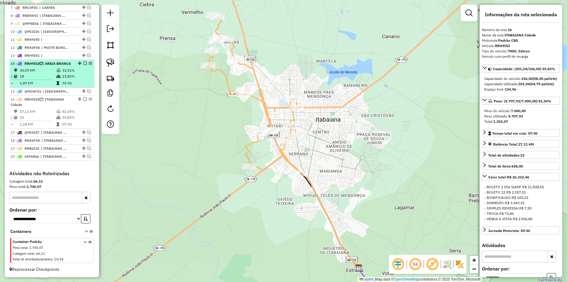
scroll to position [265, 0]
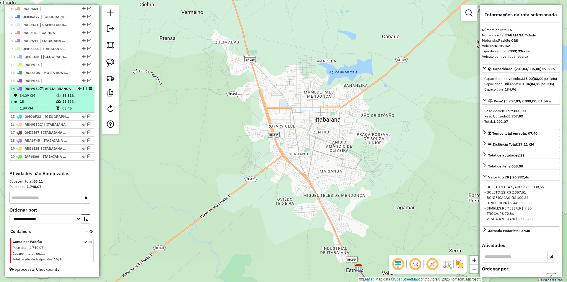
click at [80, 94] on td "33,31%" at bounding box center [77, 96] width 30 height 6
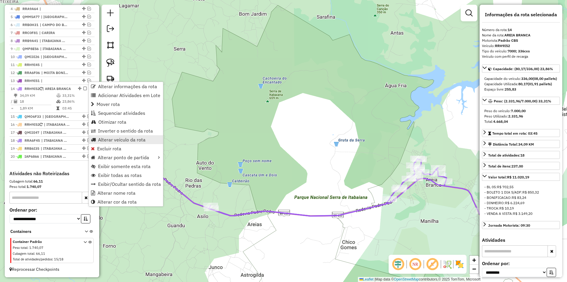
click at [118, 139] on span "Alterar veículo da rota" at bounding box center [122, 139] width 48 height 5
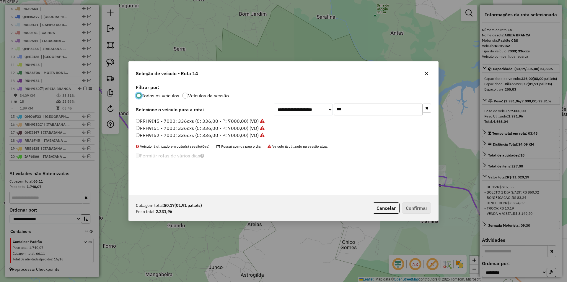
scroll to position [3, 2]
click at [359, 109] on input "***" at bounding box center [378, 109] width 89 height 12
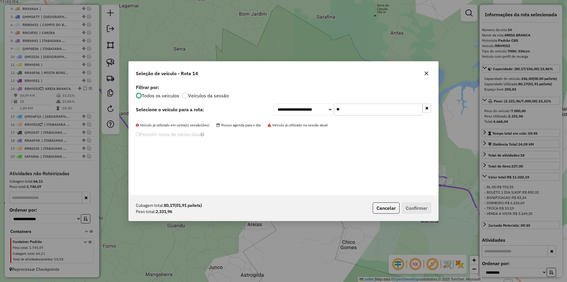
click at [341, 107] on input "**" at bounding box center [378, 109] width 89 height 12
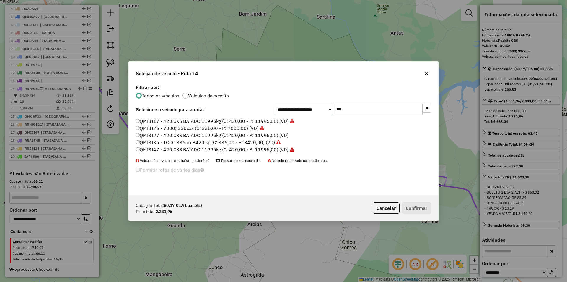
type input "***"
drag, startPoint x: 242, startPoint y: 136, endPoint x: 281, endPoint y: 160, distance: 46.1
click at [242, 136] on label "QMI3I27 - 420 CXS BAIADO 11995kg (C: 420,00 - P: 11995,00) (VD)" at bounding box center [212, 135] width 153 height 7
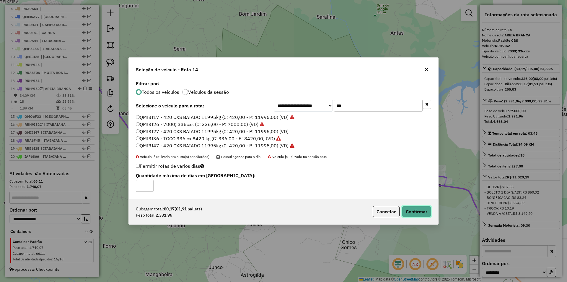
click at [414, 207] on button "Confirmar" at bounding box center [416, 211] width 29 height 11
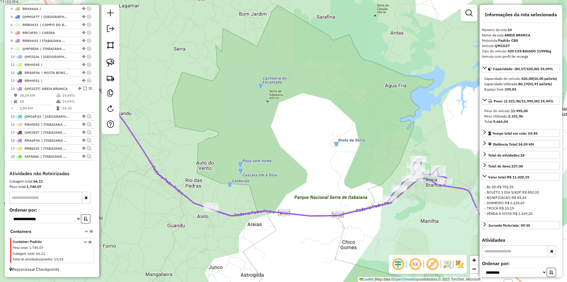
scroll to position [260, 0]
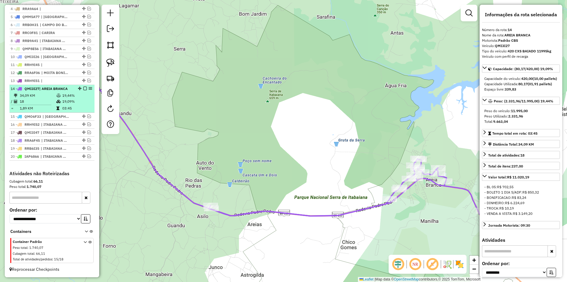
click at [73, 108] on td "03:45" at bounding box center [77, 108] width 30 height 6
click at [83, 88] on em at bounding box center [85, 89] width 4 height 4
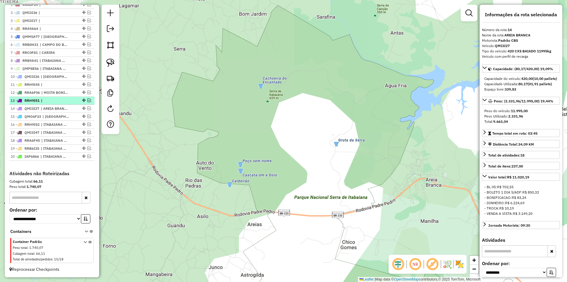
click at [87, 100] on em at bounding box center [89, 100] width 4 height 4
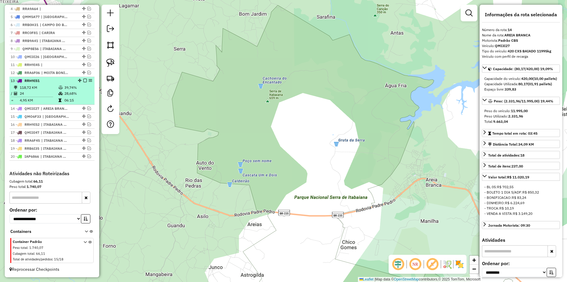
click at [81, 101] on td "06:15" at bounding box center [78, 100] width 28 height 6
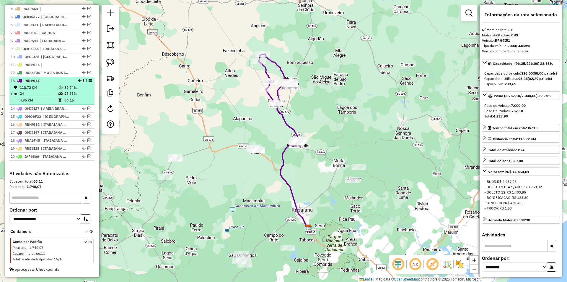
click at [84, 81] on em at bounding box center [85, 81] width 4 height 4
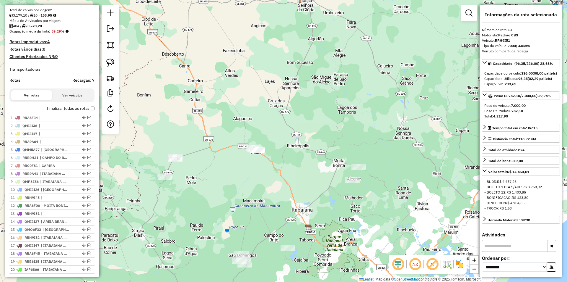
scroll to position [33, 0]
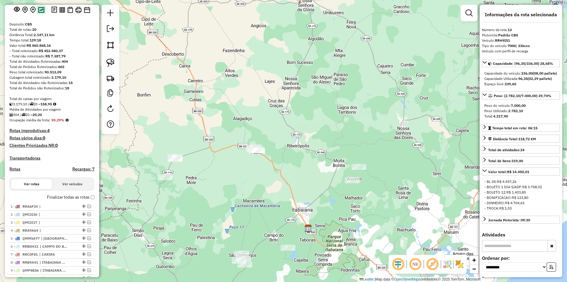
click at [39, 13] on img at bounding box center [41, 10] width 6 height 6
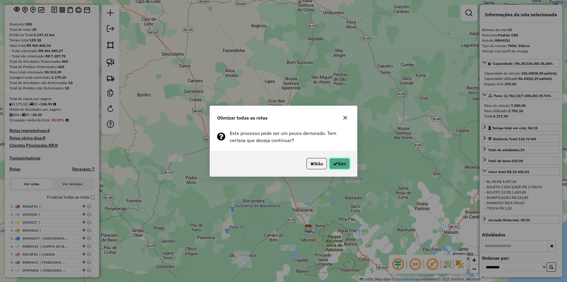
click at [341, 161] on button "Sim" at bounding box center [340, 163] width 21 height 11
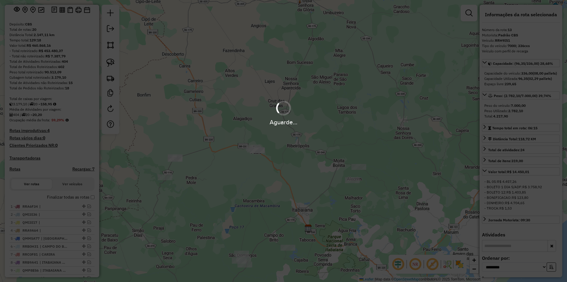
click at [210, 264] on div "Aguarde..." at bounding box center [283, 141] width 567 height 282
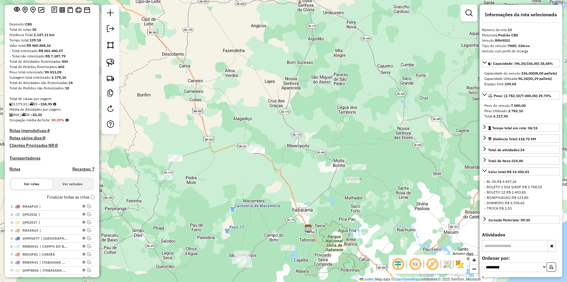
scroll to position [240, 0]
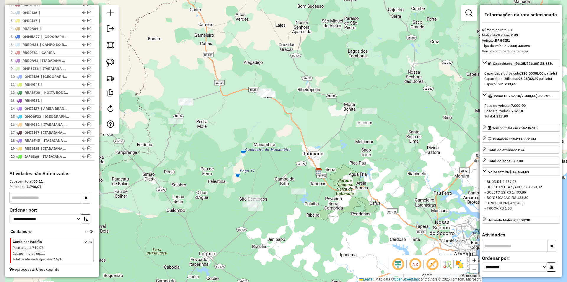
drag, startPoint x: 247, startPoint y: 109, endPoint x: 247, endPoint y: 106, distance: 3.5
click at [247, 107] on div "Janela de atendimento Grade de atendimento Capacidade Transportadoras Veículos …" at bounding box center [283, 141] width 567 height 282
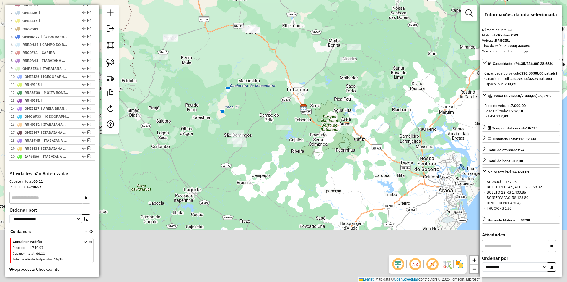
drag, startPoint x: 239, startPoint y: 115, endPoint x: 235, endPoint y: 93, distance: 21.7
click at [235, 91] on div "Janela de atendimento Grade de atendimento Capacidade Transportadoras Veículos …" at bounding box center [283, 141] width 567 height 282
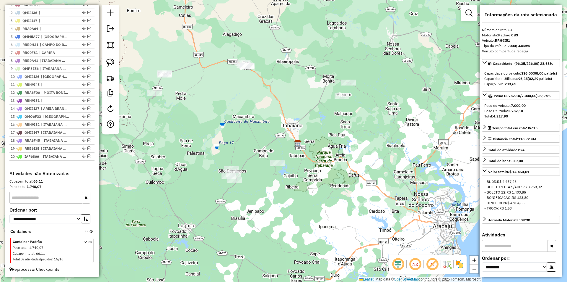
drag, startPoint x: 242, startPoint y: 99, endPoint x: 241, endPoint y: 114, distance: 15.7
click at [241, 114] on div "Janela de atendimento Grade de atendimento Capacidade Transportadoras Veículos …" at bounding box center [283, 141] width 567 height 282
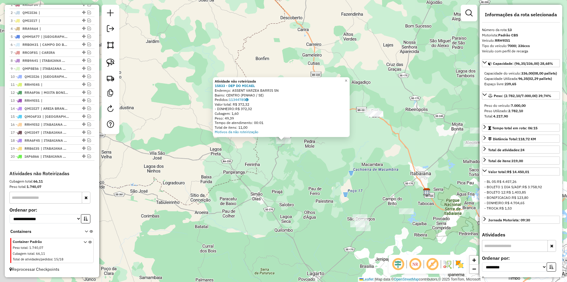
click at [301, 156] on div "Atividade não roteirizada 15833 - DEP DO [PERSON_NAME]: ASSENT VARZEA BARRIS SN…" at bounding box center [283, 141] width 567 height 282
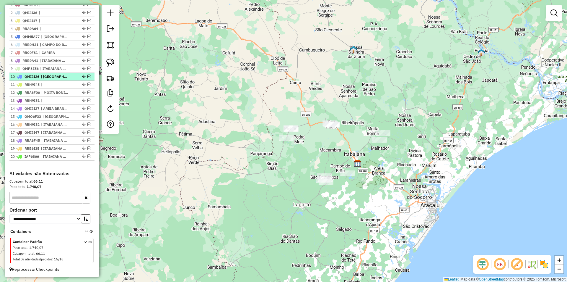
scroll to position [151, 0]
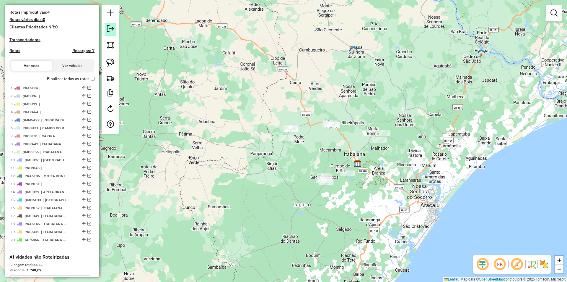
click at [108, 28] on em at bounding box center [110, 28] width 7 height 7
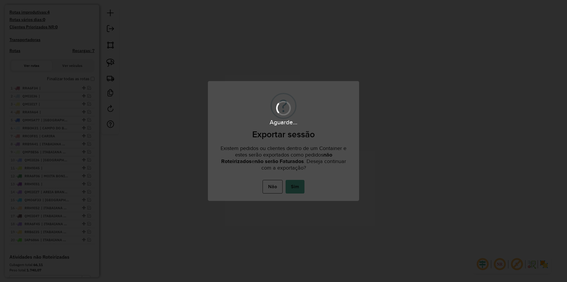
click at [301, 191] on button "Sim" at bounding box center [295, 187] width 19 height 14
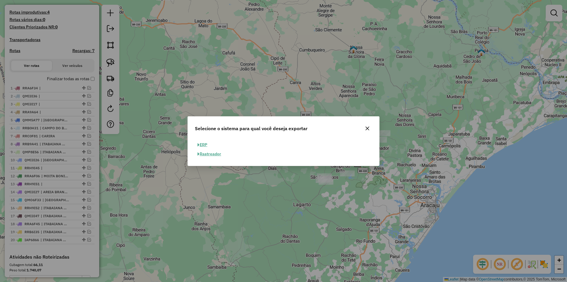
click at [209, 143] on button "ERP" at bounding box center [202, 144] width 15 height 9
select select "**"
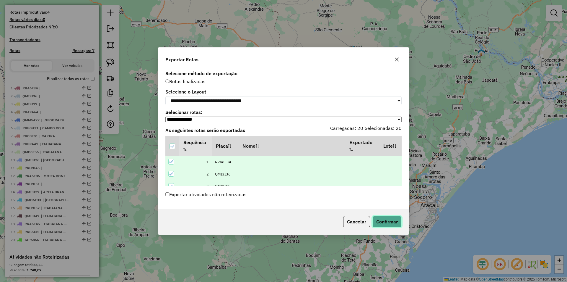
click at [389, 222] on button "Confirmar" at bounding box center [387, 221] width 29 height 11
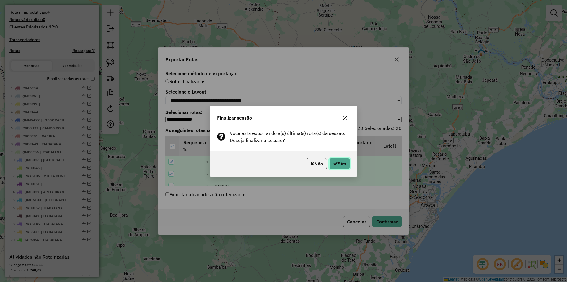
click at [341, 163] on button "Sim" at bounding box center [340, 163] width 21 height 11
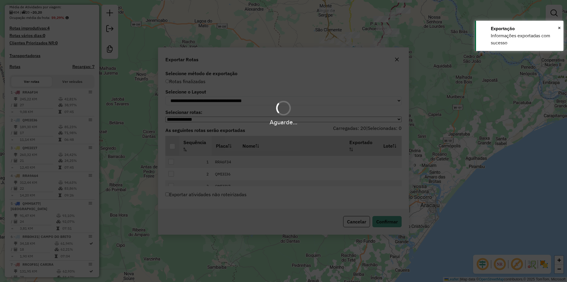
scroll to position [167, 0]
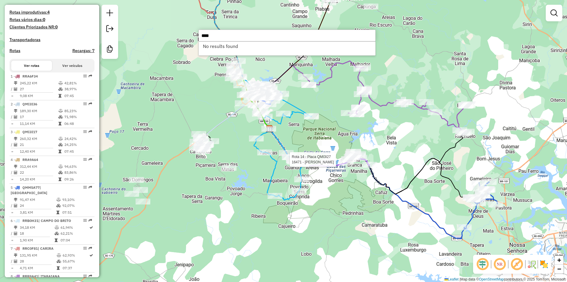
type input "****"
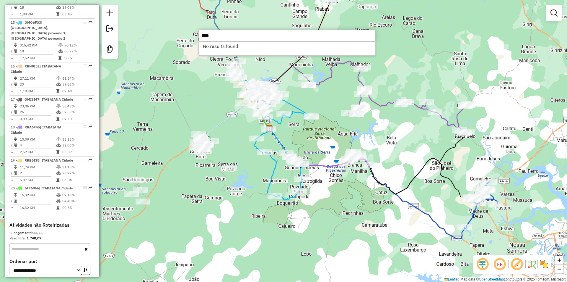
scroll to position [670, 0]
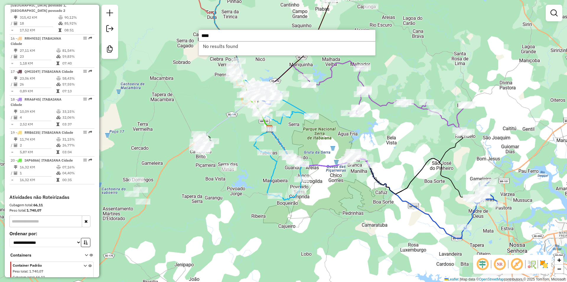
click at [301, 153] on div "Janela de atendimento Grade de atendimento Capacidade Transportadoras Veículos …" at bounding box center [283, 141] width 567 height 282
